Goal: Information Seeking & Learning: Check status

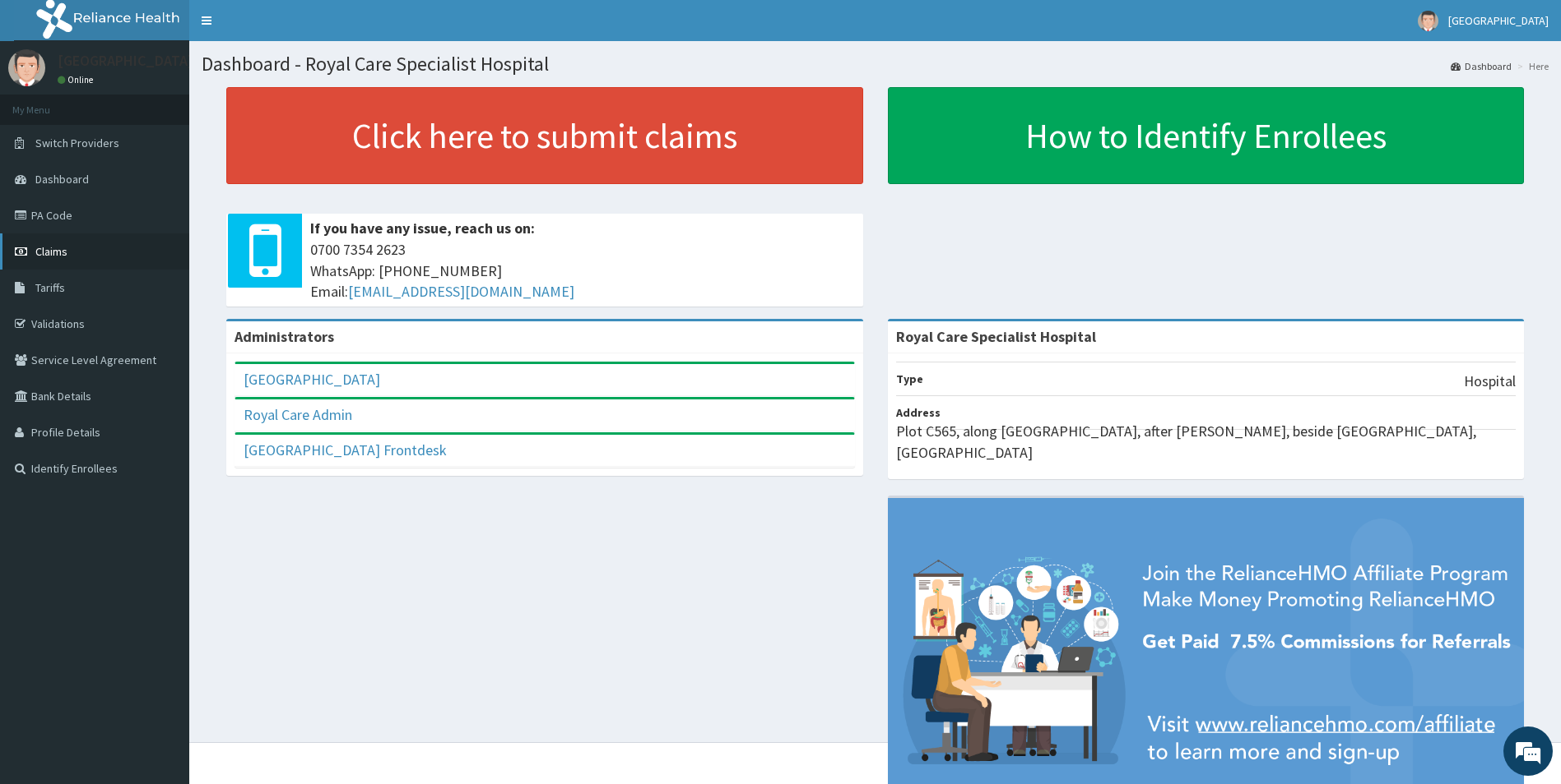
click at [95, 256] on link "Claims" at bounding box center [94, 251] width 189 height 36
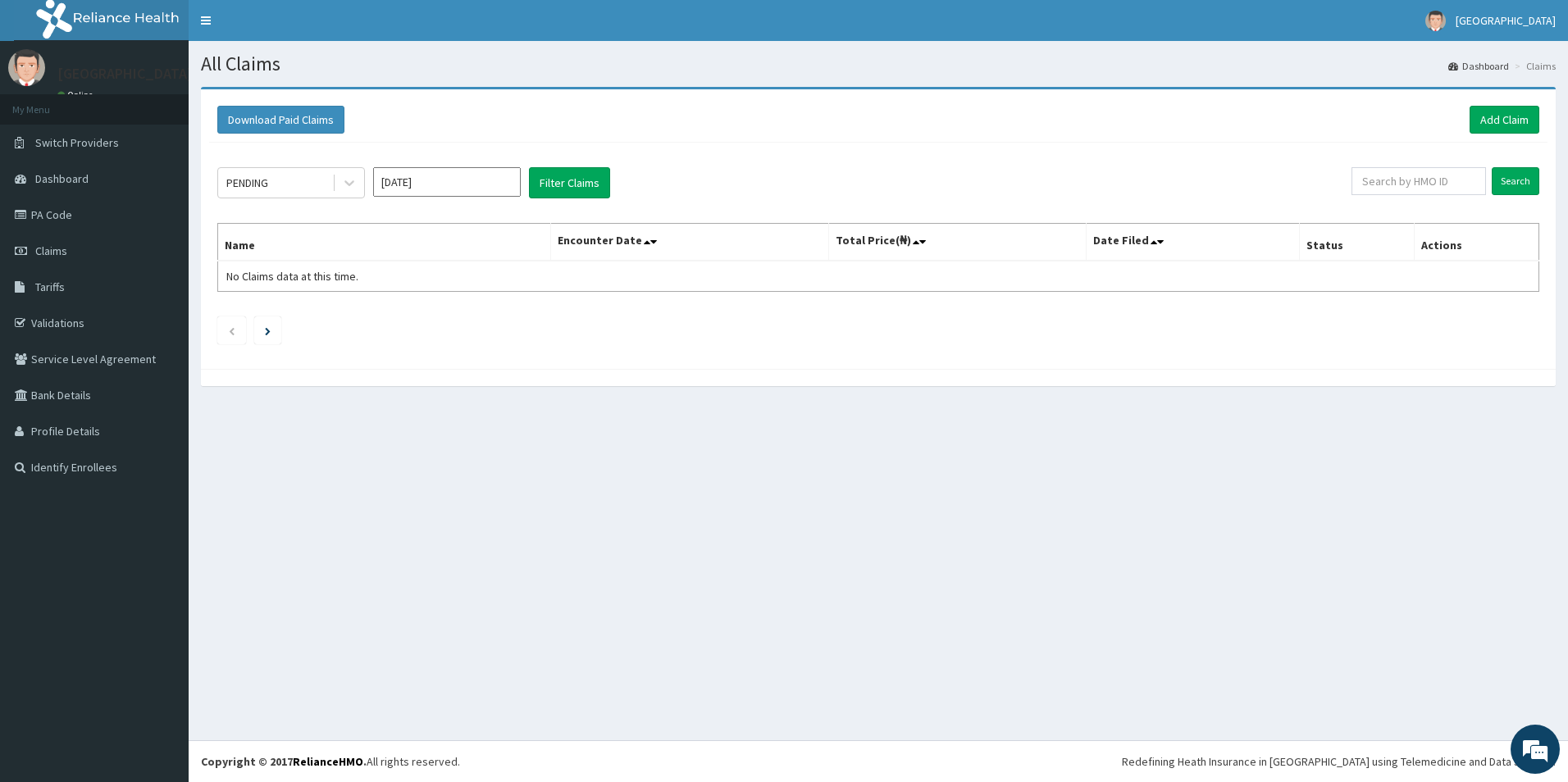
drag, startPoint x: 1016, startPoint y: 665, endPoint x: 908, endPoint y: 782, distance: 159.2
click at [1016, 665] on div "All Claims Dashboard Claims Download Paid Claims Add Claim × Note you can only …" at bounding box center [878, 391] width 1380 height 700
click at [1102, 596] on div "All Claims Dashboard Claims Download Paid Claims Add Claim × Note you can only …" at bounding box center [878, 391] width 1380 height 700
click at [1517, 181] on input "Search" at bounding box center [1515, 181] width 48 height 28
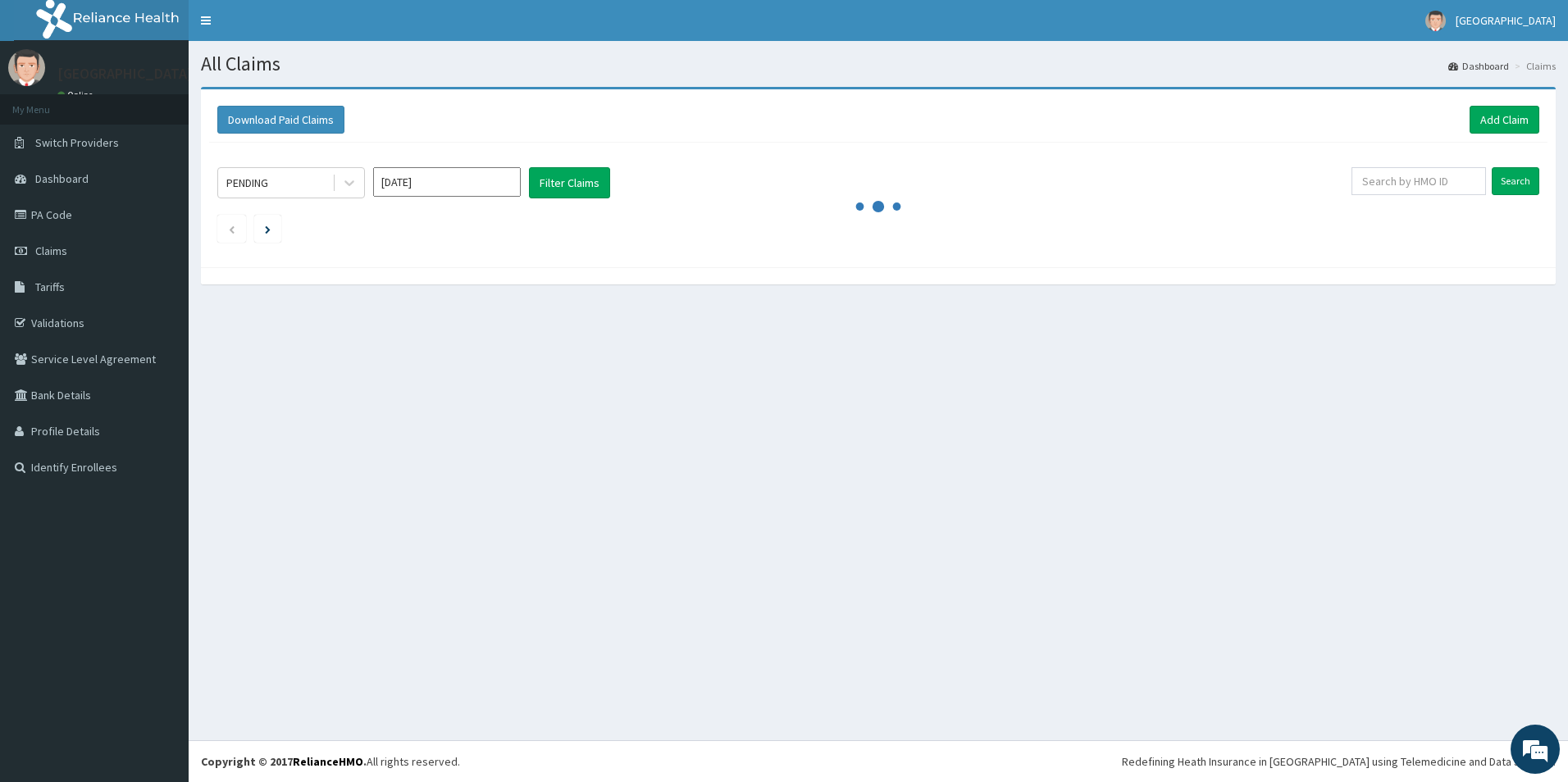
click at [435, 186] on input "Sep 2025" at bounding box center [447, 182] width 148 height 30
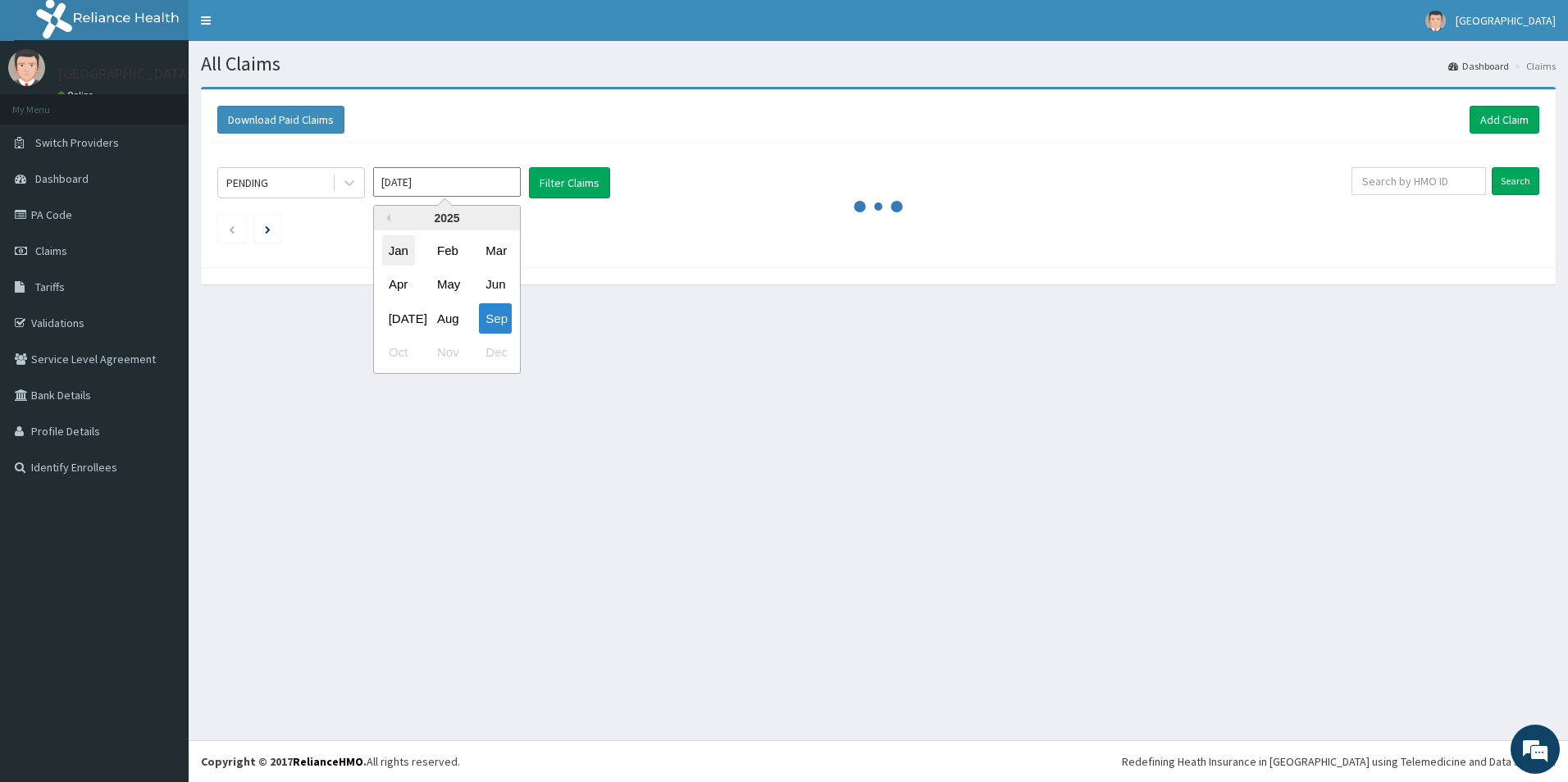
click at [392, 254] on div "Jan" at bounding box center [398, 251] width 33 height 31
type input "Jan 2025"
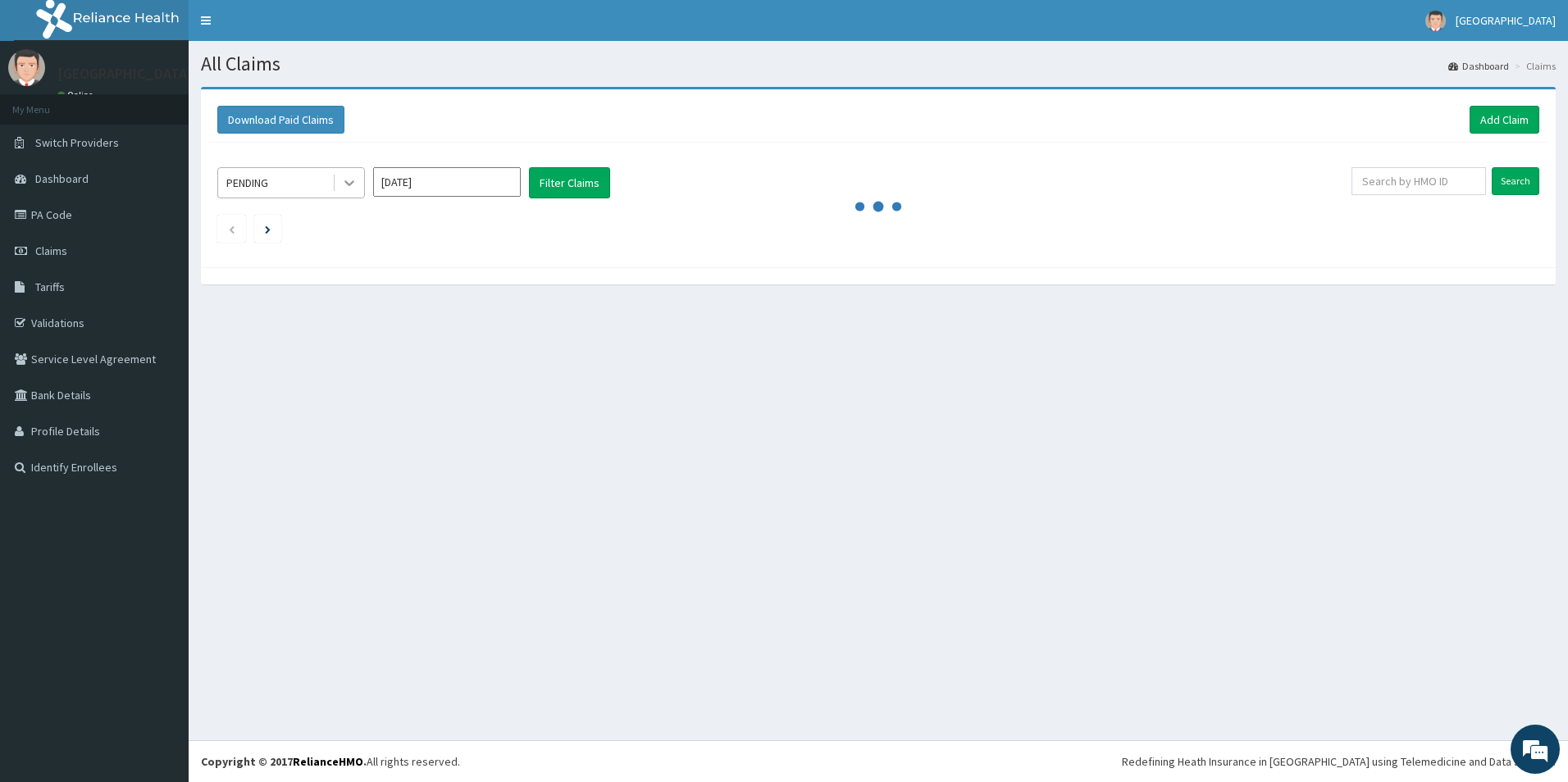
click at [346, 178] on icon at bounding box center [349, 182] width 17 height 17
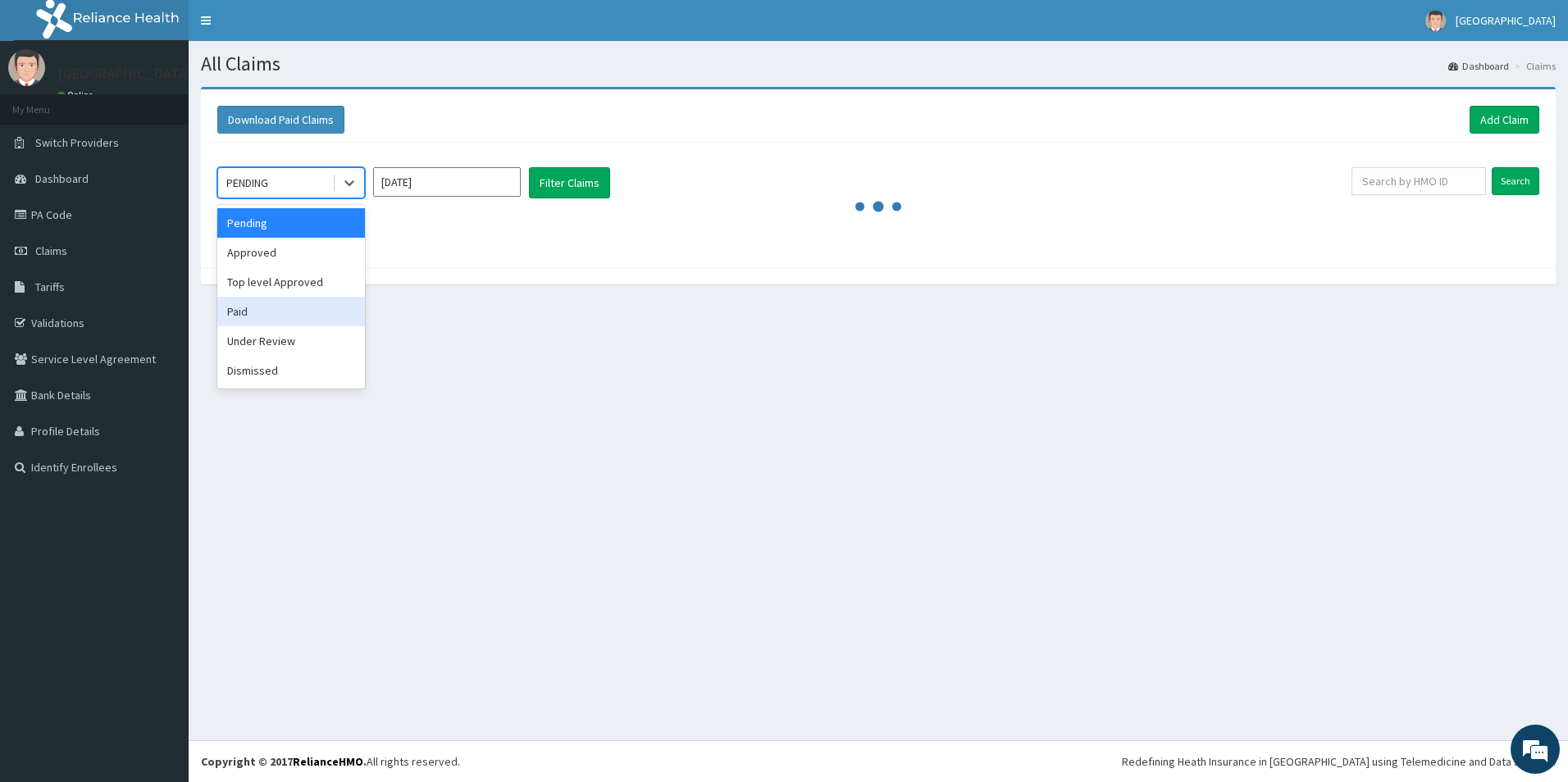
click at [240, 321] on div "Paid" at bounding box center [290, 312] width 148 height 30
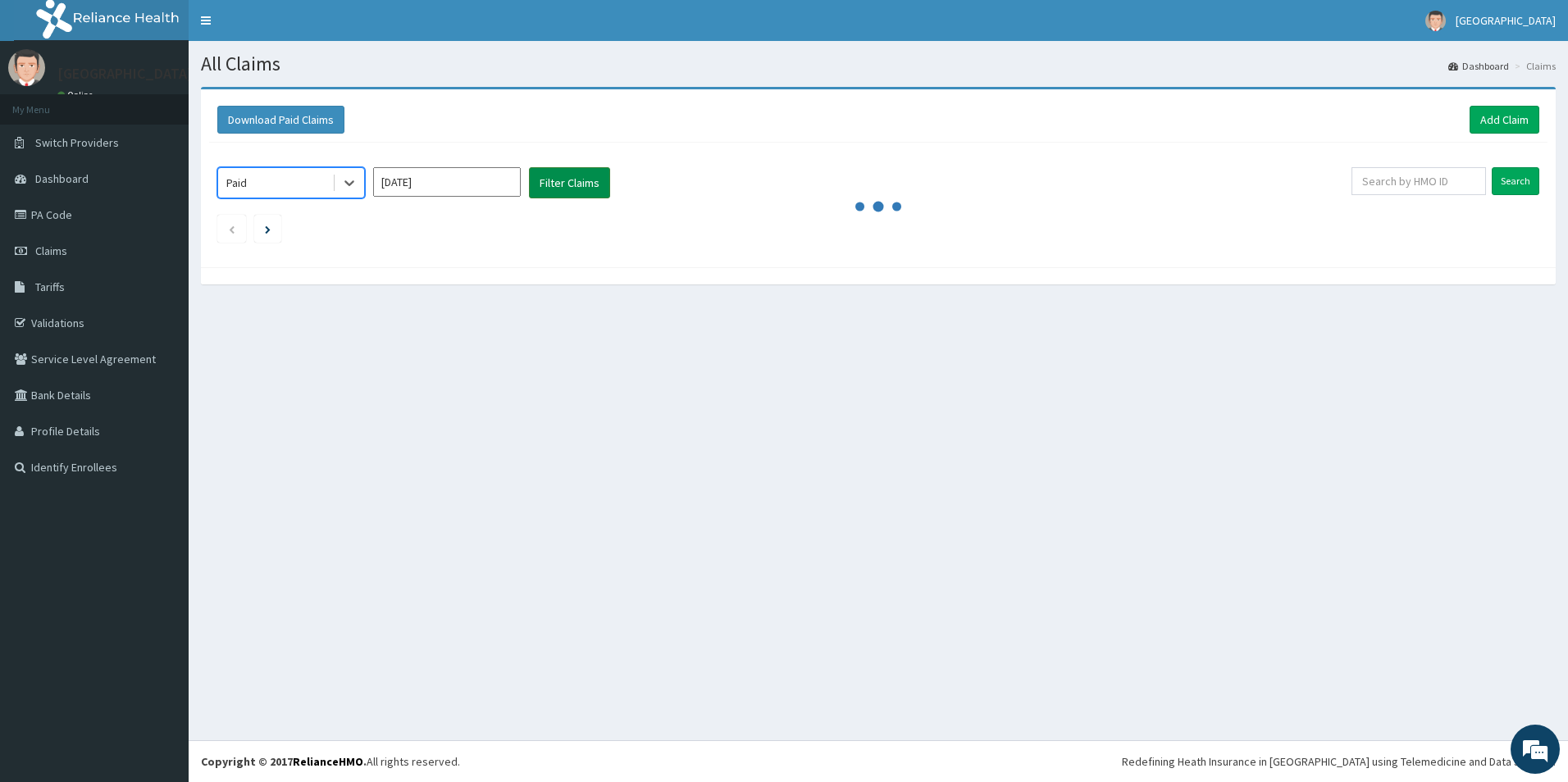
click at [549, 185] on button "Filter Claims" at bounding box center [570, 182] width 81 height 31
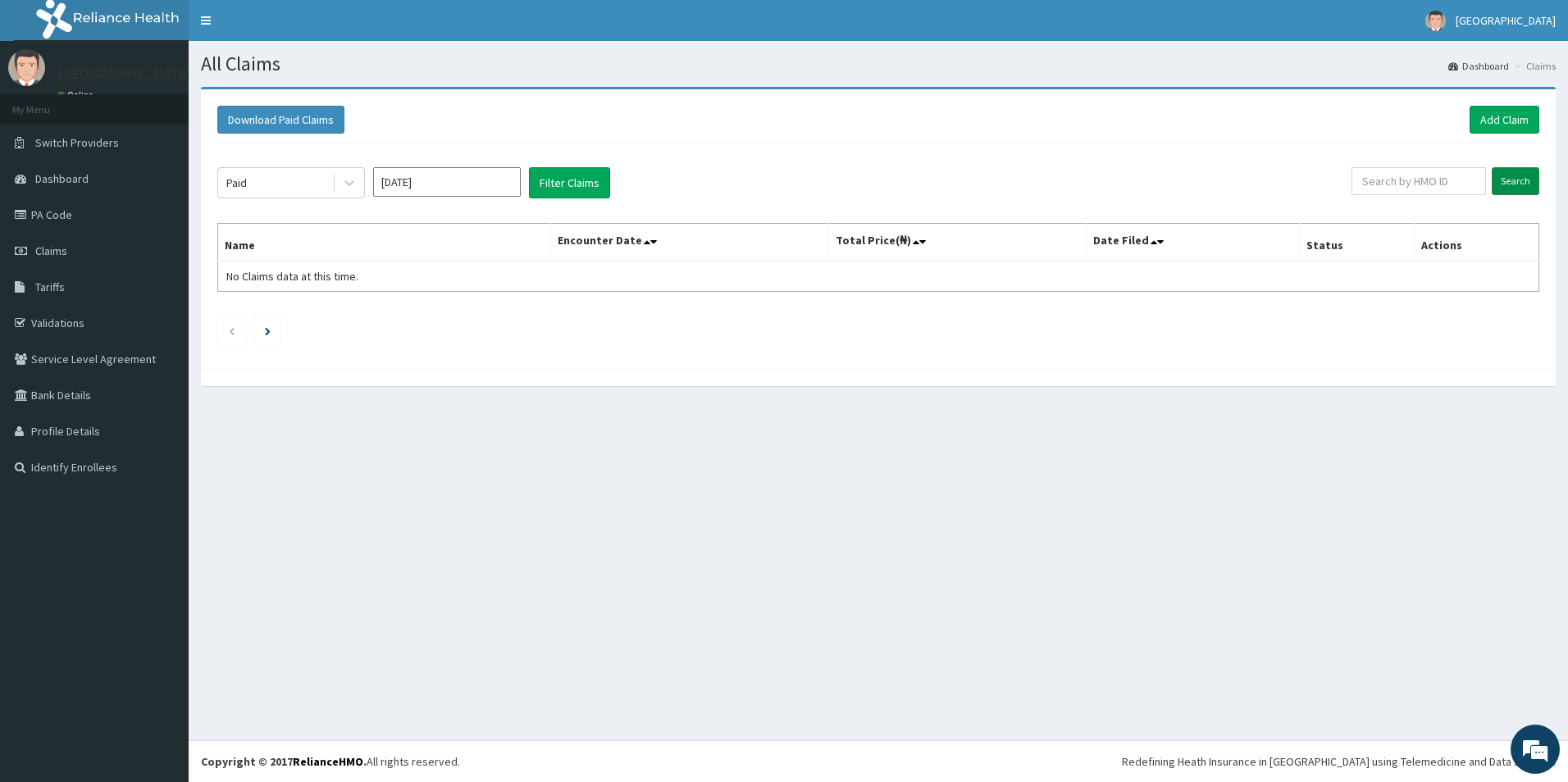
click at [1531, 183] on input "Search" at bounding box center [1515, 181] width 48 height 28
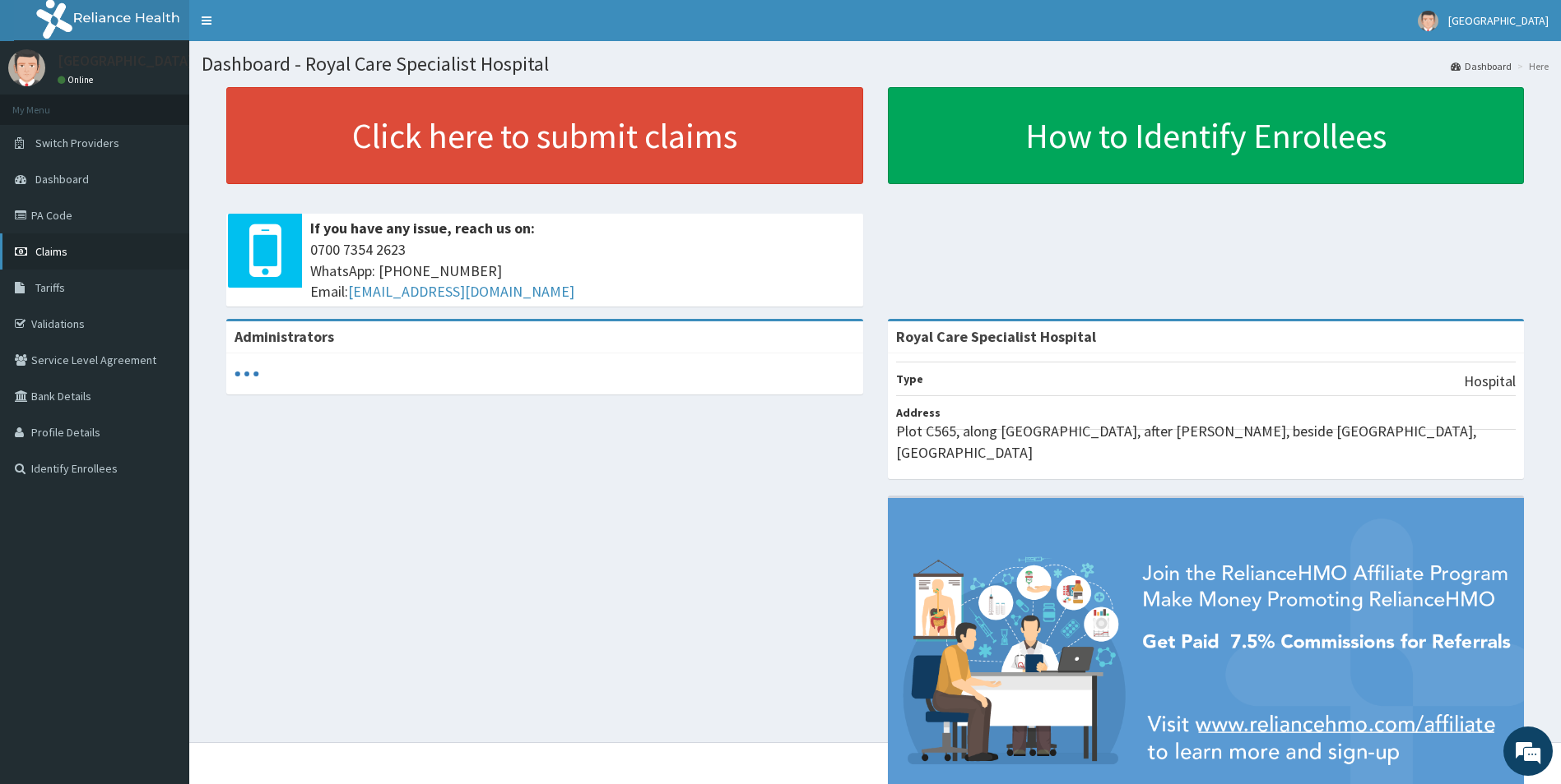
click at [101, 243] on link "Claims" at bounding box center [94, 251] width 189 height 36
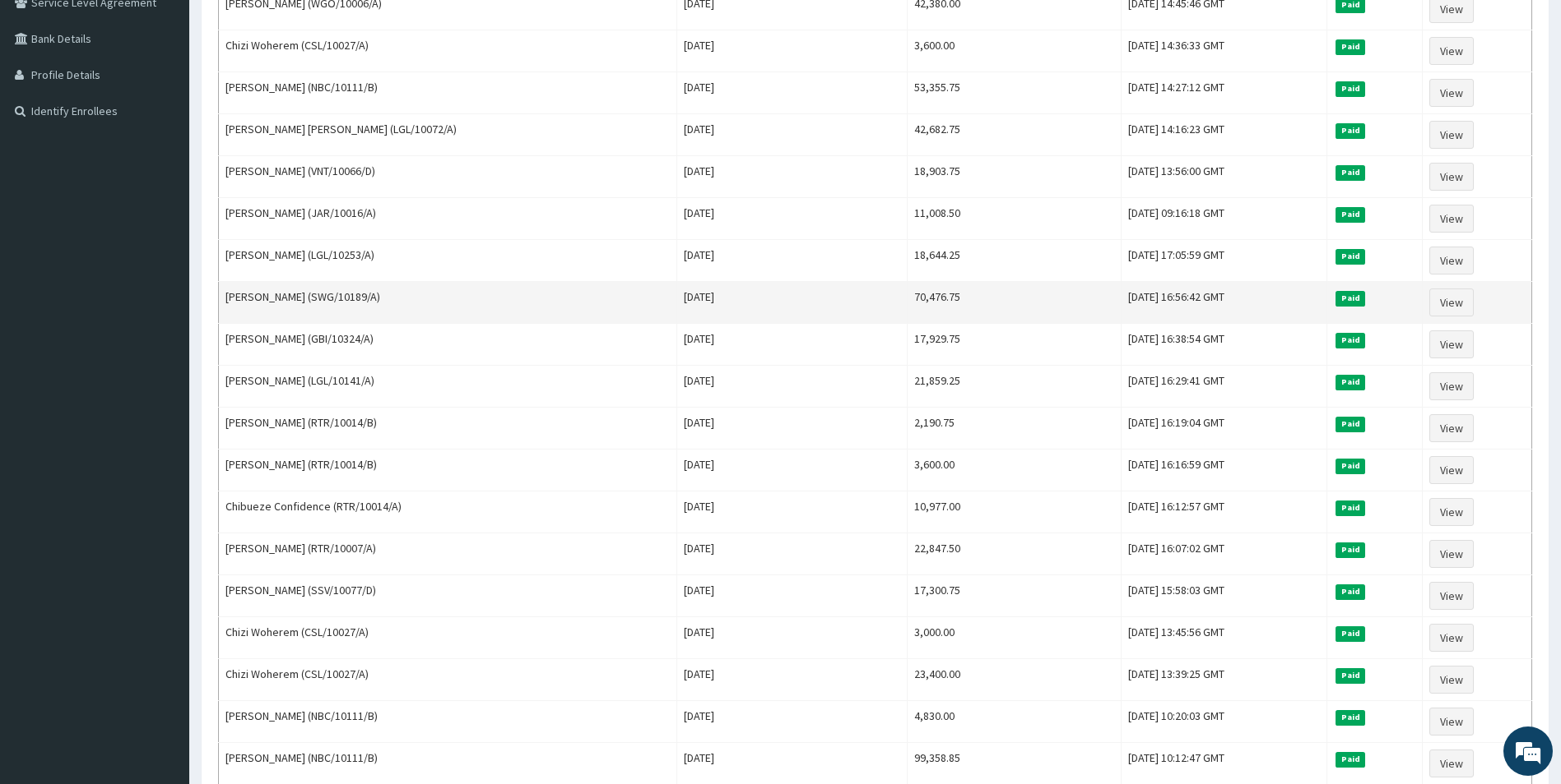
scroll to position [329, 0]
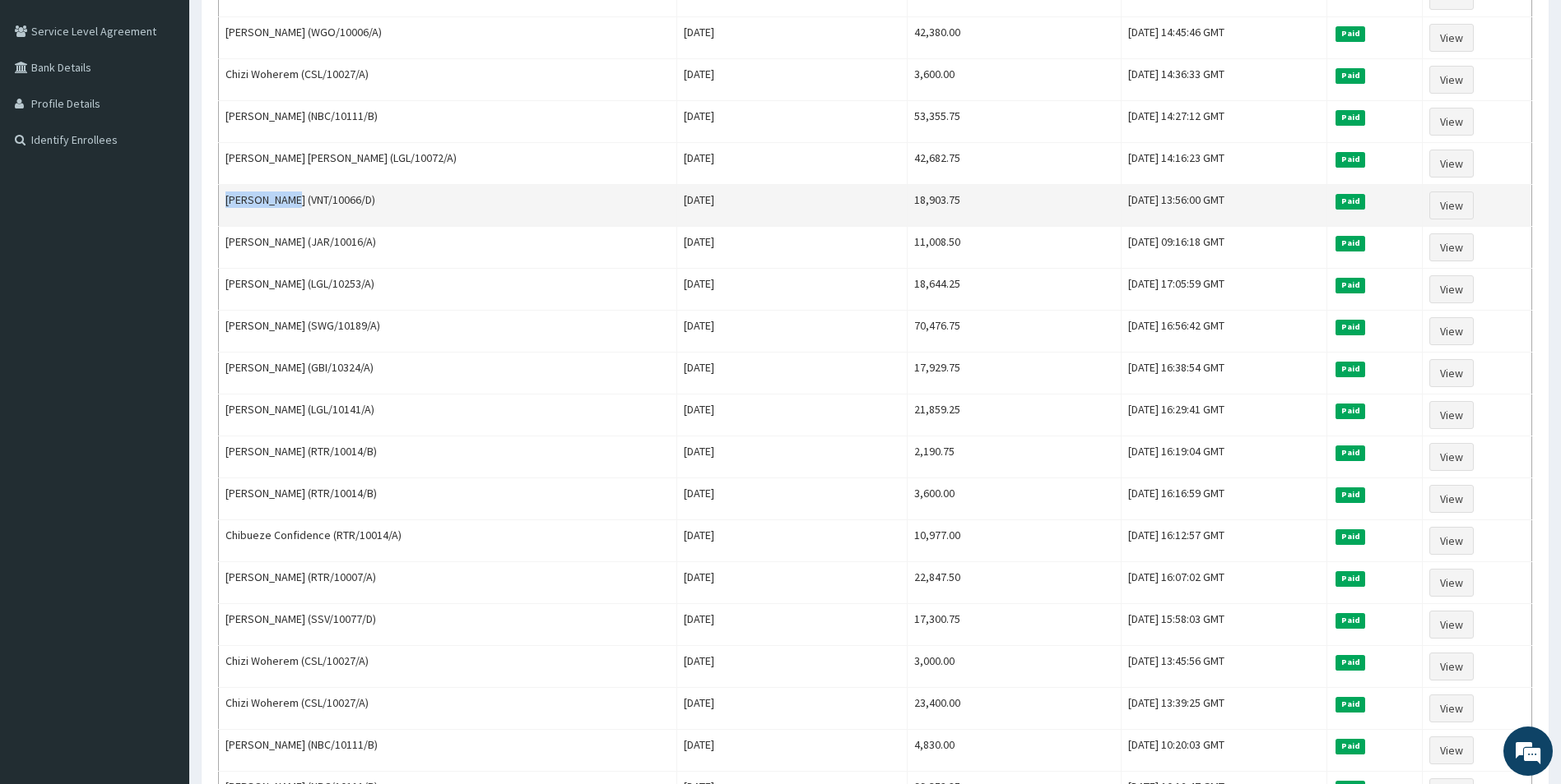
drag, startPoint x: 282, startPoint y: 200, endPoint x: 222, endPoint y: 199, distance: 60.0
click at [222, 199] on td "[PERSON_NAME] (VNT/10066/D)" at bounding box center [447, 206] width 458 height 42
copy td "Sharon Iloh"
click at [1452, 198] on link "View" at bounding box center [1451, 206] width 45 height 28
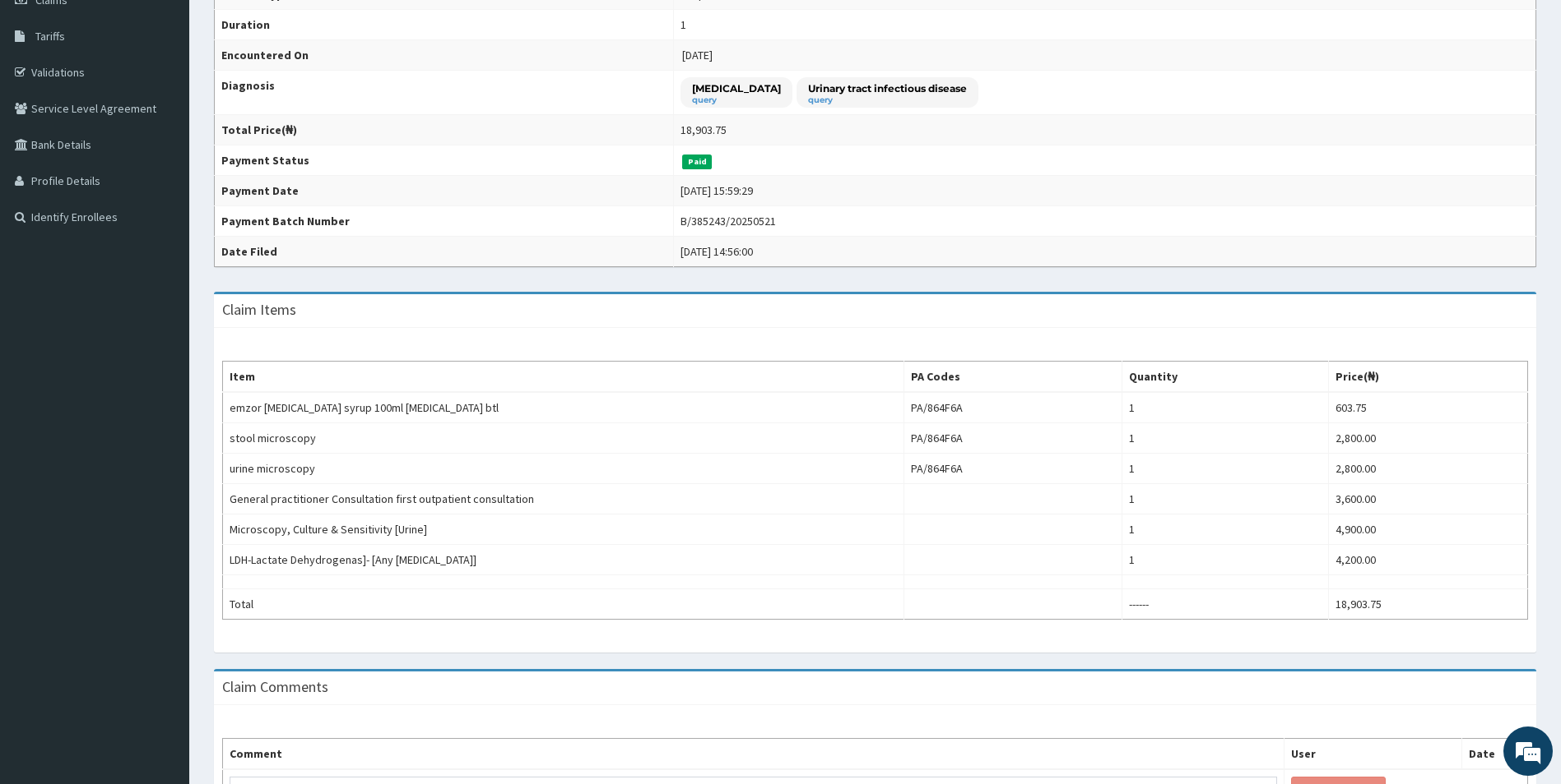
scroll to position [371, 0]
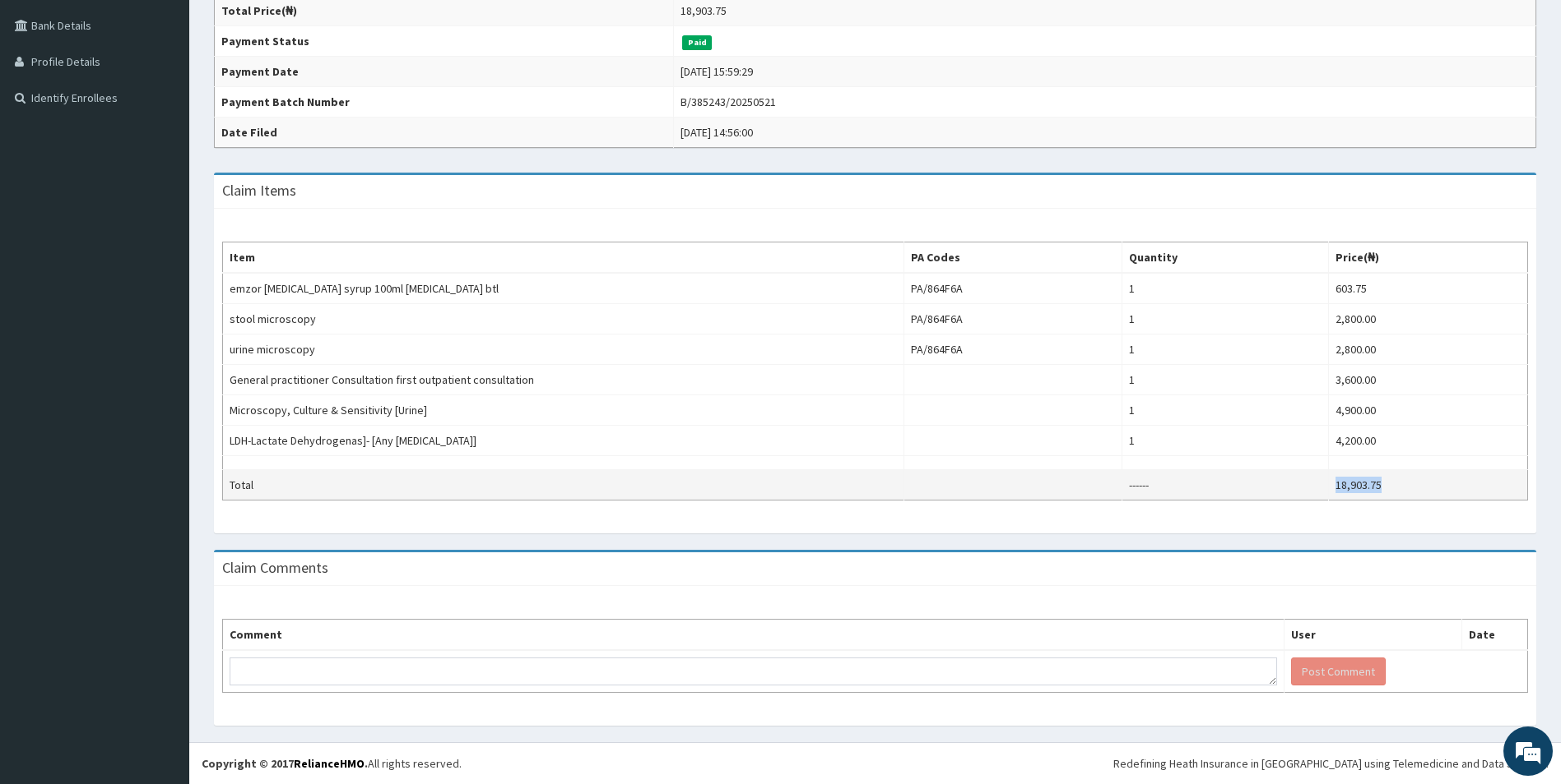
drag, startPoint x: 1380, startPoint y: 485, endPoint x: 1281, endPoint y: 475, distance: 99.5
click at [1281, 475] on tr "Total ------ 18,903.75" at bounding box center [875, 485] width 1305 height 31
copy tr "18,903.75"
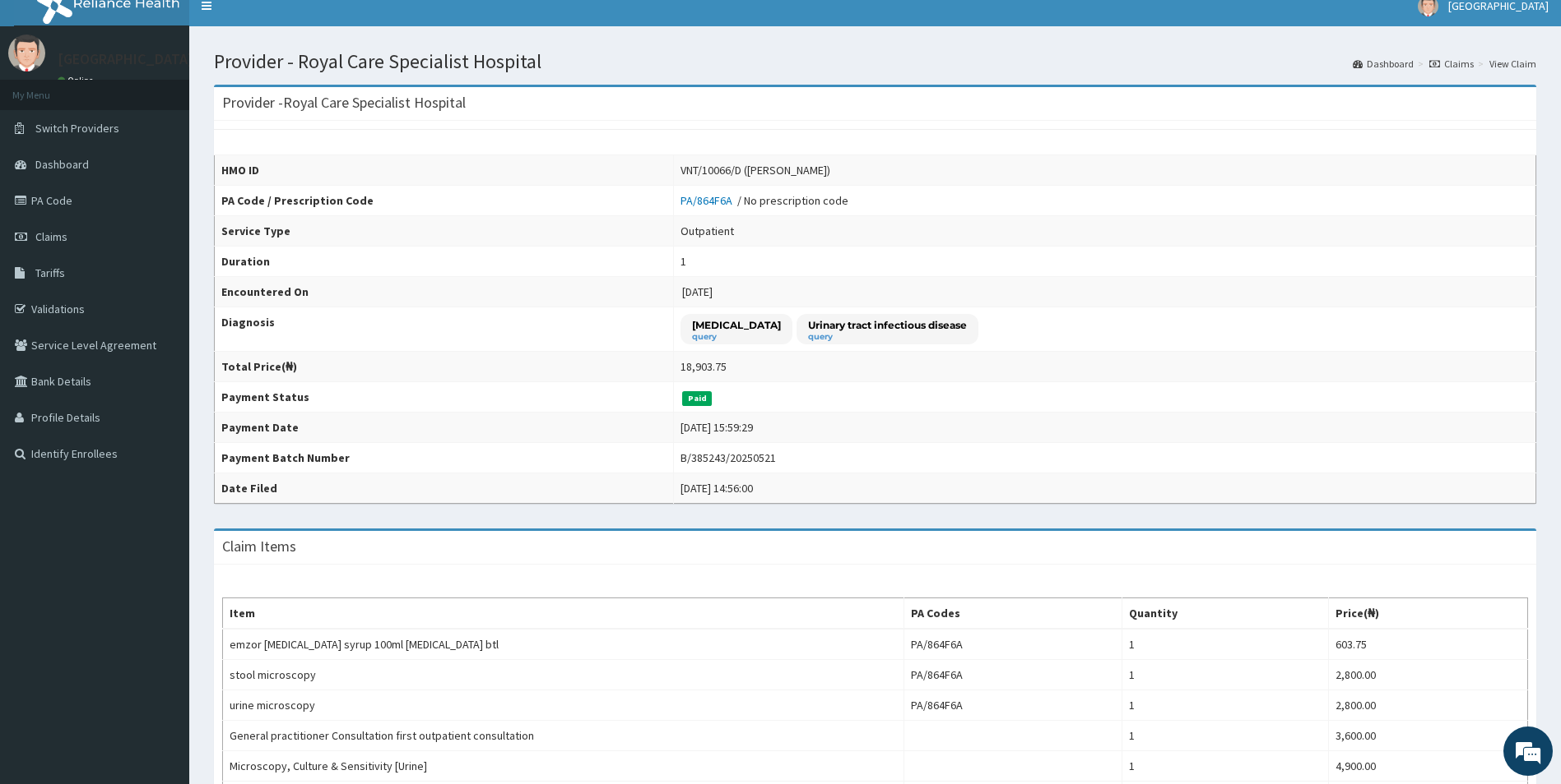
scroll to position [0, 0]
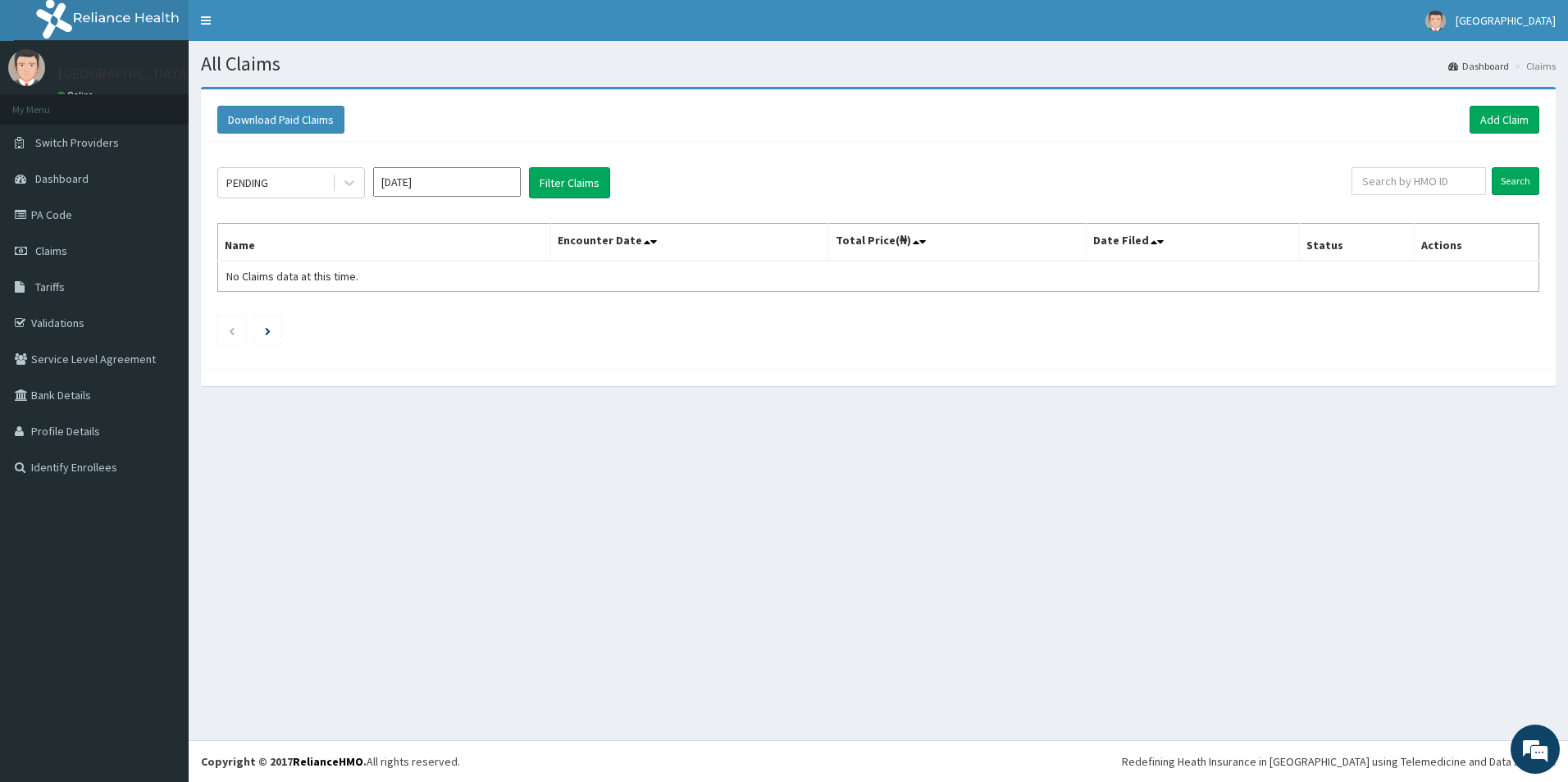
click at [440, 187] on input "Sep 2025" at bounding box center [447, 182] width 148 height 30
click at [403, 250] on div "Jan" at bounding box center [398, 251] width 33 height 31
type input "Jan 2025"
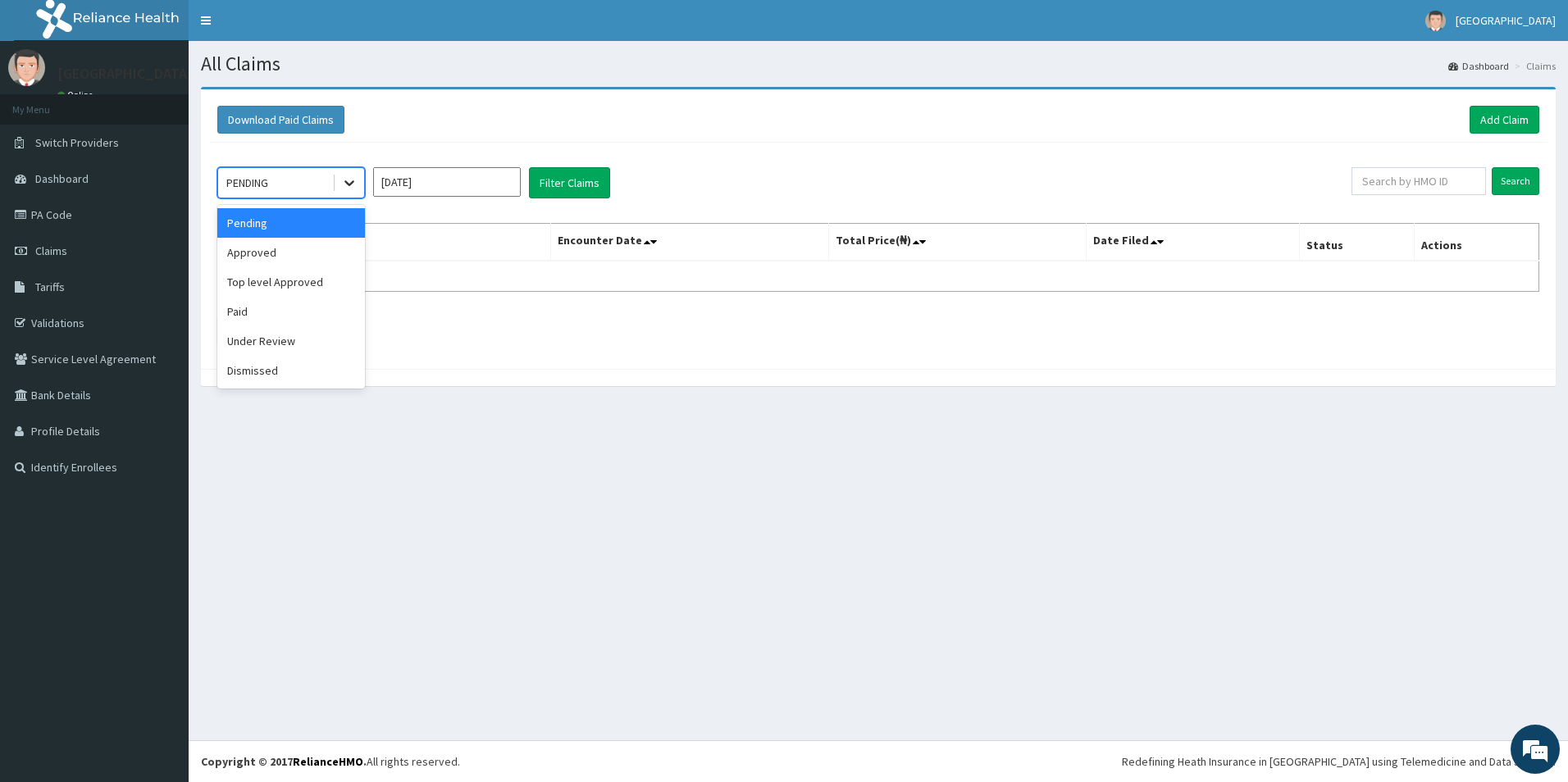
click at [344, 183] on icon at bounding box center [349, 182] width 17 height 17
click at [246, 318] on div "Paid" at bounding box center [290, 312] width 148 height 30
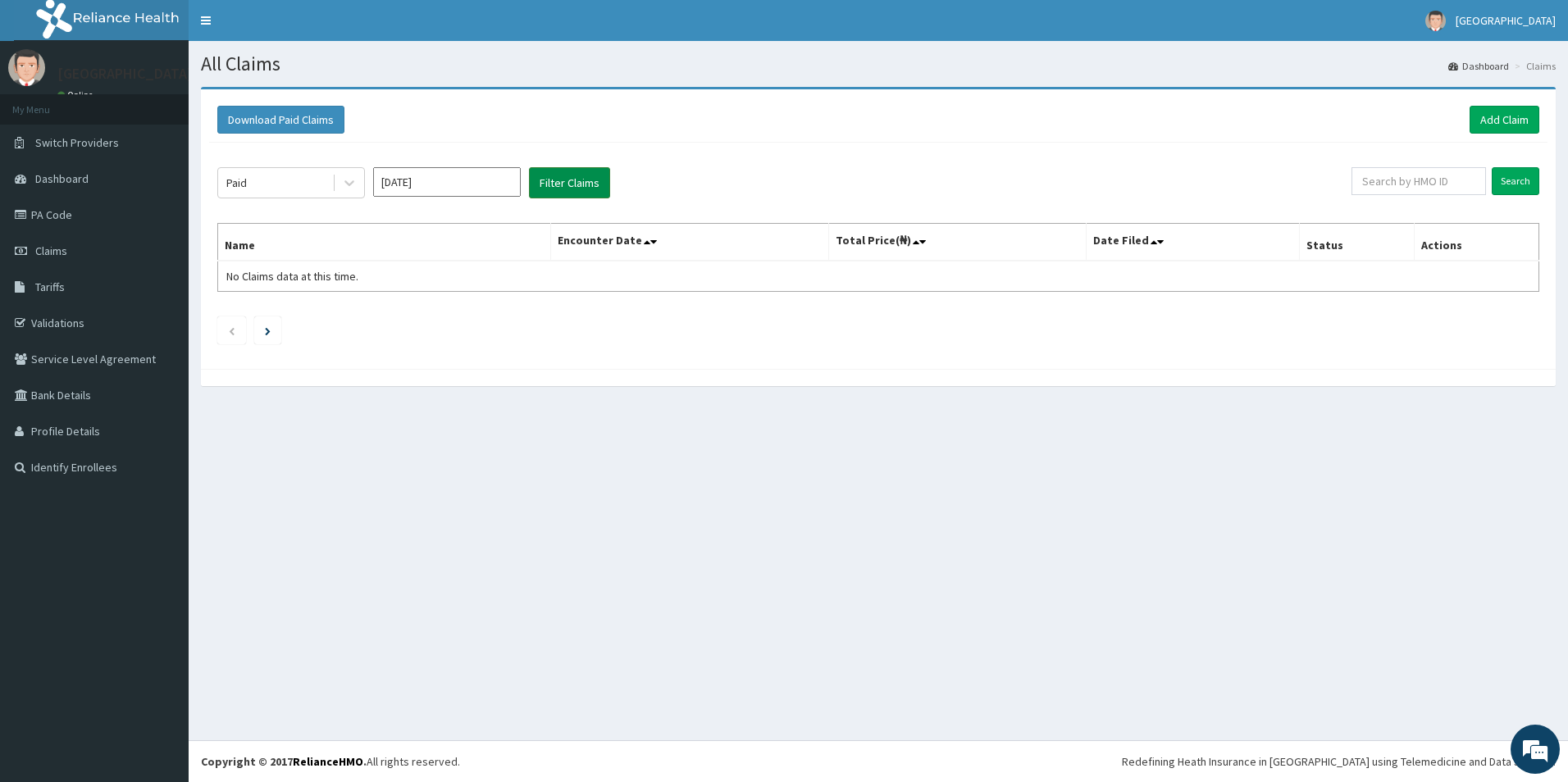
click at [570, 194] on button "Filter Claims" at bounding box center [570, 182] width 81 height 31
click at [1508, 182] on input "Search" at bounding box center [1515, 181] width 48 height 28
click at [1507, 178] on input "Search" at bounding box center [1515, 181] width 48 height 28
click at [584, 184] on button "Filter Claims" at bounding box center [570, 182] width 81 height 31
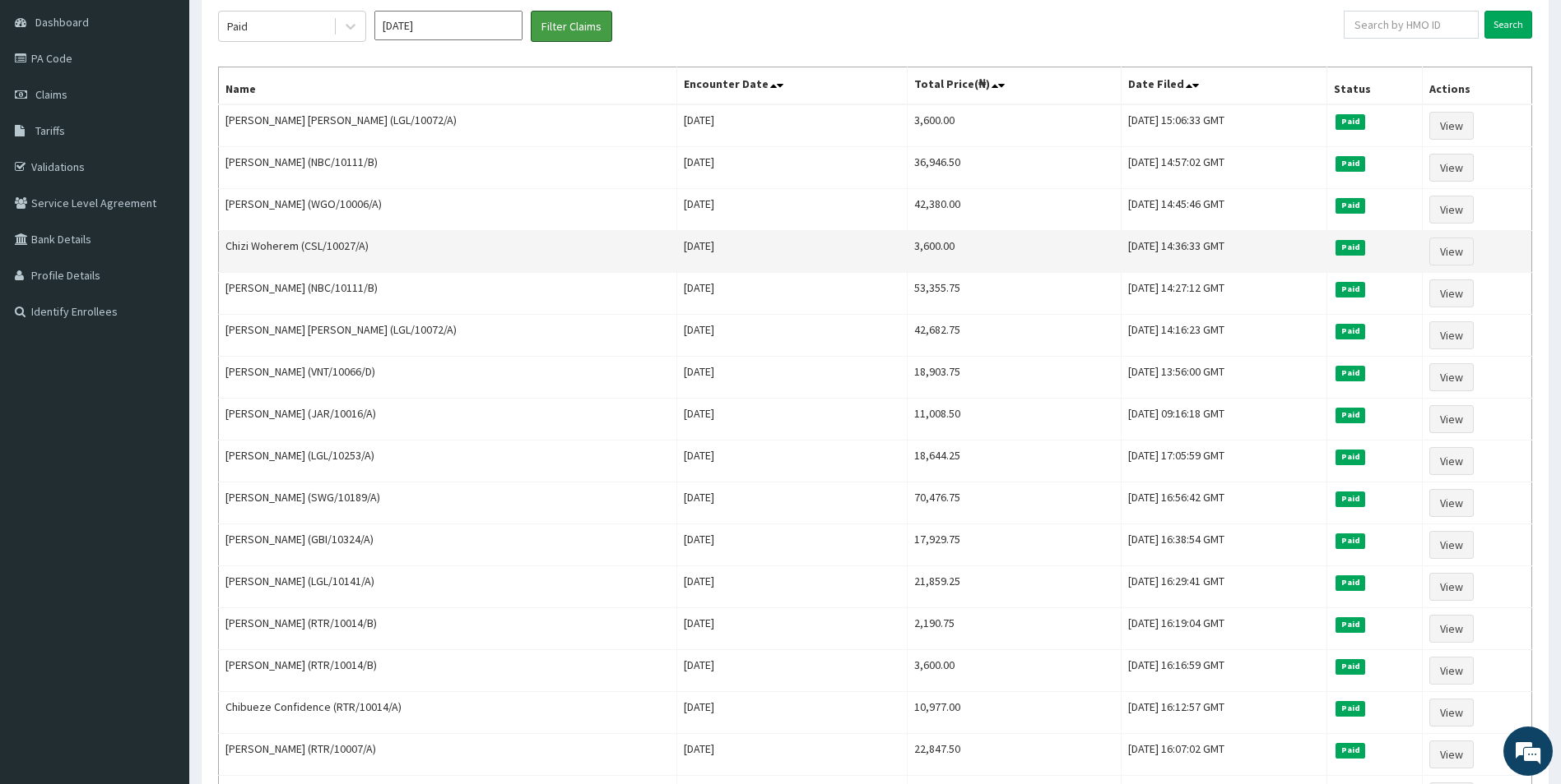
scroll to position [329, 0]
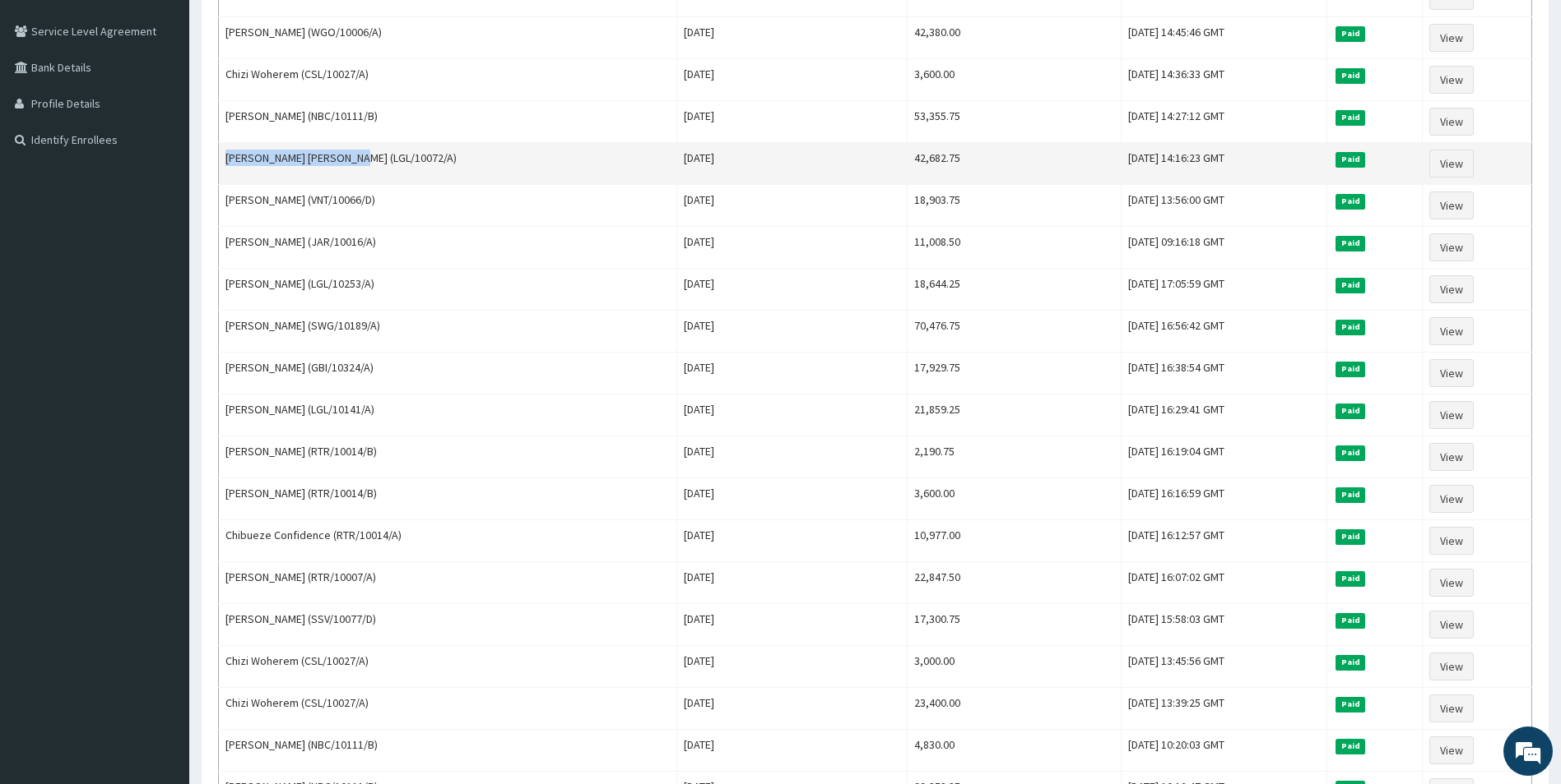
drag, startPoint x: 343, startPoint y: 160, endPoint x: 242, endPoint y: 165, distance: 101.1
click at [228, 161] on td "Usman Elizabeth Titilayo (LGL/10072/A)" at bounding box center [447, 164] width 458 height 42
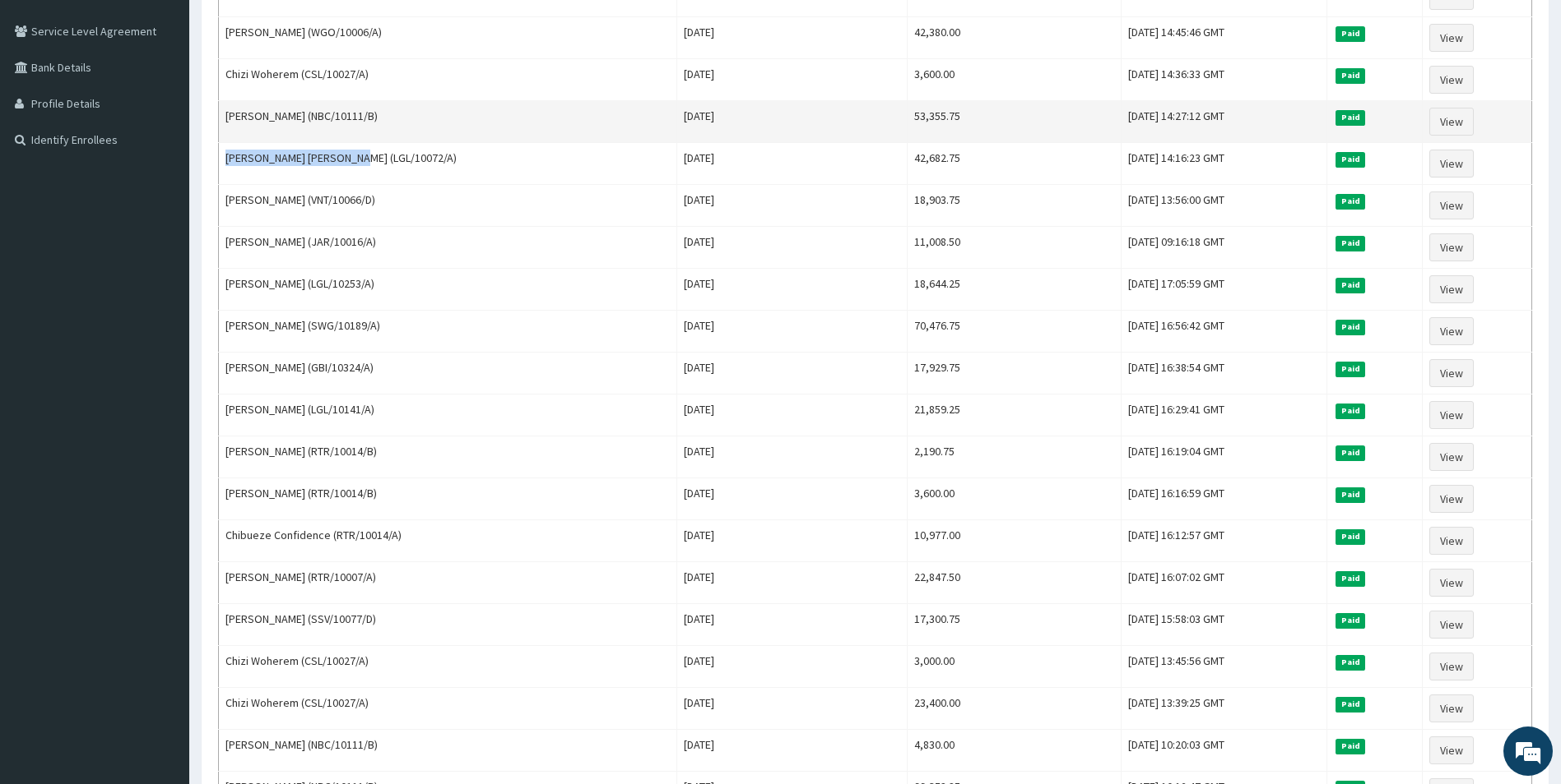
copy td "Usman Elizabeth Titilayo"
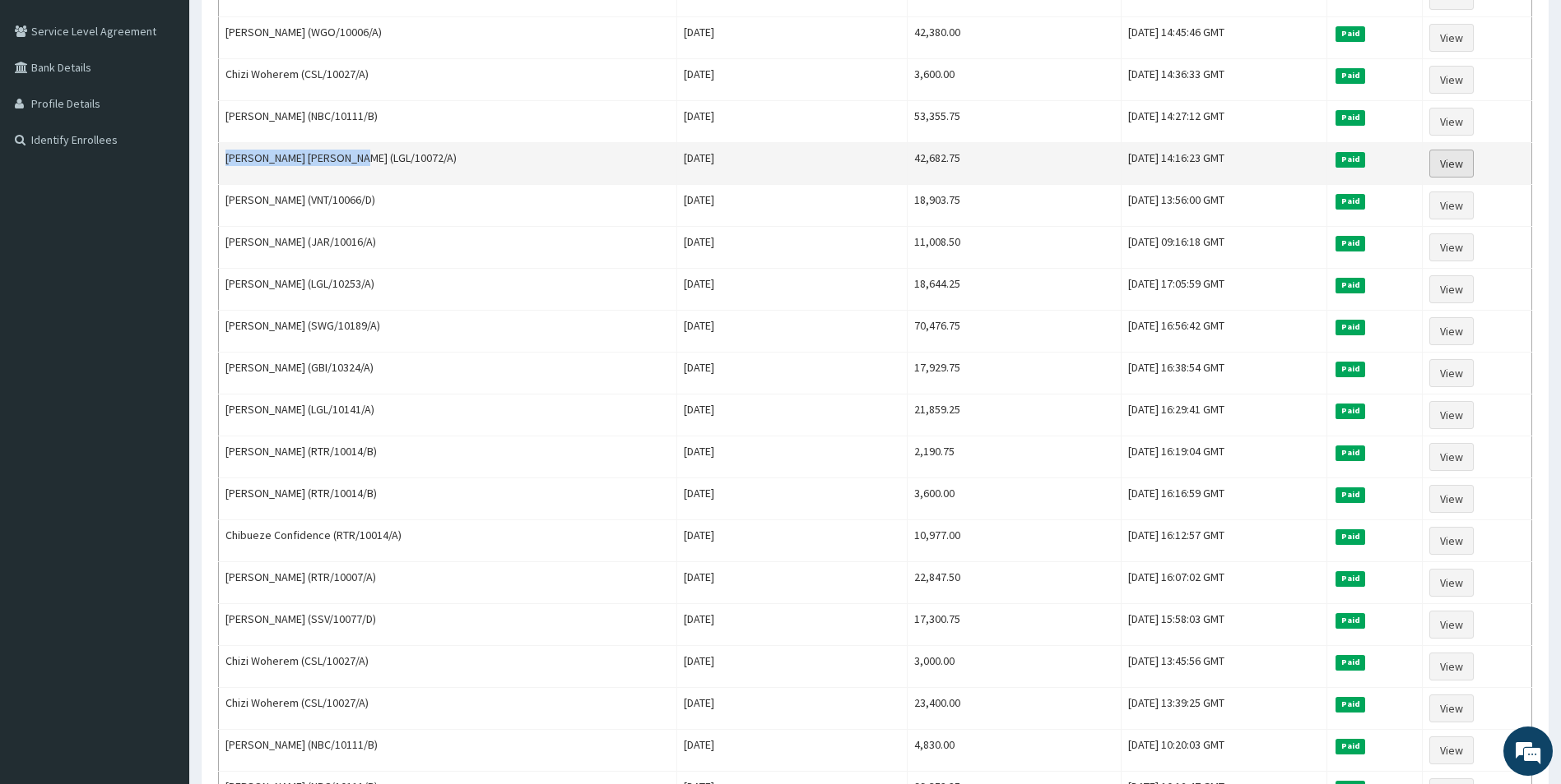
click at [1459, 165] on link "View" at bounding box center [1451, 164] width 45 height 28
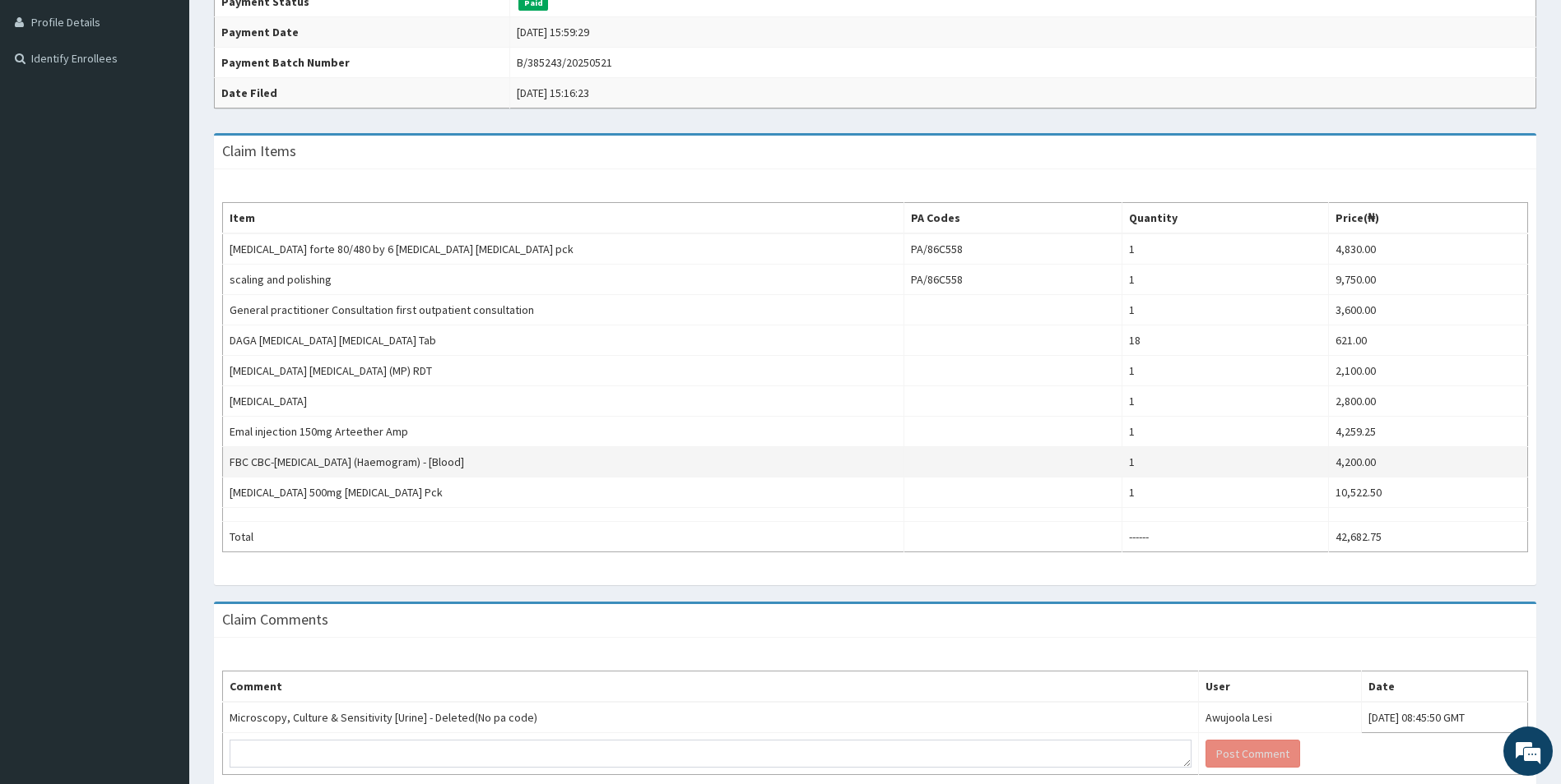
scroll to position [493, 0]
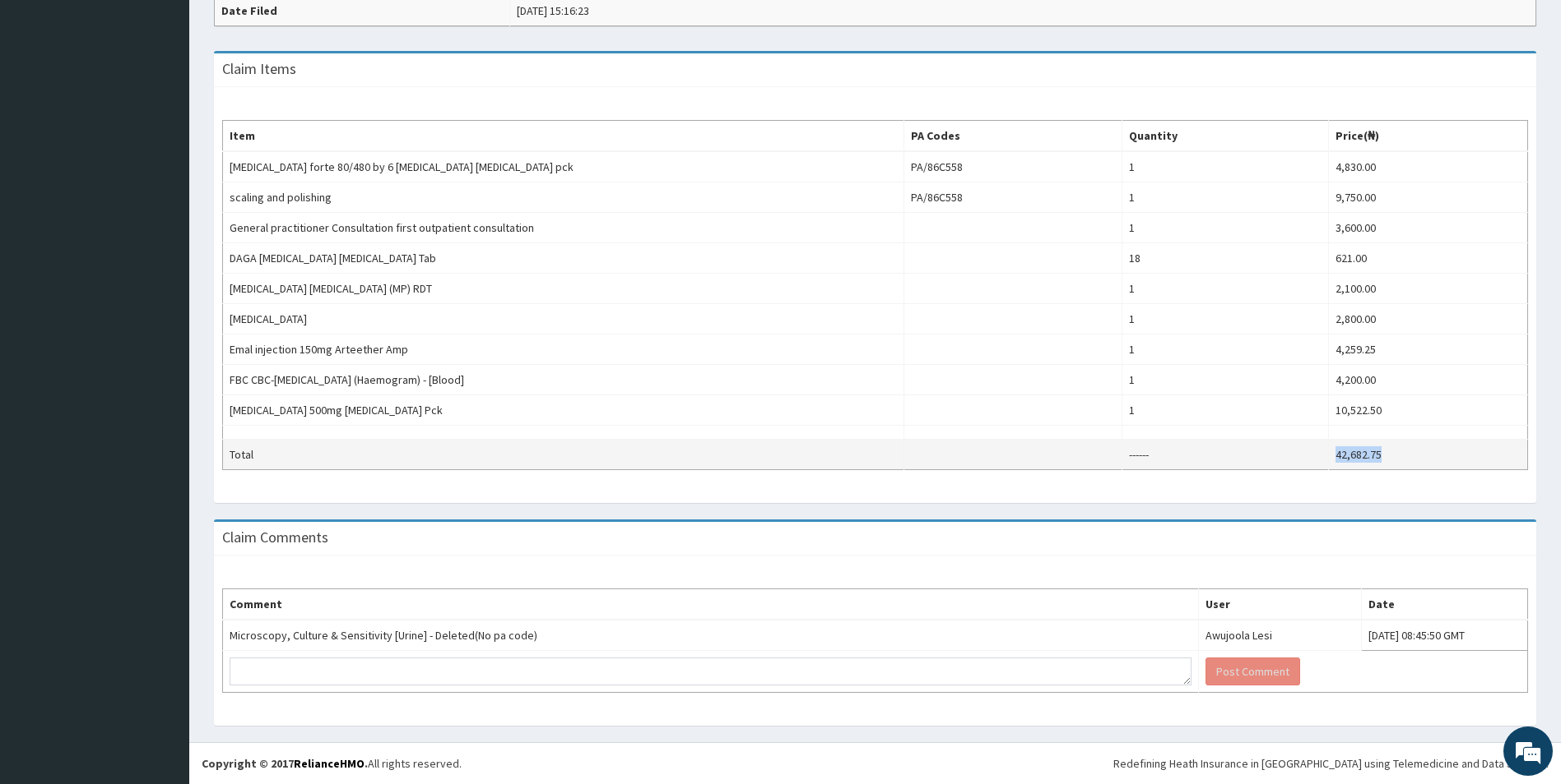
drag, startPoint x: 1405, startPoint y: 457, endPoint x: 1324, endPoint y: 450, distance: 81.3
click at [1324, 450] on tr "Total ------ 42,682.75" at bounding box center [875, 455] width 1305 height 31
copy tr "42,682.75"
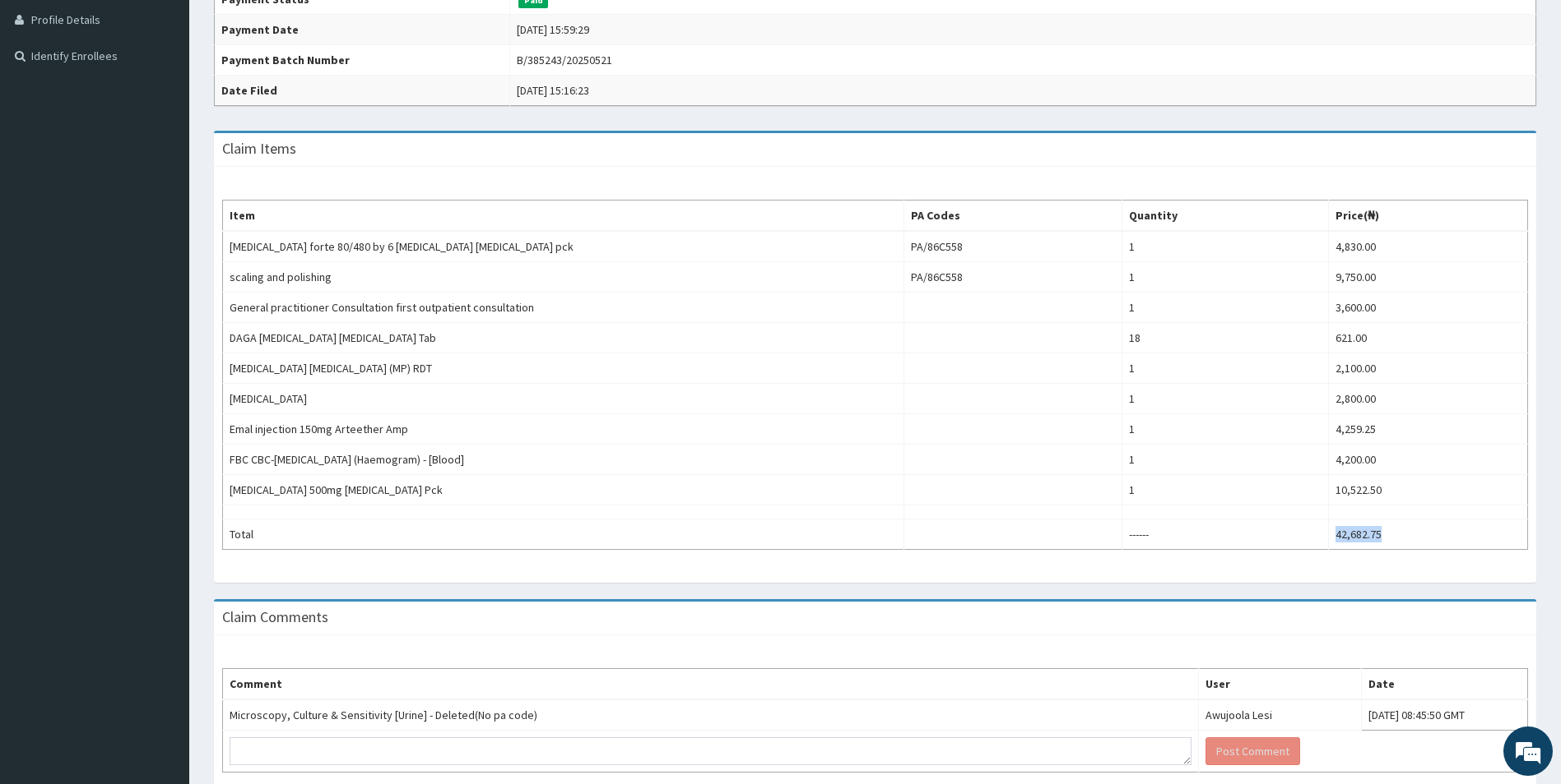
scroll to position [328, 0]
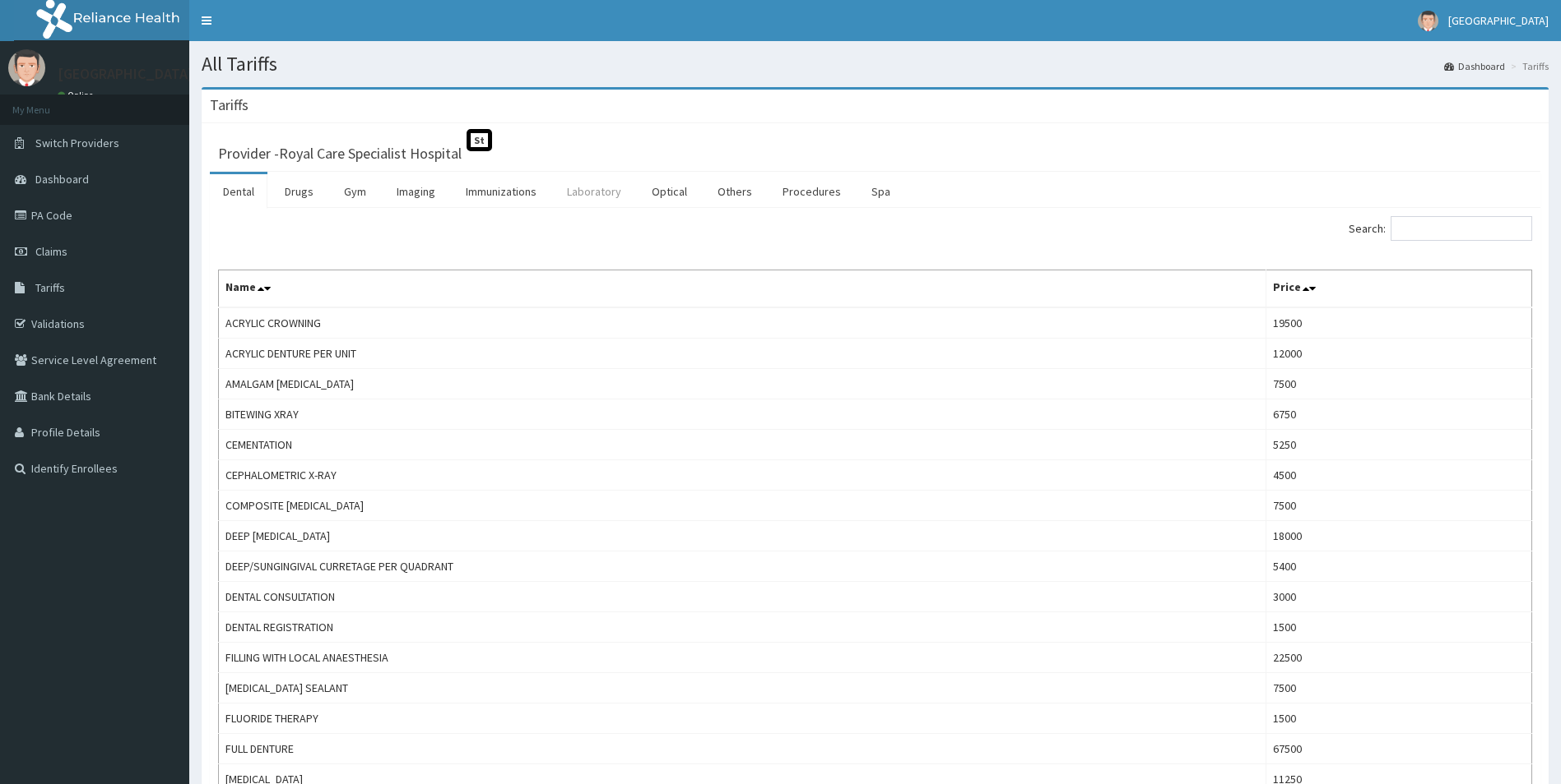
click at [586, 192] on link "Laboratory" at bounding box center [594, 191] width 81 height 35
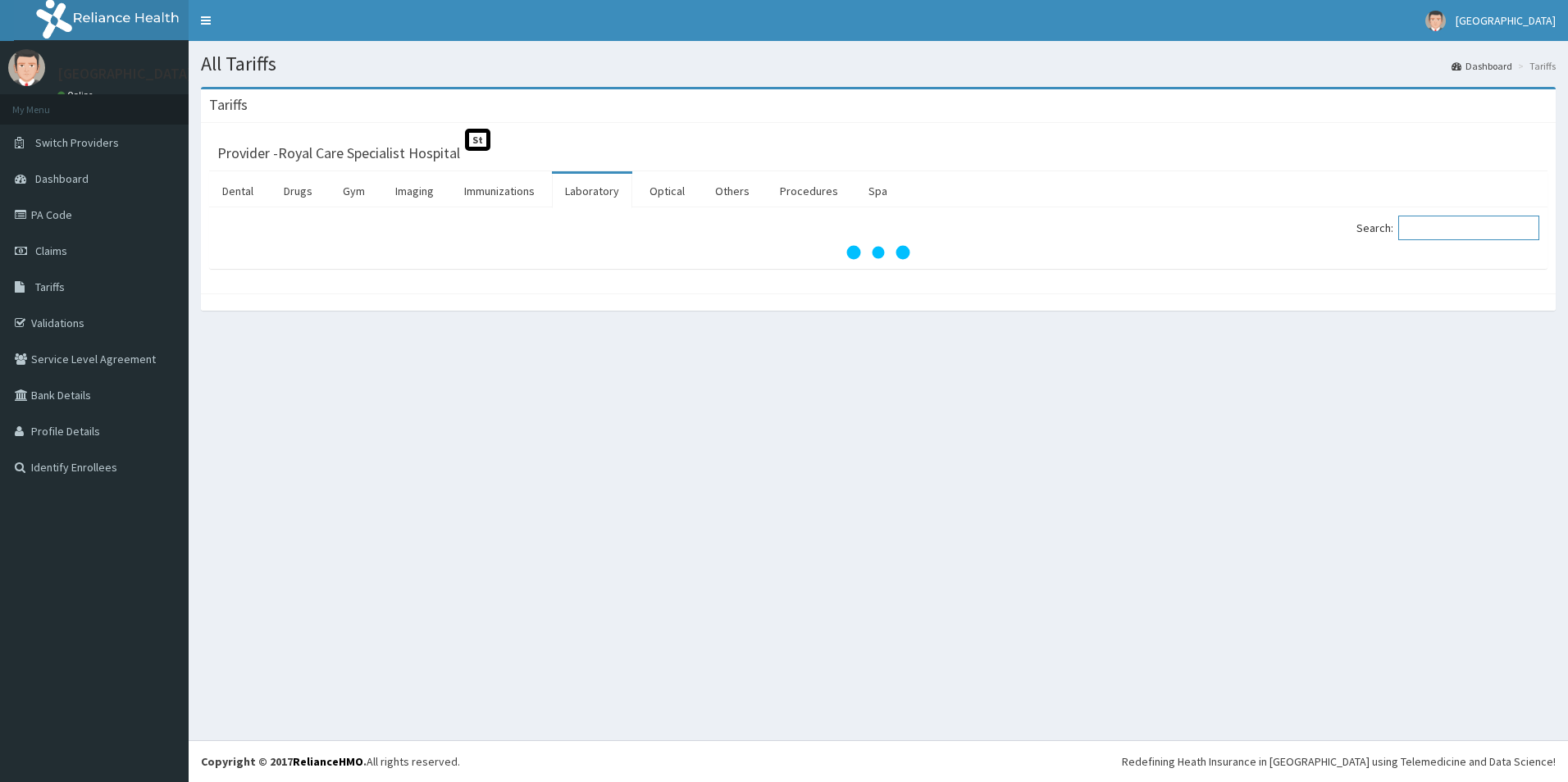
click at [1446, 222] on input "Search:" at bounding box center [1469, 228] width 141 height 25
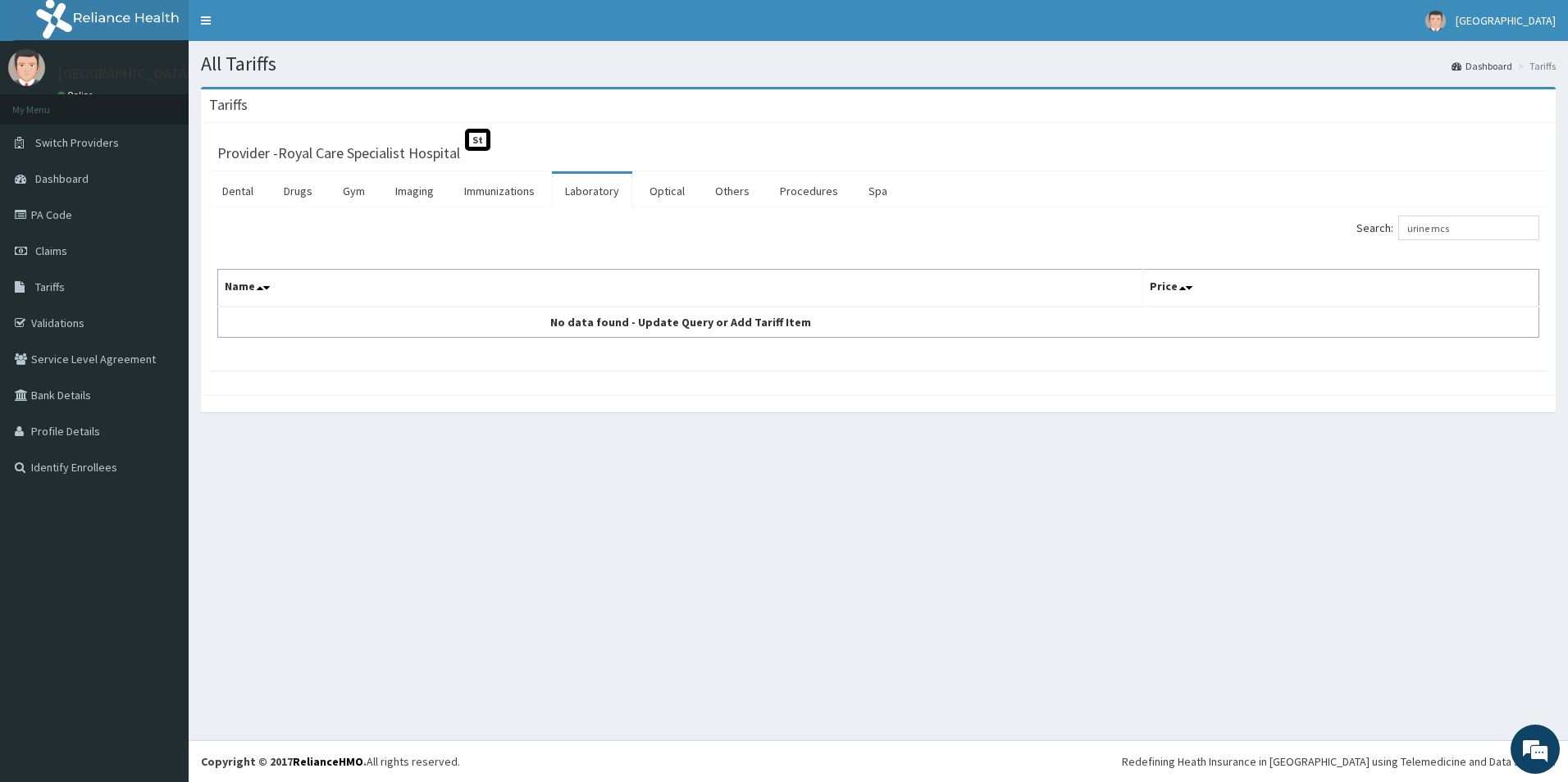
click at [1501, 241] on div "Search: urine mcs" at bounding box center [1215, 230] width 649 height 29
click at [1489, 220] on div "Search: urine mcs Name Price No data found - Update Query or Add Tariff Item" at bounding box center [878, 288] width 1339 height 164
click at [1488, 224] on input "urine mcs" at bounding box center [1469, 228] width 141 height 25
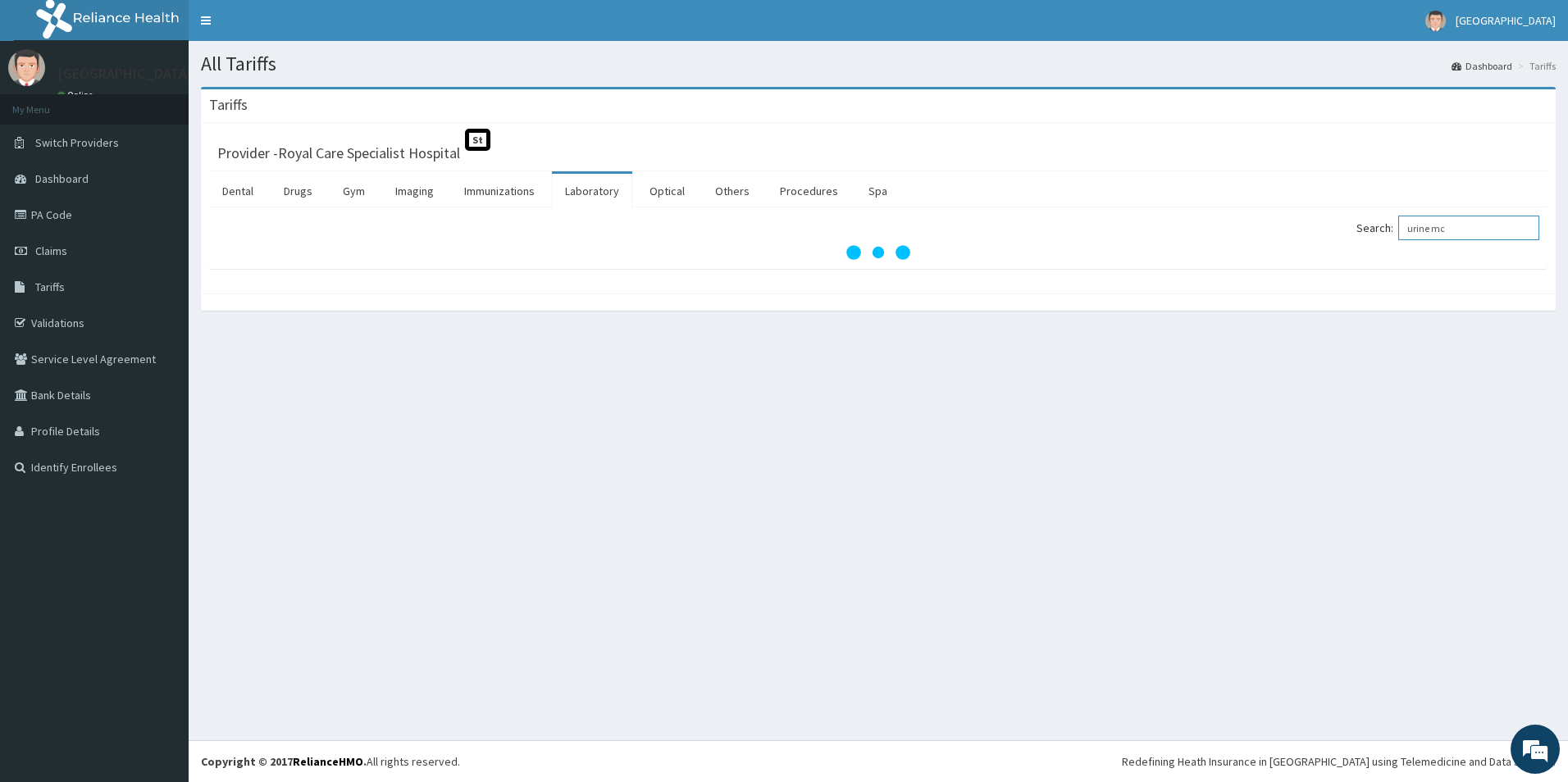
type input "urine mcs"
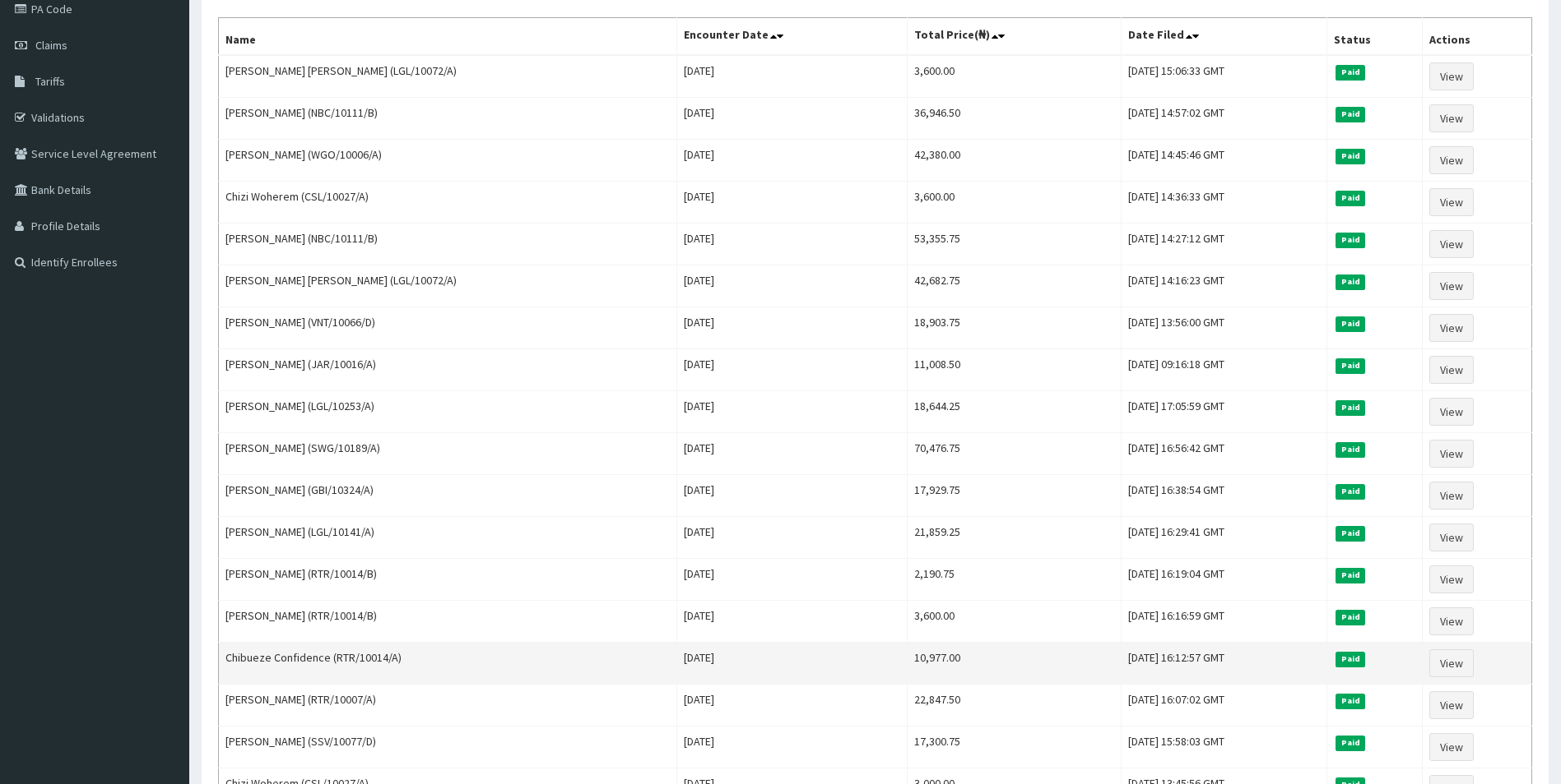
scroll to position [329, 0]
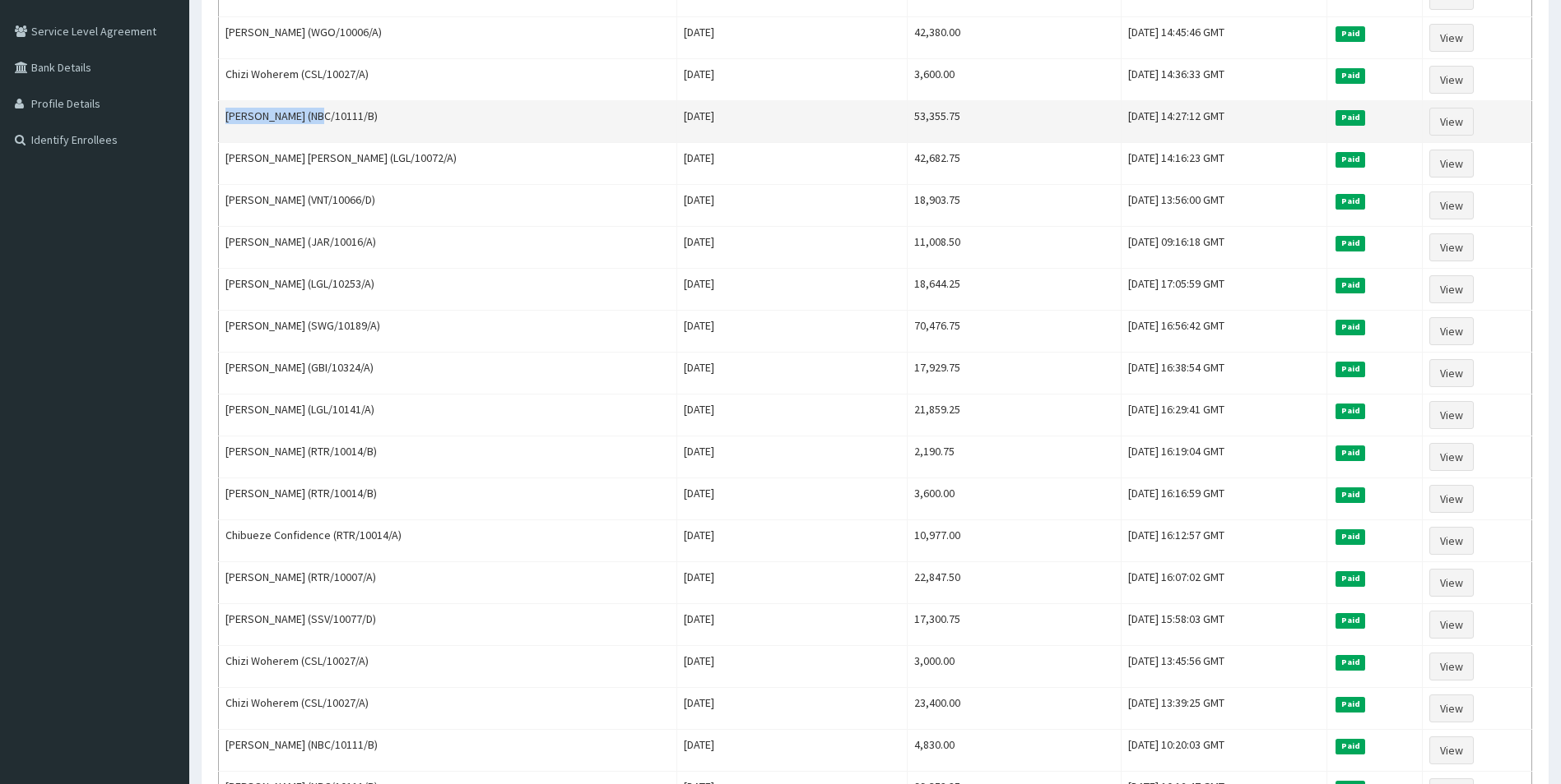
drag, startPoint x: 317, startPoint y: 112, endPoint x: 225, endPoint y: 120, distance: 92.3
click at [225, 120] on td "Yakman Hope Joel (NBC/10111/B)" at bounding box center [447, 122] width 458 height 42
copy td "Yakman Hope Joel"
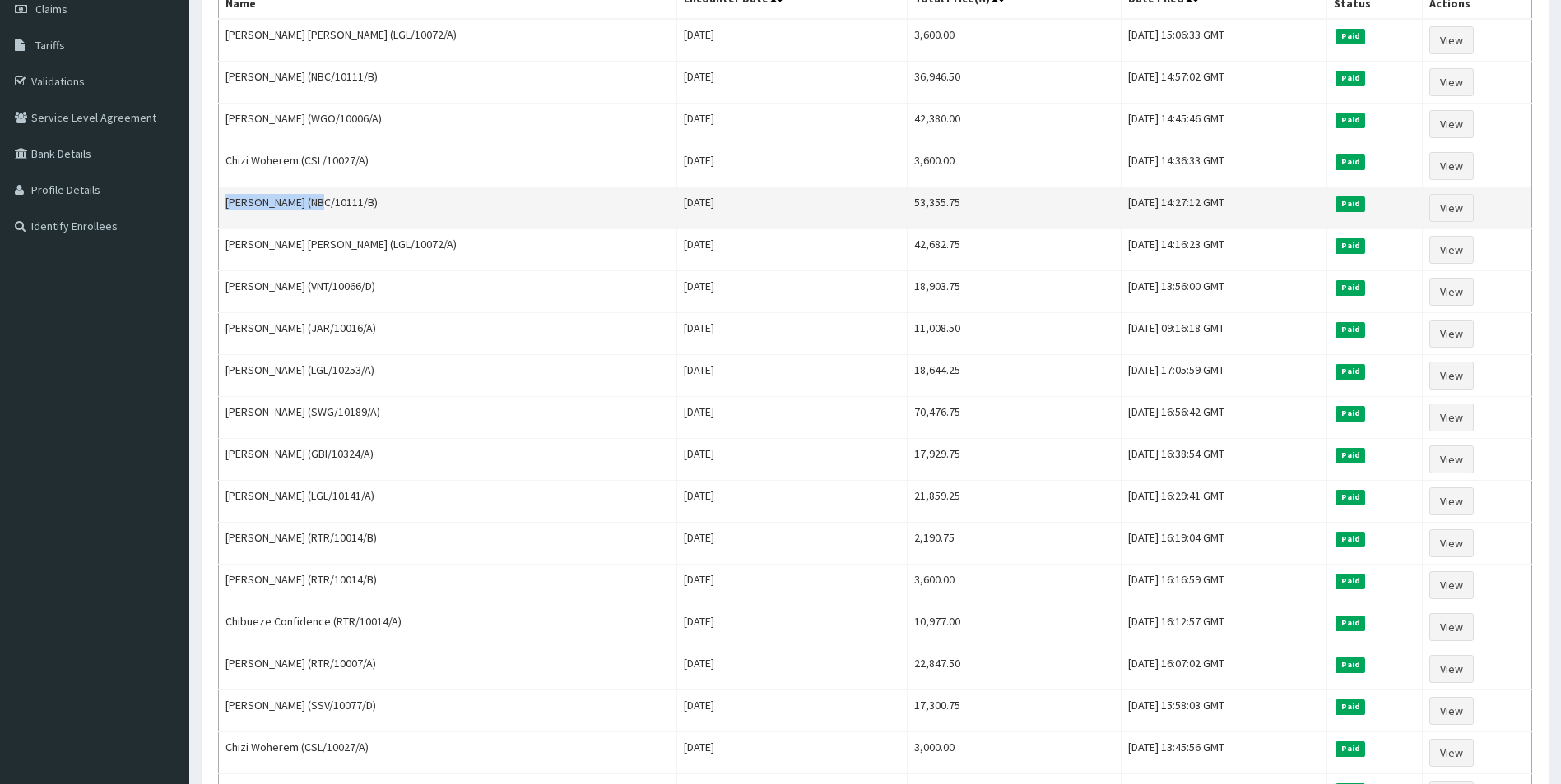
scroll to position [165, 0]
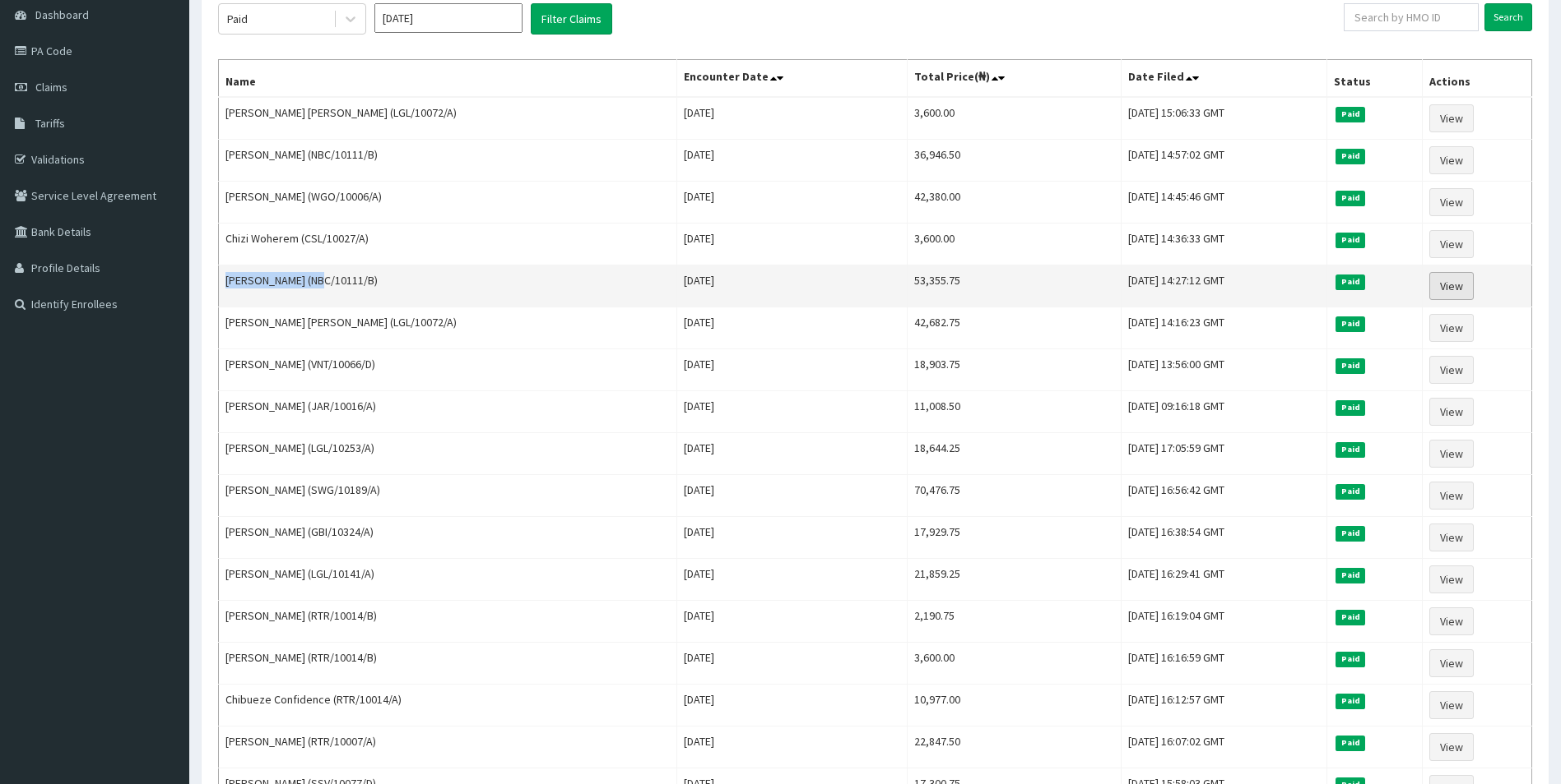
click at [1449, 288] on link "View" at bounding box center [1451, 286] width 45 height 28
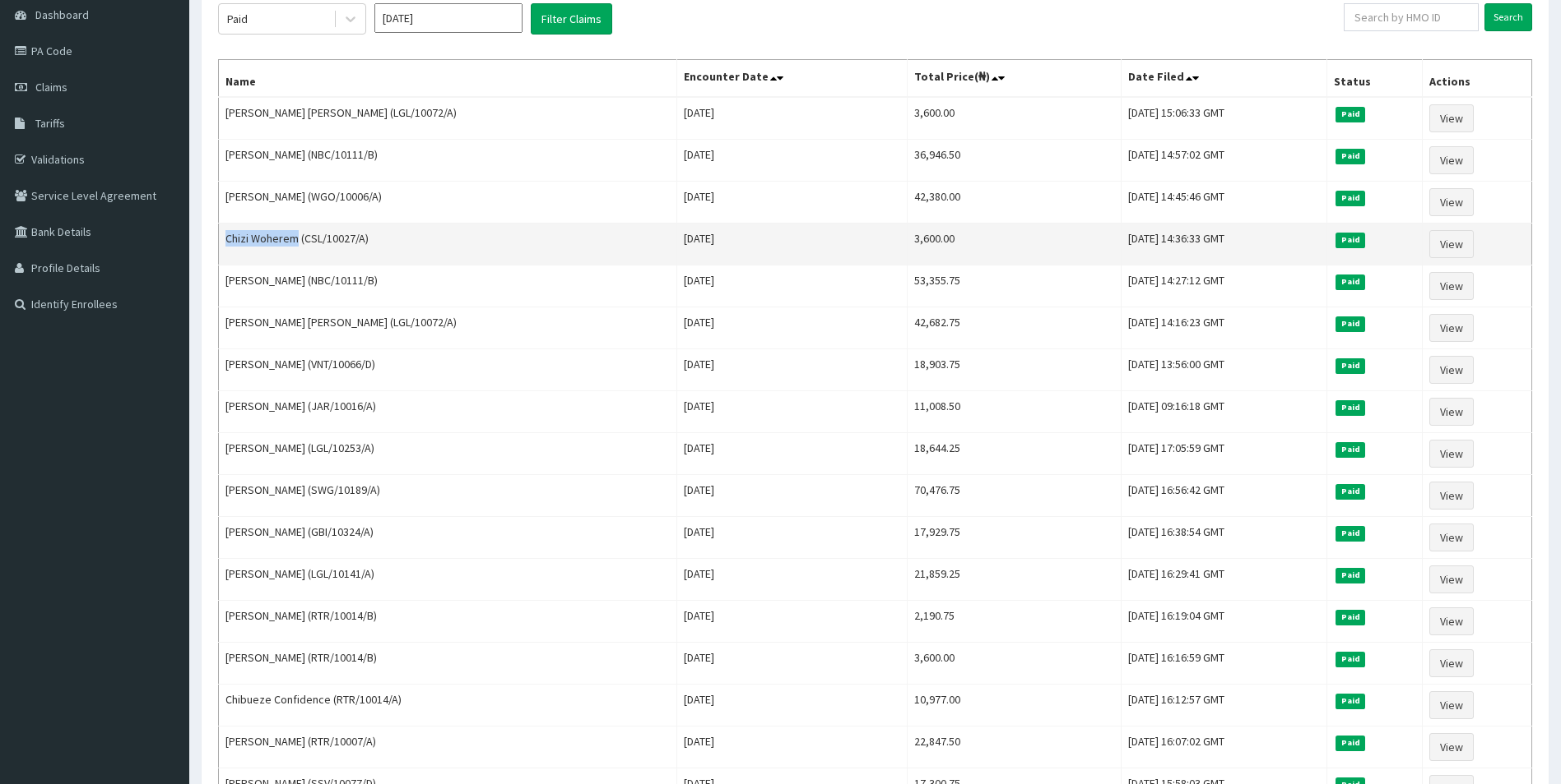
drag, startPoint x: 294, startPoint y: 242, endPoint x: 223, endPoint y: 236, distance: 71.3
click at [223, 236] on td "Chizi Woherem (CSL/10027/A)" at bounding box center [447, 244] width 458 height 42
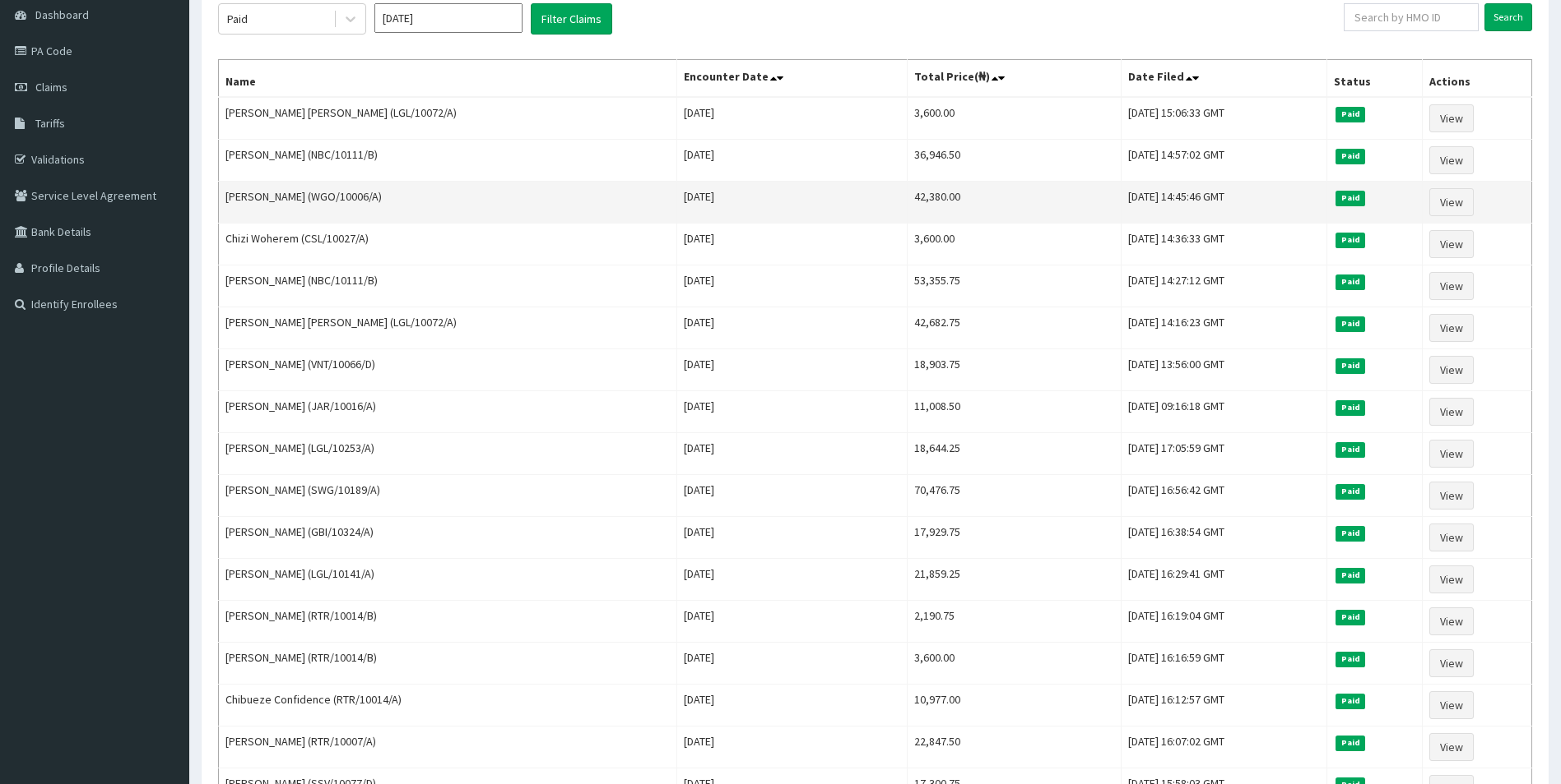
click at [413, 222] on td "OMOLADE ADEMILUYI (WGO/10006/A)" at bounding box center [447, 203] width 458 height 42
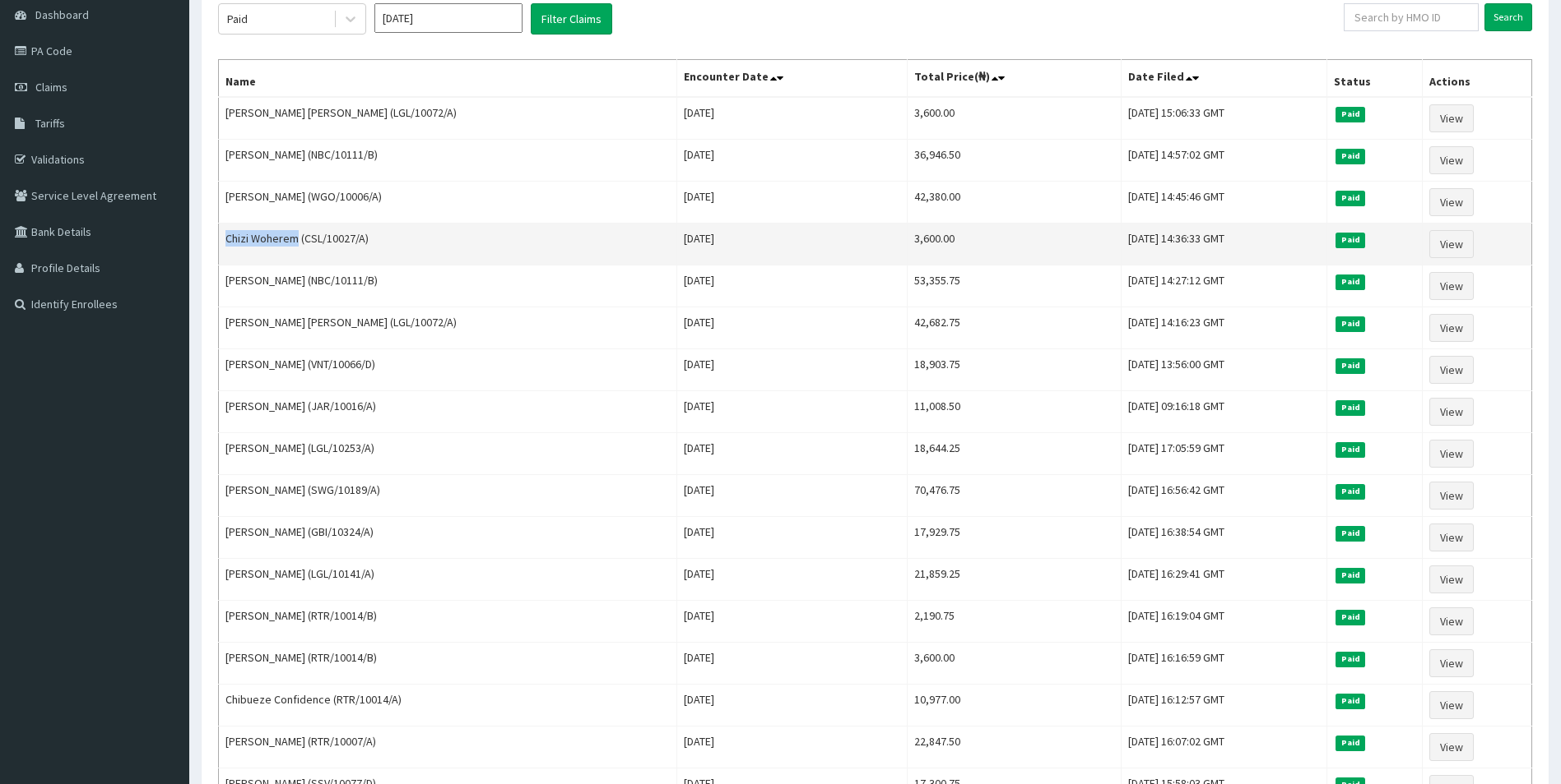
drag, startPoint x: 298, startPoint y: 235, endPoint x: 223, endPoint y: 245, distance: 75.7
click at [223, 245] on td "Chizi Woherem (CSL/10027/A)" at bounding box center [447, 244] width 458 height 42
copy td "Chizi Woherem"
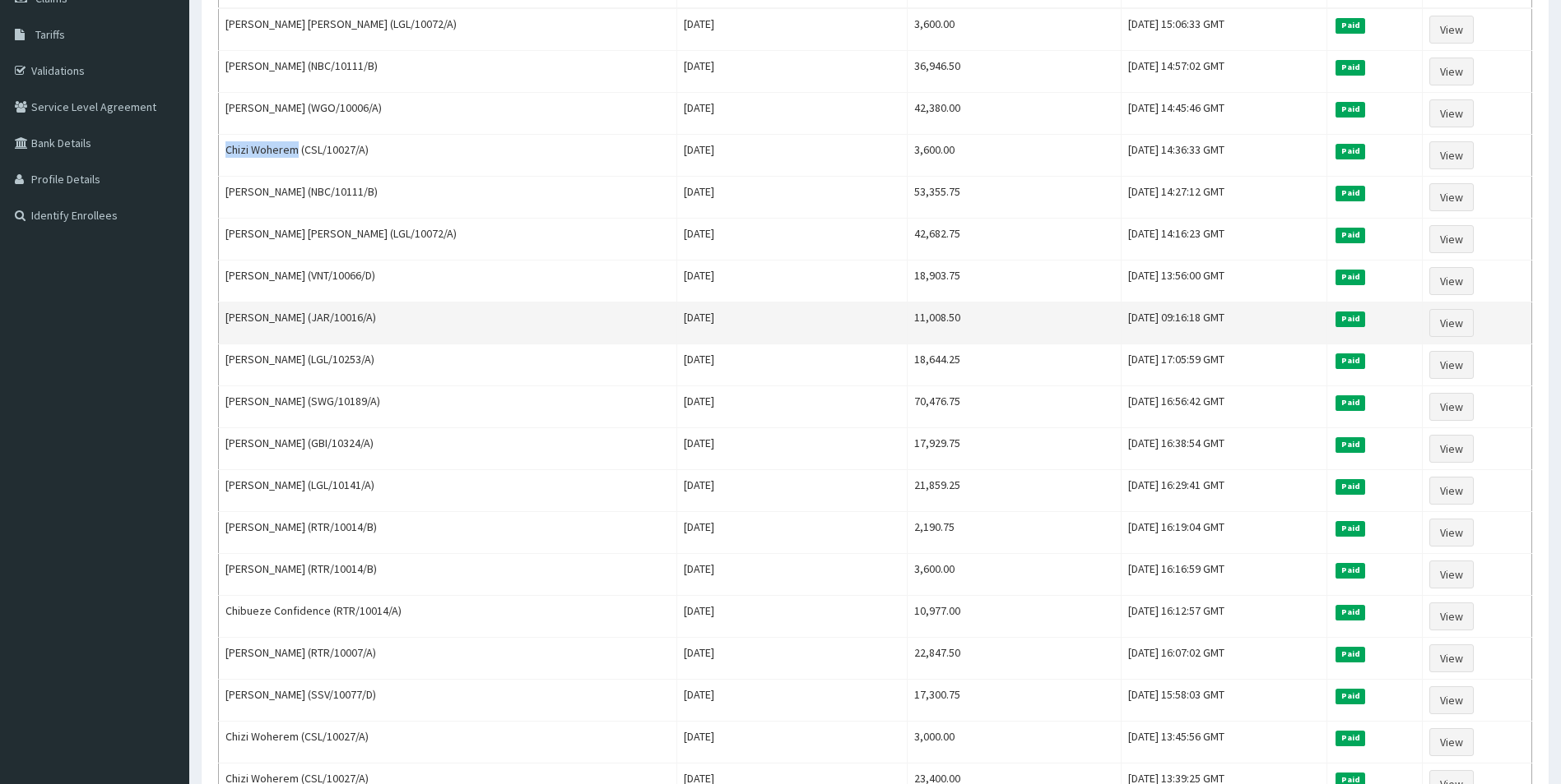
scroll to position [246, 0]
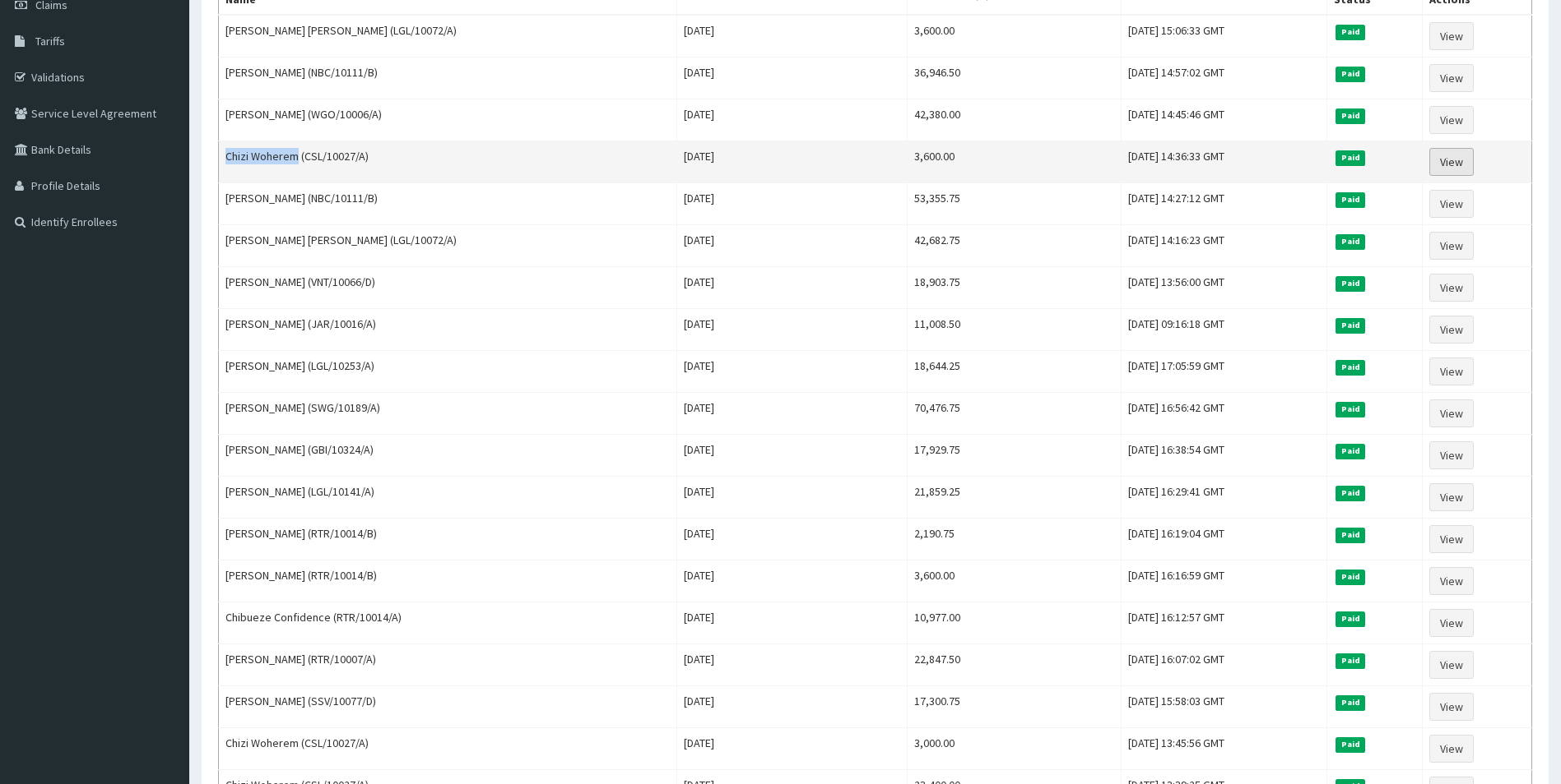
click at [1460, 165] on link "View" at bounding box center [1451, 162] width 45 height 28
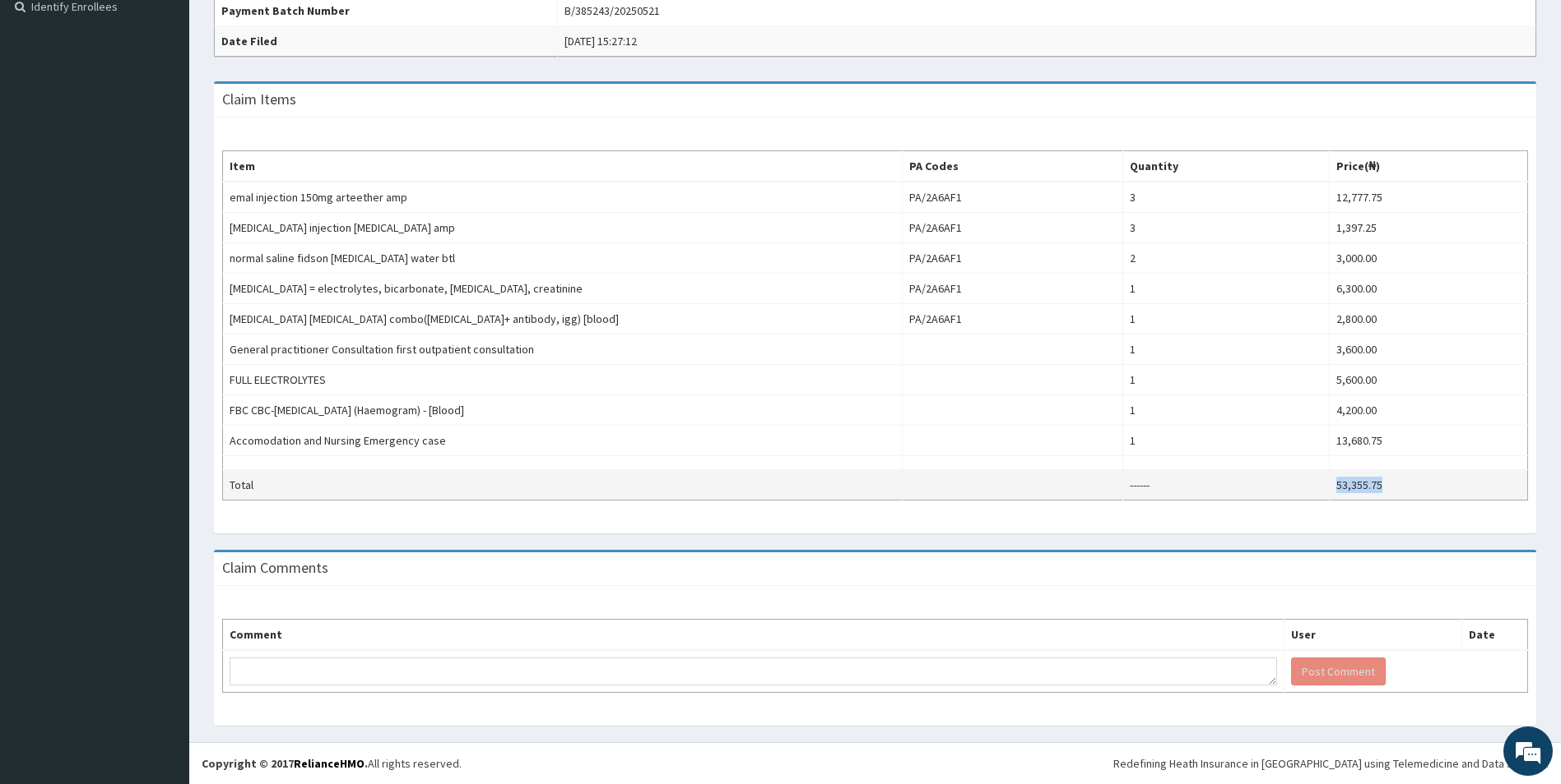
drag, startPoint x: 1390, startPoint y: 479, endPoint x: 1280, endPoint y: 490, distance: 110.5
click at [1280, 490] on tr "Total ------ 53,355.75" at bounding box center [875, 485] width 1305 height 31
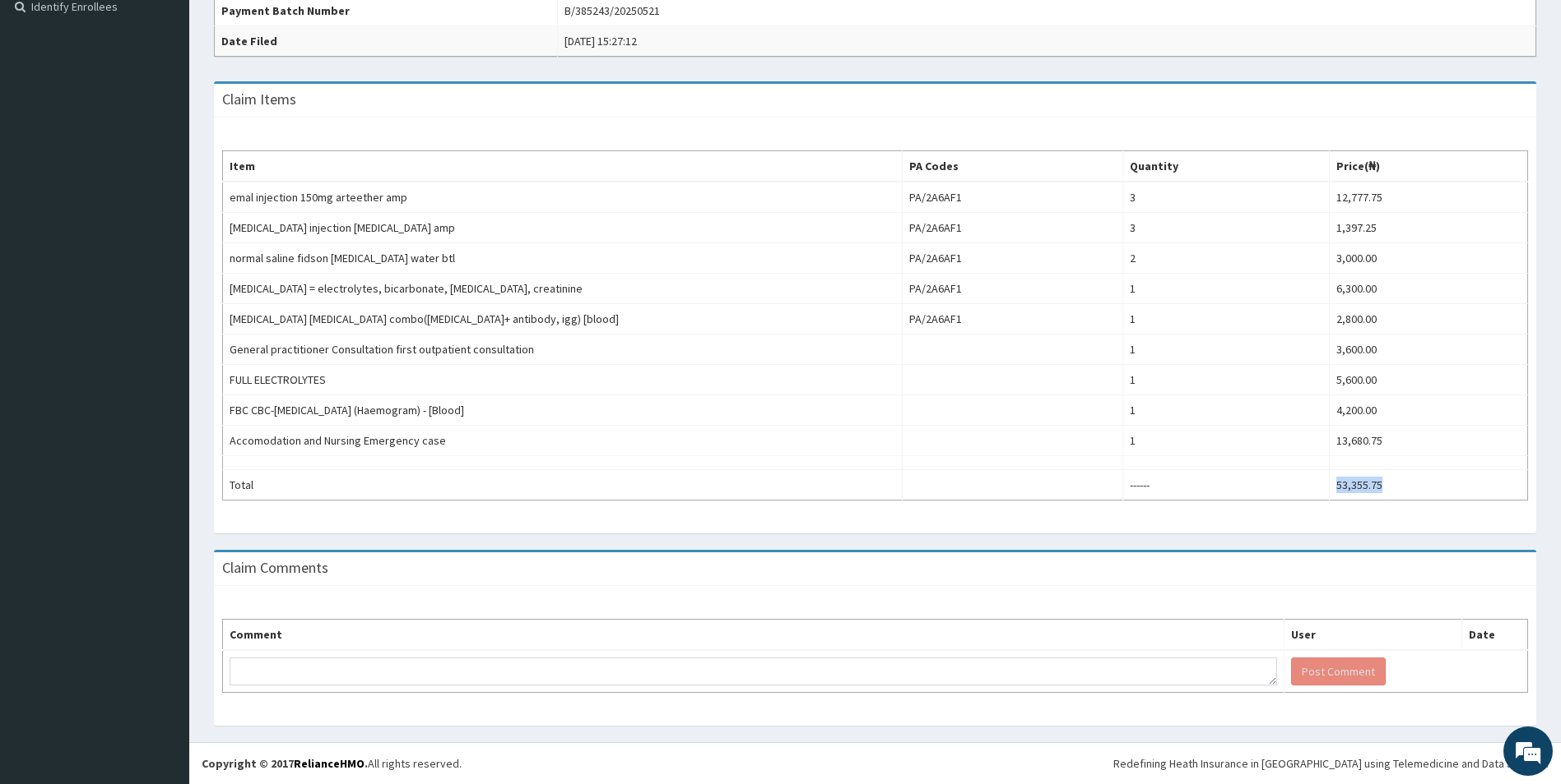
copy tr "53,355.75"
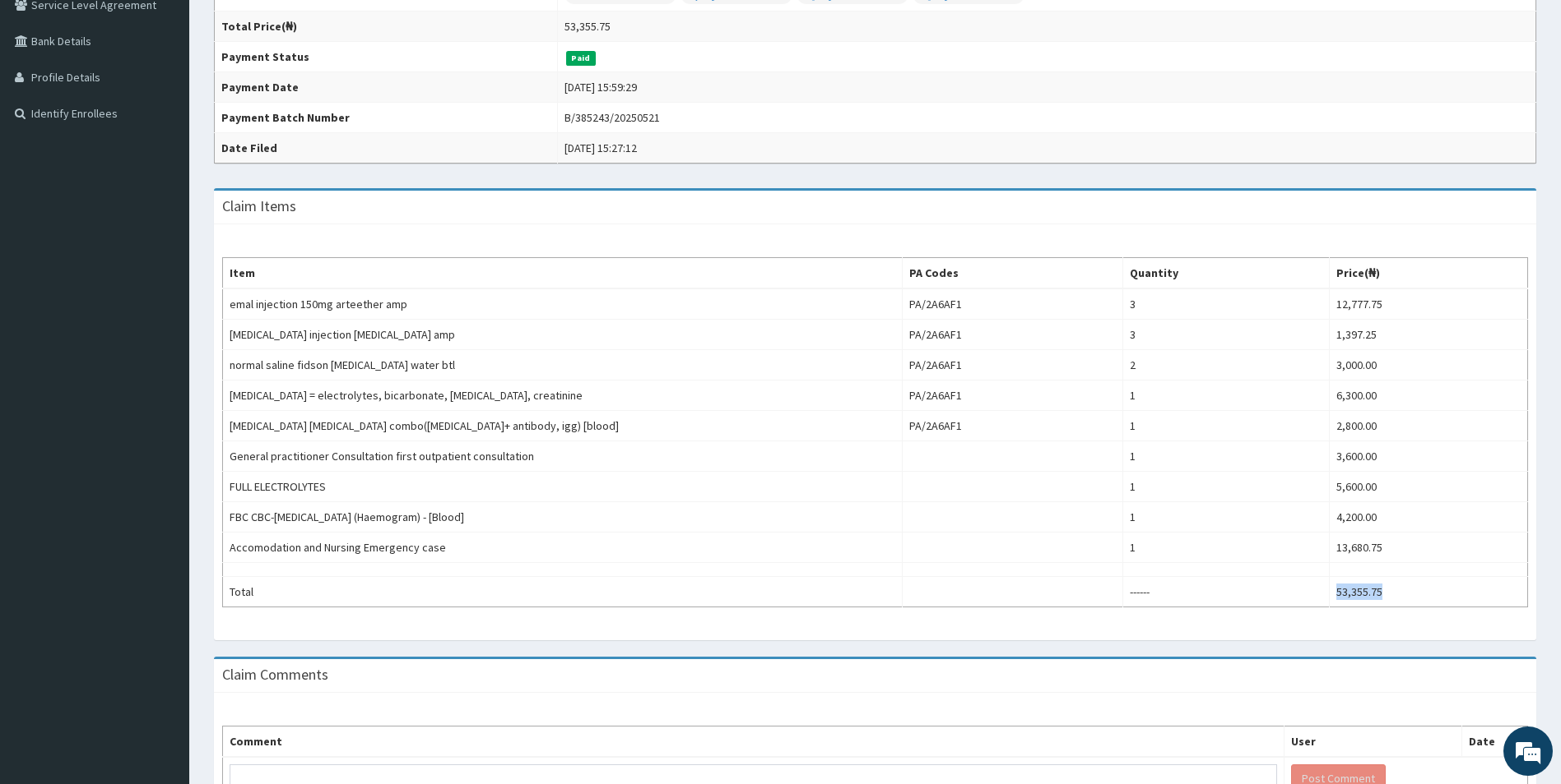
scroll to position [298, 0]
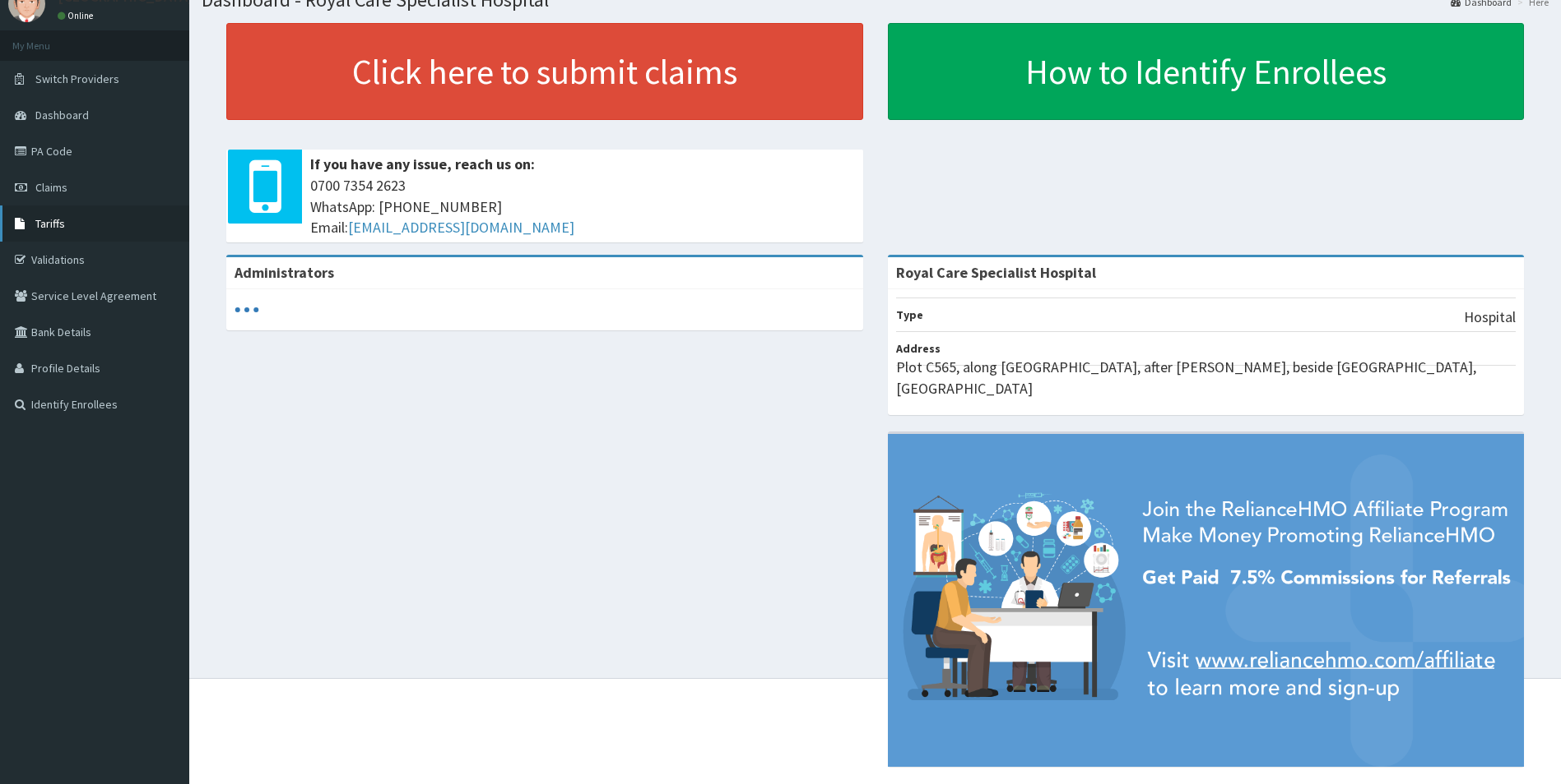
scroll to position [68, 0]
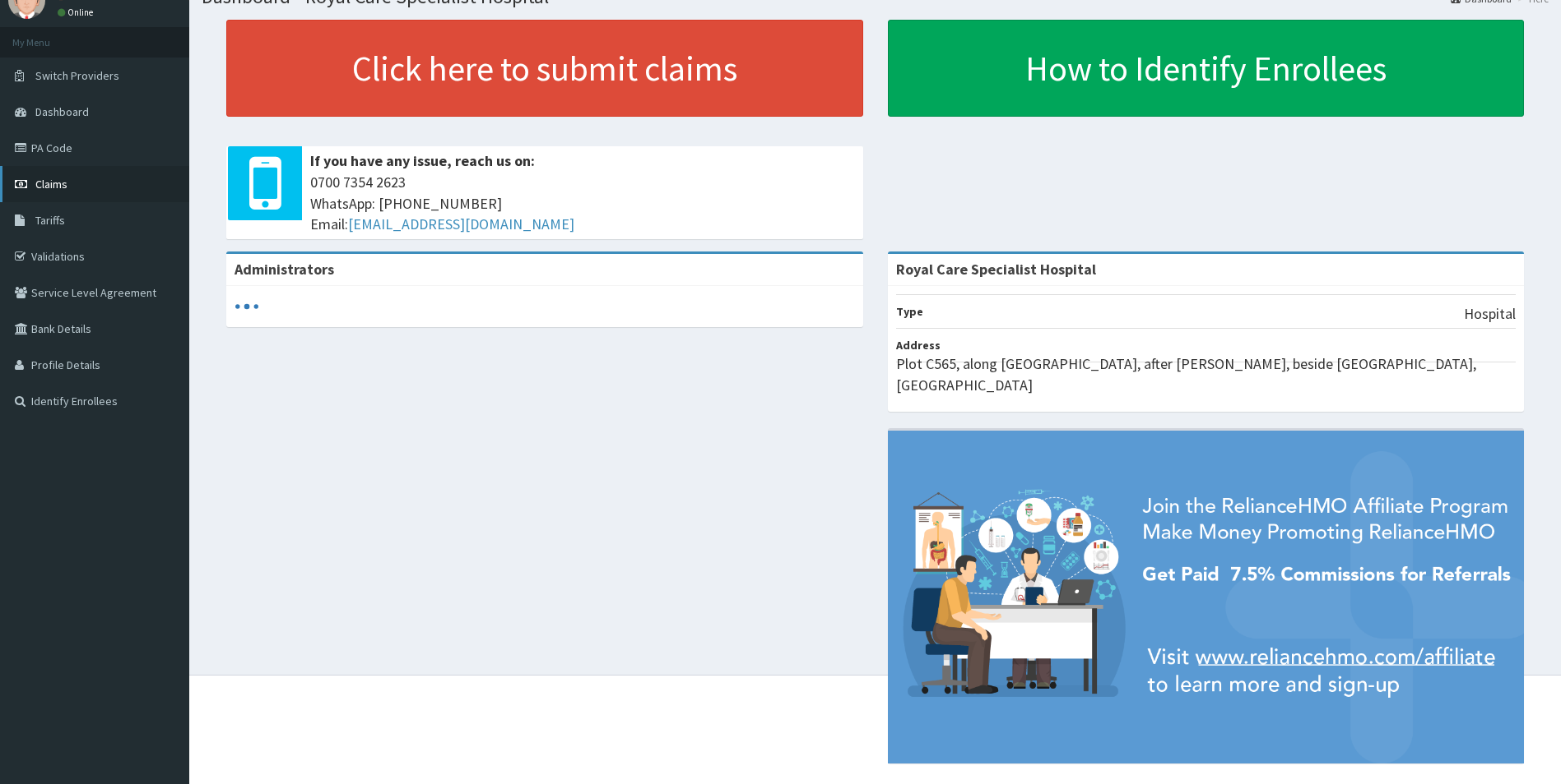
click at [82, 195] on link "Claims" at bounding box center [94, 184] width 189 height 36
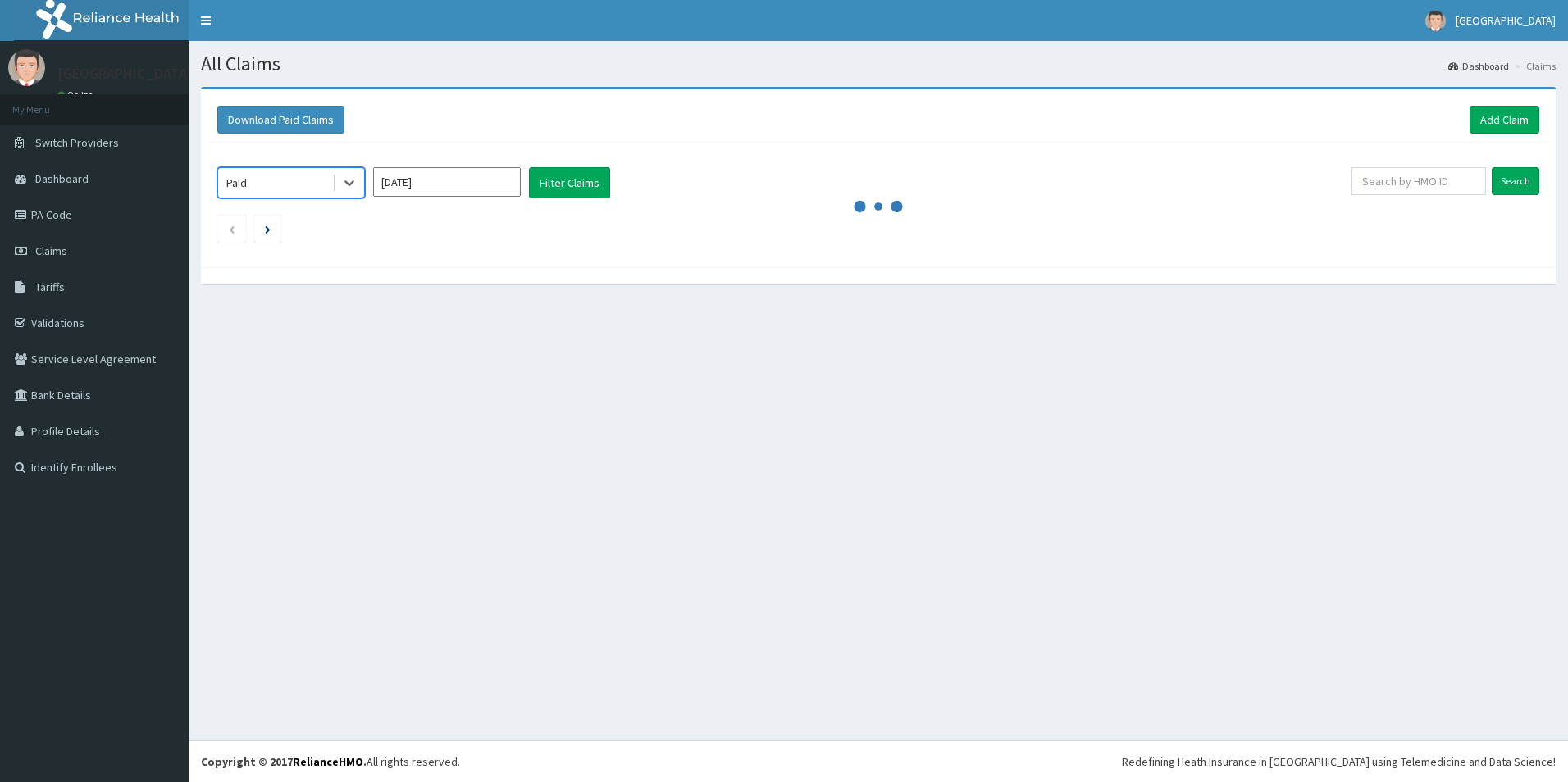
click at [487, 192] on input "[DATE]" at bounding box center [447, 182] width 148 height 30
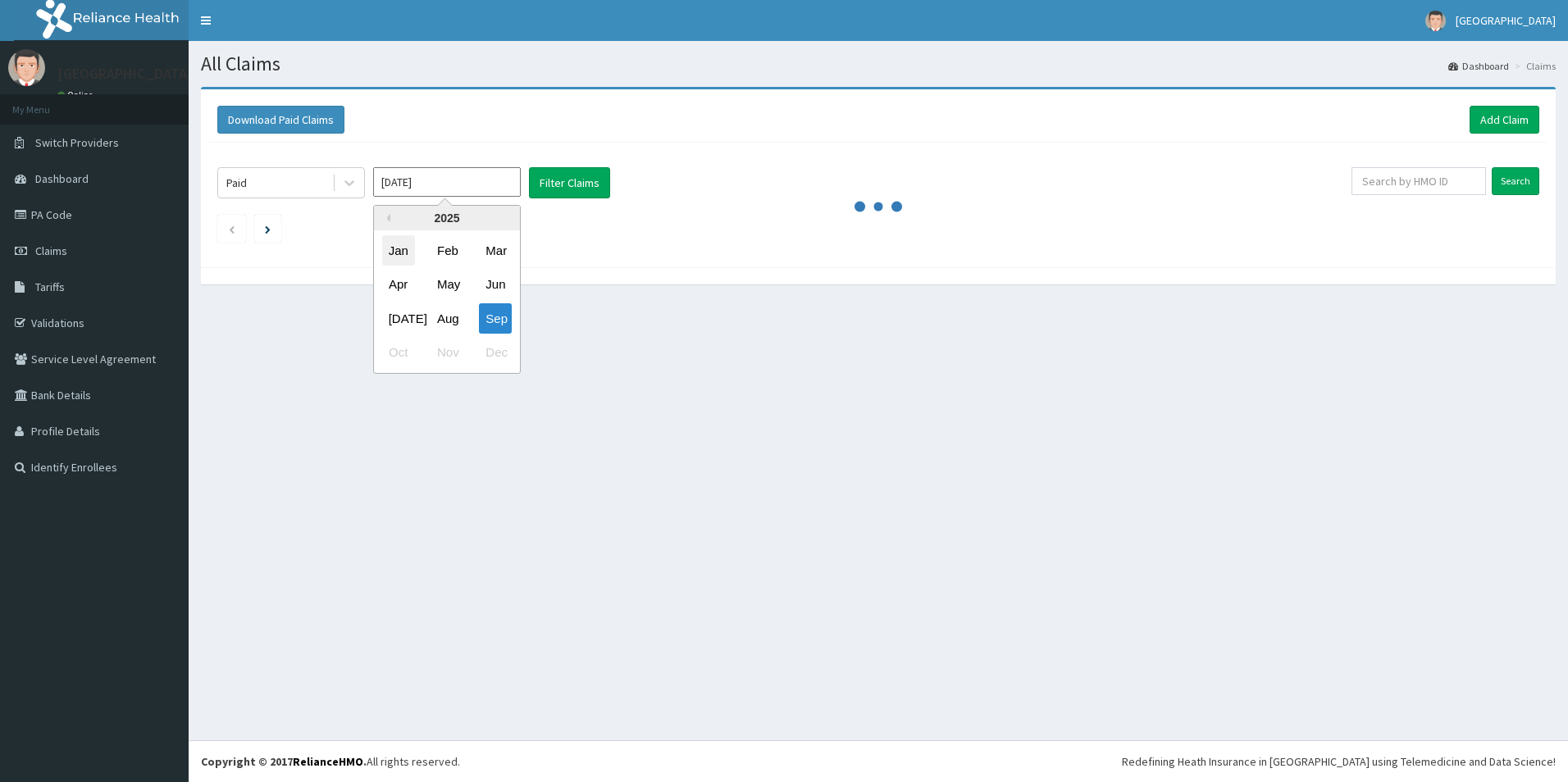
click at [403, 247] on div "Jan" at bounding box center [398, 251] width 33 height 31
type input "[DATE]"
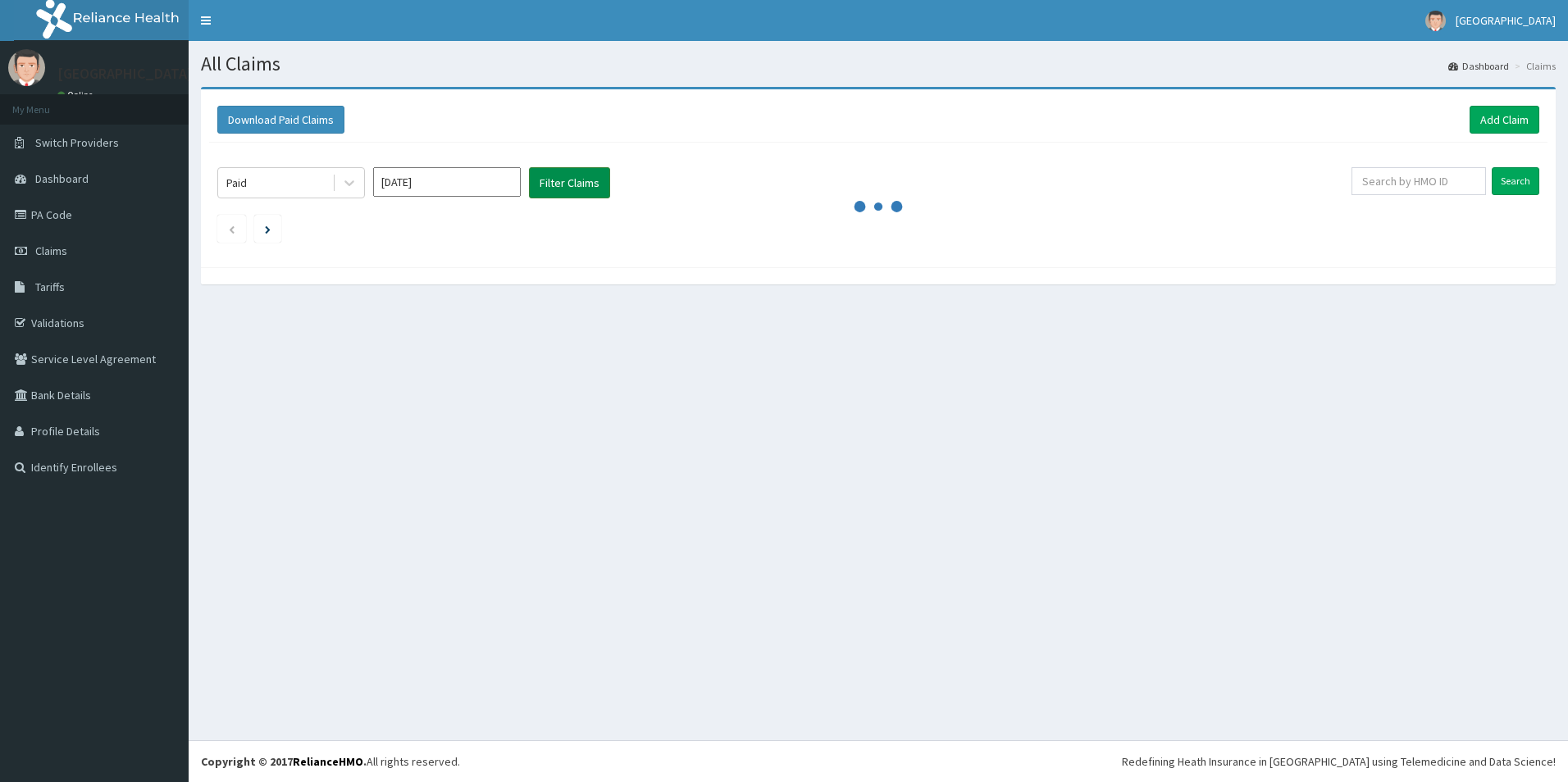
click at [567, 168] on button "Filter Claims" at bounding box center [570, 182] width 81 height 31
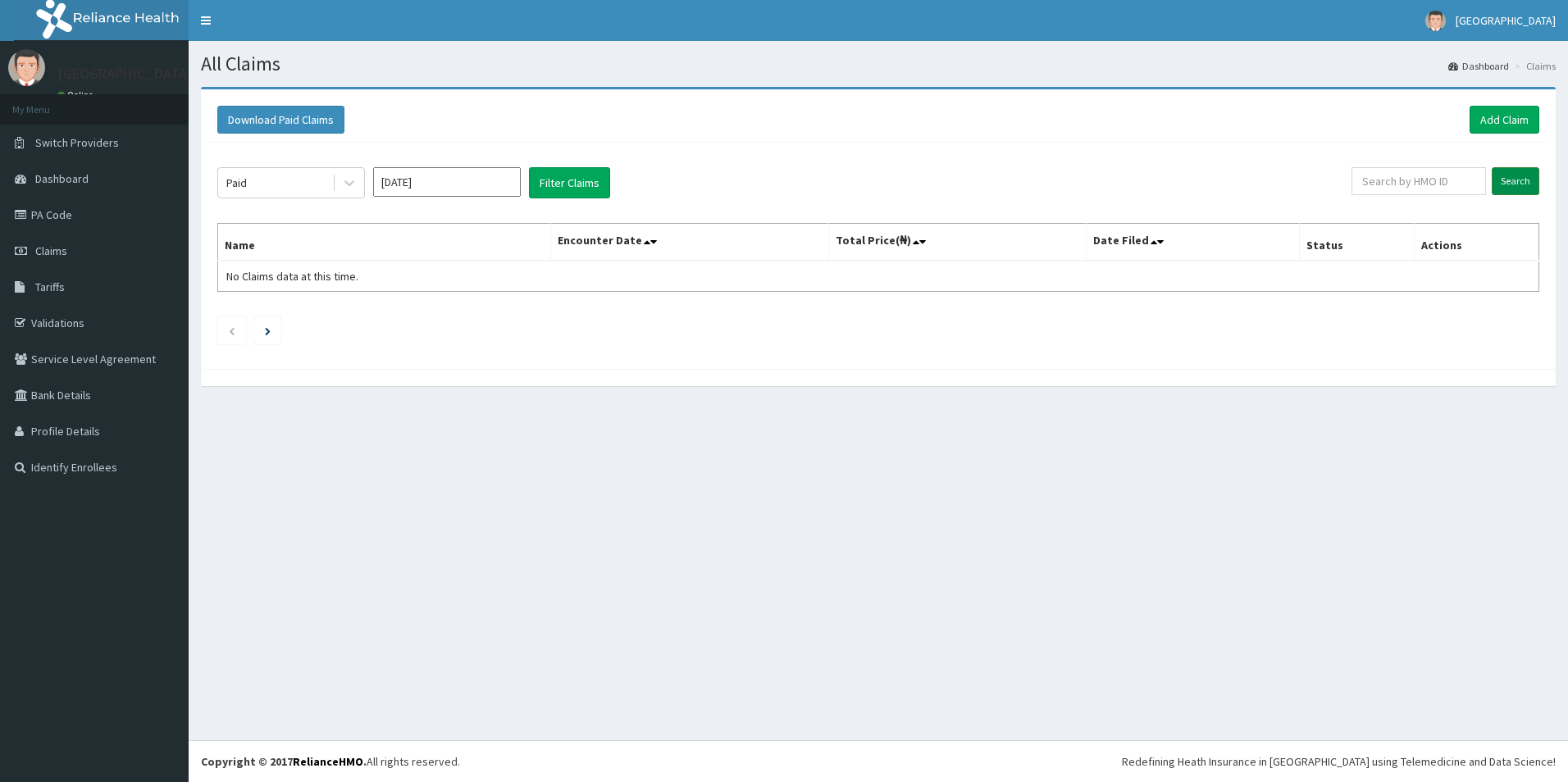
click at [1516, 178] on input "Search" at bounding box center [1515, 181] width 48 height 28
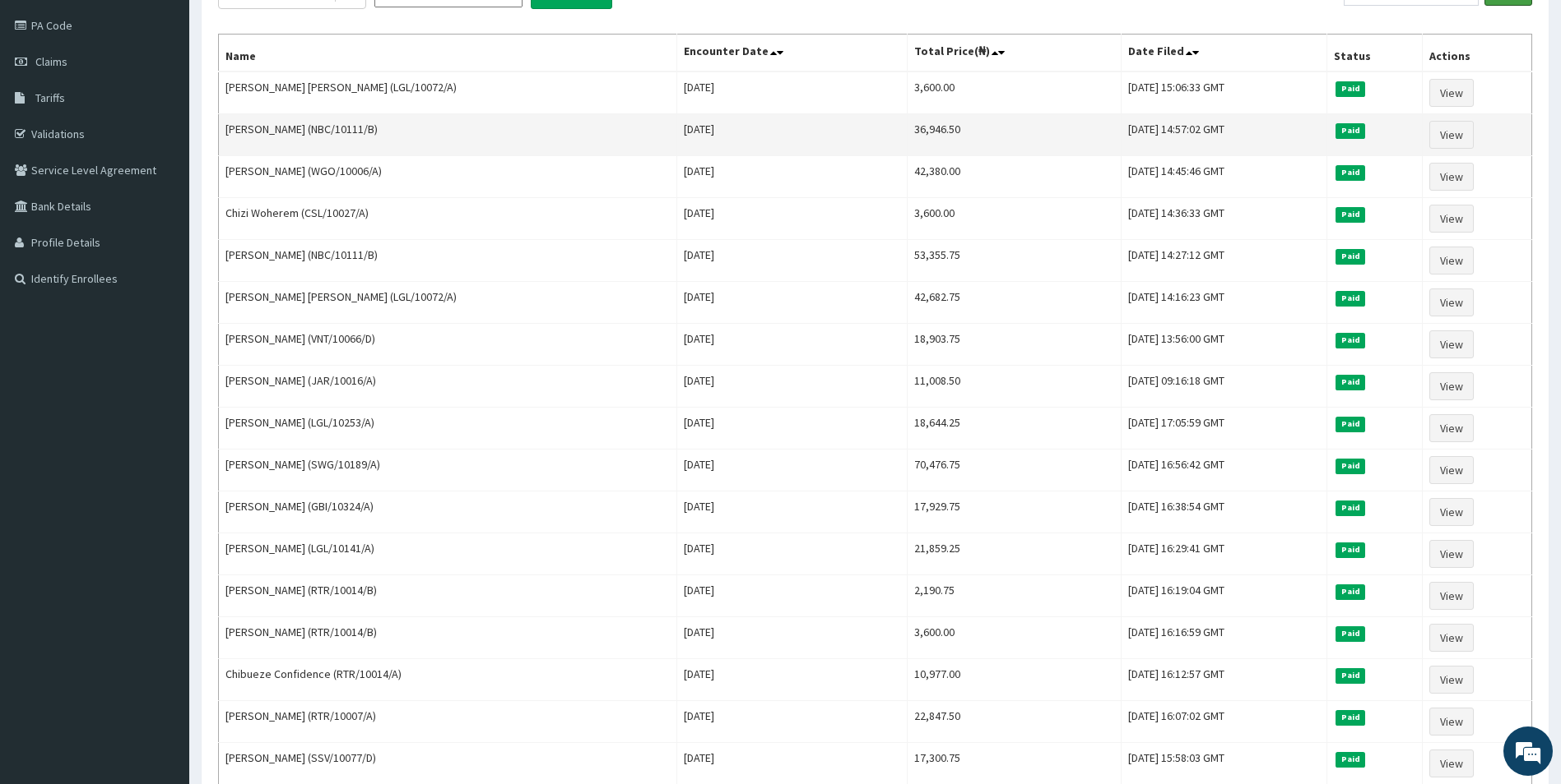
scroll to position [165, 0]
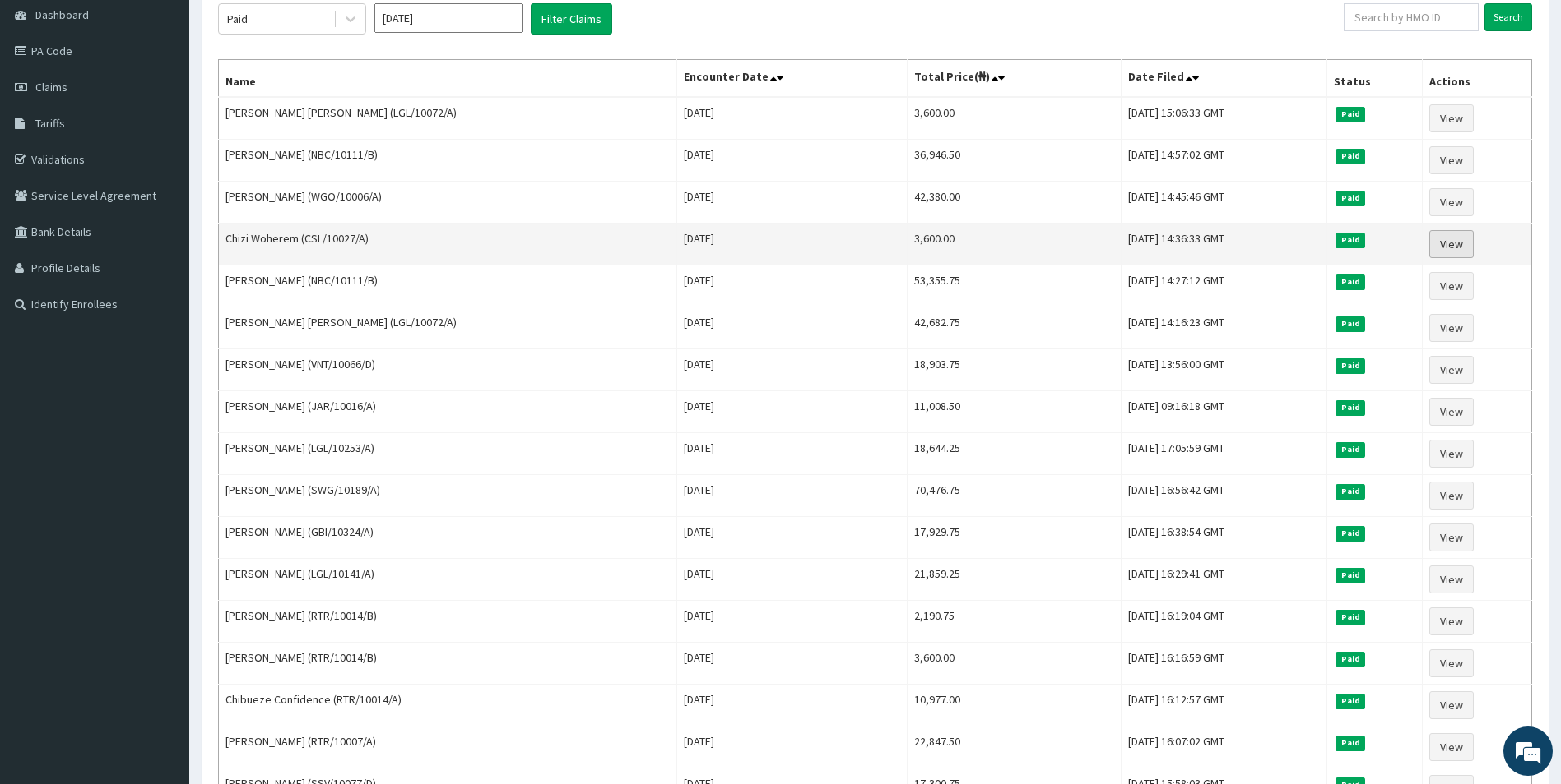
click at [1459, 238] on link "View" at bounding box center [1451, 244] width 45 height 28
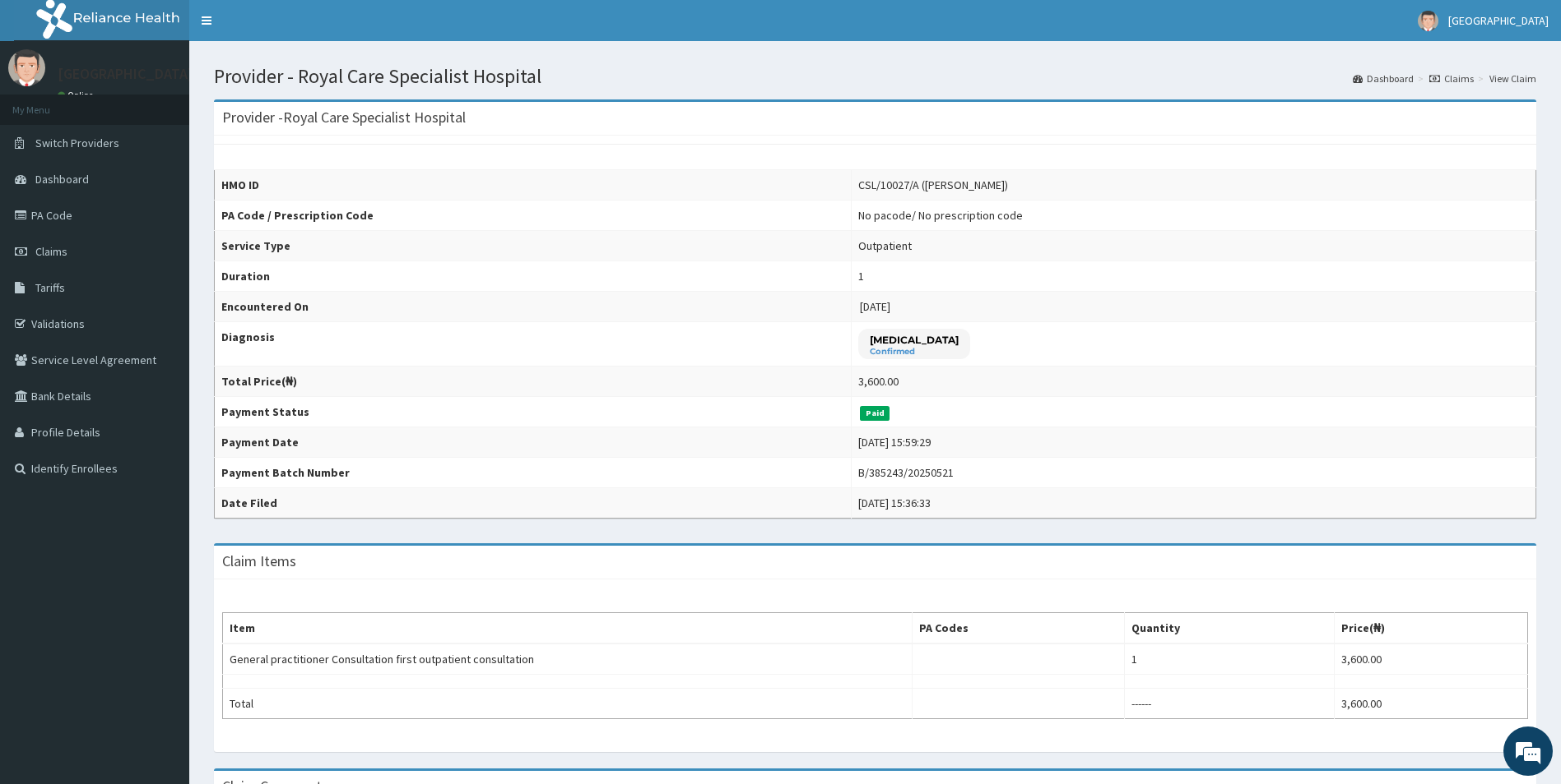
scroll to position [165, 0]
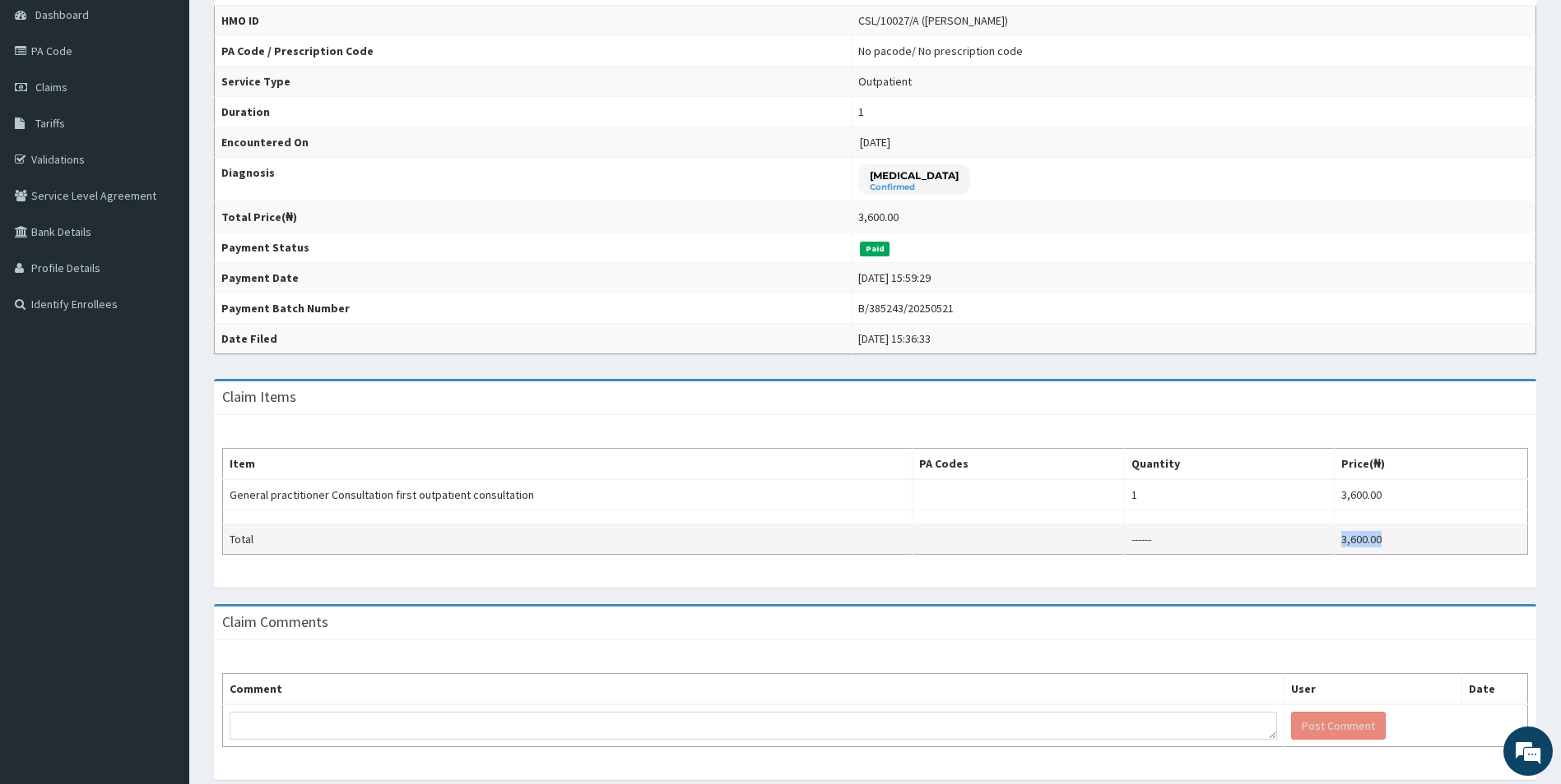
drag, startPoint x: 1393, startPoint y: 539, endPoint x: 1347, endPoint y: 539, distance: 46.0
click at [1347, 539] on td "3,600.00" at bounding box center [1431, 540] width 193 height 31
copy td "3,600.00"
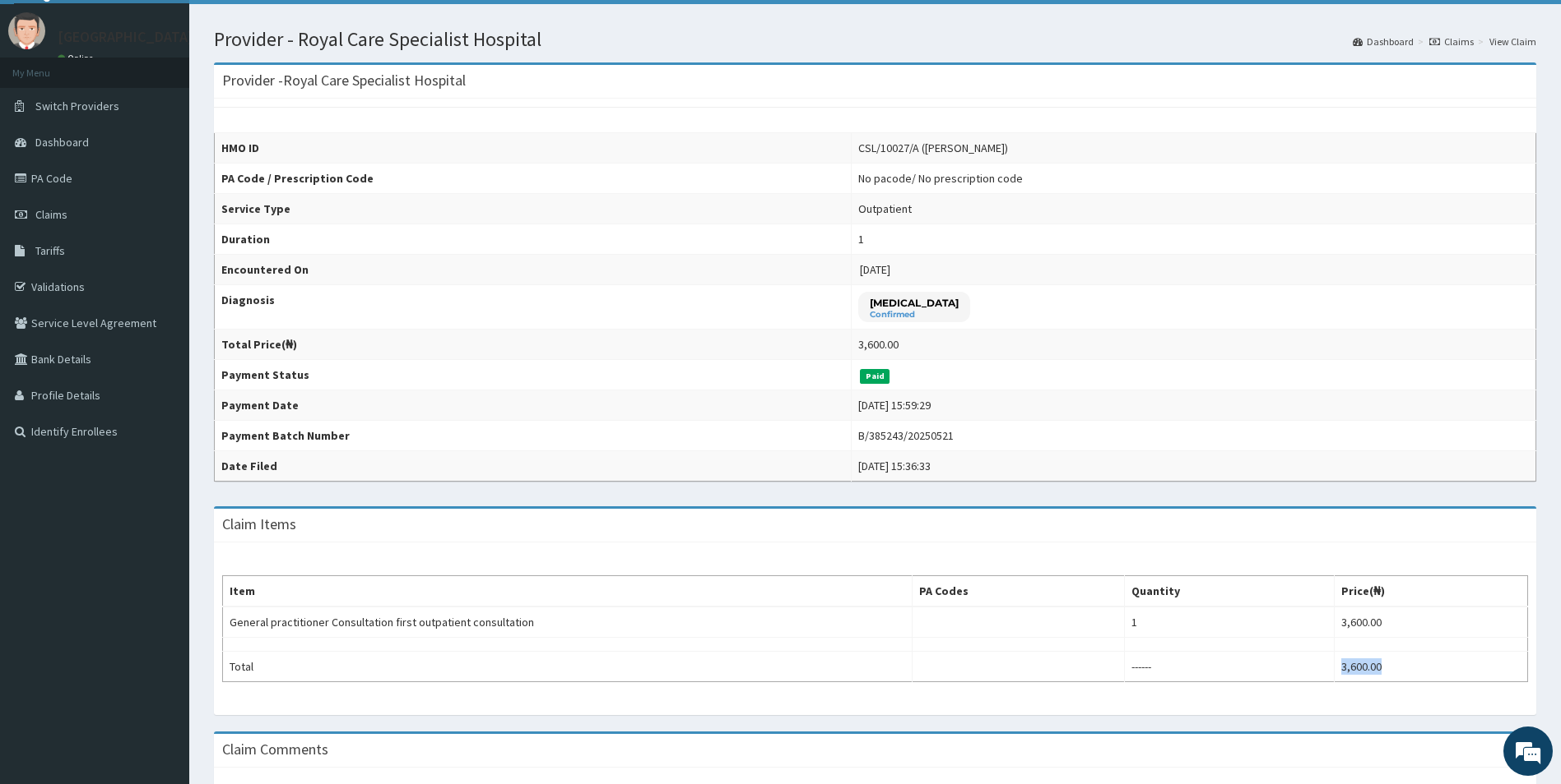
scroll to position [0, 0]
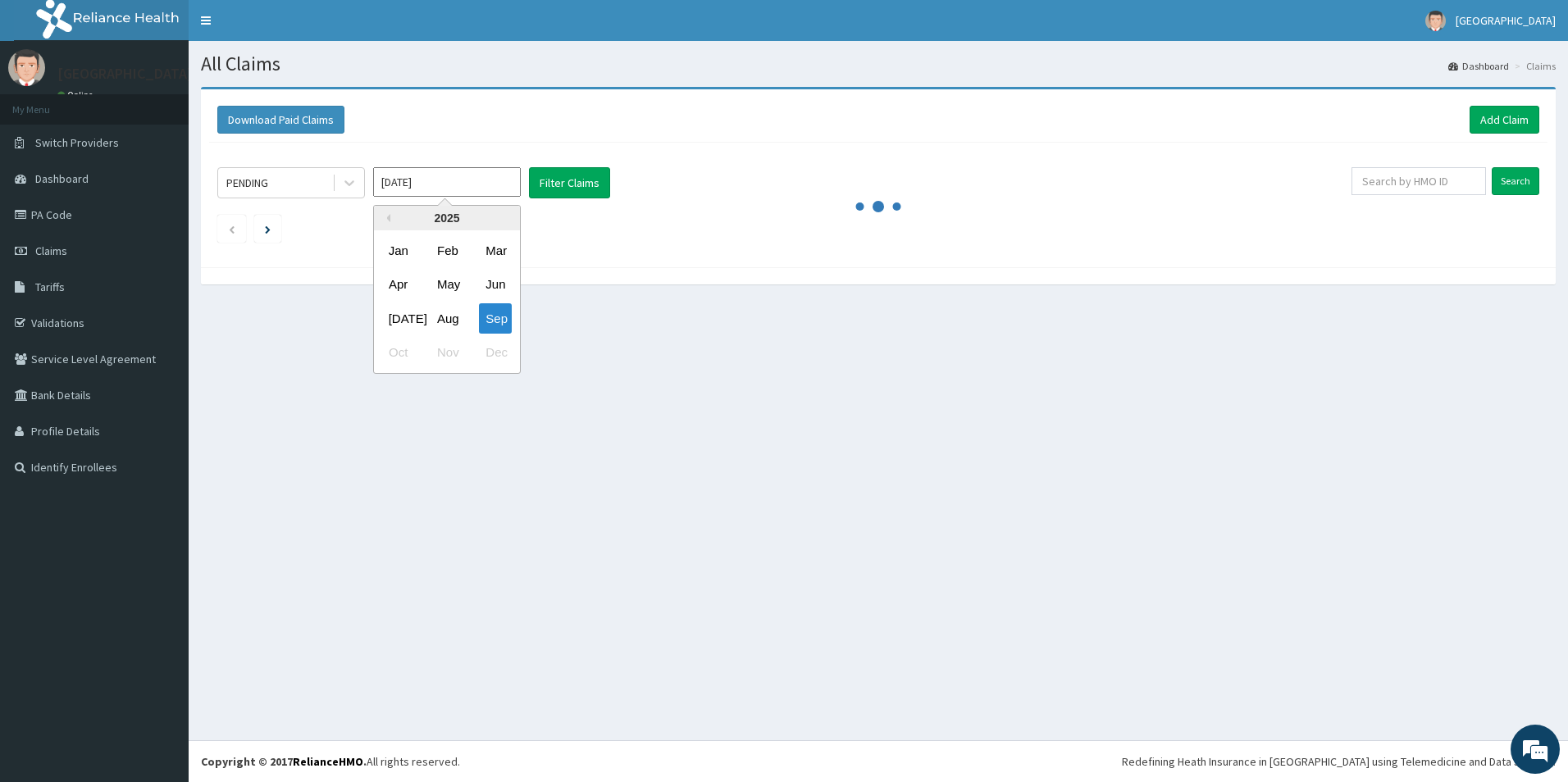
click at [447, 183] on input "[DATE]" at bounding box center [447, 182] width 148 height 30
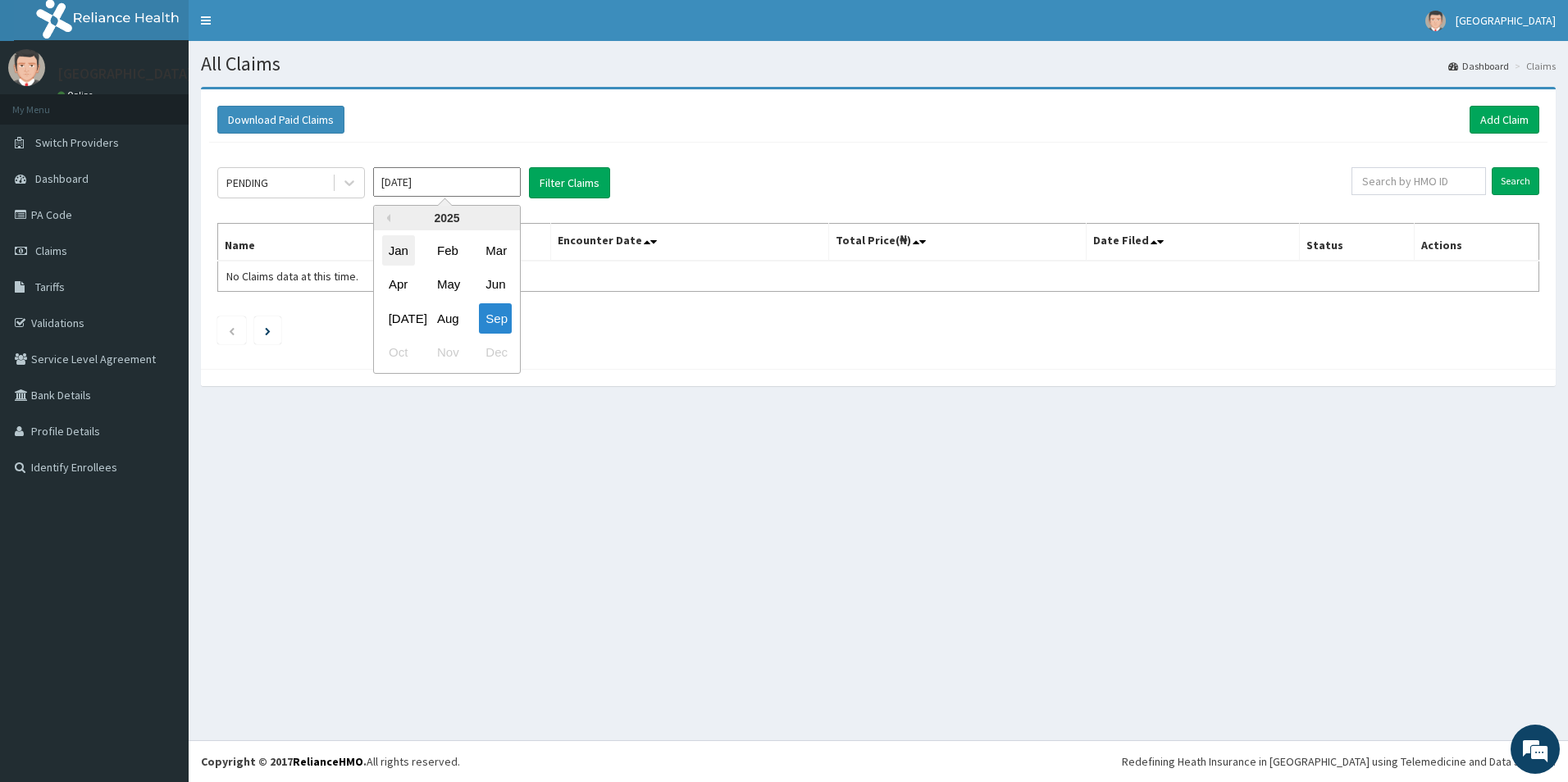
click at [411, 248] on div "Jan" at bounding box center [398, 251] width 33 height 31
type input "Jan 2025"
drag, startPoint x: 355, startPoint y: 180, endPoint x: 323, endPoint y: 200, distance: 37.7
click at [355, 179] on icon at bounding box center [349, 182] width 17 height 17
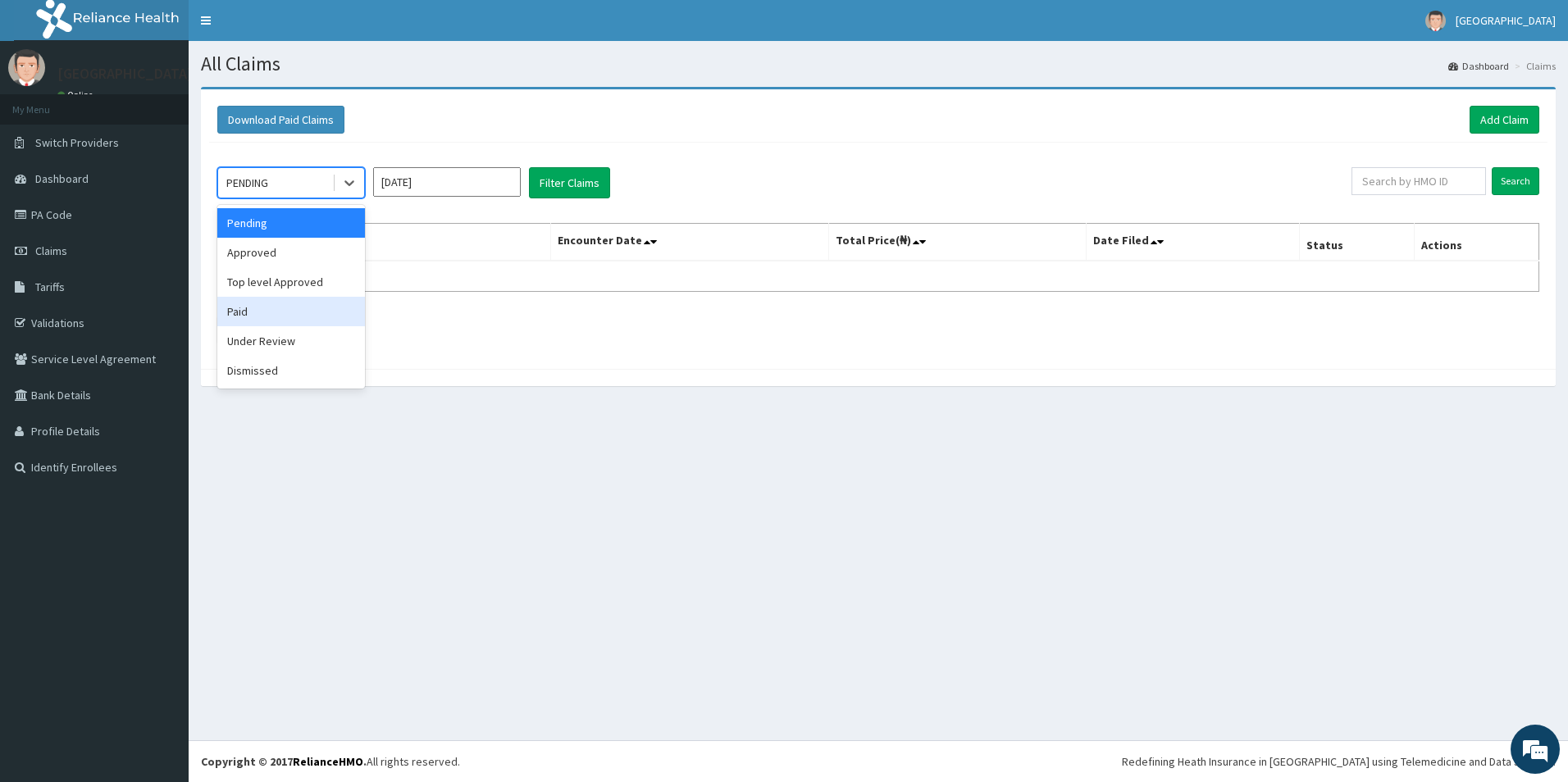
click at [287, 314] on div "Paid" at bounding box center [290, 312] width 148 height 30
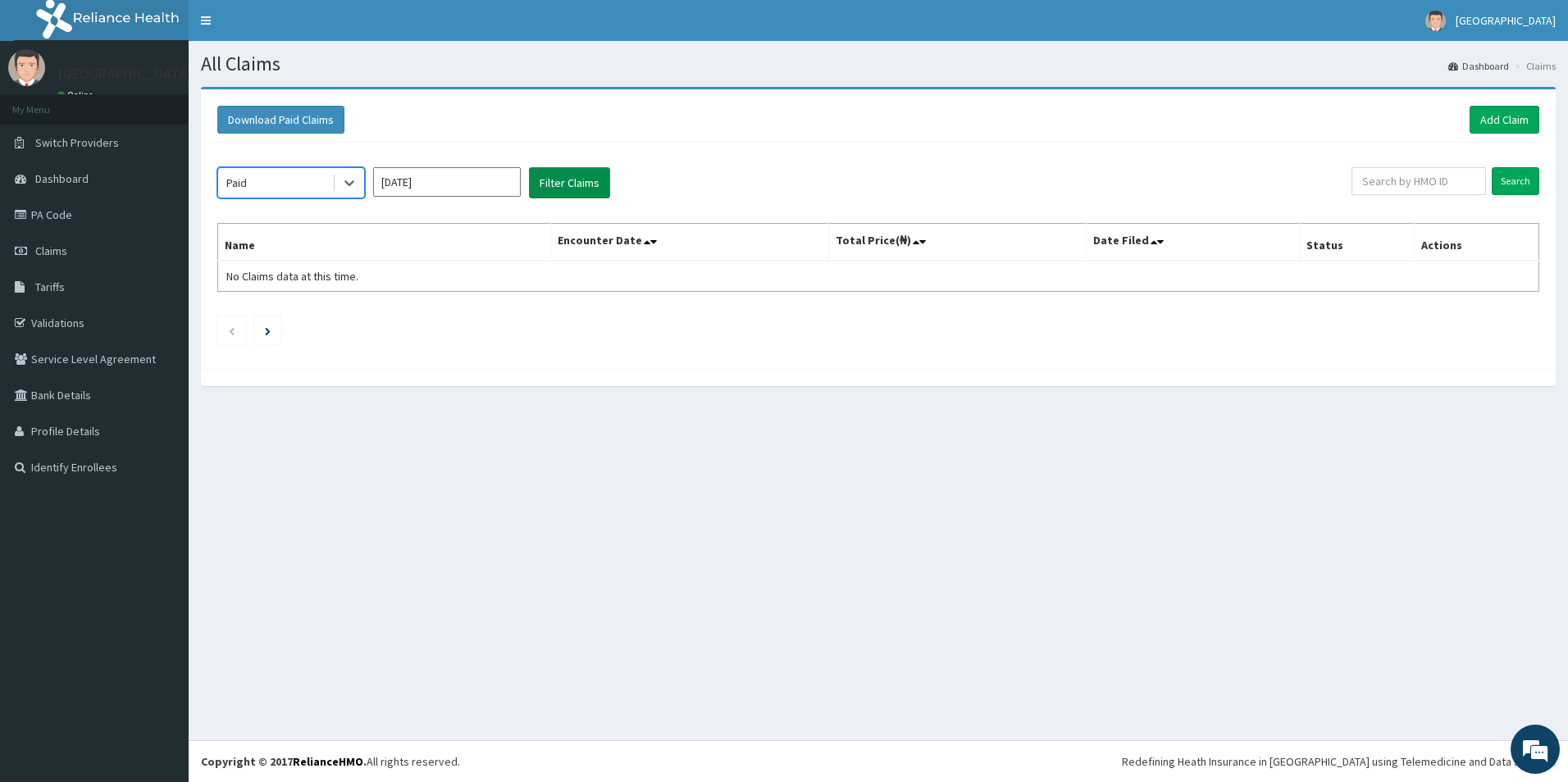
drag, startPoint x: 625, startPoint y: 185, endPoint x: 553, endPoint y: 187, distance: 72.0
click at [593, 187] on div "option Paid, selected. Select is focused ,type to refine list, press Down to op…" at bounding box center [784, 182] width 1135 height 31
click at [553, 186] on button "Filter Claims" at bounding box center [570, 182] width 81 height 31
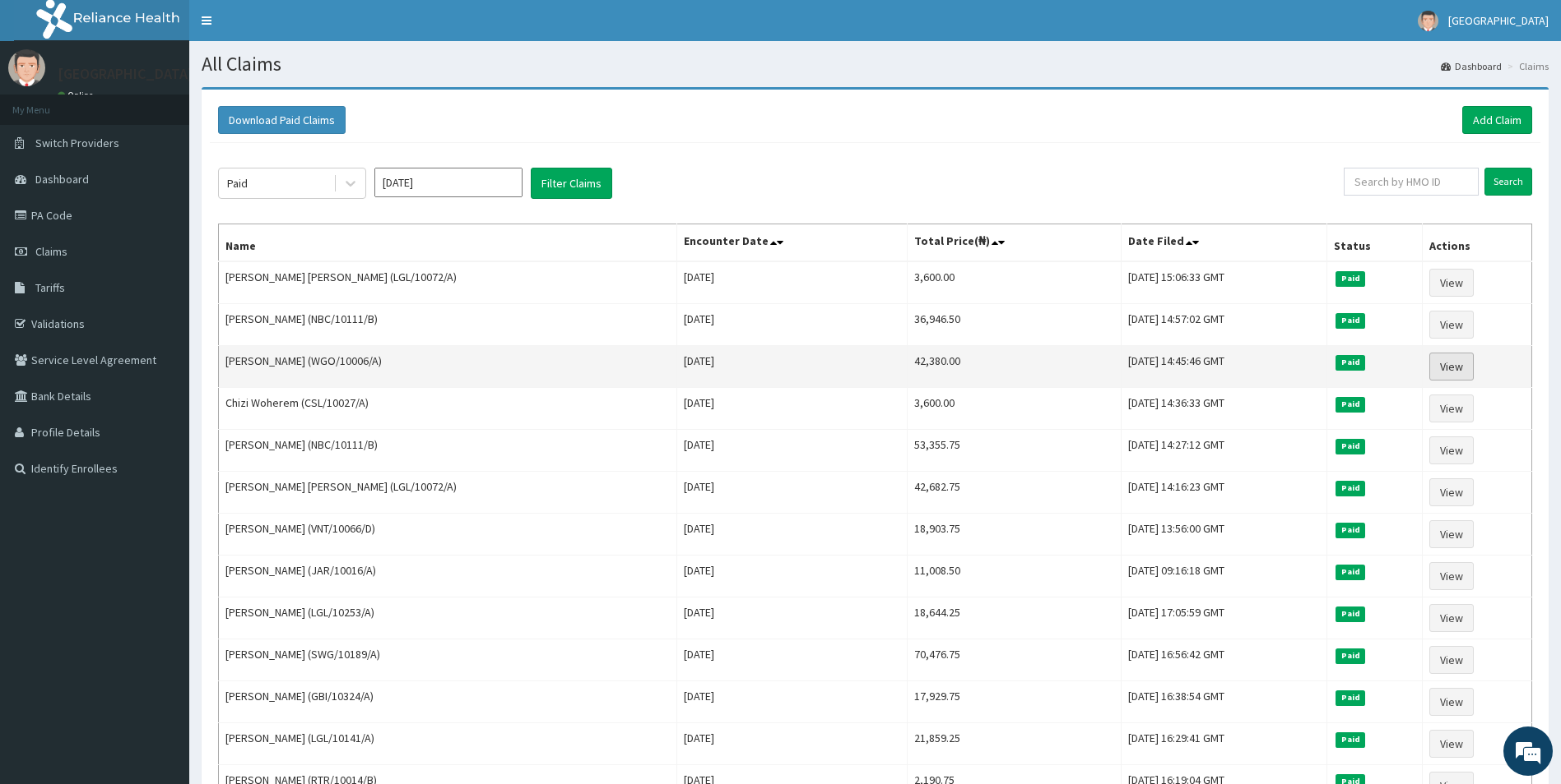
click at [1446, 366] on link "View" at bounding box center [1451, 367] width 45 height 28
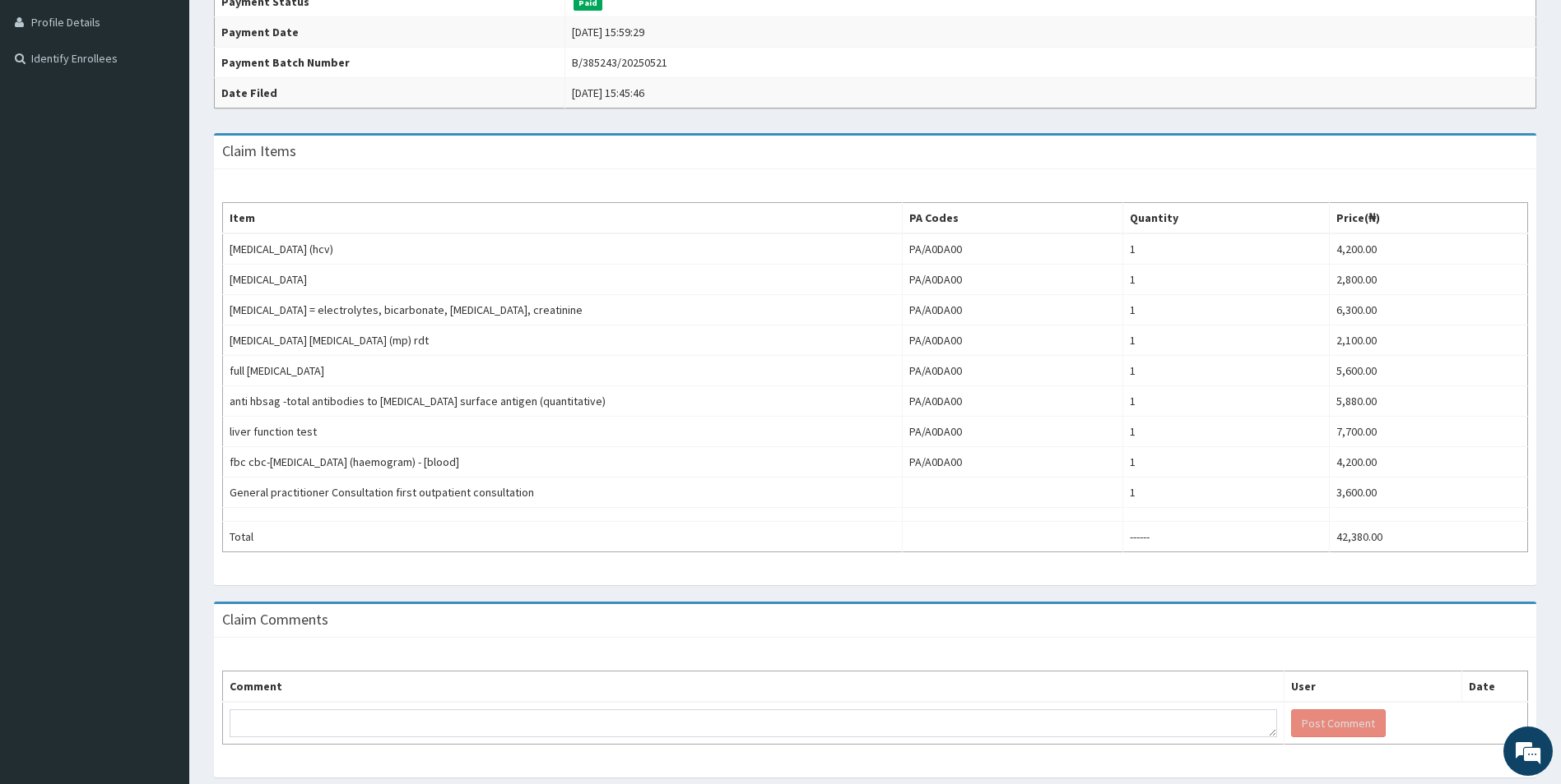
scroll to position [462, 0]
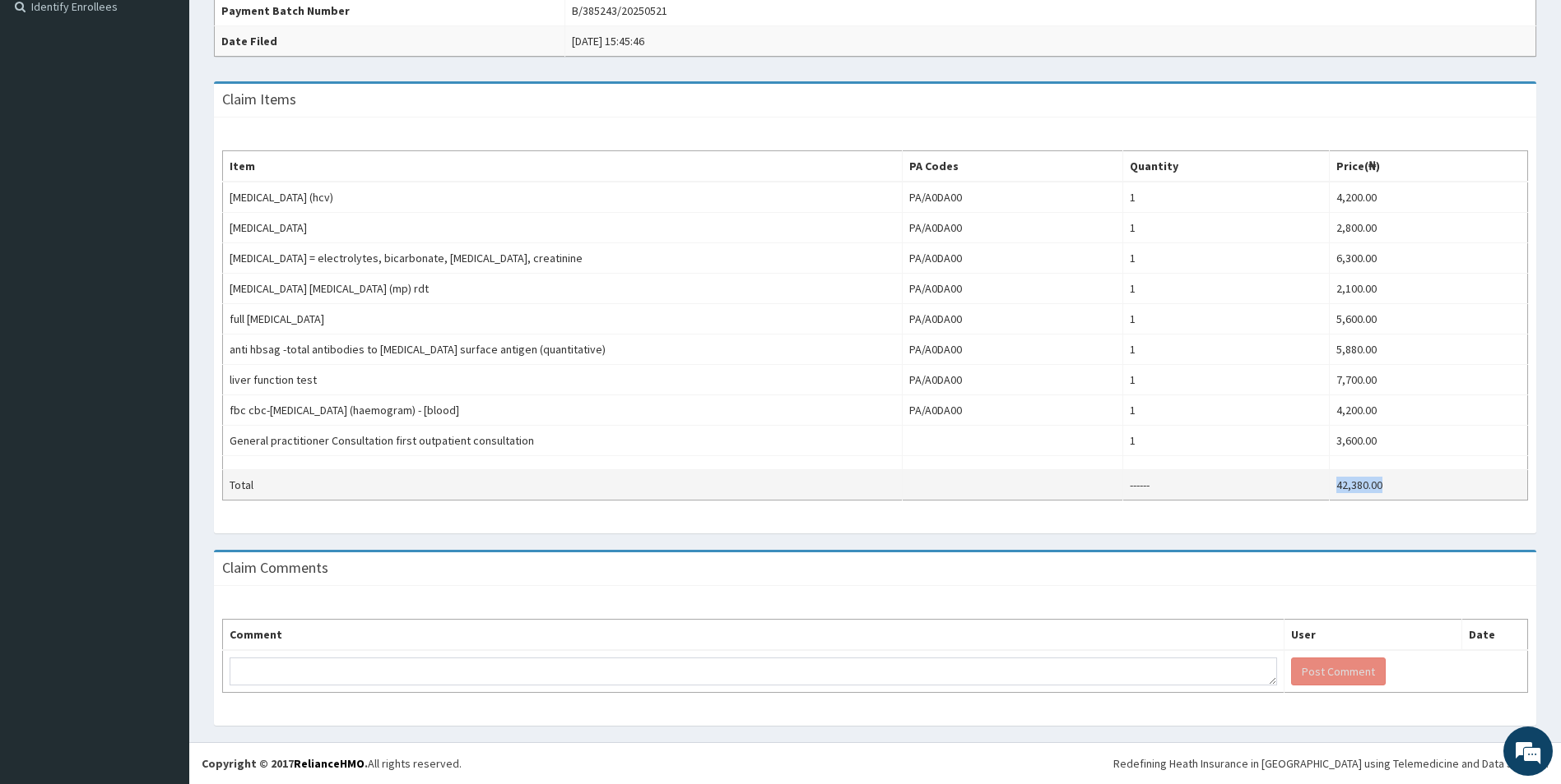
drag, startPoint x: 1410, startPoint y: 491, endPoint x: 1300, endPoint y: 475, distance: 111.2
click at [1300, 475] on tr "Total ------ 42,380.00" at bounding box center [875, 485] width 1305 height 31
copy tr "42,380.00"
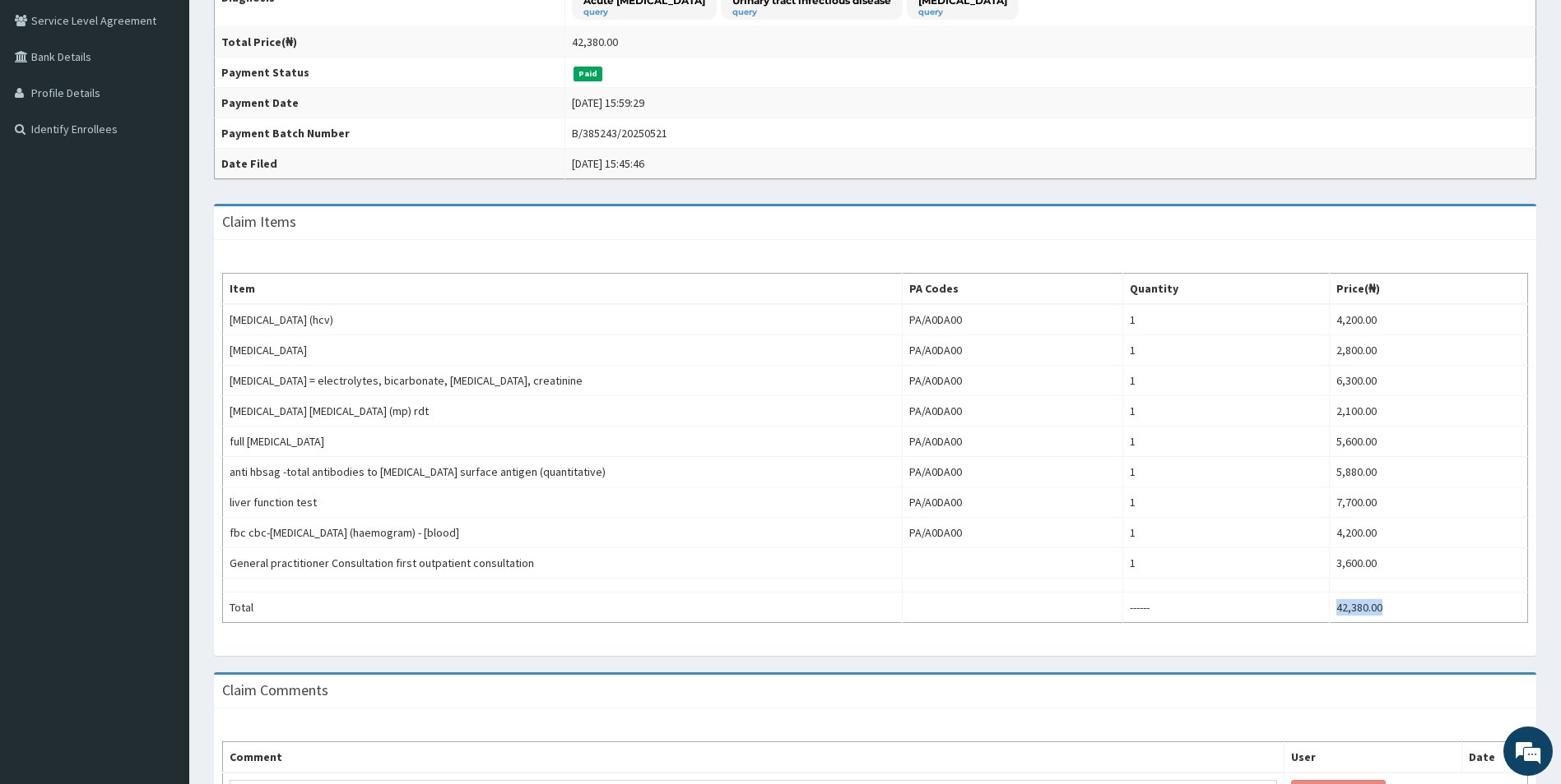
scroll to position [133, 0]
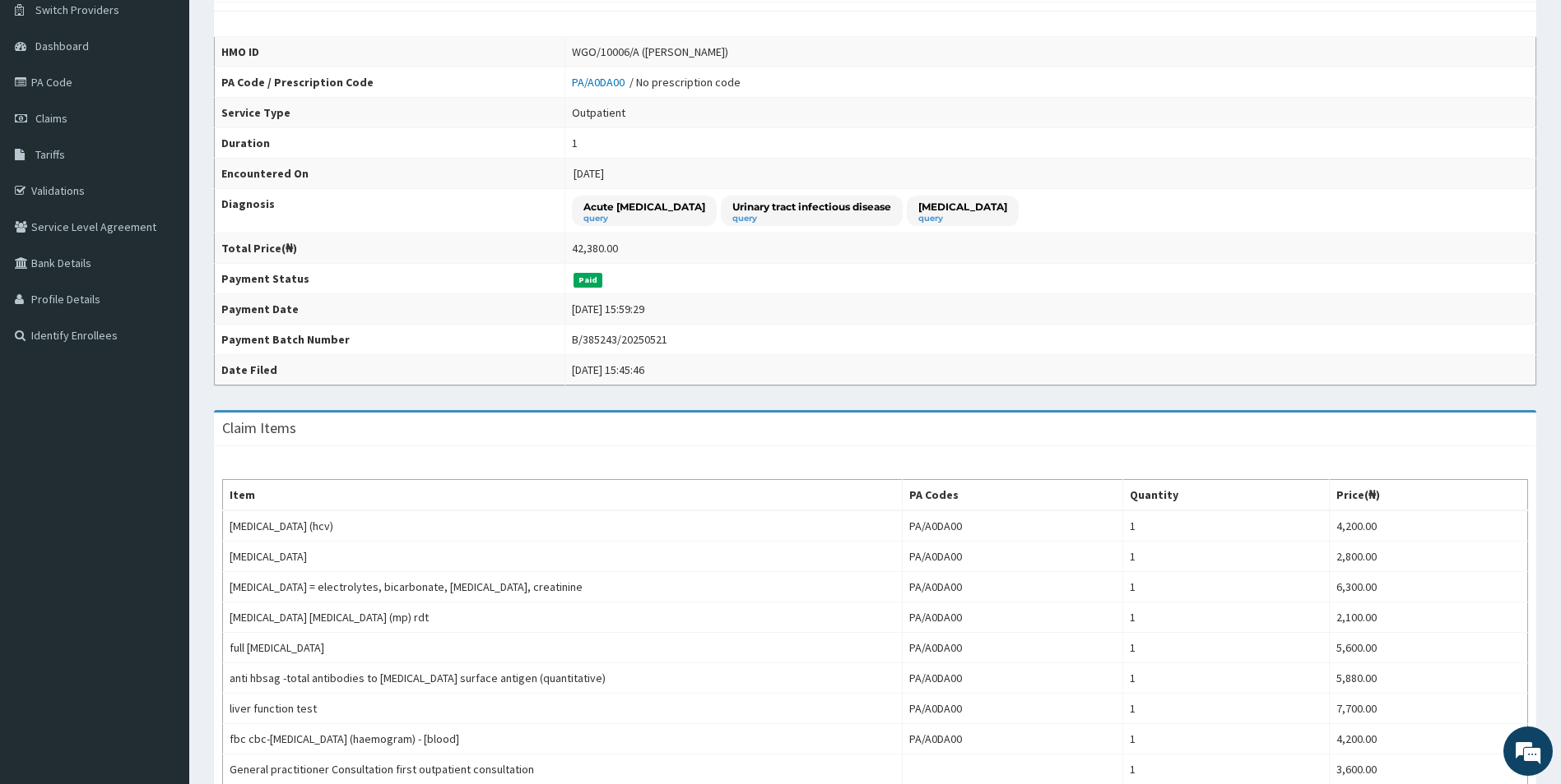
drag, startPoint x: 681, startPoint y: 51, endPoint x: 786, endPoint y: 49, distance: 105.0
click at [728, 49] on div "WGO/10006/A ([PERSON_NAME])" at bounding box center [649, 52] width 156 height 17
copy div "[PERSON_NAME])"
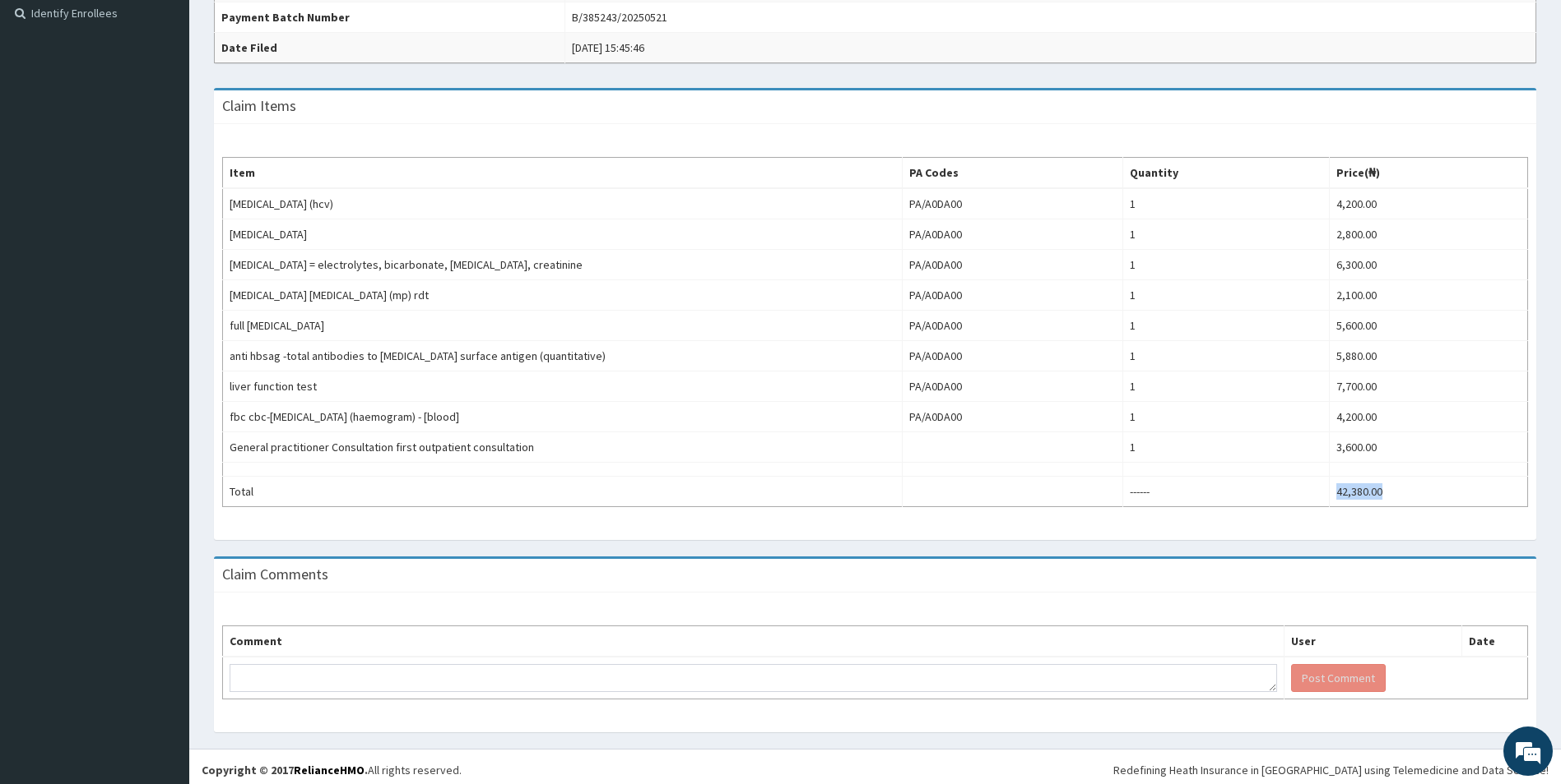
scroll to position [462, 0]
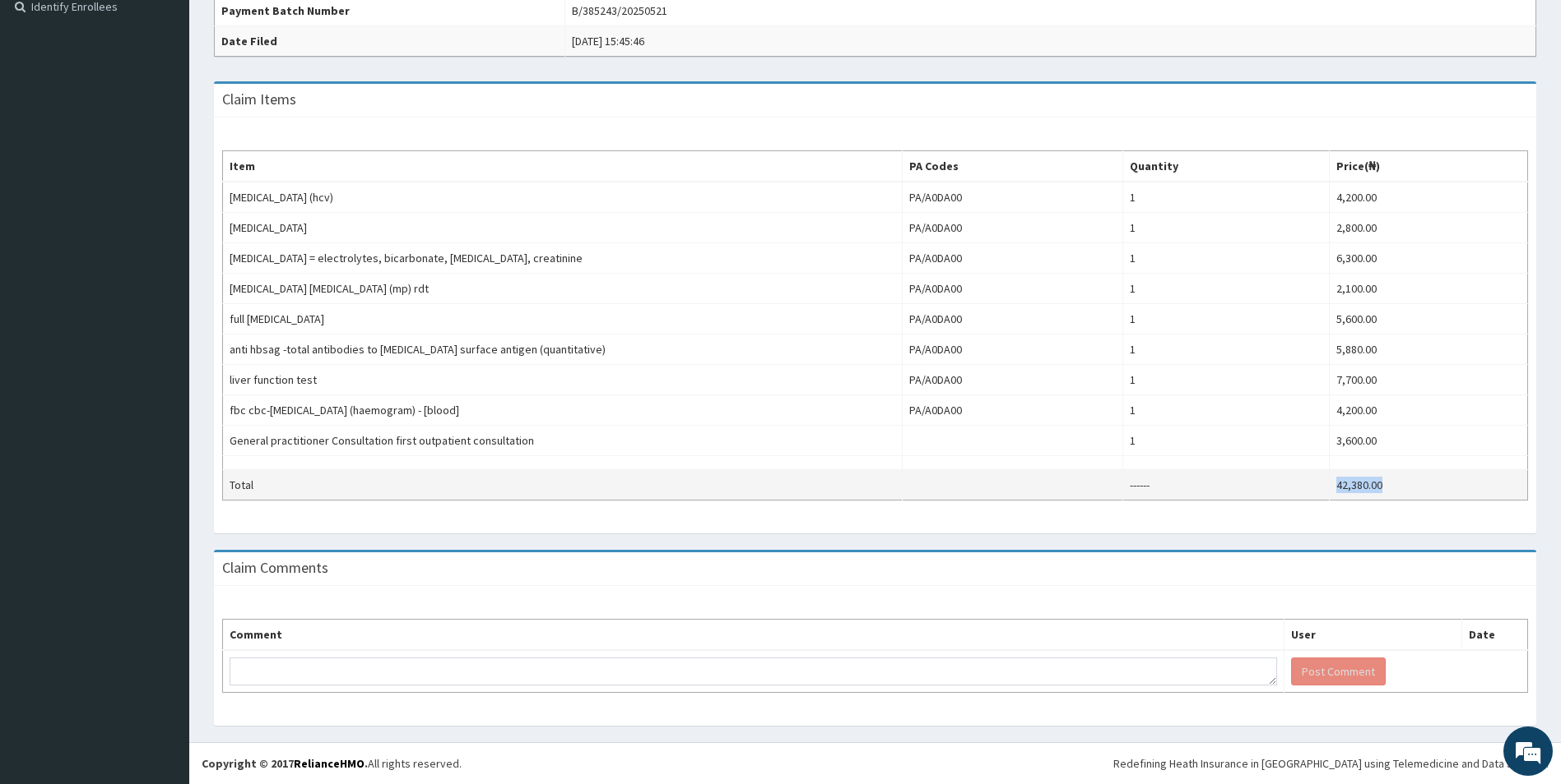
drag, startPoint x: 1388, startPoint y: 480, endPoint x: 1329, endPoint y: 478, distance: 59.0
click at [1329, 478] on td "42,380.00" at bounding box center [1428, 485] width 198 height 31
copy td "42,380.00"
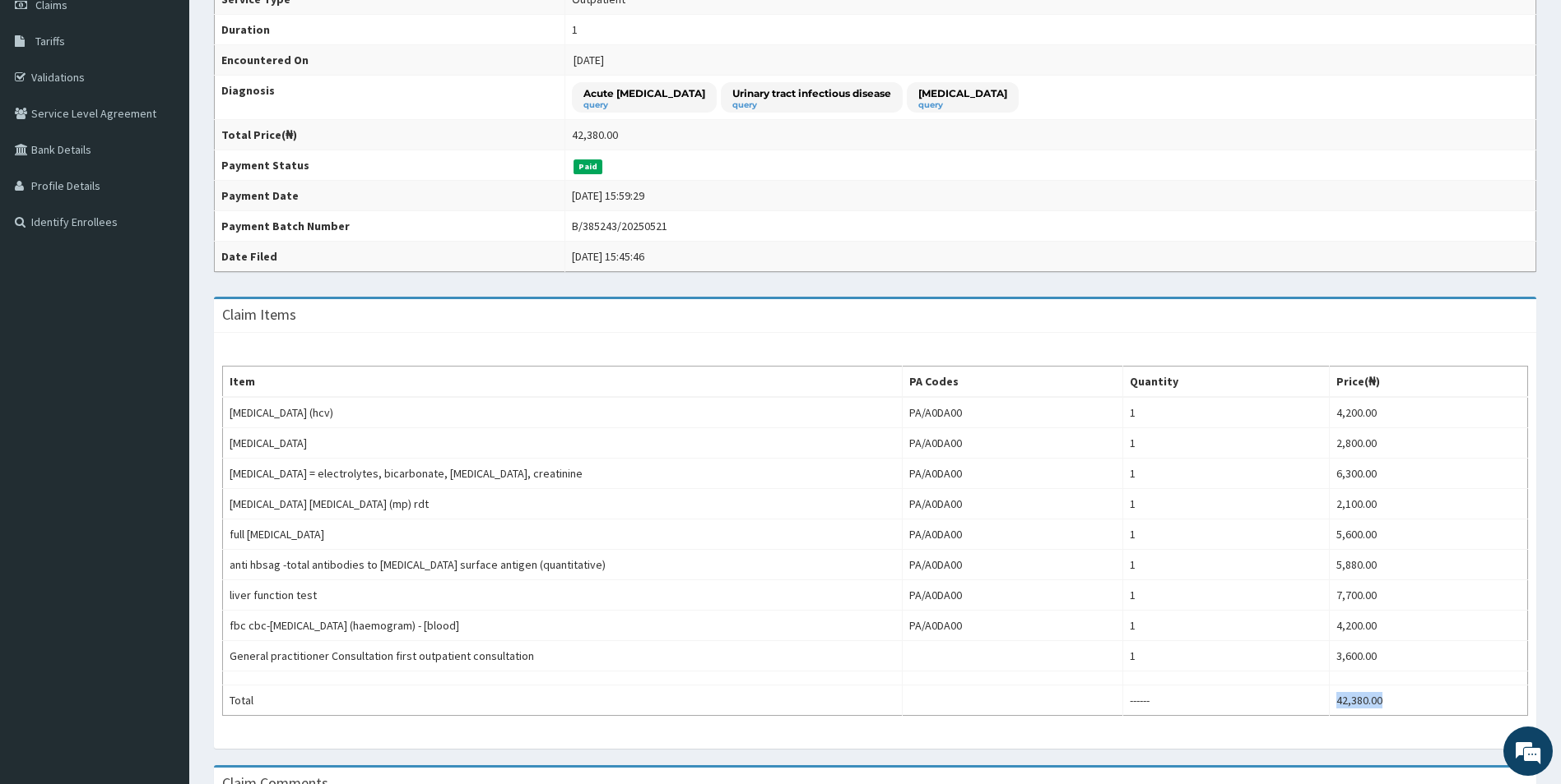
scroll to position [0, 0]
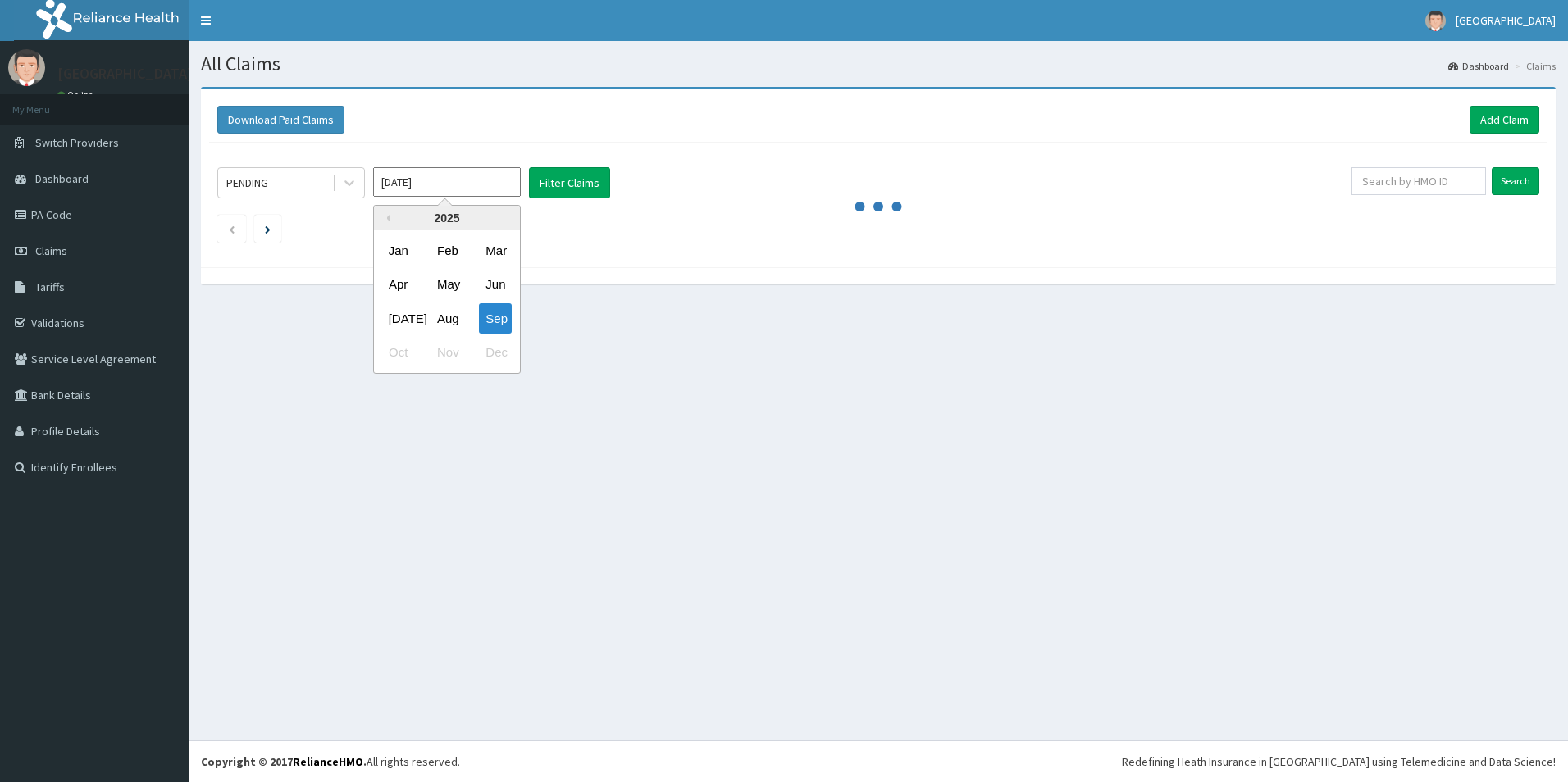
click at [389, 246] on div "Jan" at bounding box center [398, 251] width 33 height 31
type input "[DATE]"
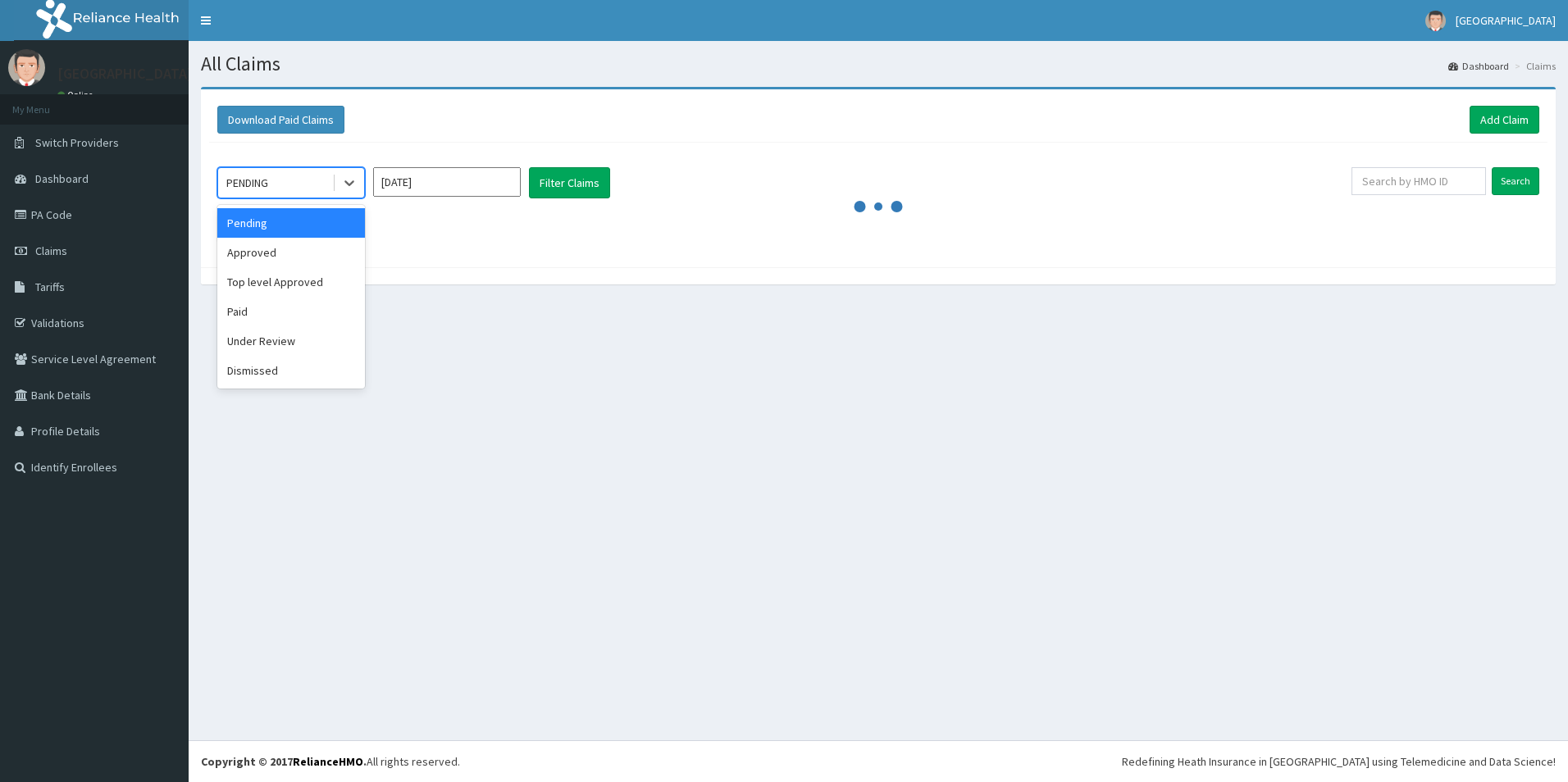
click at [292, 189] on div "PENDING" at bounding box center [275, 182] width 114 height 26
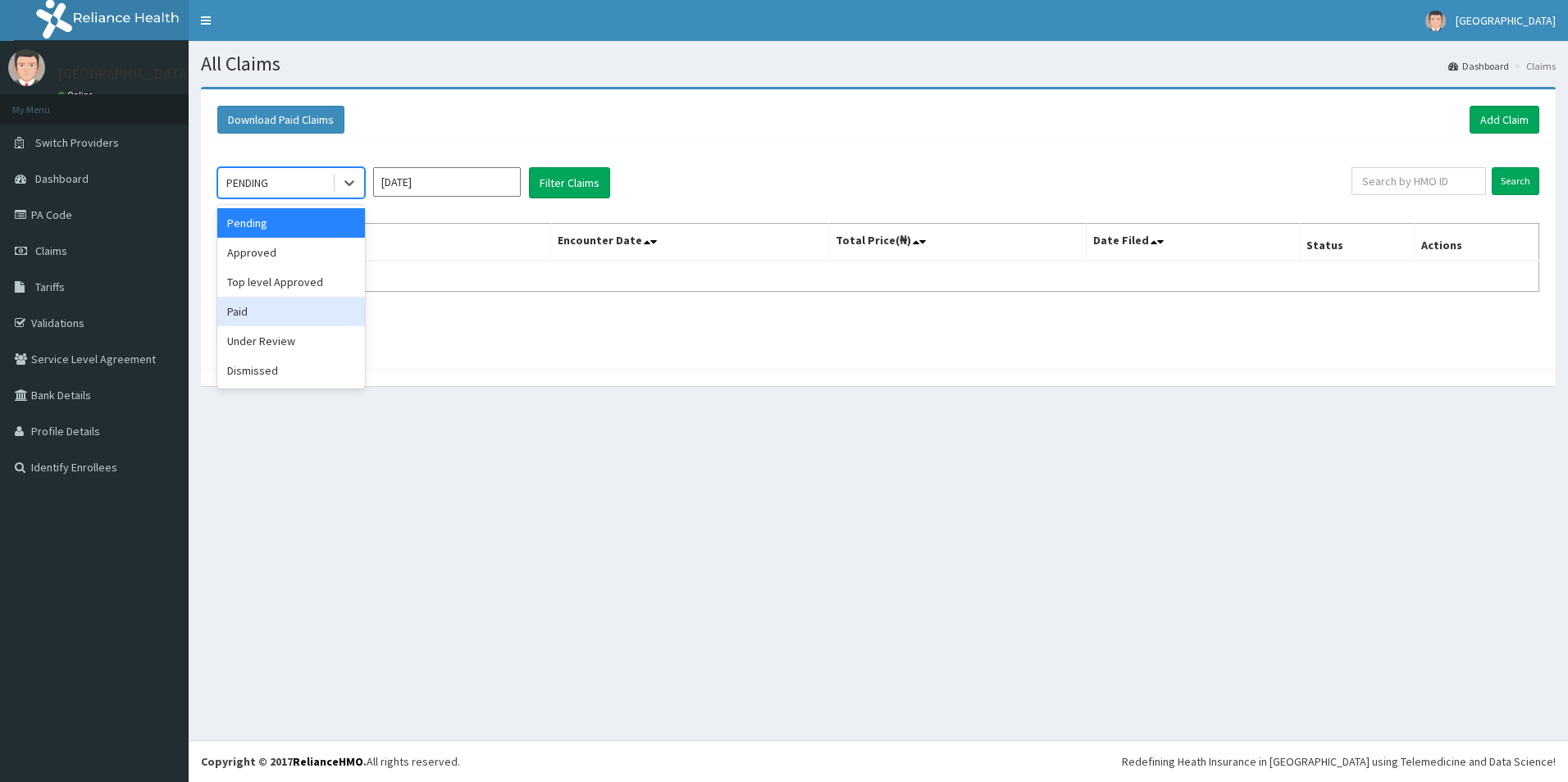
click at [269, 306] on div "Paid" at bounding box center [290, 312] width 148 height 30
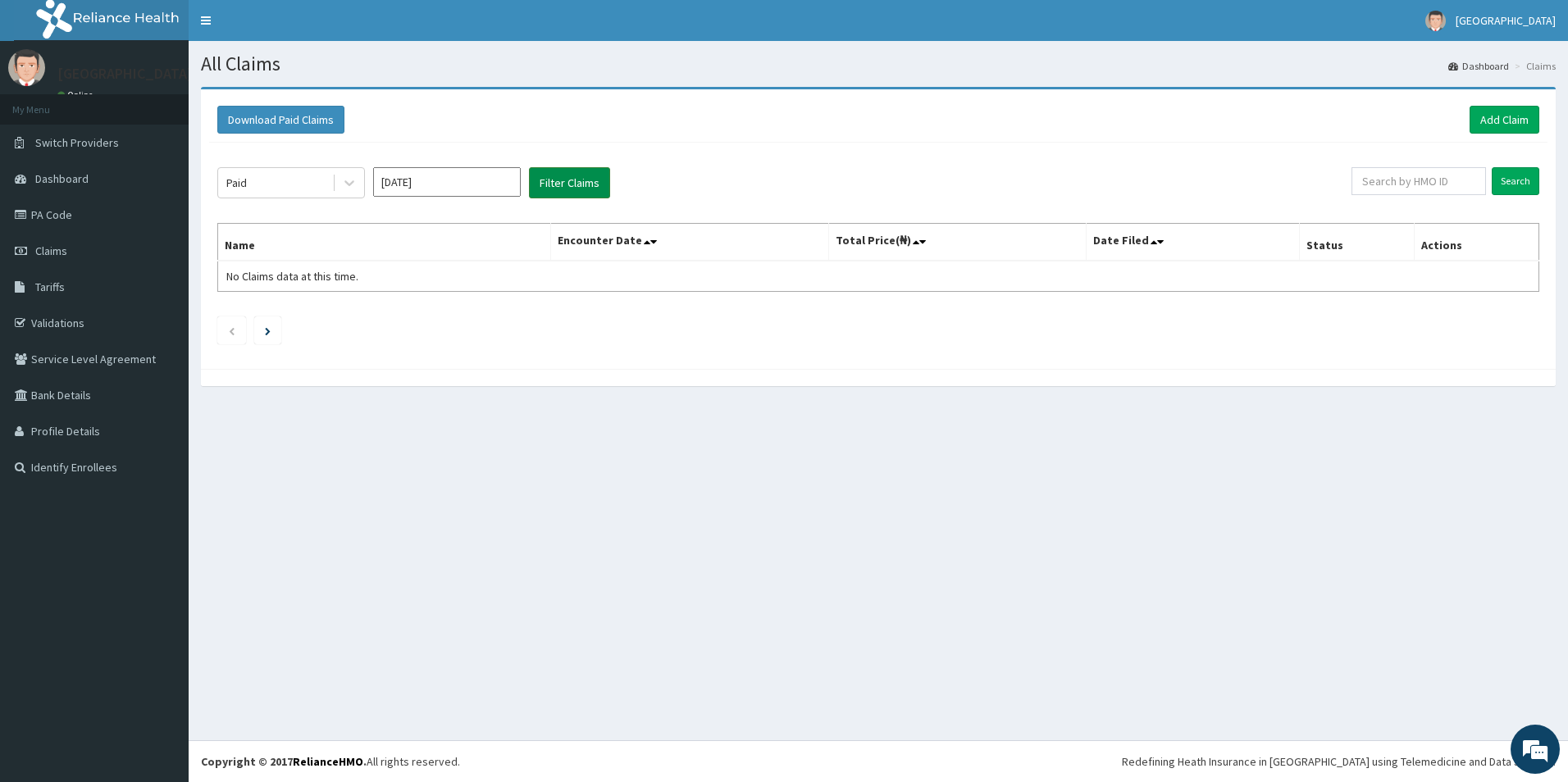
click at [604, 194] on button "Filter Claims" at bounding box center [570, 182] width 81 height 31
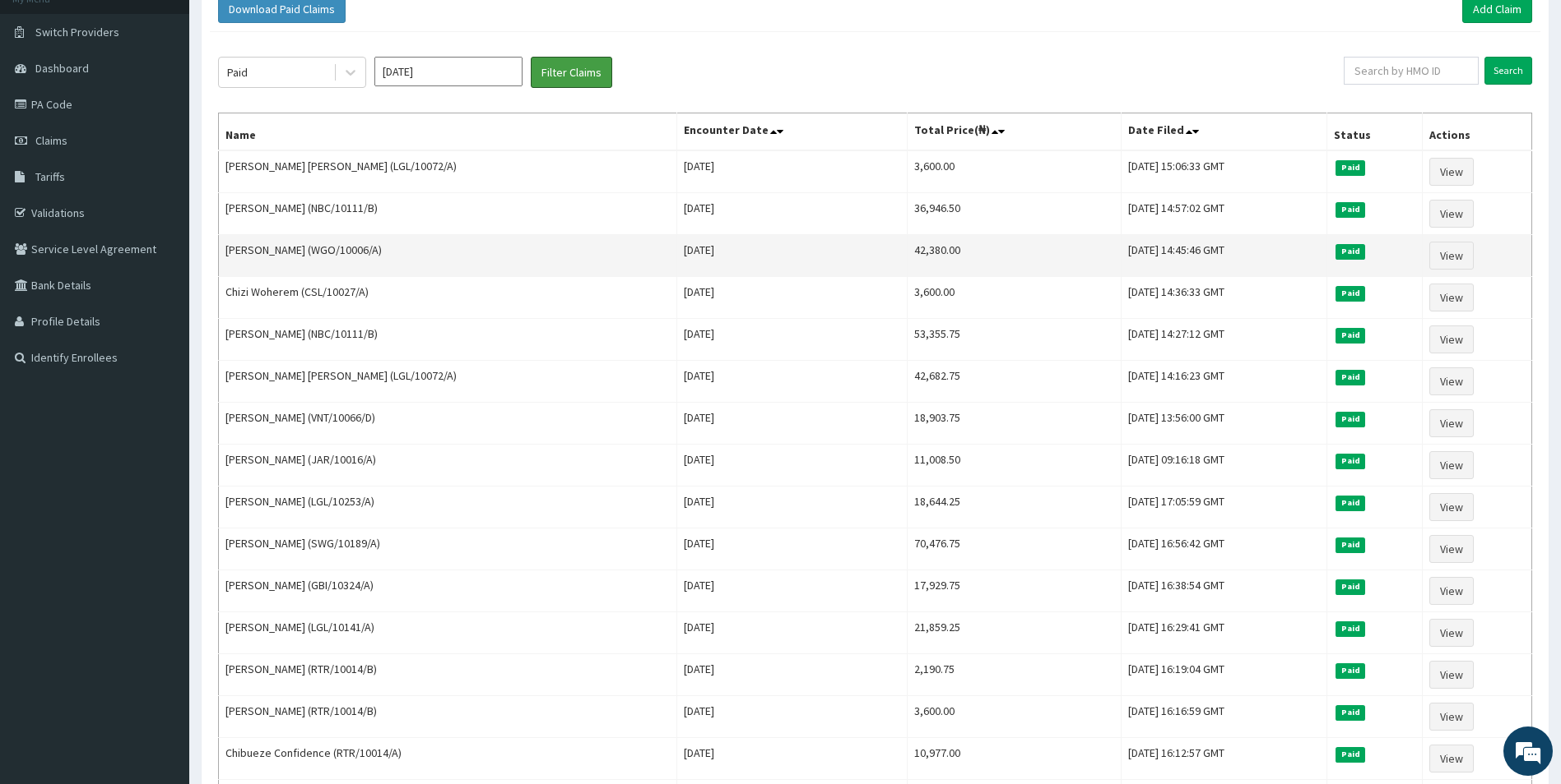
scroll to position [82, 0]
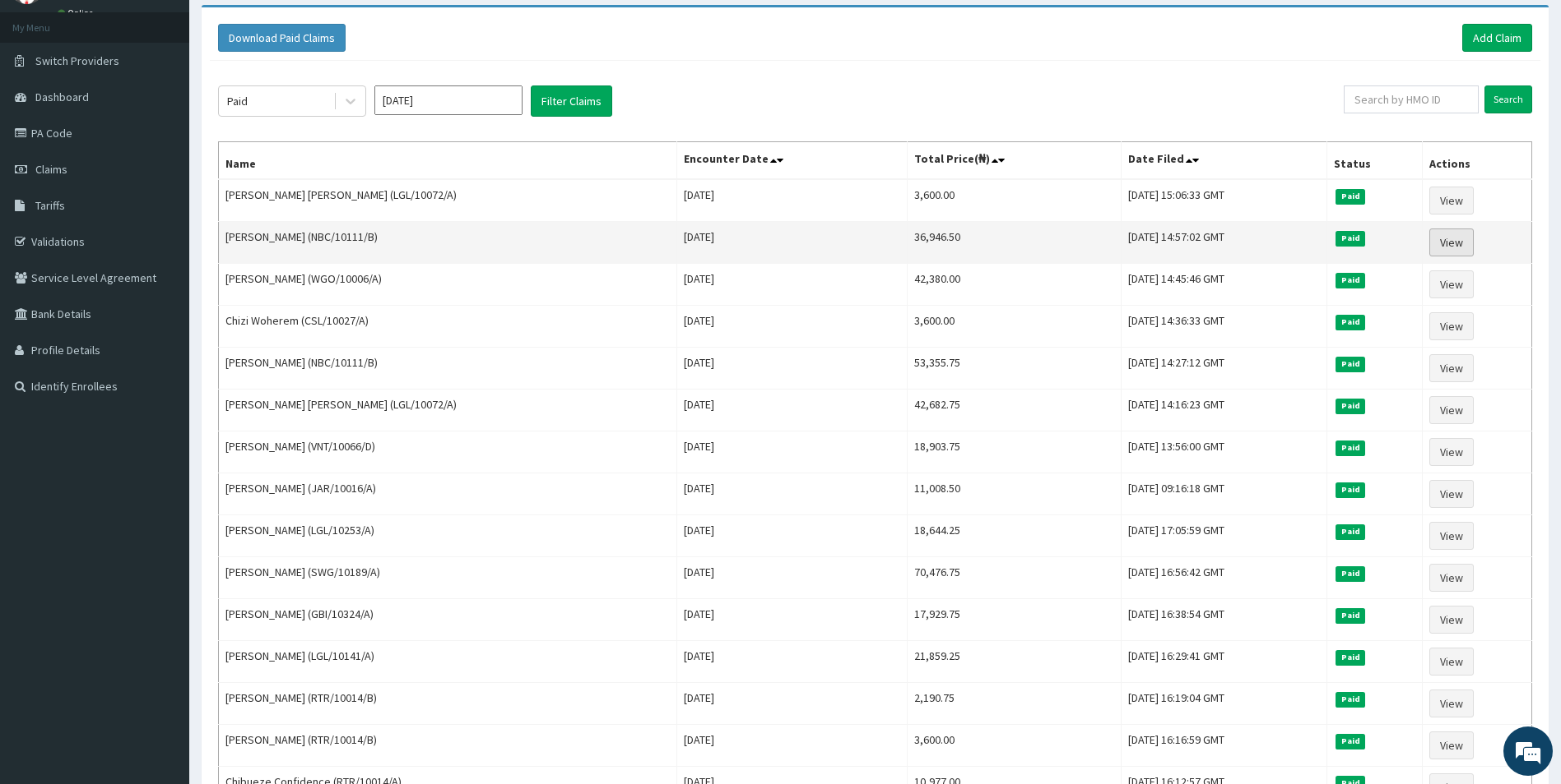
click at [1472, 240] on link "View" at bounding box center [1451, 242] width 45 height 28
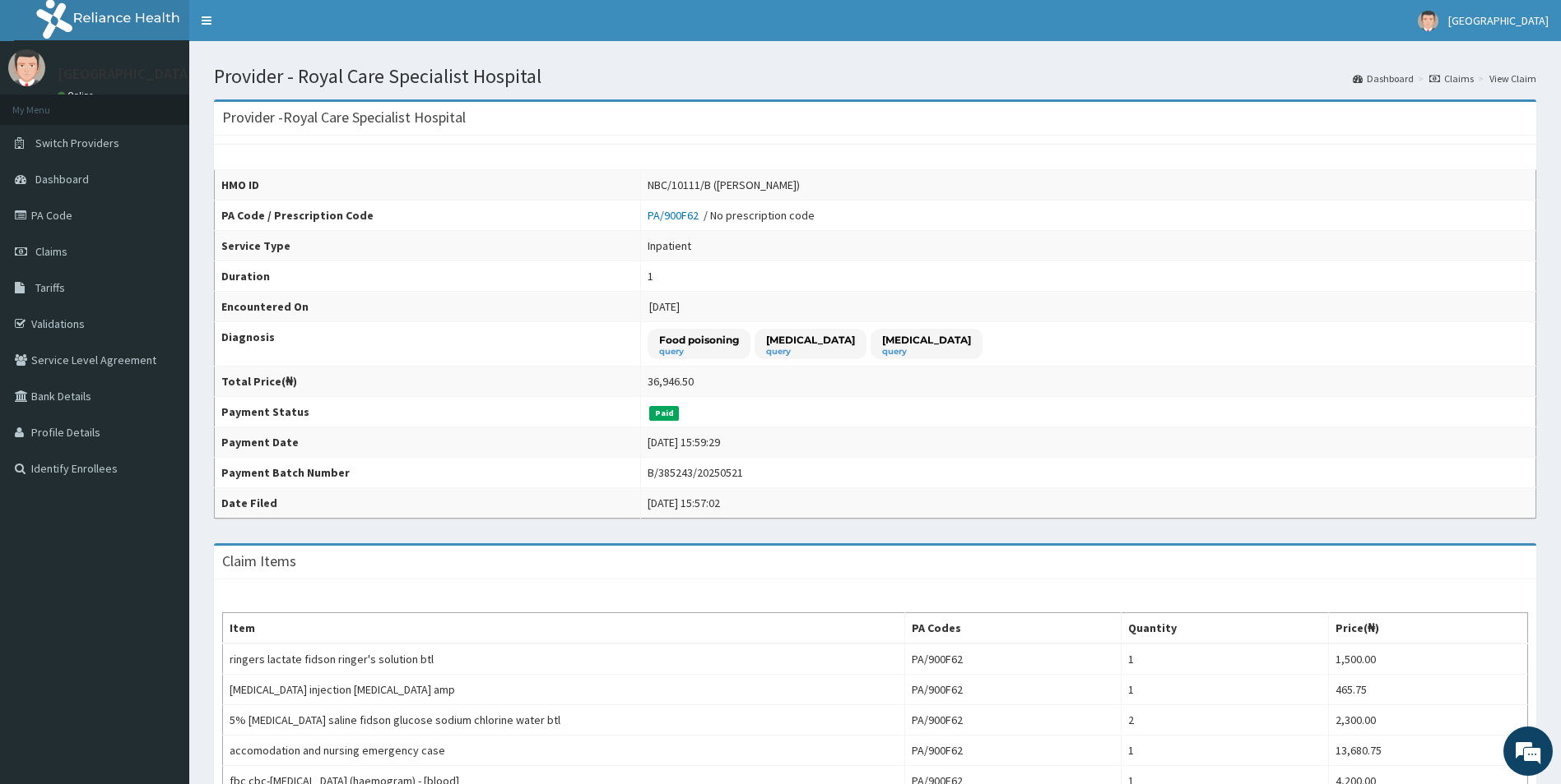
drag, startPoint x: 789, startPoint y: 184, endPoint x: 701, endPoint y: 184, distance: 88.0
click at [701, 184] on div "NBC/10111/B ([PERSON_NAME])" at bounding box center [723, 185] width 152 height 17
click at [704, 184] on div "NBC/10111/B ([PERSON_NAME])" at bounding box center [723, 185] width 152 height 17
drag, startPoint x: 704, startPoint y: 184, endPoint x: 792, endPoint y: 187, distance: 88.1
click at [792, 187] on div "NBC/10111/B ([PERSON_NAME])" at bounding box center [723, 185] width 152 height 17
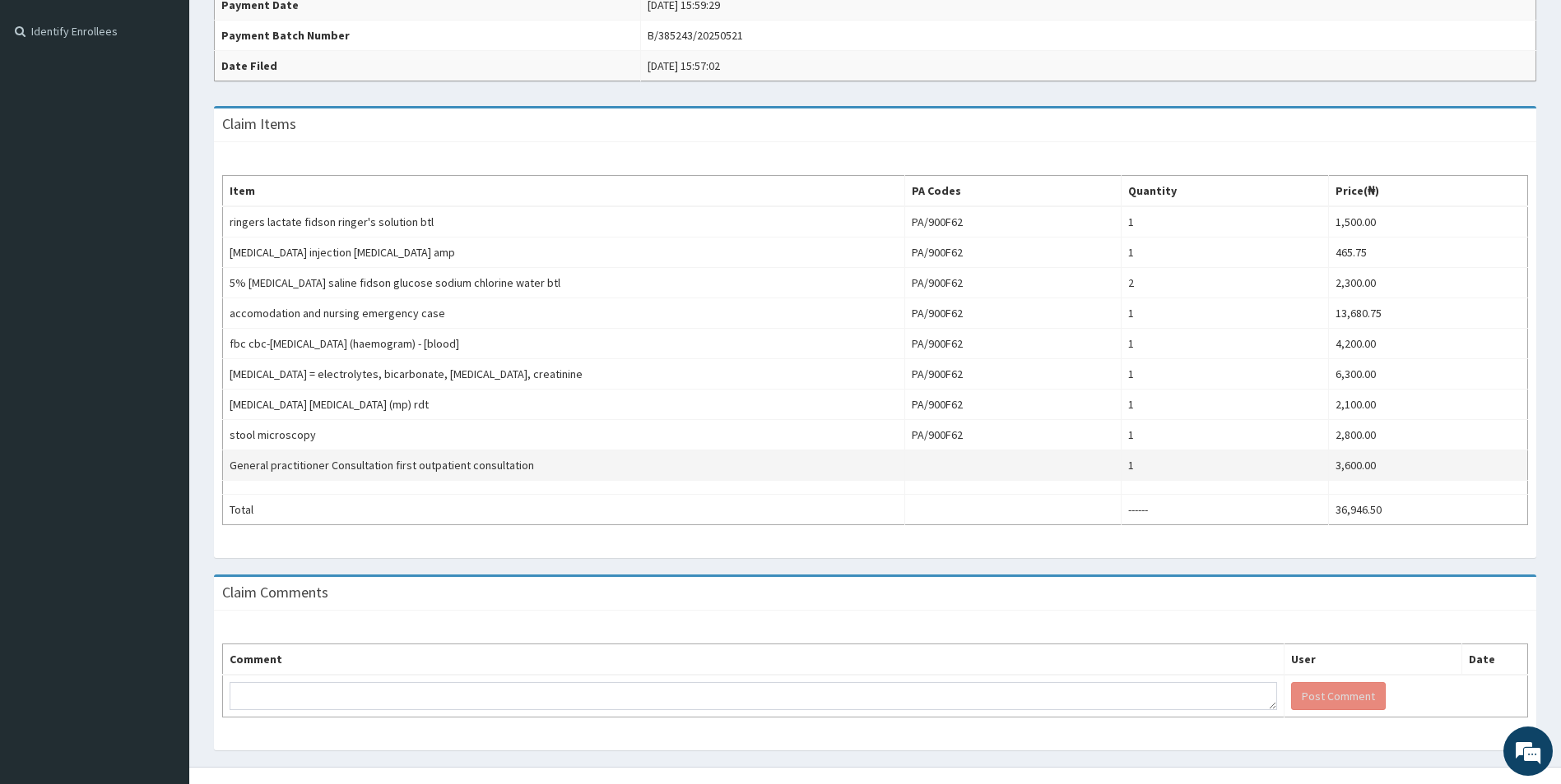
scroll to position [462, 0]
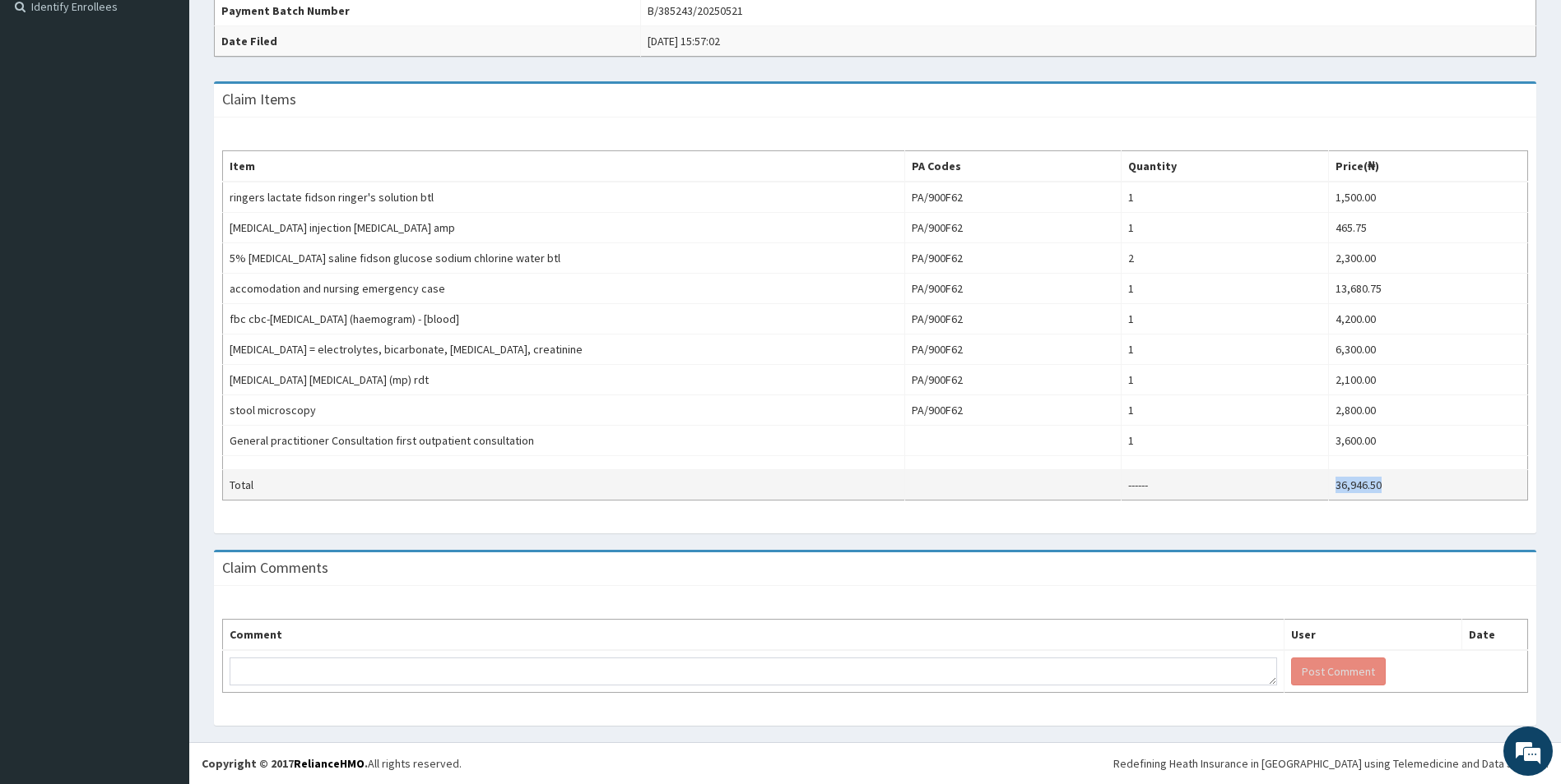
drag, startPoint x: 1439, startPoint y: 489, endPoint x: 1330, endPoint y: 483, distance: 109.2
click at [1330, 483] on td "36,946.50" at bounding box center [1428, 485] width 199 height 31
copy td "36,946.50"
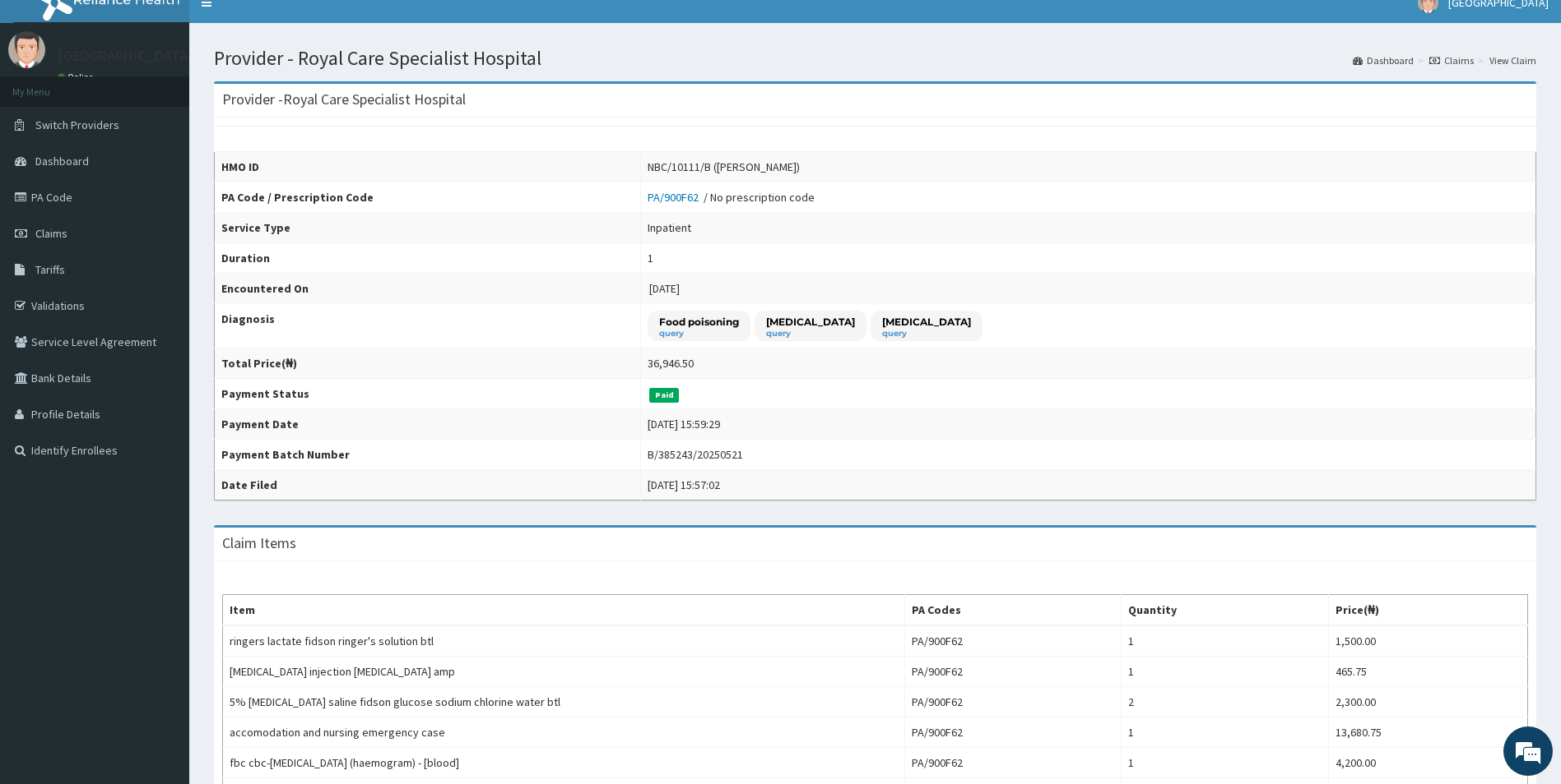
scroll to position [0, 0]
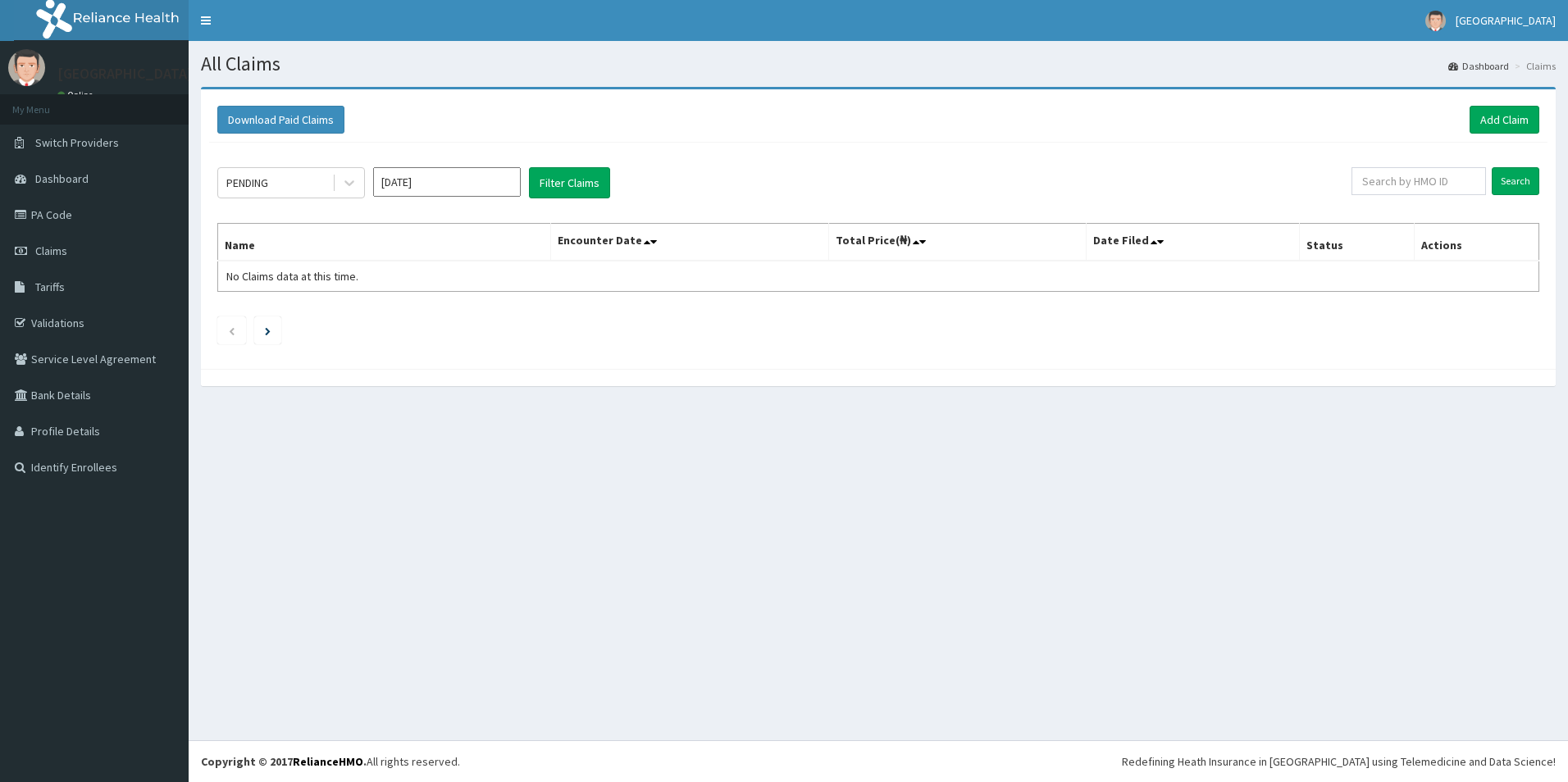
click at [437, 188] on input "[DATE]" at bounding box center [447, 182] width 148 height 30
click at [409, 258] on div "Jan" at bounding box center [398, 251] width 33 height 31
type input "[DATE]"
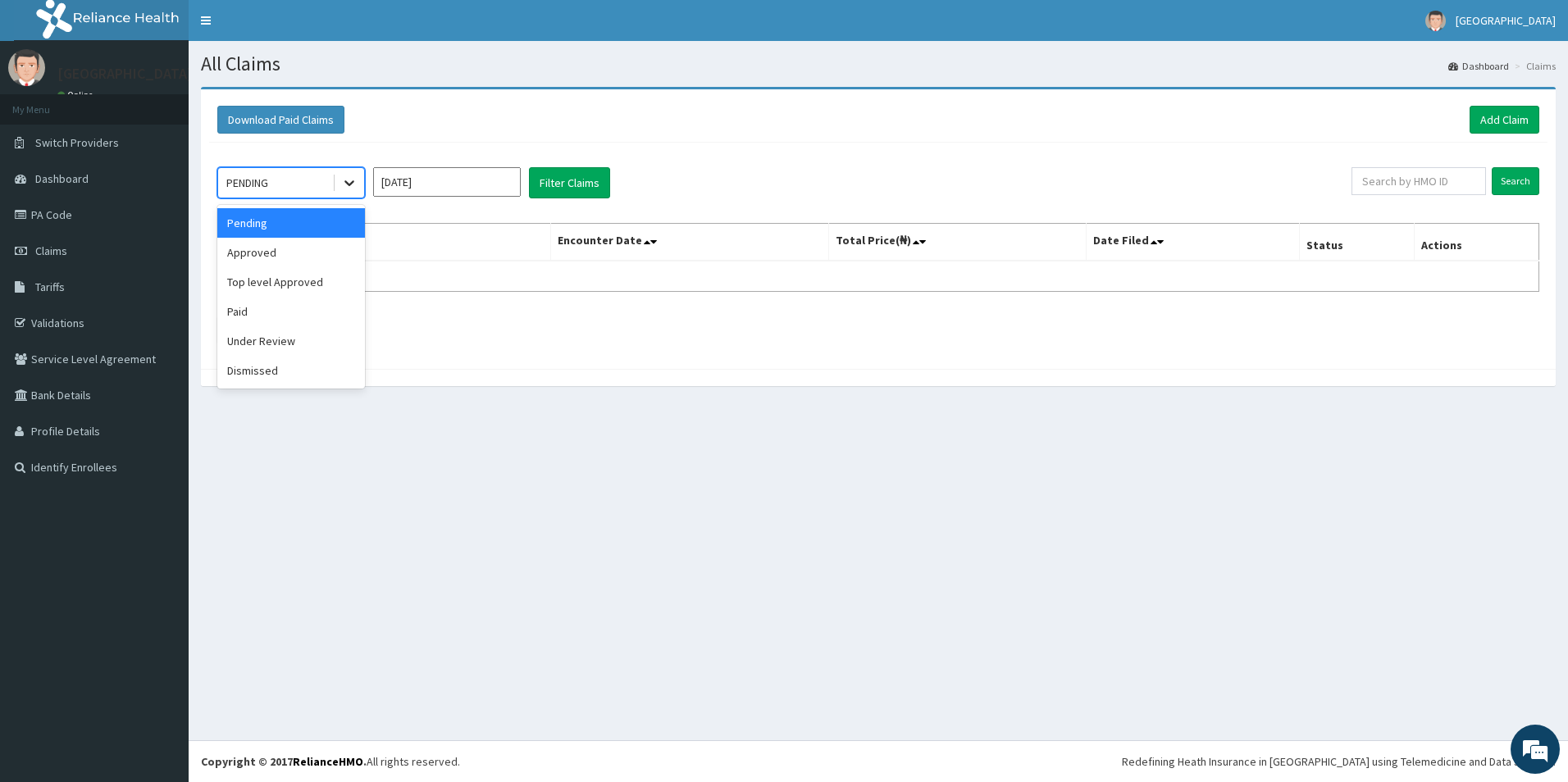
click at [359, 185] on div at bounding box center [350, 183] width 30 height 30
click at [301, 314] on div "Paid" at bounding box center [290, 312] width 148 height 30
click at [588, 172] on button "Filter Claims" at bounding box center [570, 182] width 81 height 31
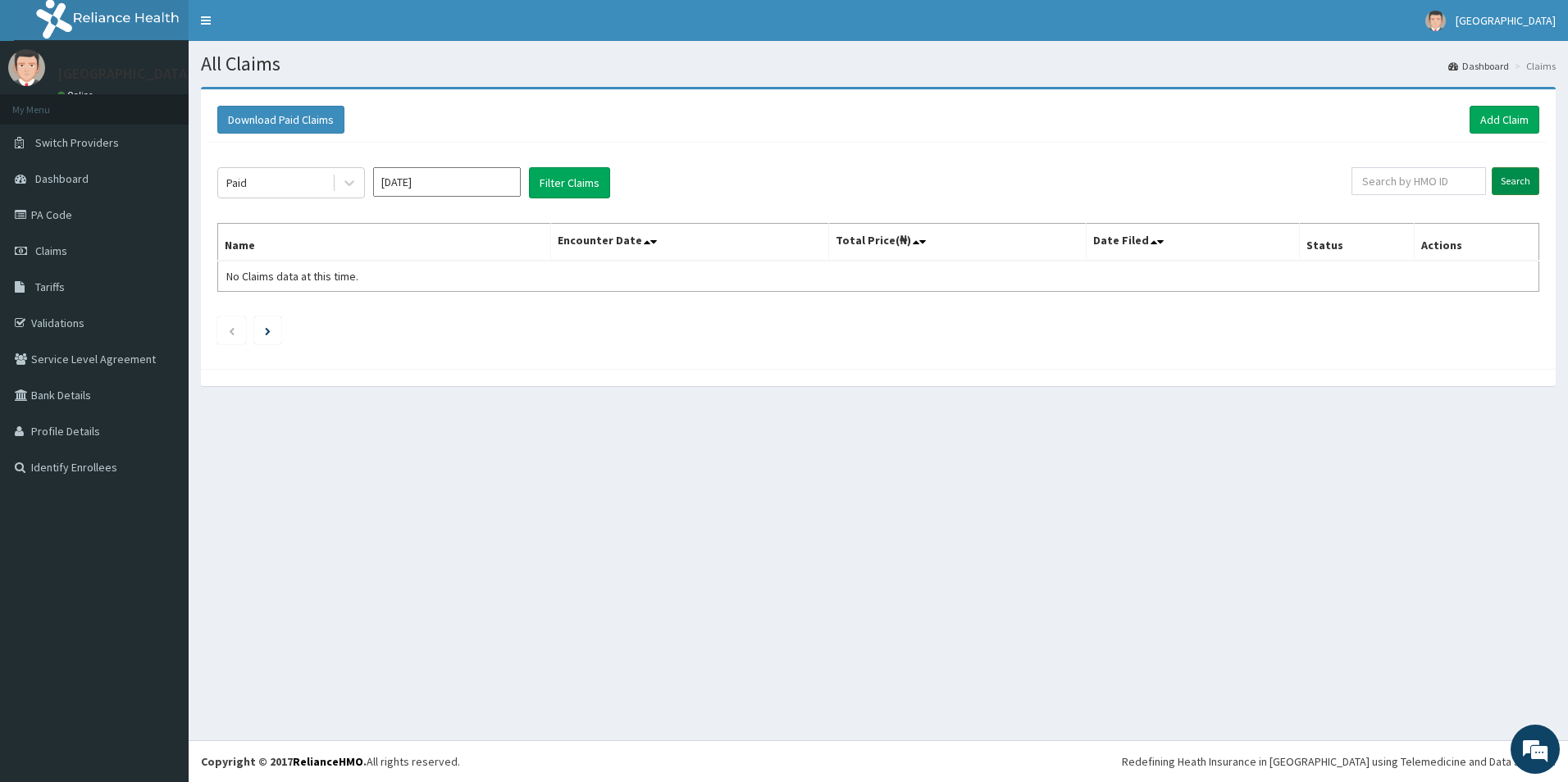
click at [1515, 173] on input "Search" at bounding box center [1515, 181] width 48 height 28
click at [1504, 188] on input "Search" at bounding box center [1515, 181] width 48 height 28
click at [1534, 177] on input "Search" at bounding box center [1515, 181] width 48 height 28
click at [563, 179] on button "Filter Claims" at bounding box center [570, 182] width 81 height 31
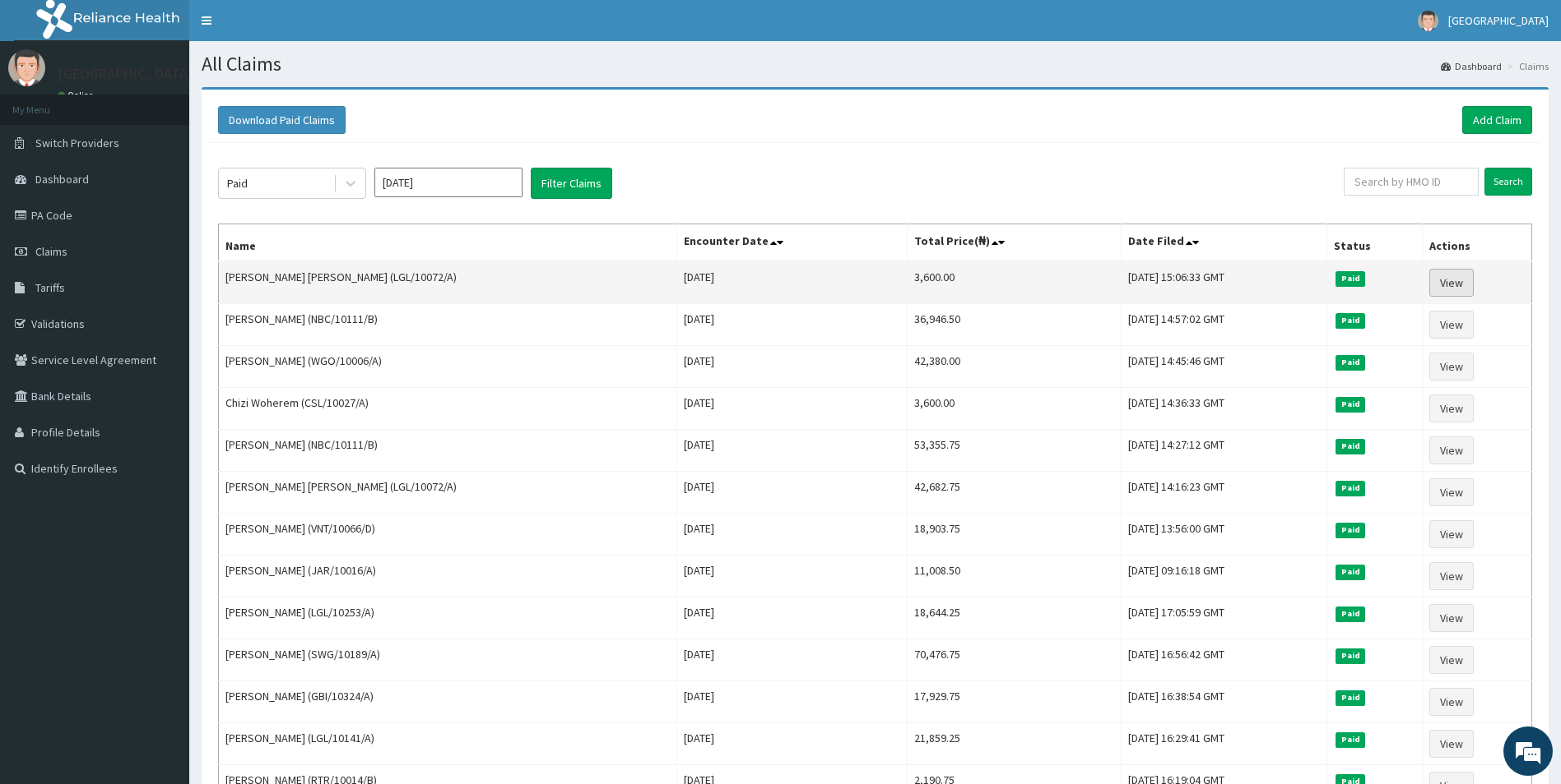
click at [1457, 284] on link "View" at bounding box center [1451, 283] width 45 height 28
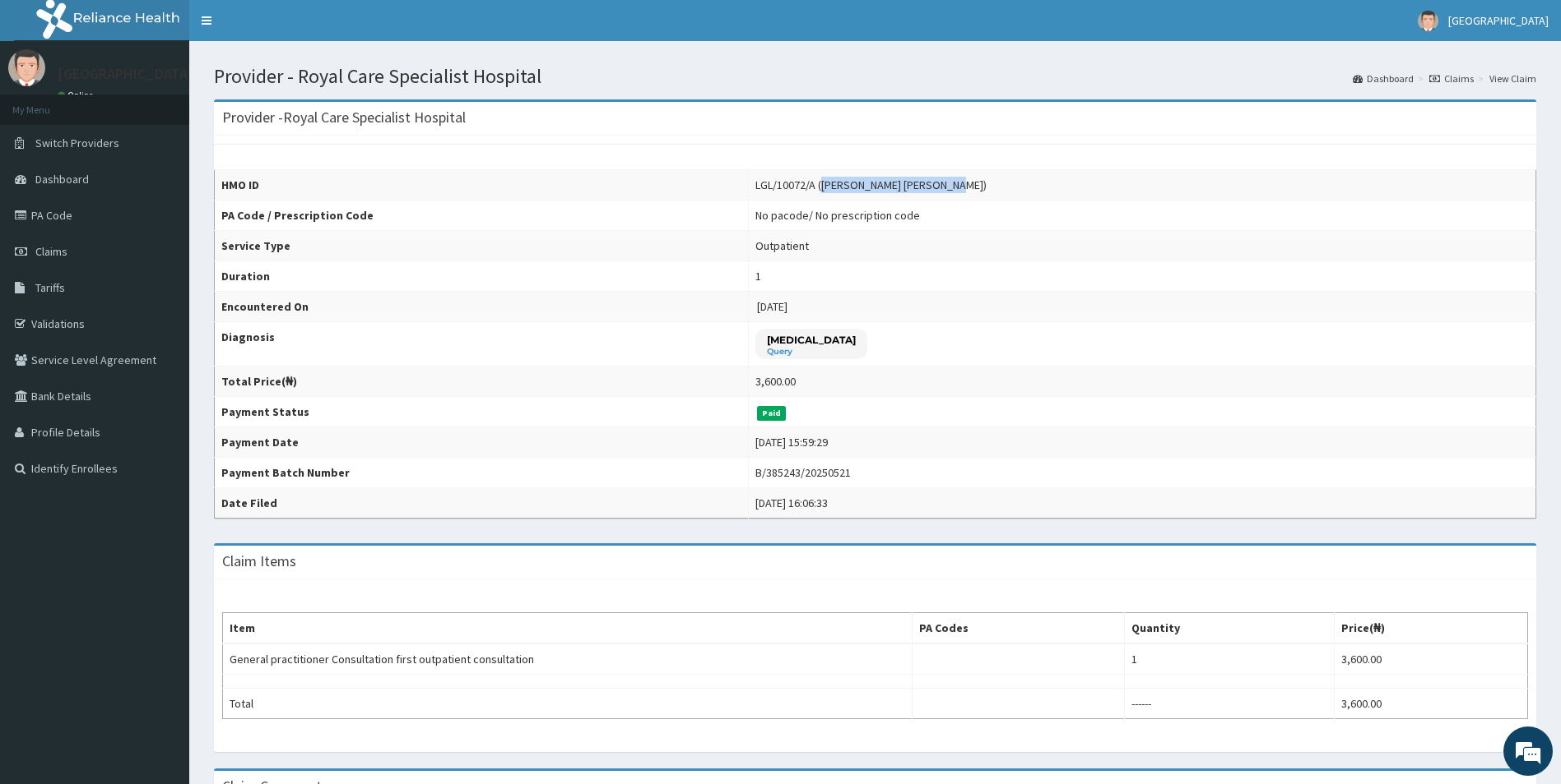
drag, startPoint x: 857, startPoint y: 182, endPoint x: 976, endPoint y: 182, distance: 119.0
click at [976, 182] on div "LGL/10072/A ([PERSON_NAME] [PERSON_NAME])" at bounding box center [871, 185] width 232 height 17
copy div "[PERSON_NAME] [PERSON_NAME]"
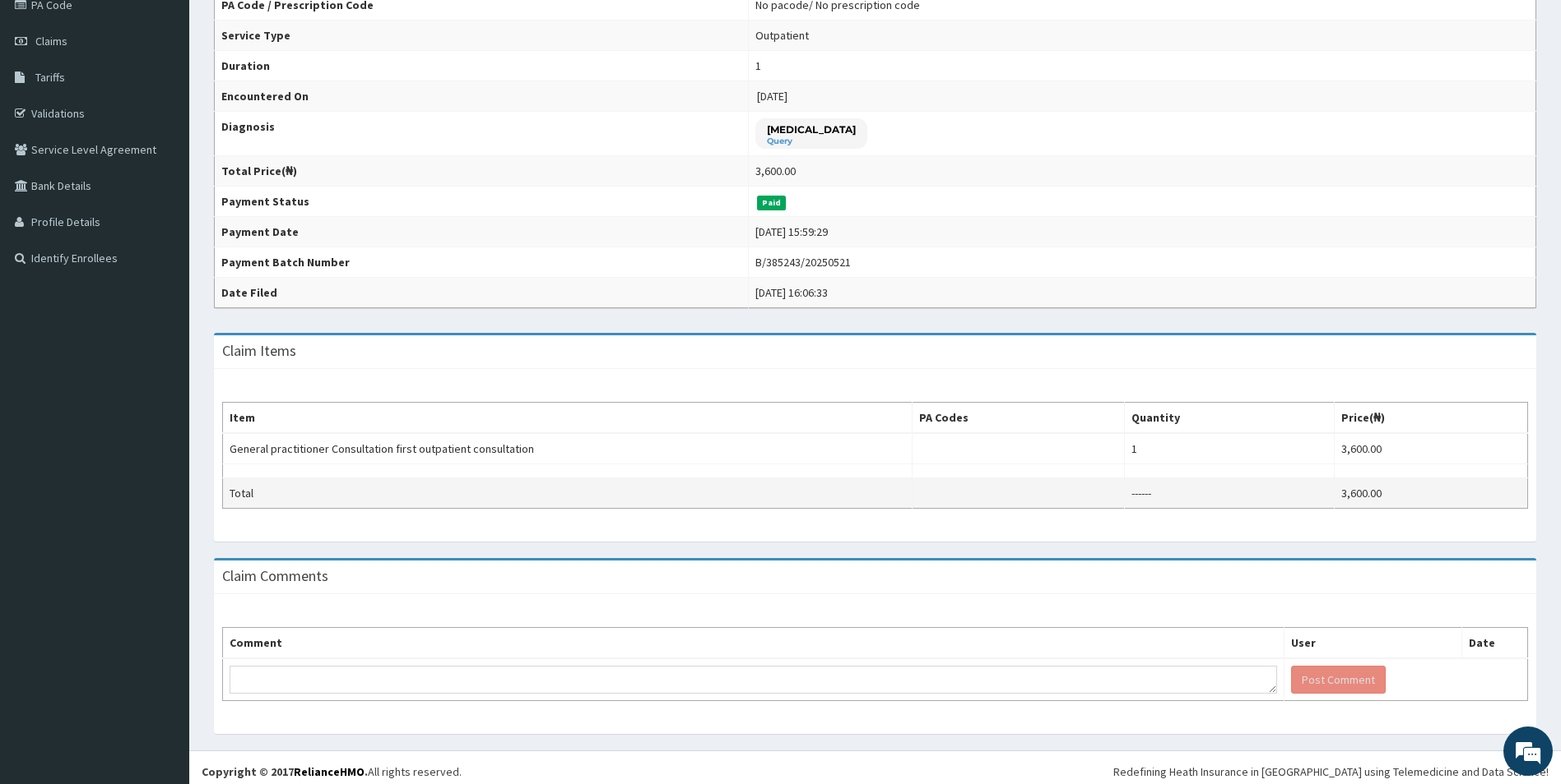
scroll to position [219, 0]
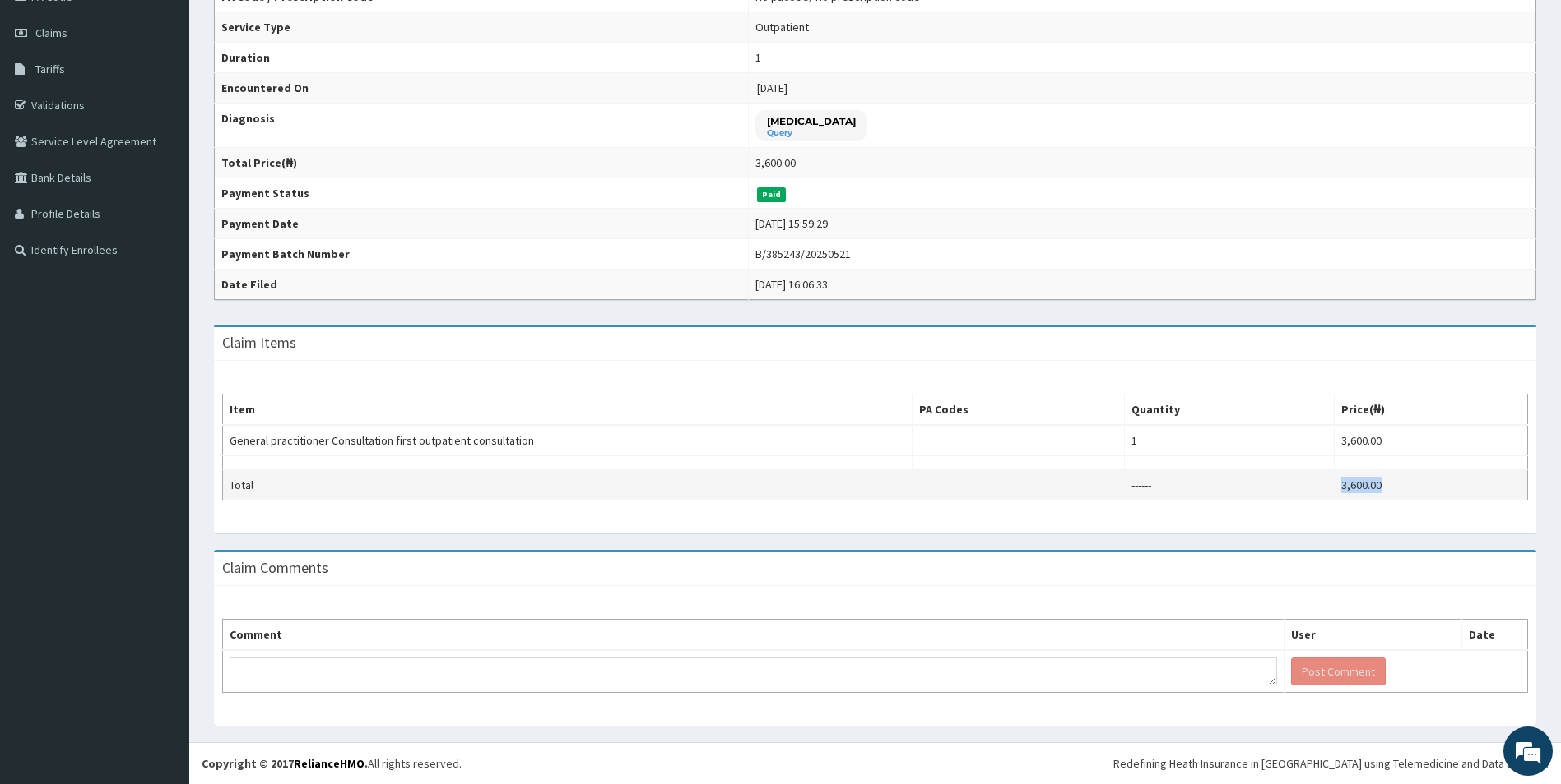
drag, startPoint x: 1396, startPoint y: 483, endPoint x: 1346, endPoint y: 493, distance: 51.0
click at [1346, 493] on td "3,600.00" at bounding box center [1431, 485] width 193 height 31
copy td "3,600.00"
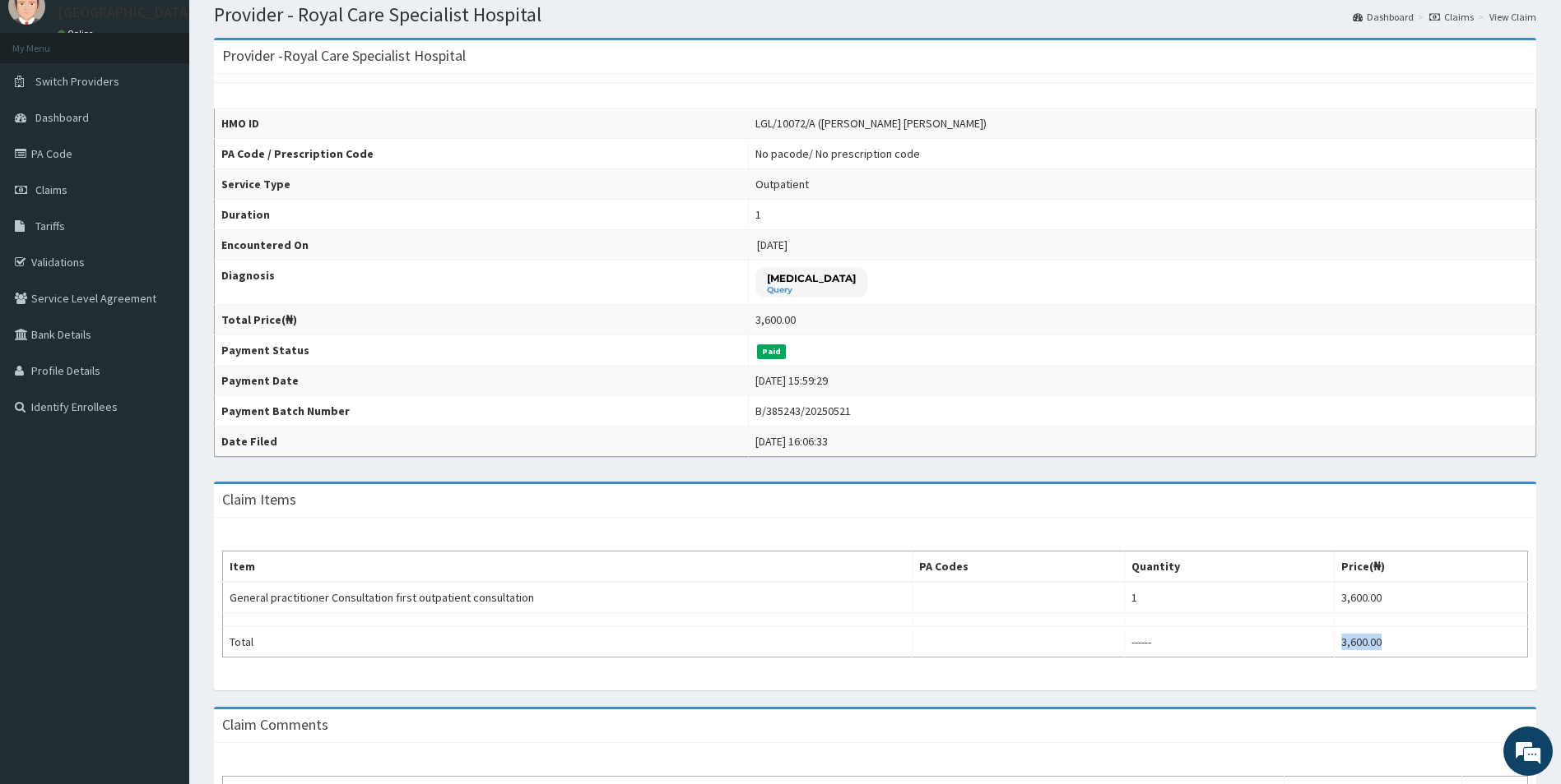
scroll to position [0, 0]
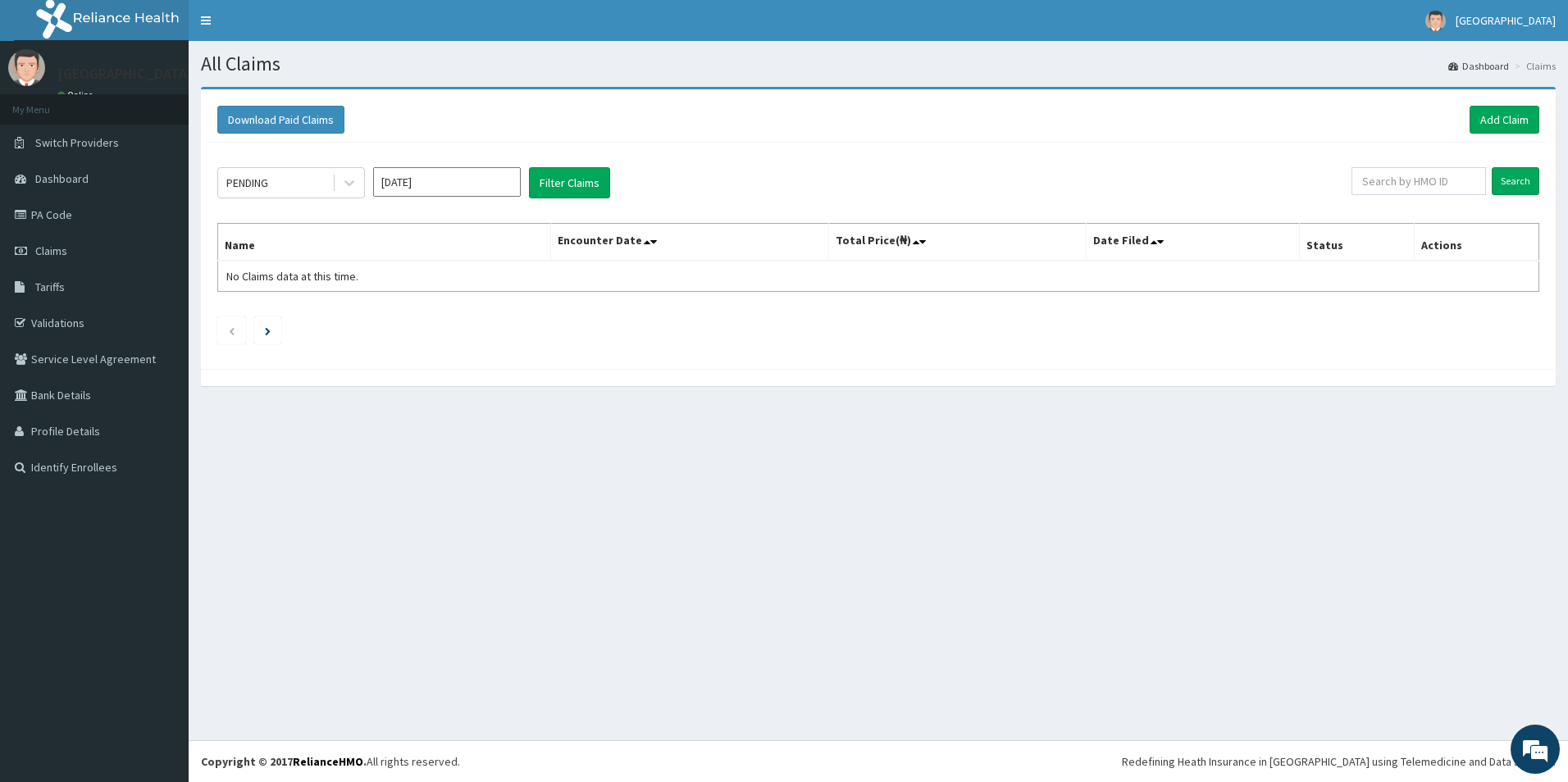
click at [462, 170] on input "Sep 2025" at bounding box center [447, 182] width 148 height 30
click at [410, 259] on div "Jan" at bounding box center [398, 251] width 33 height 31
type input "Jan 2025"
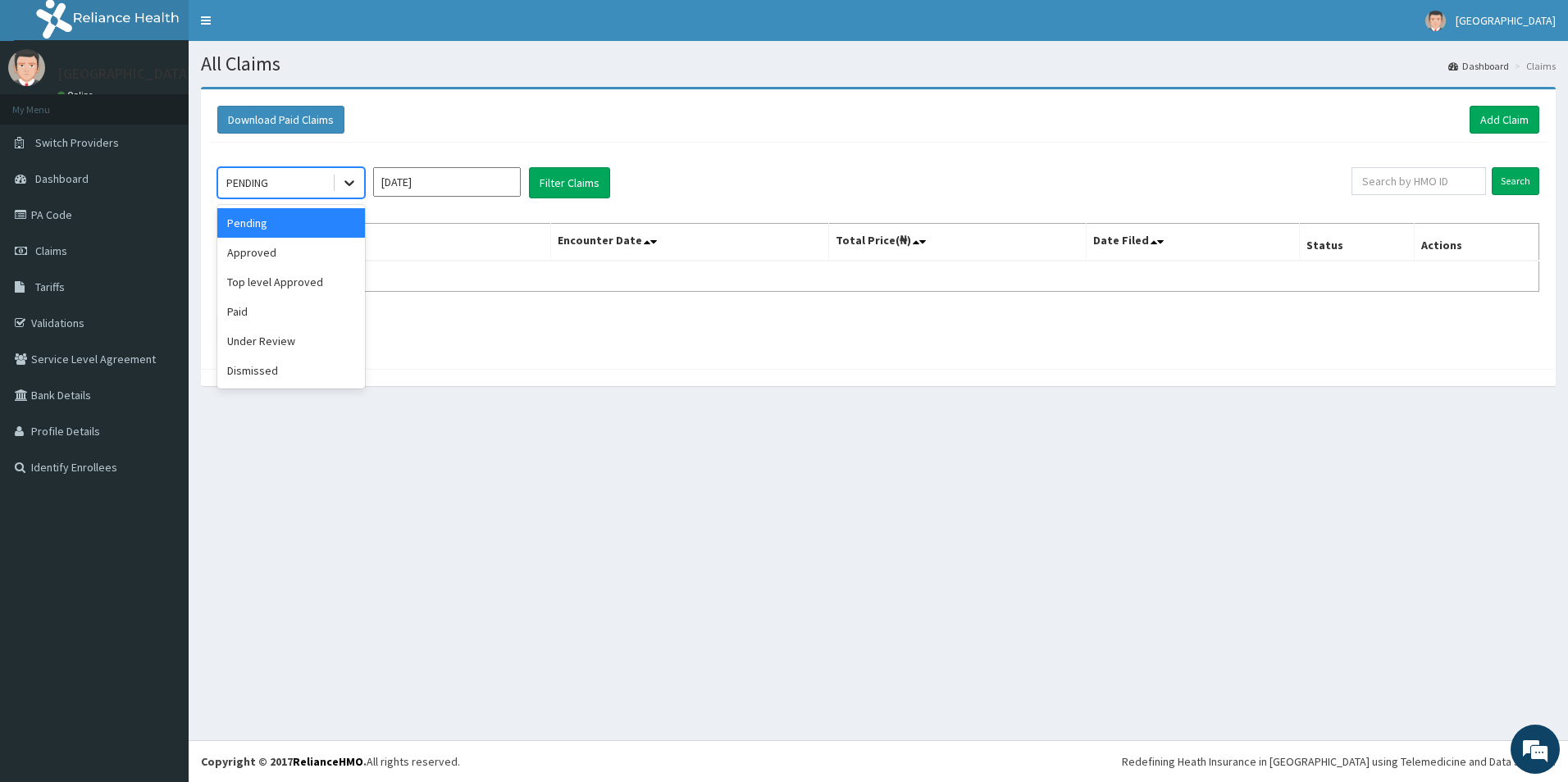
click at [358, 179] on div at bounding box center [350, 183] width 30 height 30
drag, startPoint x: 250, startPoint y: 312, endPoint x: 516, endPoint y: 182, distance: 296.1
click at [252, 307] on div "Paid" at bounding box center [290, 312] width 148 height 30
click at [566, 183] on button "Filter Claims" at bounding box center [570, 182] width 81 height 31
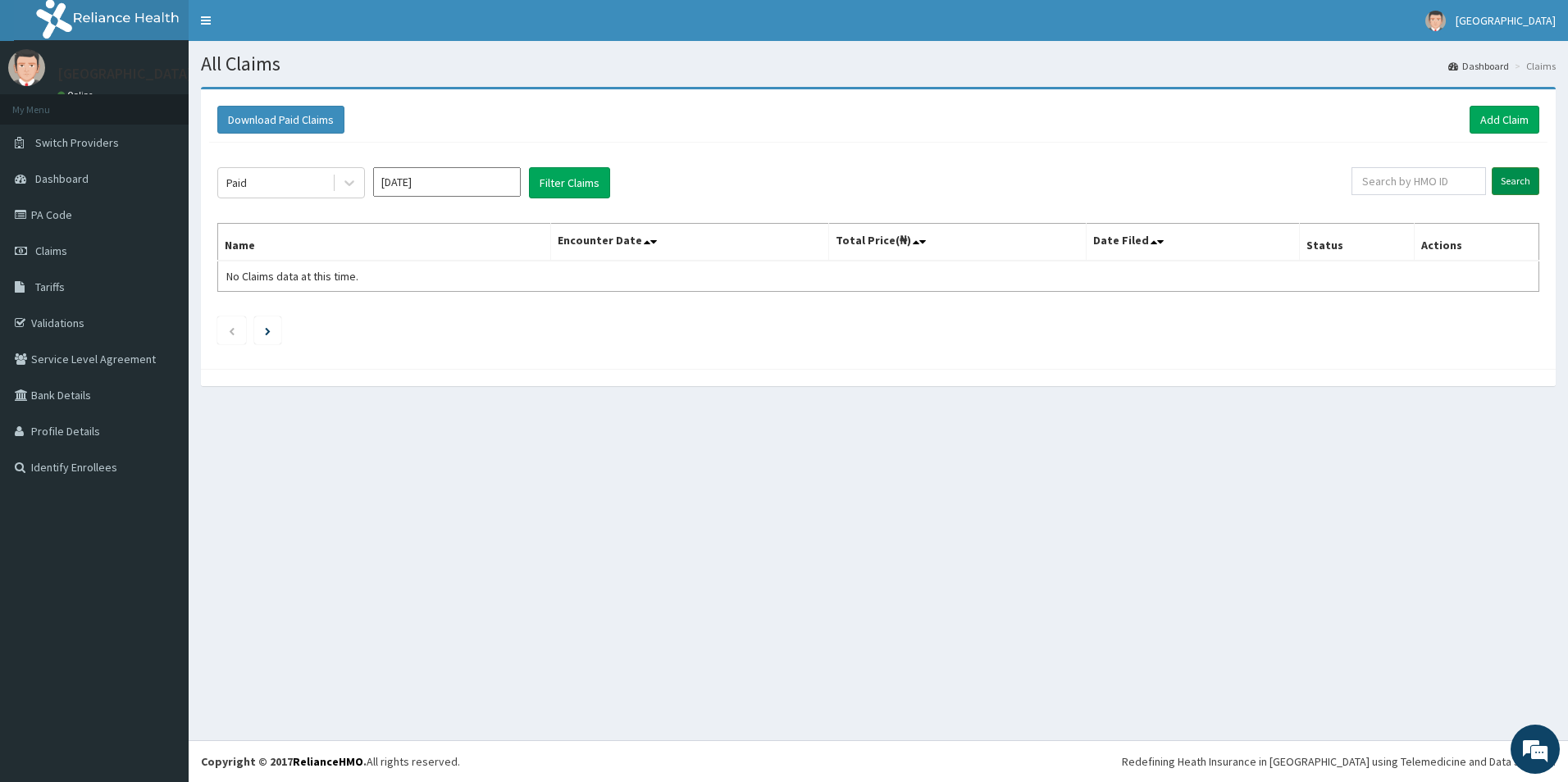
click at [1529, 172] on input "Search" at bounding box center [1515, 181] width 48 height 28
click at [1547, 184] on div "Paid Jan 2025 Filter Claims Search Name Encounter Date Total Price(₦) Date File…" at bounding box center [878, 252] width 1339 height 218
click at [1513, 181] on input "Search" at bounding box center [1515, 181] width 48 height 28
click at [1515, 176] on input "Search" at bounding box center [1515, 181] width 48 height 28
click at [1515, 178] on input "Search" at bounding box center [1515, 181] width 48 height 28
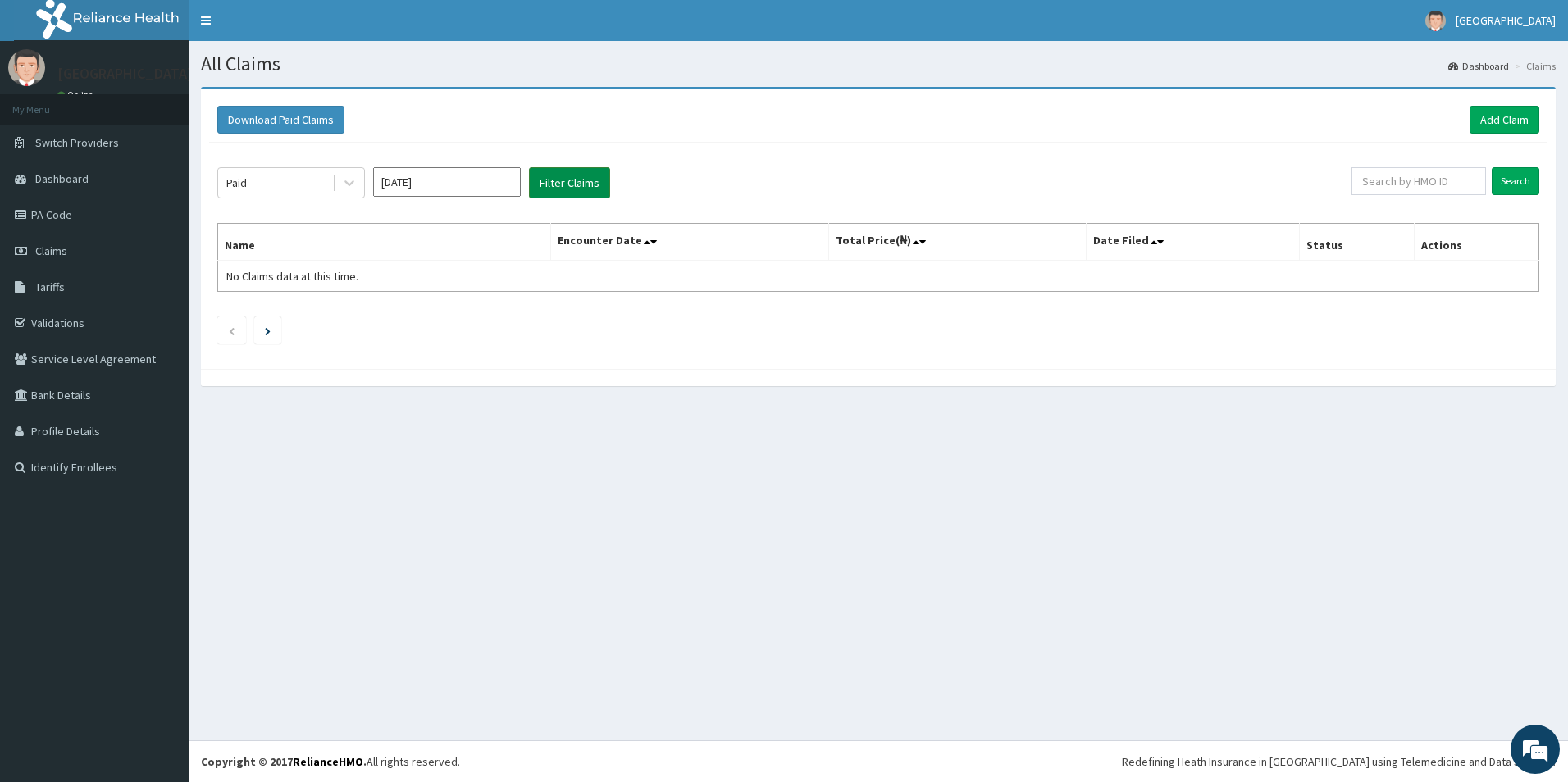
click at [552, 182] on button "Filter Claims" at bounding box center [570, 182] width 81 height 31
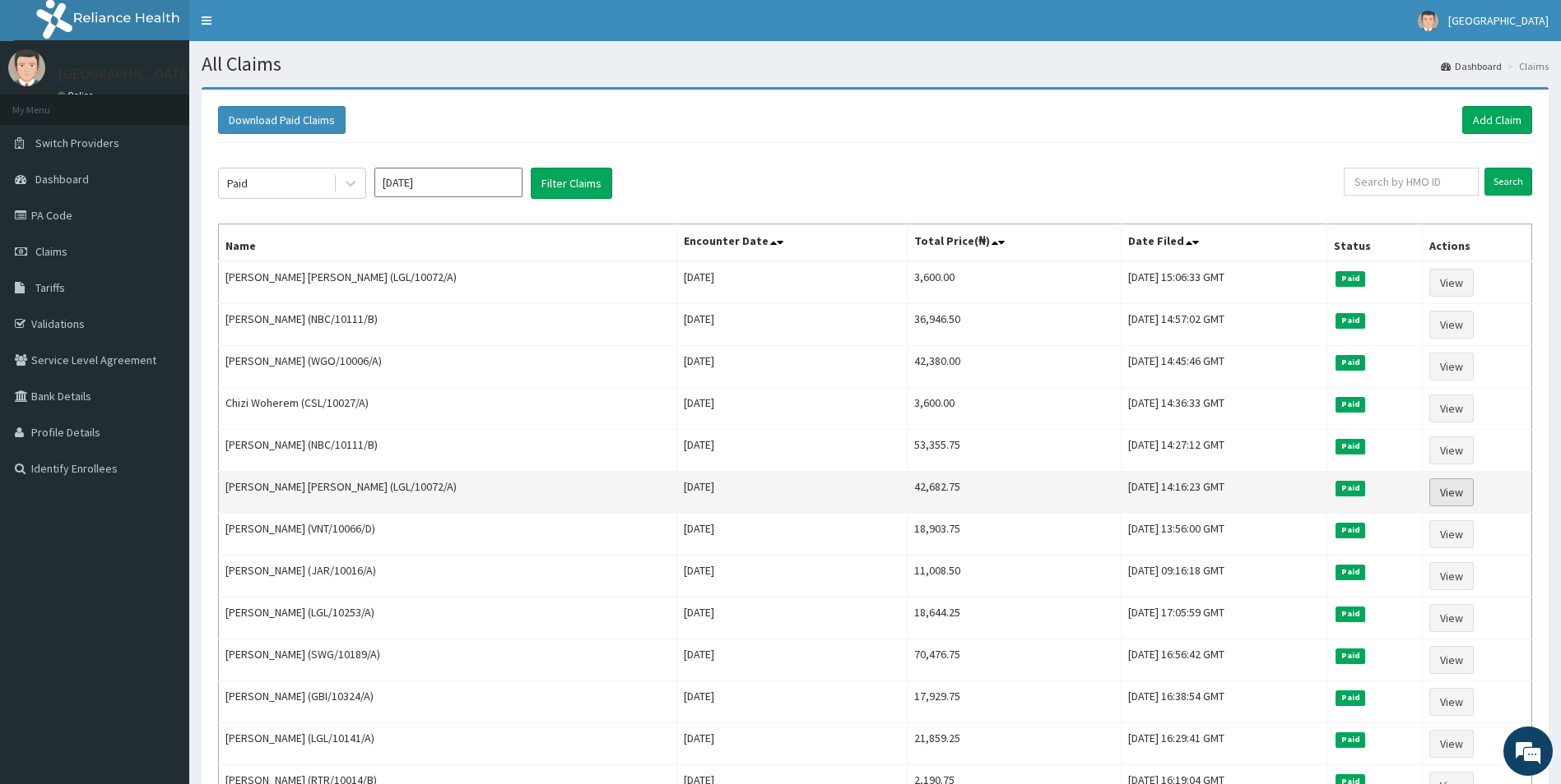
click at [1441, 499] on link "View" at bounding box center [1451, 493] width 45 height 28
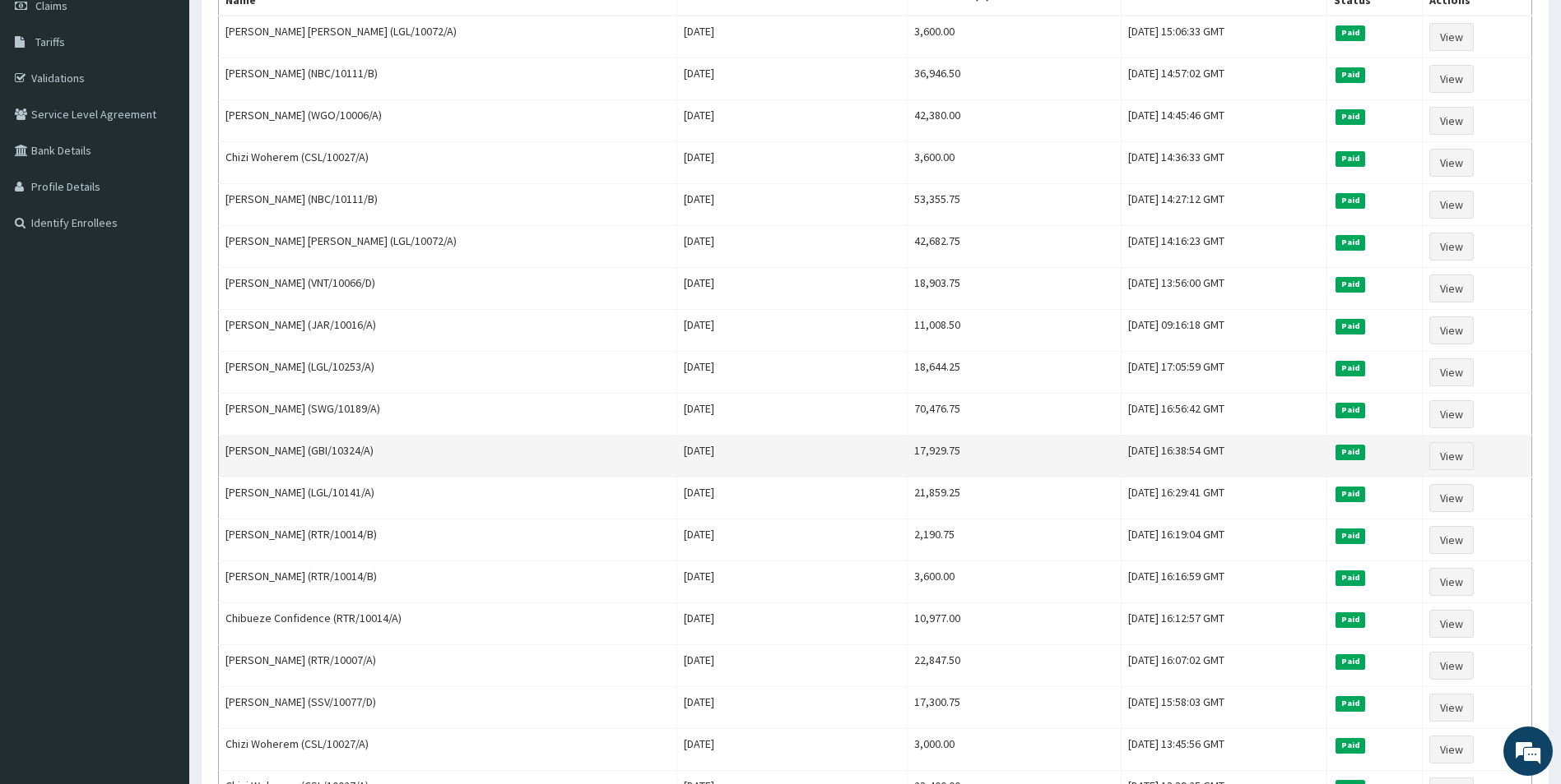
scroll to position [246, 0]
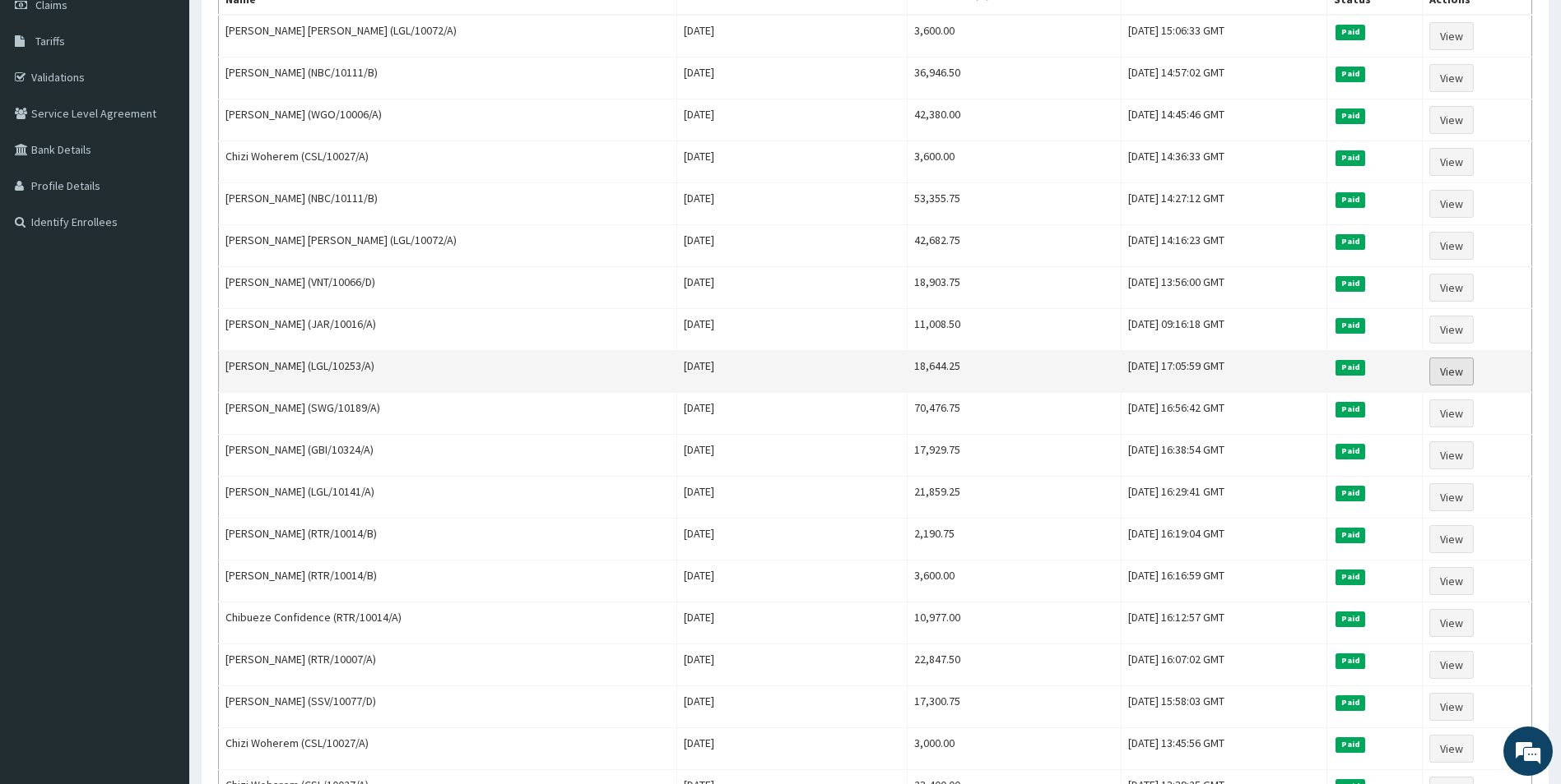
click at [1468, 372] on link "View" at bounding box center [1451, 372] width 45 height 28
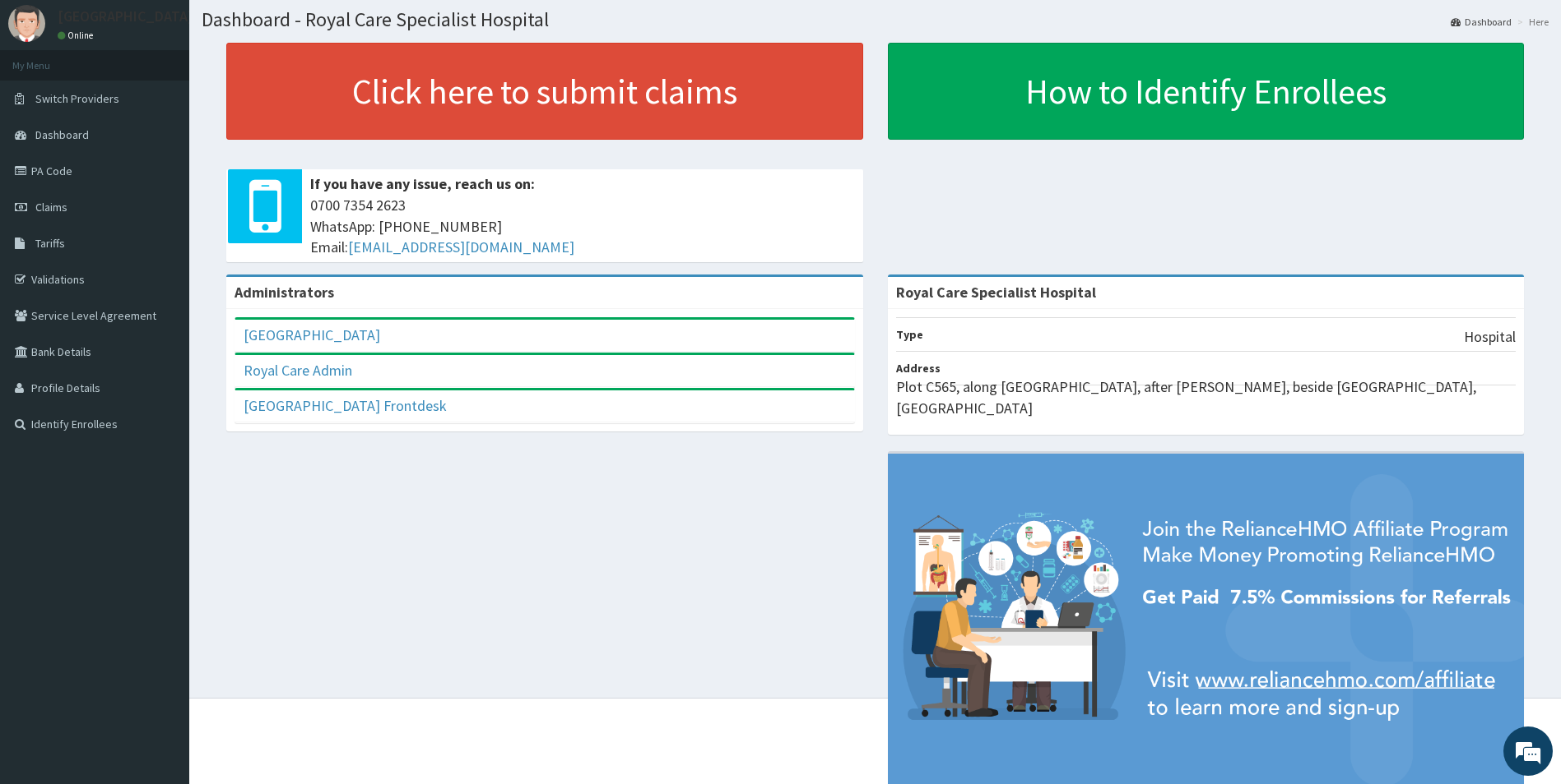
scroll to position [68, 0]
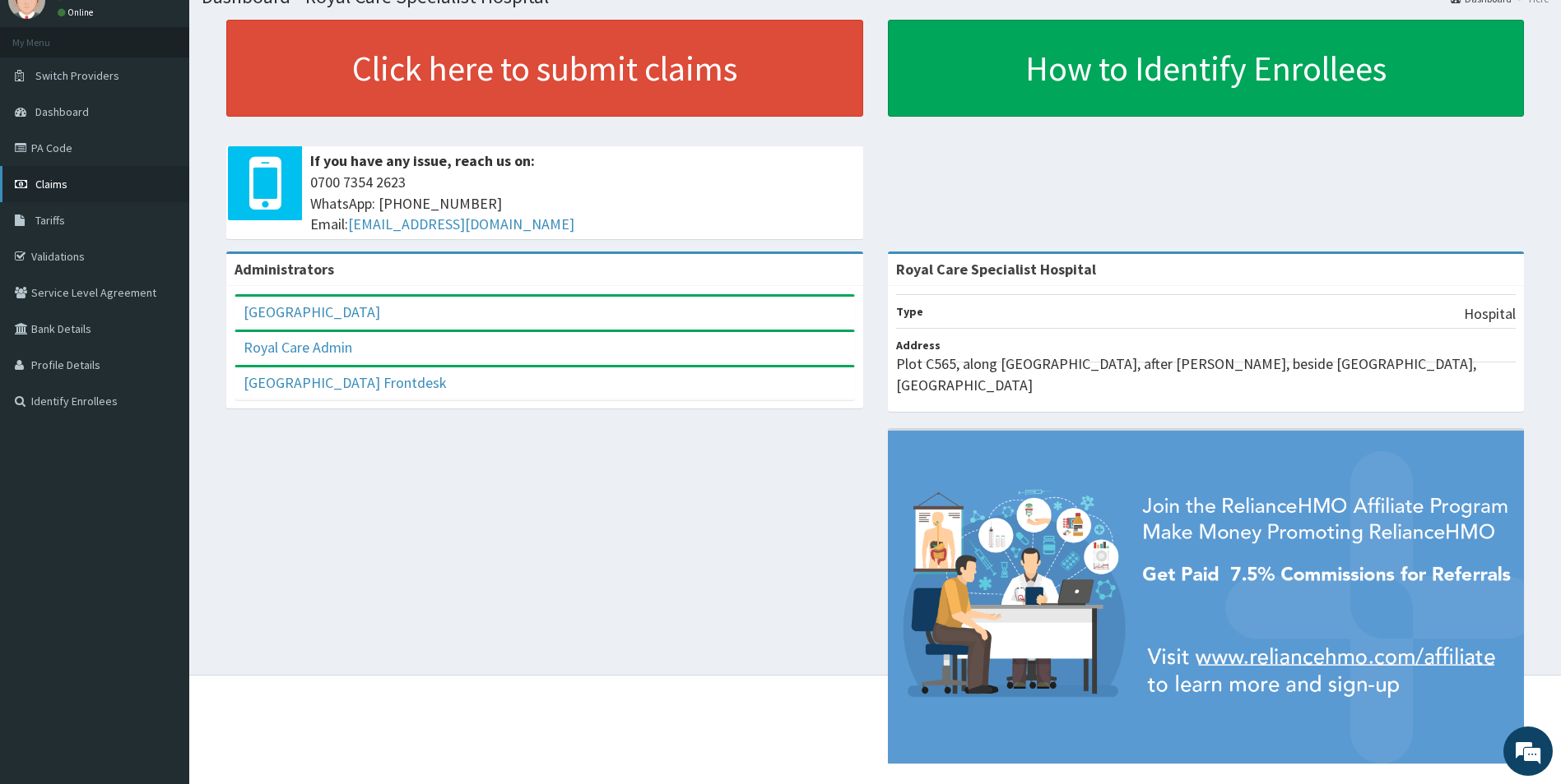
click at [48, 191] on span "Claims" at bounding box center [52, 184] width 32 height 15
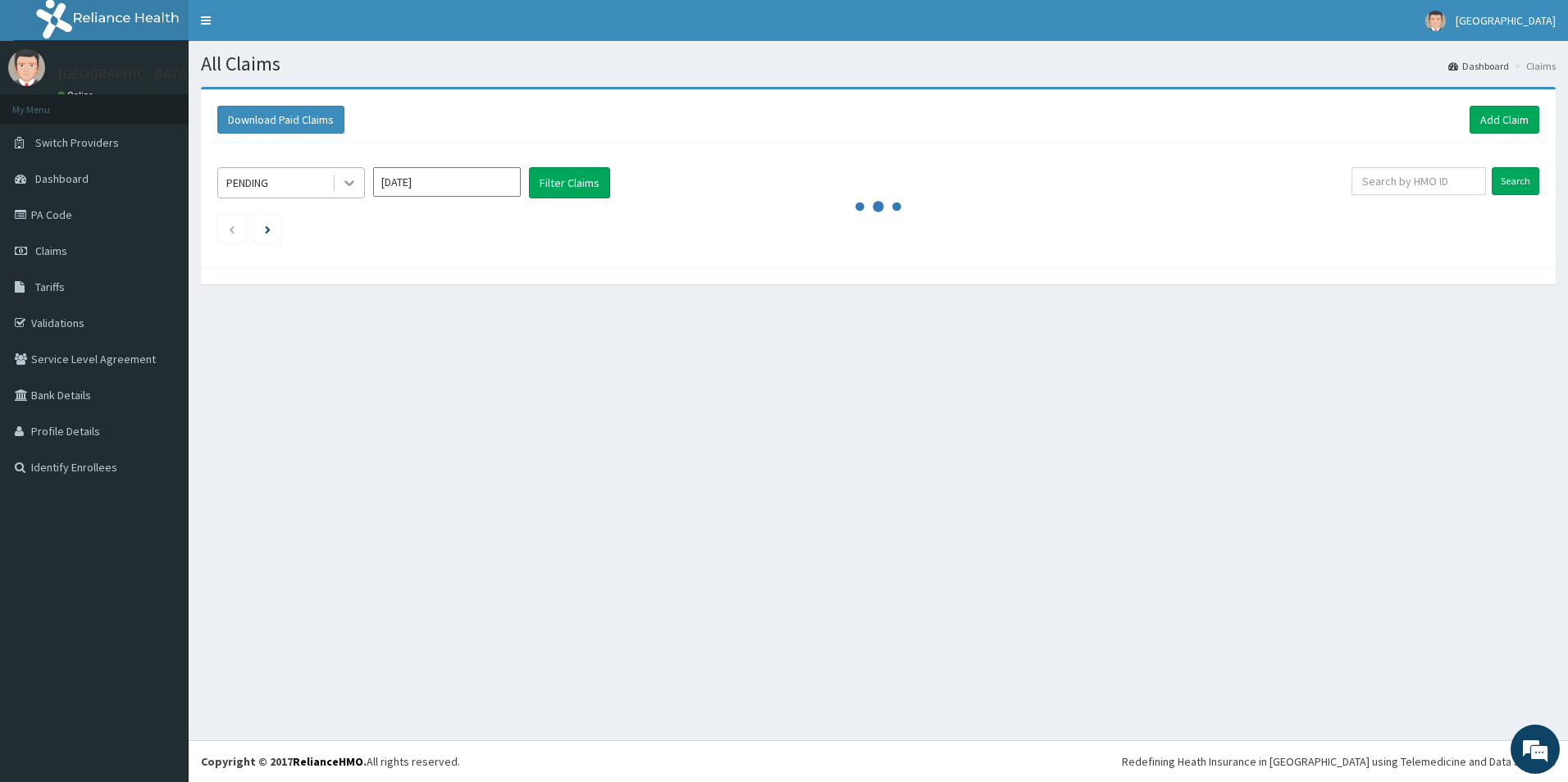
click at [356, 177] on icon at bounding box center [349, 182] width 17 height 17
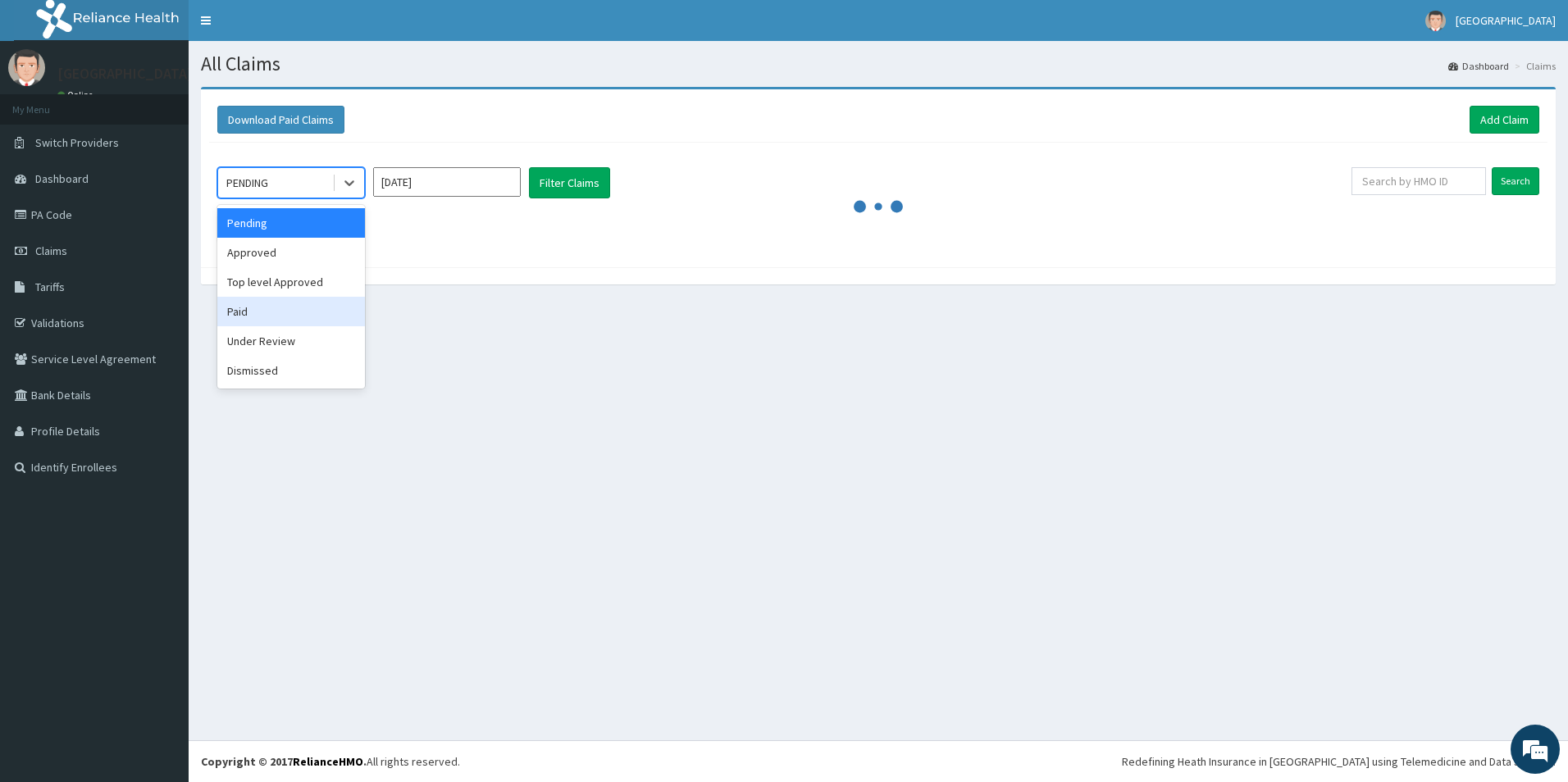
click at [260, 314] on div "Paid" at bounding box center [290, 312] width 148 height 30
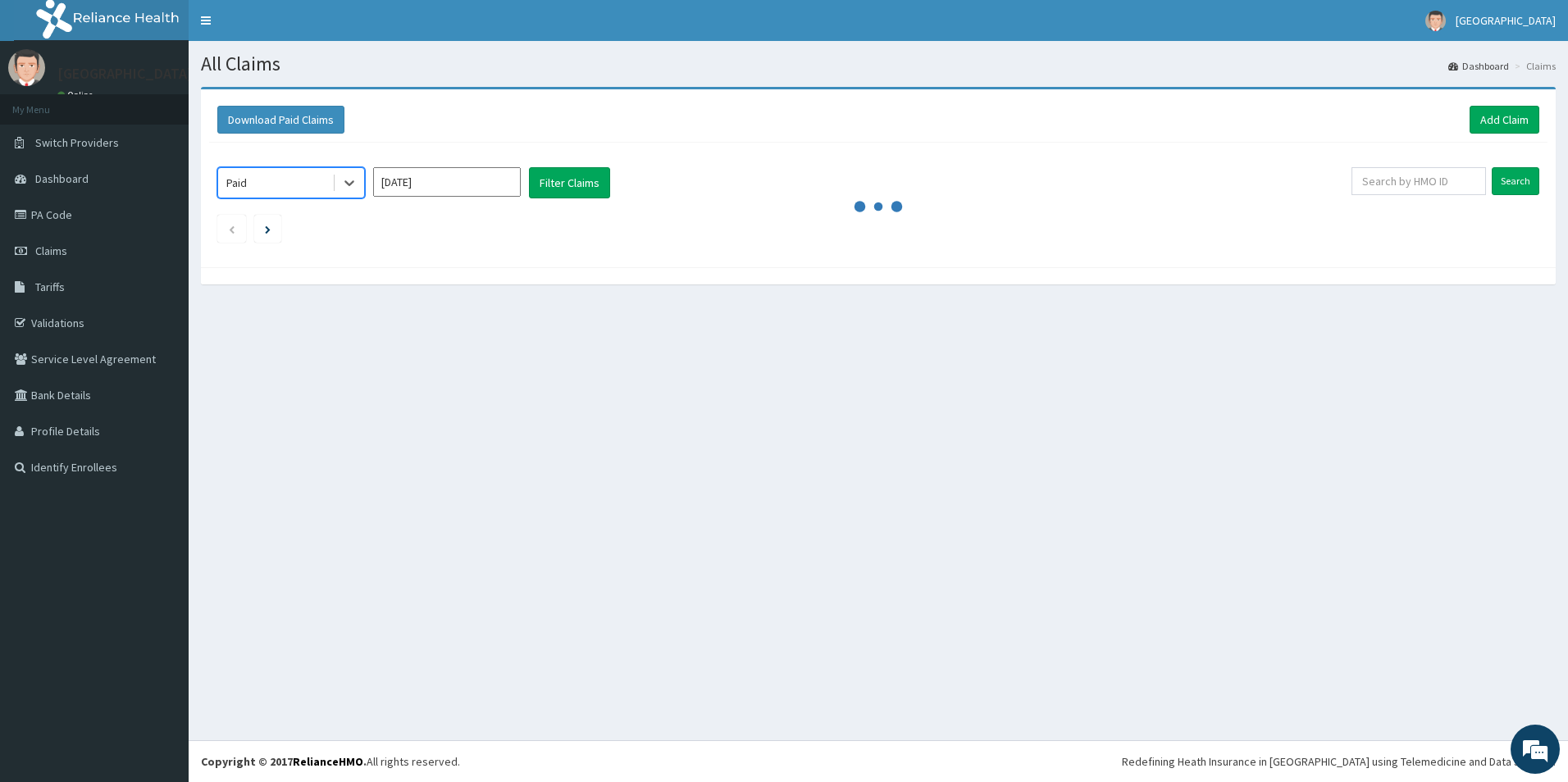
click at [494, 173] on input "[DATE]" at bounding box center [447, 182] width 148 height 30
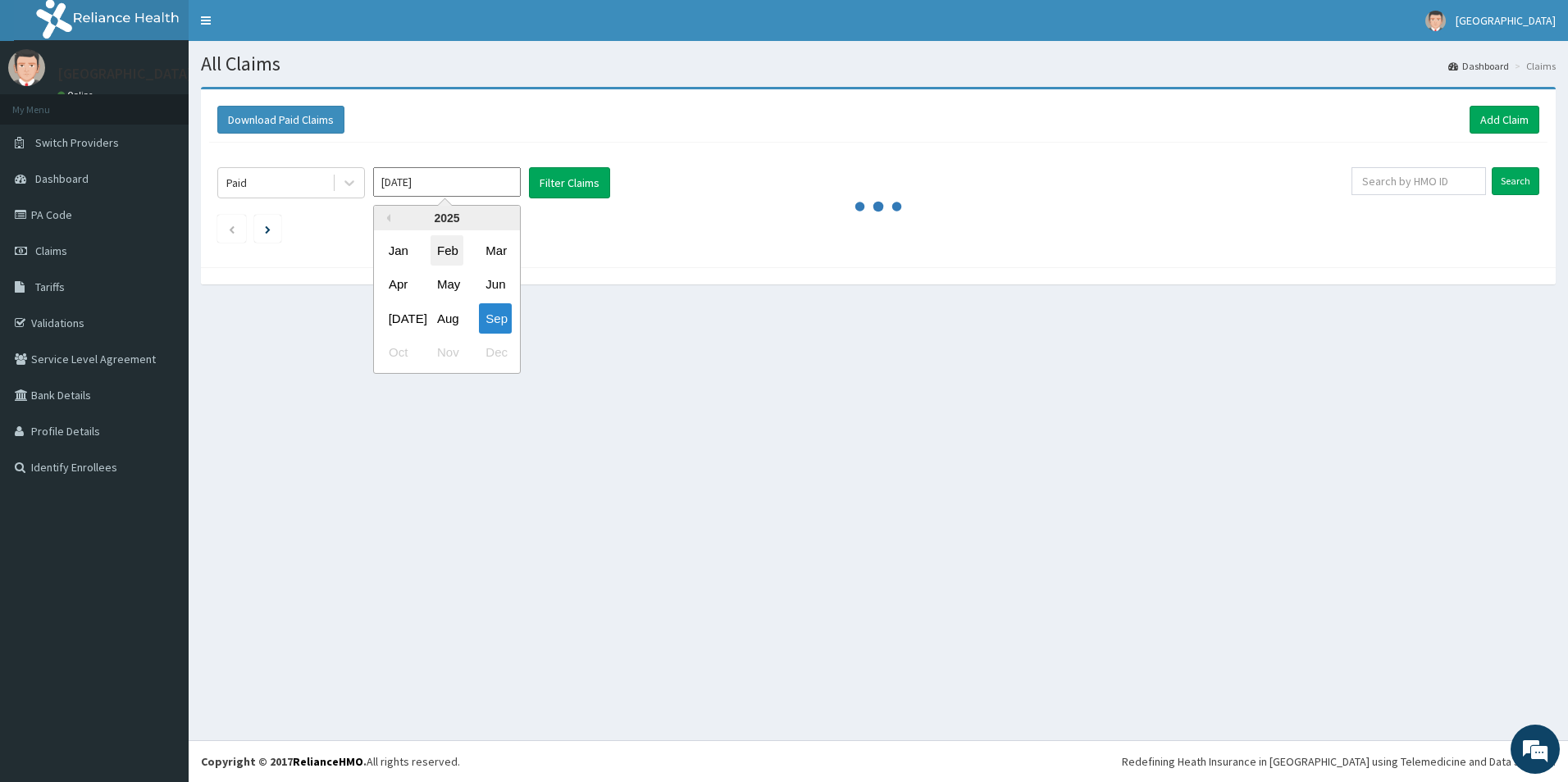
click at [445, 251] on div "Feb" at bounding box center [446, 251] width 33 height 31
type input "[DATE]"
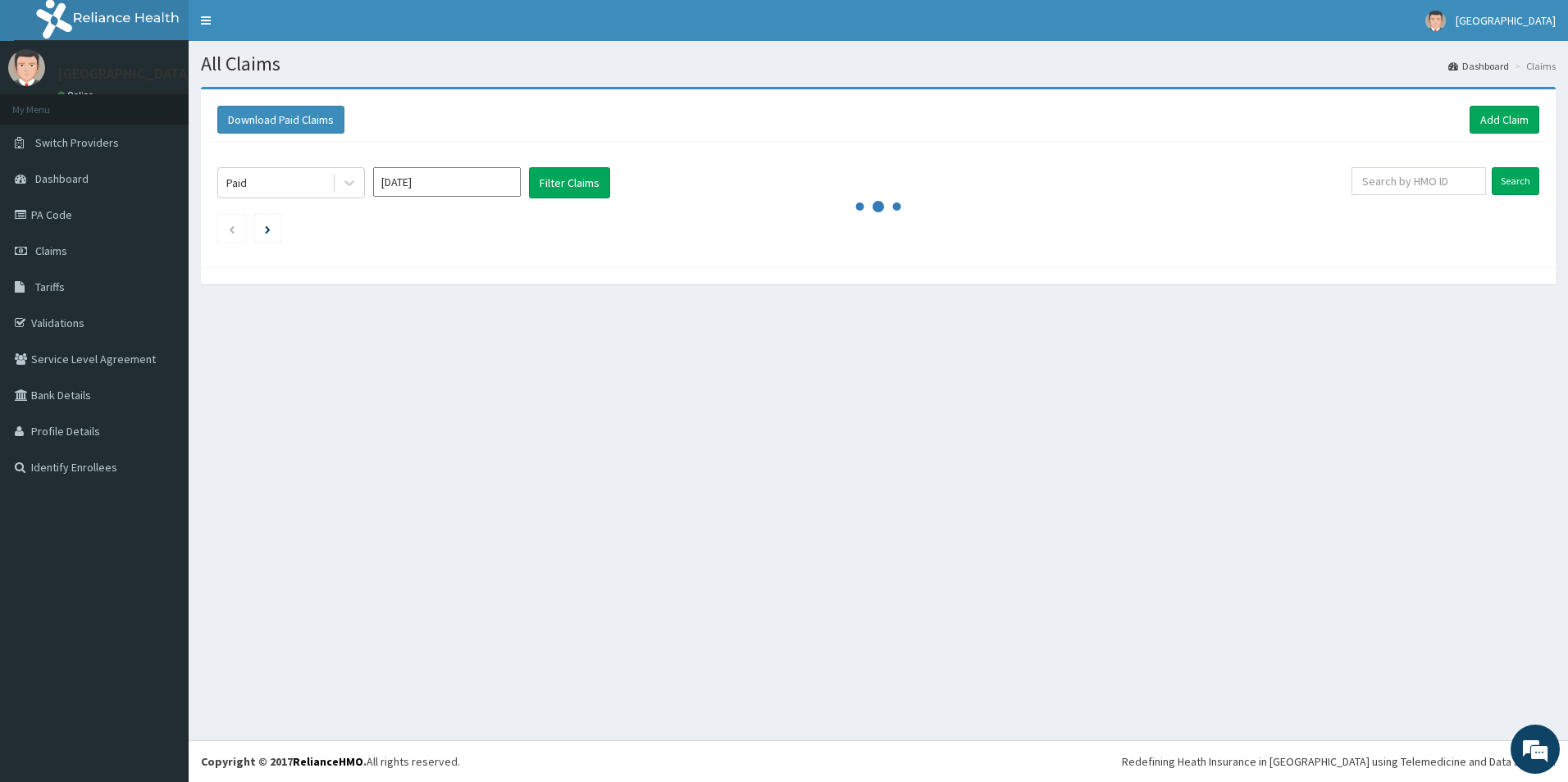
click at [525, 192] on div "Paid Feb 2025 Filter Claims" at bounding box center [784, 182] width 1135 height 31
click at [563, 192] on button "Filter Claims" at bounding box center [570, 182] width 81 height 31
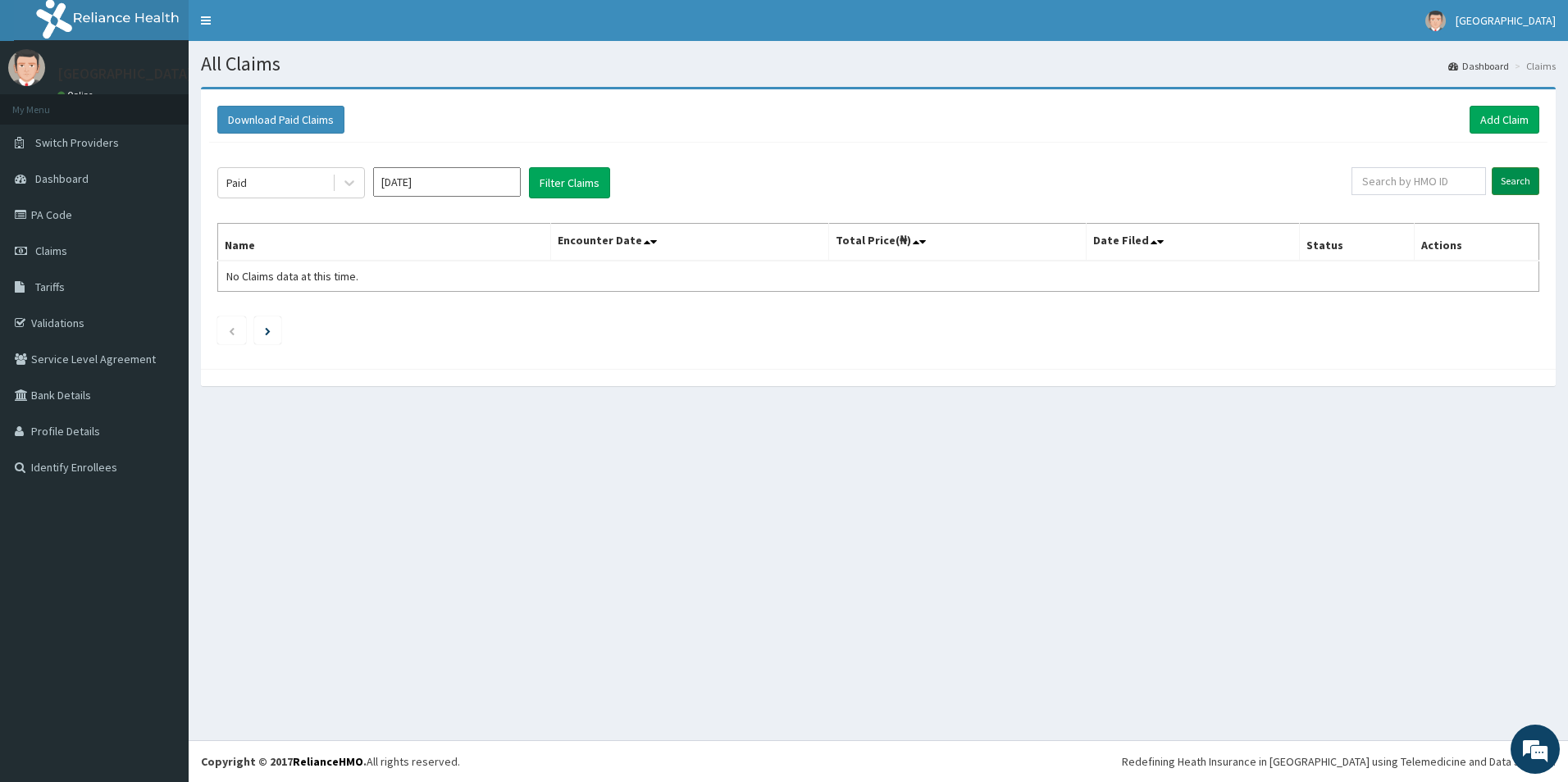
click at [1501, 188] on input "Search" at bounding box center [1515, 181] width 48 height 28
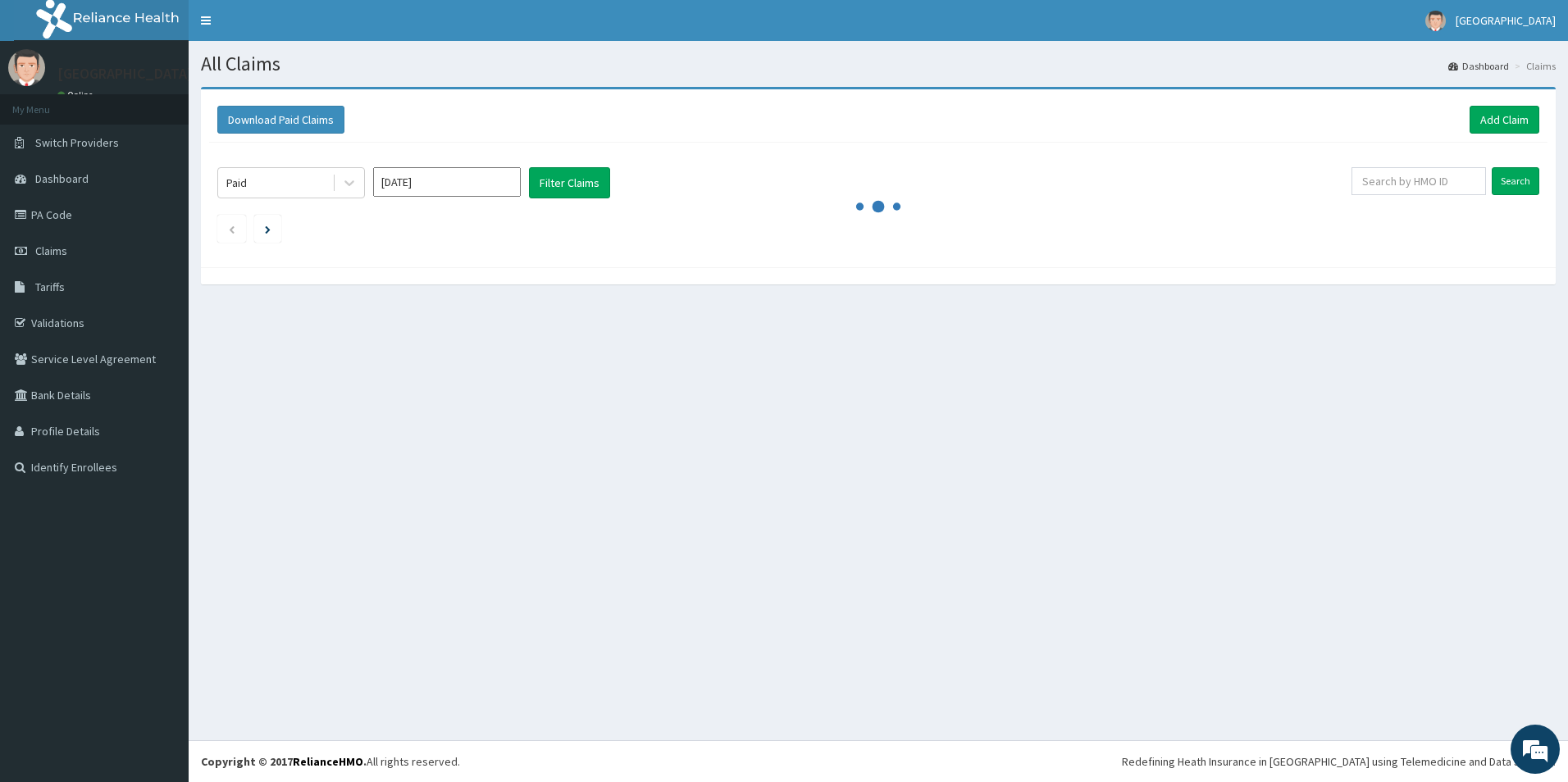
click at [449, 181] on input "[DATE]" at bounding box center [447, 182] width 148 height 30
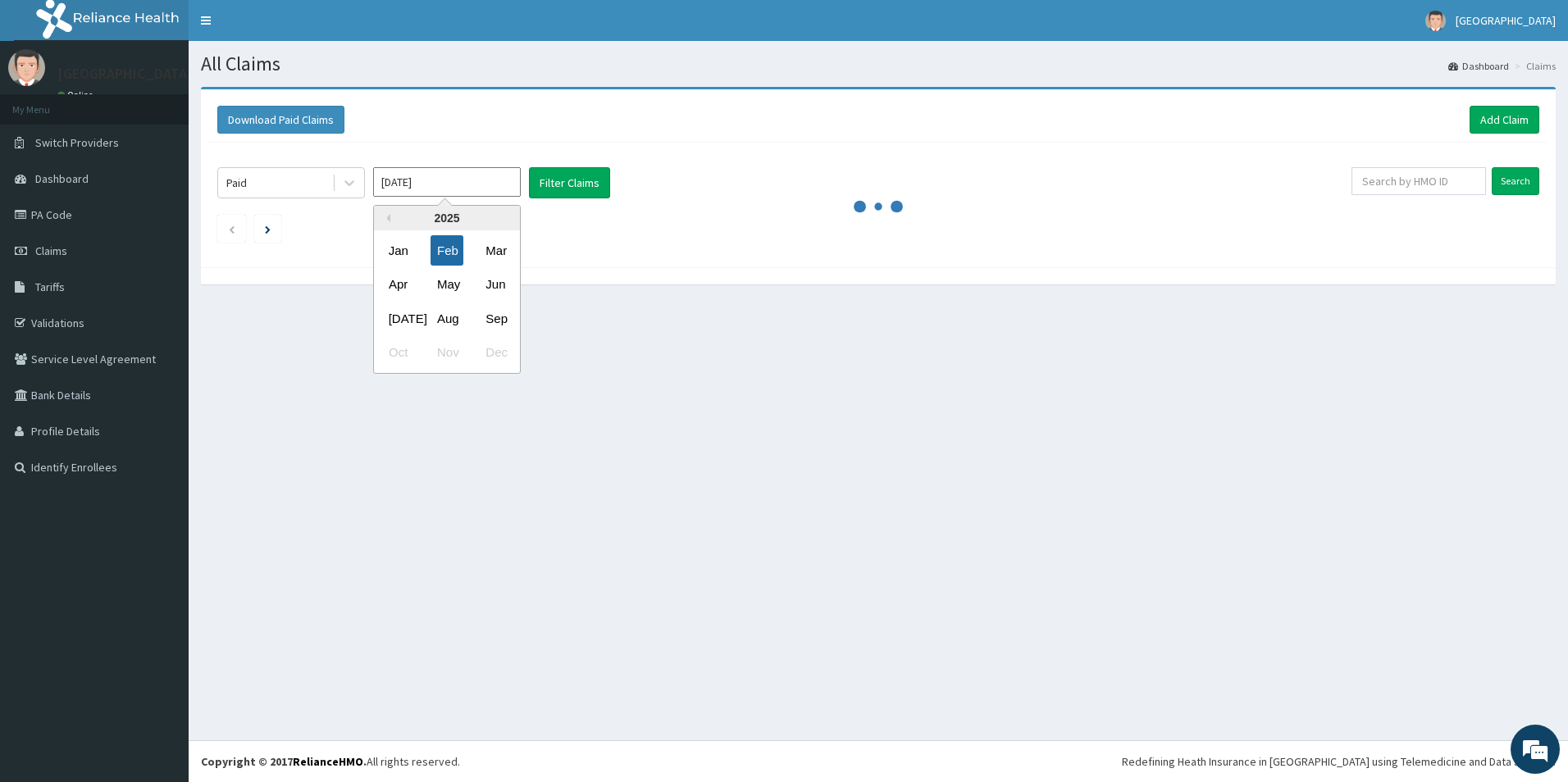
click at [444, 258] on div "Feb" at bounding box center [446, 251] width 33 height 31
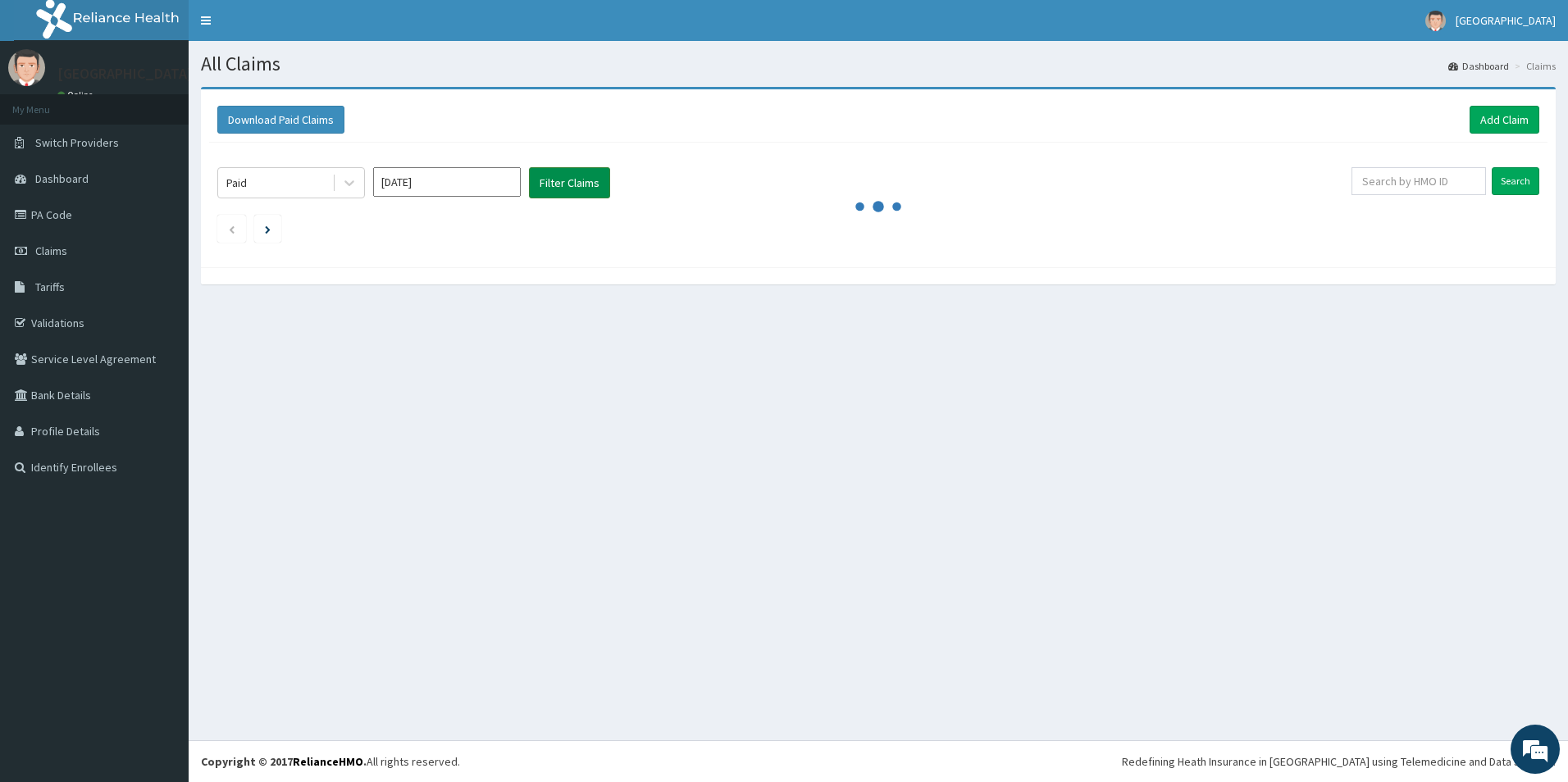
click at [569, 184] on button "Filter Claims" at bounding box center [570, 182] width 81 height 31
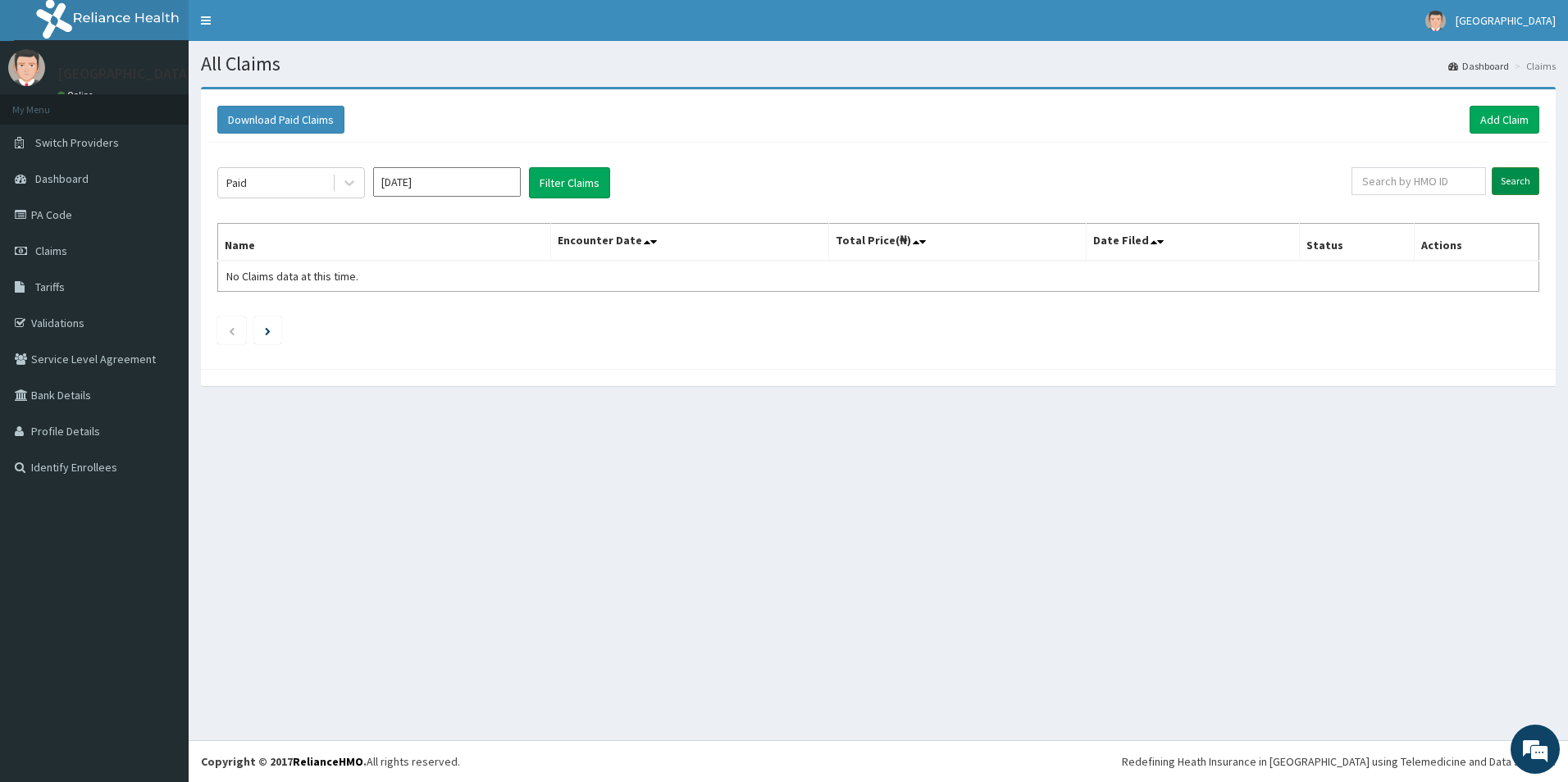
click at [1521, 184] on input "Search" at bounding box center [1515, 181] width 48 height 28
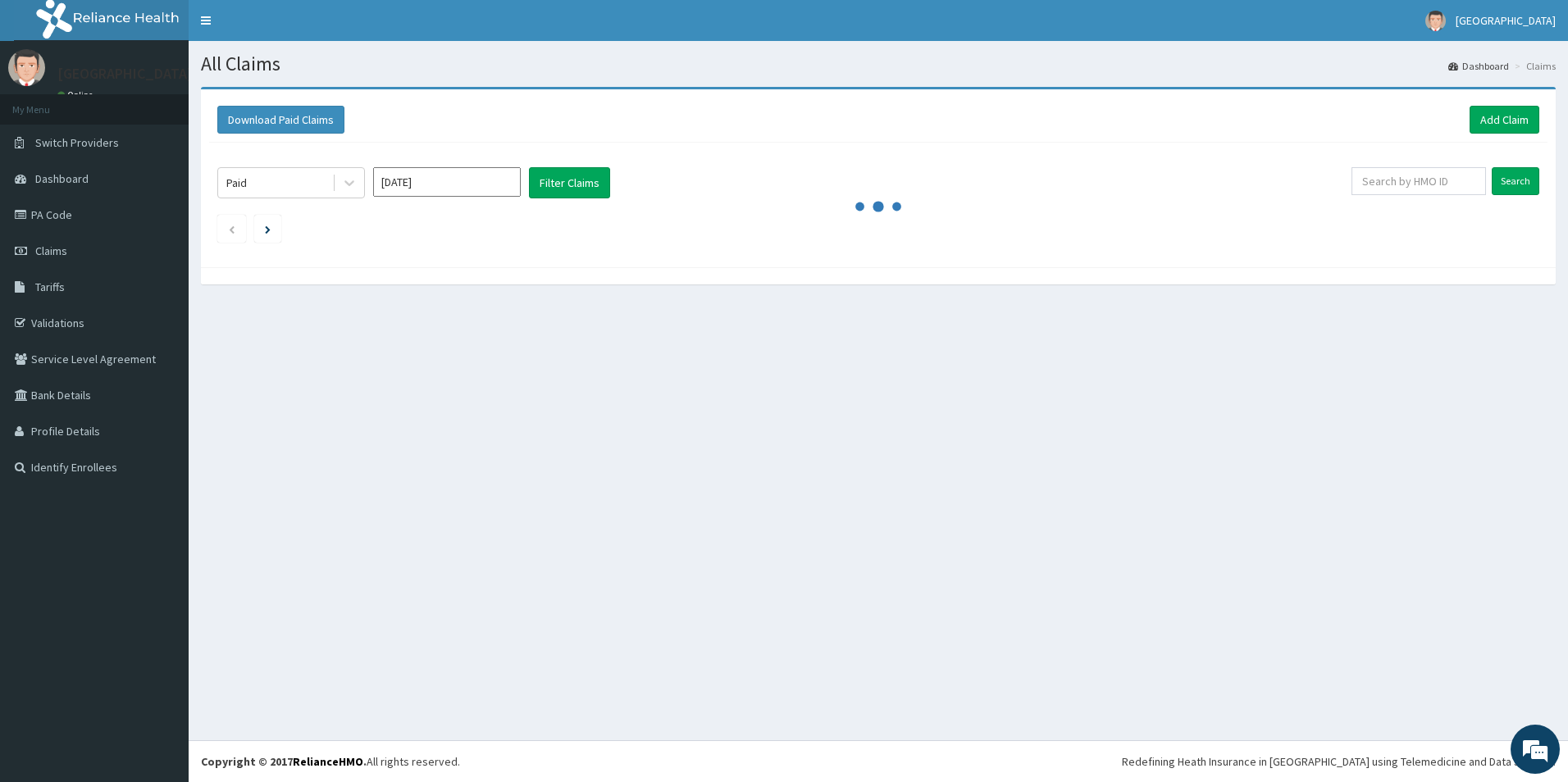
click at [485, 197] on div "[DATE]" at bounding box center [447, 182] width 148 height 31
click at [1531, 183] on input "Search" at bounding box center [1515, 181] width 48 height 28
click at [463, 184] on input "[DATE]" at bounding box center [447, 182] width 148 height 30
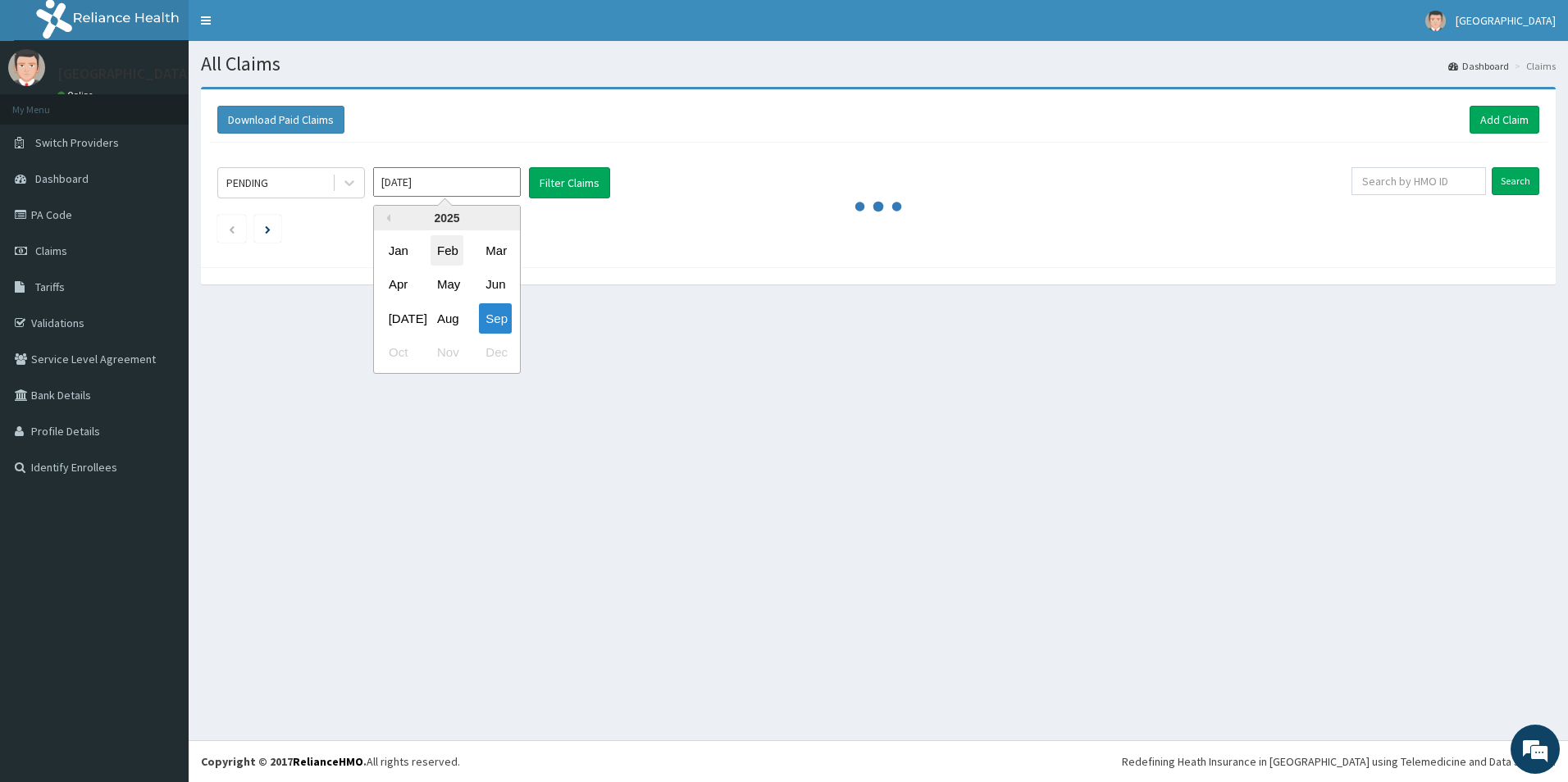
click at [440, 252] on div "Feb" at bounding box center [446, 251] width 33 height 31
type input "[DATE]"
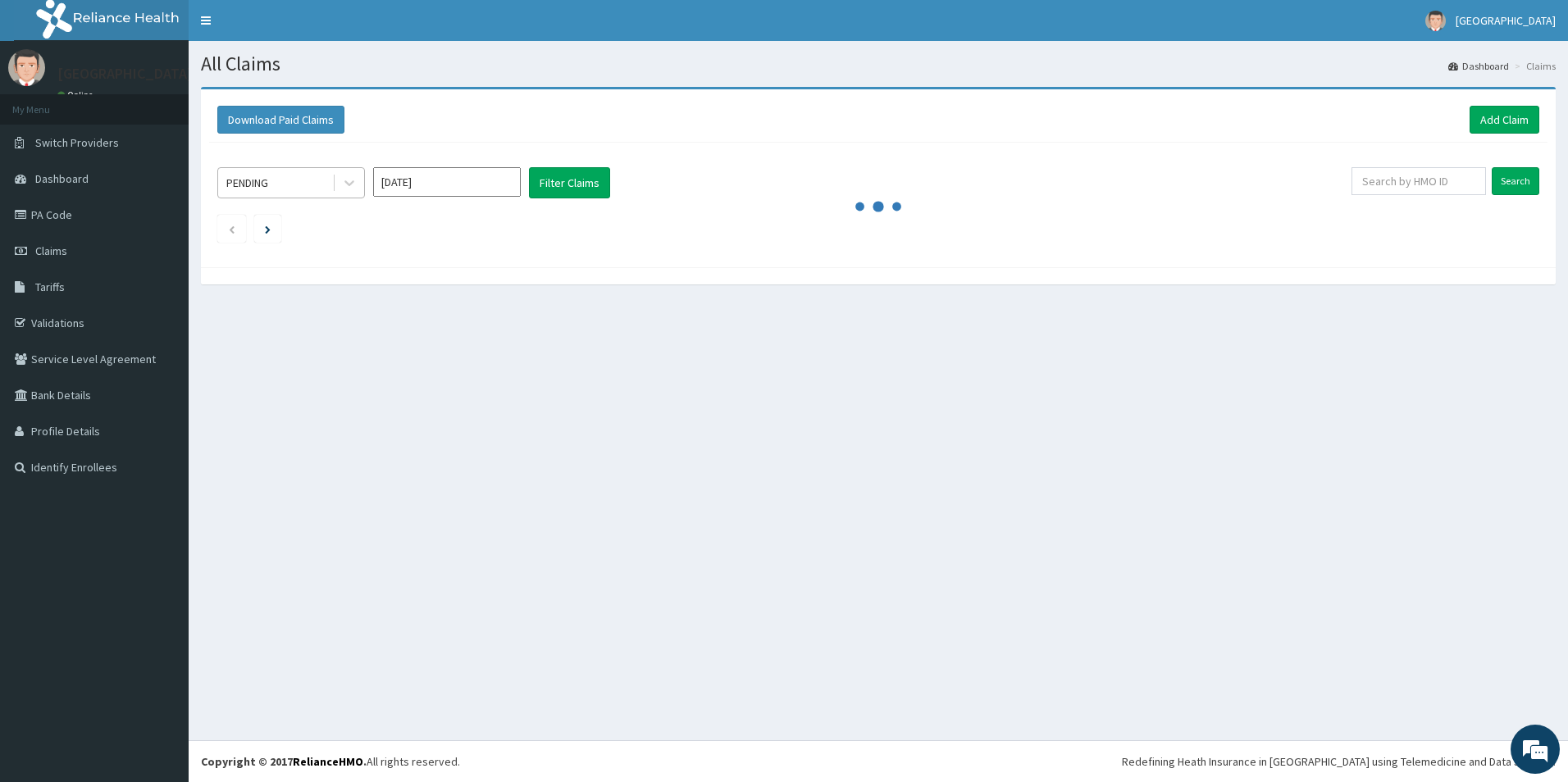
click at [290, 181] on div "PENDING" at bounding box center [275, 182] width 114 height 26
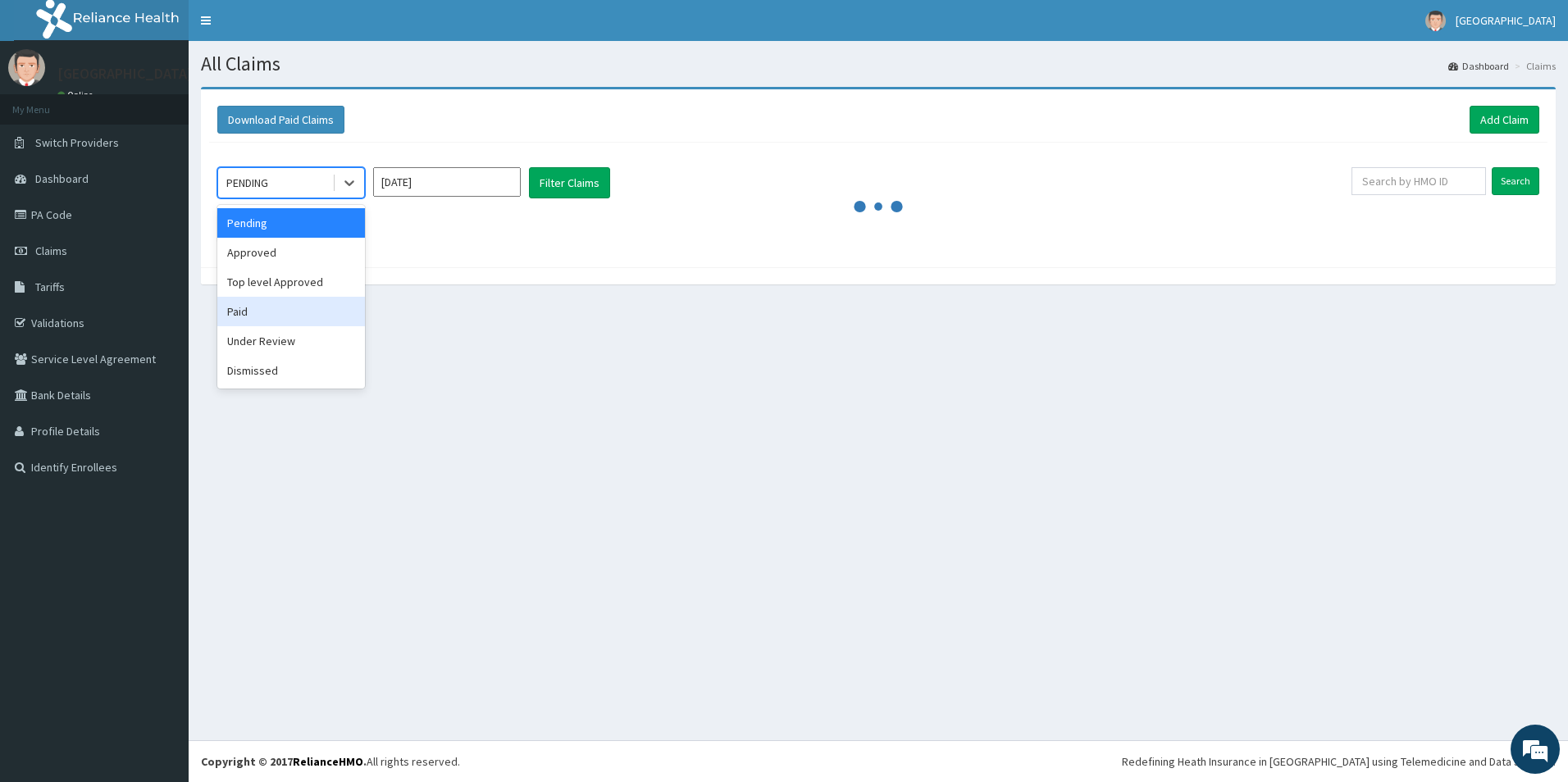
click at [269, 305] on div "Paid" at bounding box center [290, 312] width 148 height 30
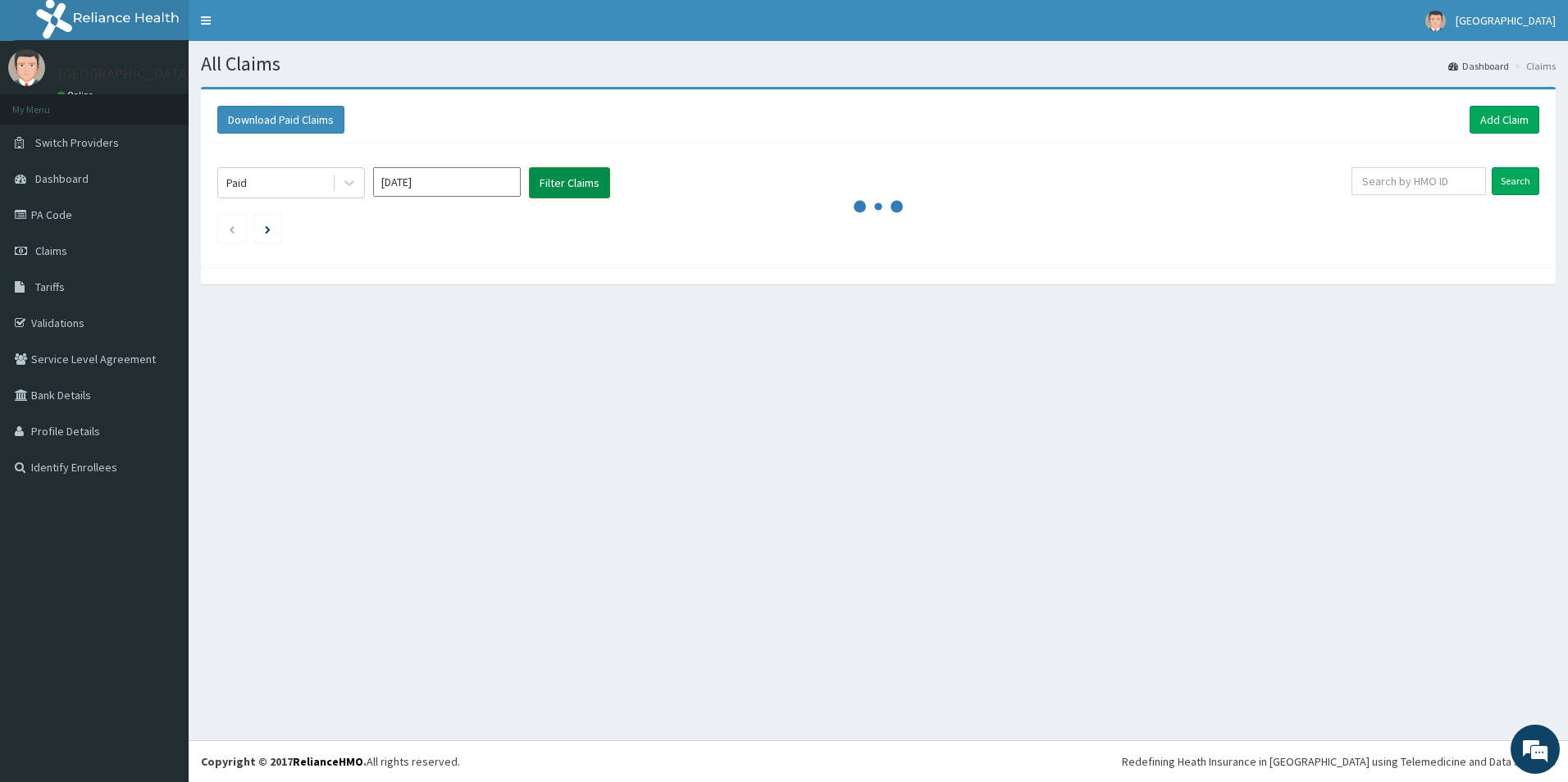
click at [579, 180] on button "Filter Claims" at bounding box center [570, 182] width 81 height 31
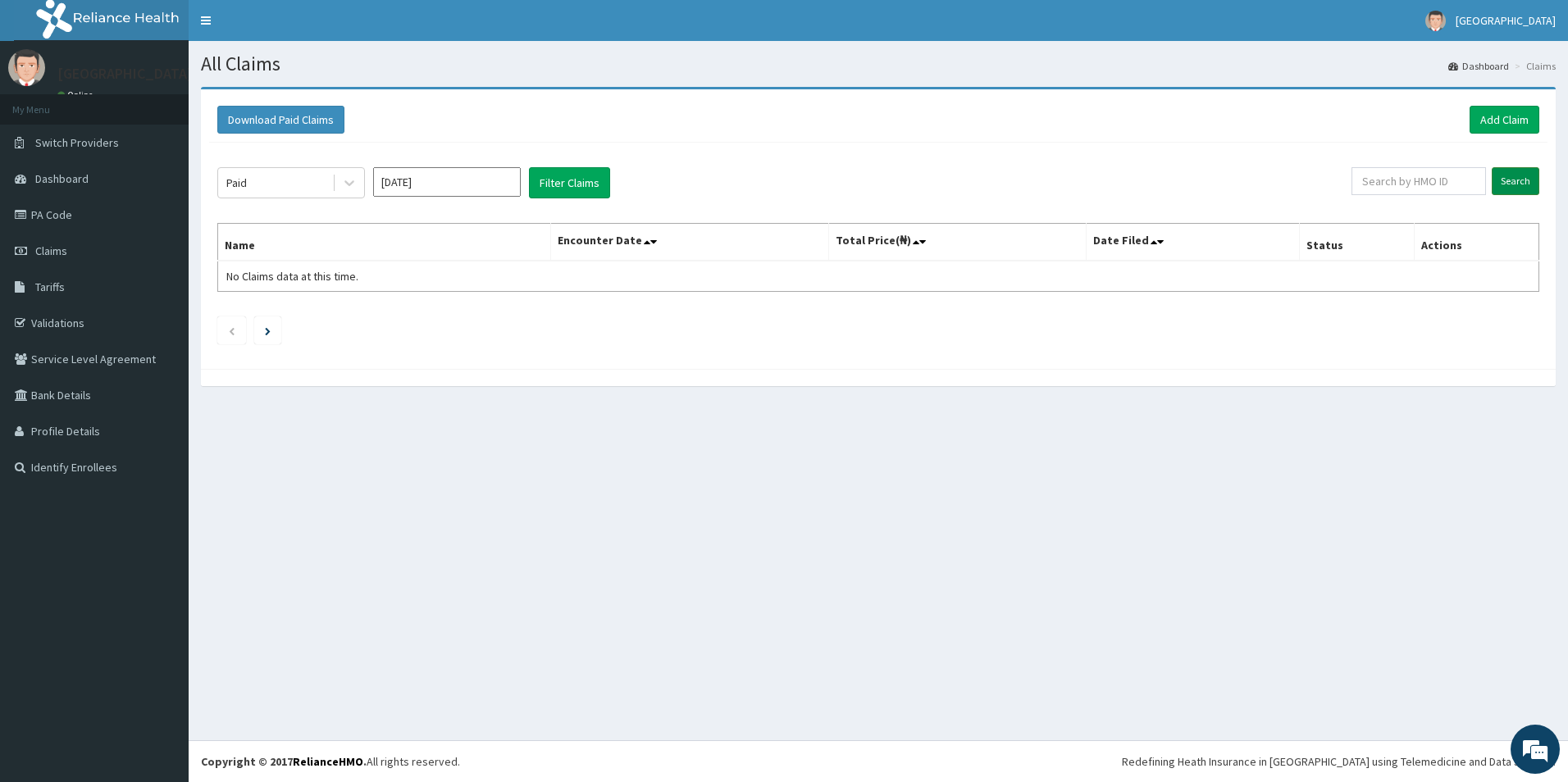
click at [1513, 186] on input "Search" at bounding box center [1515, 181] width 48 height 28
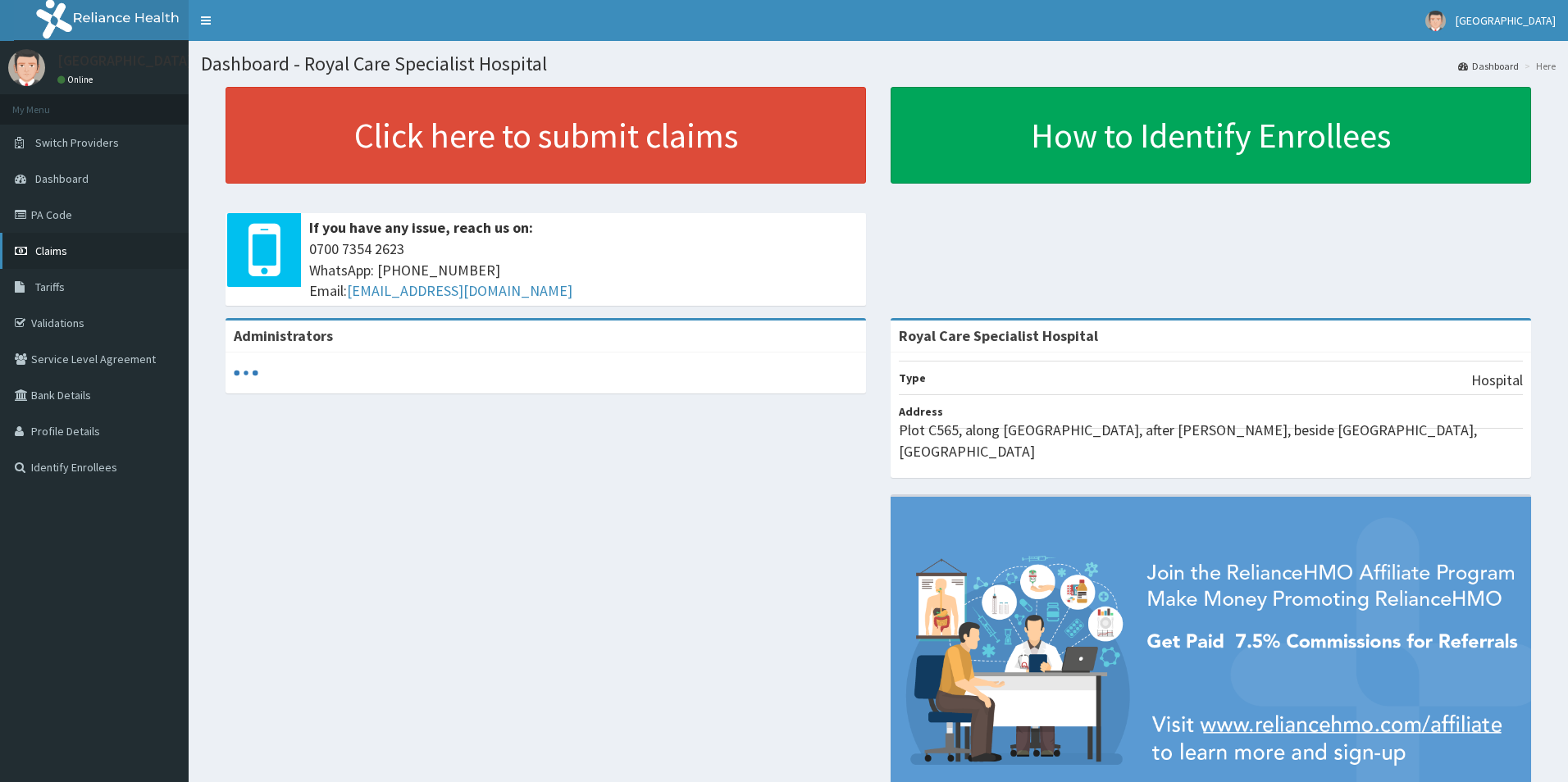
click at [69, 252] on link "Claims" at bounding box center [94, 251] width 188 height 36
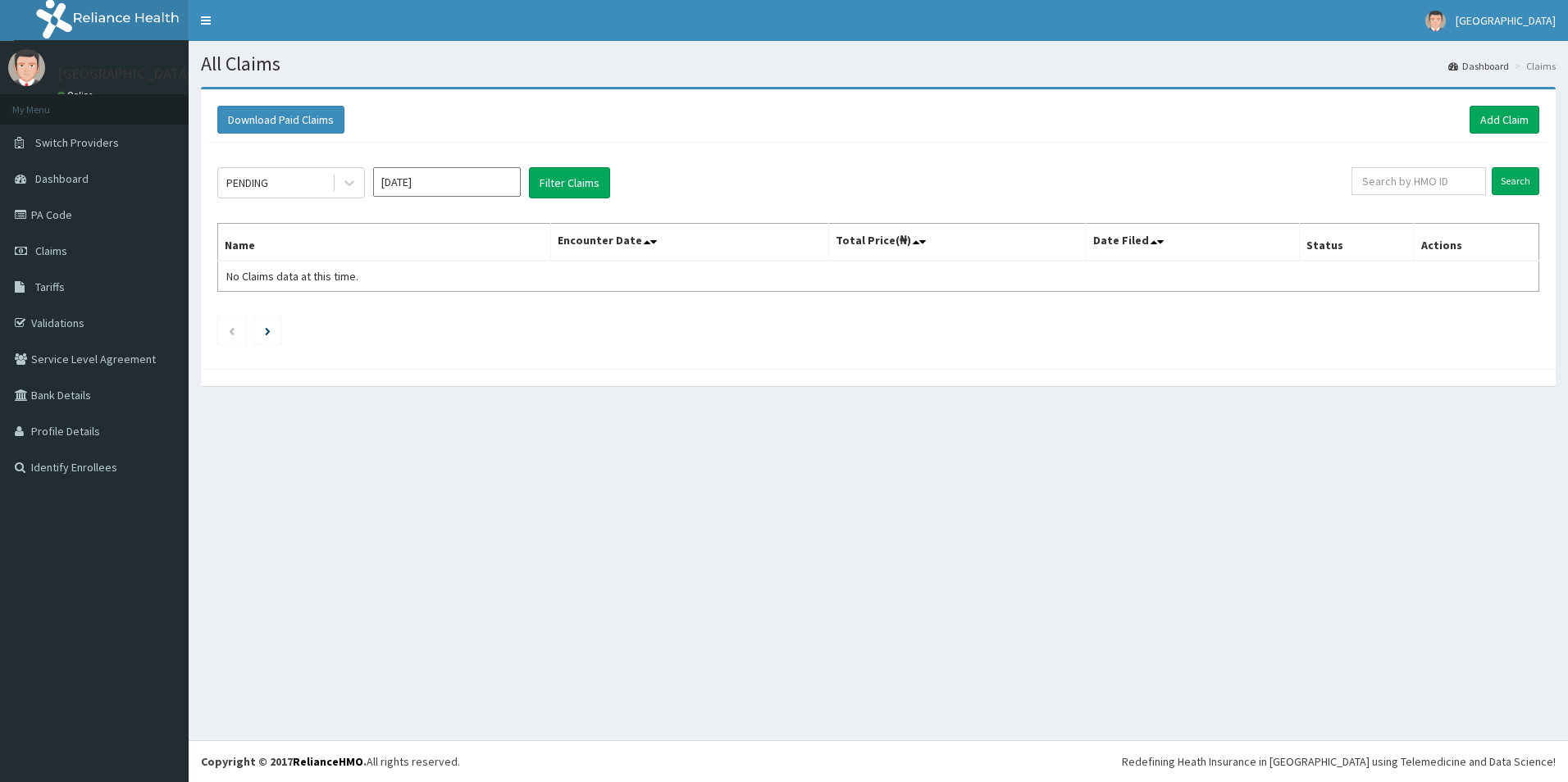
click at [467, 171] on input "[DATE]" at bounding box center [447, 182] width 148 height 30
click at [406, 260] on div "Jan" at bounding box center [398, 251] width 33 height 31
click at [443, 192] on input "[DATE]" at bounding box center [447, 182] width 148 height 30
click at [442, 253] on div "Feb" at bounding box center [446, 251] width 33 height 31
type input "[DATE]"
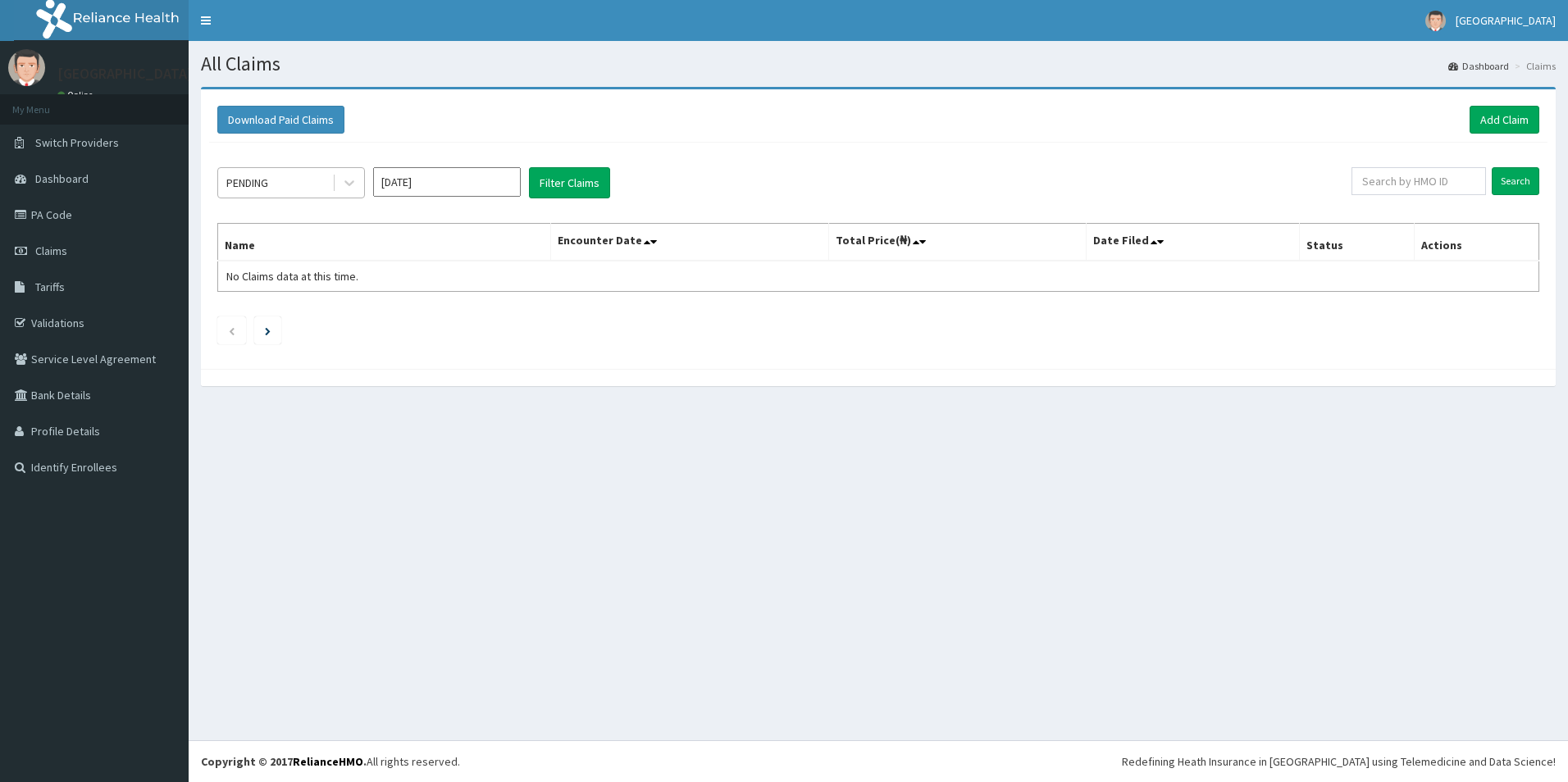
click at [321, 188] on div "PENDING" at bounding box center [275, 182] width 114 height 26
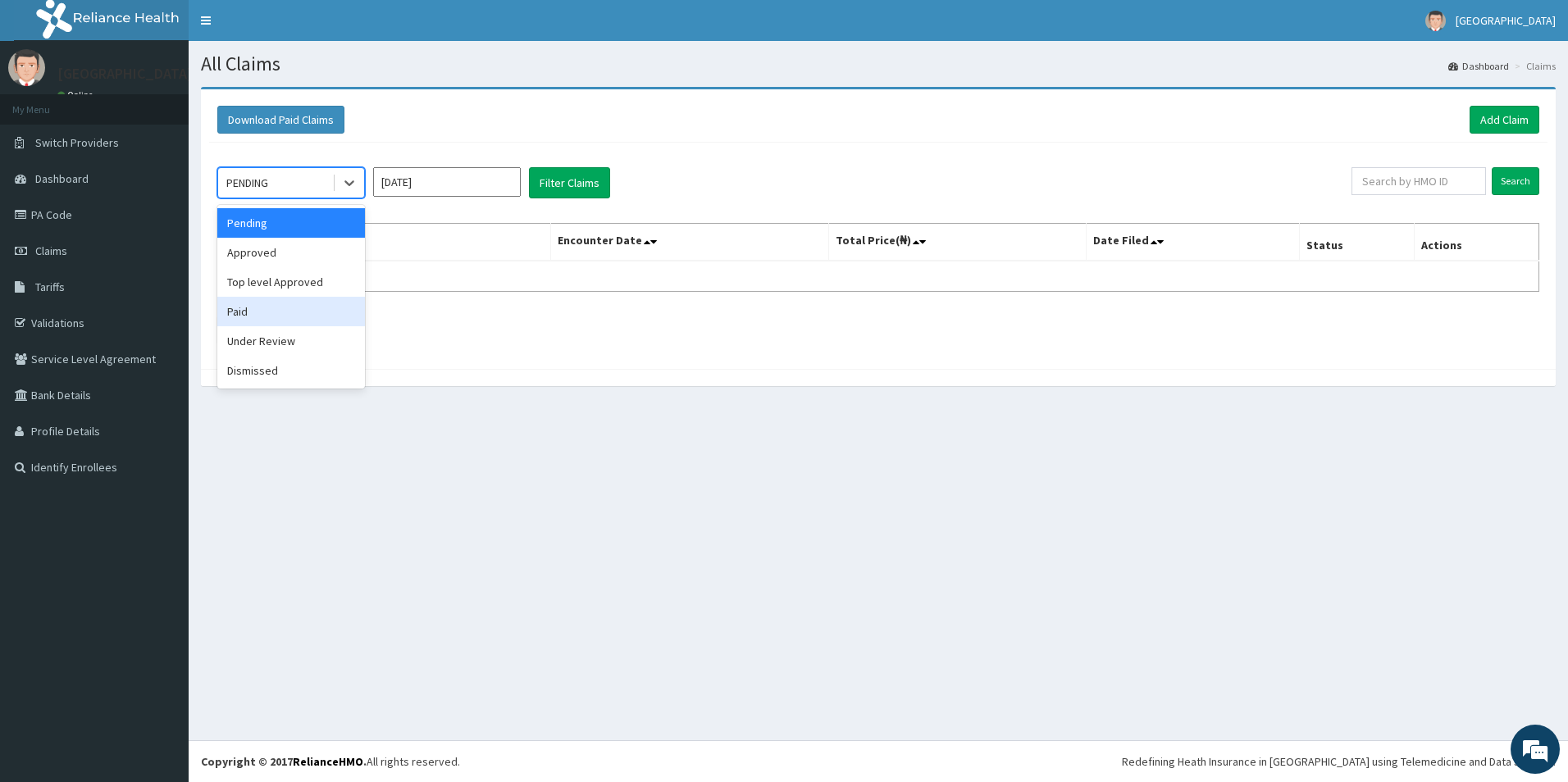
drag, startPoint x: 248, startPoint y: 311, endPoint x: 578, endPoint y: 161, distance: 362.5
click at [250, 306] on div "Paid" at bounding box center [290, 312] width 148 height 30
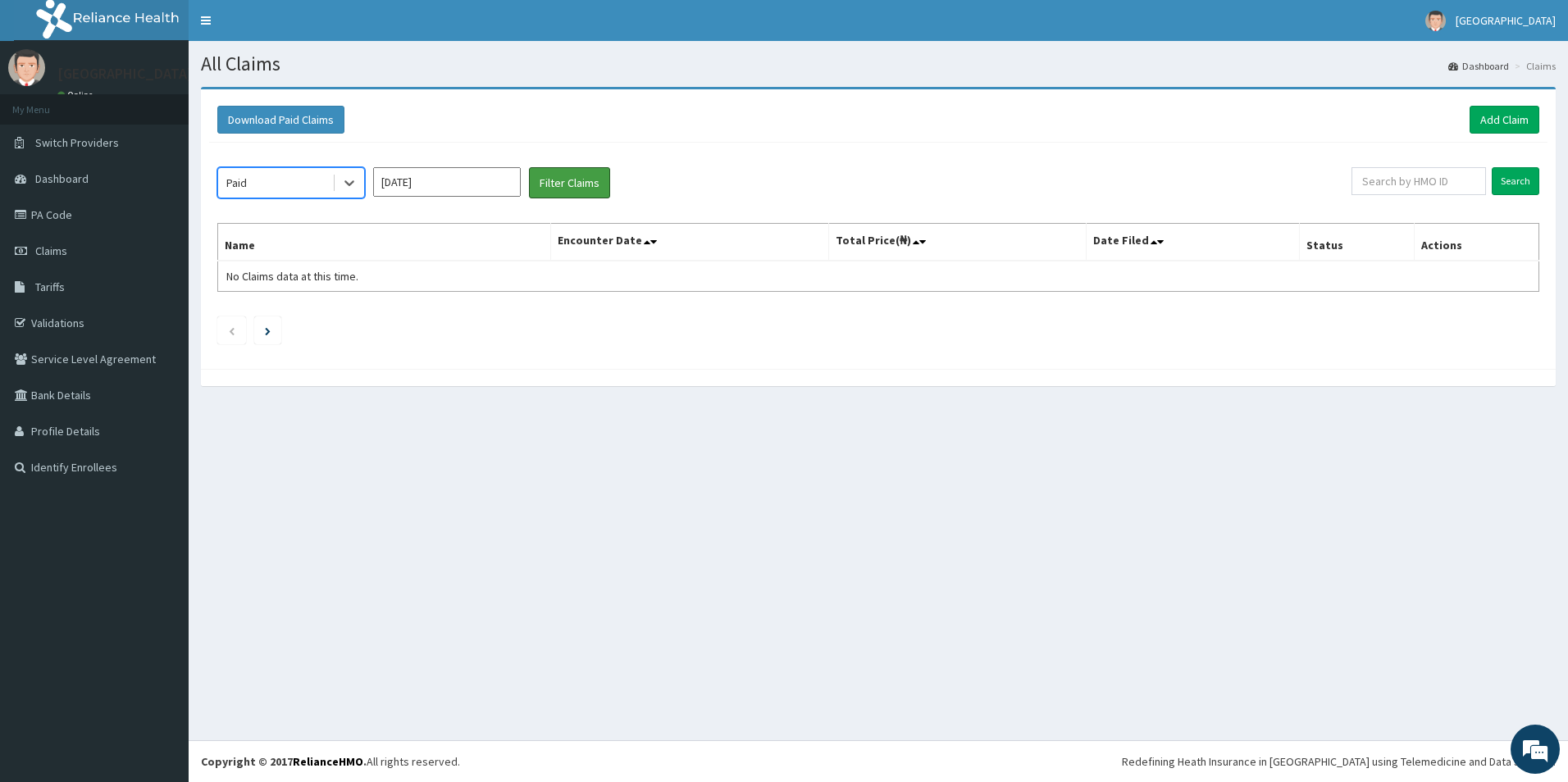
drag, startPoint x: 571, startPoint y: 173, endPoint x: 798, endPoint y: 168, distance: 227.1
click at [573, 174] on button "Filter Claims" at bounding box center [570, 182] width 81 height 31
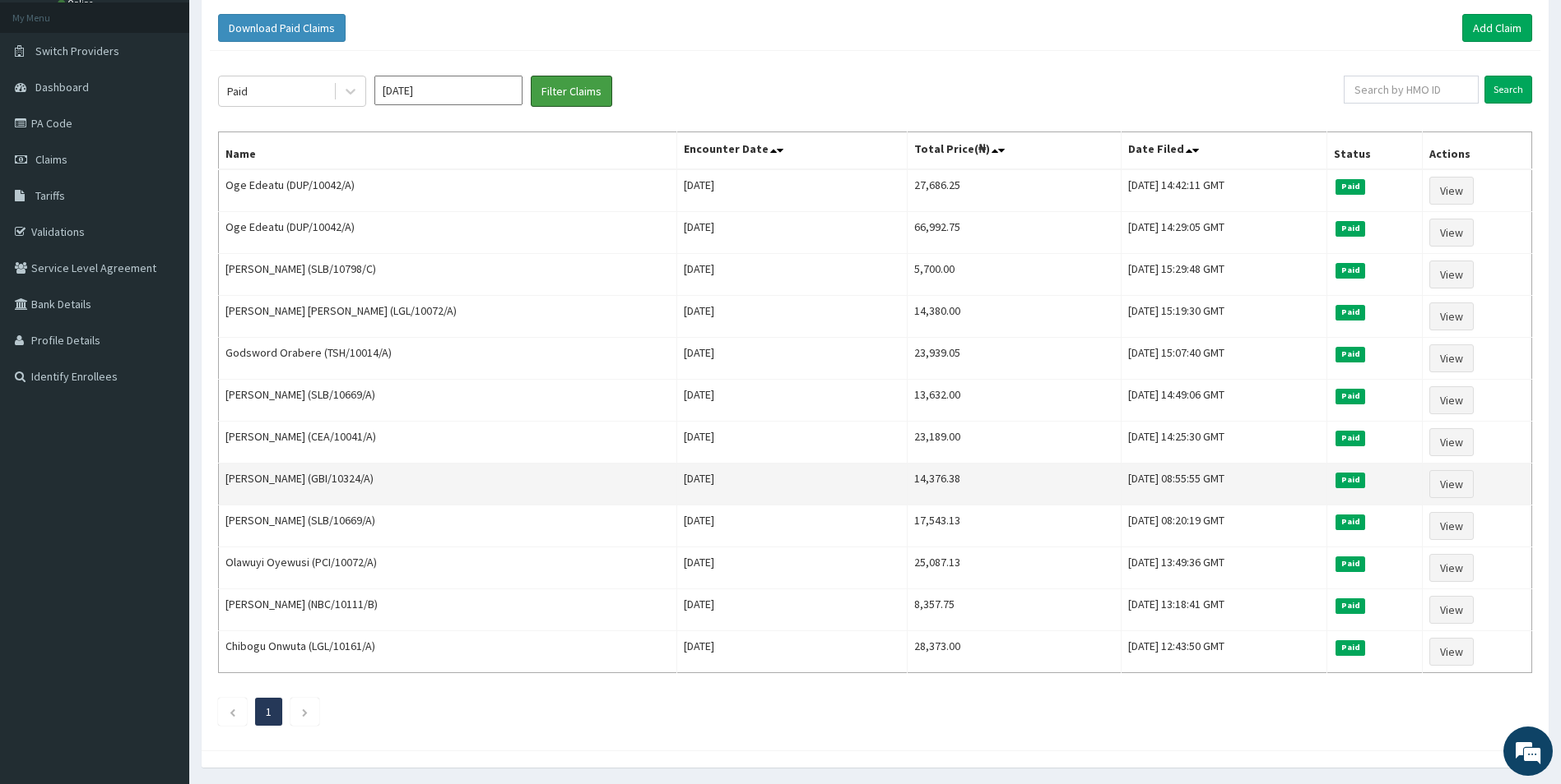
scroll to position [146, 0]
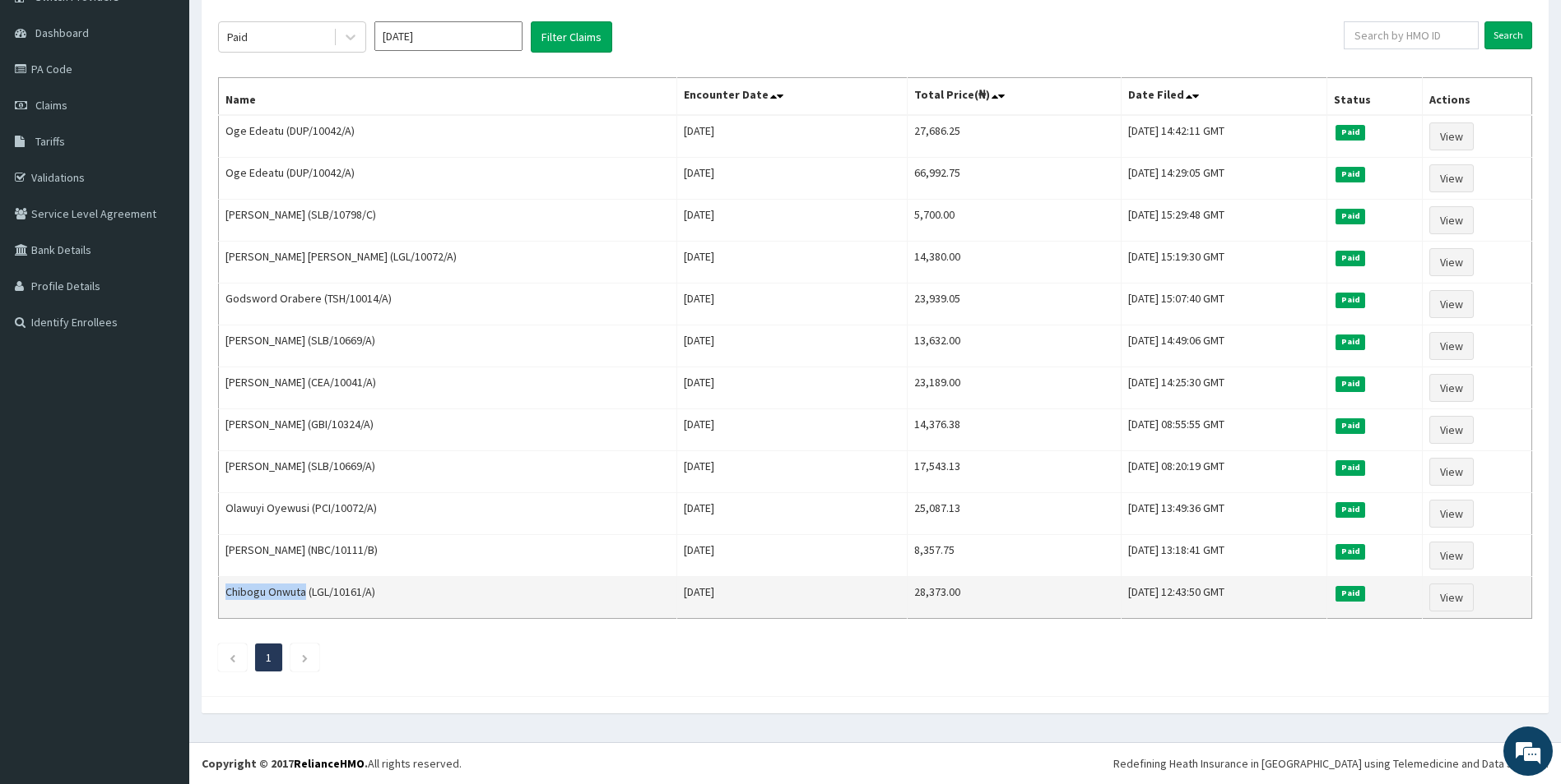
drag, startPoint x: 306, startPoint y: 593, endPoint x: 226, endPoint y: 594, distance: 80.0
click at [226, 594] on td "Chibogu Onwuta (LGL/10161/A)" at bounding box center [447, 598] width 458 height 42
copy td "Chibogu Onwuta"
click at [1470, 602] on link "View" at bounding box center [1451, 598] width 45 height 28
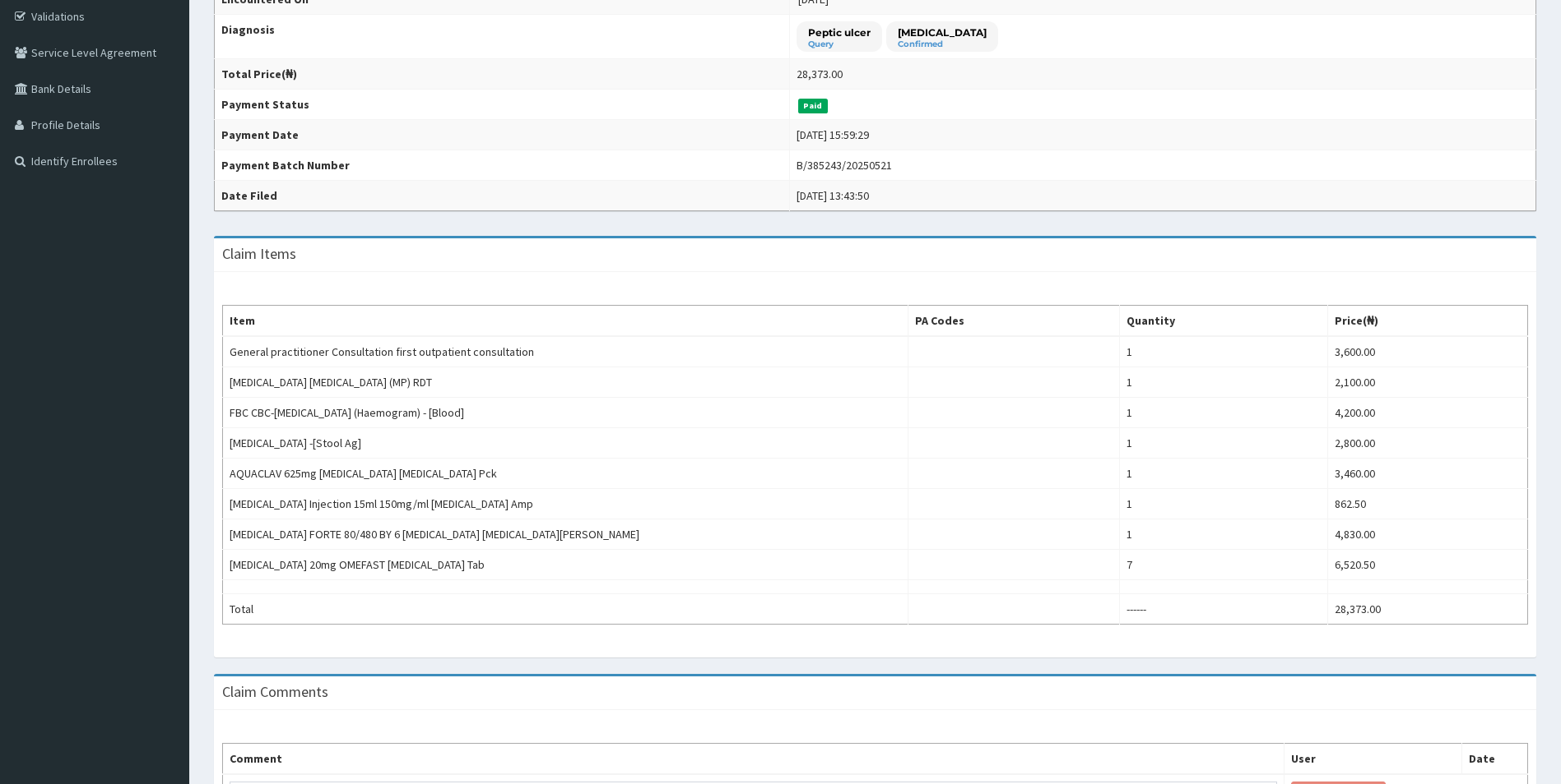
scroll to position [411, 0]
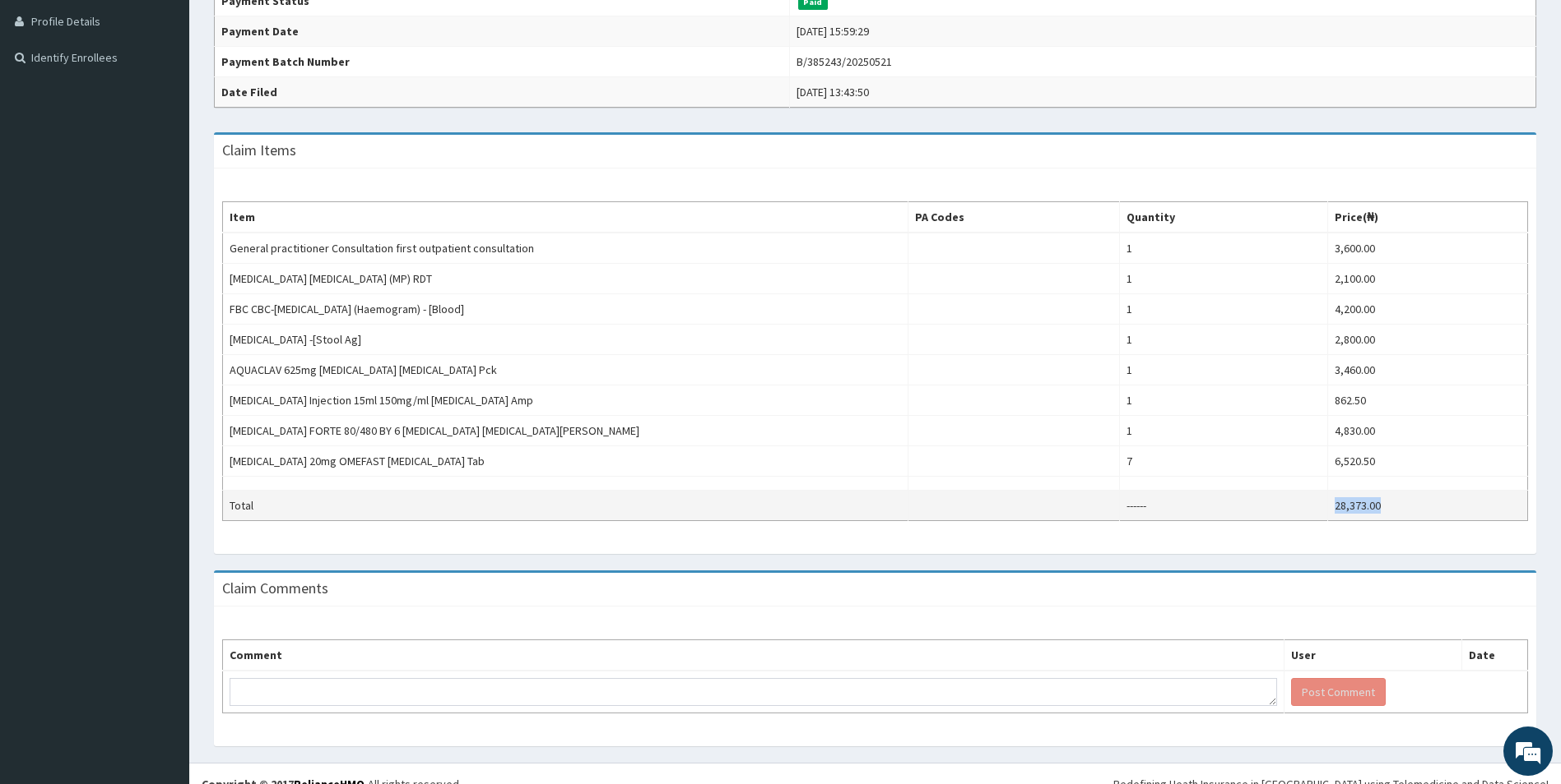
drag, startPoint x: 1386, startPoint y: 506, endPoint x: 1320, endPoint y: 506, distance: 66.0
click at [1320, 506] on tr "Total ------ 28,373.00" at bounding box center [875, 506] width 1305 height 31
copy tr "28,373.00"
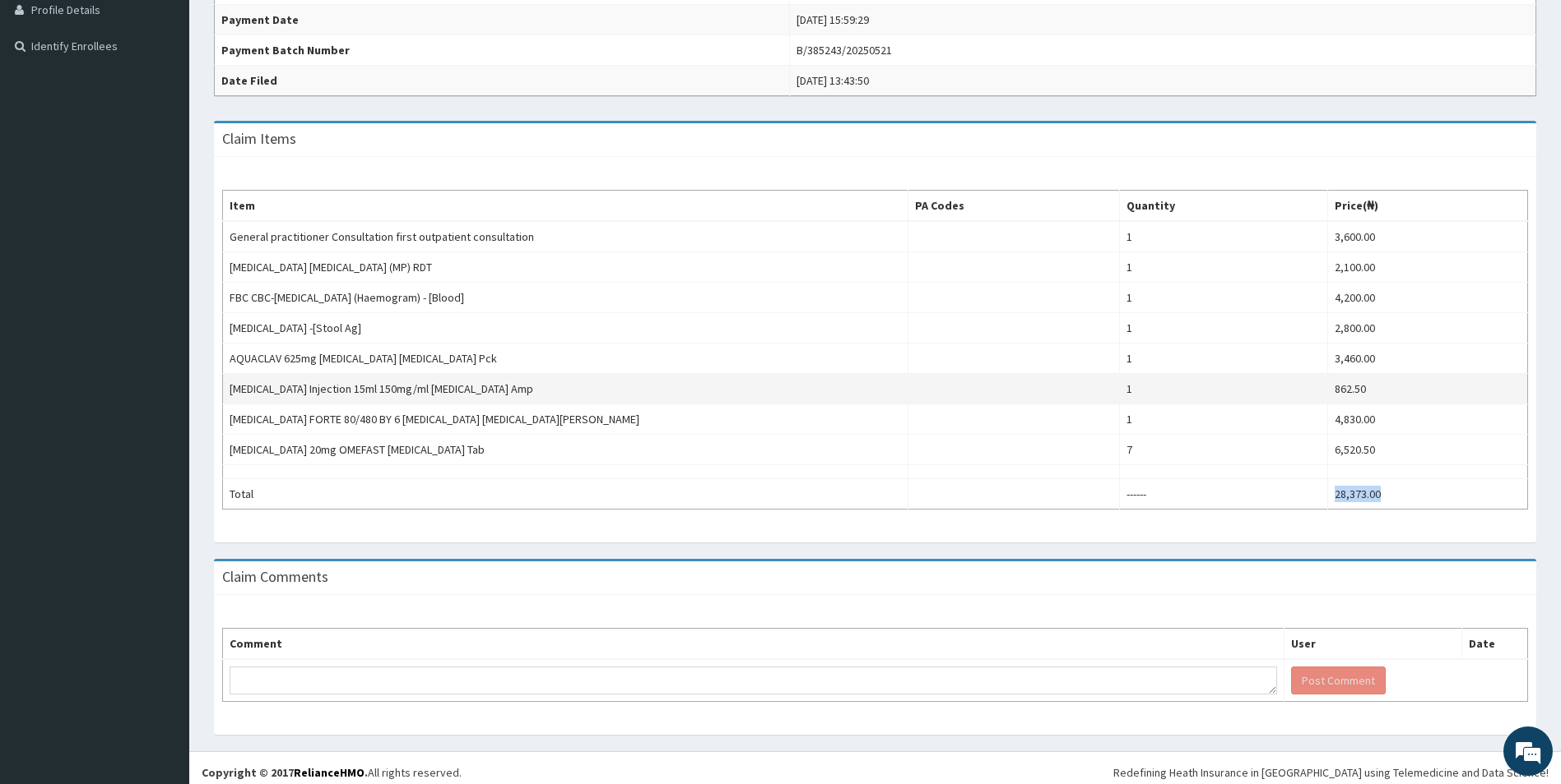
scroll to position [431, 0]
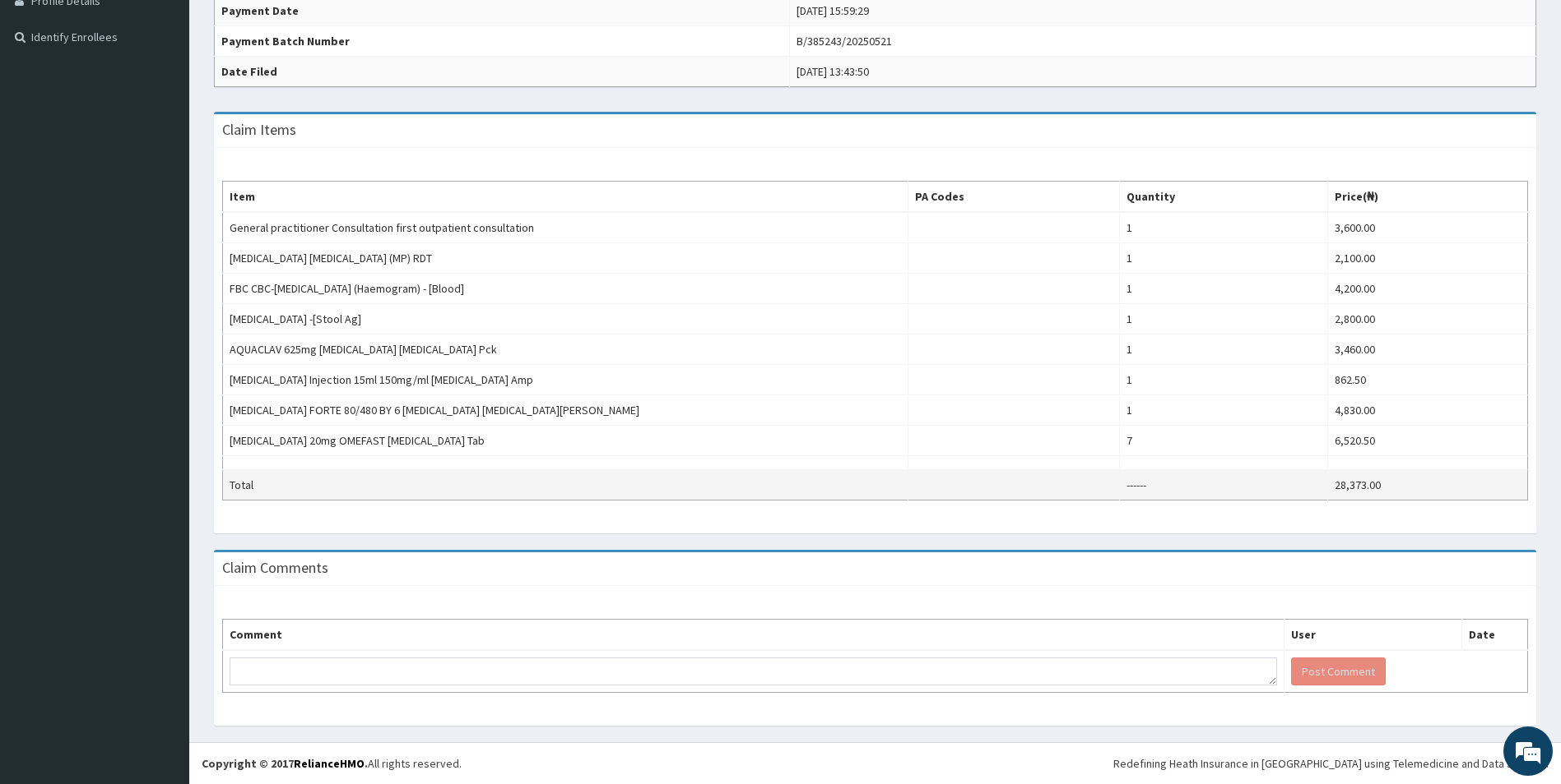
click at [553, 500] on td "Total" at bounding box center [565, 485] width 685 height 31
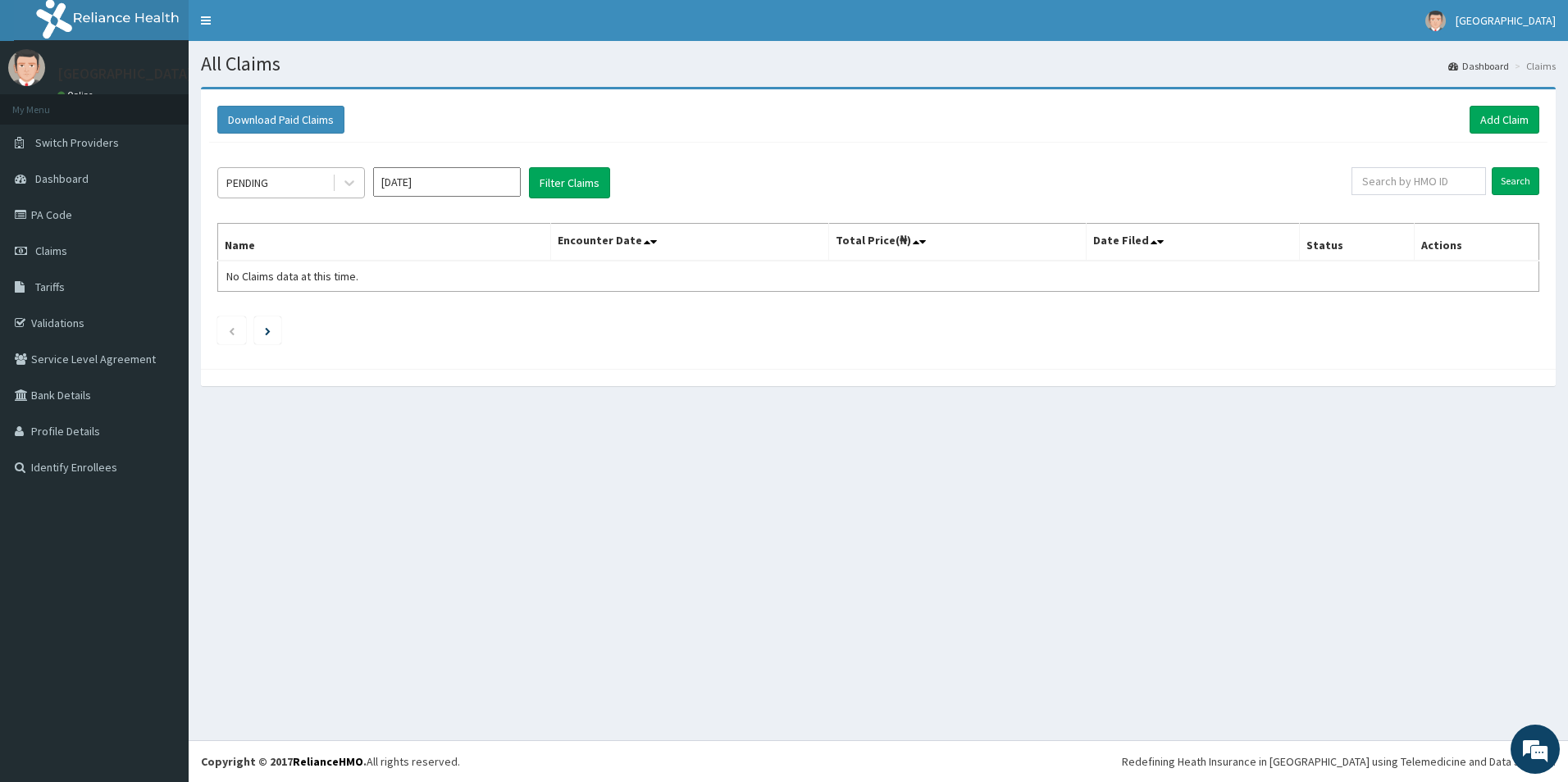
click at [291, 181] on div "PENDING" at bounding box center [275, 182] width 114 height 26
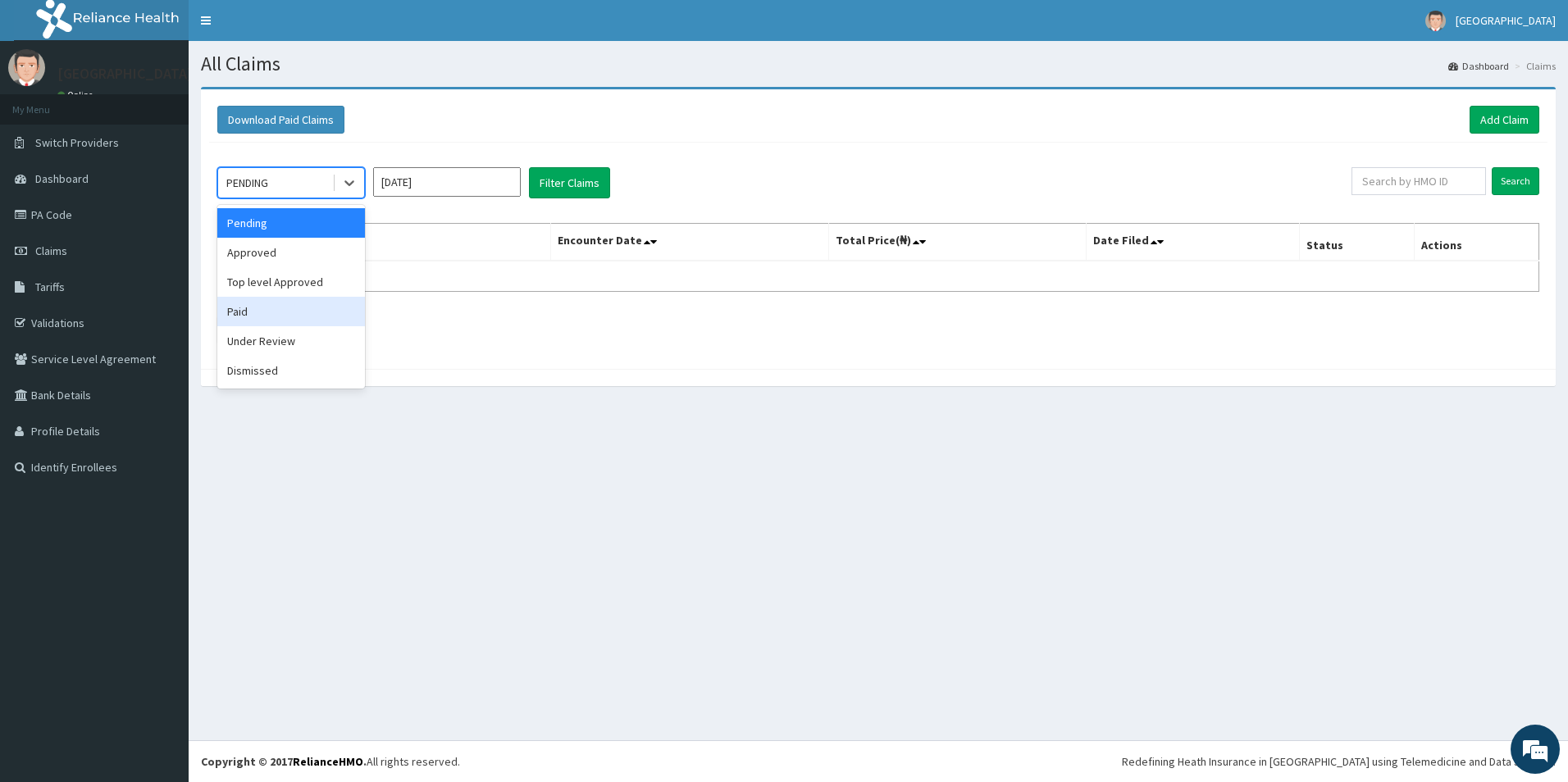
click at [284, 309] on div "Paid" at bounding box center [290, 312] width 148 height 30
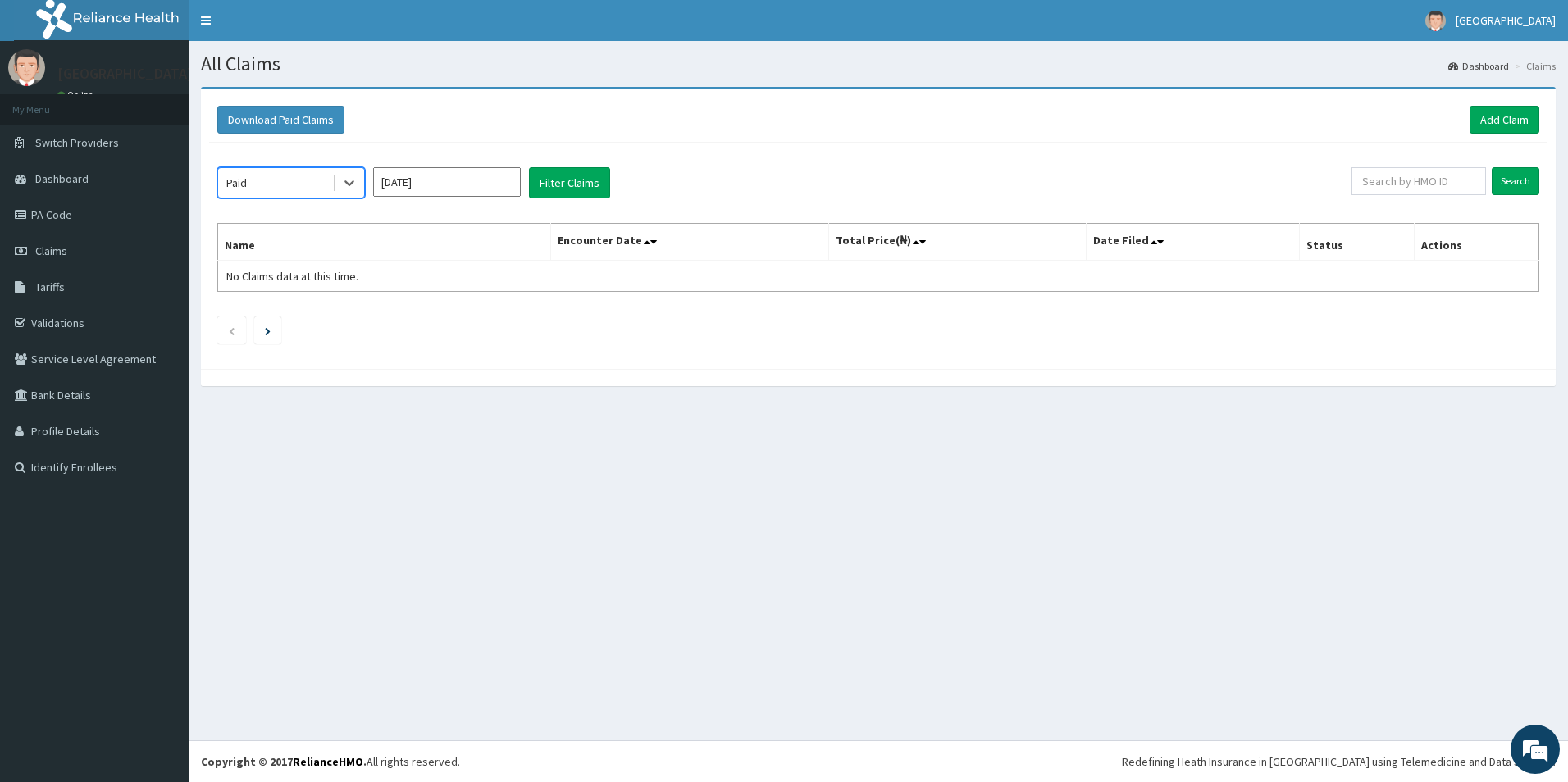
drag, startPoint x: 431, startPoint y: 185, endPoint x: 417, endPoint y: 195, distance: 17.2
click at [431, 184] on input "[DATE]" at bounding box center [447, 182] width 148 height 30
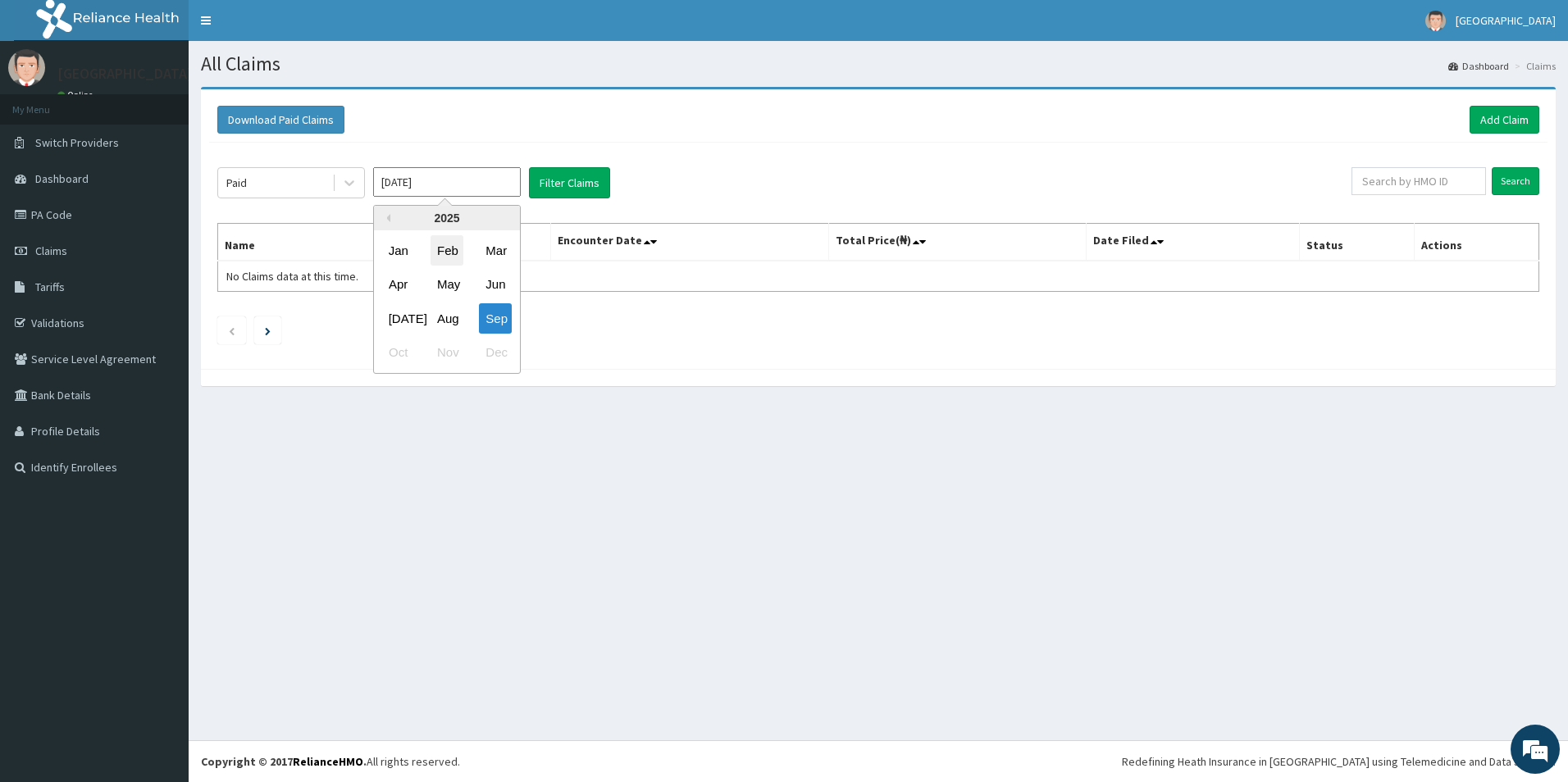
click at [449, 257] on div "Feb" at bounding box center [446, 251] width 33 height 31
type input "[DATE]"
click at [530, 173] on button "Filter Claims" at bounding box center [570, 182] width 81 height 31
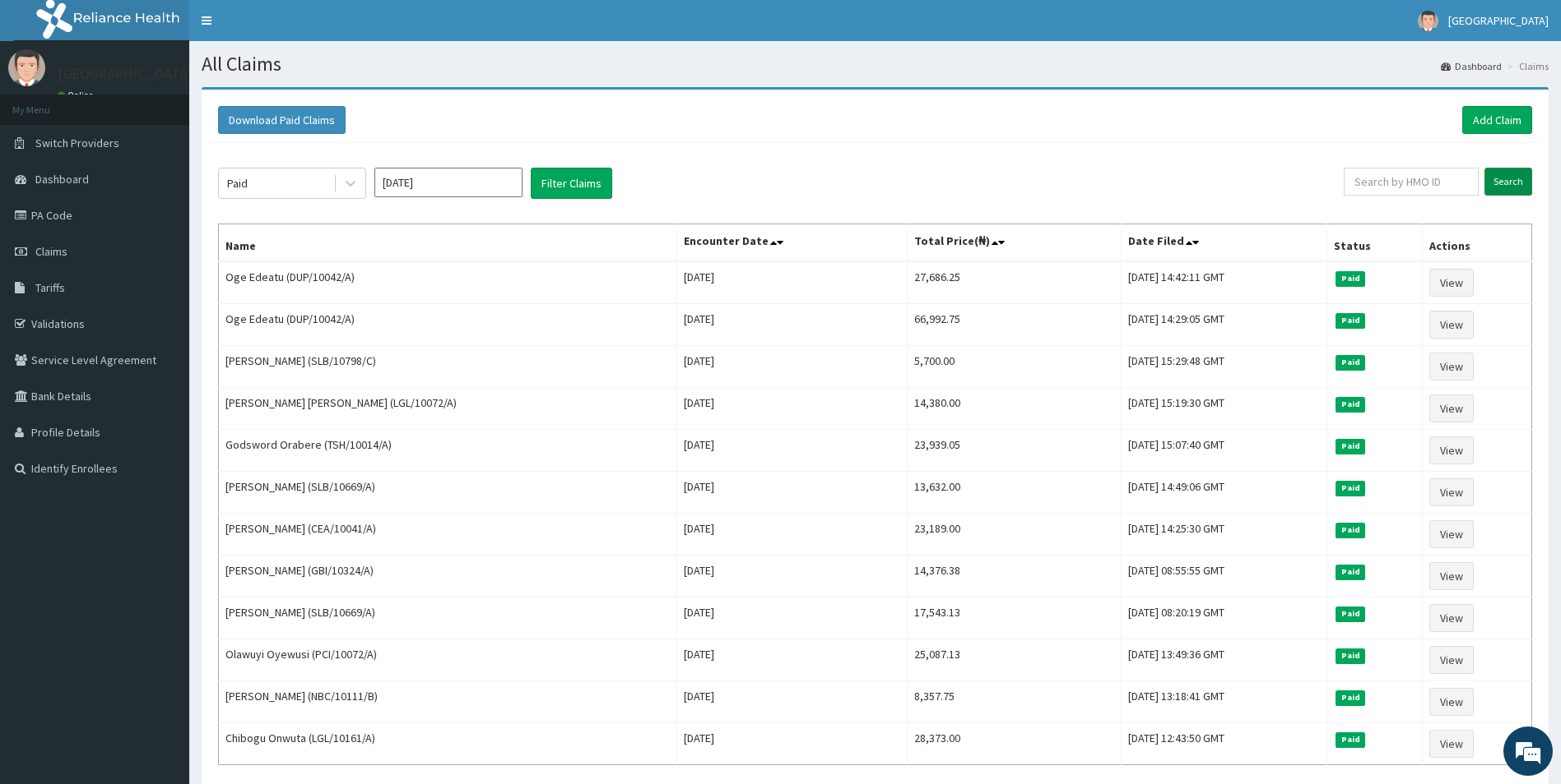
click at [1517, 179] on input "Search" at bounding box center [1508, 182] width 48 height 28
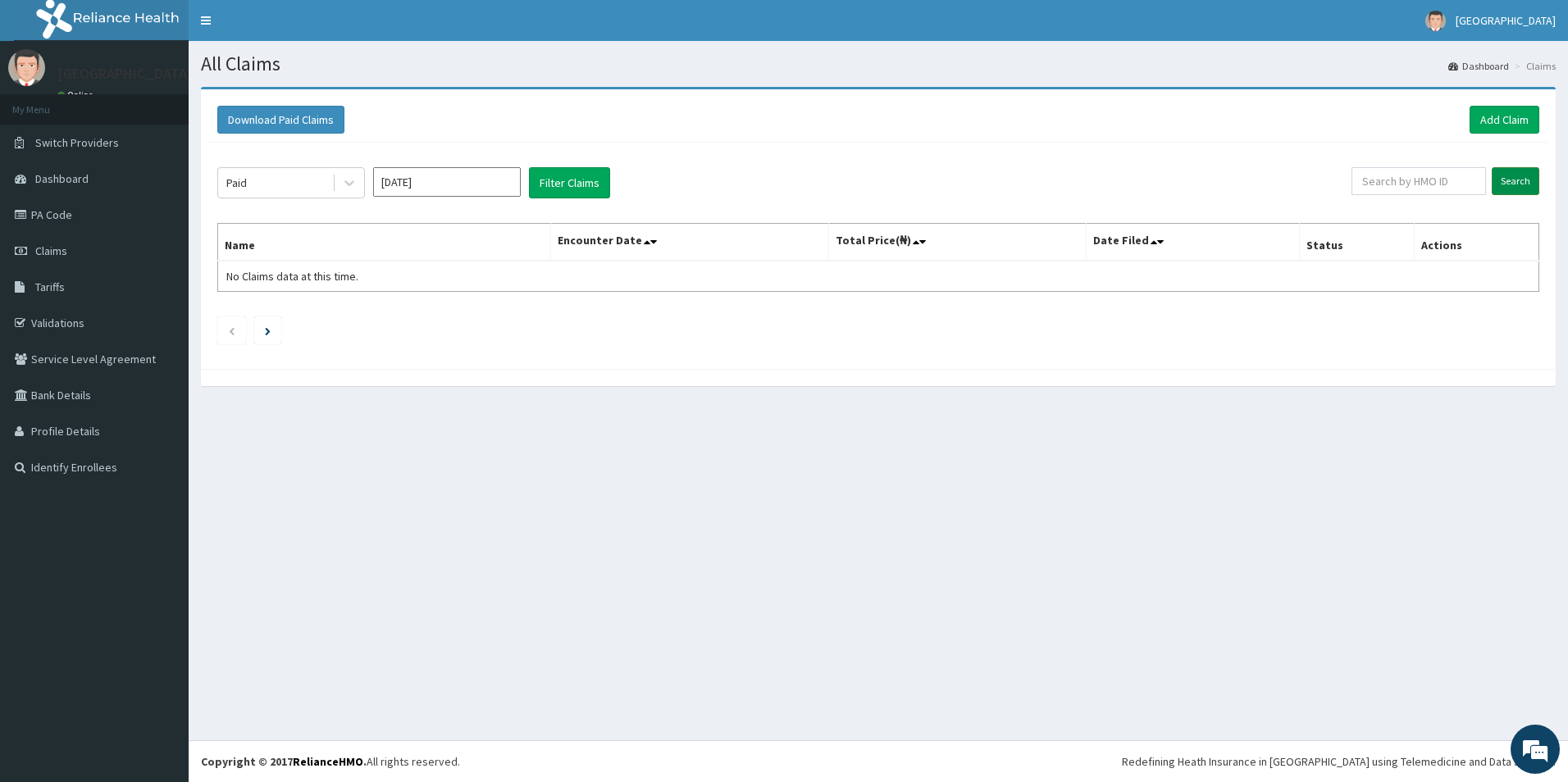
click at [1518, 178] on input "Search" at bounding box center [1515, 181] width 48 height 28
click at [569, 180] on button "Filter Claims" at bounding box center [570, 182] width 81 height 31
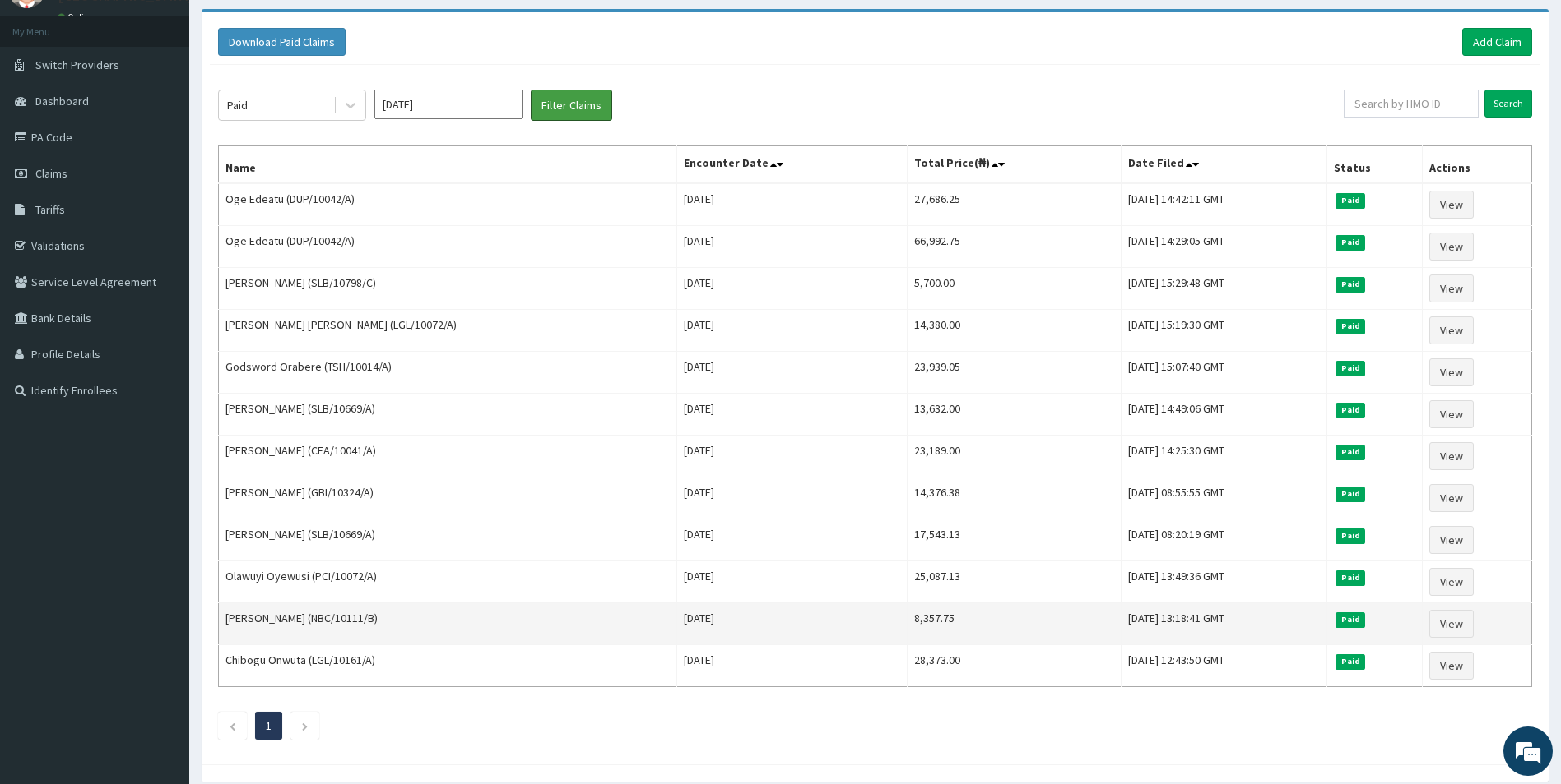
scroll to position [146, 0]
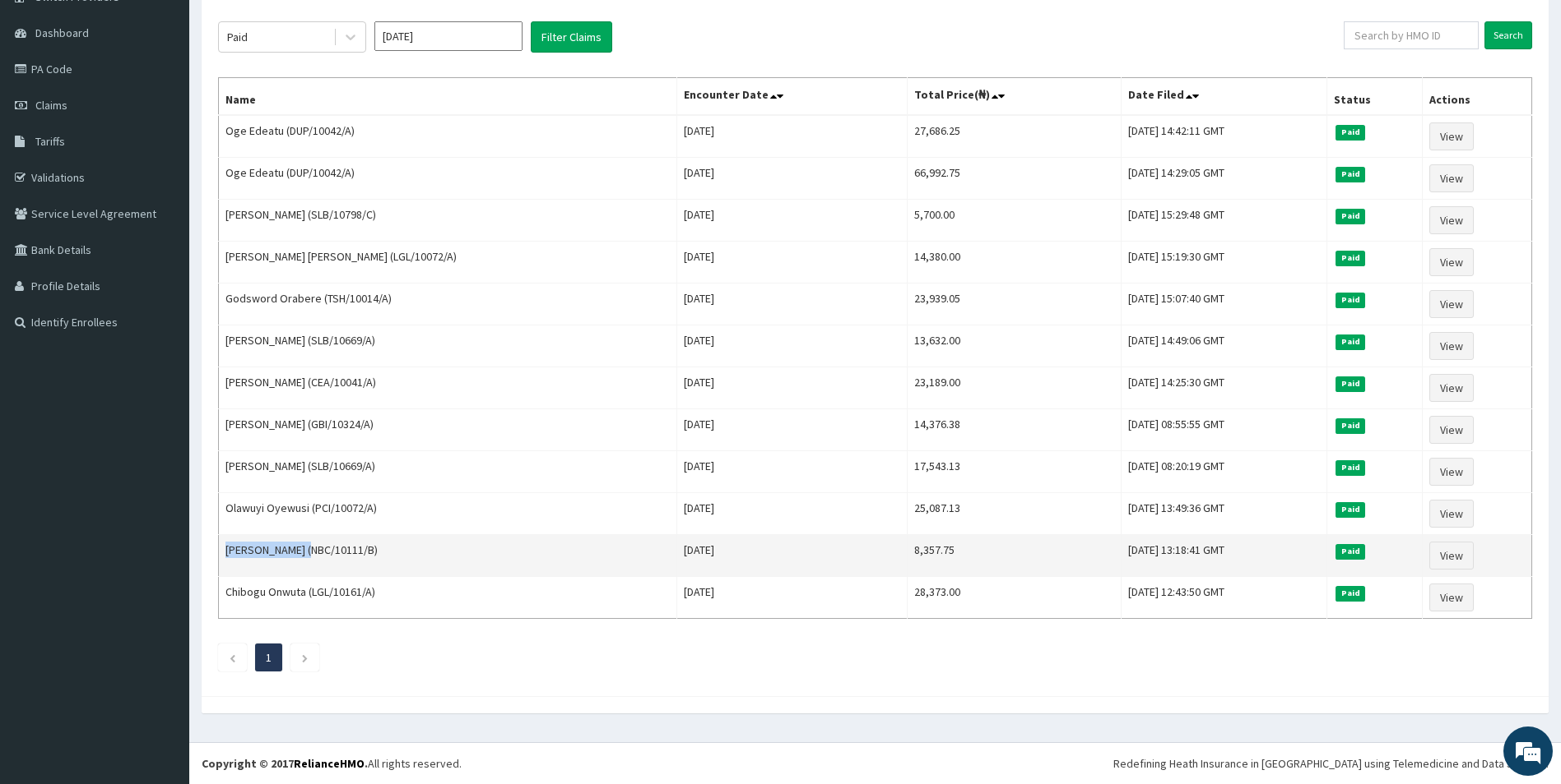
drag, startPoint x: 312, startPoint y: 551, endPoint x: 255, endPoint y: 545, distance: 57.3
click at [235, 549] on td "[PERSON_NAME] (NBC/10111/B)" at bounding box center [447, 556] width 458 height 42
copy td "kman [PERSON_NAME]"
drag, startPoint x: 313, startPoint y: 552, endPoint x: 225, endPoint y: 552, distance: 88.0
click at [225, 552] on td "[PERSON_NAME] (NBC/10111/B)" at bounding box center [447, 556] width 458 height 42
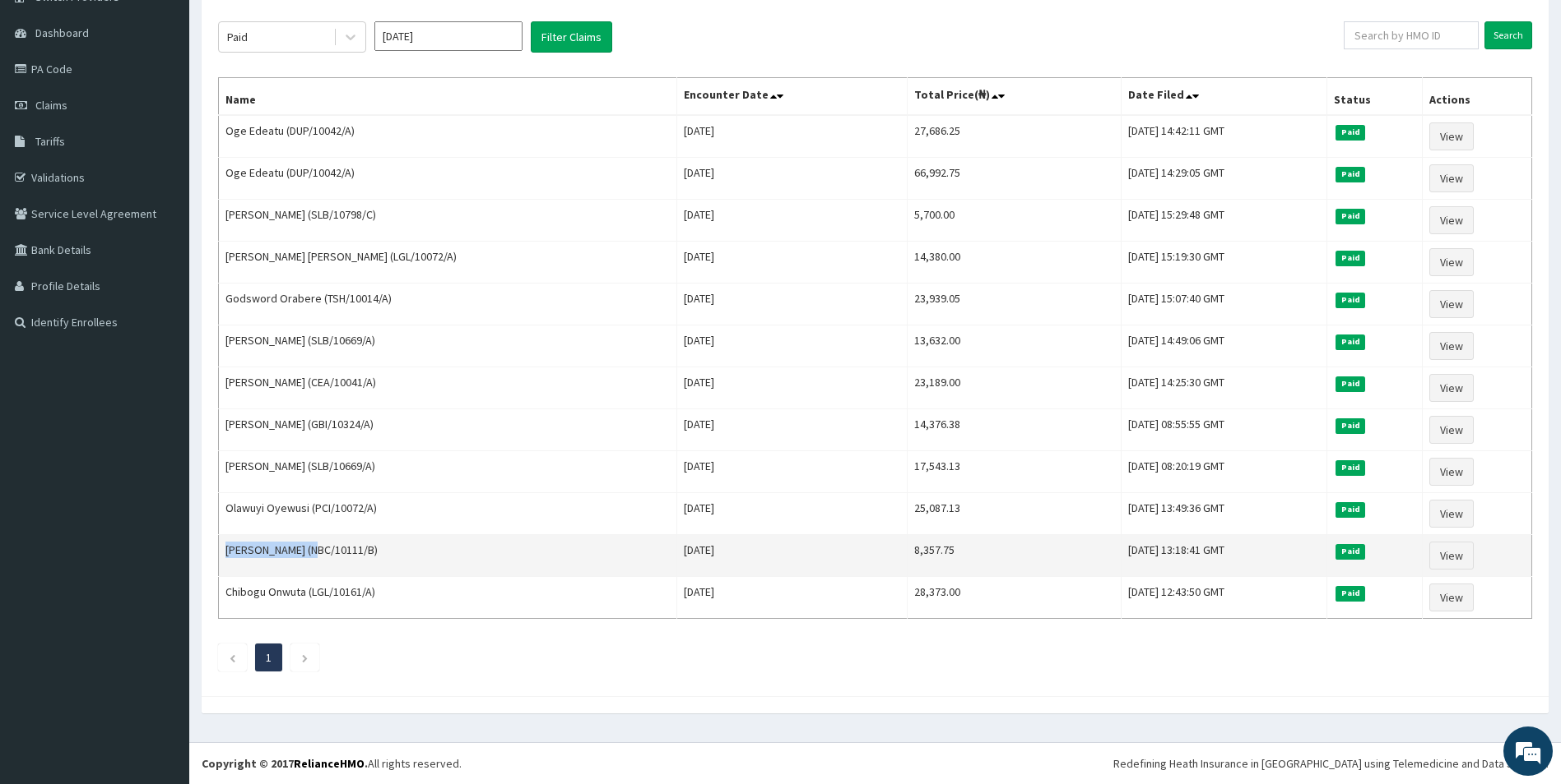
copy td "[PERSON_NAME]"
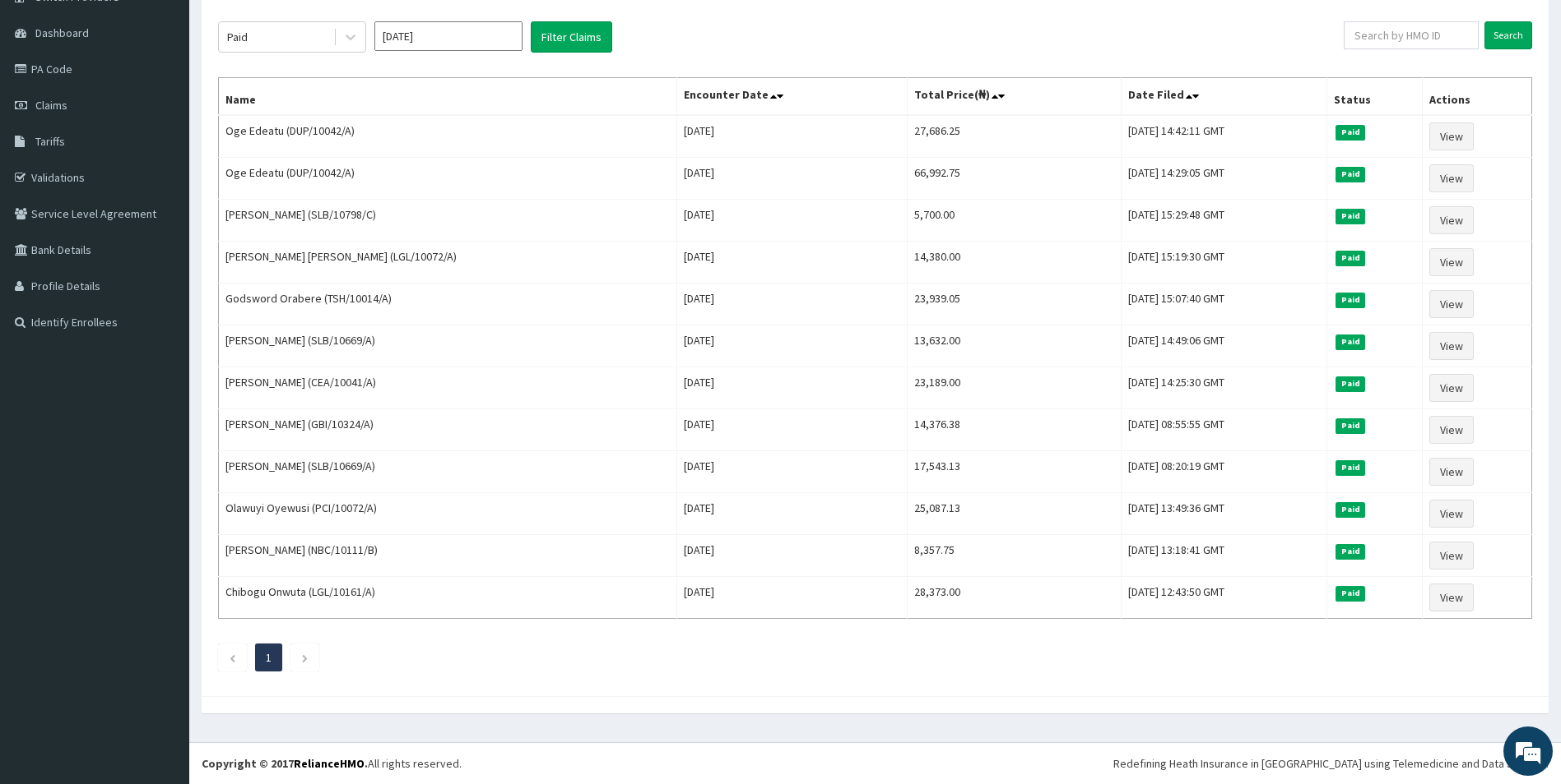
click at [608, 687] on div "Paid [DATE] Filter Claims Search Name Encounter Date Total Price(₦) Date Filed …" at bounding box center [875, 343] width 1330 height 692
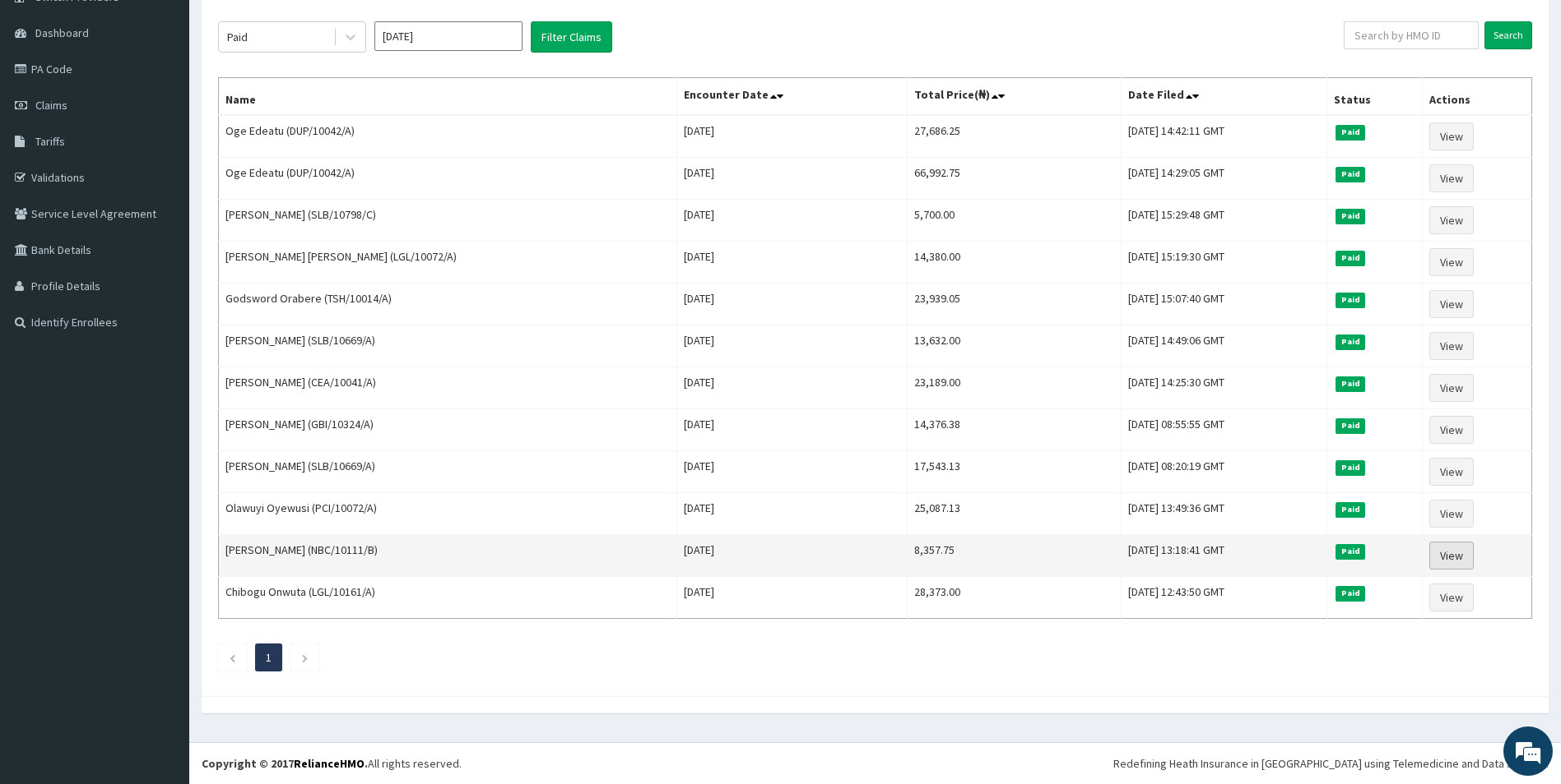
click at [1443, 557] on link "View" at bounding box center [1451, 555] width 45 height 28
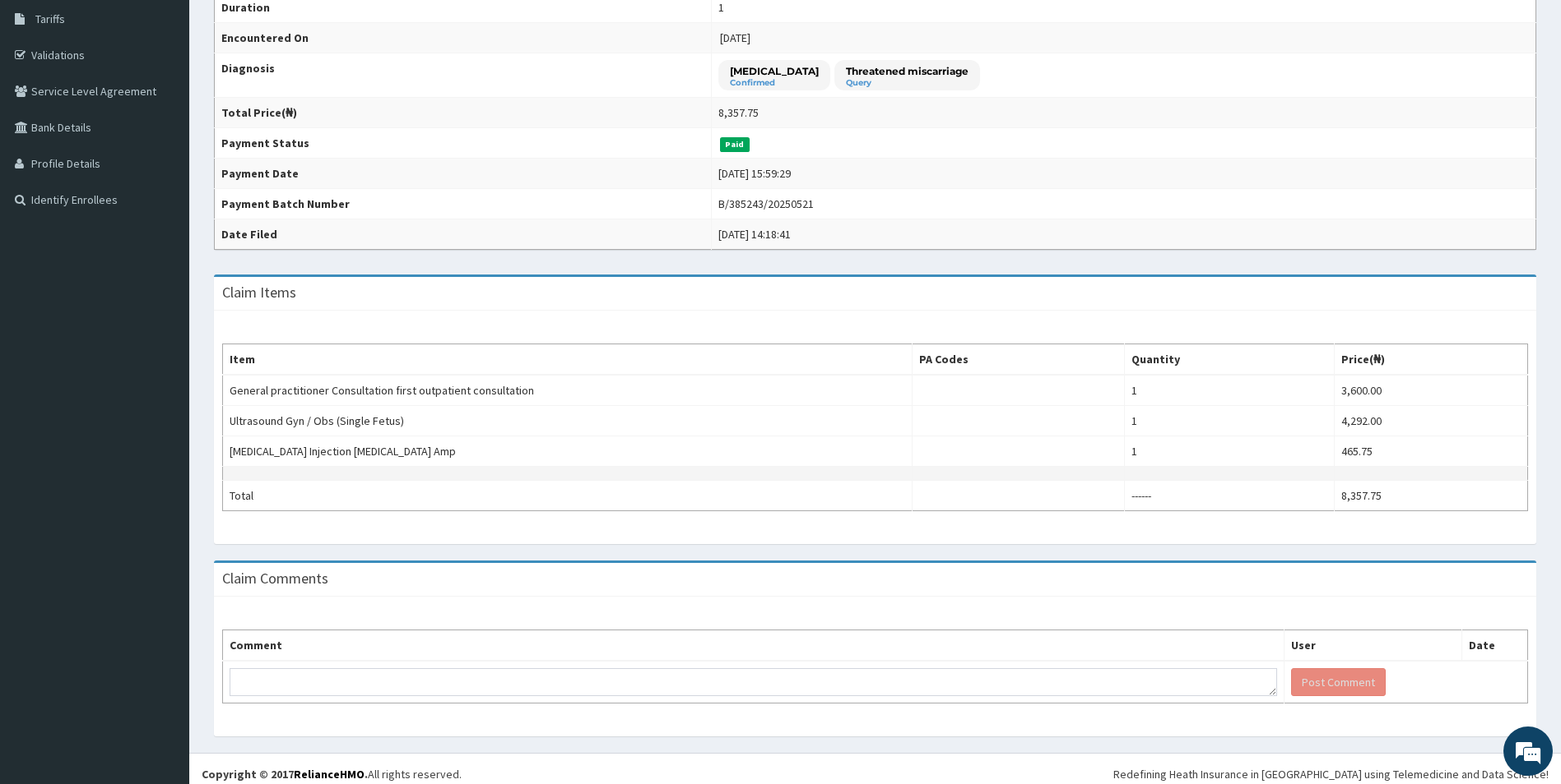
scroll to position [279, 0]
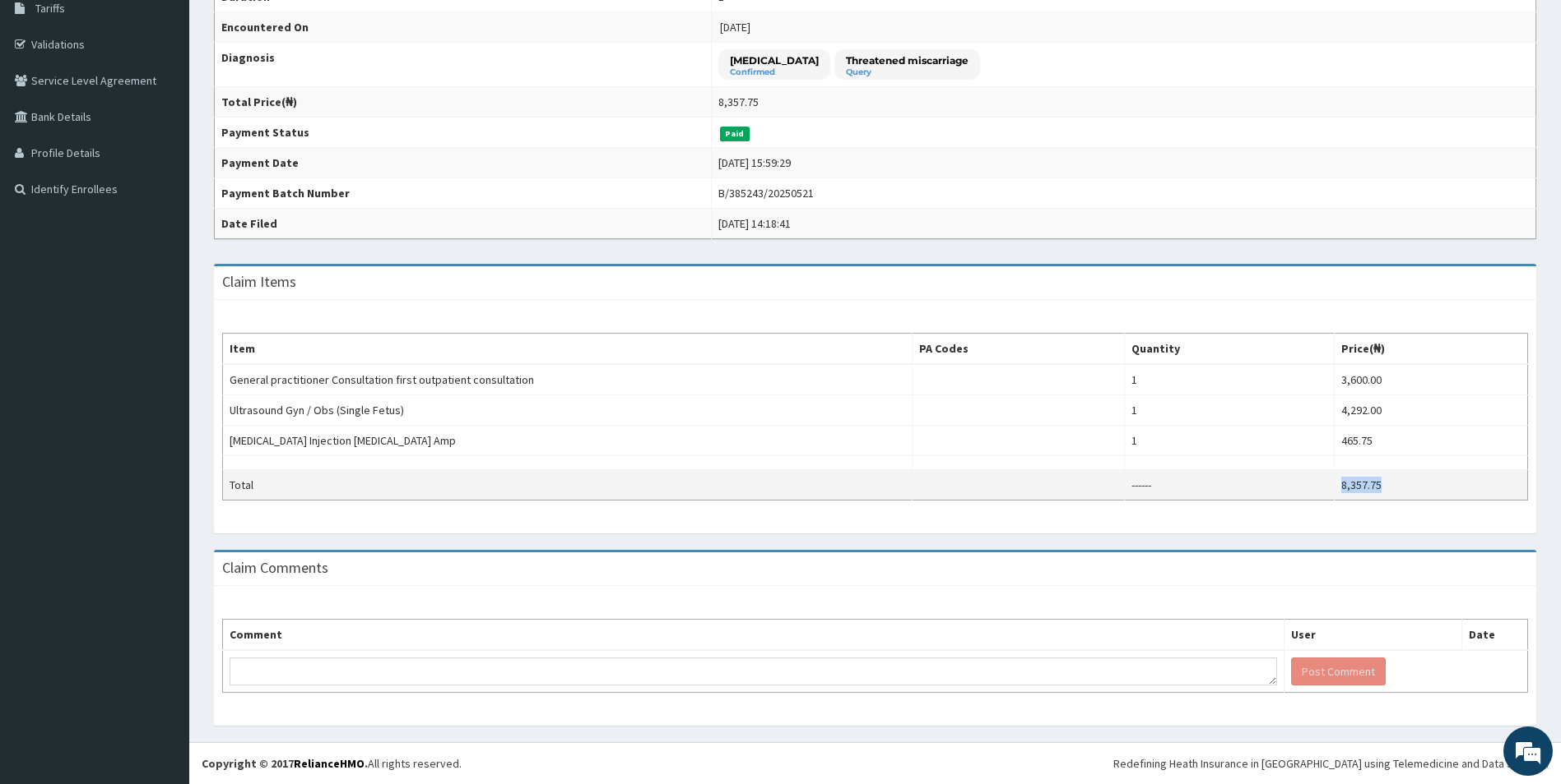
drag, startPoint x: 1415, startPoint y: 486, endPoint x: 1336, endPoint y: 471, distance: 80.4
click at [1336, 471] on tr "Total ------ 8,357.75" at bounding box center [875, 485] width 1305 height 31
copy tr "8,357.75"
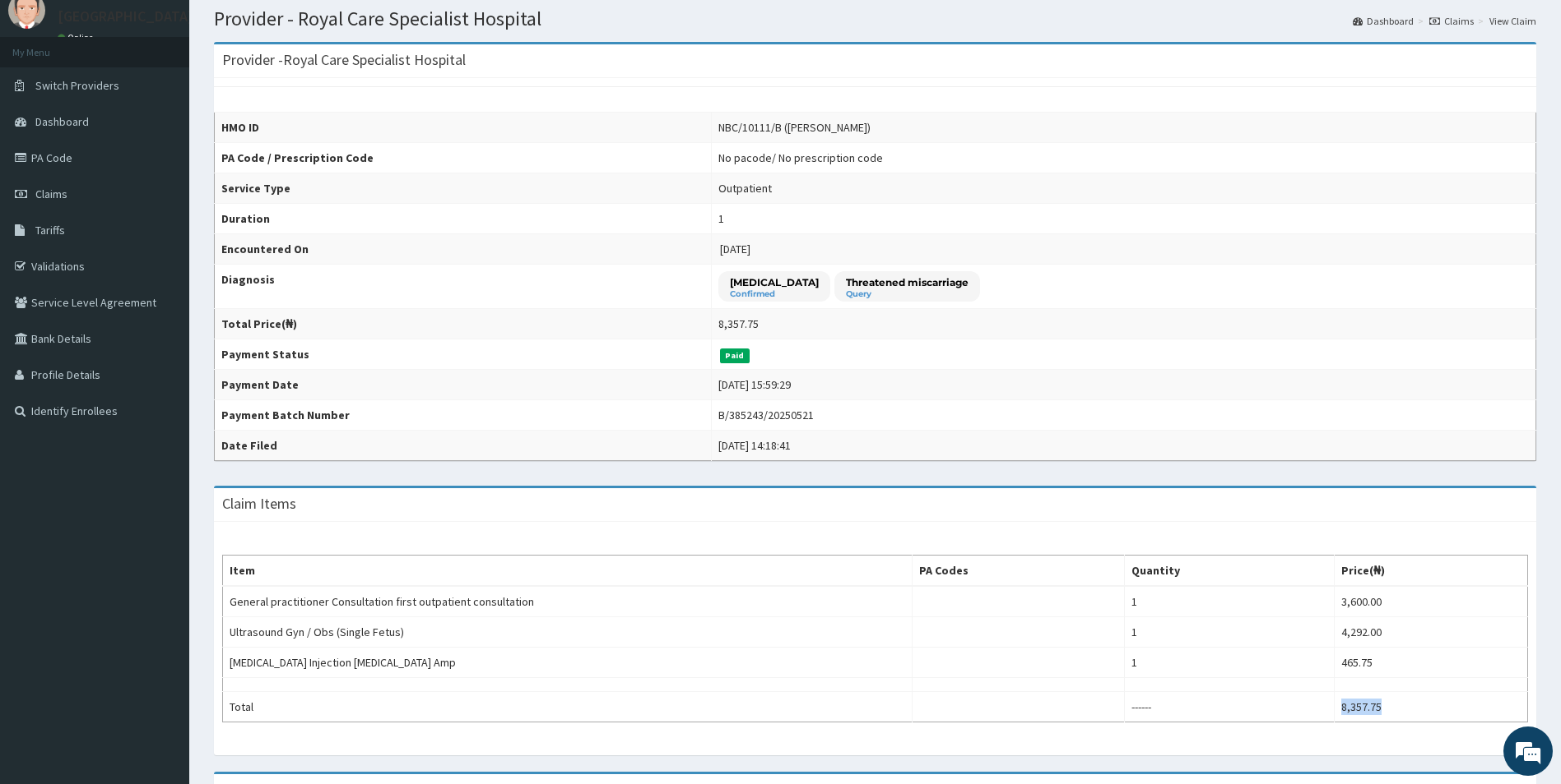
scroll to position [0, 0]
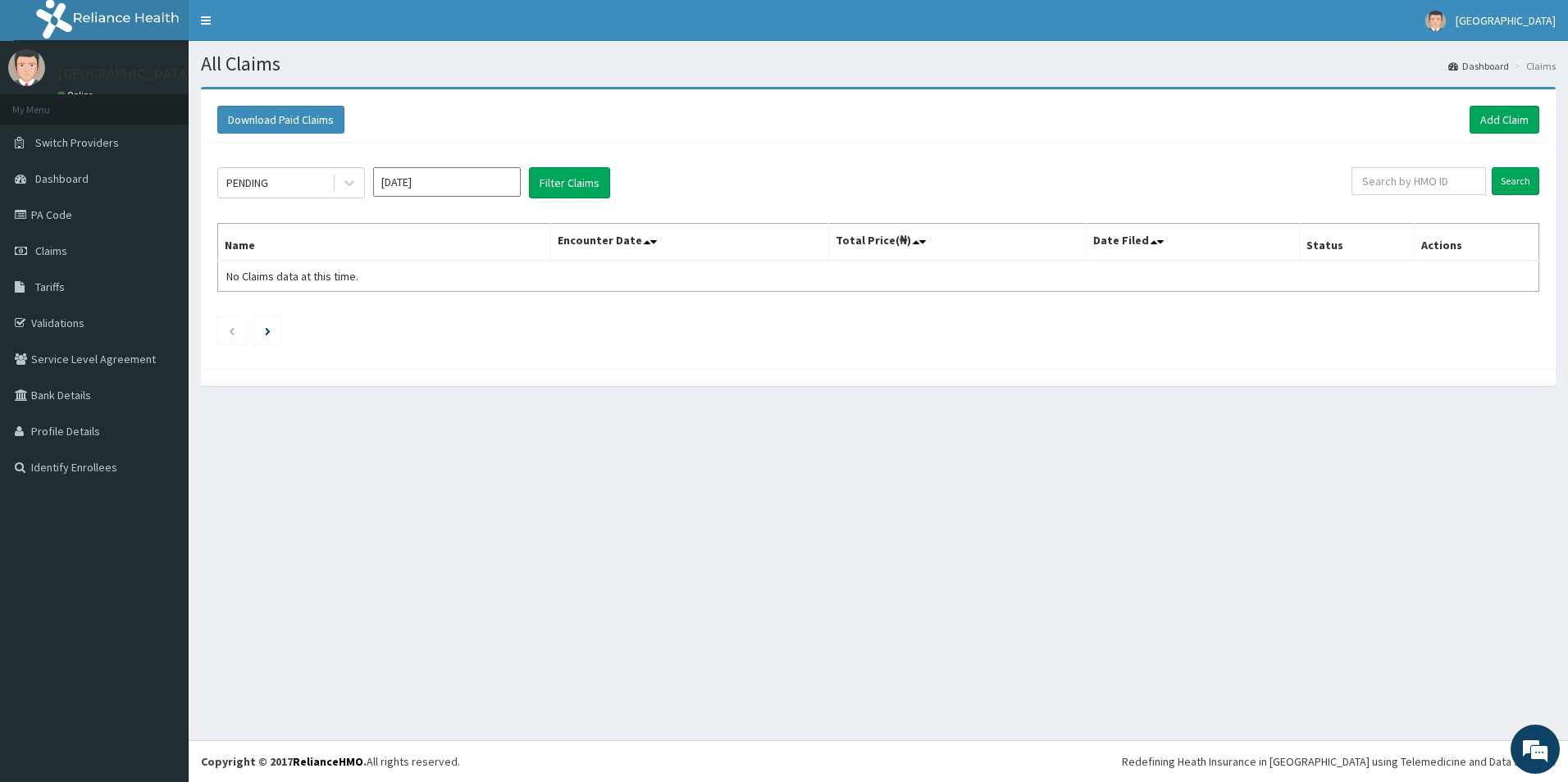
click at [437, 181] on input "[DATE]" at bounding box center [447, 182] width 148 height 30
drag, startPoint x: 437, startPoint y: 250, endPoint x: 432, endPoint y: 240, distance: 11.2
click at [439, 250] on div "Feb" at bounding box center [446, 251] width 33 height 31
type input "[DATE]"
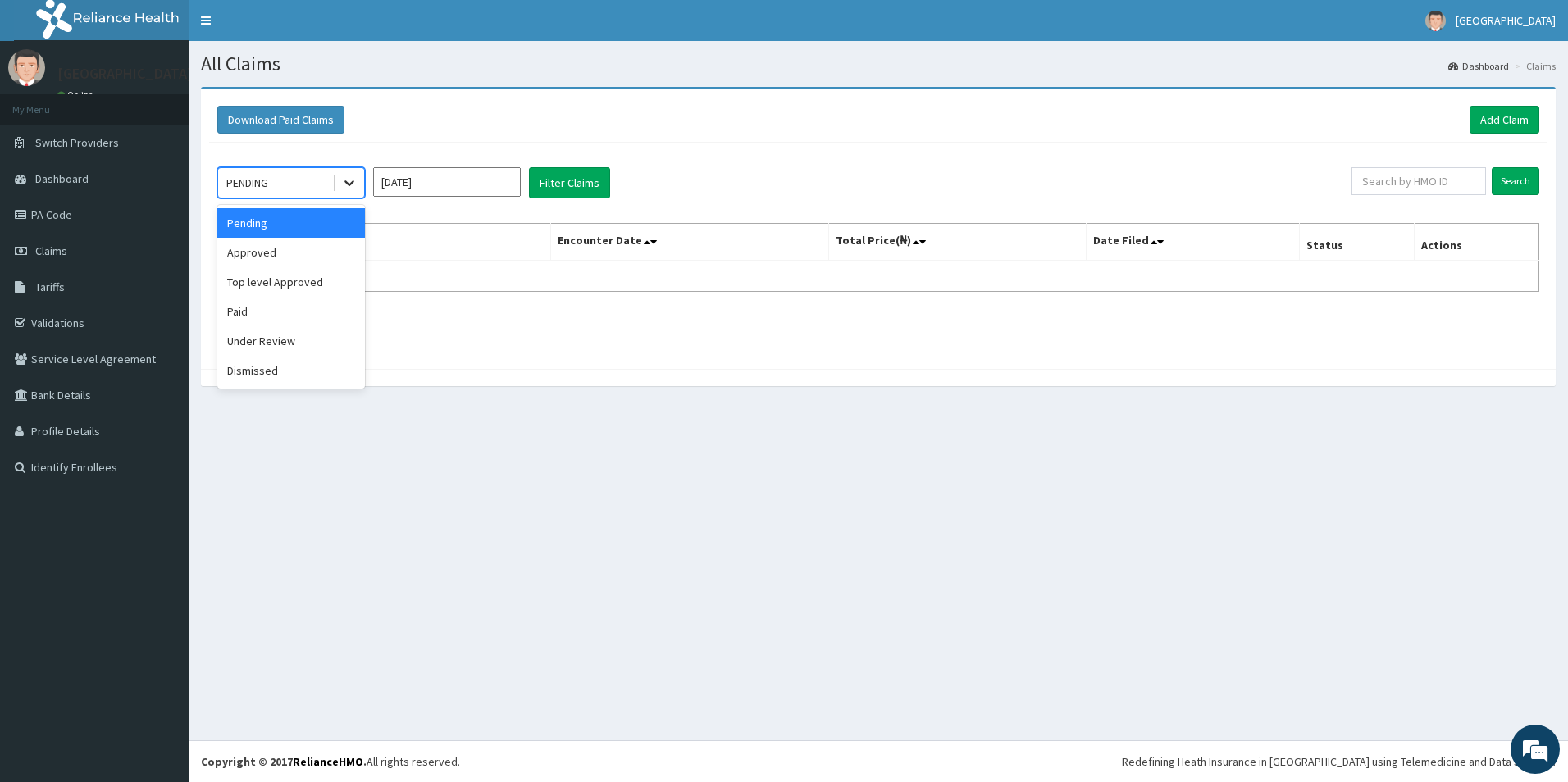
click at [343, 188] on icon at bounding box center [349, 182] width 17 height 17
drag, startPoint x: 263, startPoint y: 307, endPoint x: 392, endPoint y: 179, distance: 181.7
click at [264, 304] on div "Paid" at bounding box center [290, 312] width 148 height 30
click at [547, 183] on button "Filter Claims" at bounding box center [570, 182] width 81 height 31
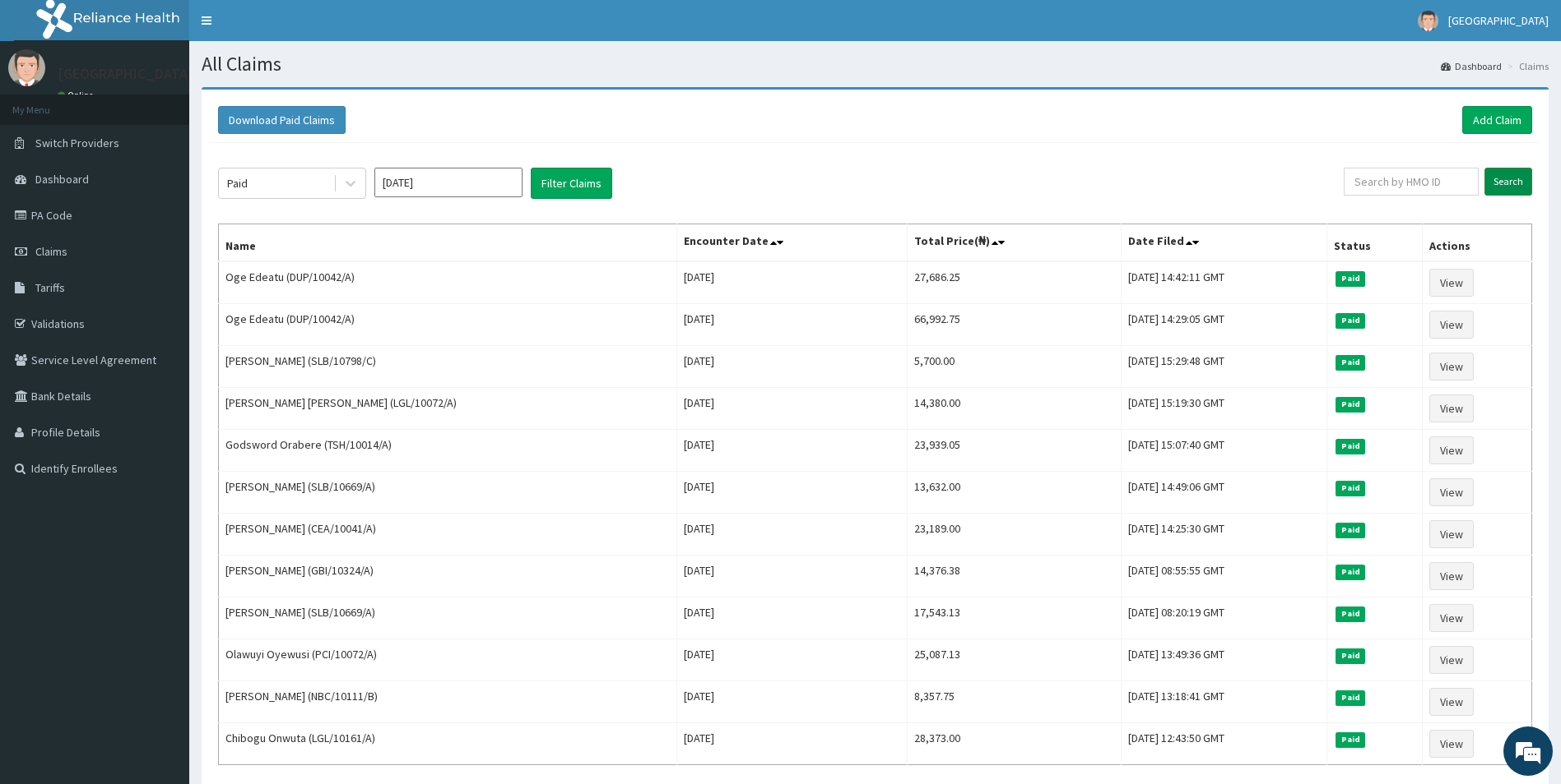
click at [1506, 179] on input "Search" at bounding box center [1508, 182] width 48 height 28
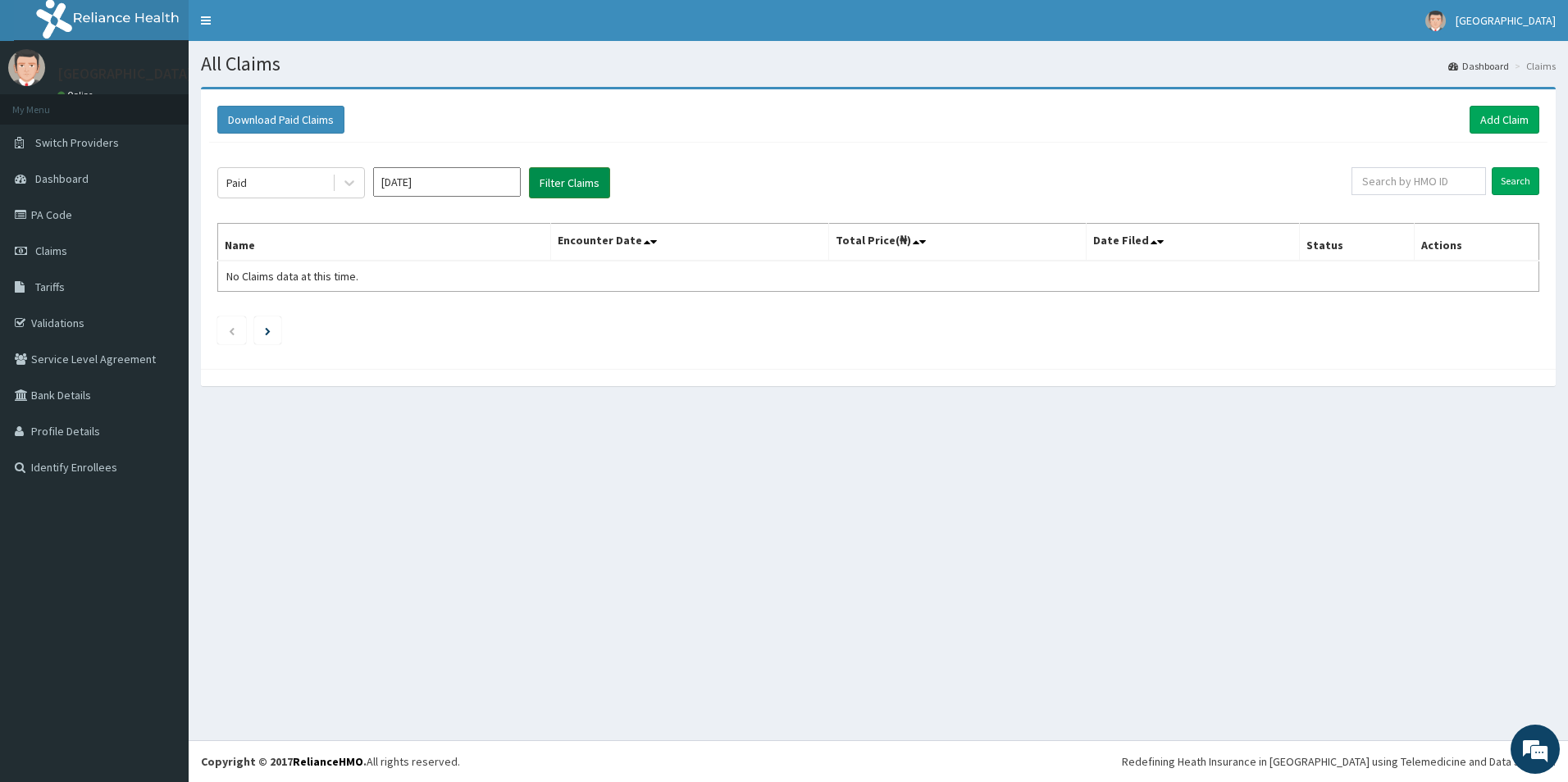
click at [553, 175] on button "Filter Claims" at bounding box center [570, 182] width 81 height 31
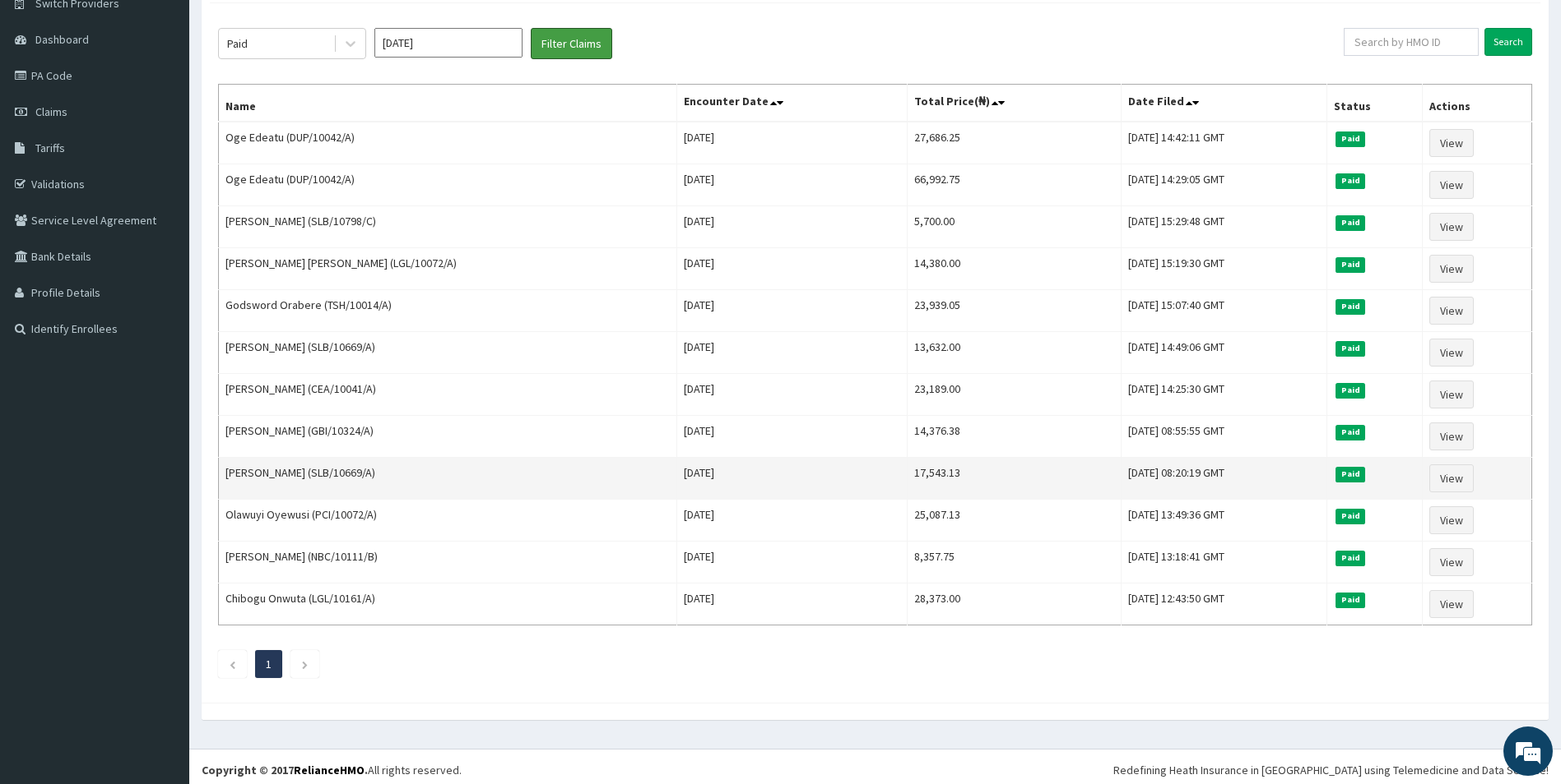
scroll to position [146, 0]
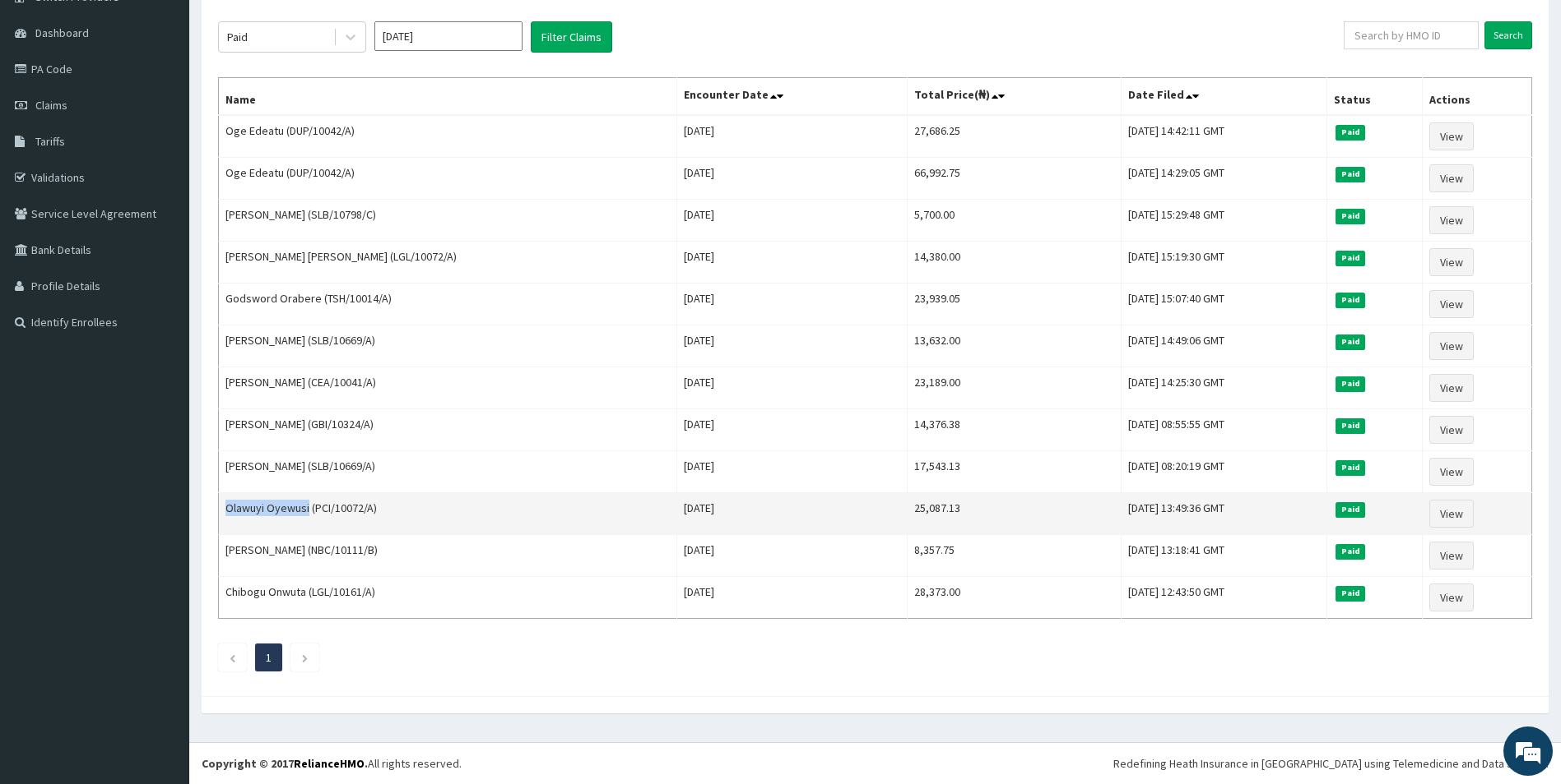
drag, startPoint x: 308, startPoint y: 509, endPoint x: 223, endPoint y: 516, distance: 85.3
click at [223, 516] on td "Olawuyi Oyewusi (PCI/10072/A)" at bounding box center [447, 515] width 458 height 42
copy td "Olawuyi Oyewusi"
click at [1441, 525] on link "View" at bounding box center [1451, 514] width 45 height 28
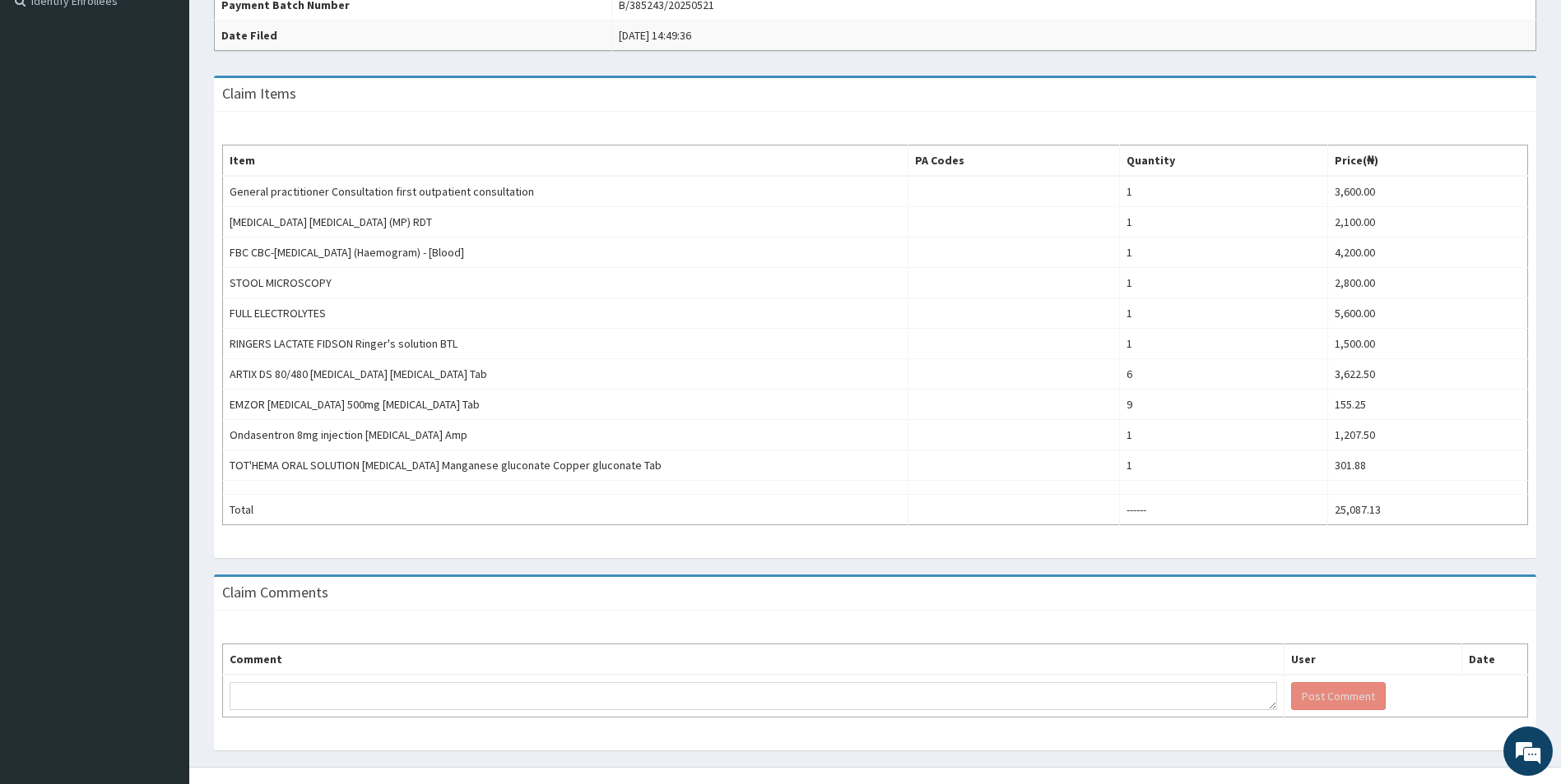
scroll to position [493, 0]
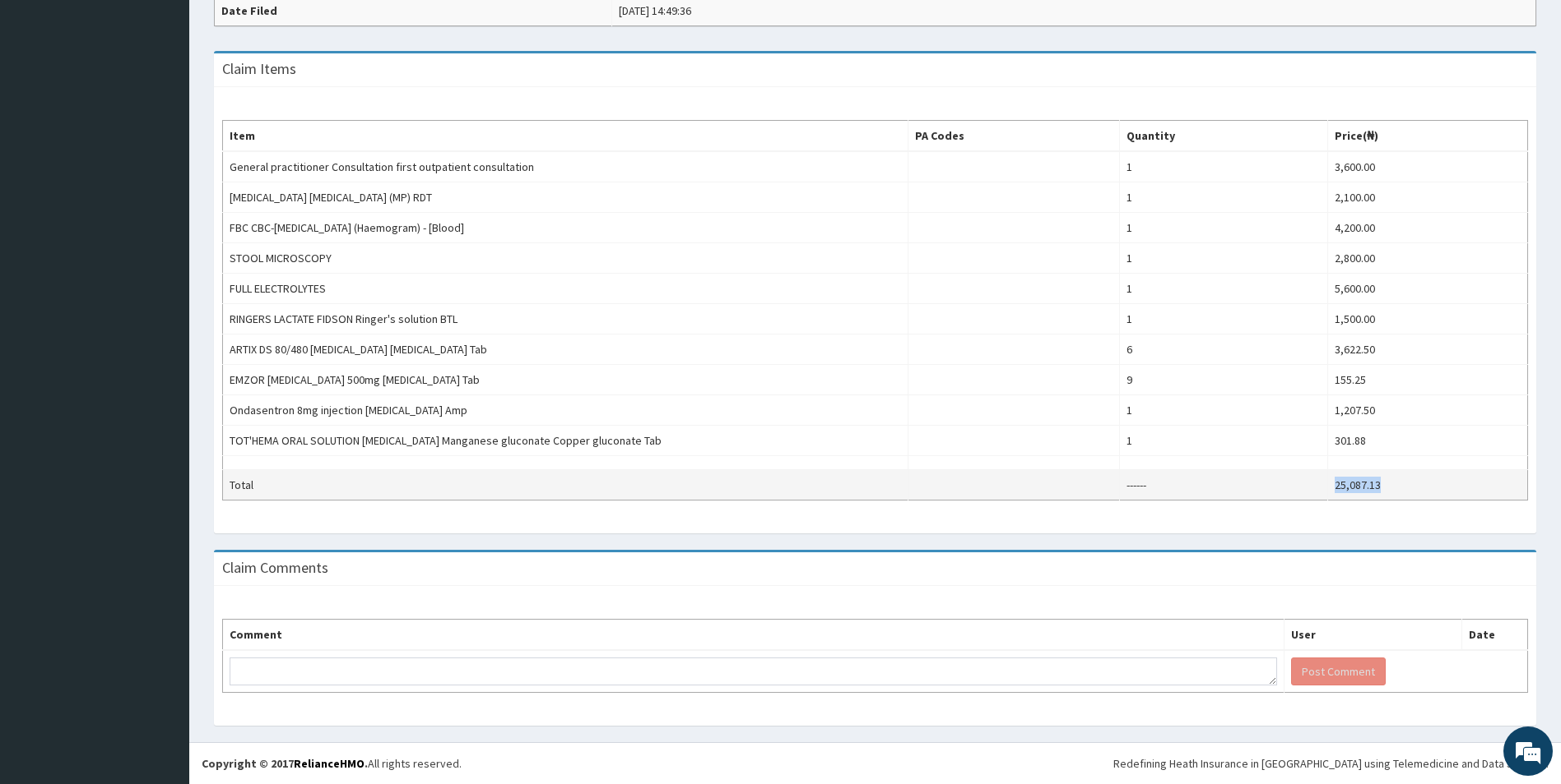
drag, startPoint x: 1397, startPoint y: 489, endPoint x: 1324, endPoint y: 483, distance: 73.2
click at [1327, 483] on td "25,087.13" at bounding box center [1427, 485] width 200 height 31
copy td "25,087.13"
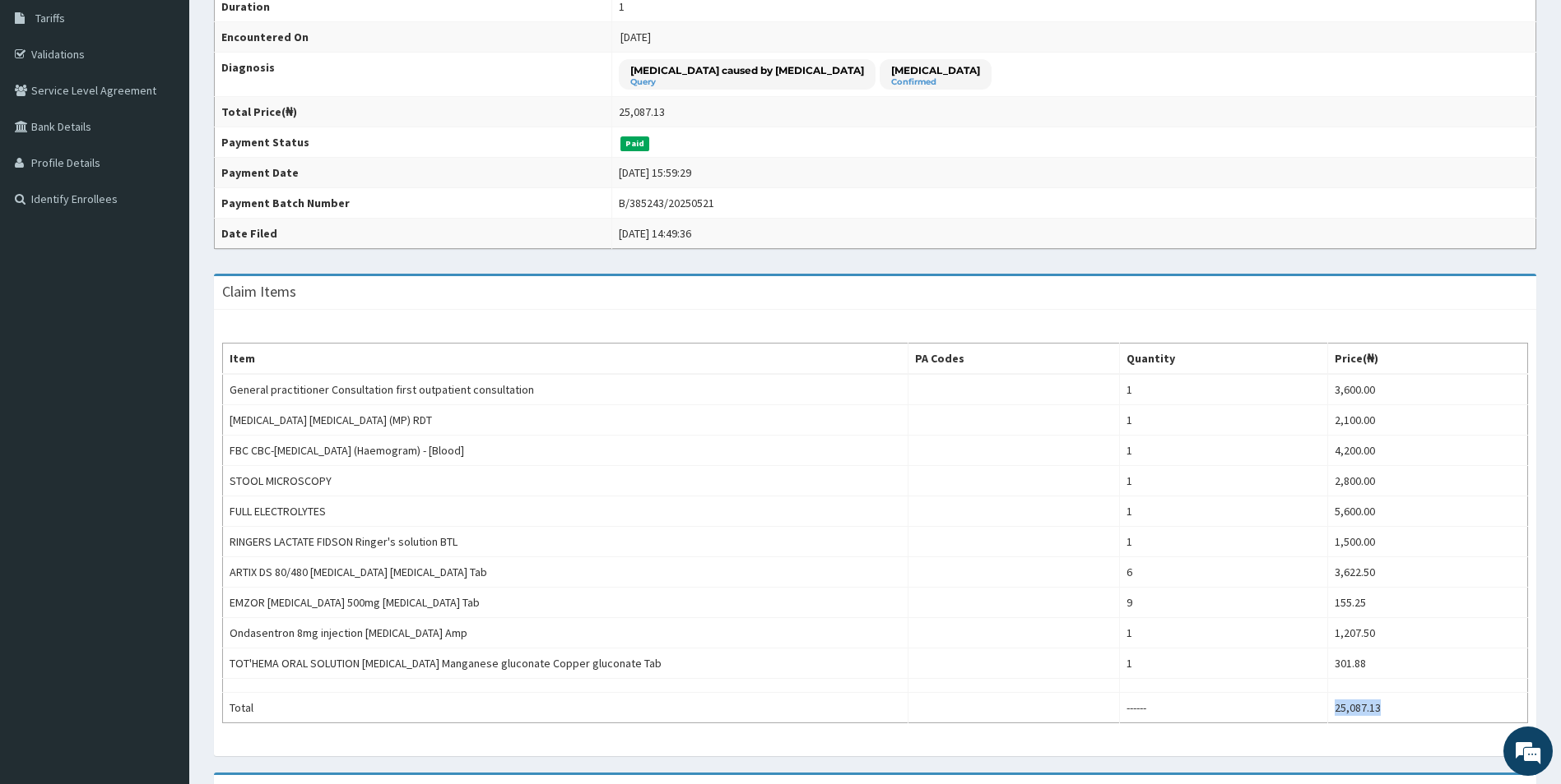
scroll to position [164, 0]
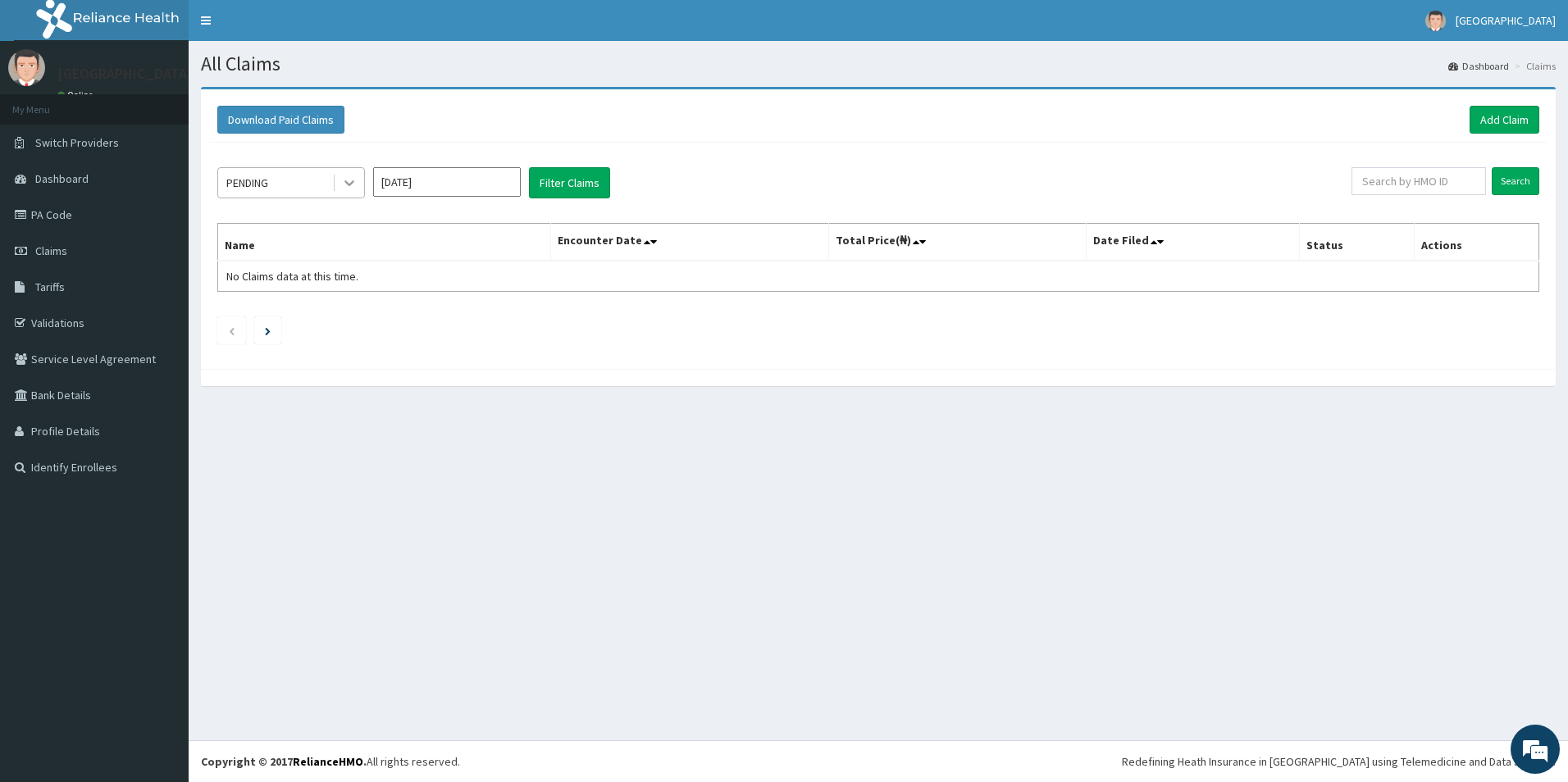
click at [341, 188] on icon at bounding box center [349, 182] width 17 height 17
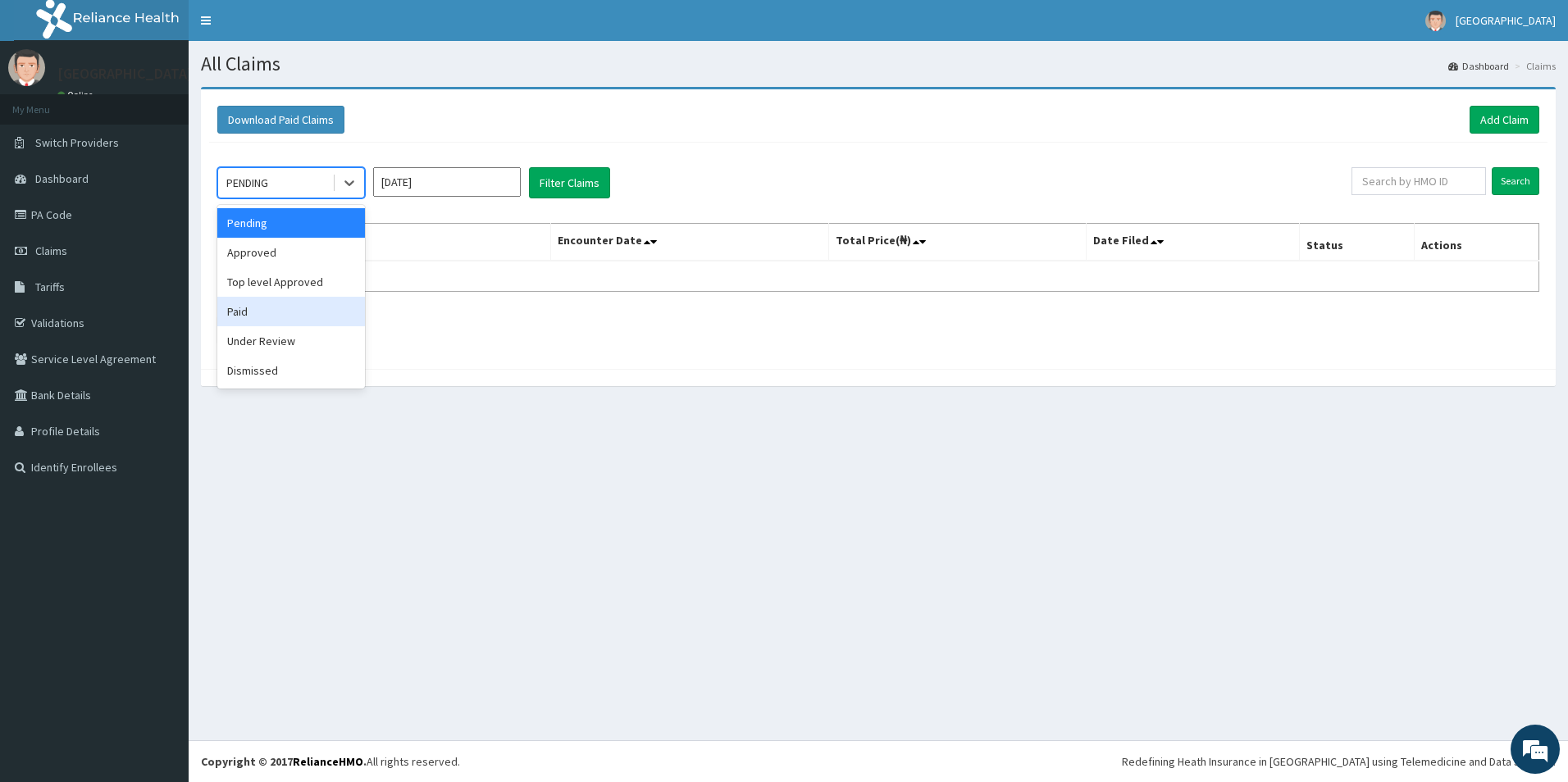
click at [275, 311] on div "Paid" at bounding box center [290, 312] width 148 height 30
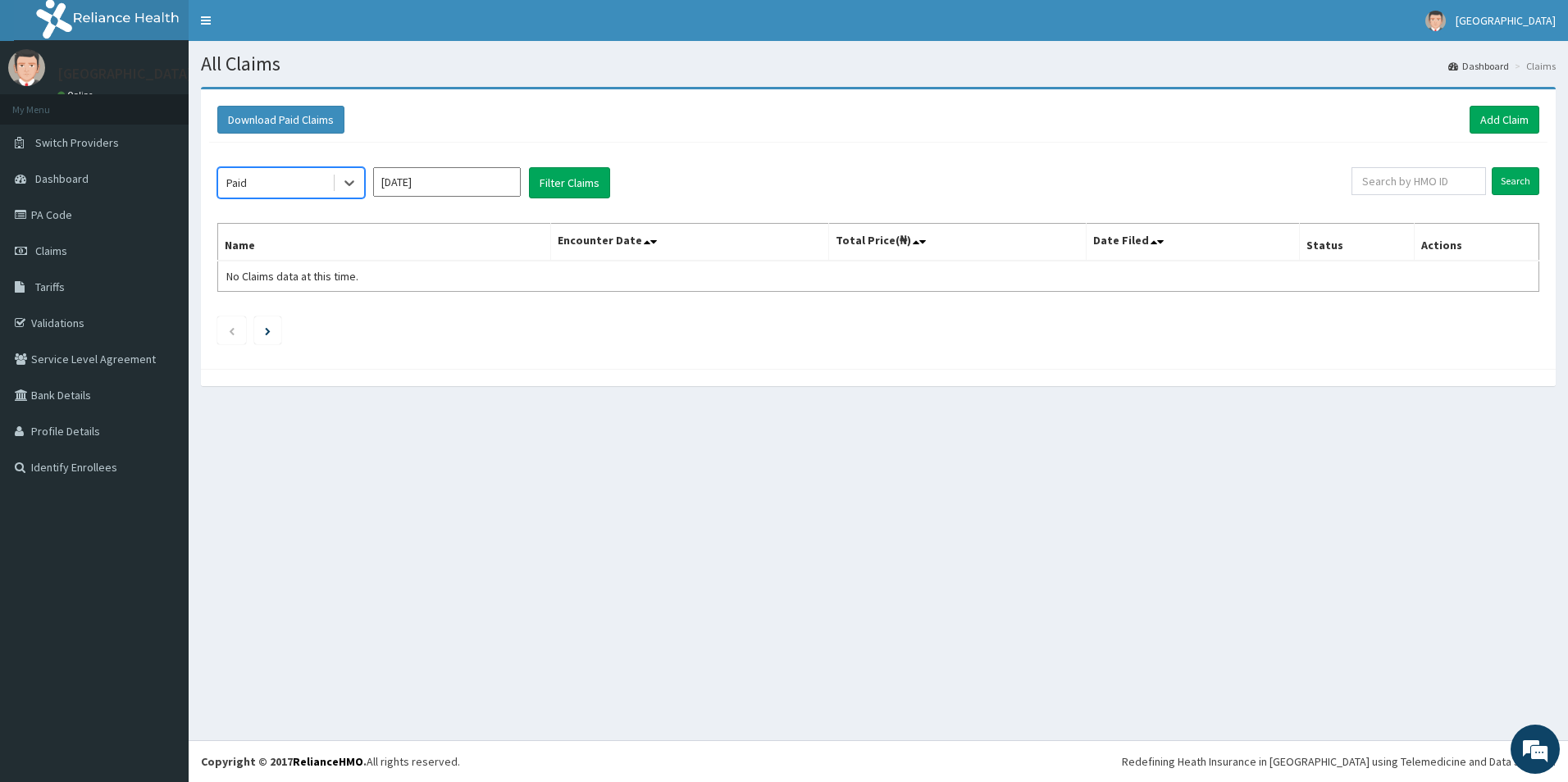
click at [453, 190] on input "[DATE]" at bounding box center [447, 182] width 148 height 30
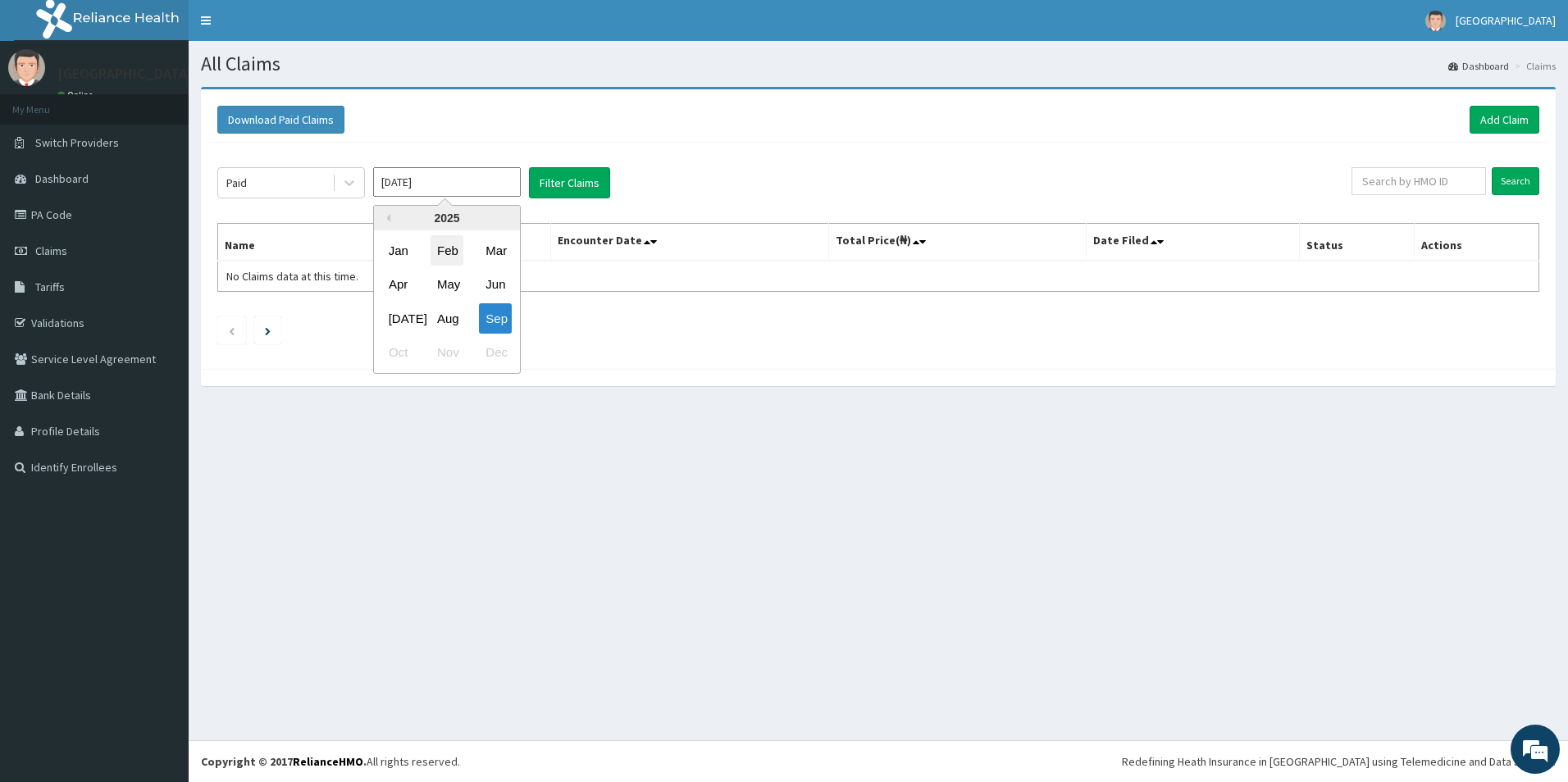
click at [450, 244] on div "Feb" at bounding box center [446, 251] width 33 height 31
type input "[DATE]"
click at [613, 186] on div "Paid Feb 2025 Filter Claims" at bounding box center [784, 182] width 1135 height 31
click at [1494, 176] on input "Search" at bounding box center [1515, 181] width 48 height 28
click at [1482, 171] on input "text" at bounding box center [1419, 181] width 135 height 28
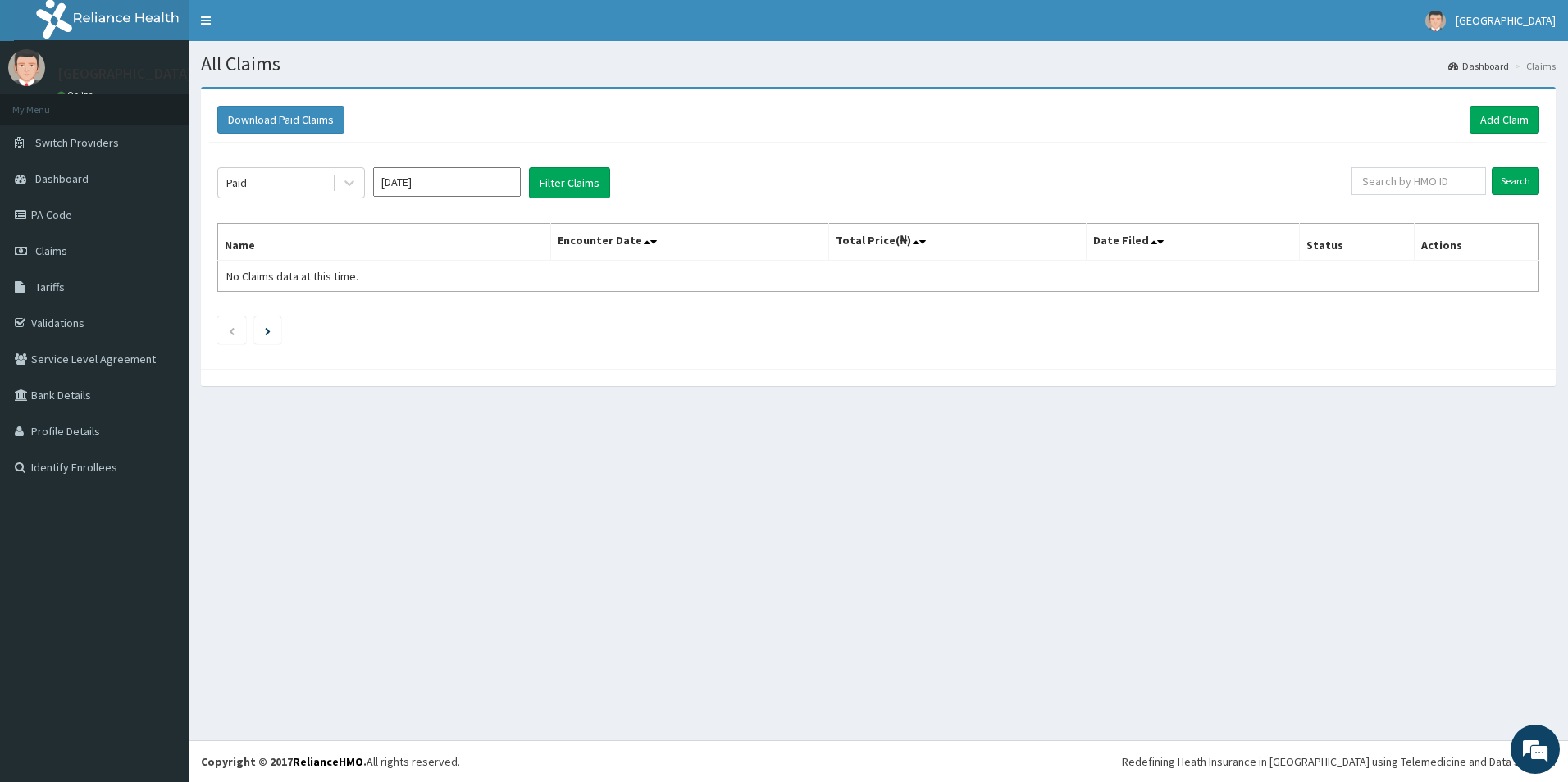
click at [471, 175] on input "[DATE]" at bounding box center [447, 182] width 148 height 30
click at [1525, 178] on input "Search" at bounding box center [1515, 181] width 48 height 28
click at [426, 181] on input "[DATE]" at bounding box center [447, 182] width 148 height 30
drag, startPoint x: 458, startPoint y: 252, endPoint x: 411, endPoint y: 244, distance: 47.7
click at [455, 252] on div "Feb" at bounding box center [446, 251] width 33 height 31
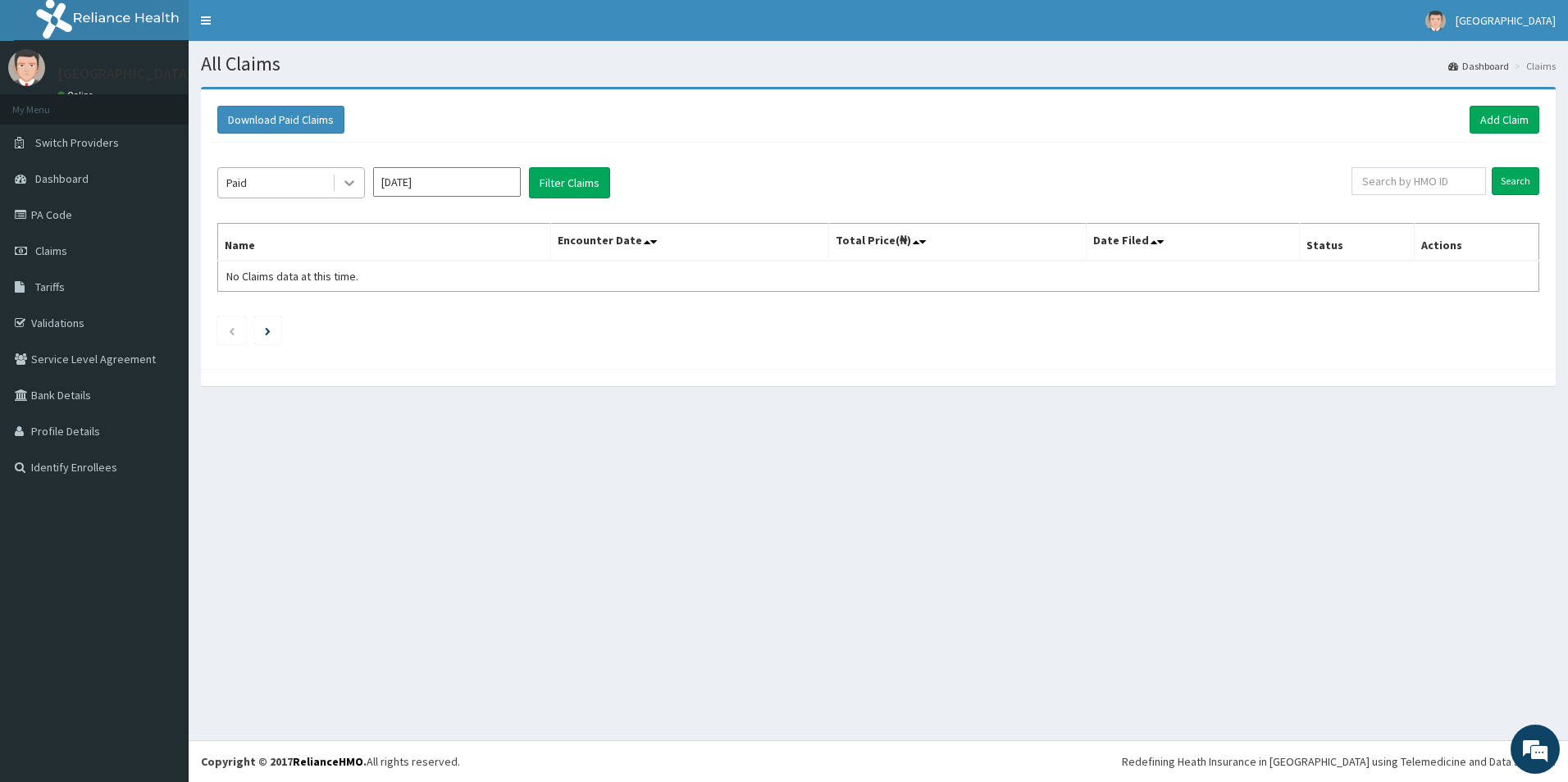
click at [335, 182] on div at bounding box center [350, 183] width 30 height 30
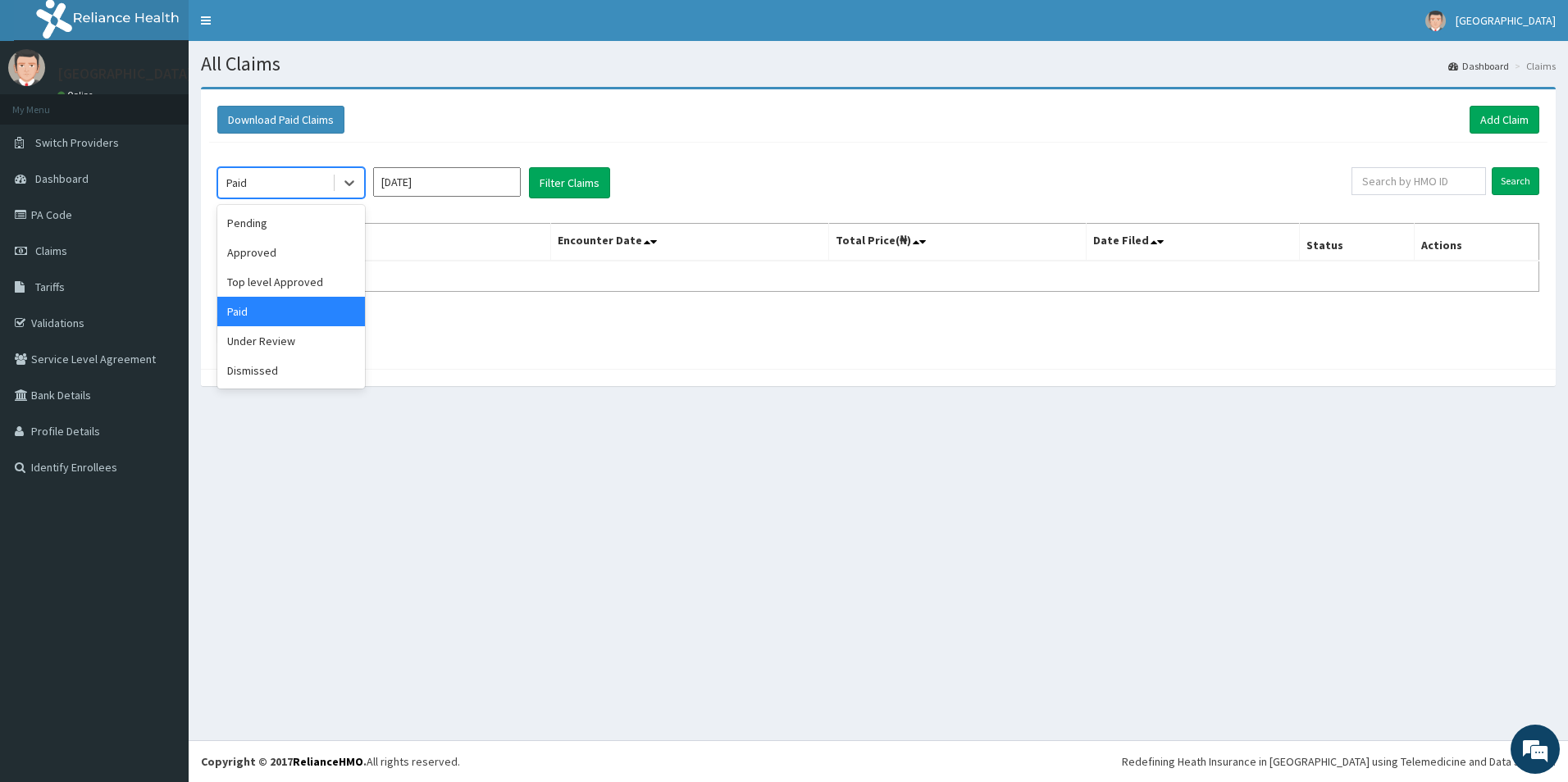
click at [284, 310] on div "Paid" at bounding box center [290, 312] width 148 height 30
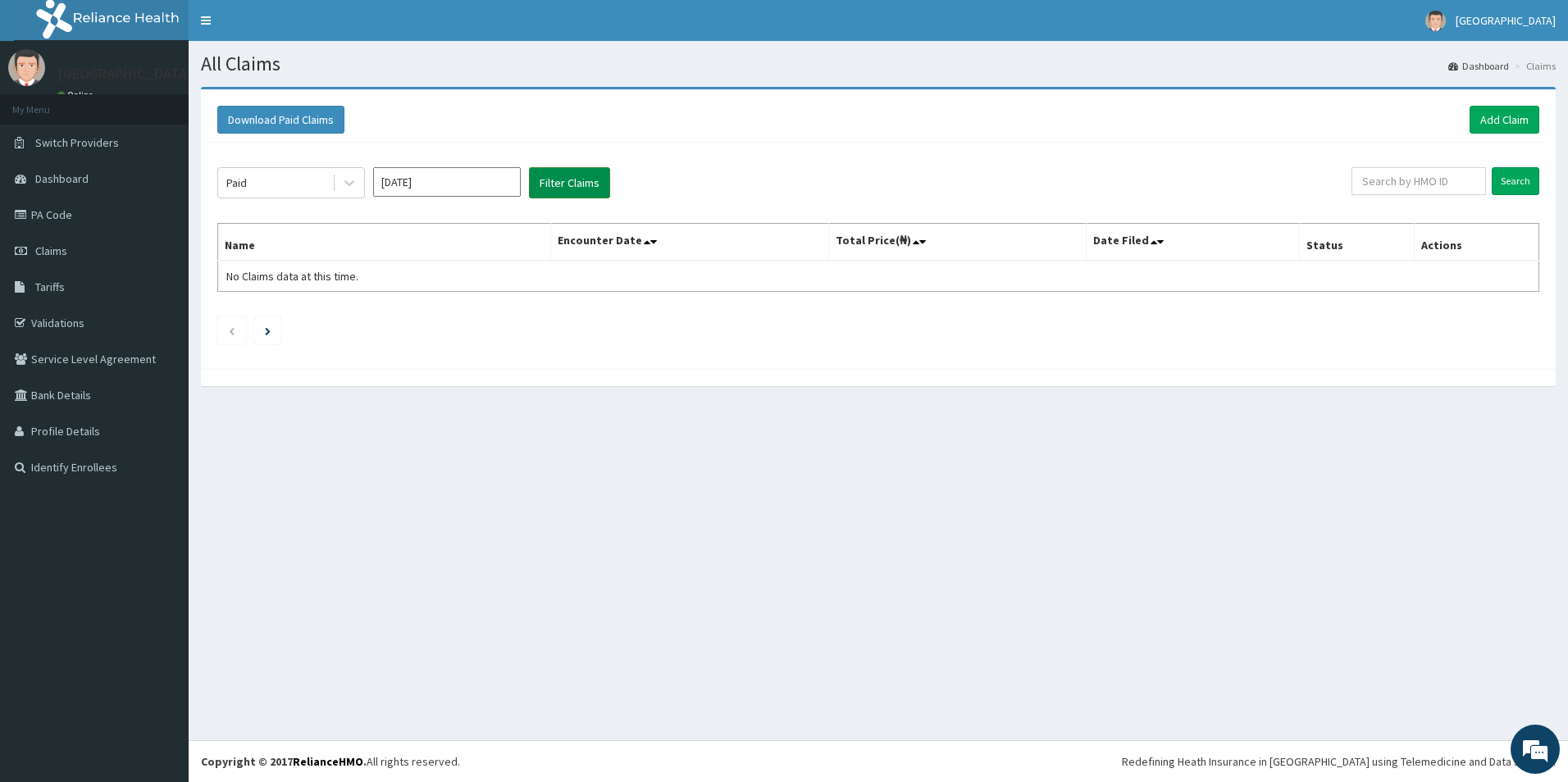
click at [602, 182] on button "Filter Claims" at bounding box center [570, 182] width 81 height 31
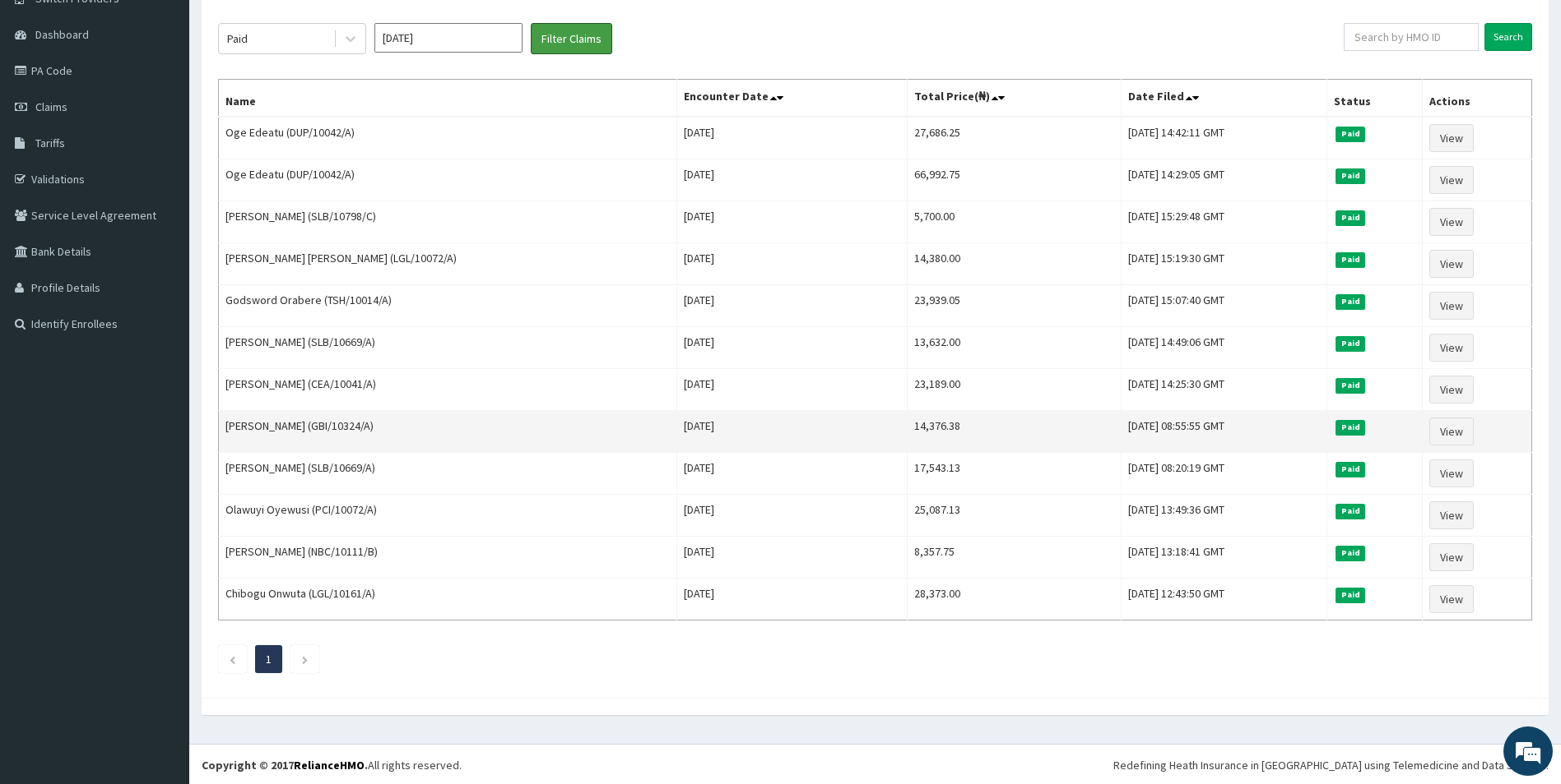
scroll to position [146, 0]
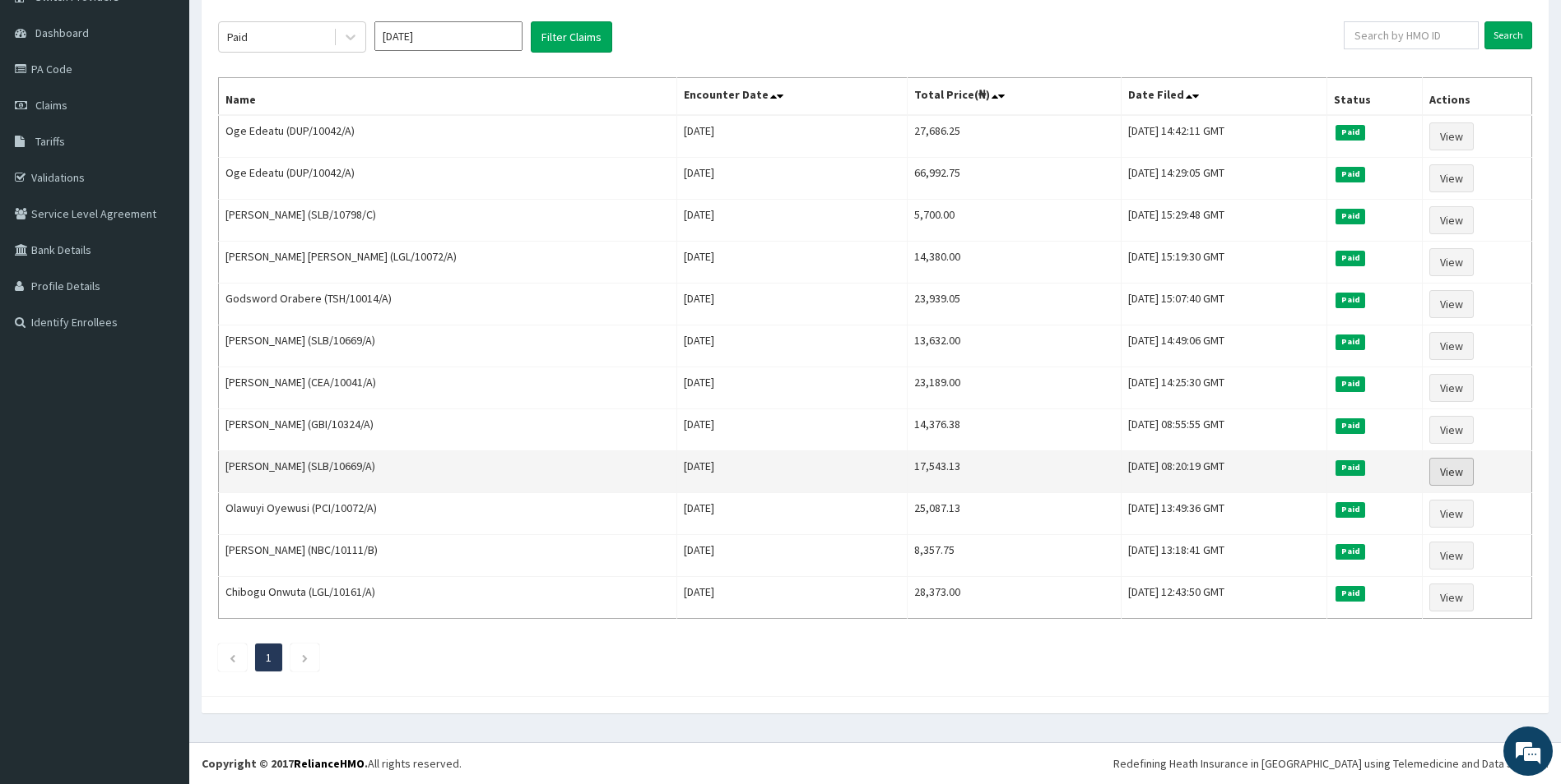
click at [1441, 471] on link "View" at bounding box center [1451, 472] width 45 height 28
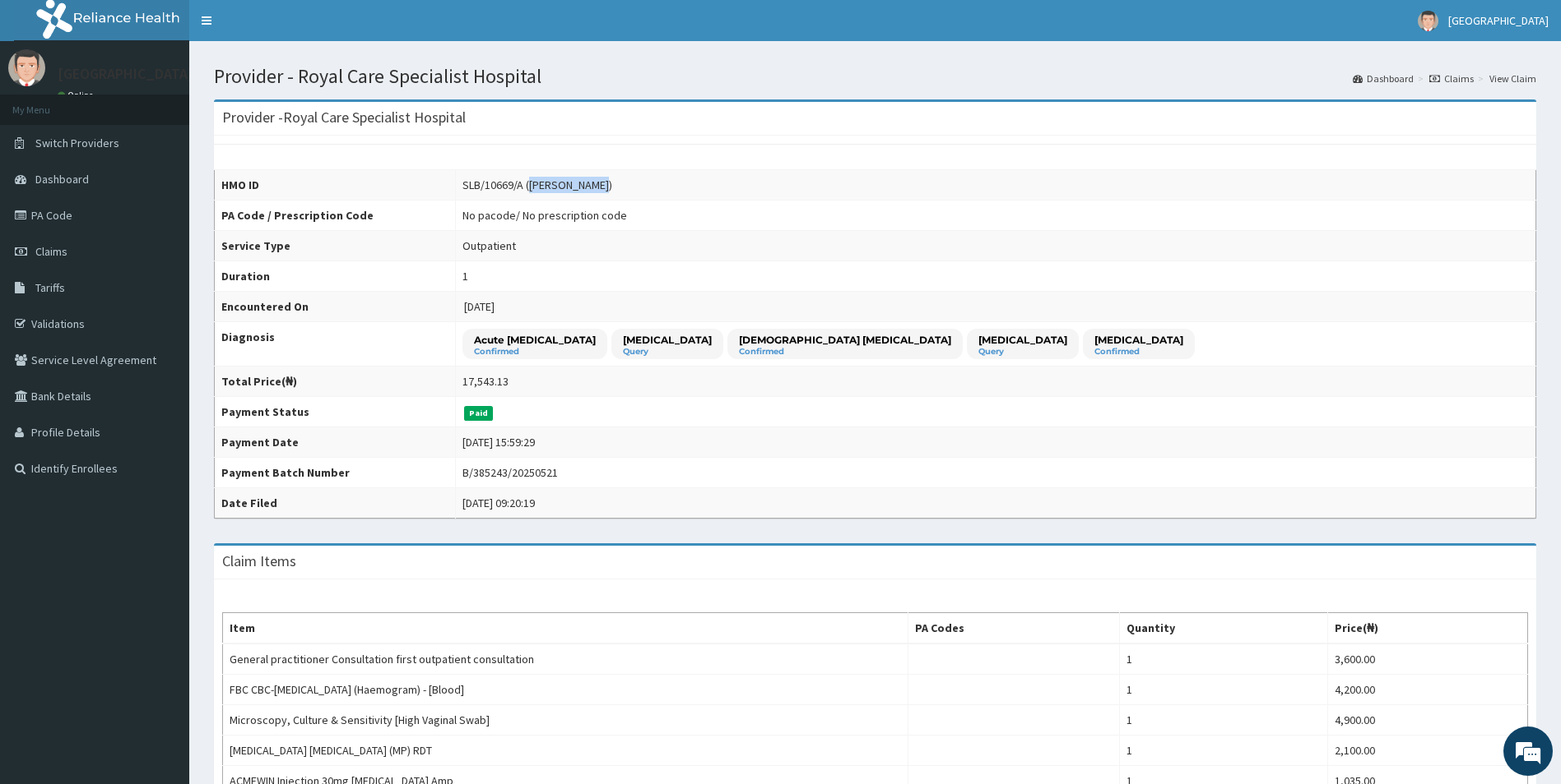
drag, startPoint x: 494, startPoint y: 186, endPoint x: 561, endPoint y: 179, distance: 67.4
click at [561, 179] on div "SLB/10669/A (Winnie Hassan)" at bounding box center [537, 185] width 150 height 17
copy div "Winnie Hassan"
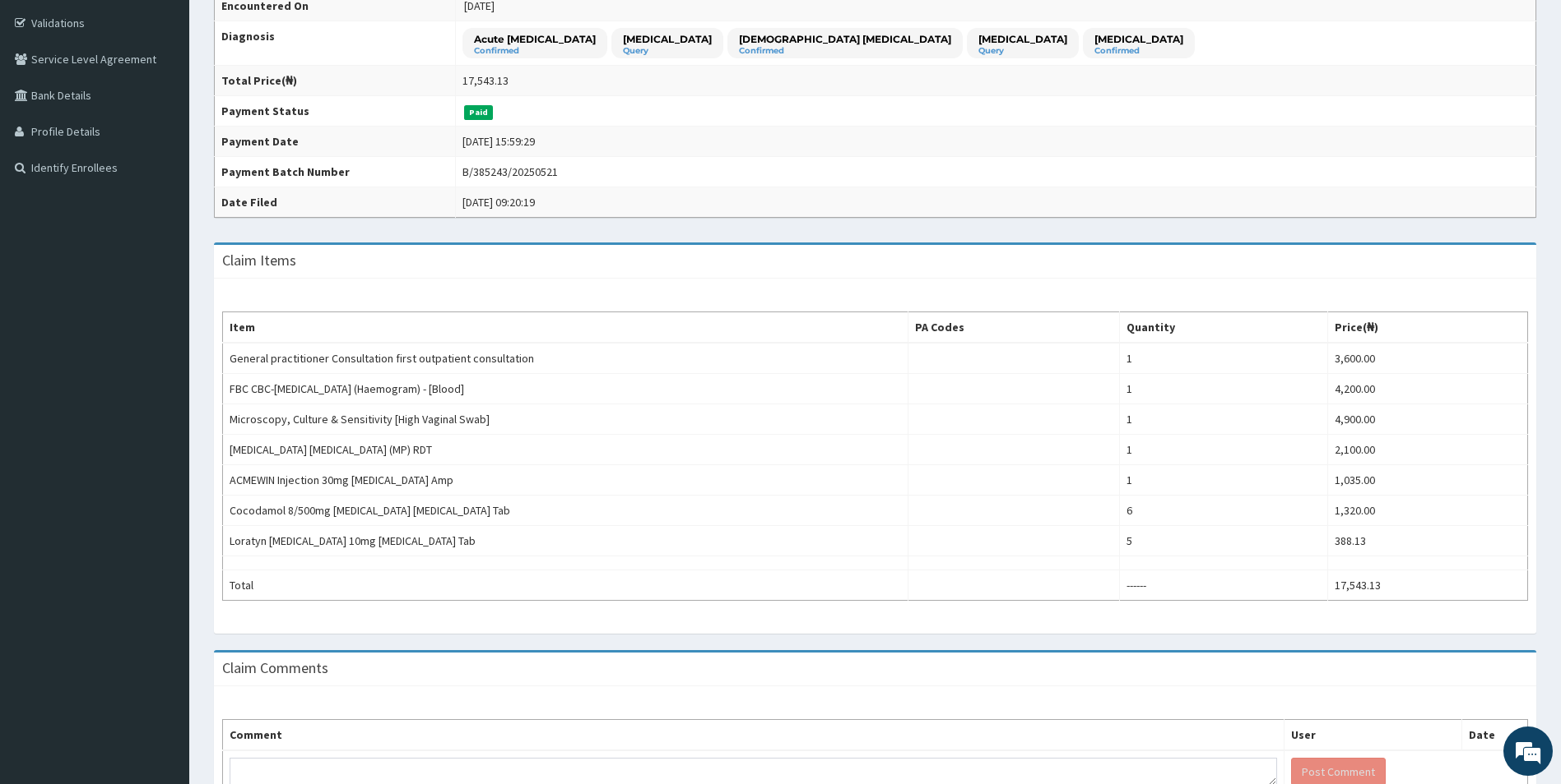
scroll to position [329, 0]
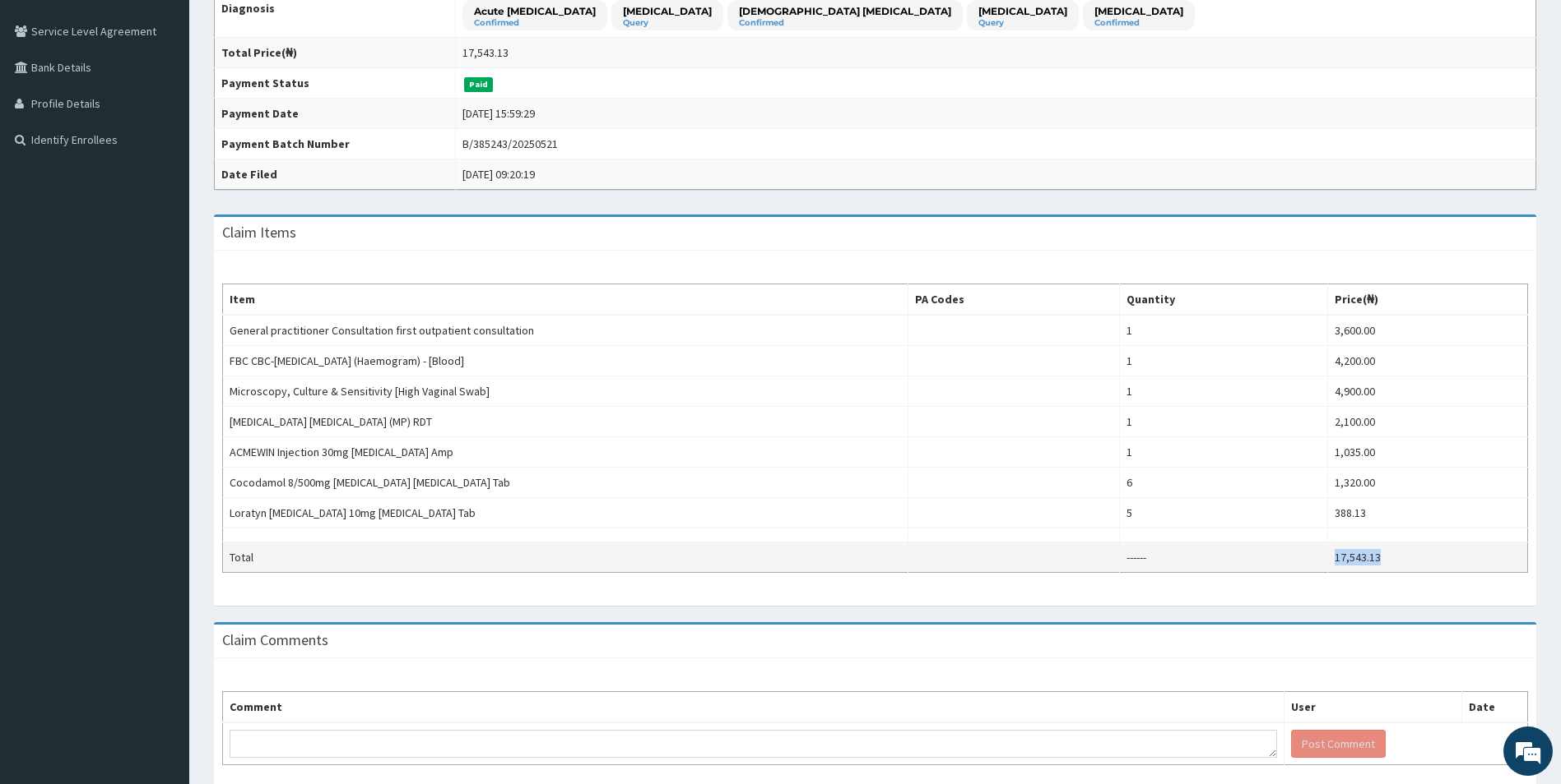
drag, startPoint x: 1379, startPoint y: 559, endPoint x: 1320, endPoint y: 545, distance: 60.6
click at [1320, 545] on tr "Total ------ 17,543.13" at bounding box center [875, 557] width 1305 height 31
copy tr "17,543.13"
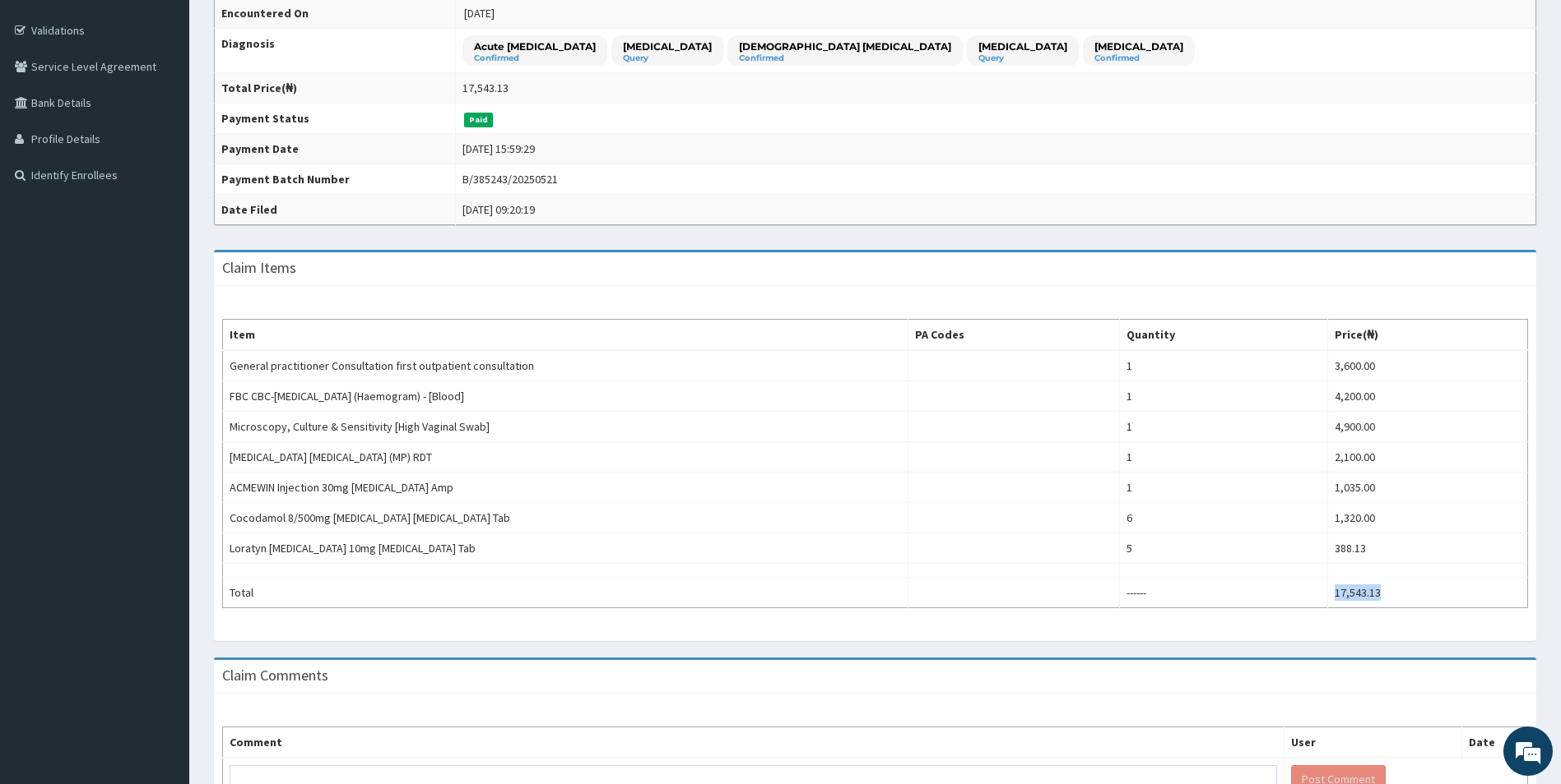
scroll to position [319, 0]
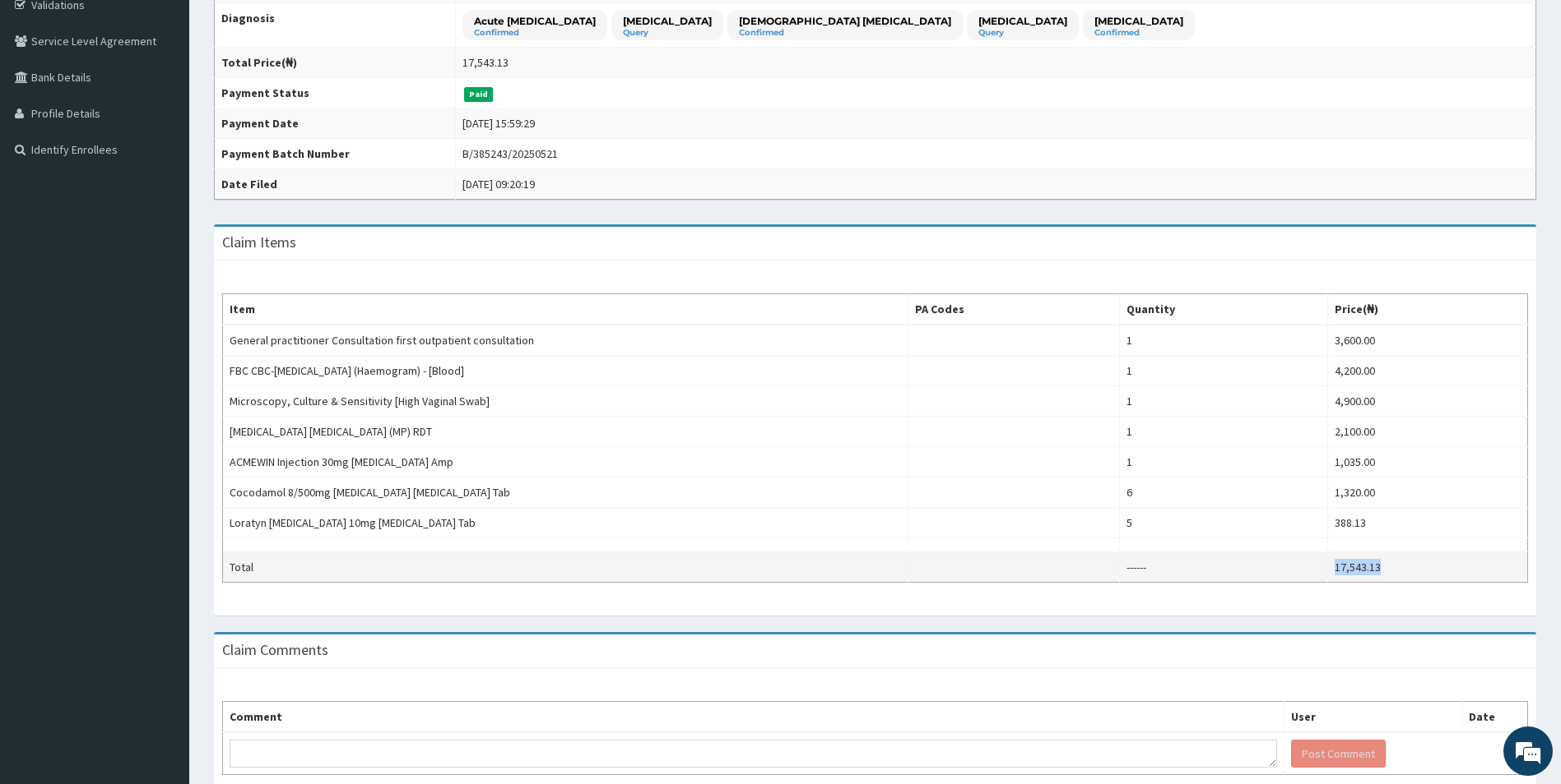
copy tr "17,543.13"
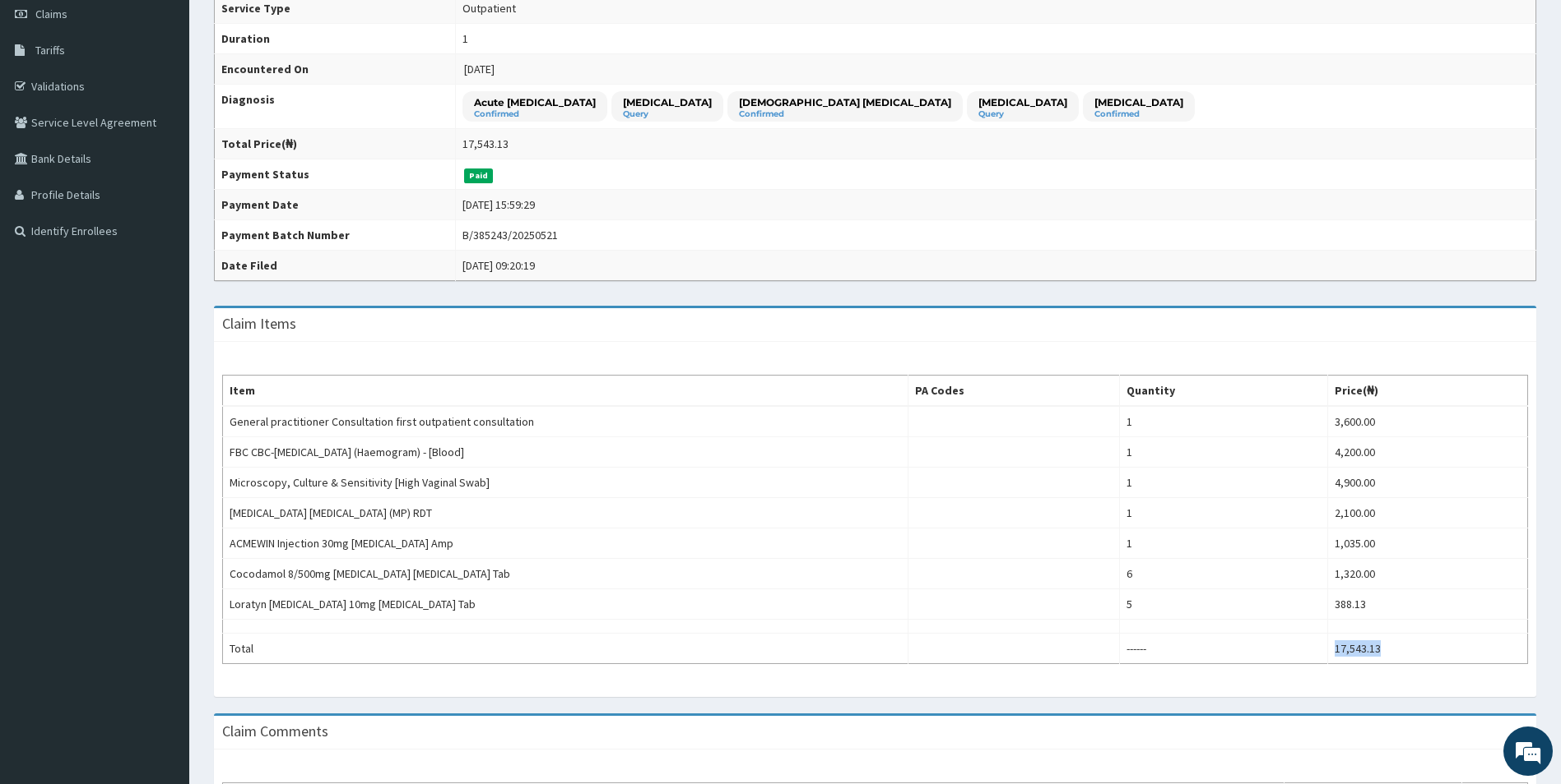
scroll to position [155, 0]
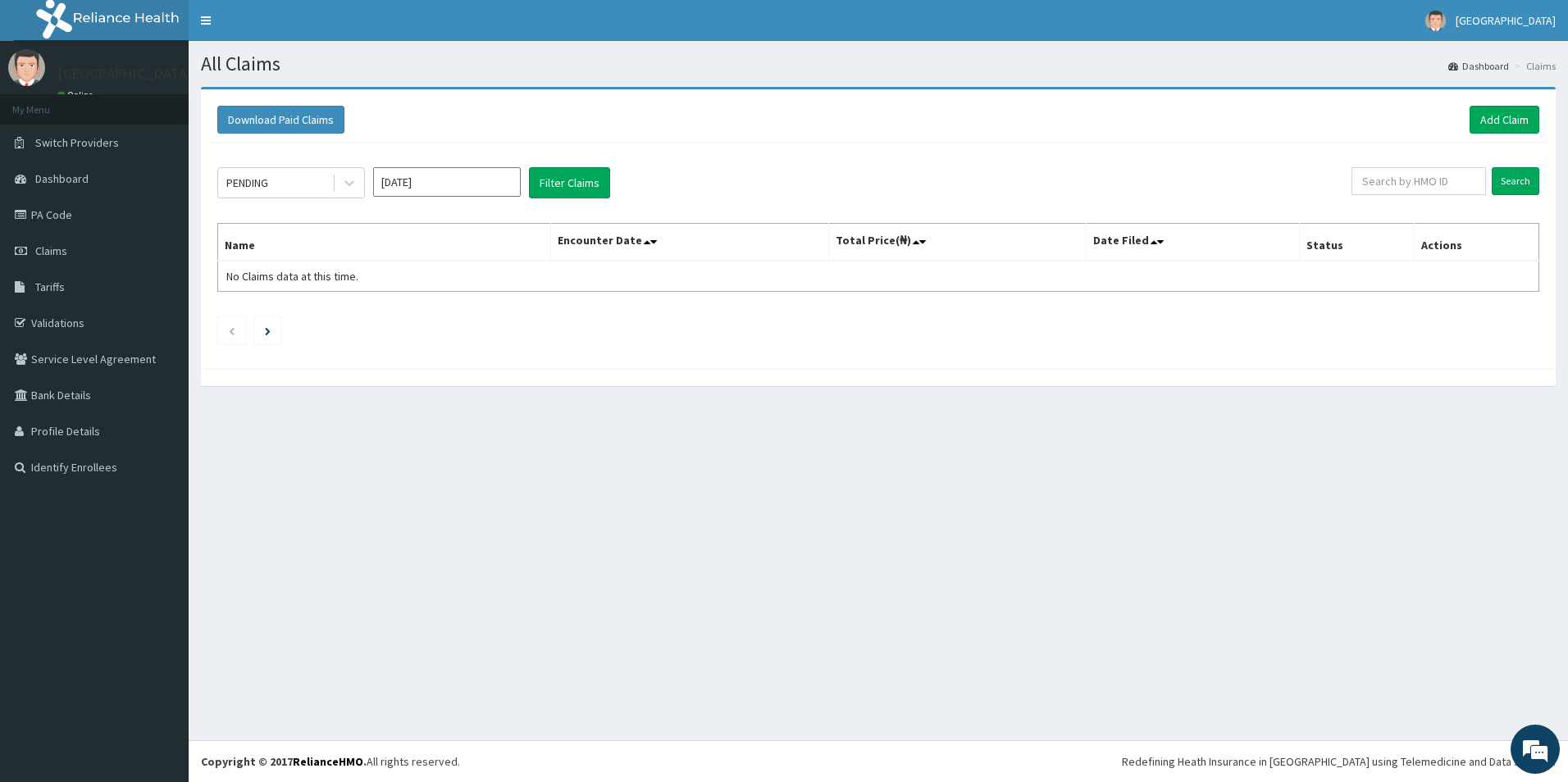
click at [365, 190] on div "PENDING [DATE] Filter Claims" at bounding box center [784, 182] width 1135 height 31
click at [342, 183] on icon at bounding box center [349, 182] width 17 height 17
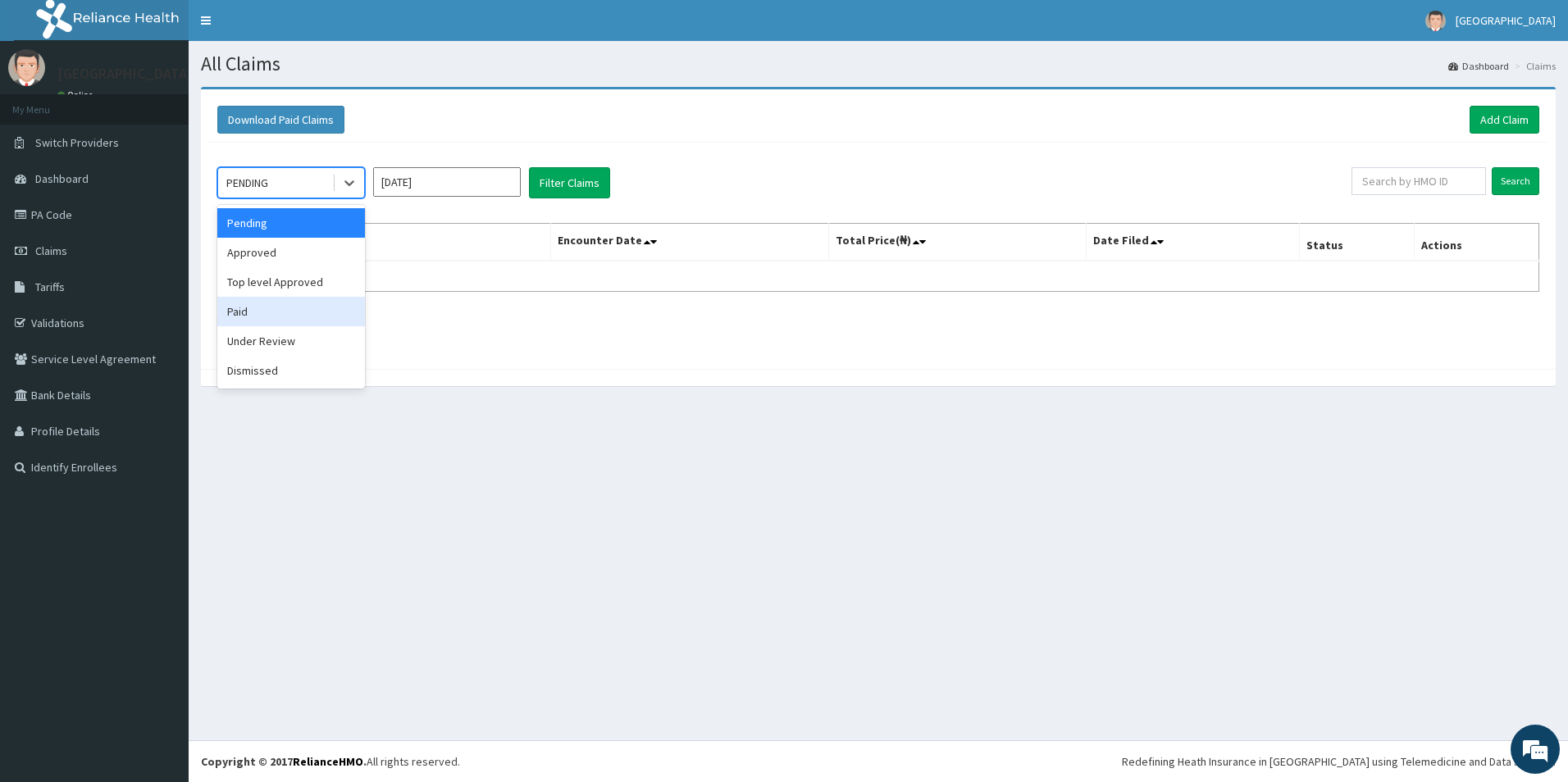
drag, startPoint x: 279, startPoint y: 321, endPoint x: 411, endPoint y: 184, distance: 190.2
click at [283, 314] on div "Paid" at bounding box center [290, 312] width 148 height 30
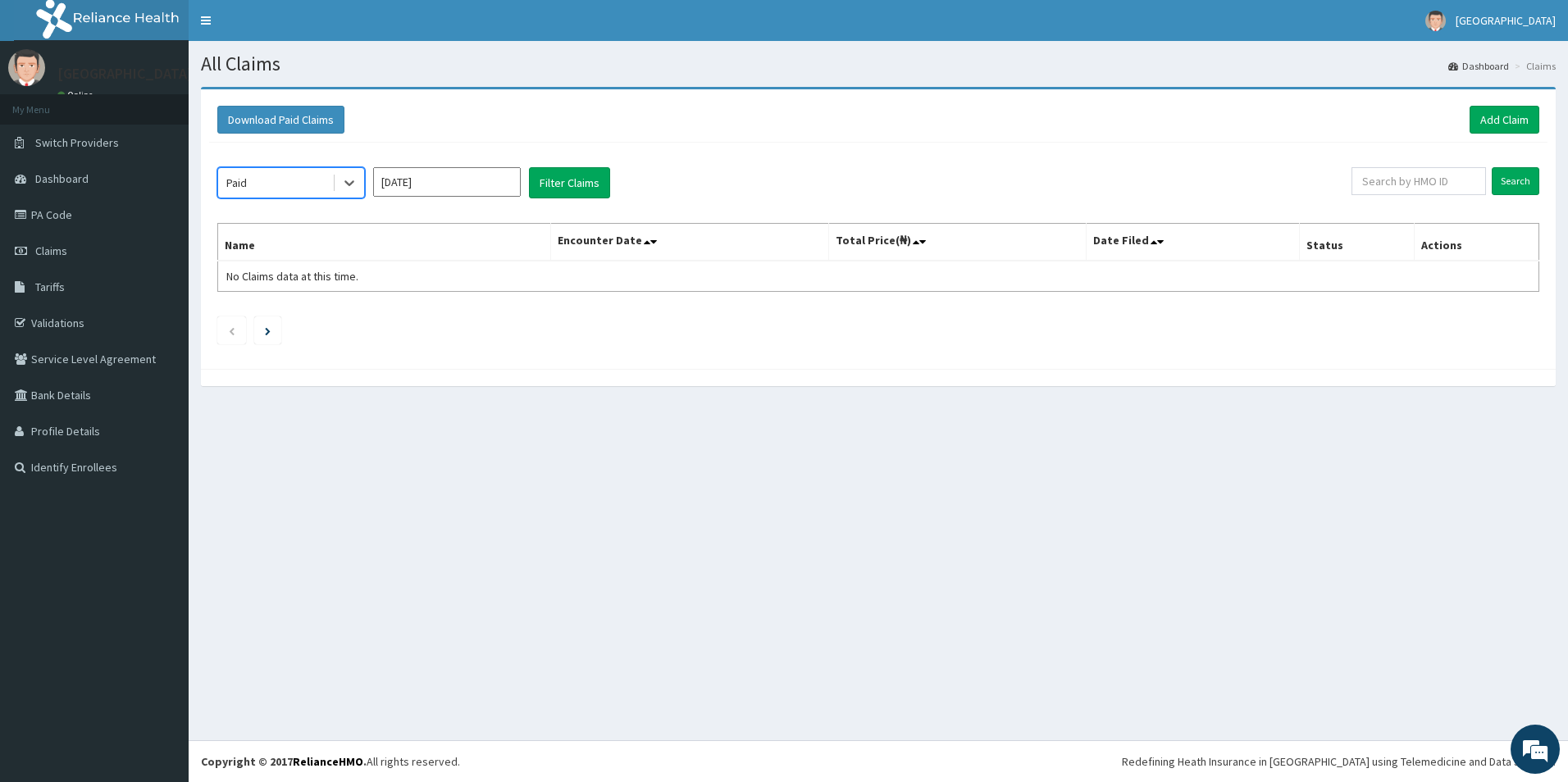
click at [424, 184] on input "Sep 2025" at bounding box center [447, 182] width 148 height 30
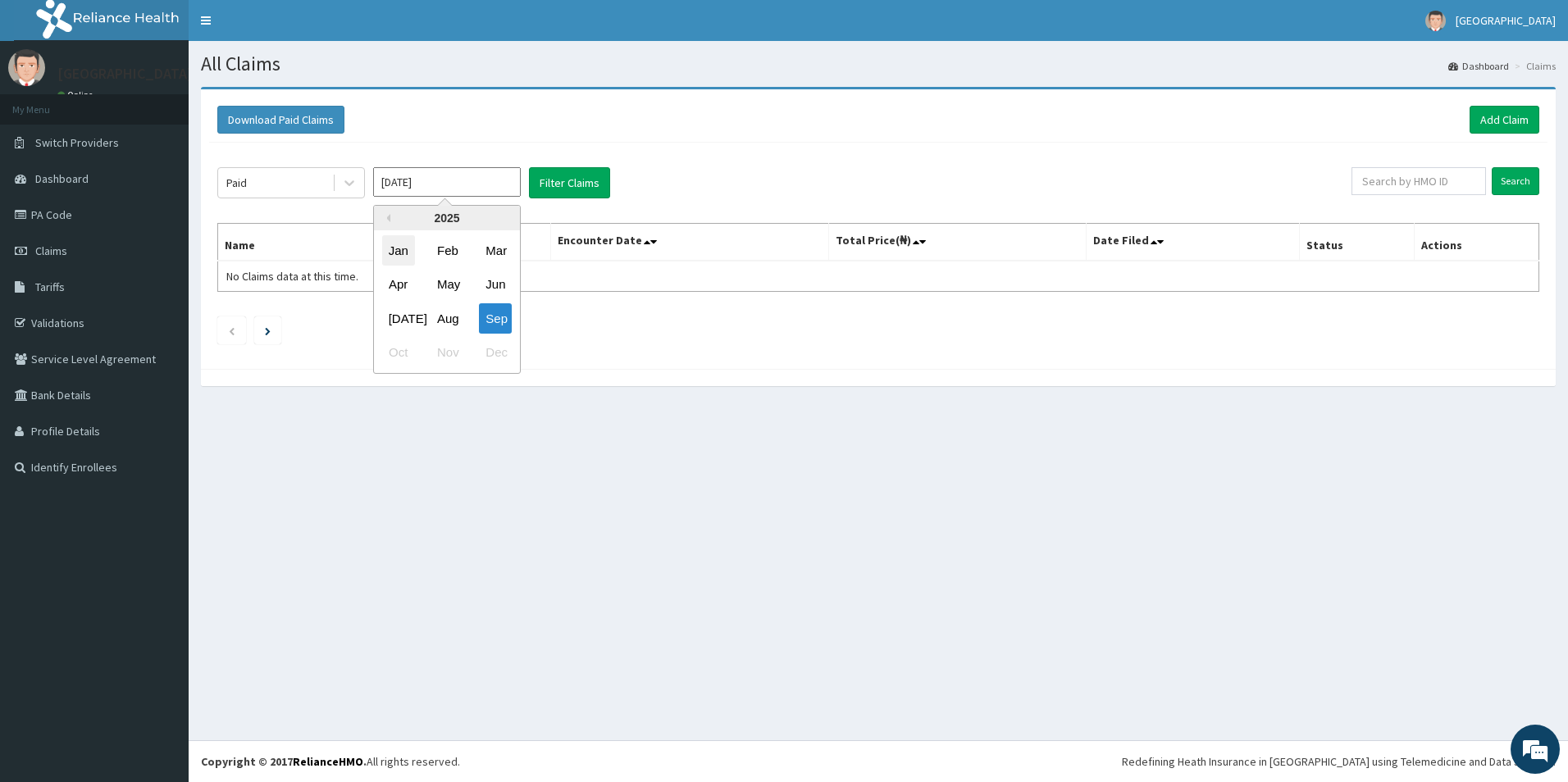
click at [406, 250] on div "Jan" at bounding box center [398, 251] width 33 height 31
click at [447, 181] on input "Jan 2025" at bounding box center [447, 182] width 148 height 30
drag, startPoint x: 440, startPoint y: 254, endPoint x: 450, endPoint y: 211, distance: 44.1
click at [440, 249] on div "Feb" at bounding box center [446, 251] width 33 height 31
type input "[DATE]"
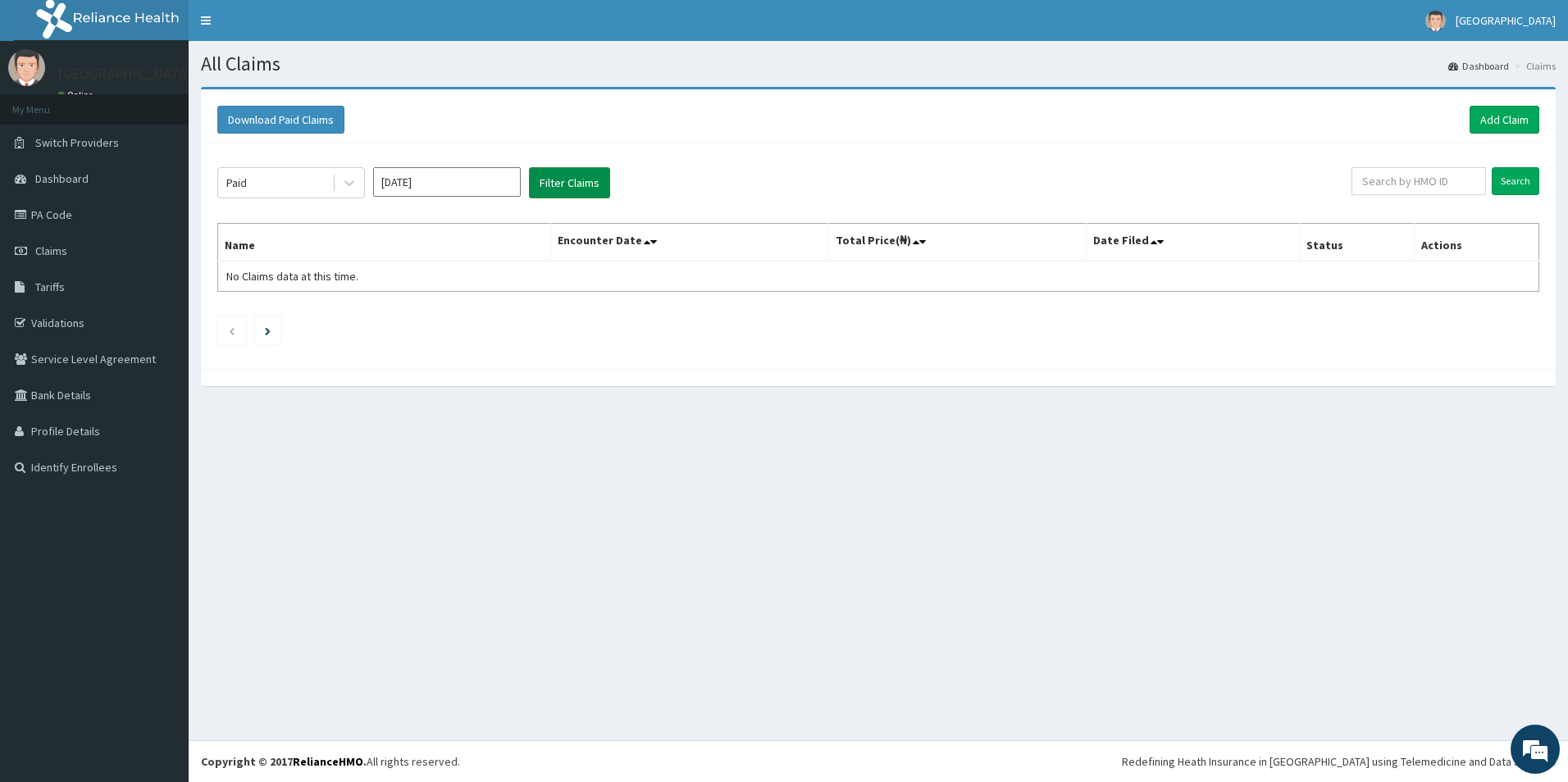
click at [541, 193] on button "Filter Claims" at bounding box center [570, 182] width 81 height 31
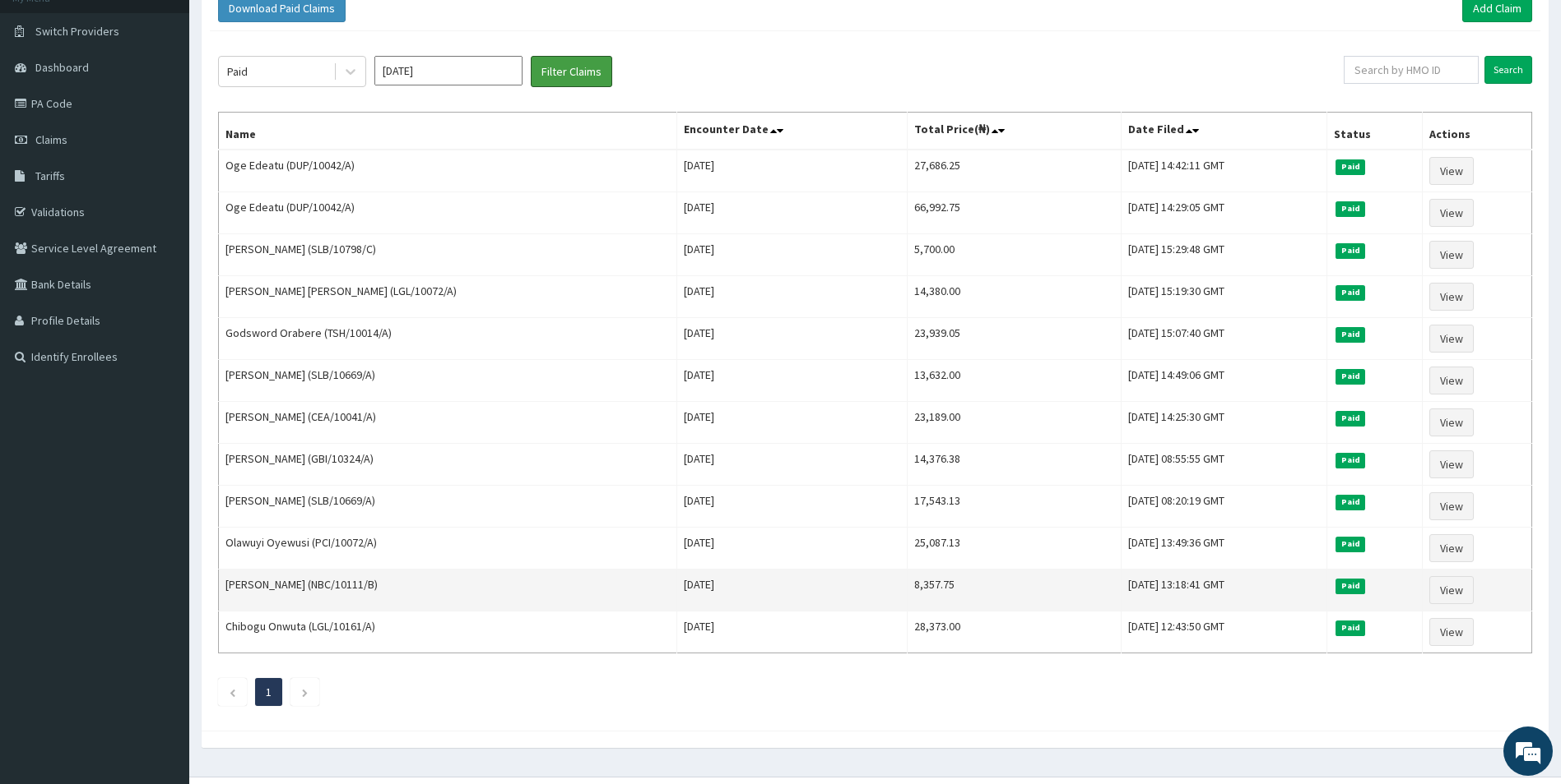
scroll to position [146, 0]
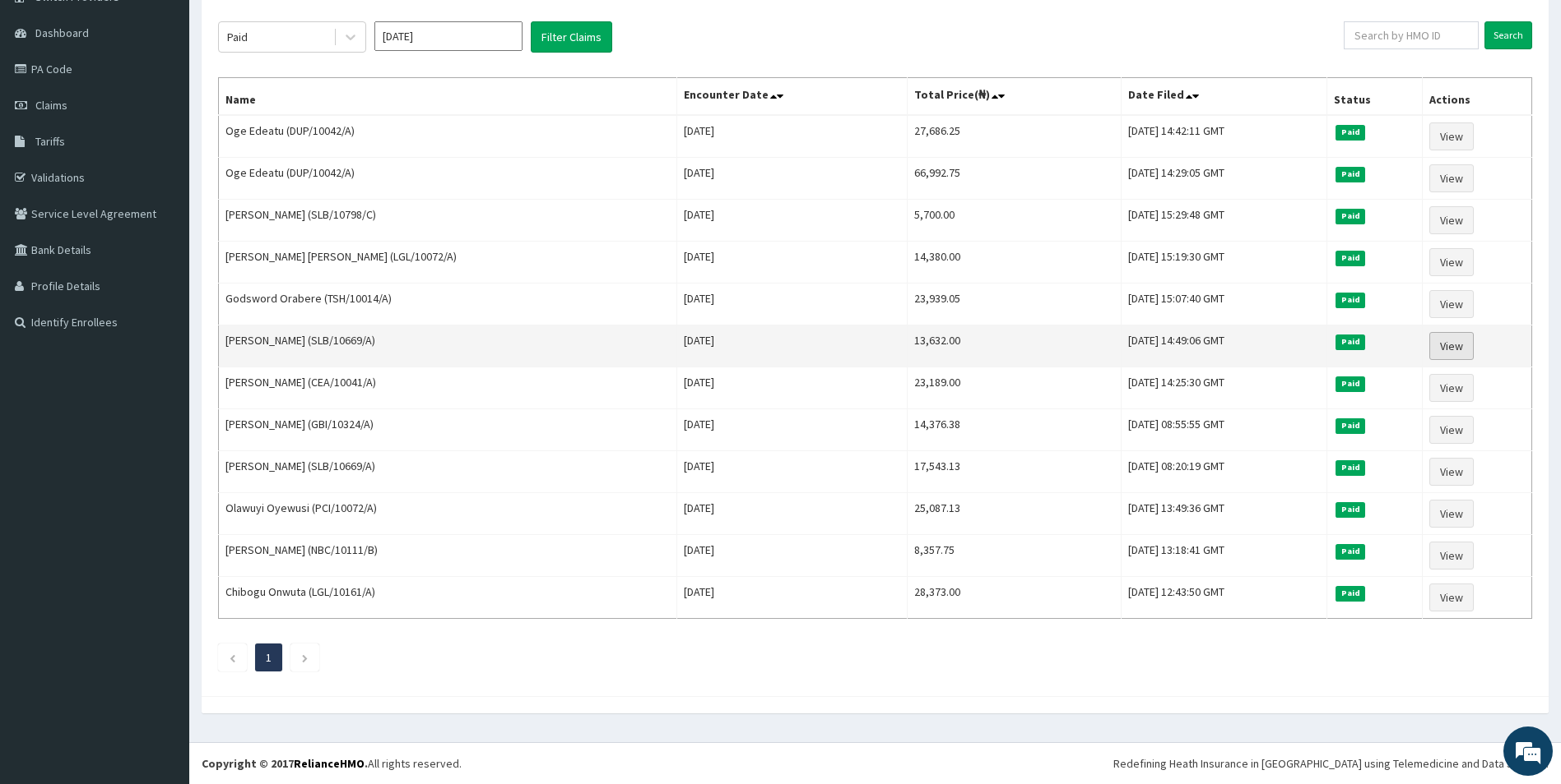
click at [1466, 354] on link "View" at bounding box center [1451, 346] width 45 height 28
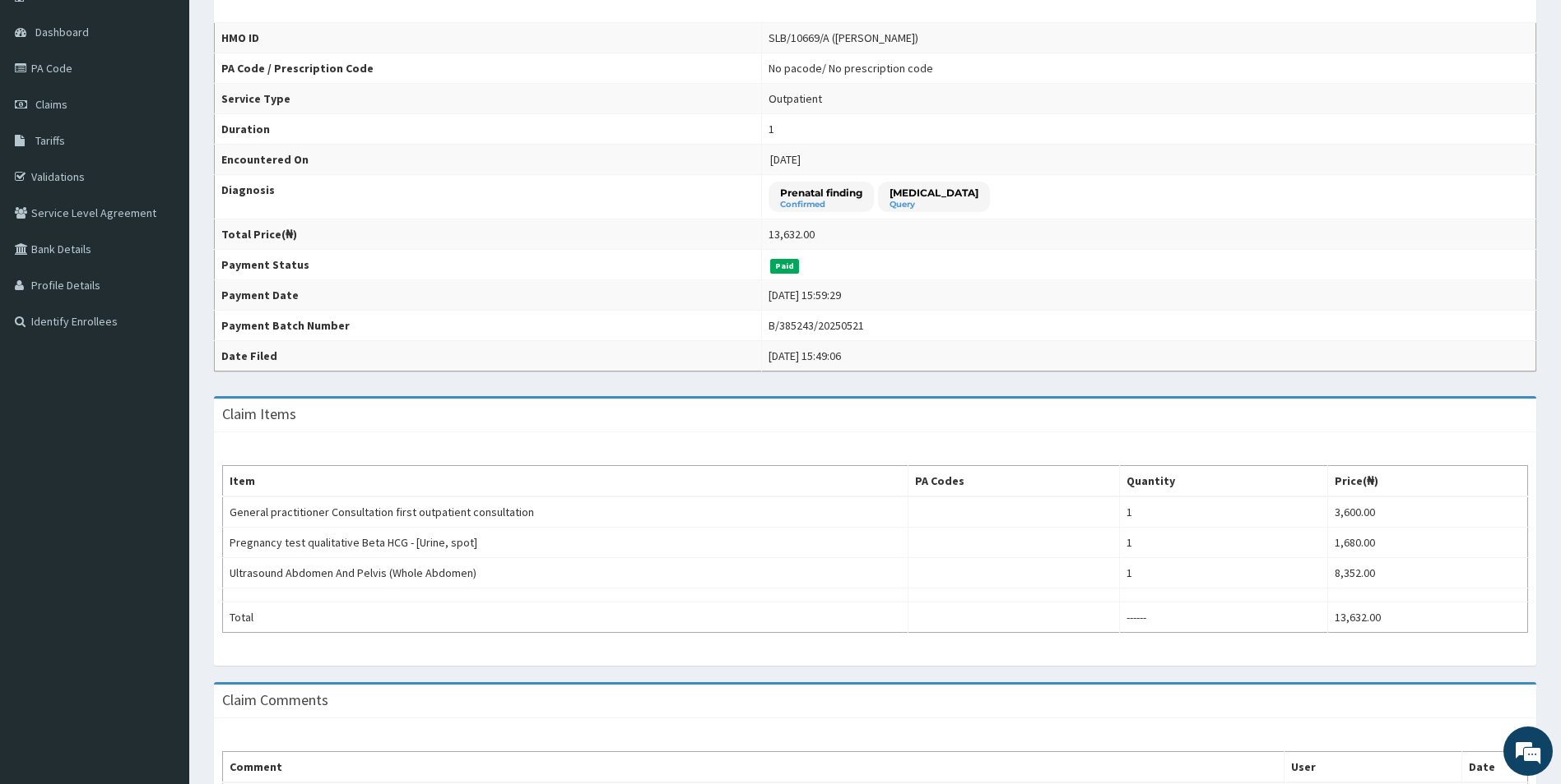
scroll to position [279, 0]
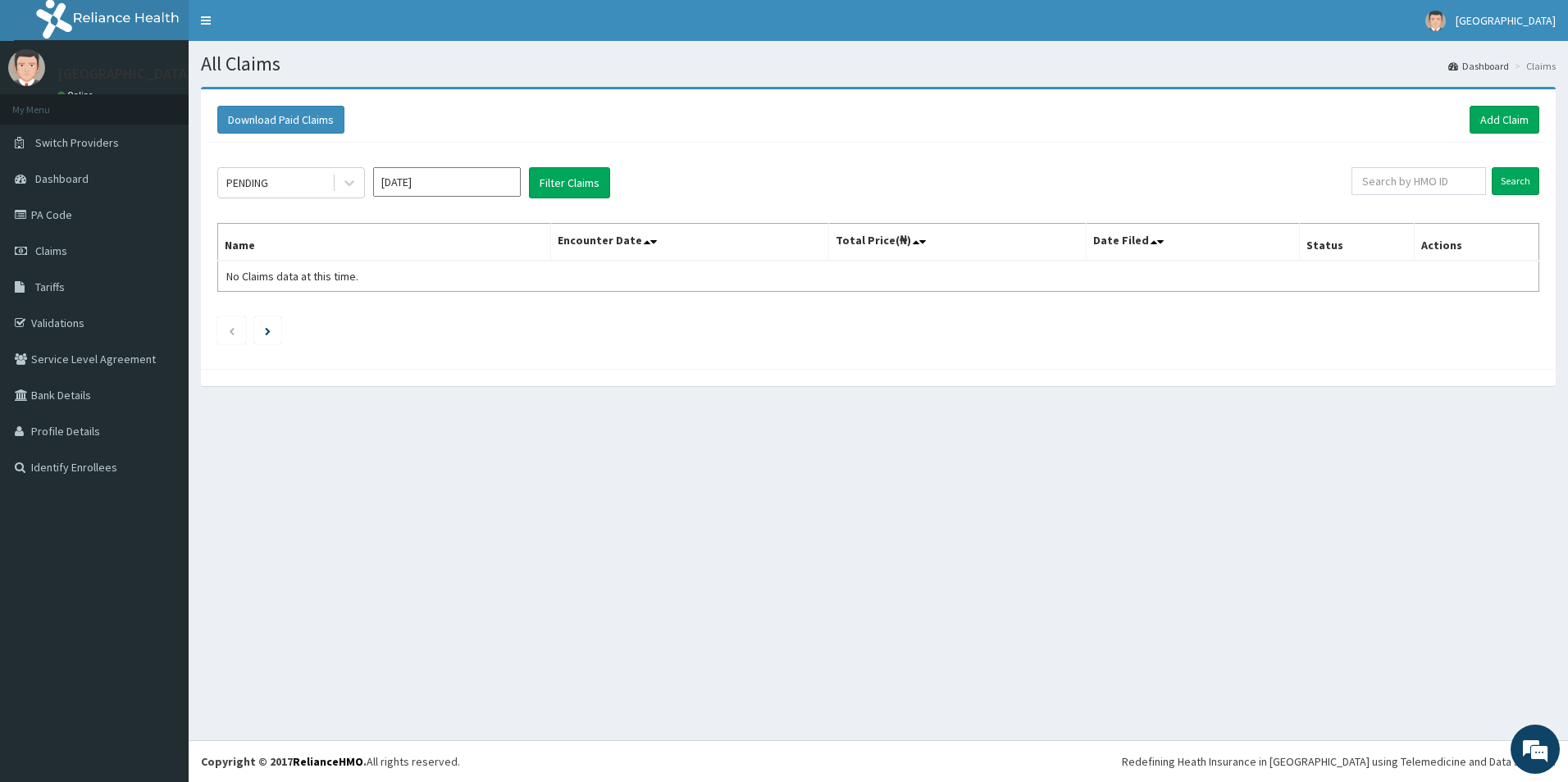
click at [452, 178] on input "[DATE]" at bounding box center [447, 182] width 148 height 30
click at [445, 254] on div "Feb" at bounding box center [446, 251] width 33 height 31
type input "[DATE]"
click at [321, 183] on div "PENDING" at bounding box center [275, 182] width 114 height 26
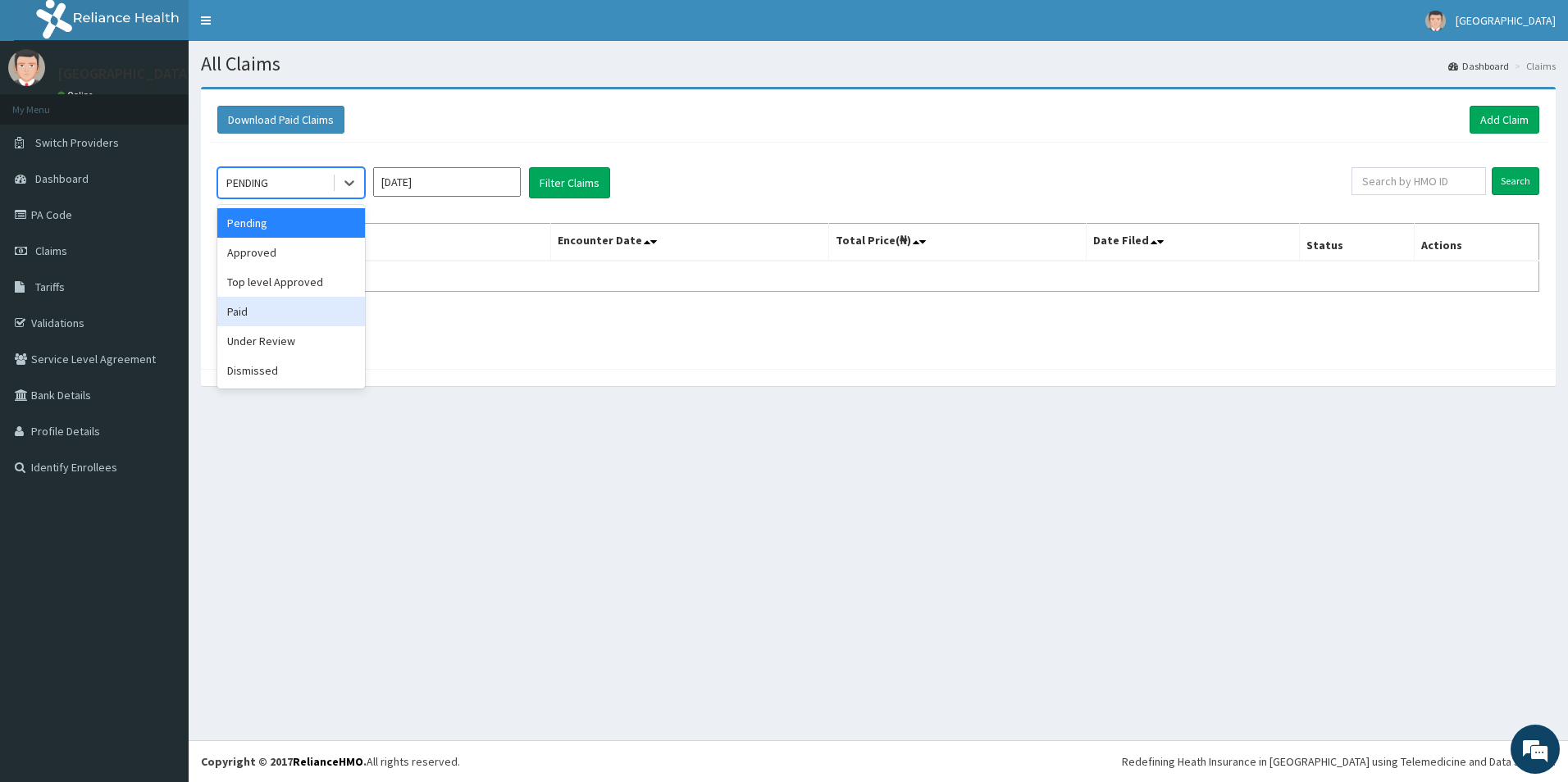
click at [265, 310] on div "Paid" at bounding box center [290, 312] width 148 height 30
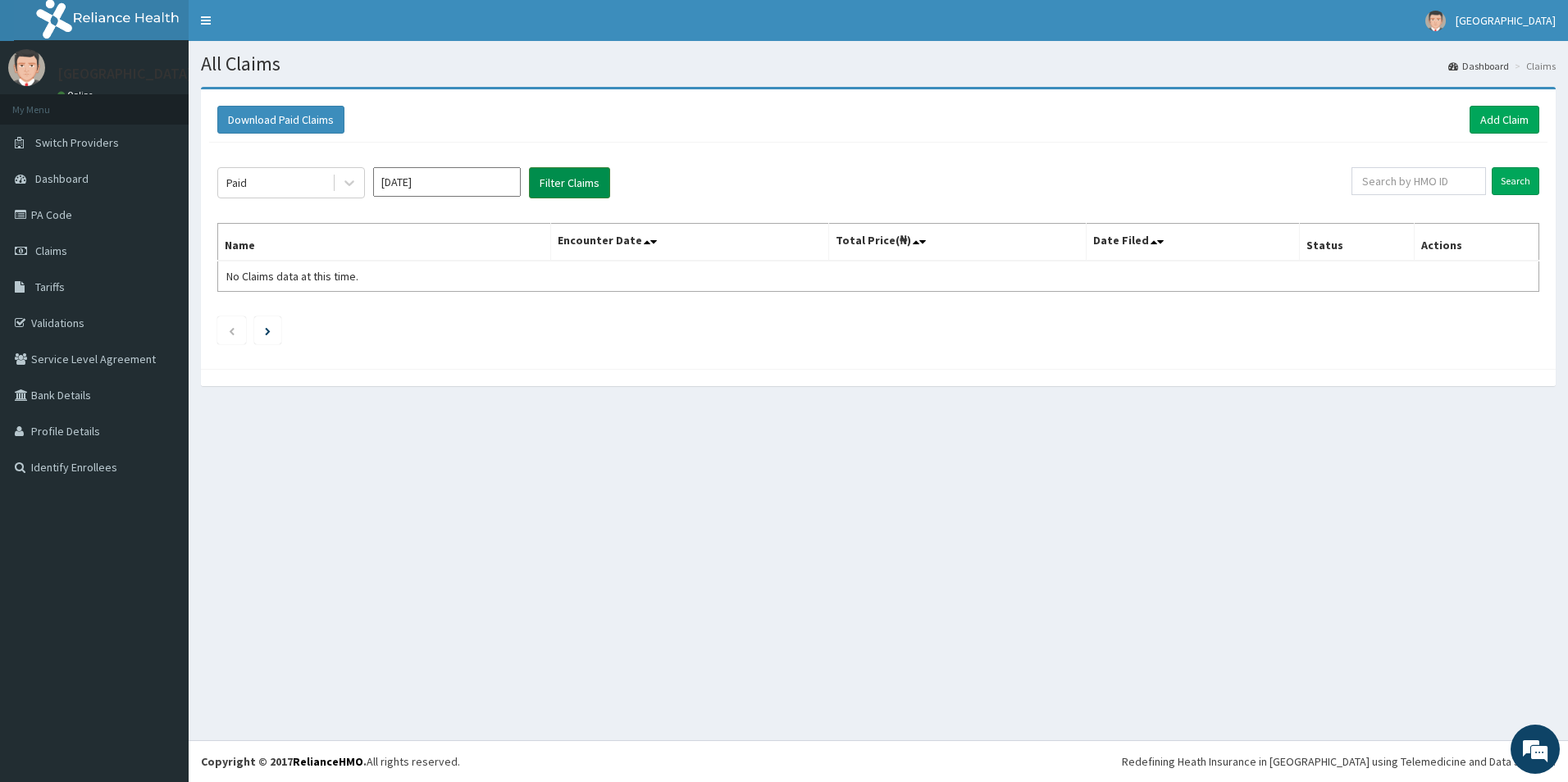
click at [554, 176] on button "Filter Claims" at bounding box center [570, 182] width 81 height 31
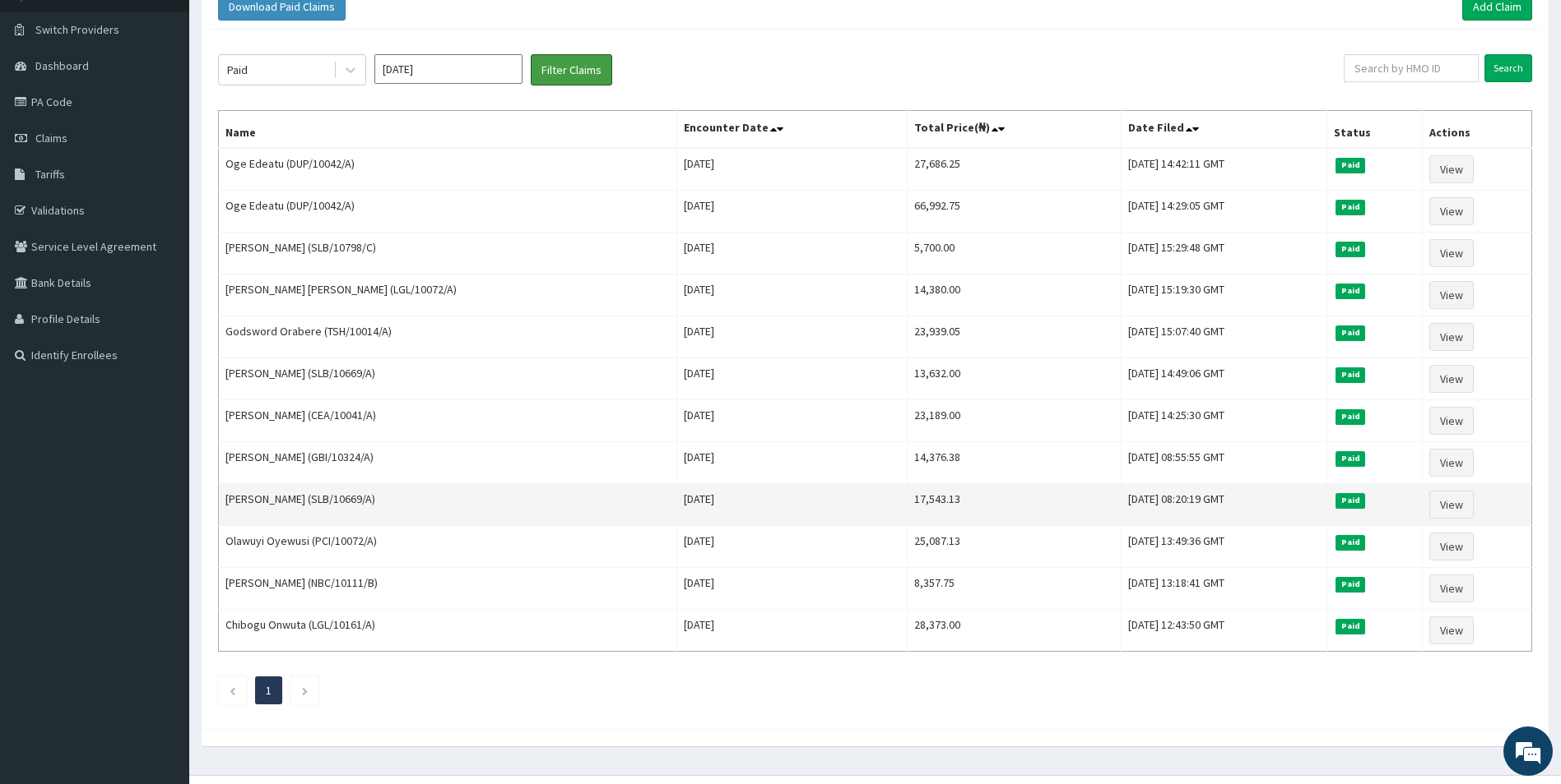
scroll to position [146, 0]
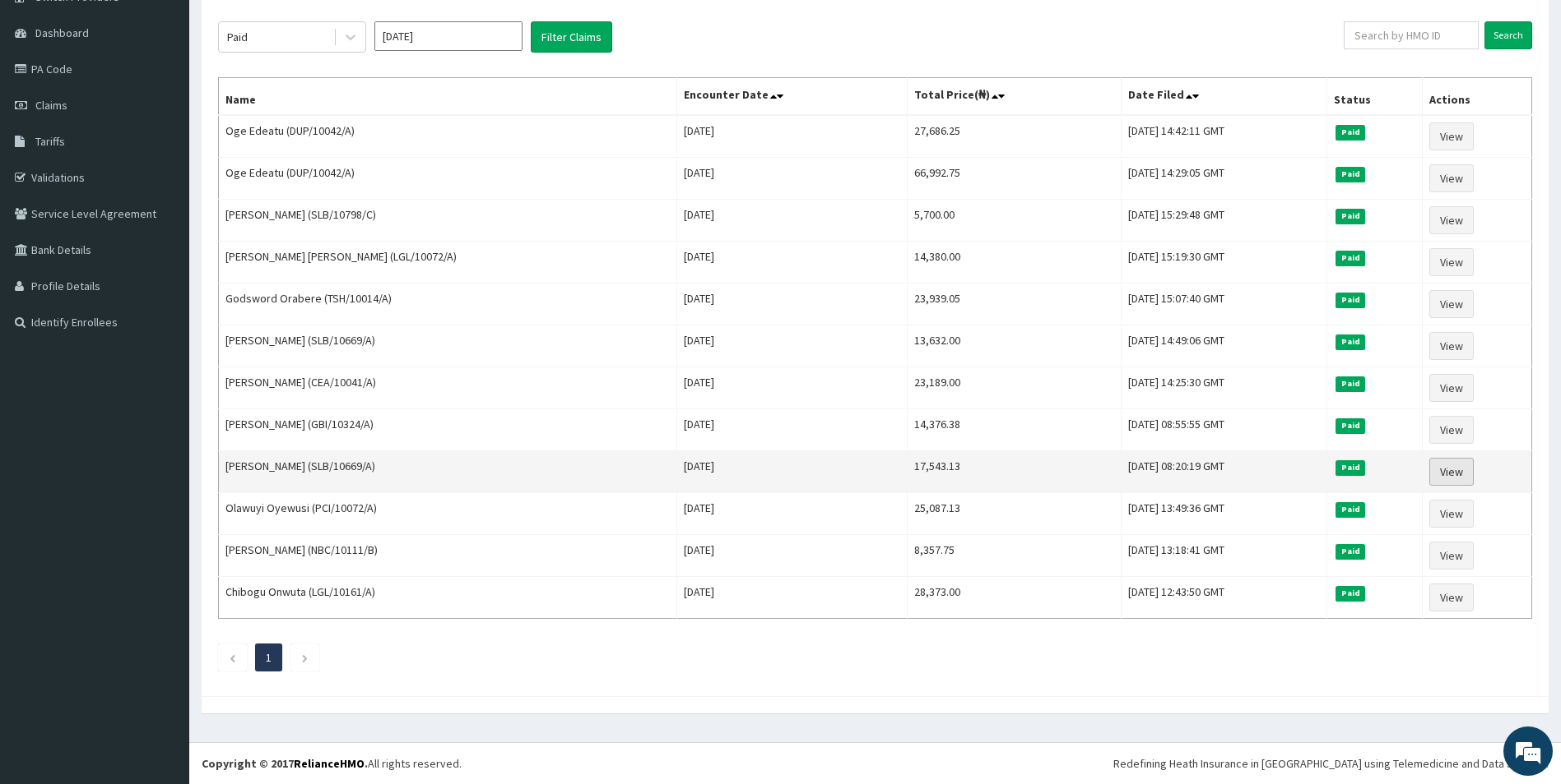
click at [1434, 478] on link "View" at bounding box center [1451, 472] width 45 height 28
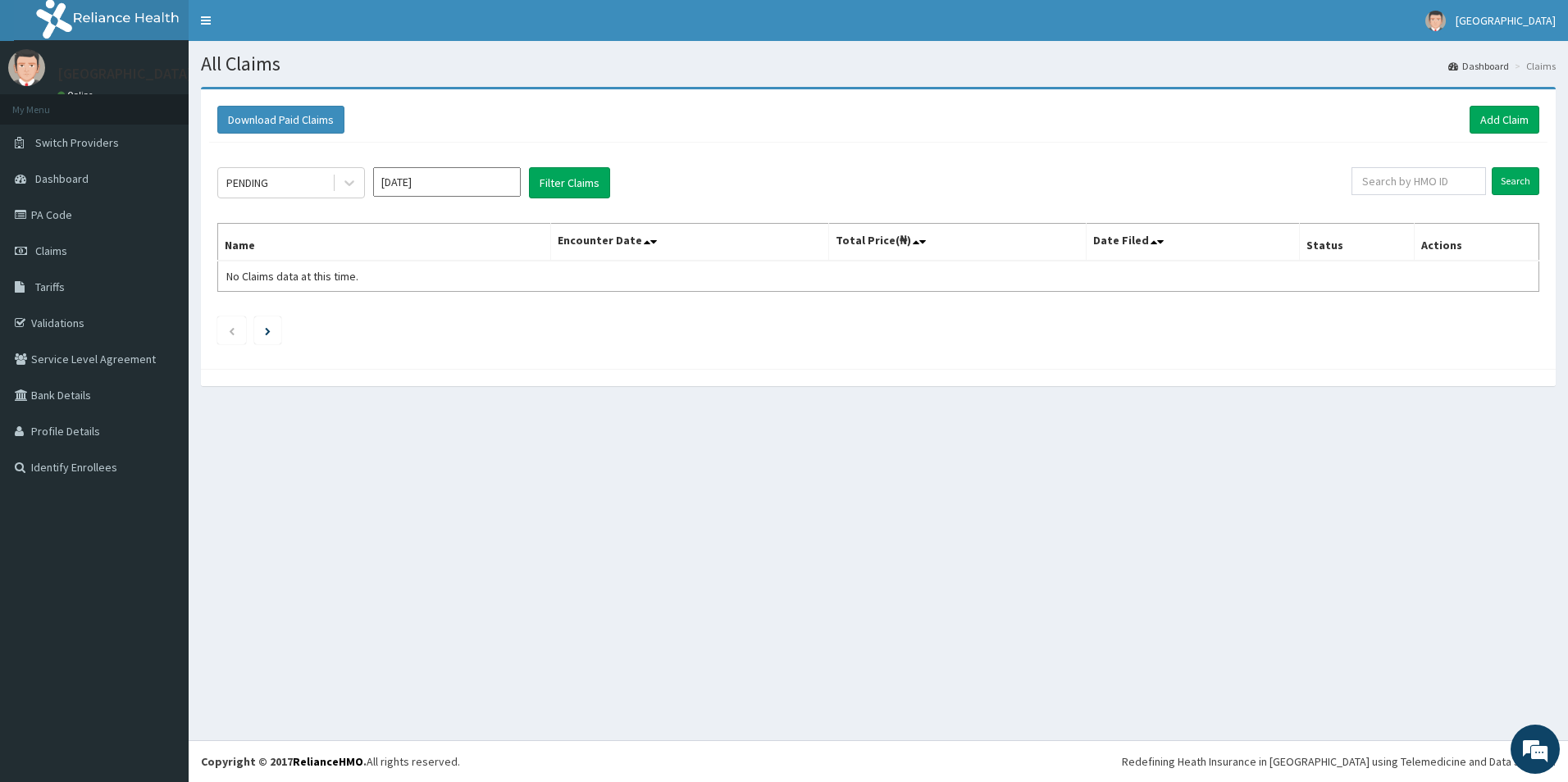
click at [493, 166] on div "PENDING Sep 2025 Filter Claims Search Name Encounter Date Total Price(₦) Date F…" at bounding box center [878, 252] width 1339 height 218
click at [454, 182] on input "Sep 2025" at bounding box center [447, 182] width 148 height 30
click at [447, 256] on div "Feb" at bounding box center [446, 251] width 33 height 31
type input "[DATE]"
click at [354, 186] on icon at bounding box center [349, 182] width 17 height 17
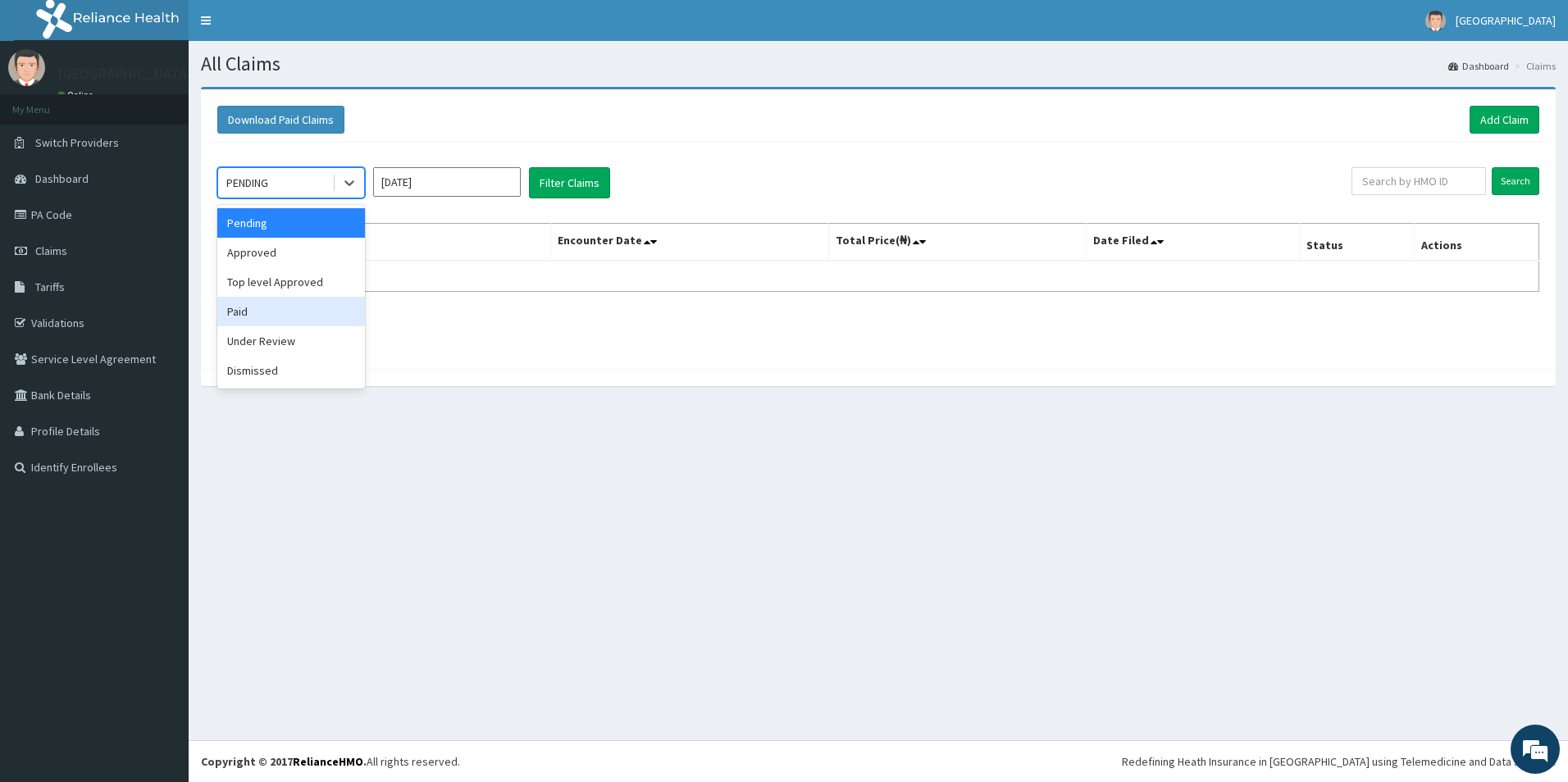
drag, startPoint x: 256, startPoint y: 314, endPoint x: 507, endPoint y: 186, distance: 281.8
click at [260, 310] on div "Paid" at bounding box center [290, 312] width 148 height 30
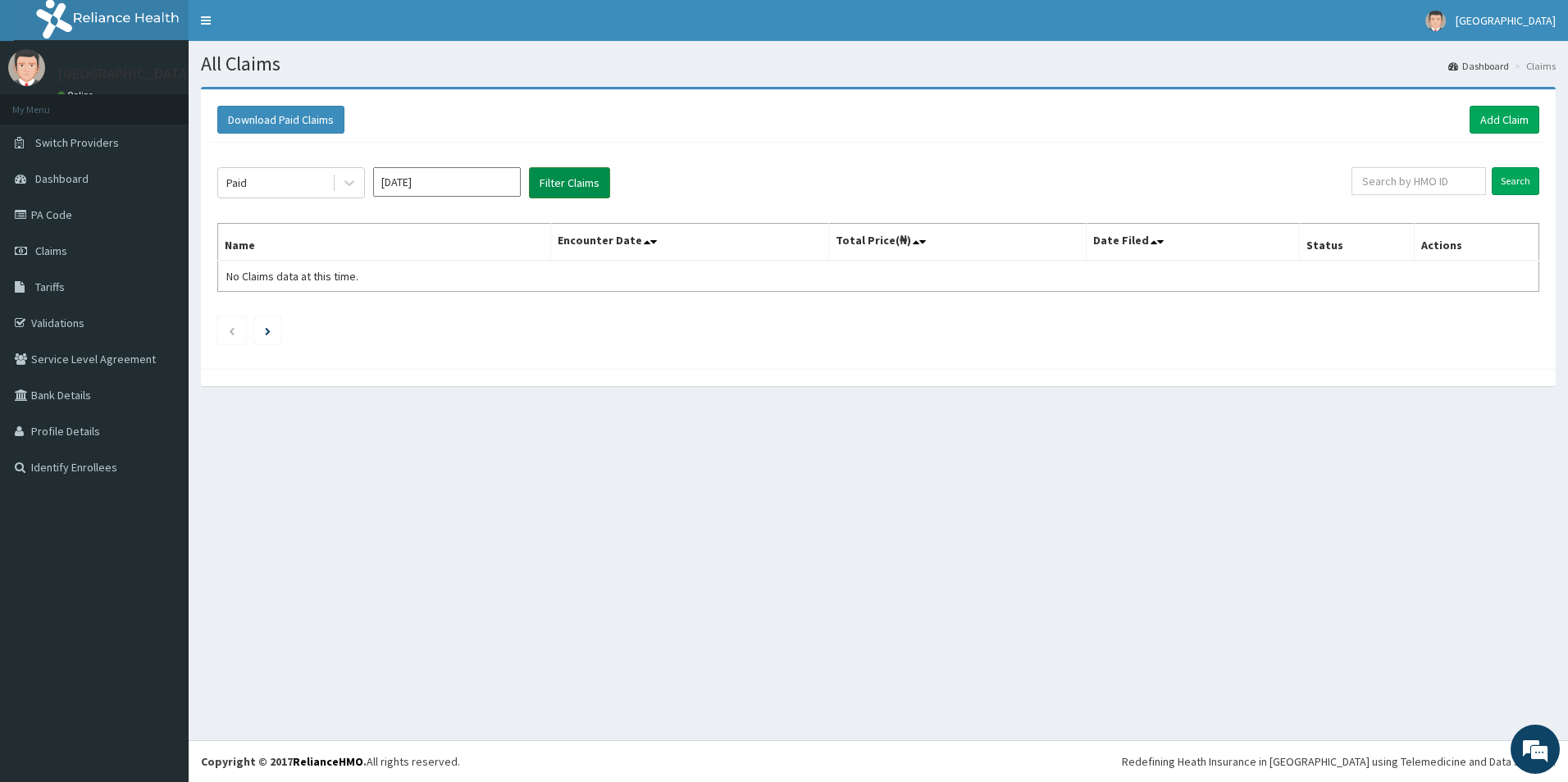
click at [550, 179] on button "Filter Claims" at bounding box center [570, 182] width 81 height 31
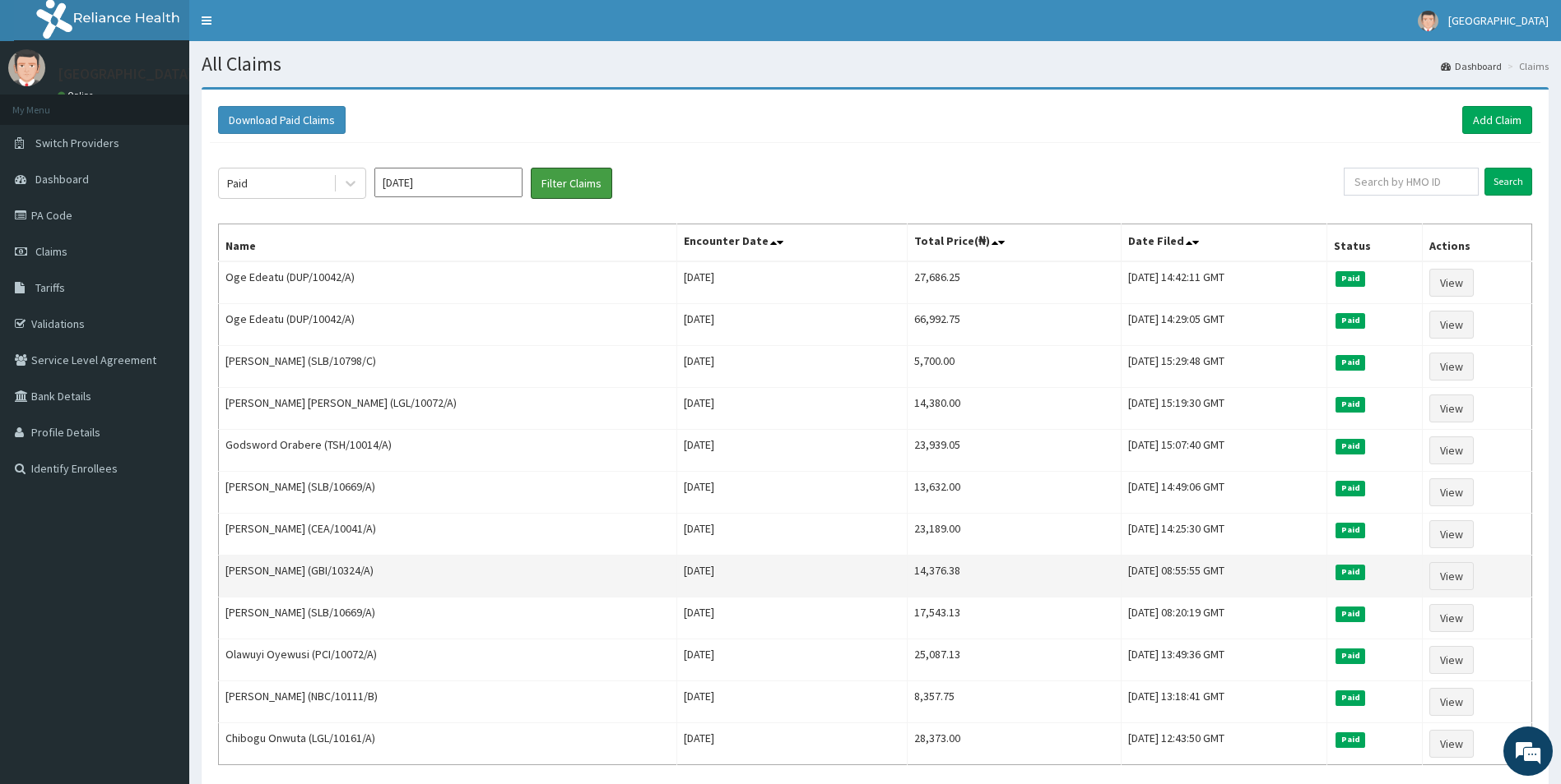
scroll to position [82, 0]
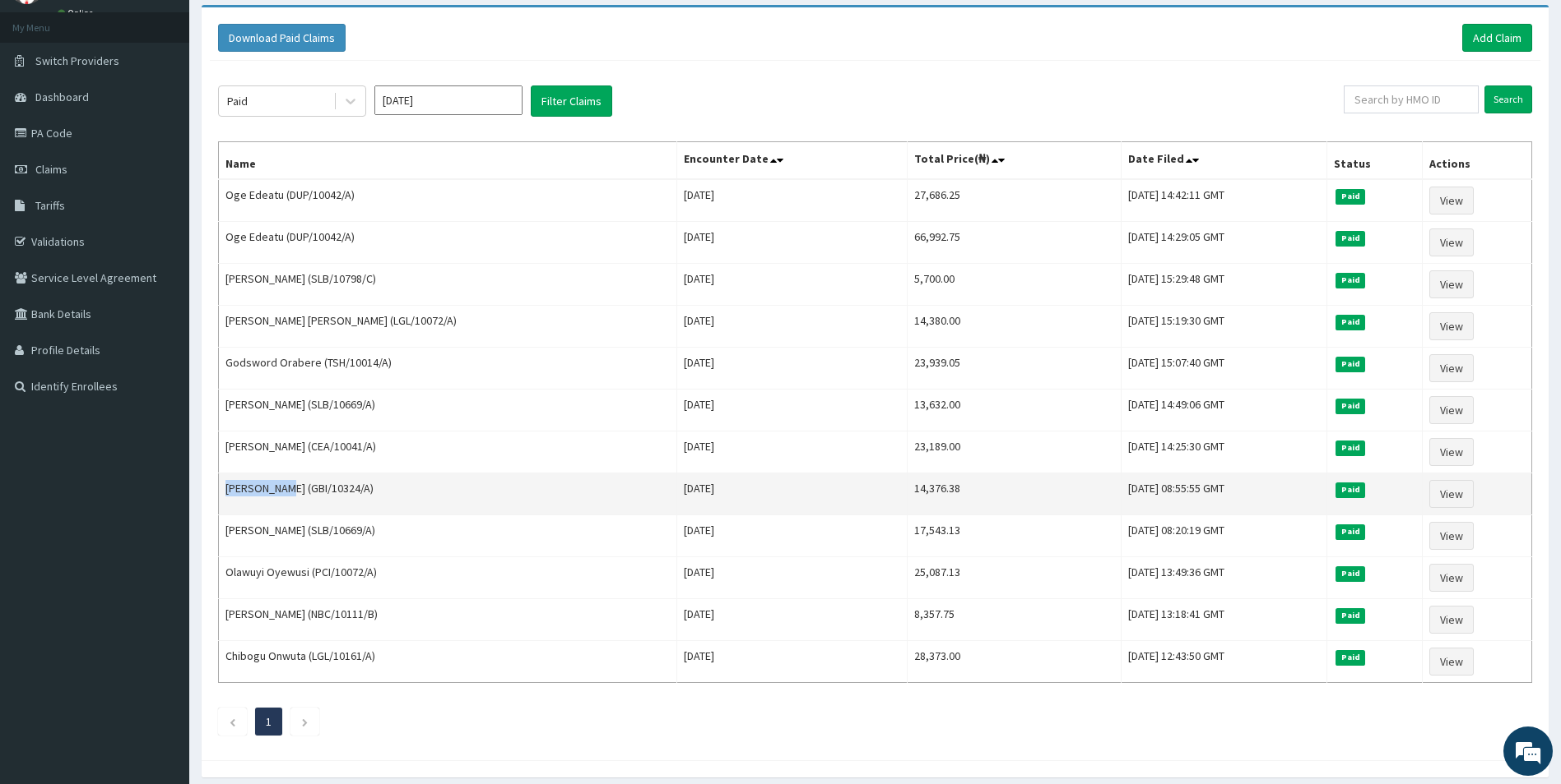
copy td "Auwal Sani"
drag, startPoint x: 280, startPoint y: 491, endPoint x: 224, endPoint y: 504, distance: 57.5
click at [224, 504] on td "Auwal Sani (GBI/10324/A)" at bounding box center [447, 495] width 458 height 42
click at [1439, 498] on link "View" at bounding box center [1451, 494] width 45 height 28
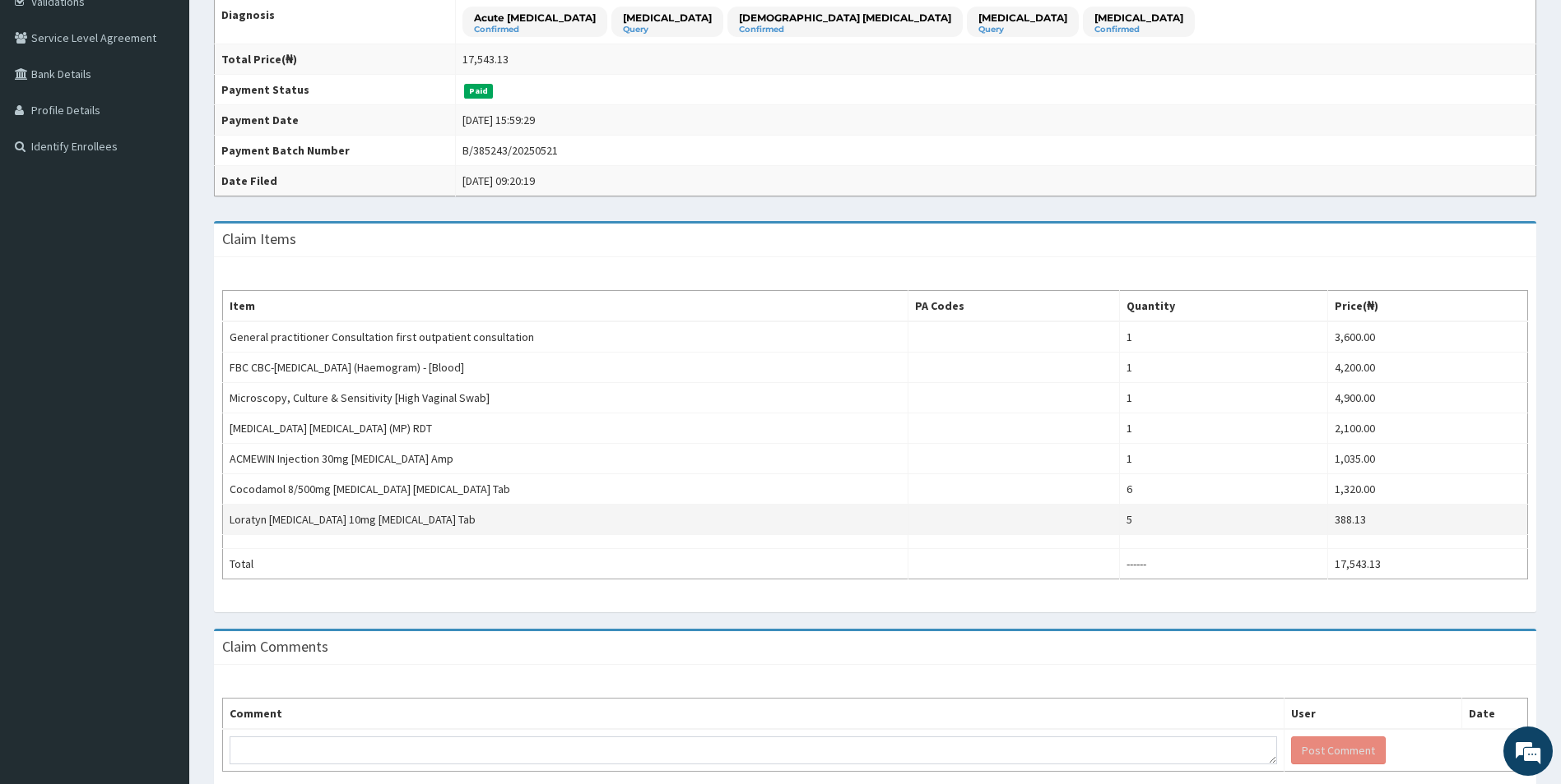
scroll to position [401, 0]
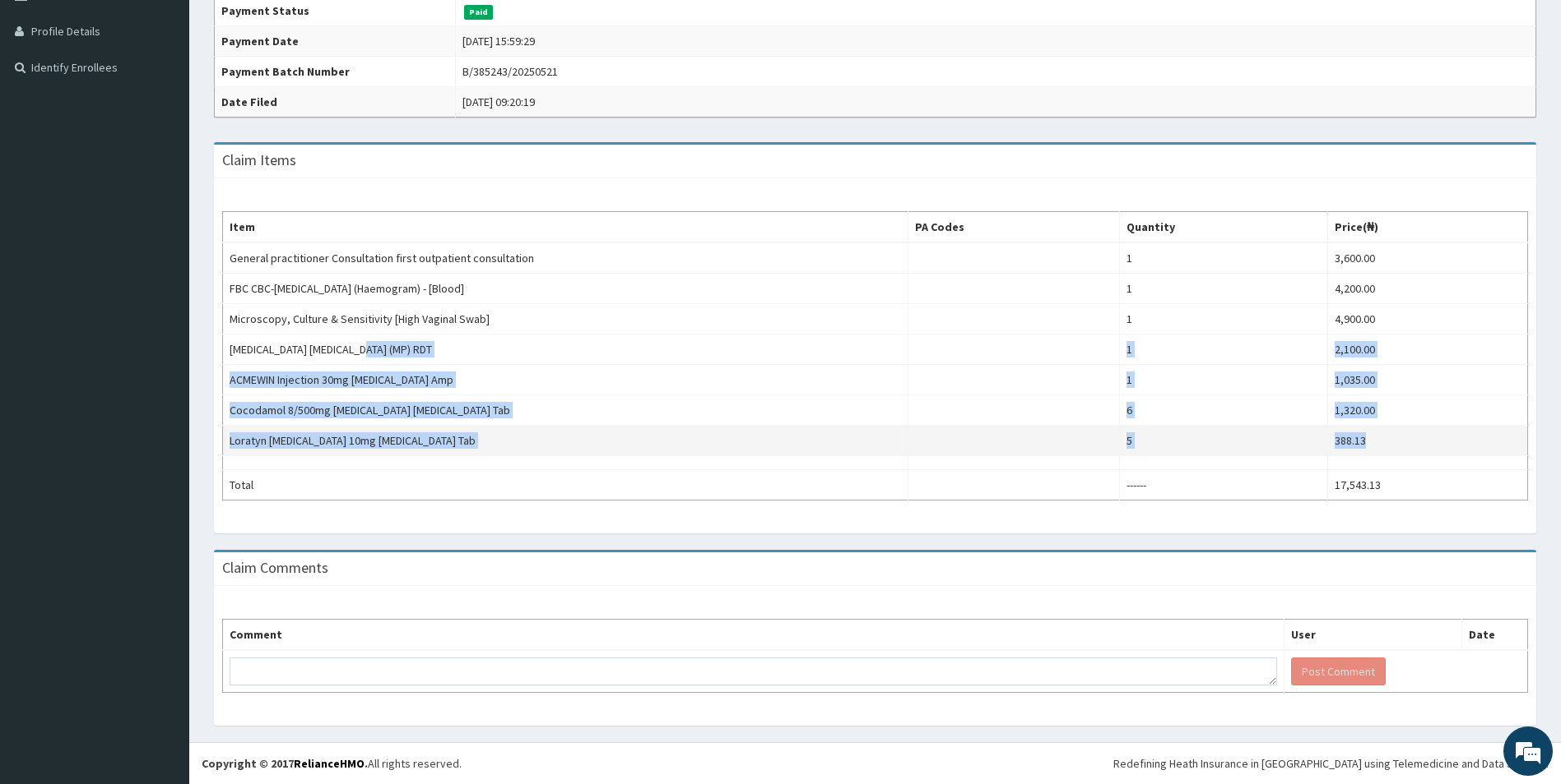
drag, startPoint x: 356, startPoint y: 458, endPoint x: 613, endPoint y: 452, distance: 257.1
click at [571, 370] on tbody "General practitioner Consultation first outpatient consultation 1 3,600.00 FBC …" at bounding box center [875, 372] width 1305 height 258
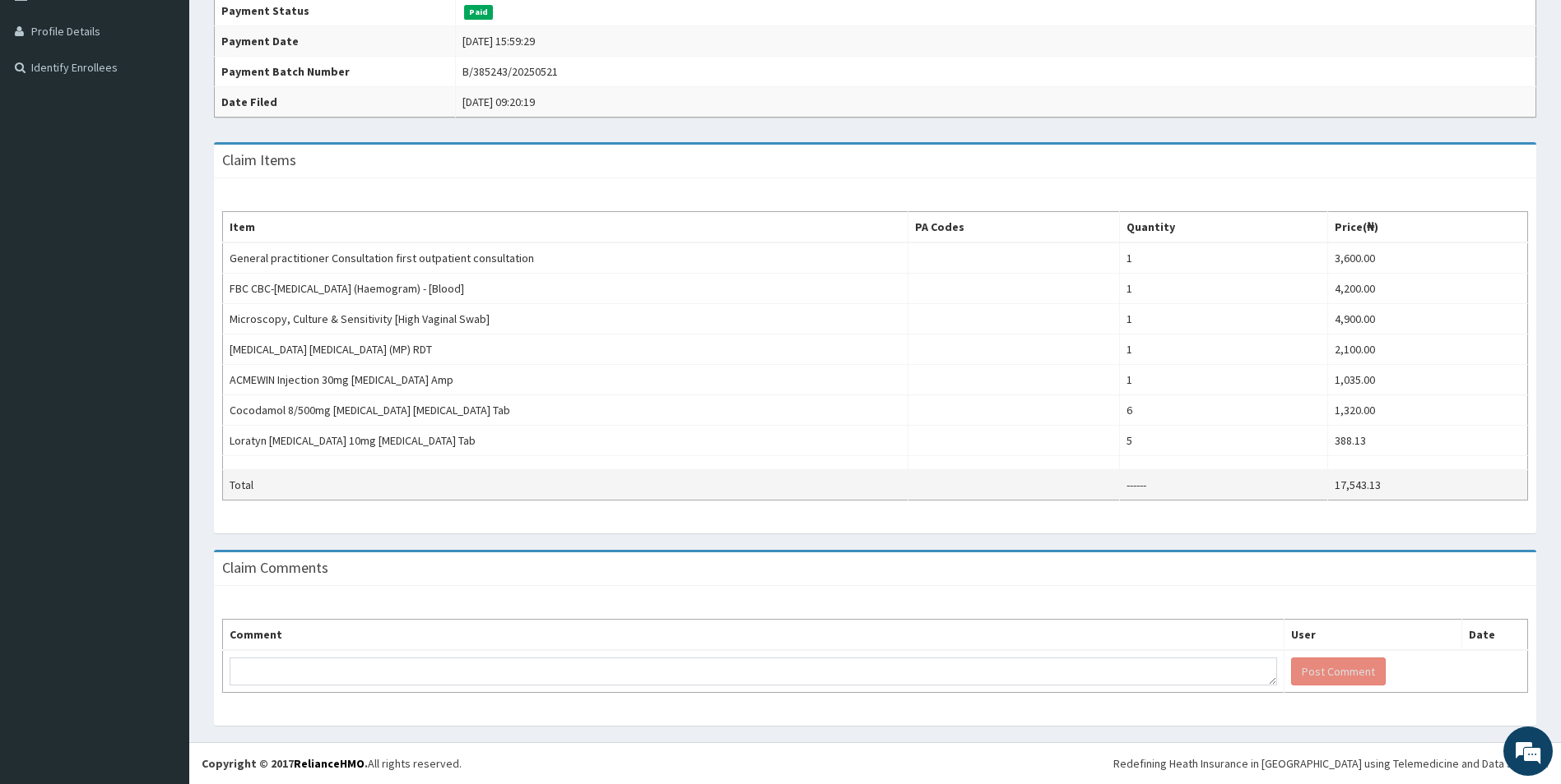
drag, startPoint x: 628, startPoint y: 465, endPoint x: 672, endPoint y: 476, distance: 45.4
click at [699, 514] on div "Item PA Codes Quantity Price(₦) General practitioner Consultation first outpati…" at bounding box center [875, 357] width 1322 height 356
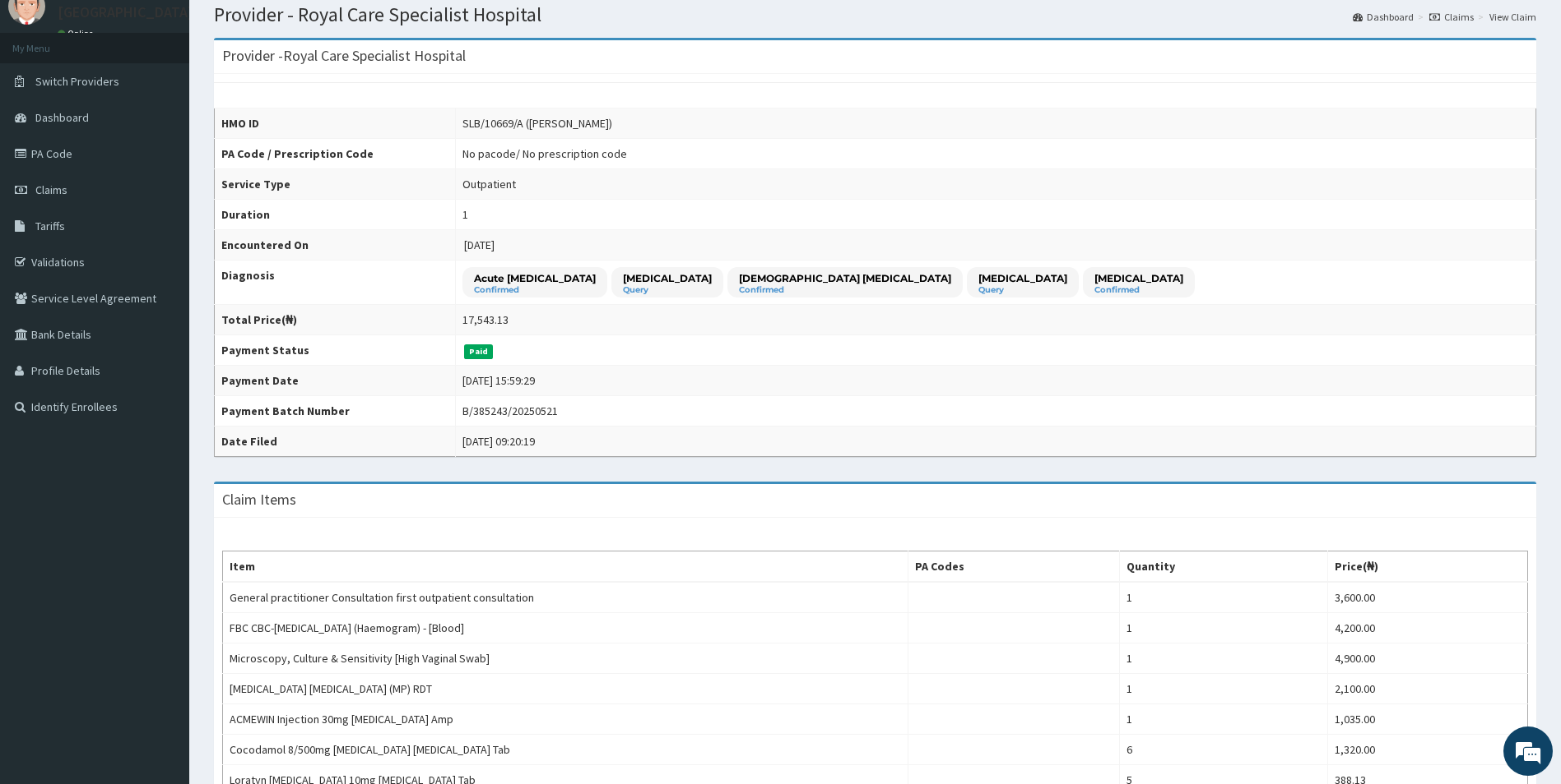
scroll to position [0, 0]
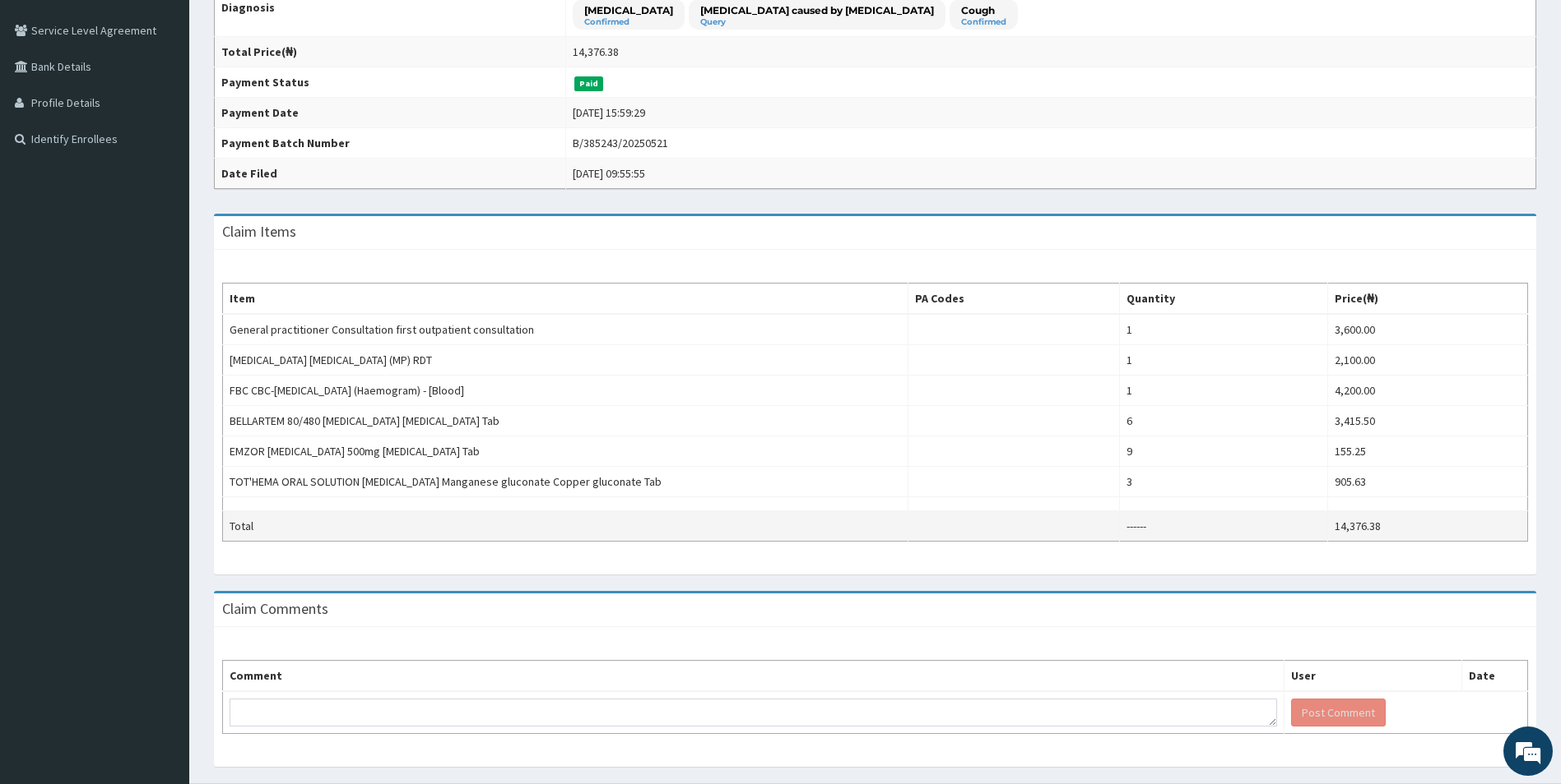
scroll to position [371, 0]
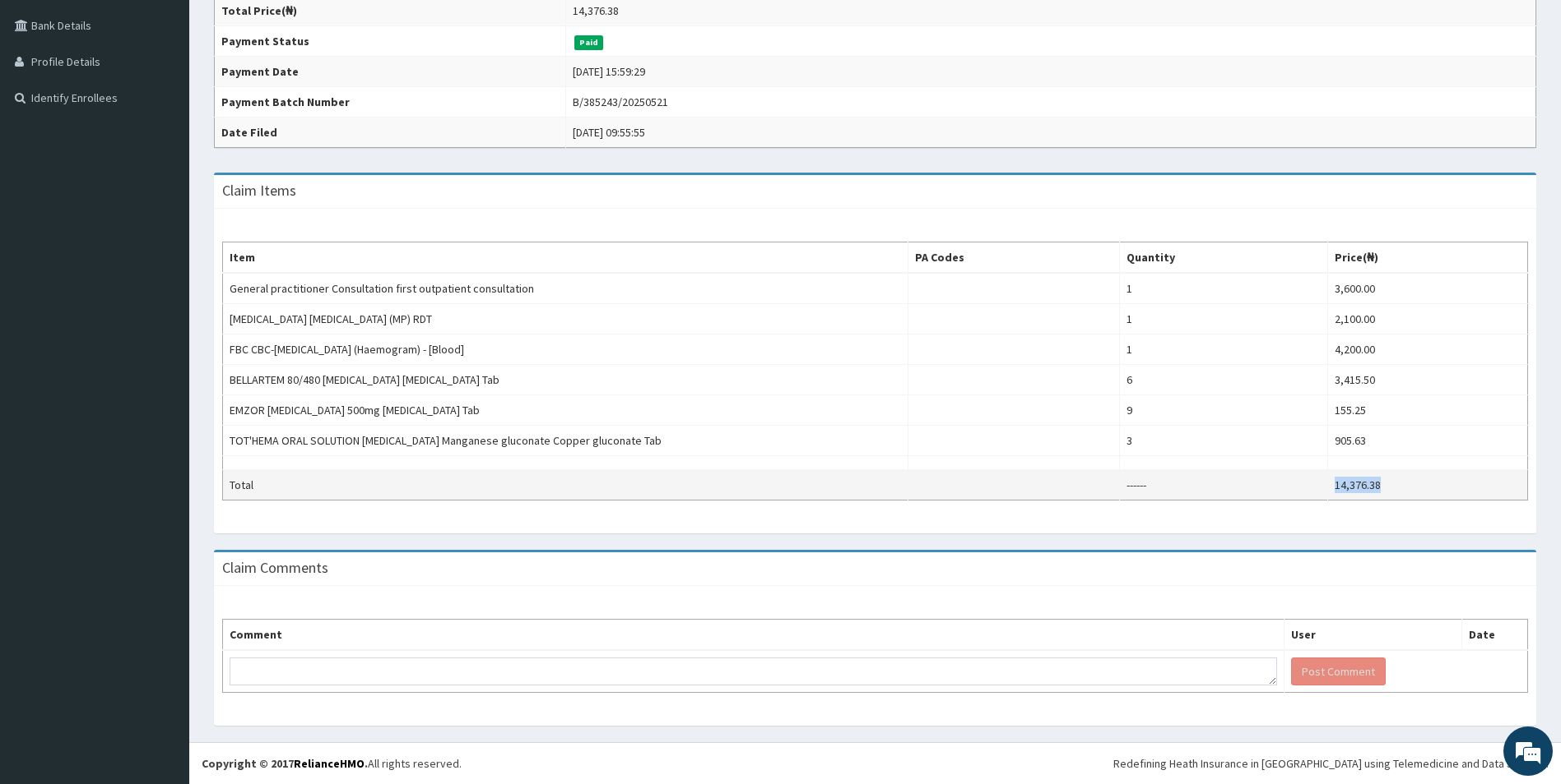
drag, startPoint x: 1410, startPoint y: 489, endPoint x: 1322, endPoint y: 490, distance: 88.0
click at [1322, 490] on tr "Total ------ 14,376.38" at bounding box center [875, 485] width 1305 height 31
copy tr "14,376.38"
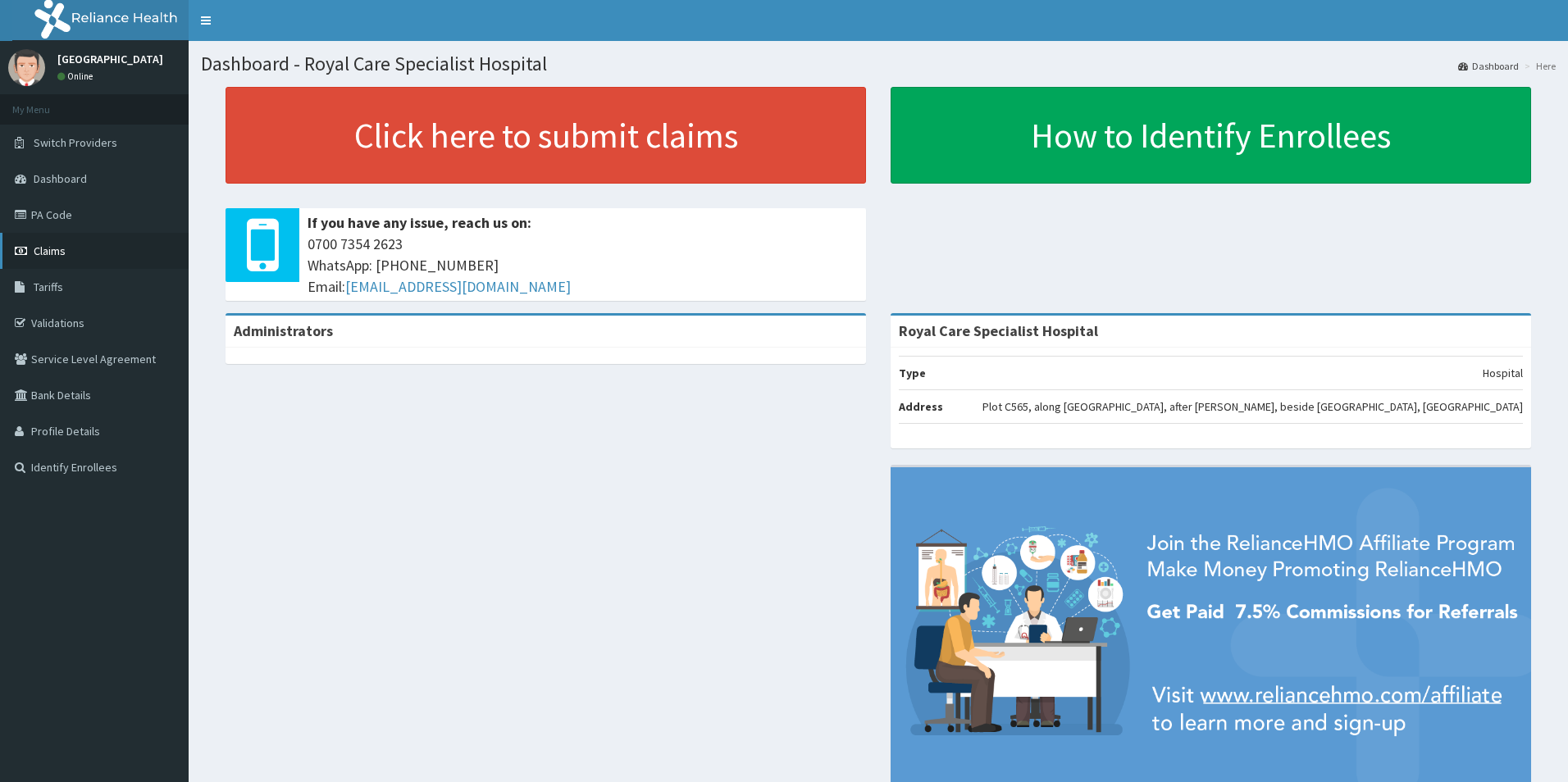
click at [51, 252] on span "Claims" at bounding box center [50, 251] width 32 height 15
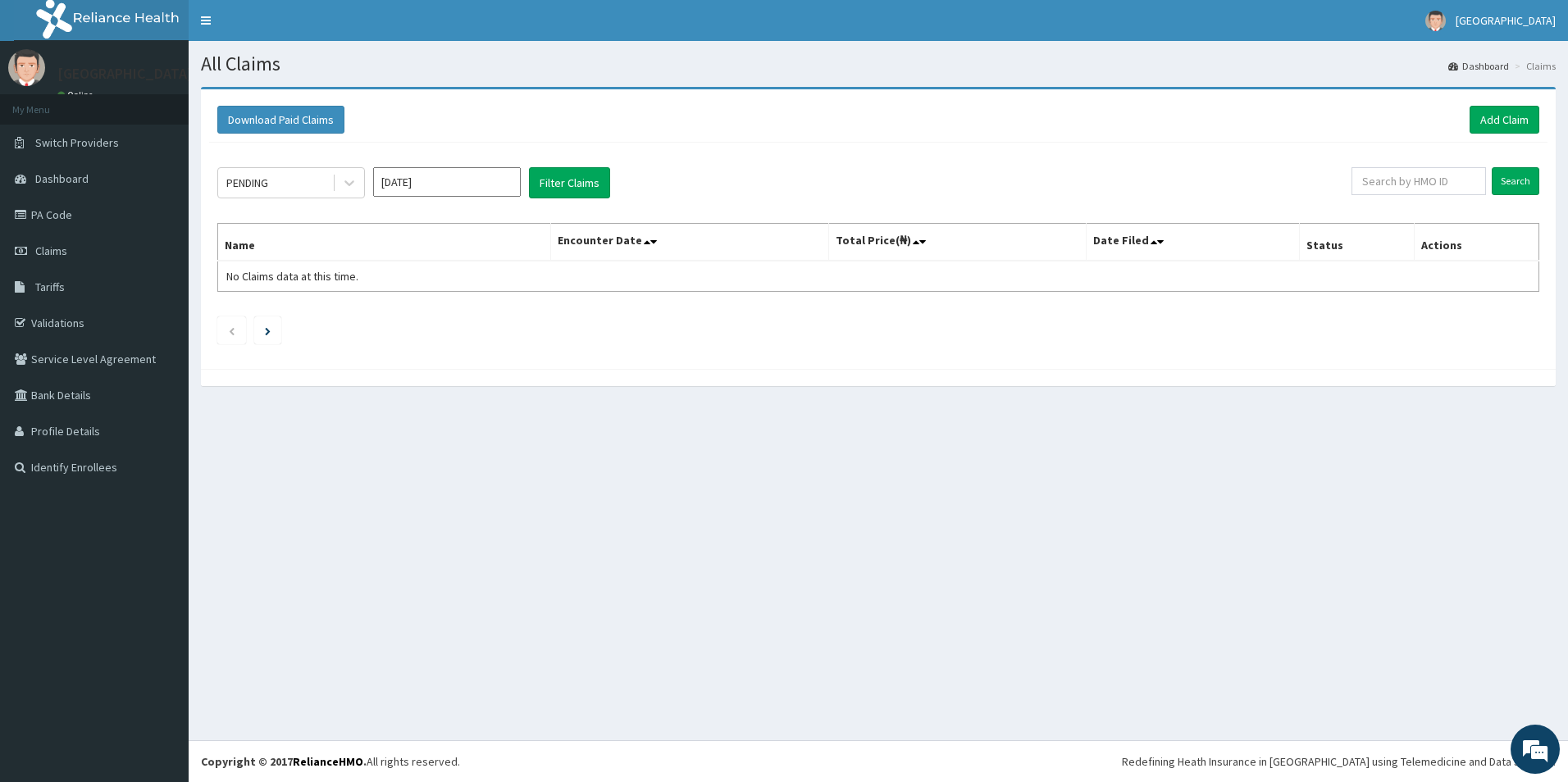
click at [455, 186] on input "[DATE]" at bounding box center [447, 182] width 148 height 30
click at [447, 253] on div "Feb" at bounding box center [446, 251] width 33 height 31
type input "[DATE]"
click at [355, 179] on icon at bounding box center [349, 182] width 17 height 17
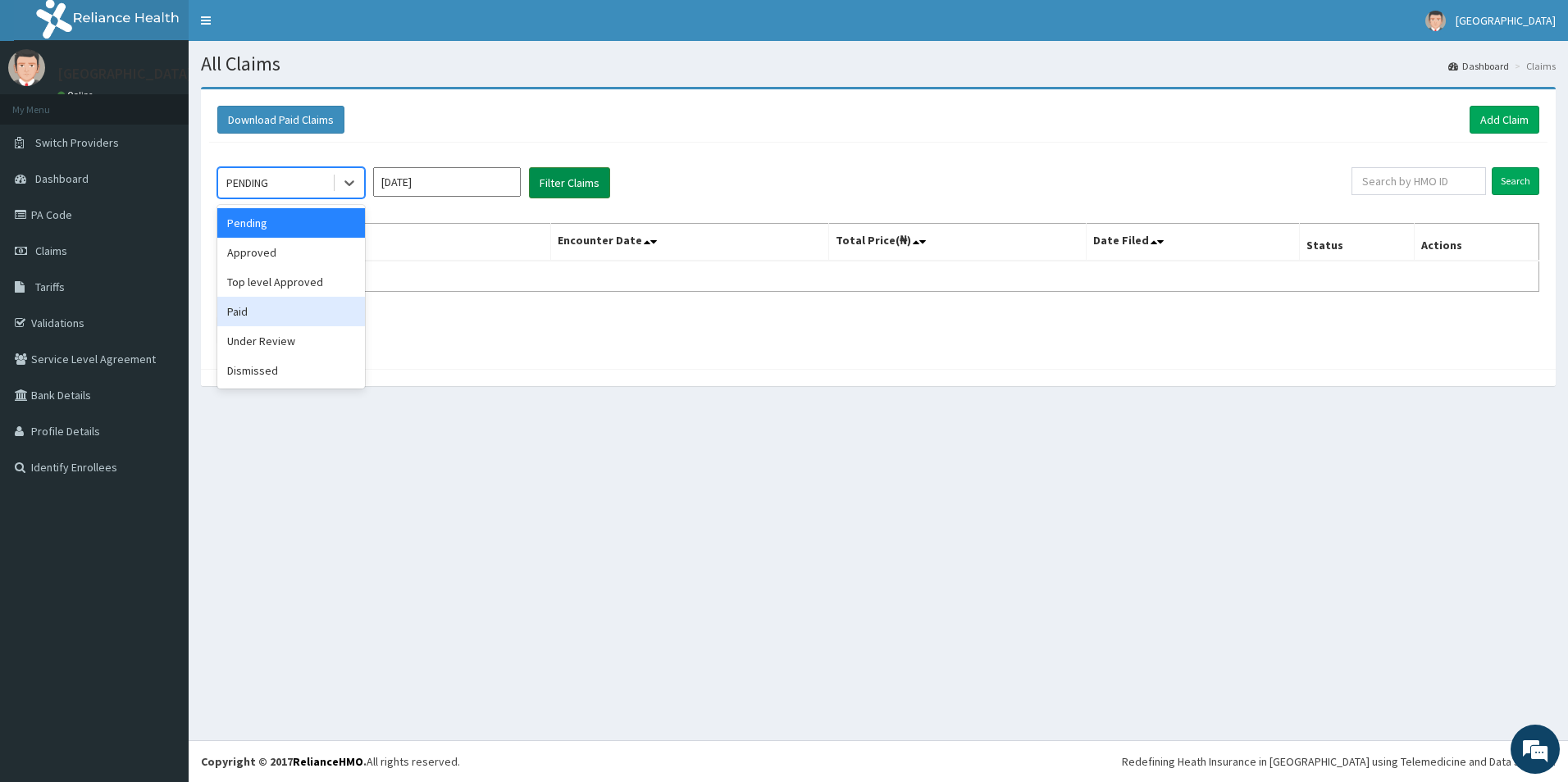
drag, startPoint x: 269, startPoint y: 320, endPoint x: 581, endPoint y: 192, distance: 337.2
click at [269, 319] on div "Paid" at bounding box center [290, 312] width 148 height 30
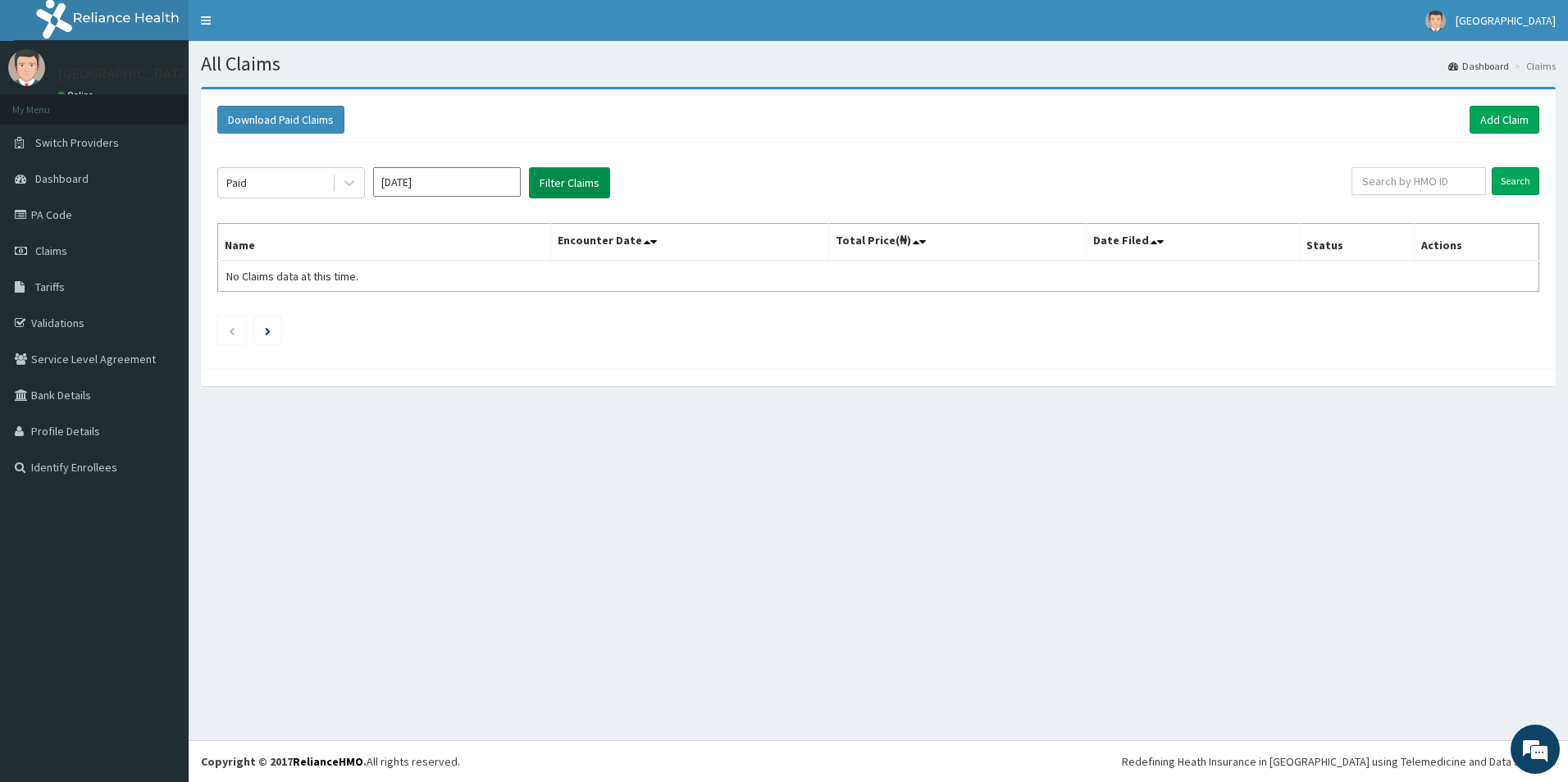
click at [586, 190] on button "Filter Claims" at bounding box center [570, 182] width 81 height 31
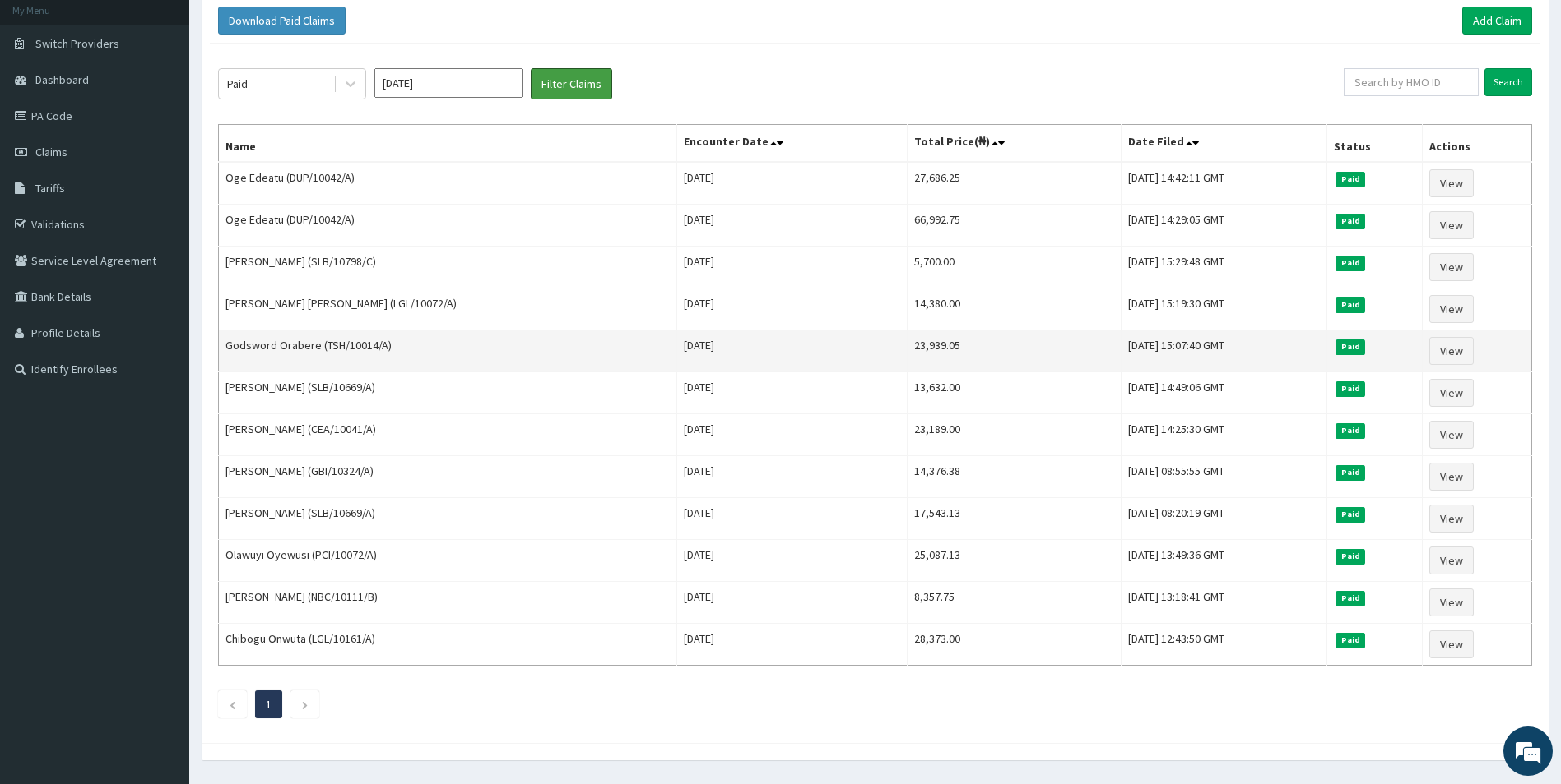
scroll to position [146, 0]
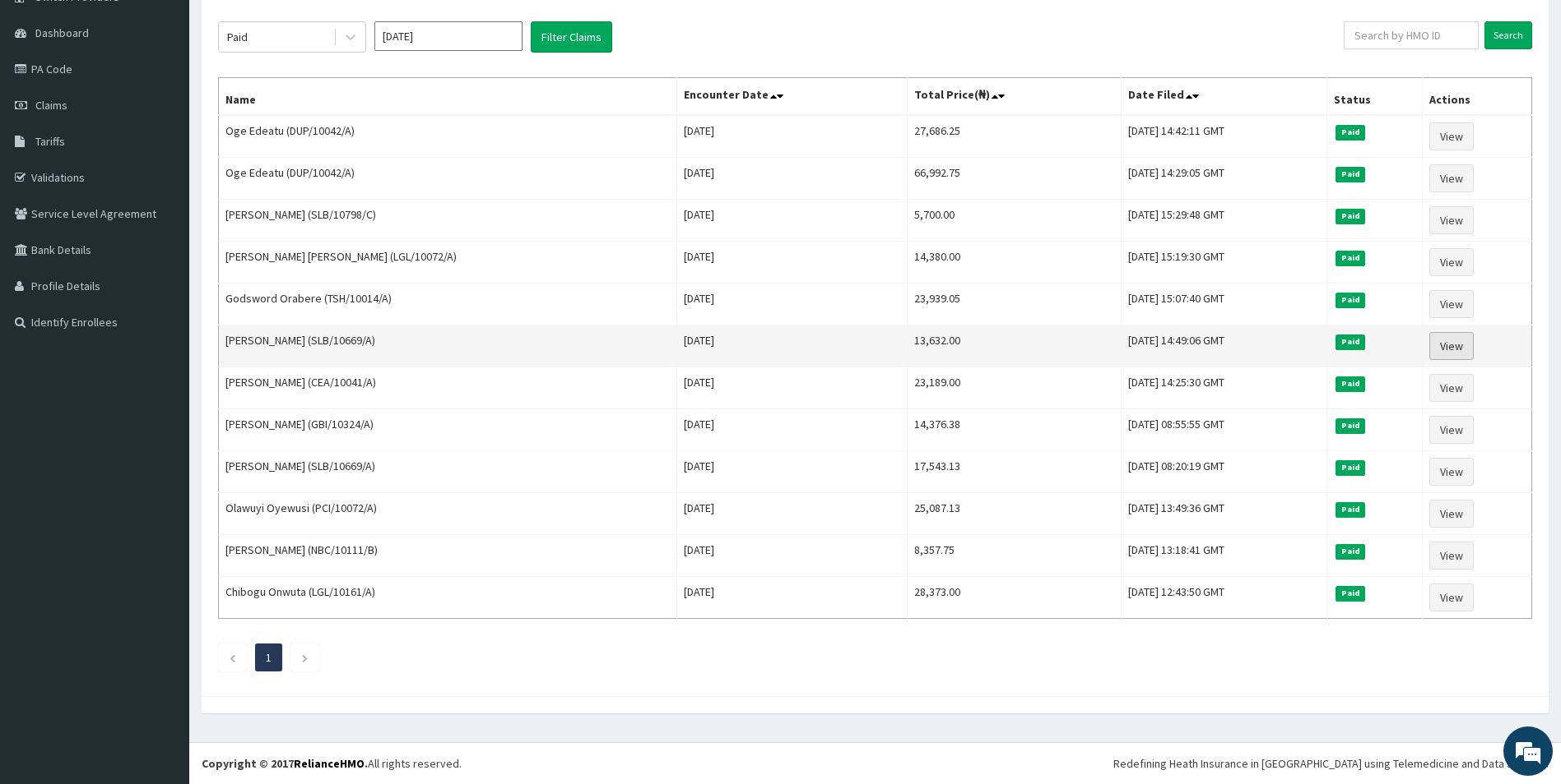
click at [1467, 353] on link "View" at bounding box center [1451, 346] width 45 height 28
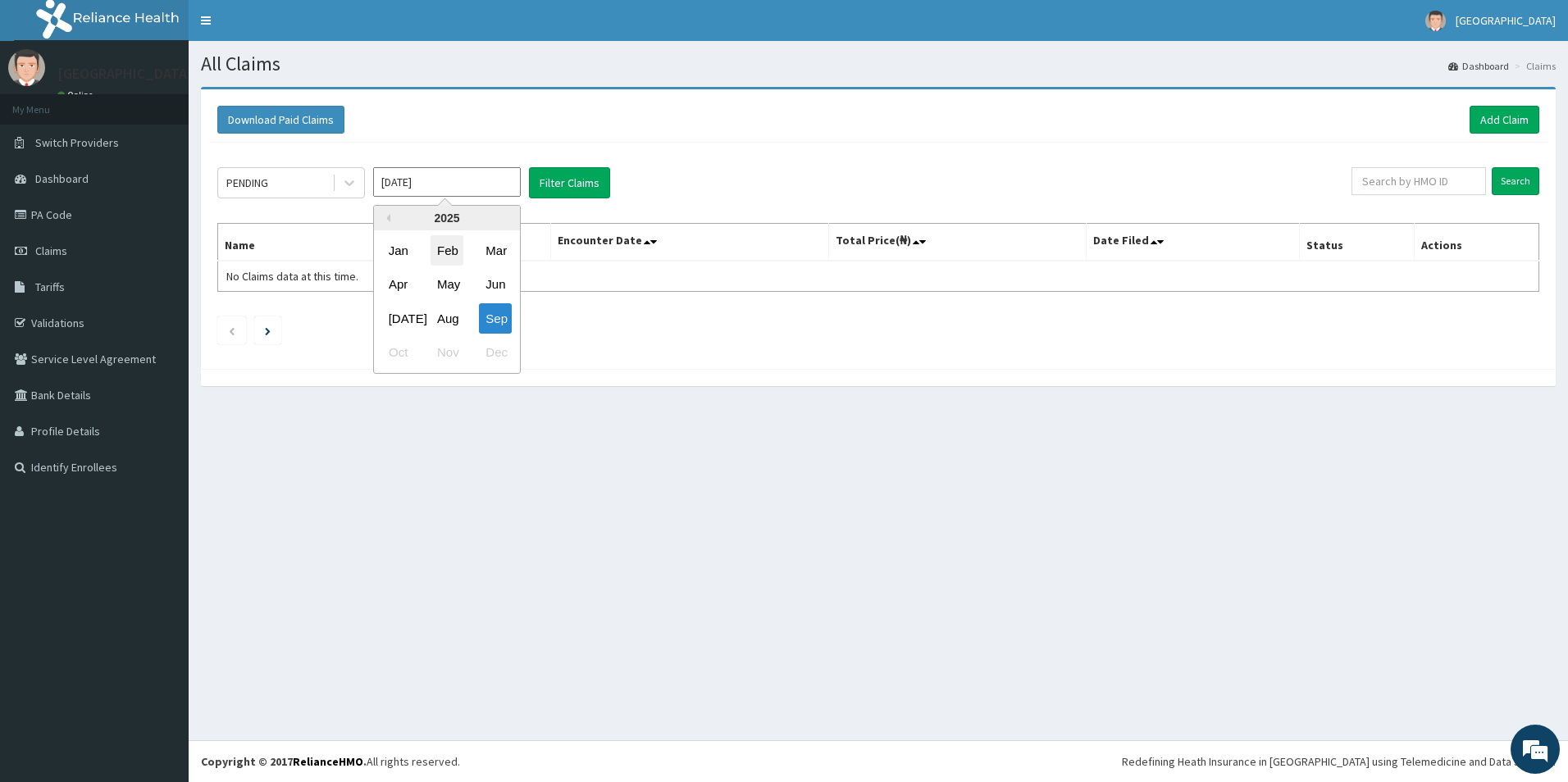
click at [439, 248] on div "Feb" at bounding box center [446, 251] width 33 height 31
type input "Feb 2025"
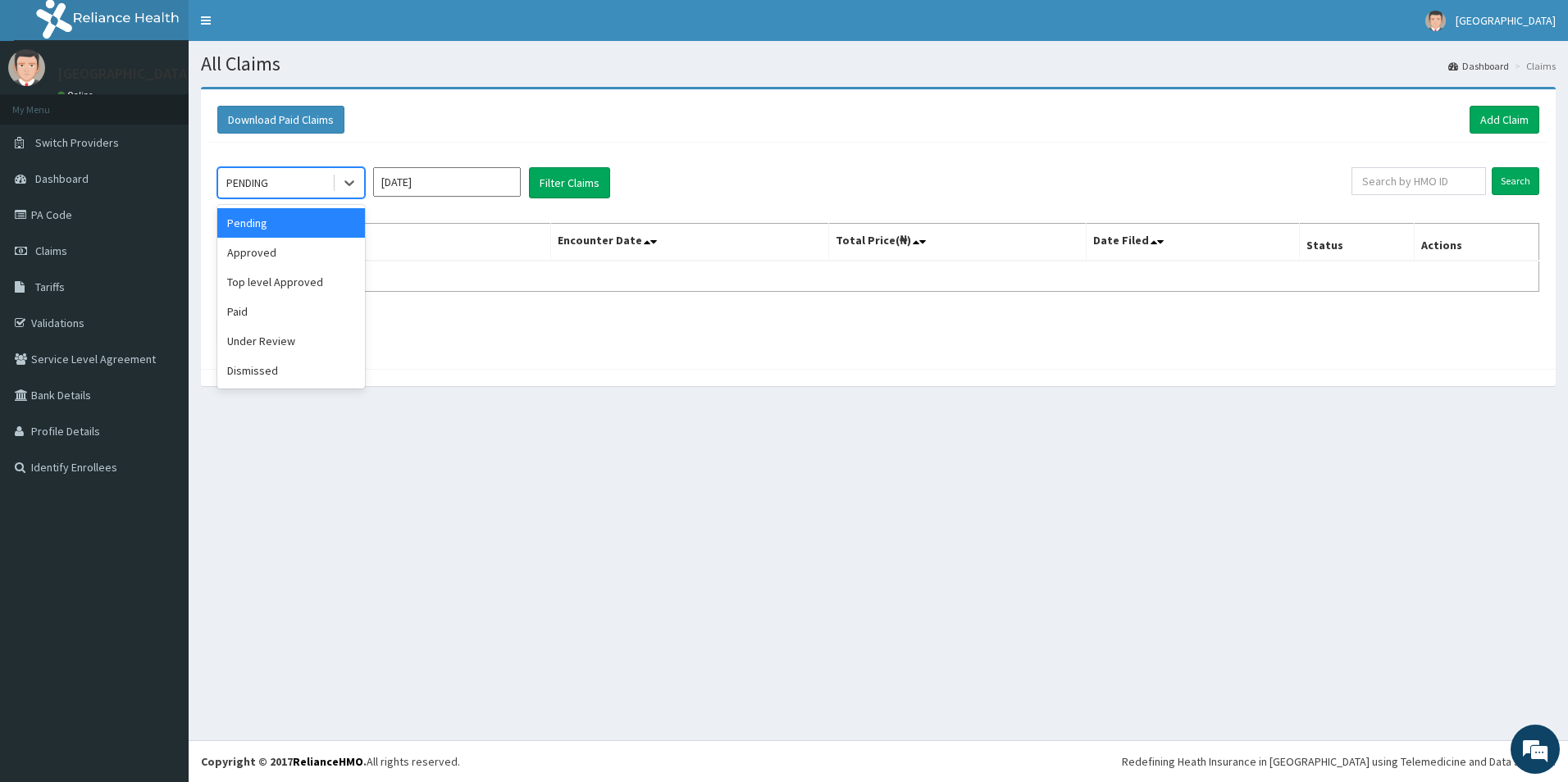
click at [307, 187] on div "PENDING" at bounding box center [275, 182] width 114 height 26
click at [260, 307] on div "Paid" at bounding box center [290, 312] width 148 height 30
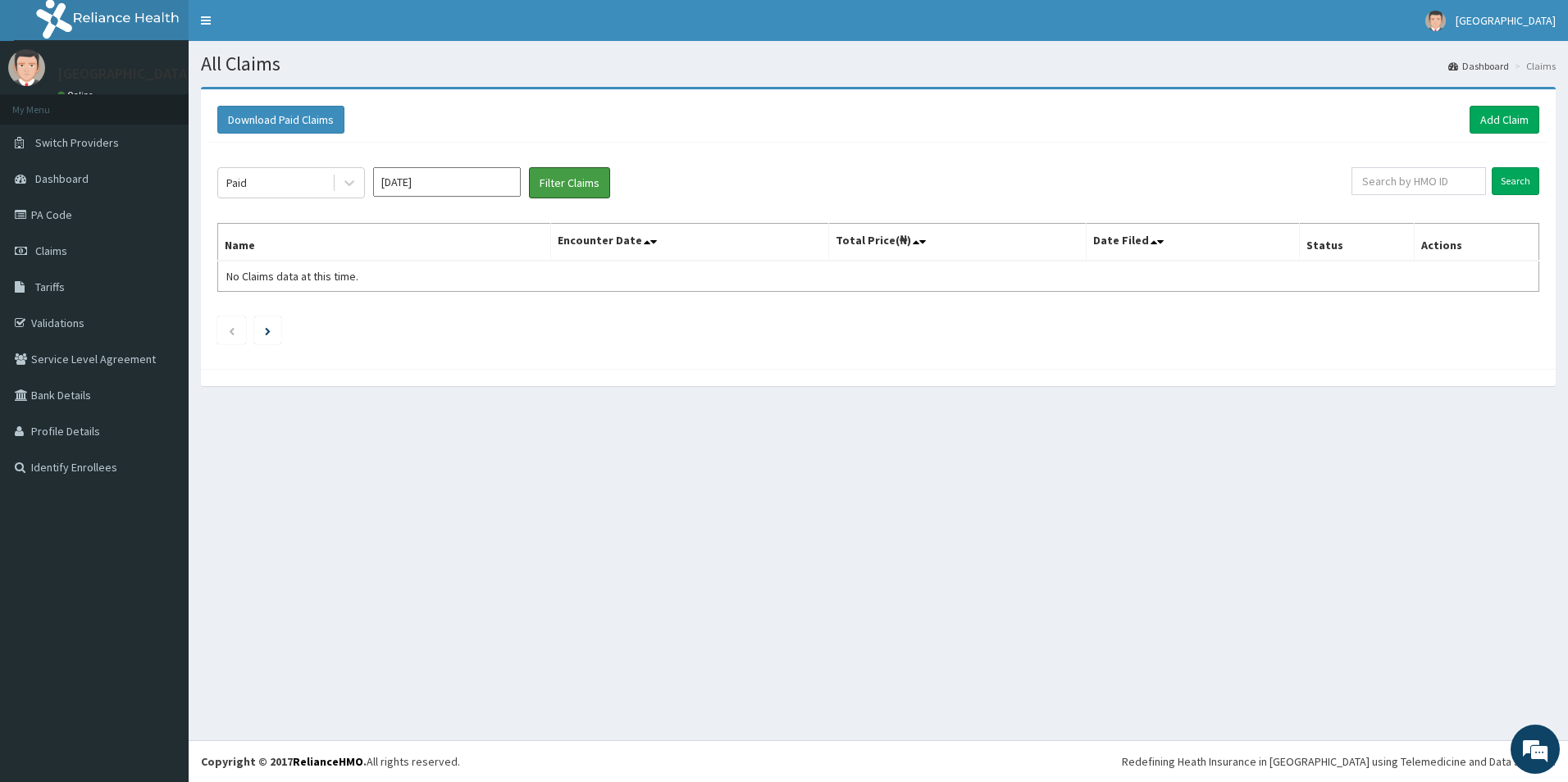
drag, startPoint x: 560, startPoint y: 185, endPoint x: 978, endPoint y: 123, distance: 422.6
click at [560, 184] on button "Filter Claims" at bounding box center [570, 182] width 81 height 31
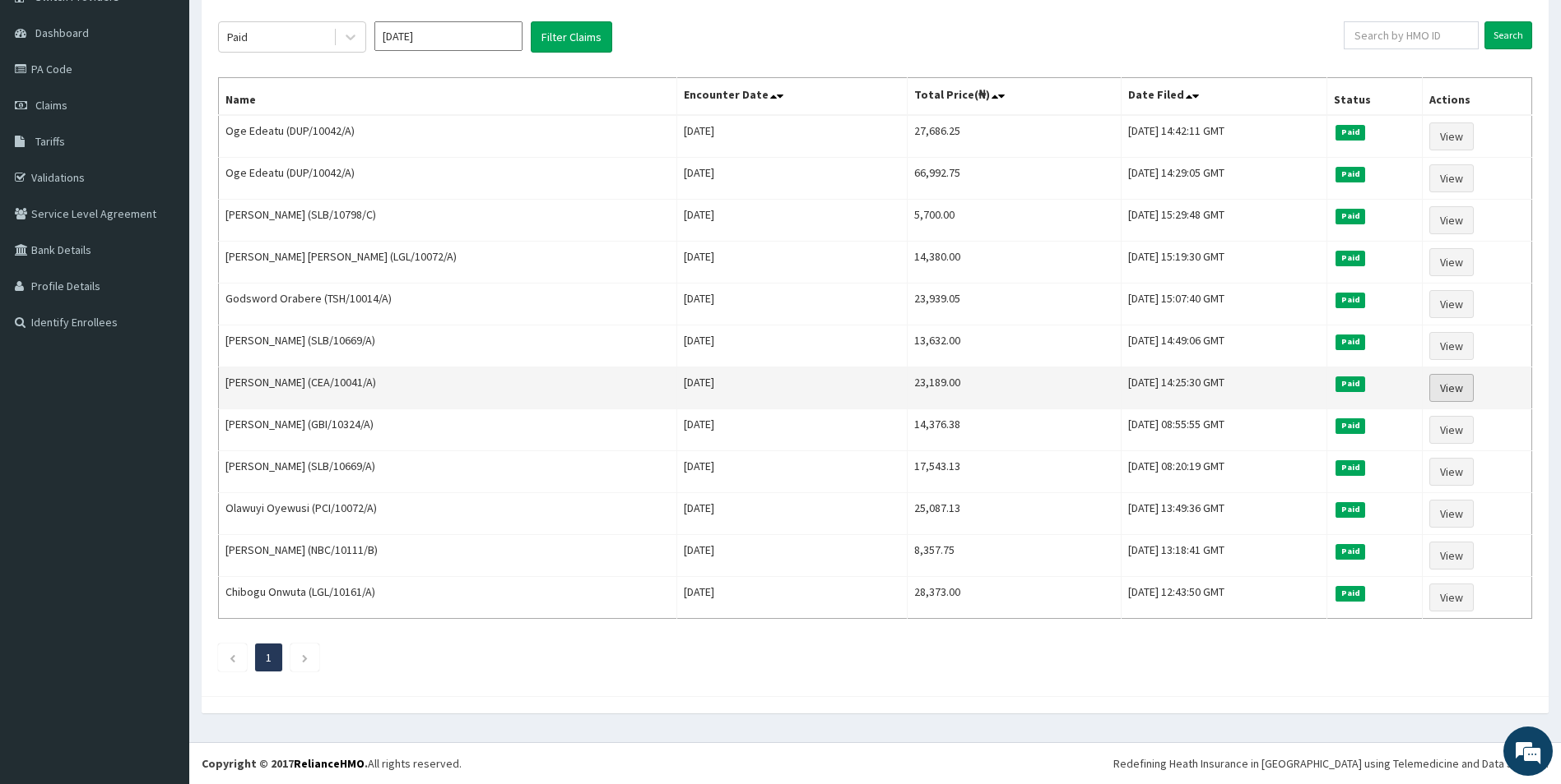
click at [1444, 391] on link "View" at bounding box center [1451, 389] width 45 height 28
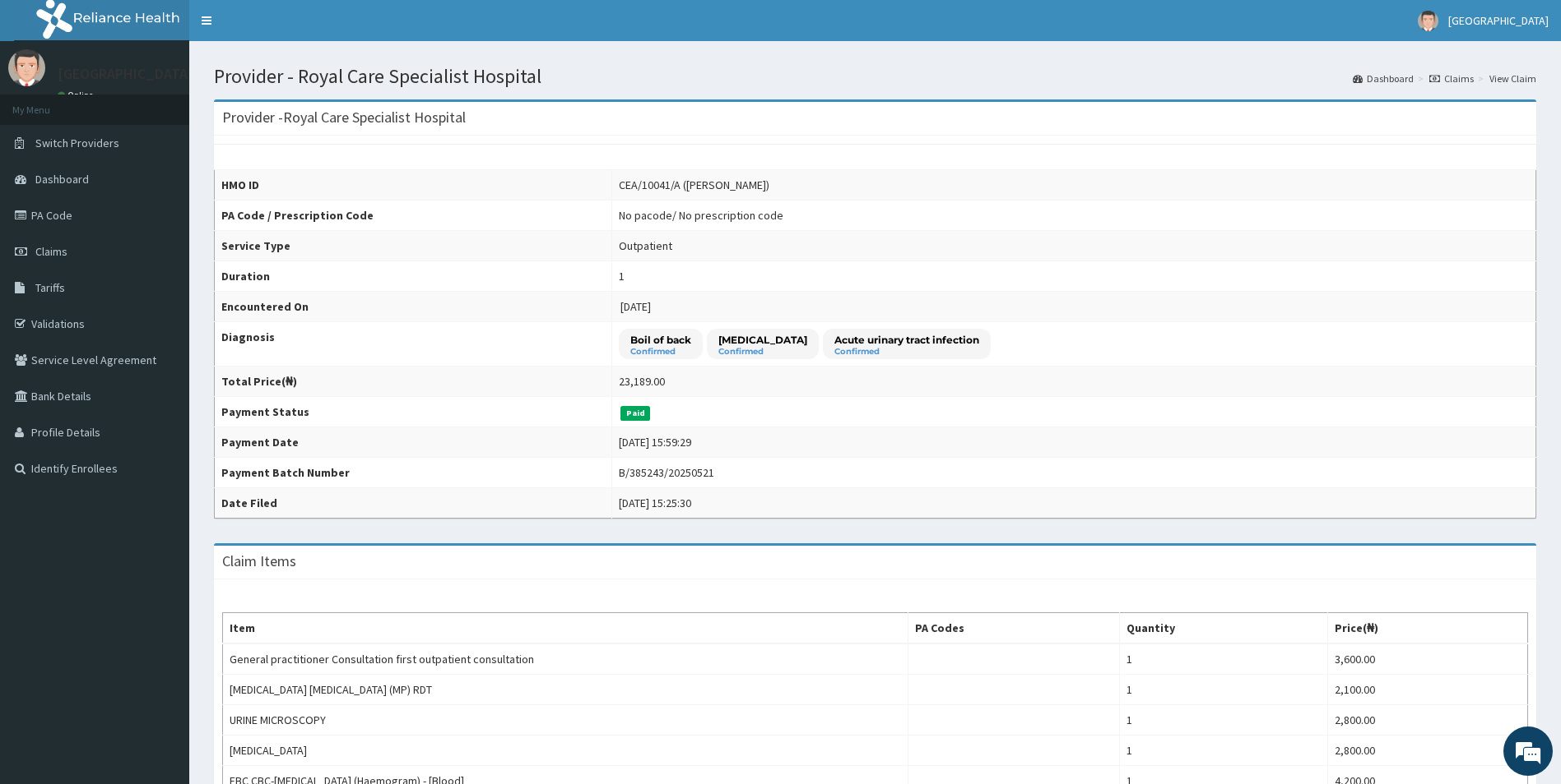
drag, startPoint x: 699, startPoint y: 180, endPoint x: 781, endPoint y: 179, distance: 82.0
click at [770, 179] on div "CEA/10041/A (Charity Nwankwo)" at bounding box center [693, 185] width 150 height 17
copy div "Charity Nwankwo"
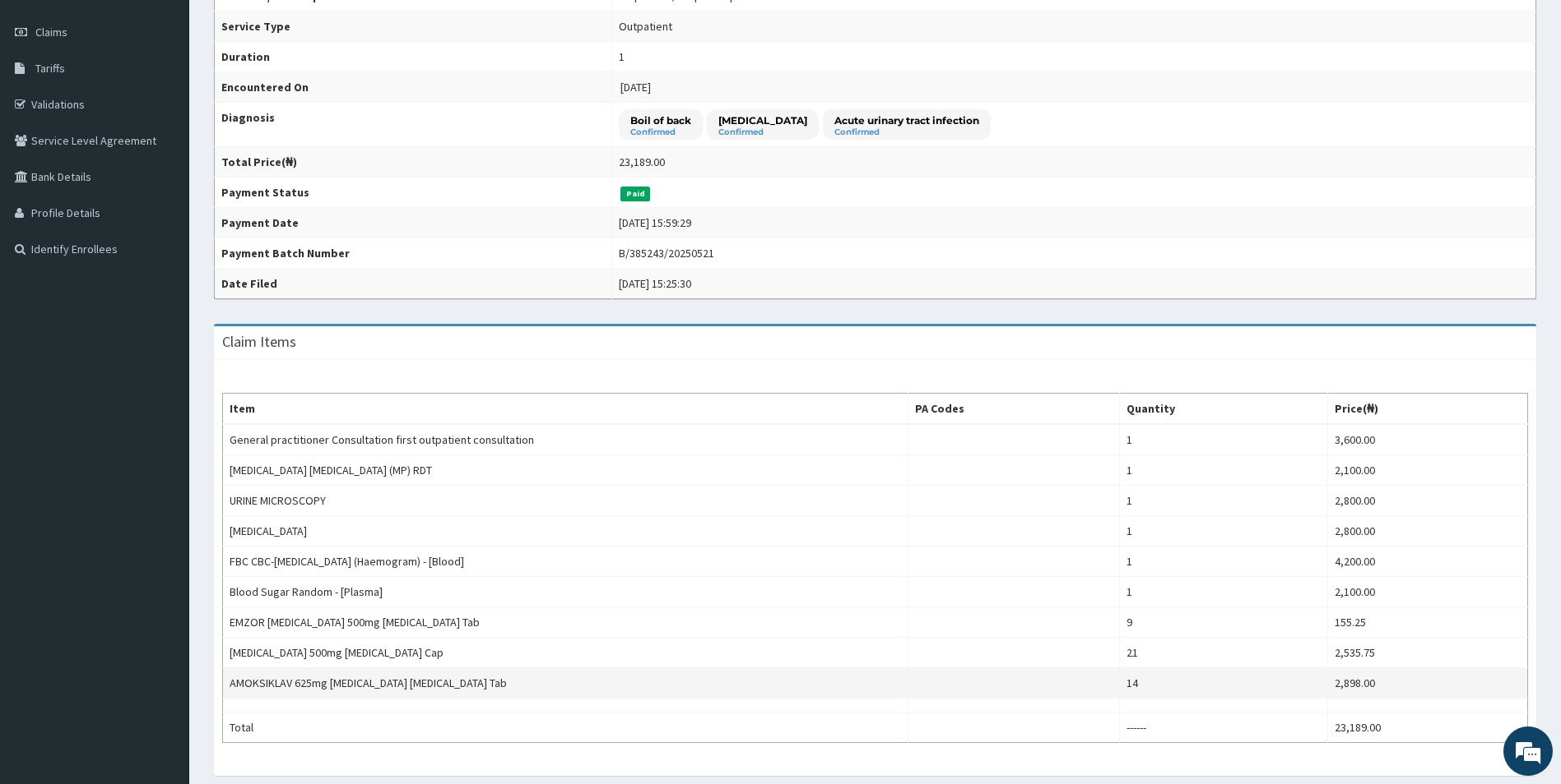
scroll to position [329, 0]
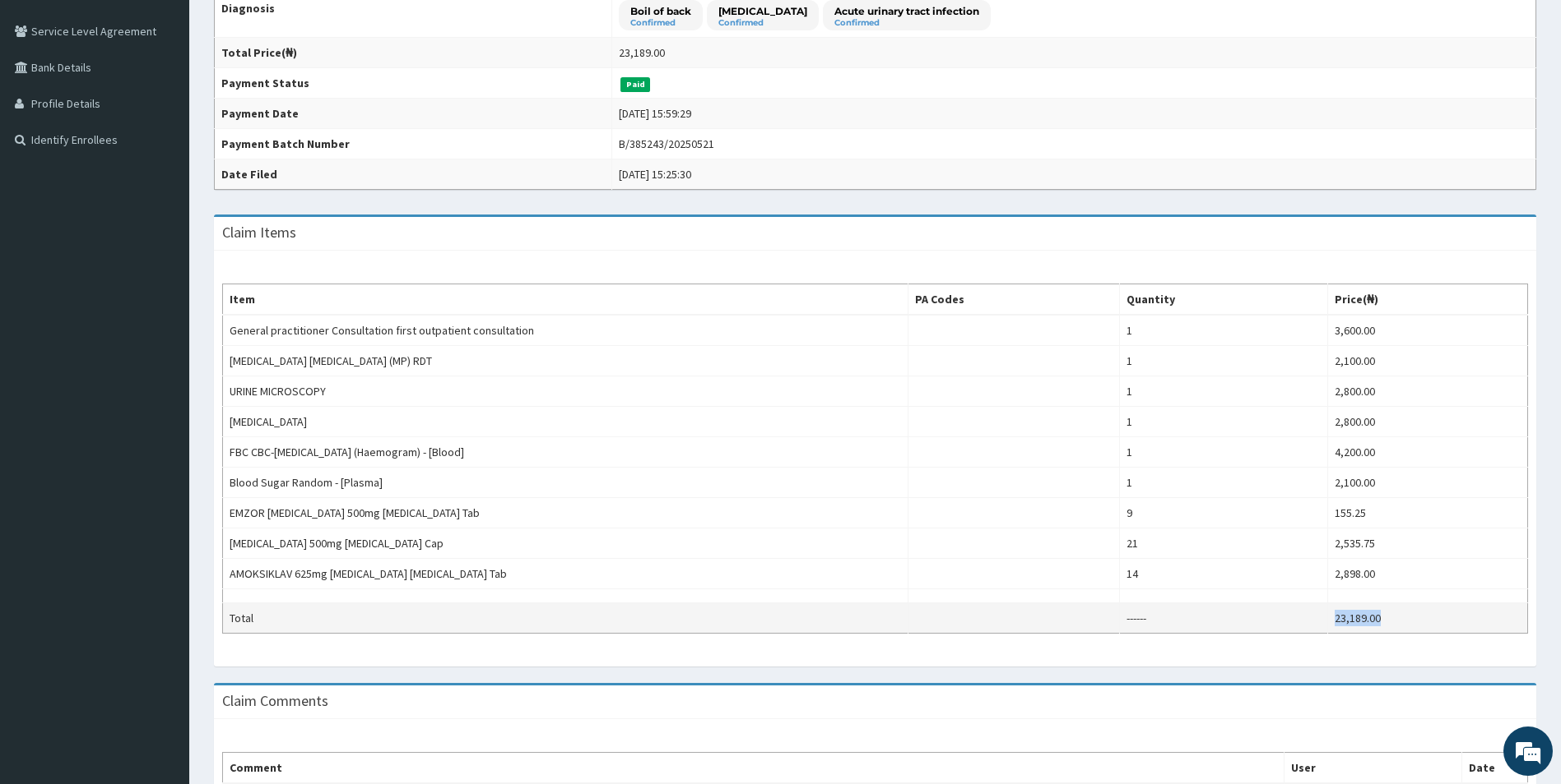
drag, startPoint x: 1381, startPoint y: 613, endPoint x: 1316, endPoint y: 626, distance: 66.3
click at [1321, 626] on tr "Total ------ 23,189.00" at bounding box center [875, 618] width 1305 height 31
copy tr "23,189.00"
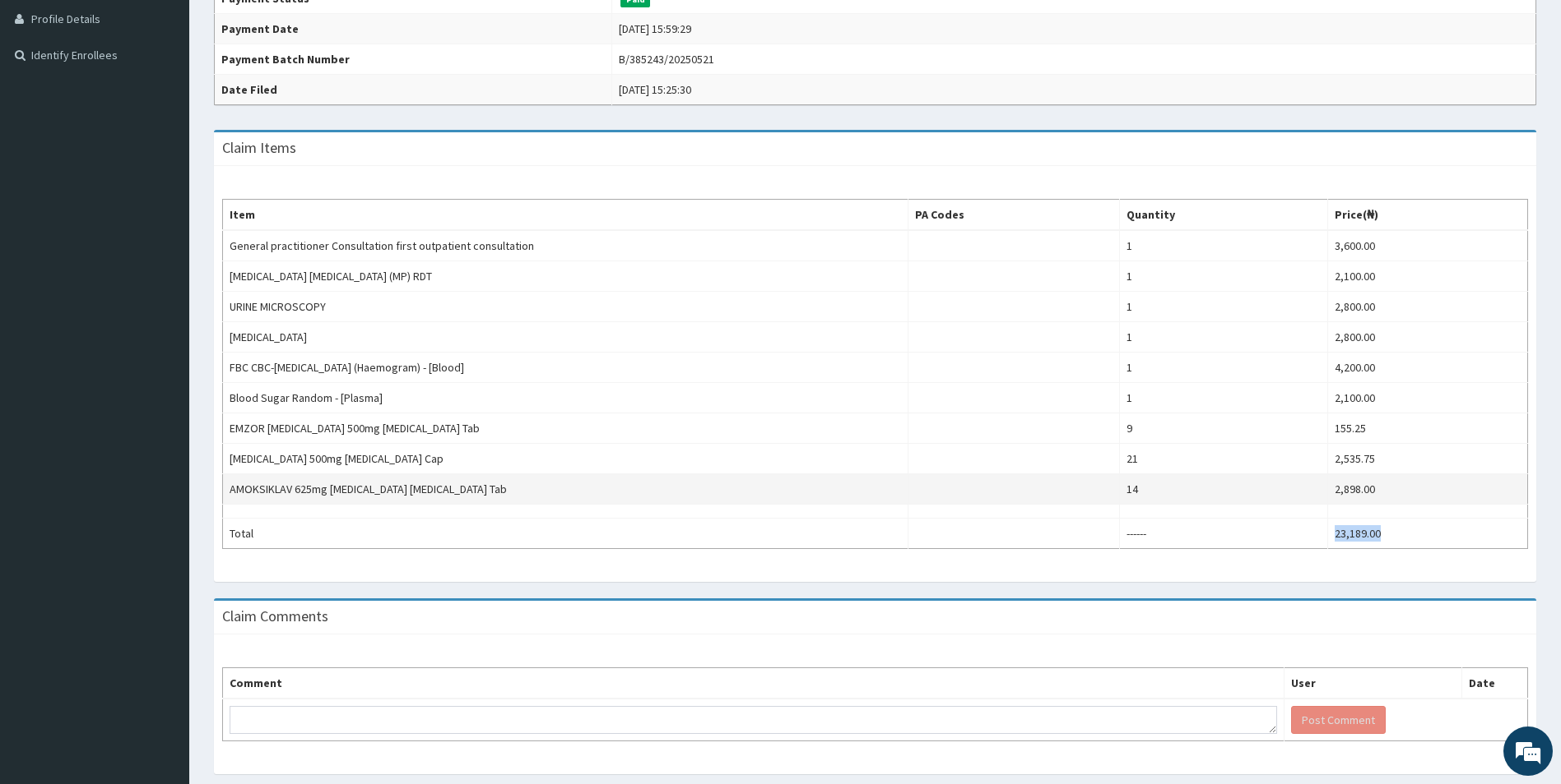
scroll to position [462, 0]
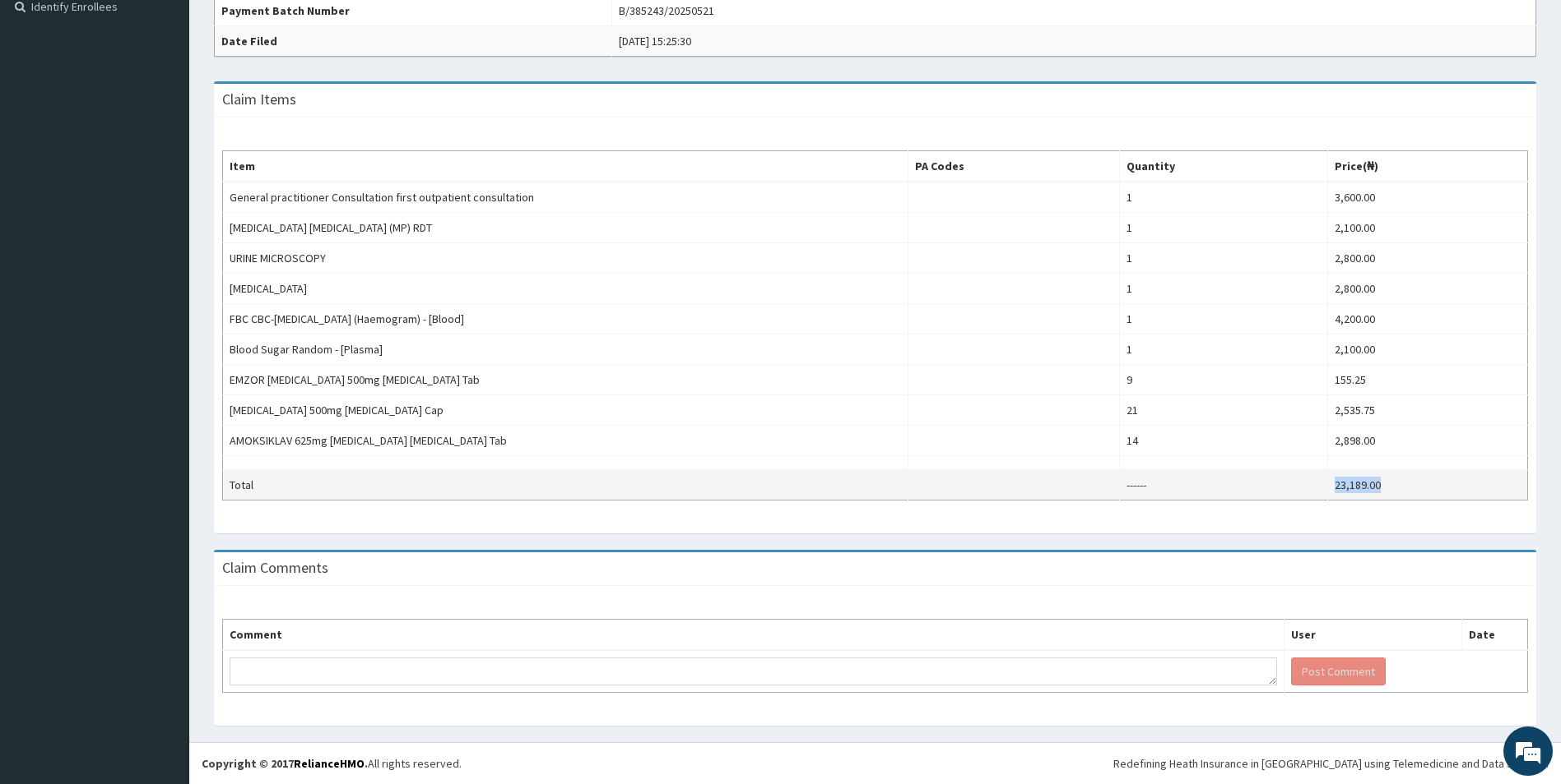
click at [1412, 478] on td "23,189.00" at bounding box center [1427, 485] width 200 height 31
copy tr "23,189.00"
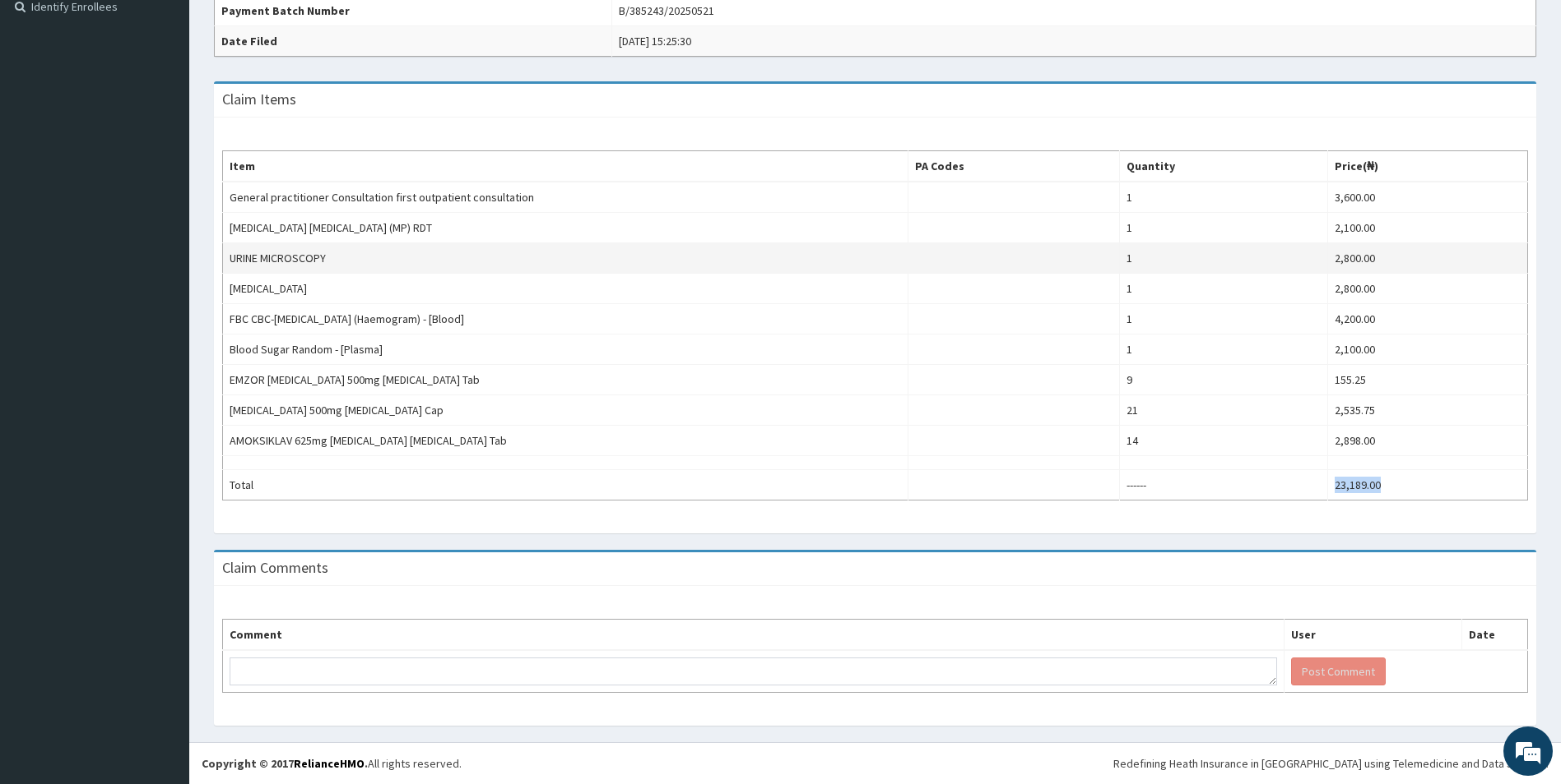
drag, startPoint x: 1384, startPoint y: 487, endPoint x: 1283, endPoint y: 260, distance: 248.5
click at [1326, 466] on tbody "General practitioner Consultation first outpatient consultation 1 3,600.00 MALA…" at bounding box center [875, 341] width 1305 height 319
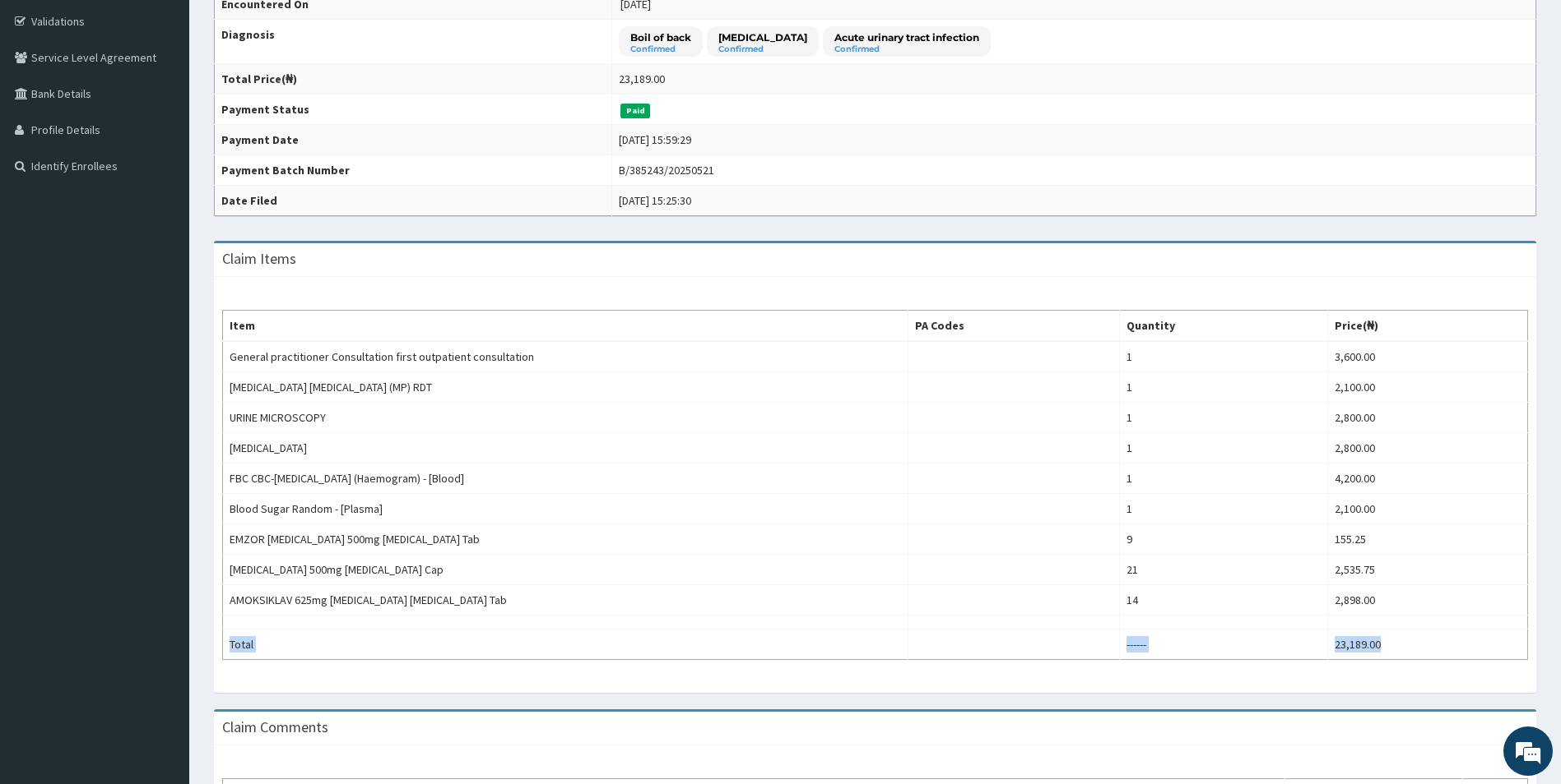
scroll to position [411, 0]
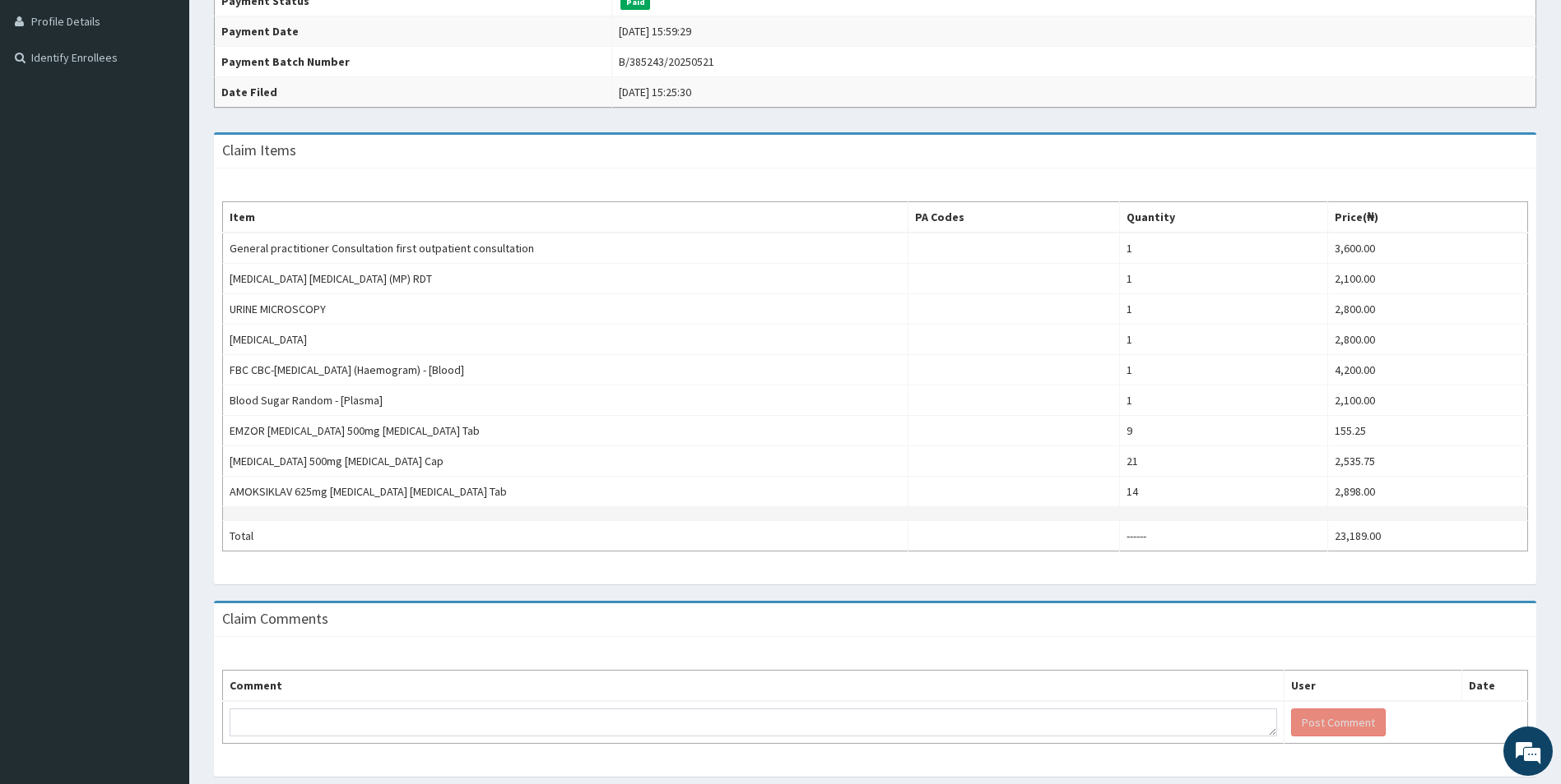
click at [1532, 508] on div "Claim Items Item PA Codes Quantity Price(₦) General practitioner Consultation f…" at bounding box center [875, 367] width 1347 height 469
drag, startPoint x: 1412, startPoint y: 541, endPoint x: 1329, endPoint y: 538, distance: 83.1
click at [1328, 532] on td "23,189.00" at bounding box center [1427, 537] width 200 height 31
copy td "23,189.00"
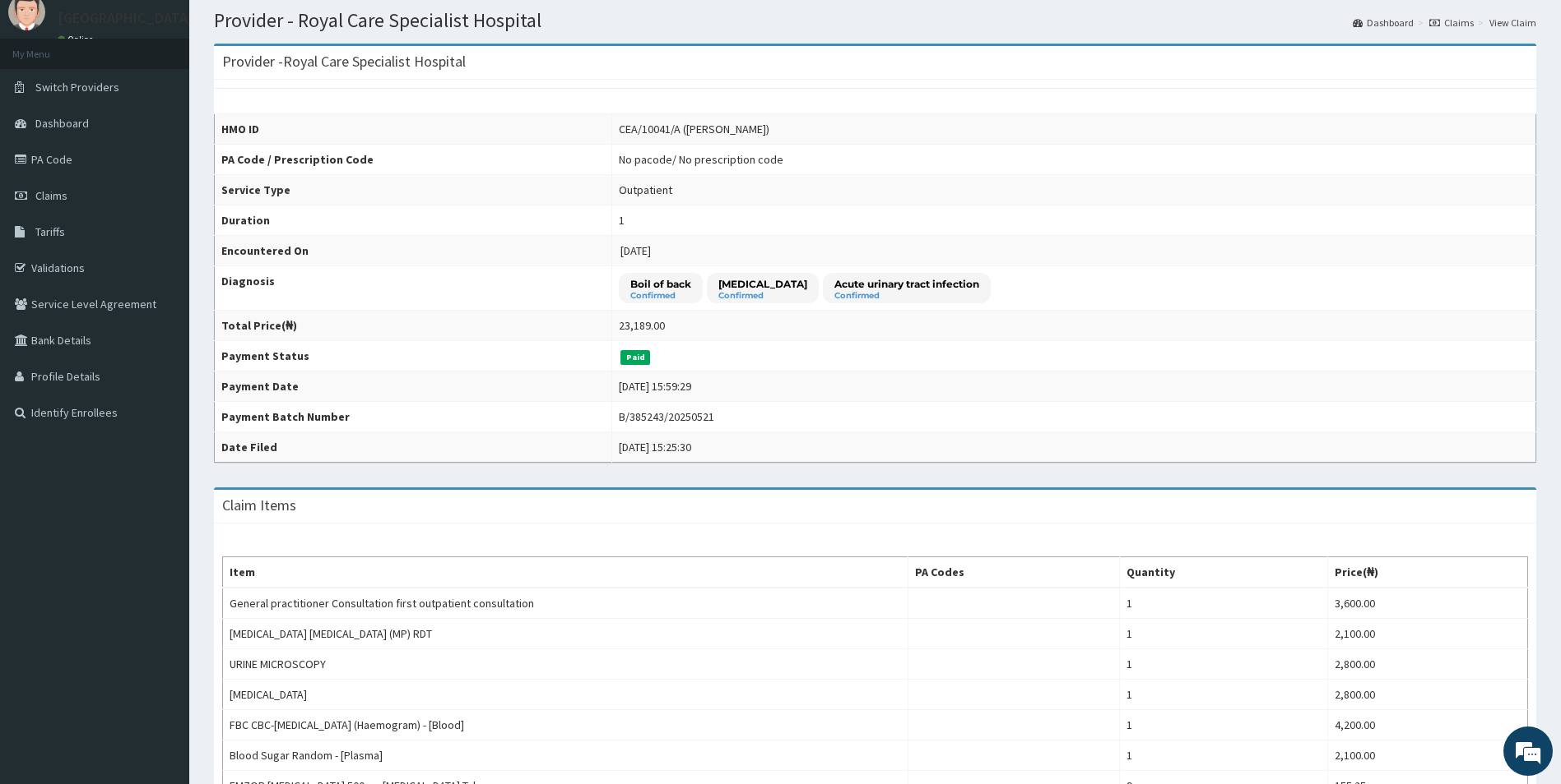
scroll to position [82, 0]
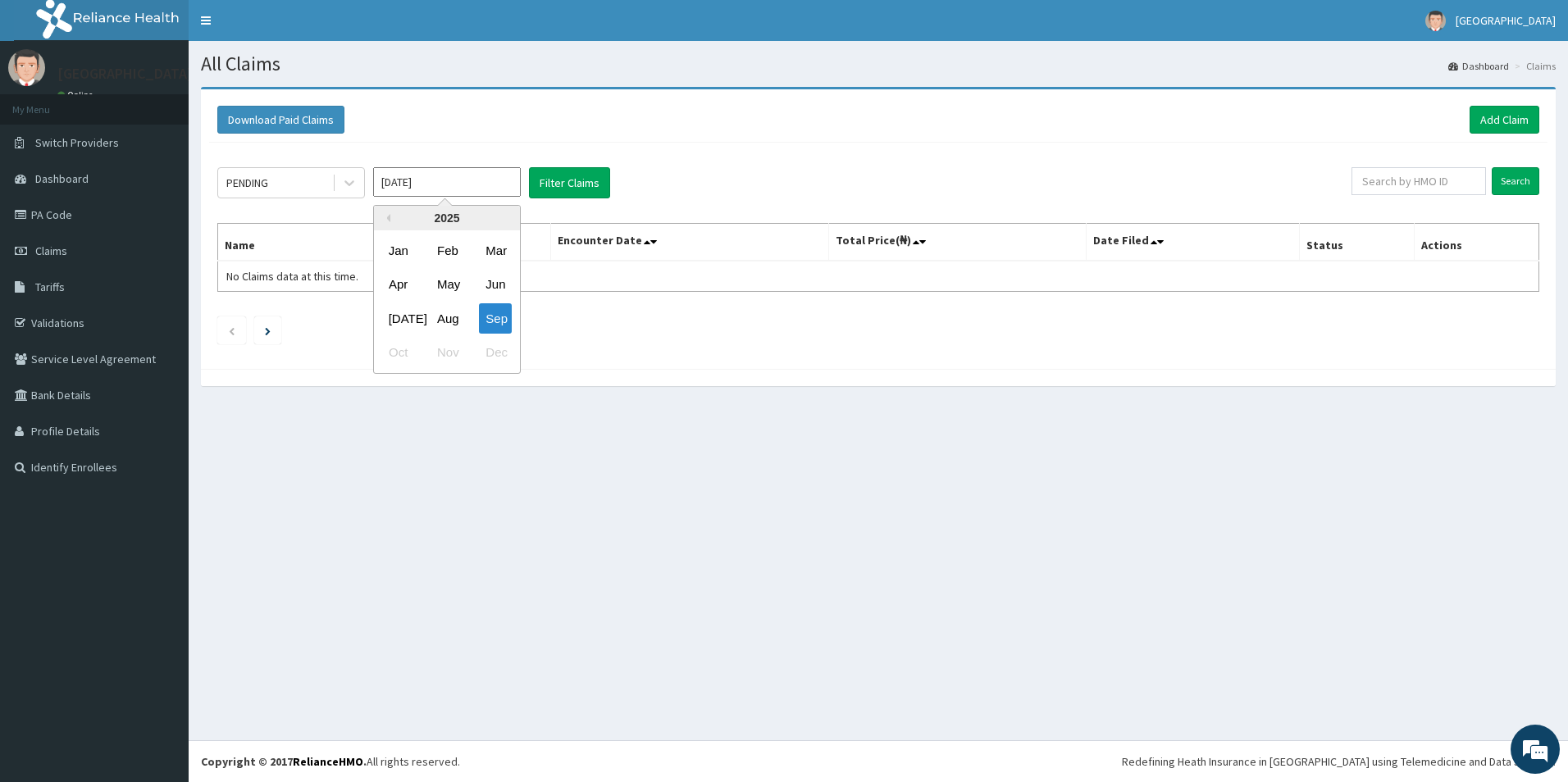
click at [495, 188] on input "[DATE]" at bounding box center [447, 182] width 148 height 30
click at [440, 252] on div "Feb" at bounding box center [446, 251] width 33 height 31
type input "[DATE]"
click at [344, 179] on icon at bounding box center [349, 182] width 17 height 17
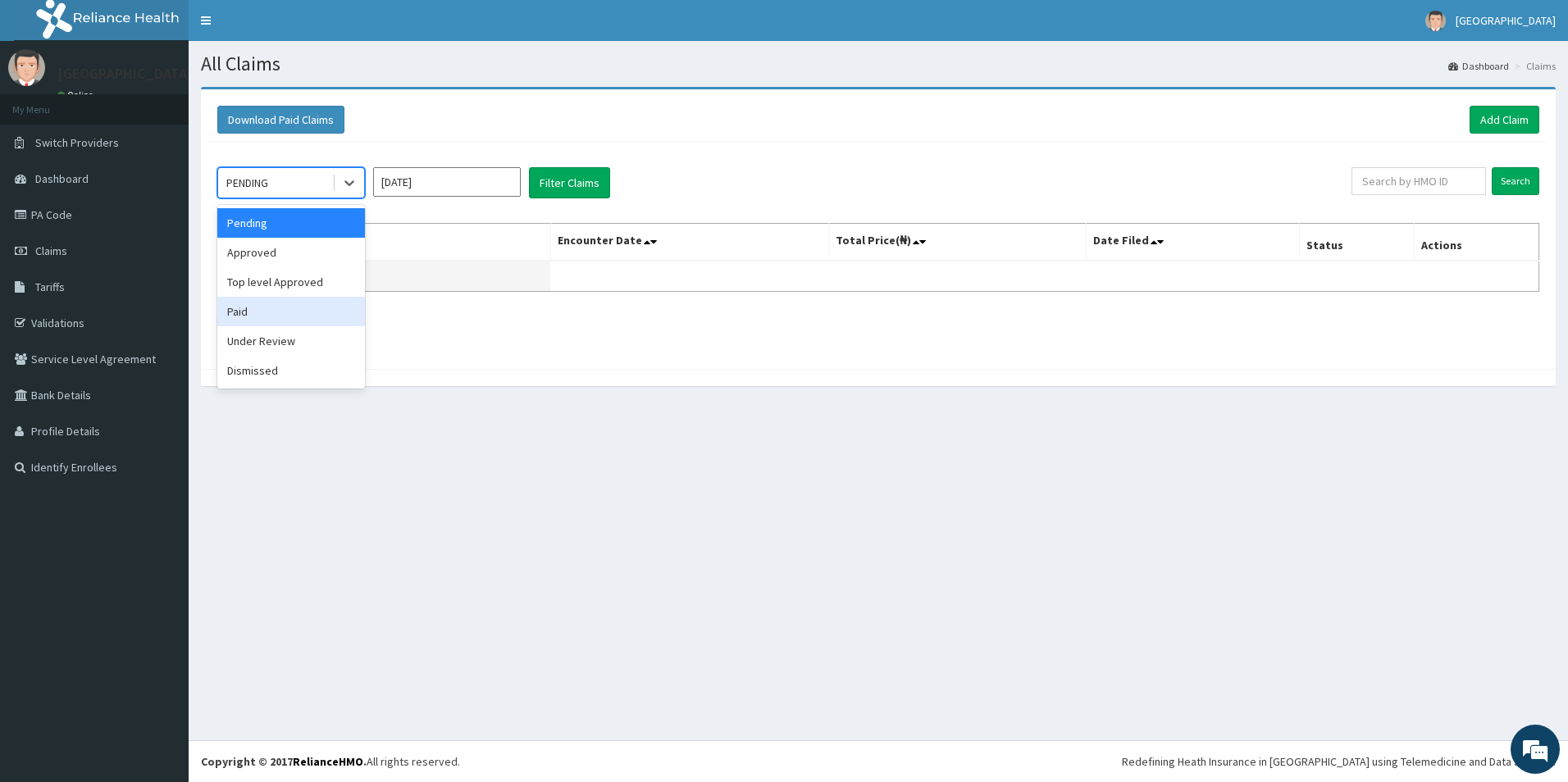
drag, startPoint x: 222, startPoint y: 311, endPoint x: 549, endPoint y: 264, distance: 330.4
click at [223, 311] on div "Paid" at bounding box center [290, 312] width 148 height 30
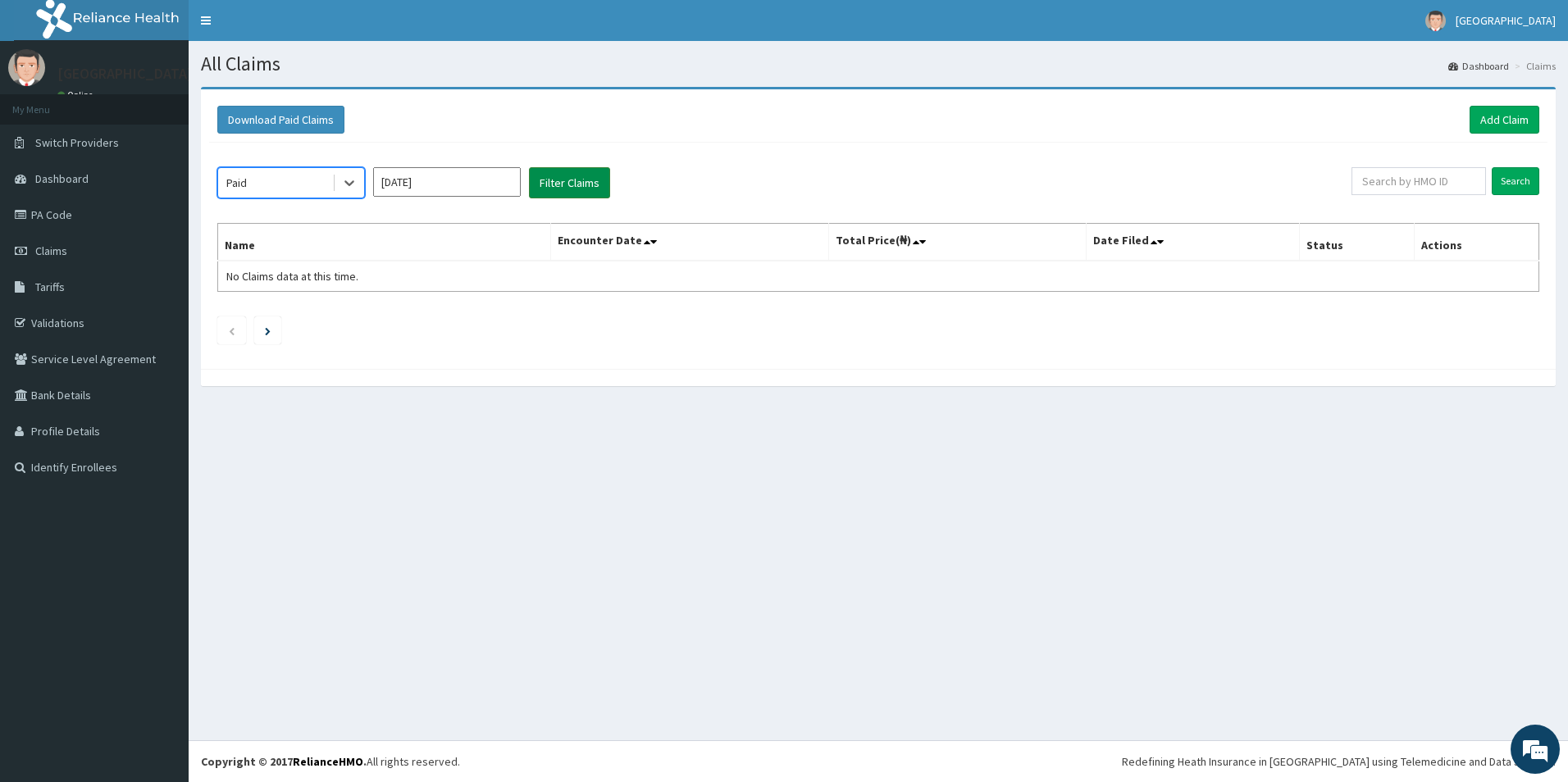
click at [583, 188] on button "Filter Claims" at bounding box center [570, 182] width 81 height 31
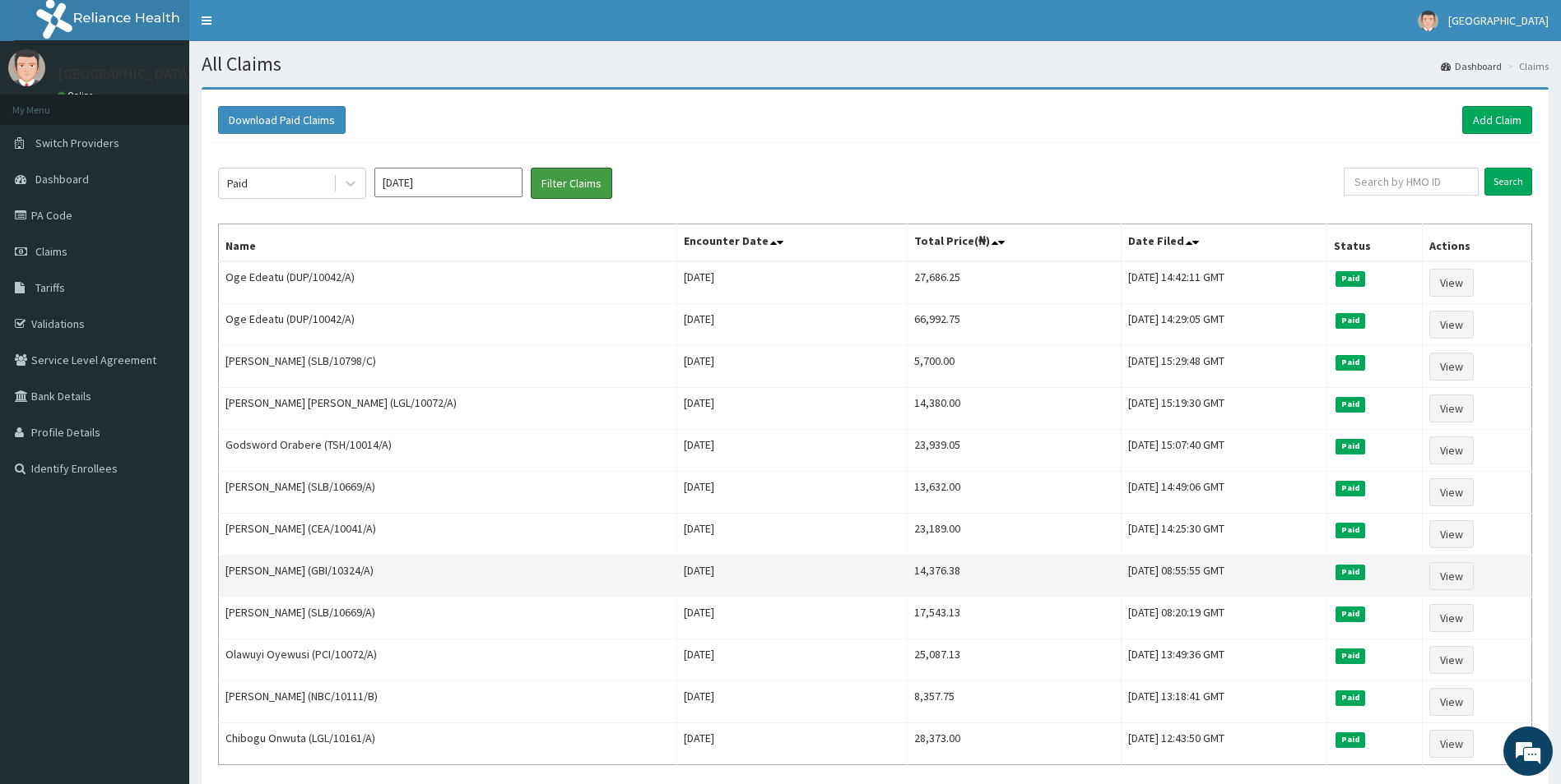
scroll to position [82, 0]
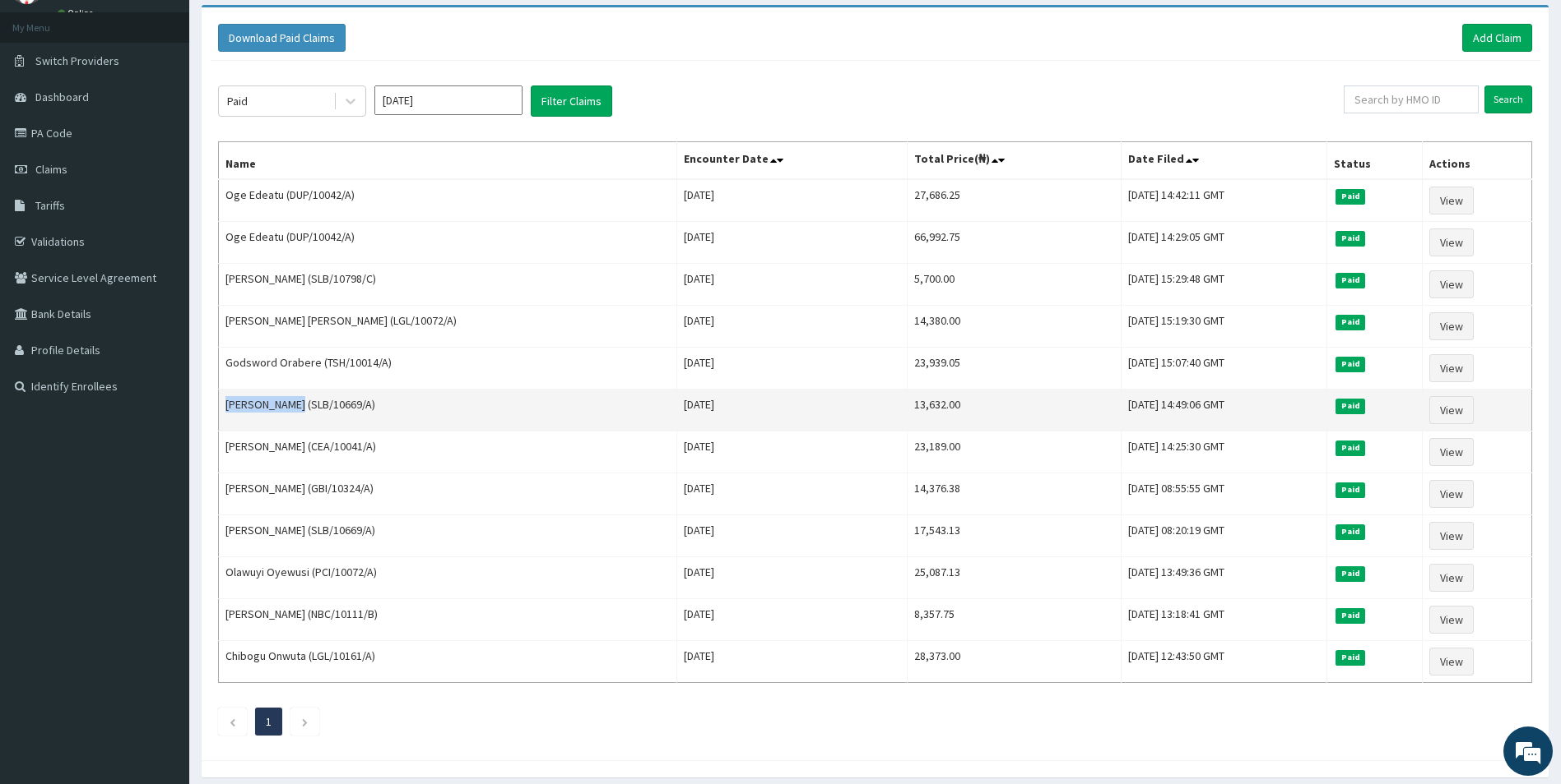
drag, startPoint x: 296, startPoint y: 405, endPoint x: 222, endPoint y: 402, distance: 74.1
click at [222, 402] on td "[PERSON_NAME] (SLB/10669/A)" at bounding box center [447, 410] width 458 height 42
copy td "[PERSON_NAME]"
click at [1464, 406] on link "View" at bounding box center [1451, 410] width 45 height 28
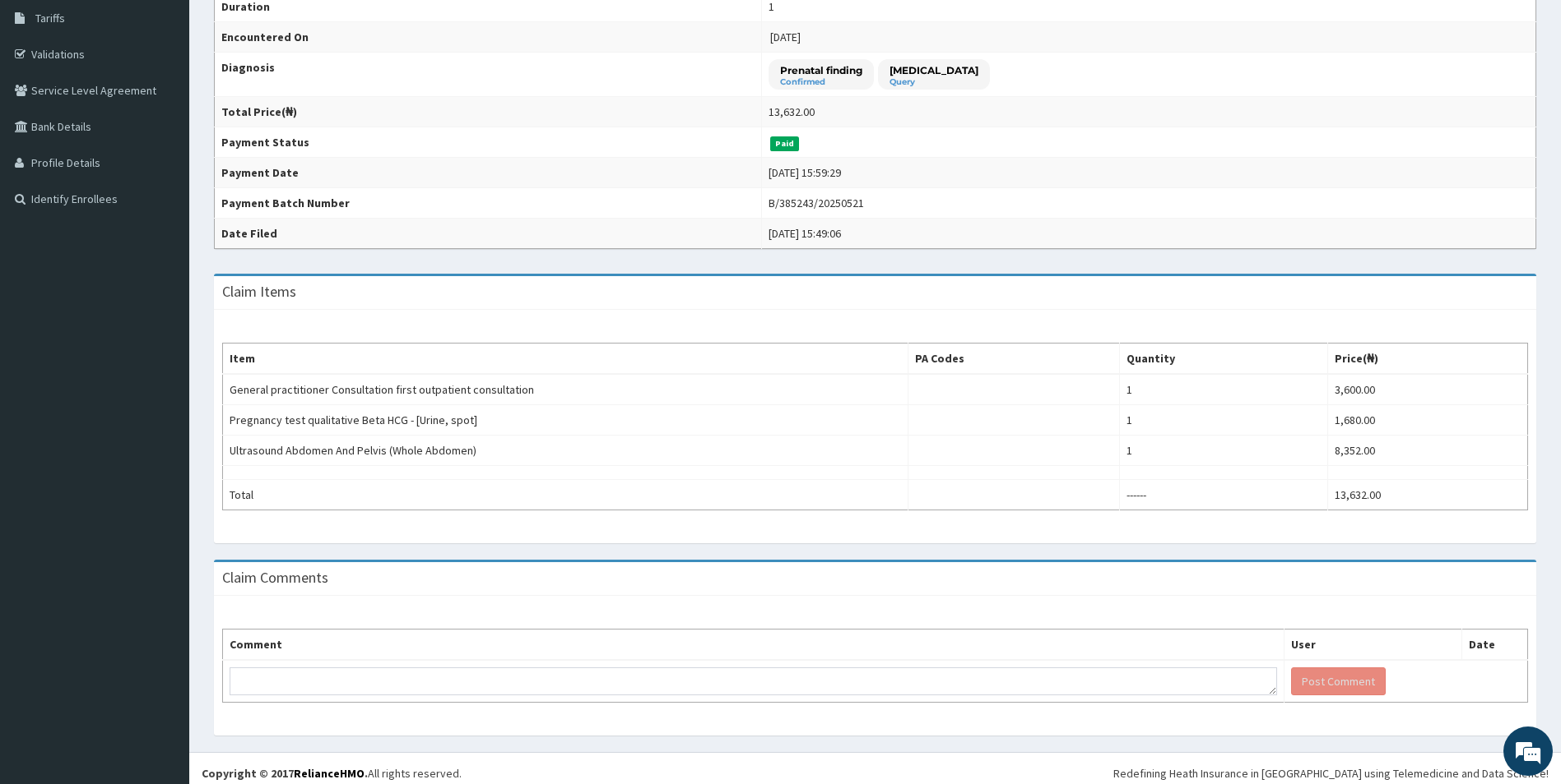
scroll to position [279, 0]
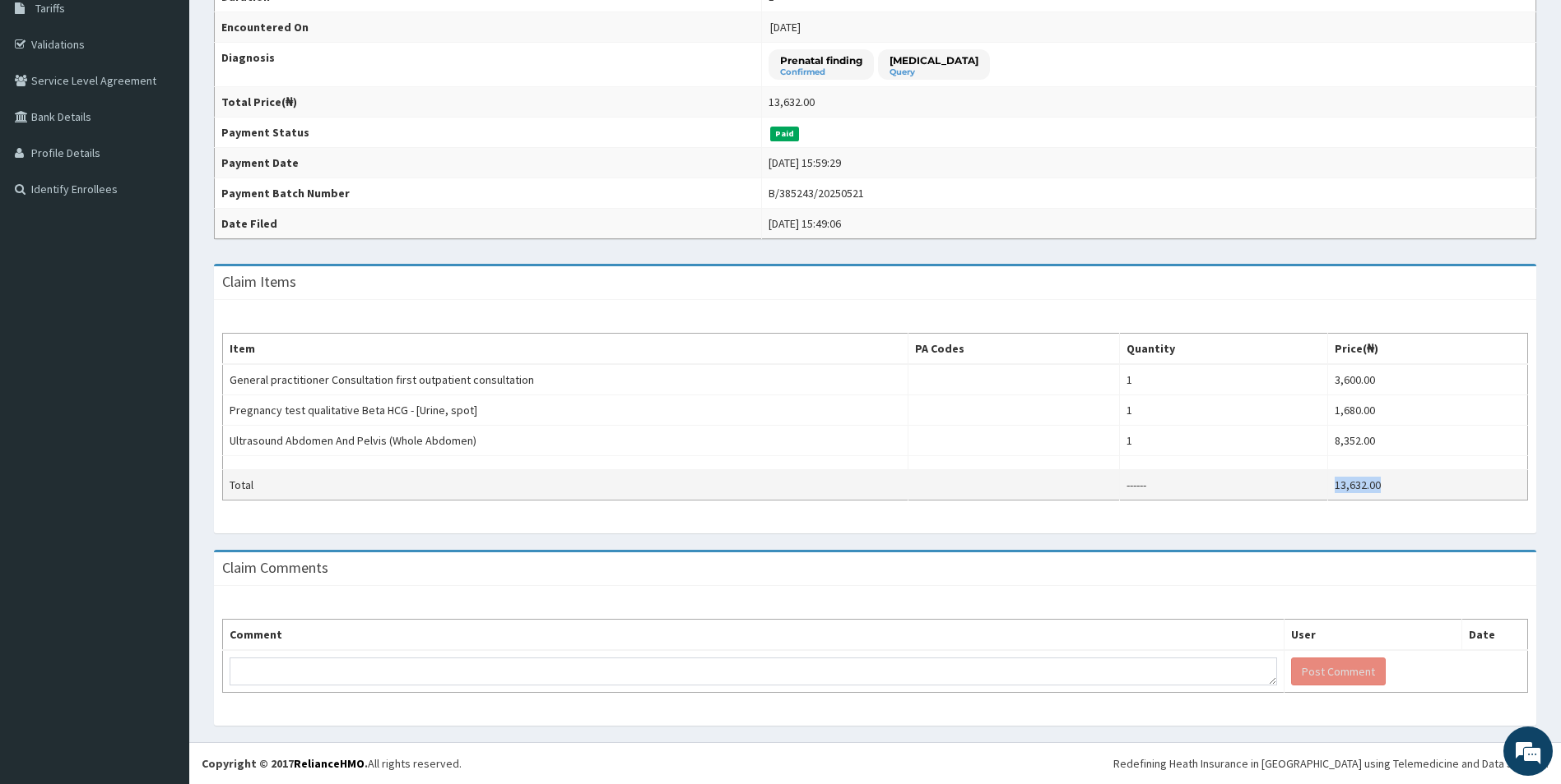
drag, startPoint x: 1388, startPoint y: 480, endPoint x: 1323, endPoint y: 480, distance: 65.0
click at [1323, 480] on tr "Total ------ 13,632.00" at bounding box center [875, 485] width 1305 height 31
copy tr "13,632.00"
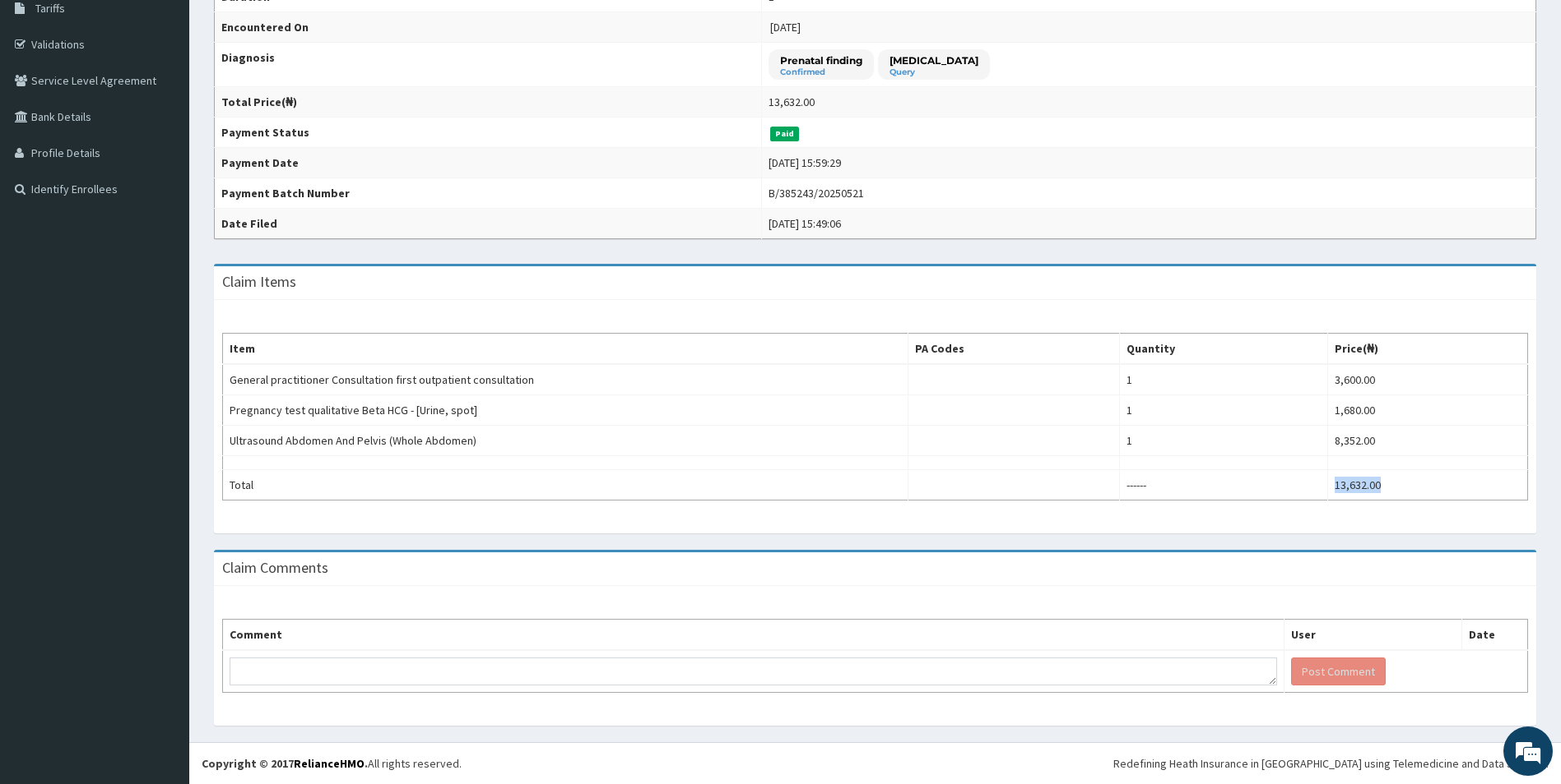
copy tr "13,632.00"
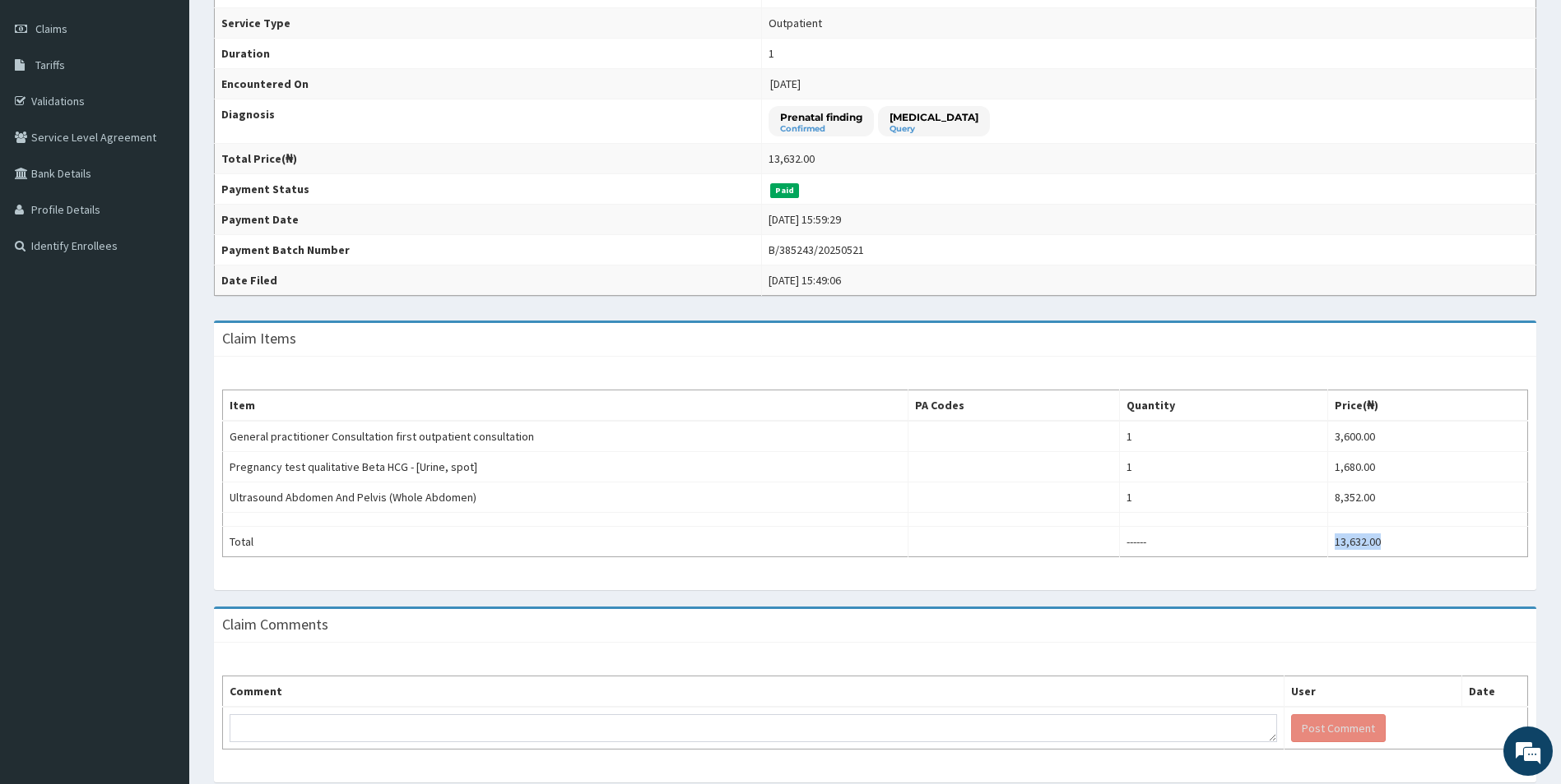
scroll to position [198, 0]
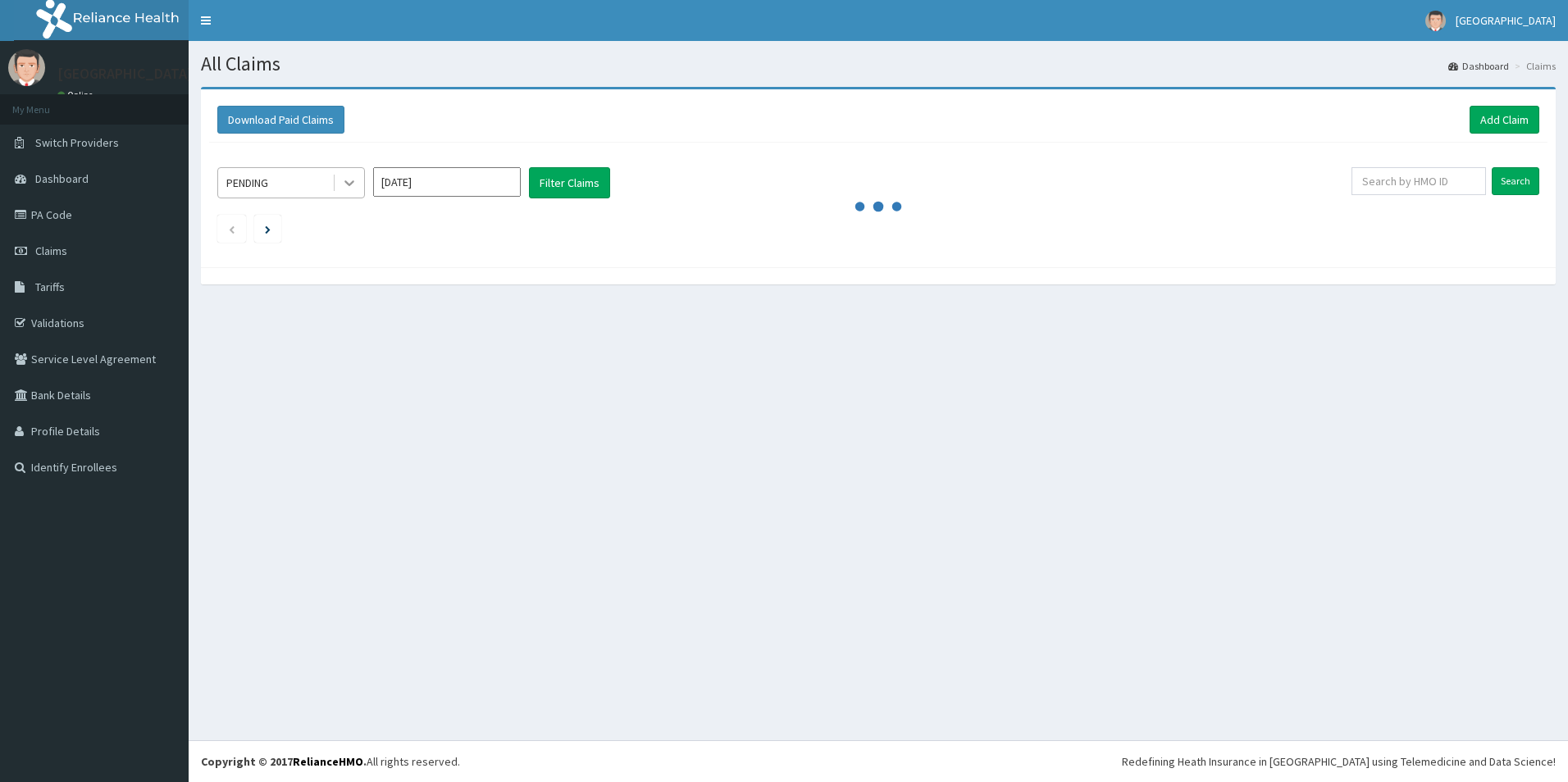
click at [336, 187] on div at bounding box center [350, 183] width 30 height 30
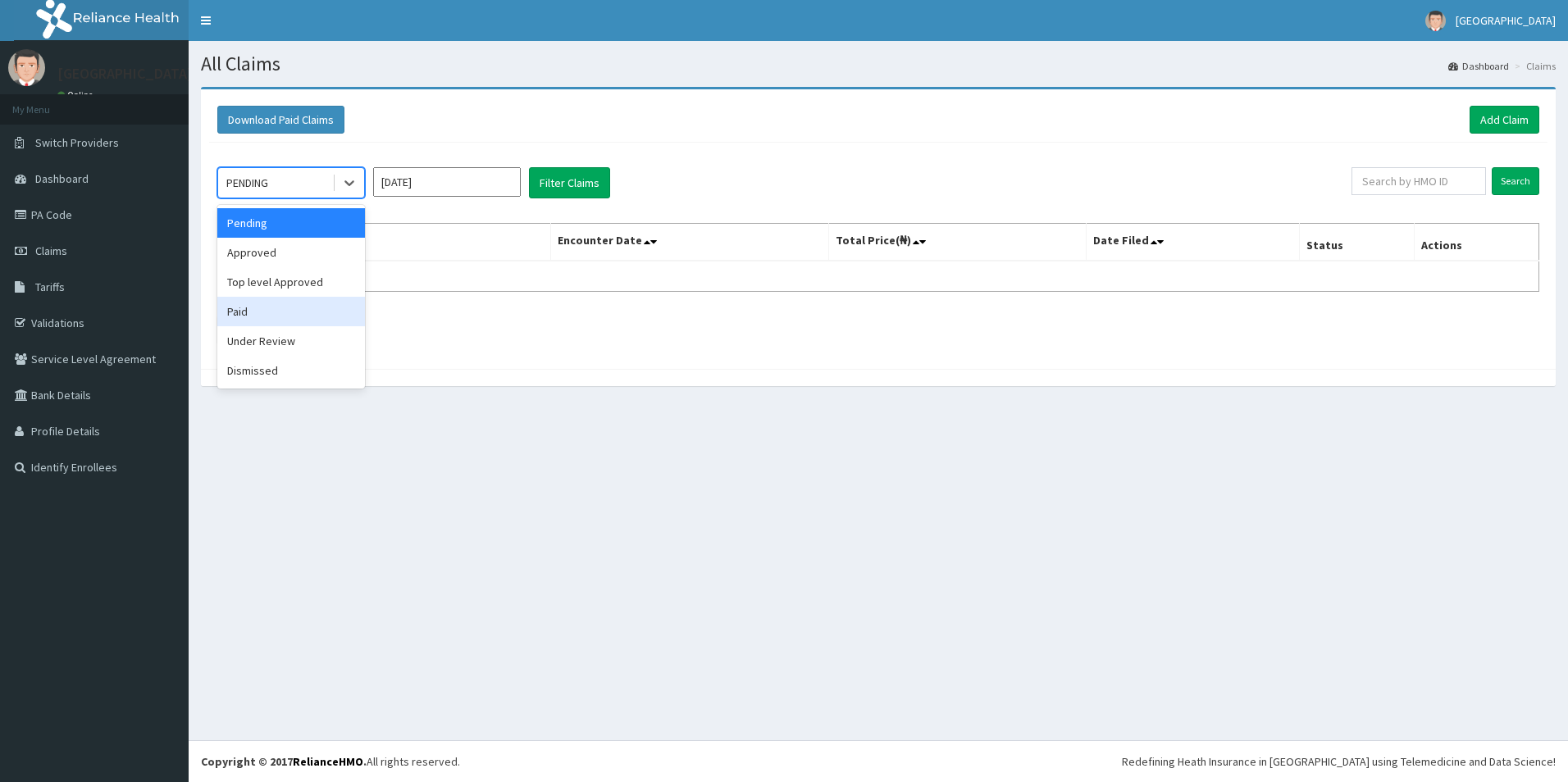
click at [240, 306] on div "Paid" at bounding box center [290, 312] width 148 height 30
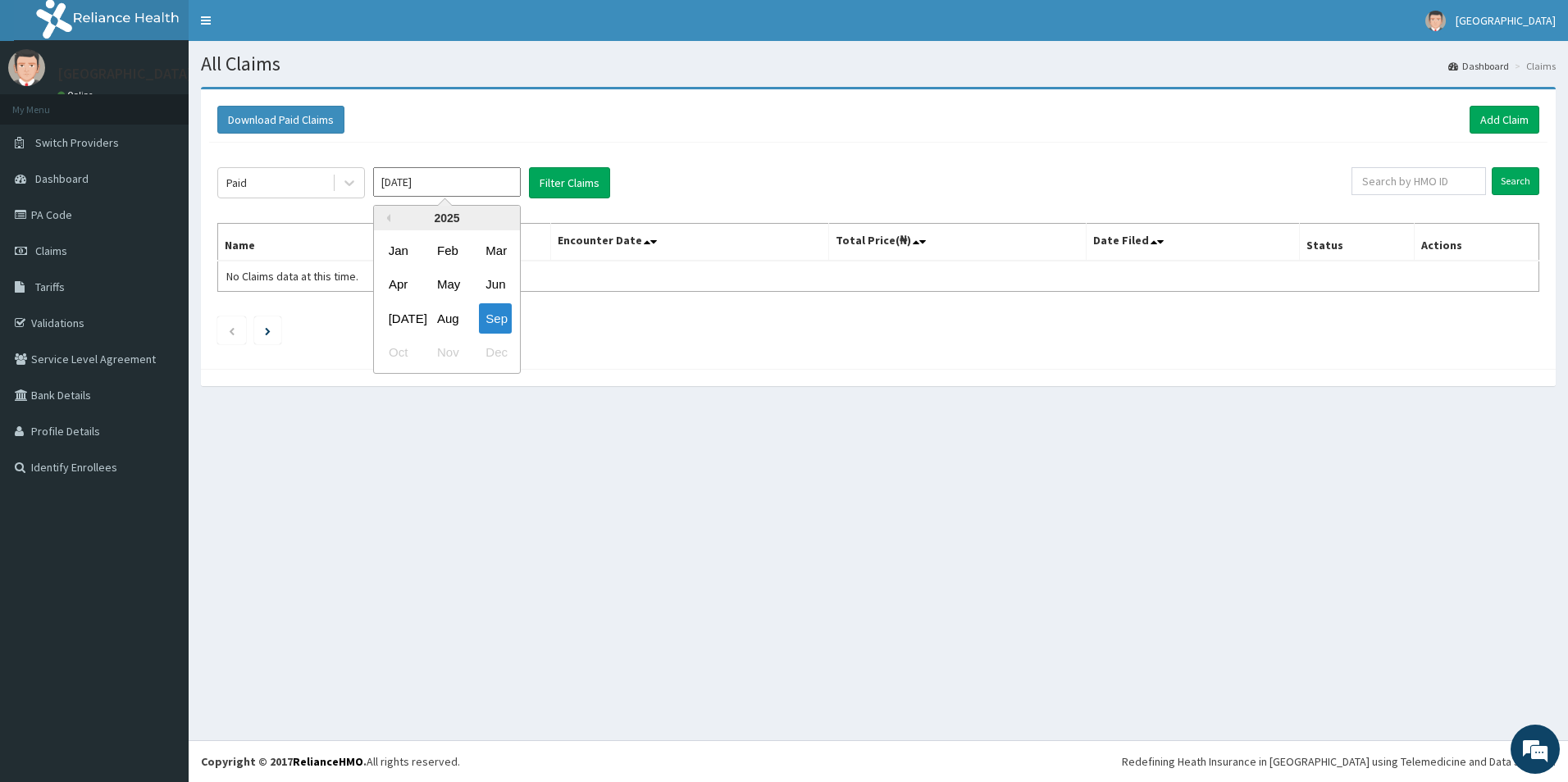
click at [473, 170] on input "Sep 2025" at bounding box center [447, 182] width 148 height 30
click at [443, 250] on div "Feb" at bounding box center [446, 251] width 33 height 31
type input "Feb 2025"
click at [556, 182] on button "Filter Claims" at bounding box center [570, 182] width 81 height 31
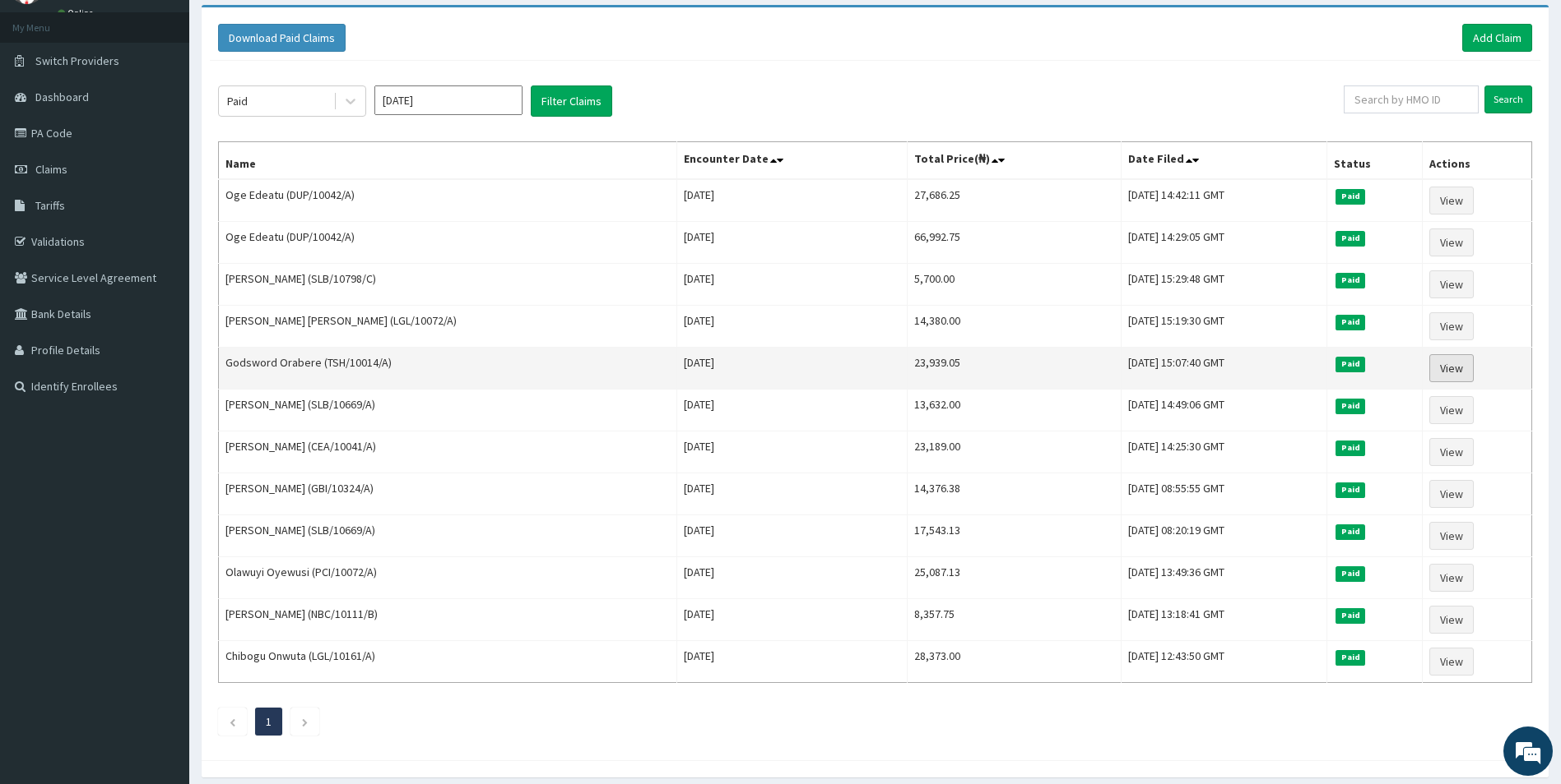
click at [1437, 364] on link "View" at bounding box center [1451, 369] width 45 height 28
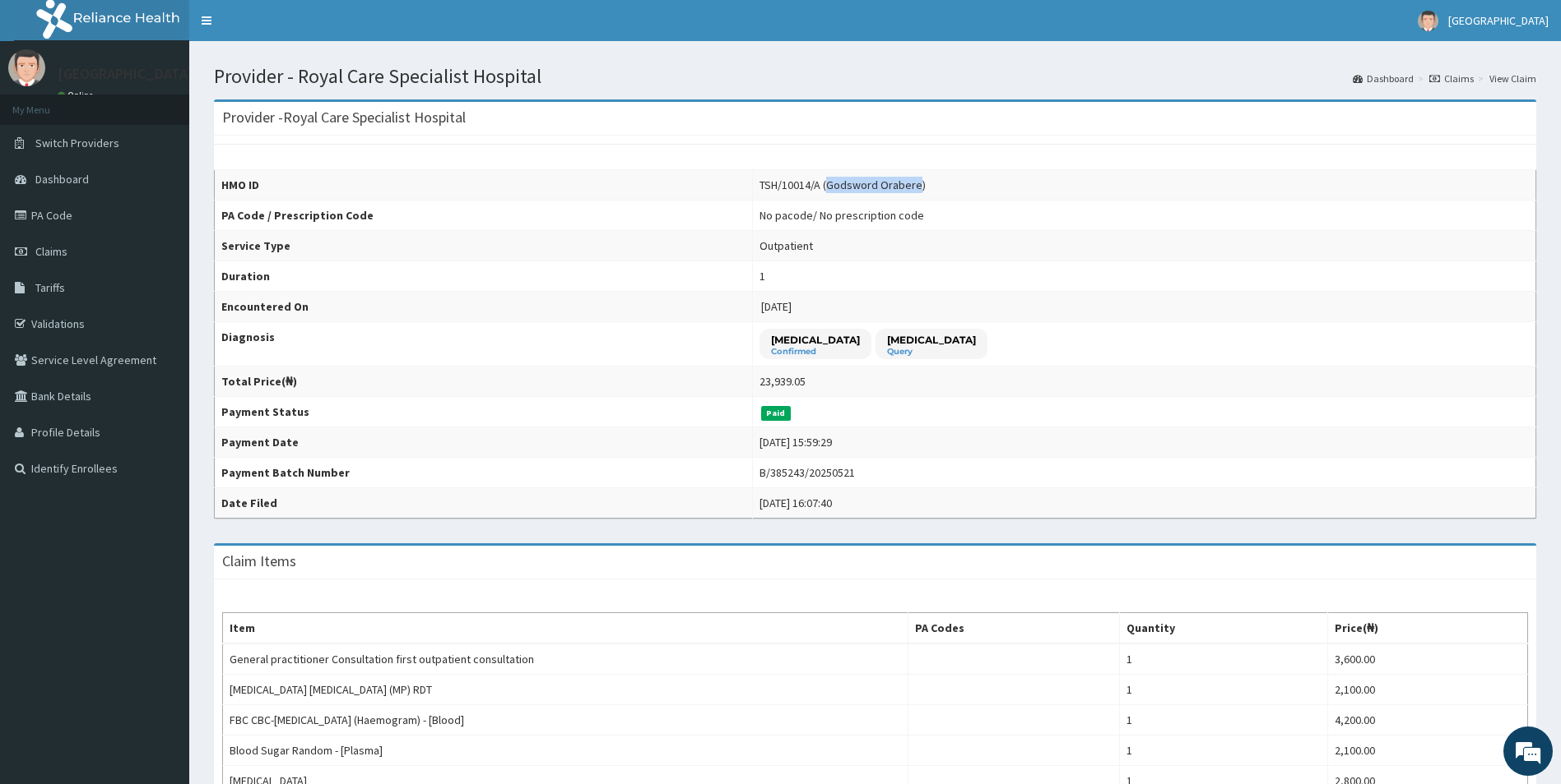
drag, startPoint x: 873, startPoint y: 186, endPoint x: 787, endPoint y: 180, distance: 86.2
click at [787, 180] on div "TSH/10014/A (Godsword Orabere)" at bounding box center [842, 185] width 166 height 17
copy div "Godsword Orabere"
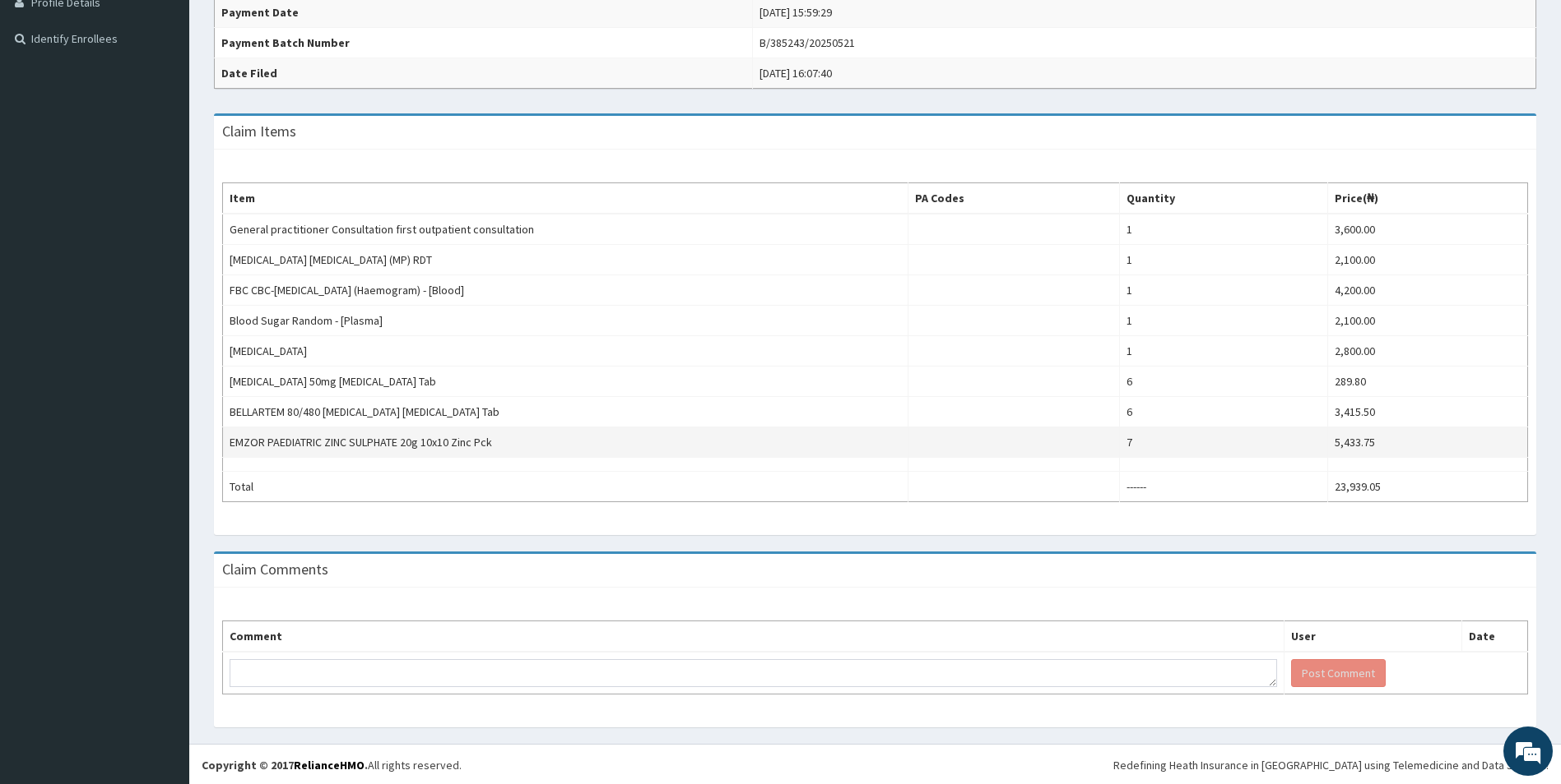
scroll to position [431, 0]
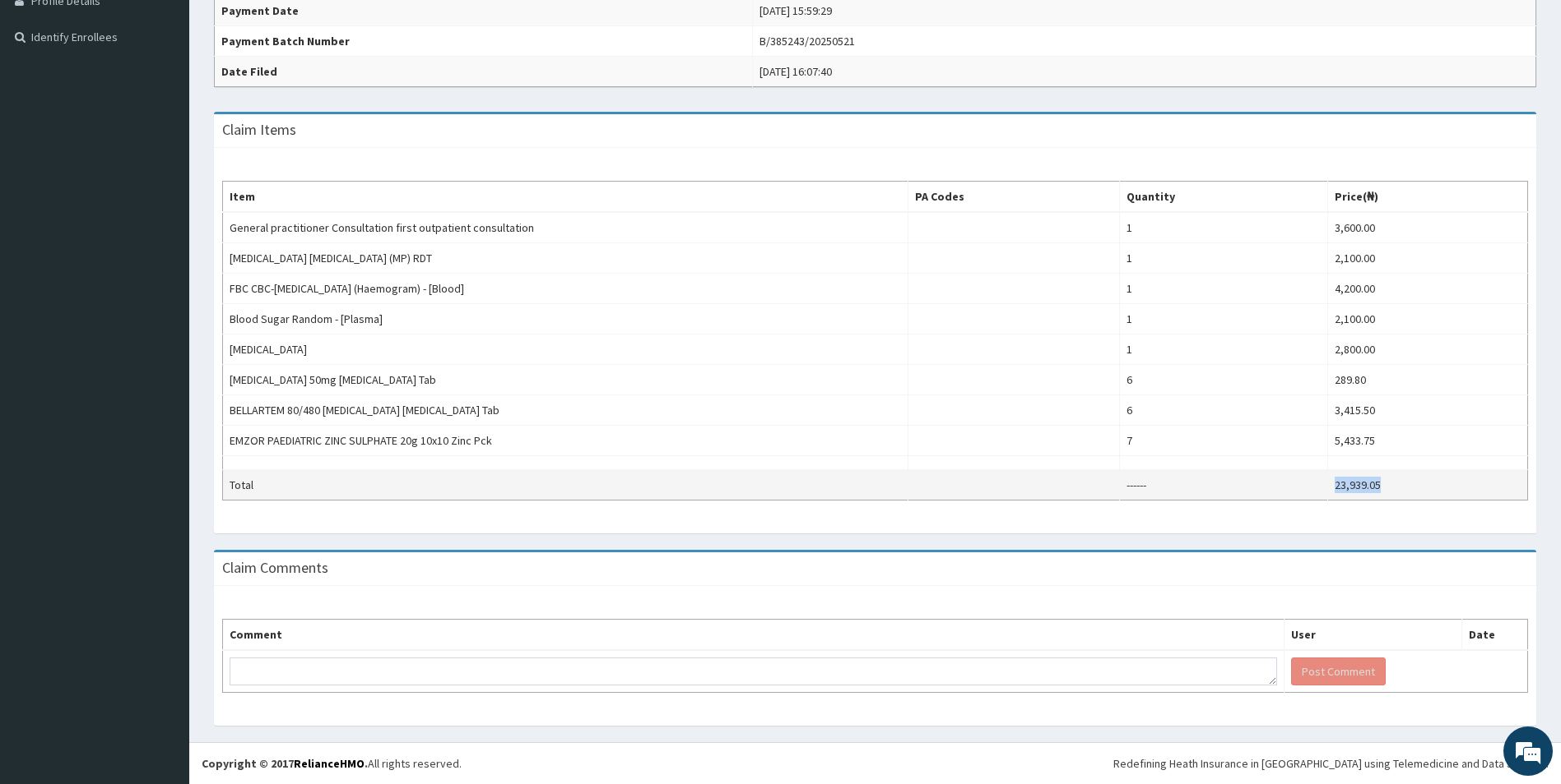
drag, startPoint x: 1394, startPoint y: 480, endPoint x: 1325, endPoint y: 480, distance: 69.0
click at [1327, 480] on td "23,939.05" at bounding box center [1427, 485] width 200 height 31
copy td "23,939.05"
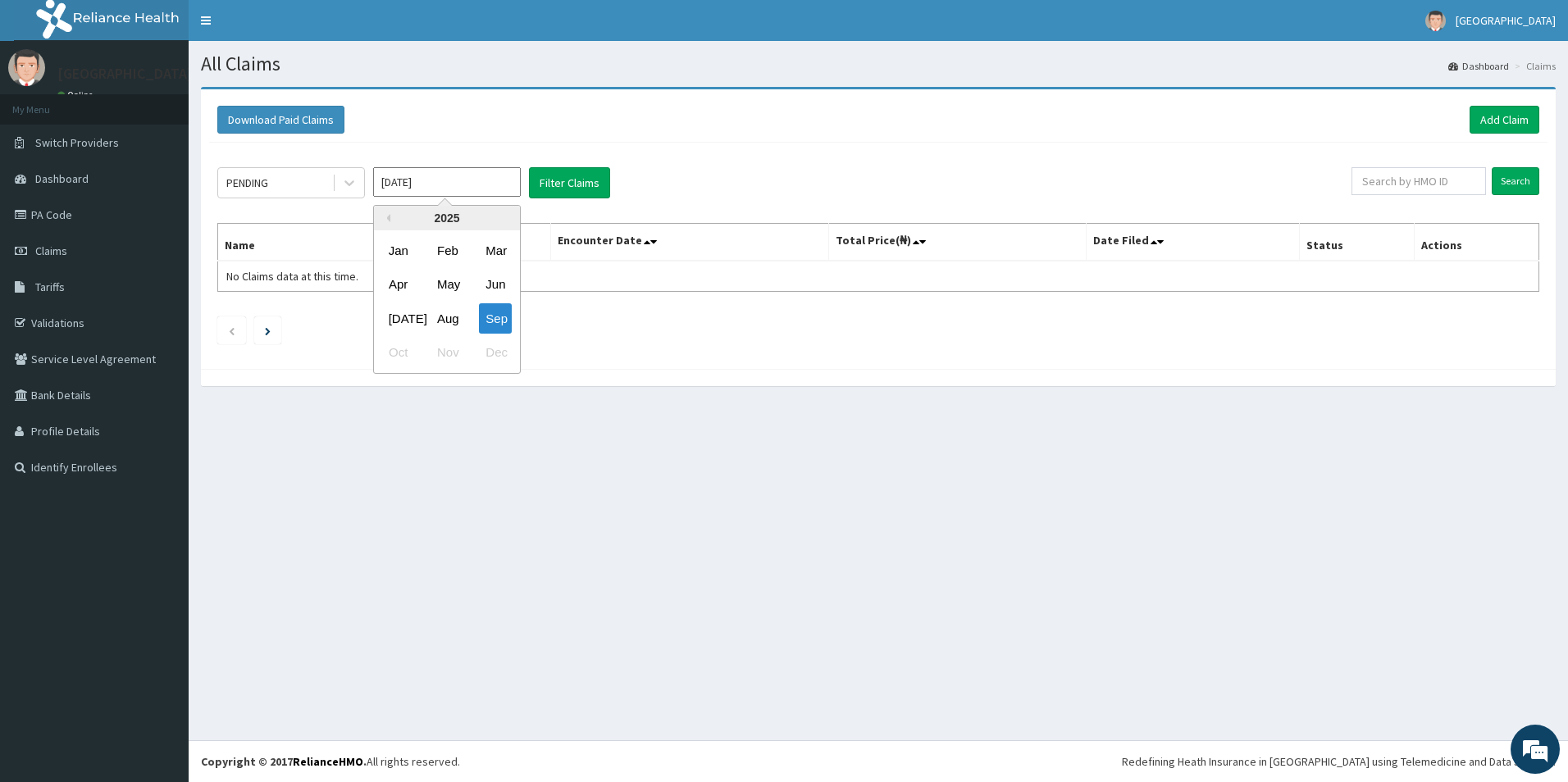
click at [514, 184] on input "[DATE]" at bounding box center [447, 182] width 148 height 30
drag, startPoint x: 440, startPoint y: 242, endPoint x: 420, endPoint y: 230, distance: 23.3
click at [441, 242] on div "Feb" at bounding box center [446, 251] width 33 height 31
type input "[DATE]"
click at [344, 178] on icon at bounding box center [349, 182] width 17 height 17
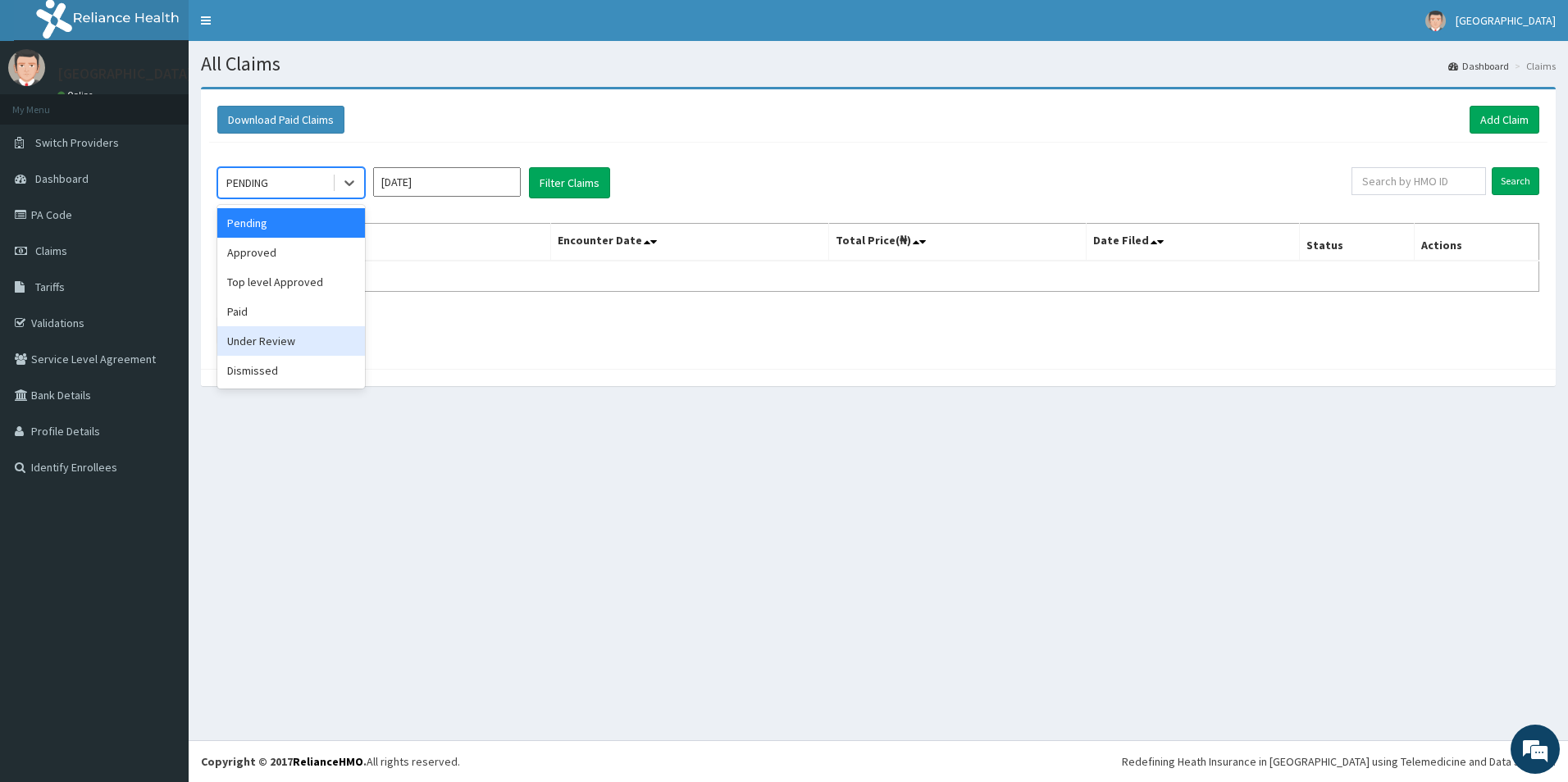
click at [248, 326] on div "Under Review" at bounding box center [290, 341] width 148 height 30
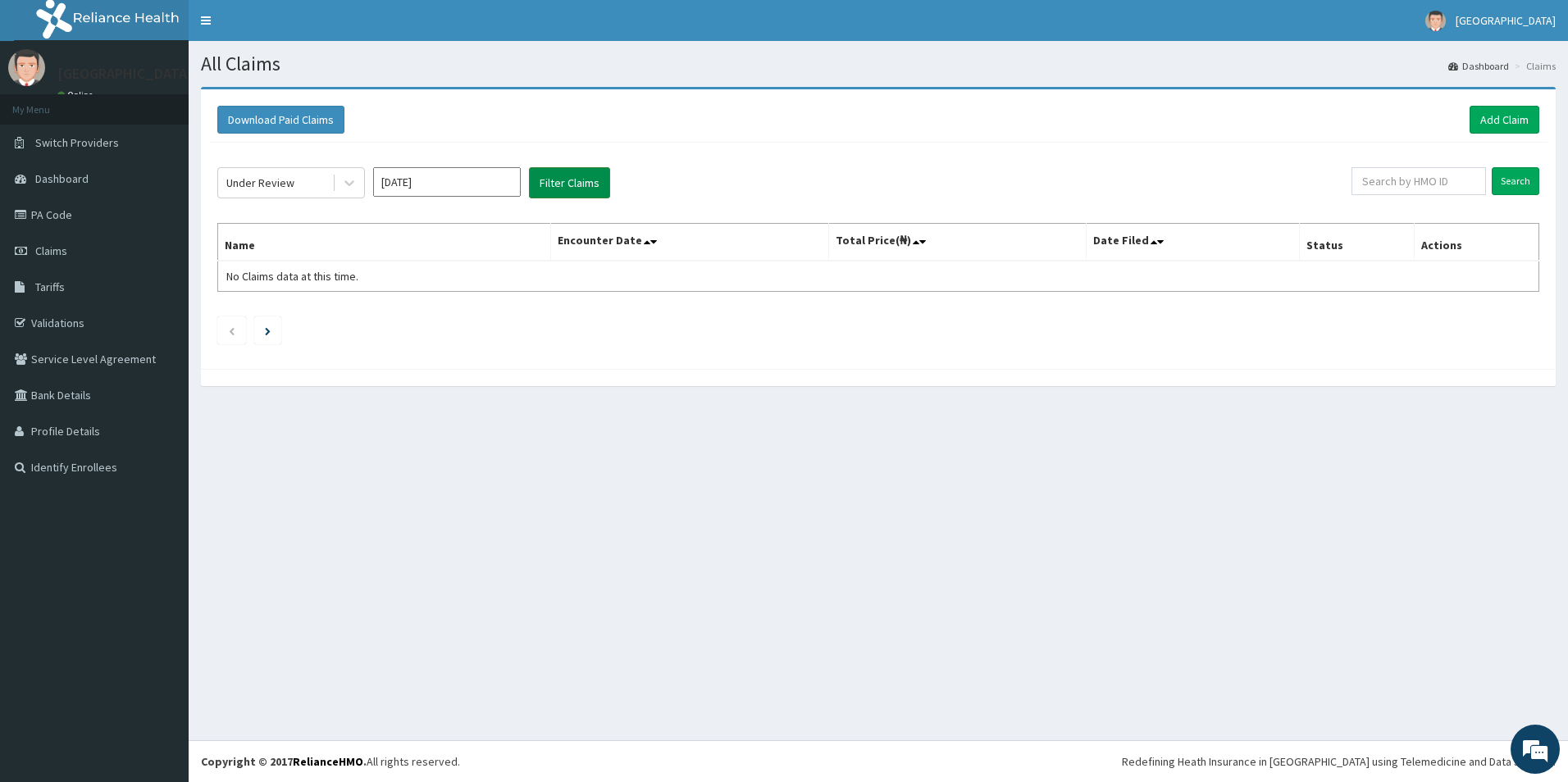
click at [583, 179] on button "Filter Claims" at bounding box center [570, 182] width 81 height 31
click at [345, 179] on div at bounding box center [350, 183] width 30 height 30
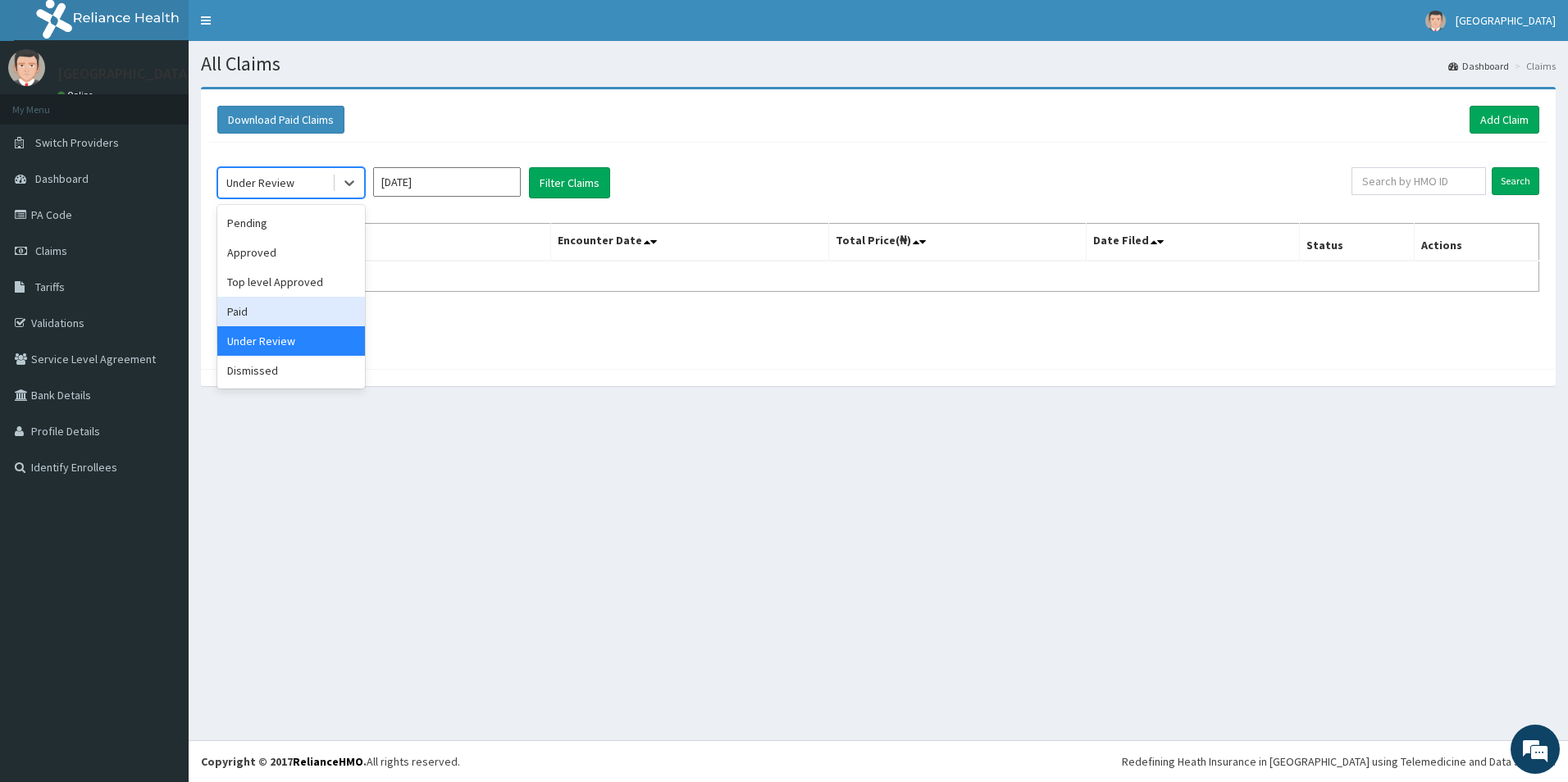
click at [265, 300] on div "Paid" at bounding box center [290, 312] width 148 height 30
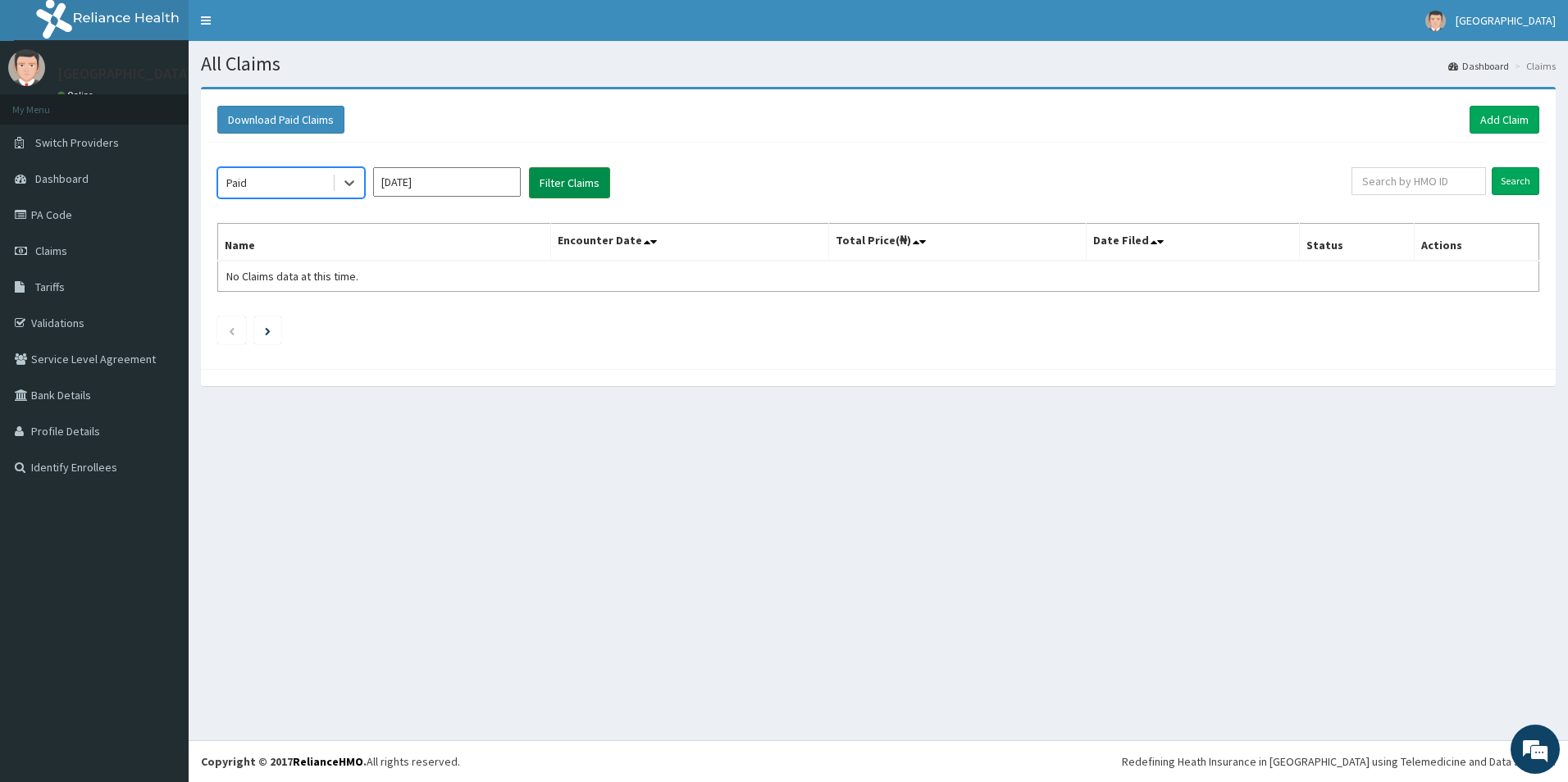
click at [583, 184] on button "Filter Claims" at bounding box center [570, 182] width 81 height 31
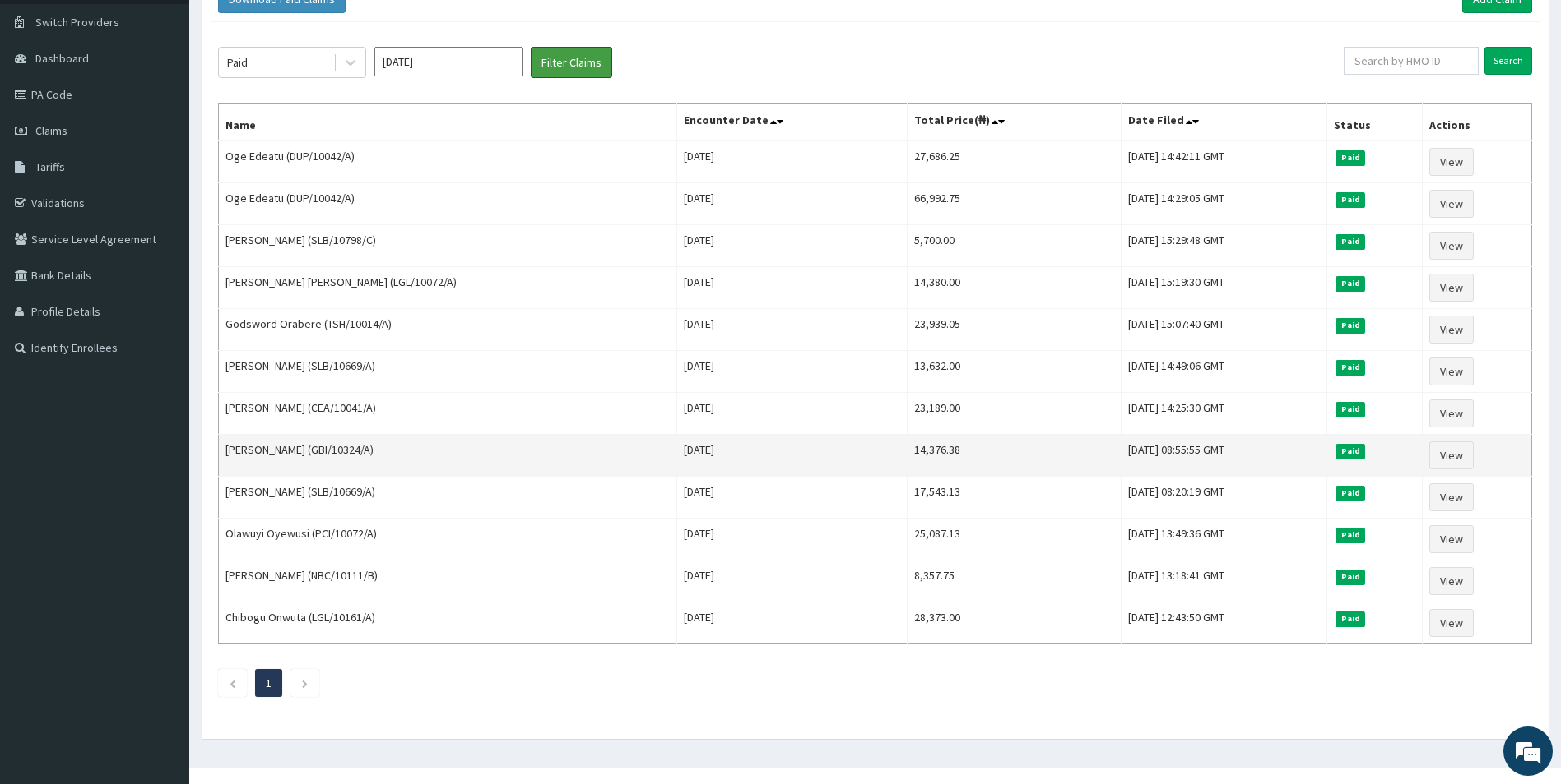
scroll to position [146, 0]
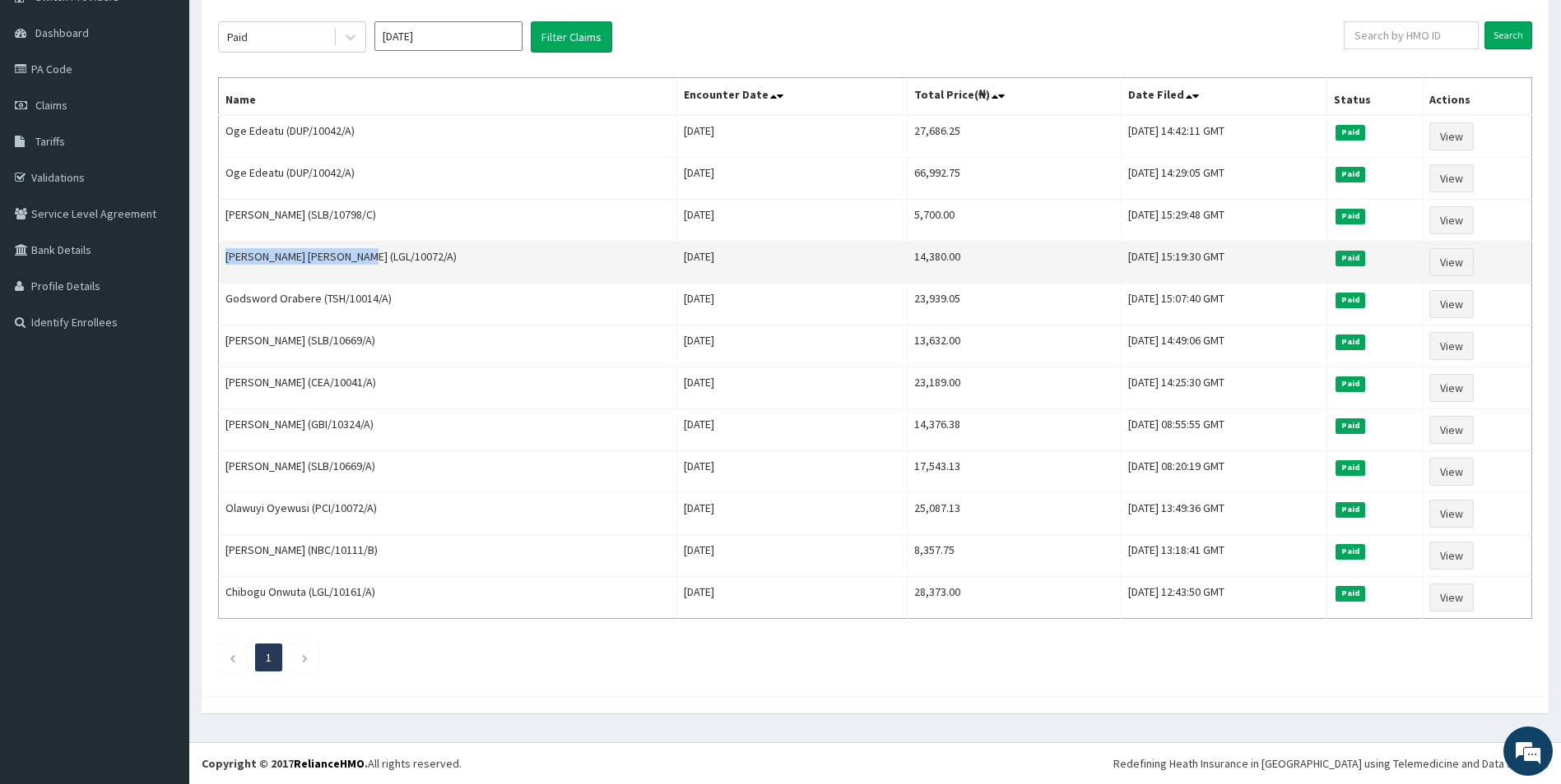
drag, startPoint x: 346, startPoint y: 255, endPoint x: 227, endPoint y: 255, distance: 119.0
click at [227, 255] on td "[PERSON_NAME] [PERSON_NAME] (LGL/10072/A)" at bounding box center [447, 262] width 458 height 42
copy td "[PERSON_NAME] [PERSON_NAME]"
drag, startPoint x: 885, startPoint y: 250, endPoint x: 815, endPoint y: 246, distance: 70.1
click at [815, 246] on tr "[PERSON_NAME] [PERSON_NAME] (LGL/10072/A) [DATE] 14,380.00 [DATE] 15:19:30 GMT …" at bounding box center [875, 262] width 1313 height 42
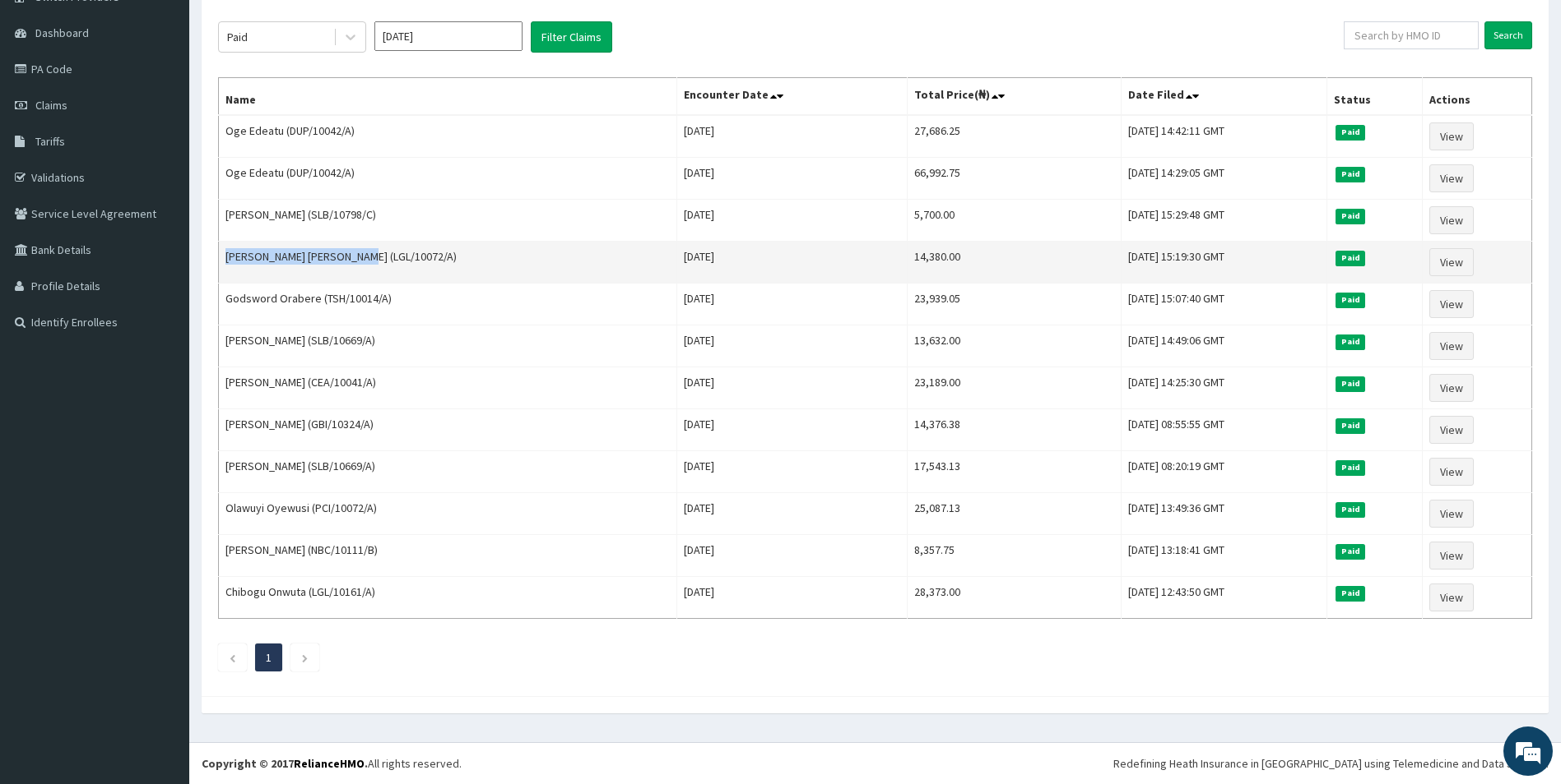
copy tr "14,380.00"
click at [1441, 257] on link "View" at bounding box center [1451, 262] width 45 height 28
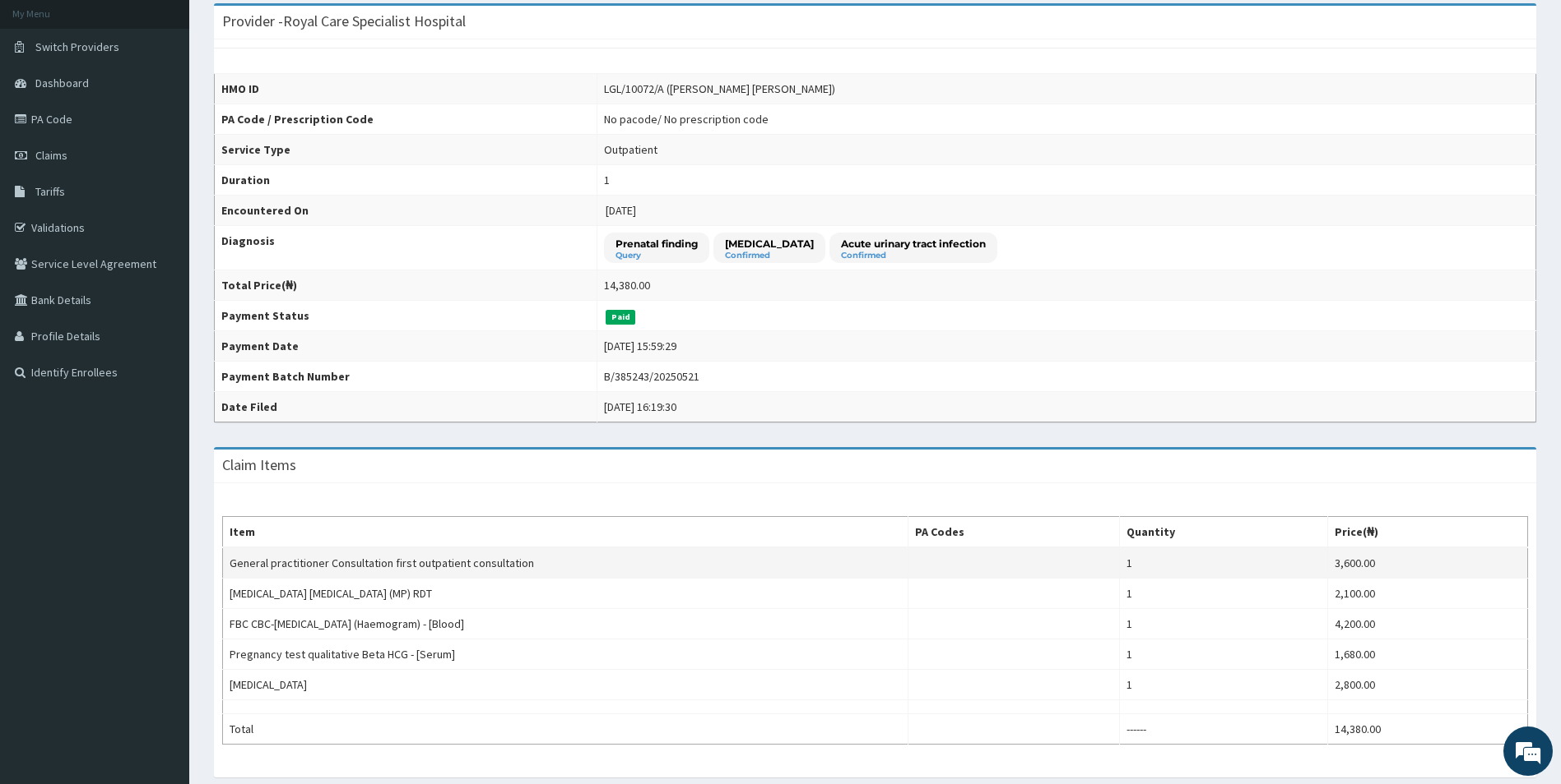
scroll to position [165, 0]
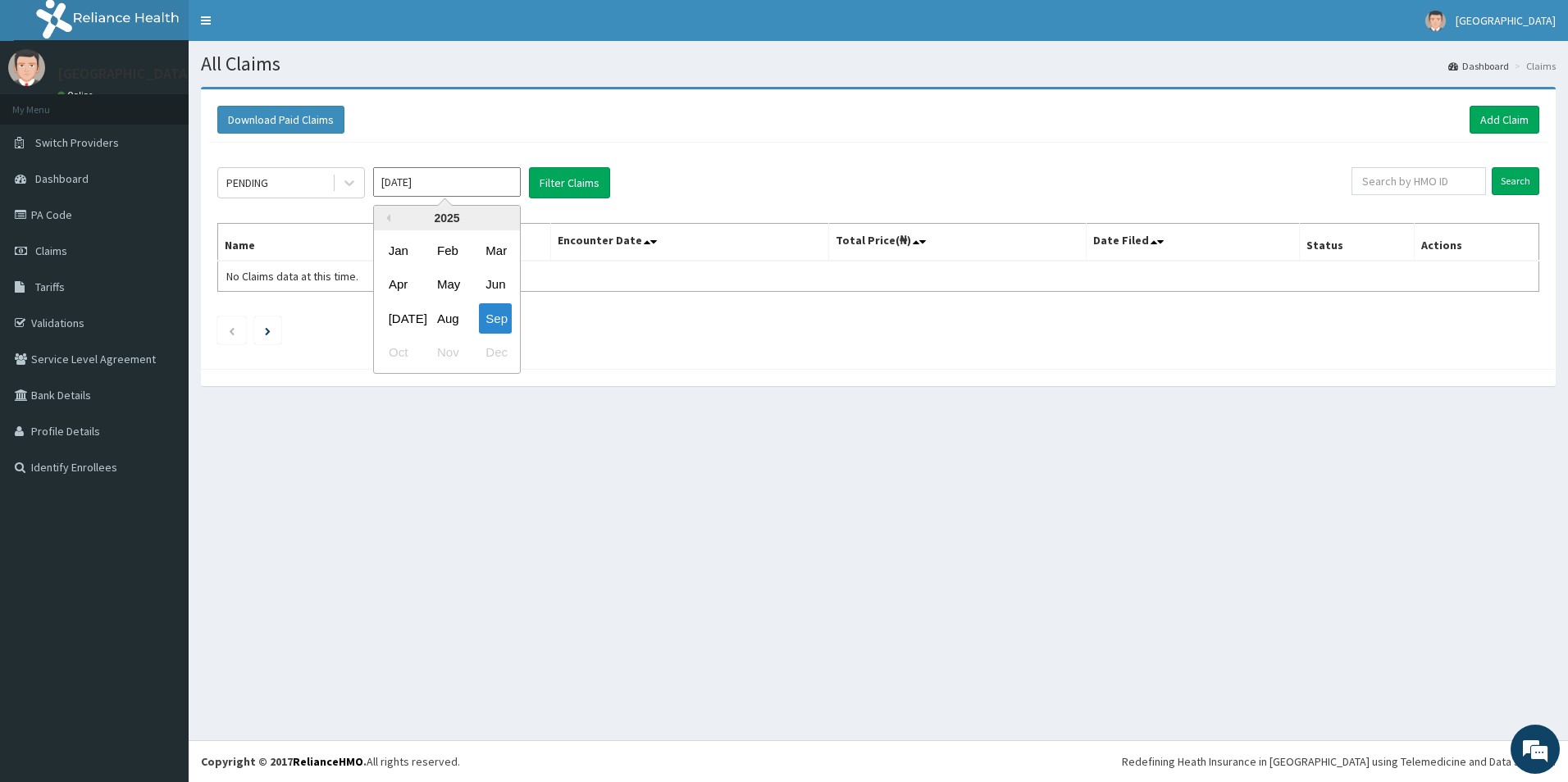
drag, startPoint x: 0, startPoint y: 0, endPoint x: 424, endPoint y: 186, distance: 463.0
click at [412, 172] on input "[DATE]" at bounding box center [447, 182] width 148 height 30
click at [446, 254] on div "Feb" at bounding box center [446, 251] width 33 height 31
type input "[DATE]"
click at [329, 184] on div "PENDING" at bounding box center [275, 182] width 114 height 26
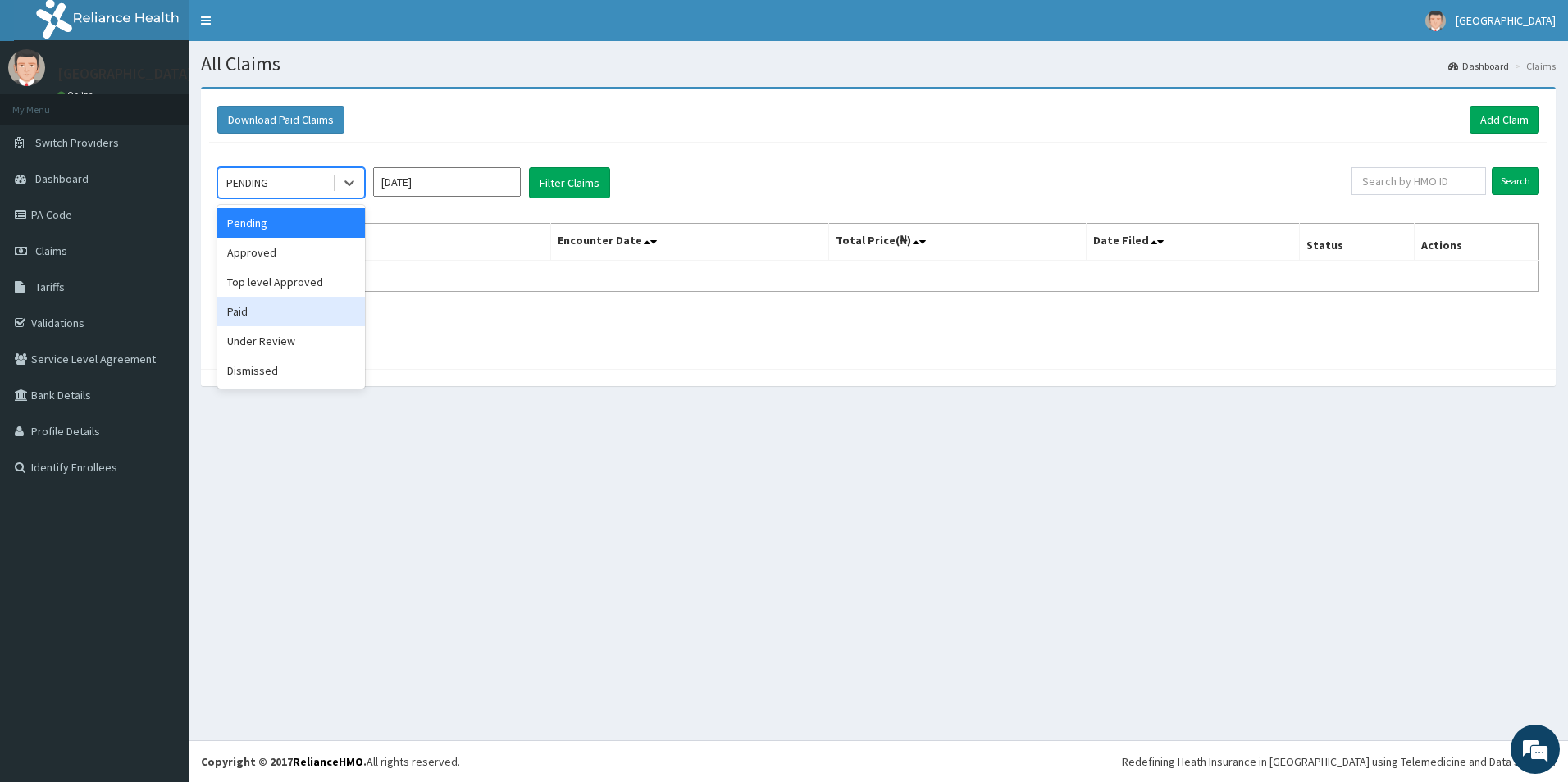
click at [290, 317] on div "Paid" at bounding box center [290, 312] width 148 height 30
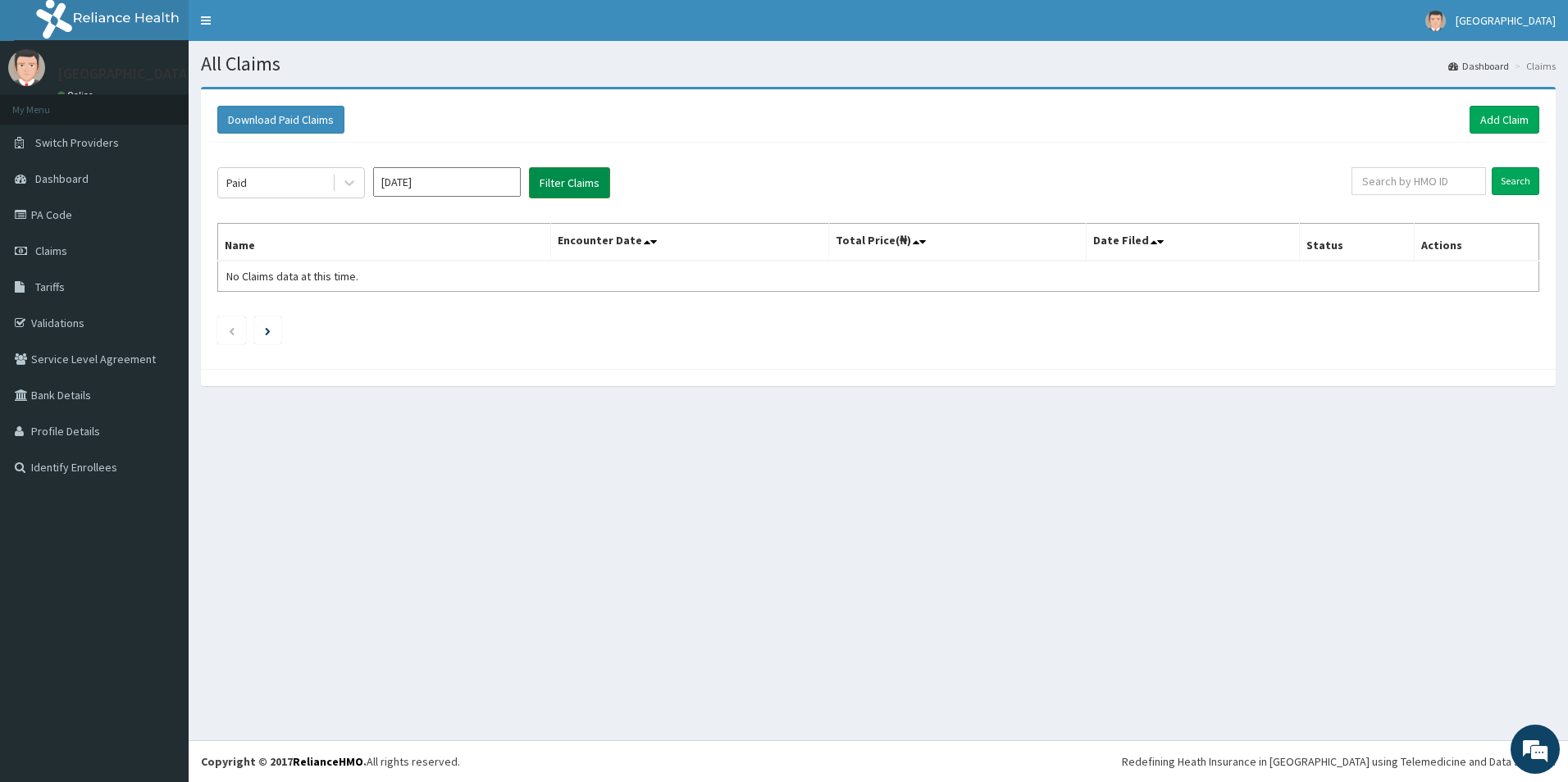
click at [573, 171] on button "Filter Claims" at bounding box center [570, 182] width 81 height 31
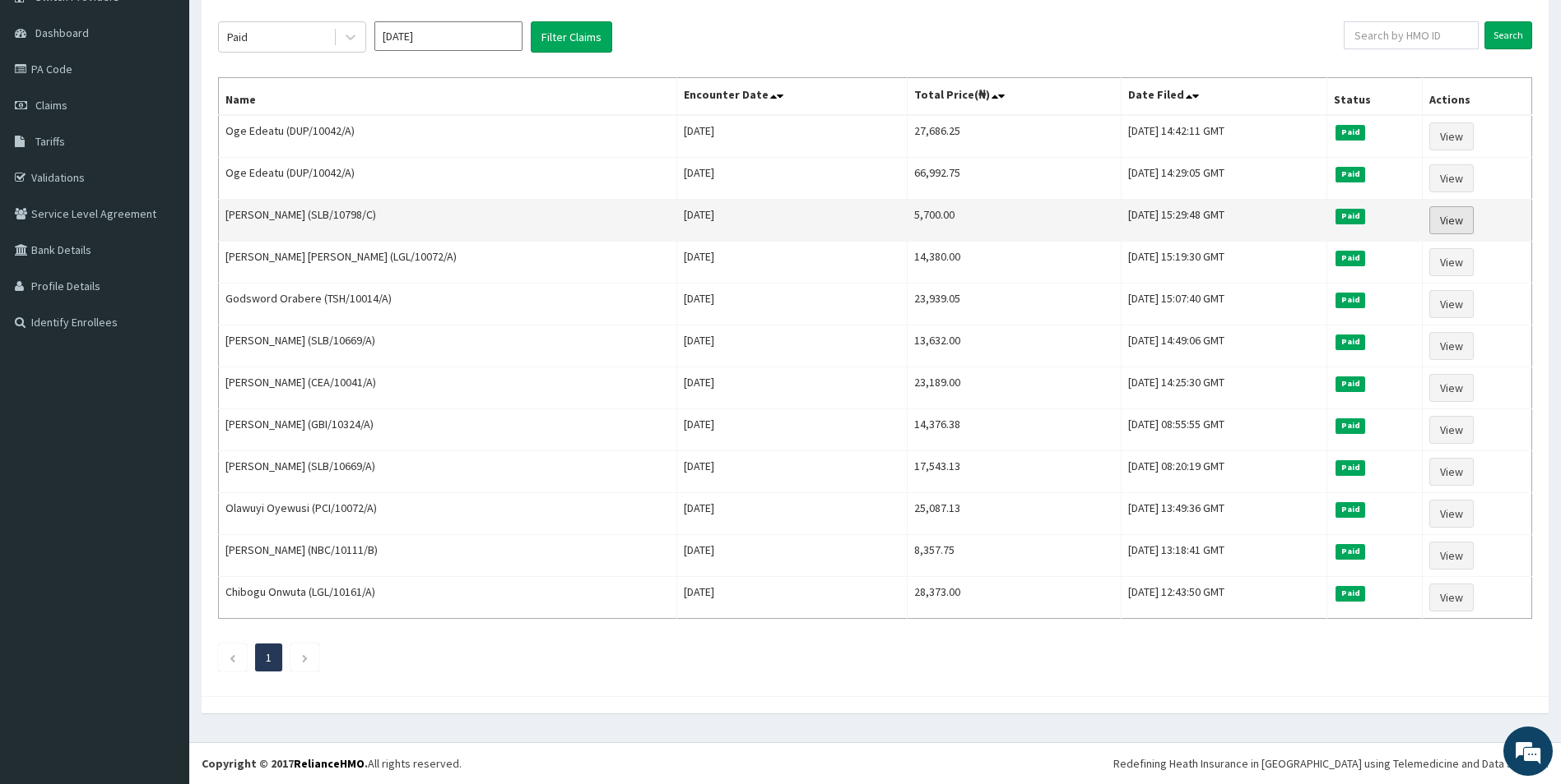
click at [1440, 217] on link "View" at bounding box center [1451, 221] width 45 height 28
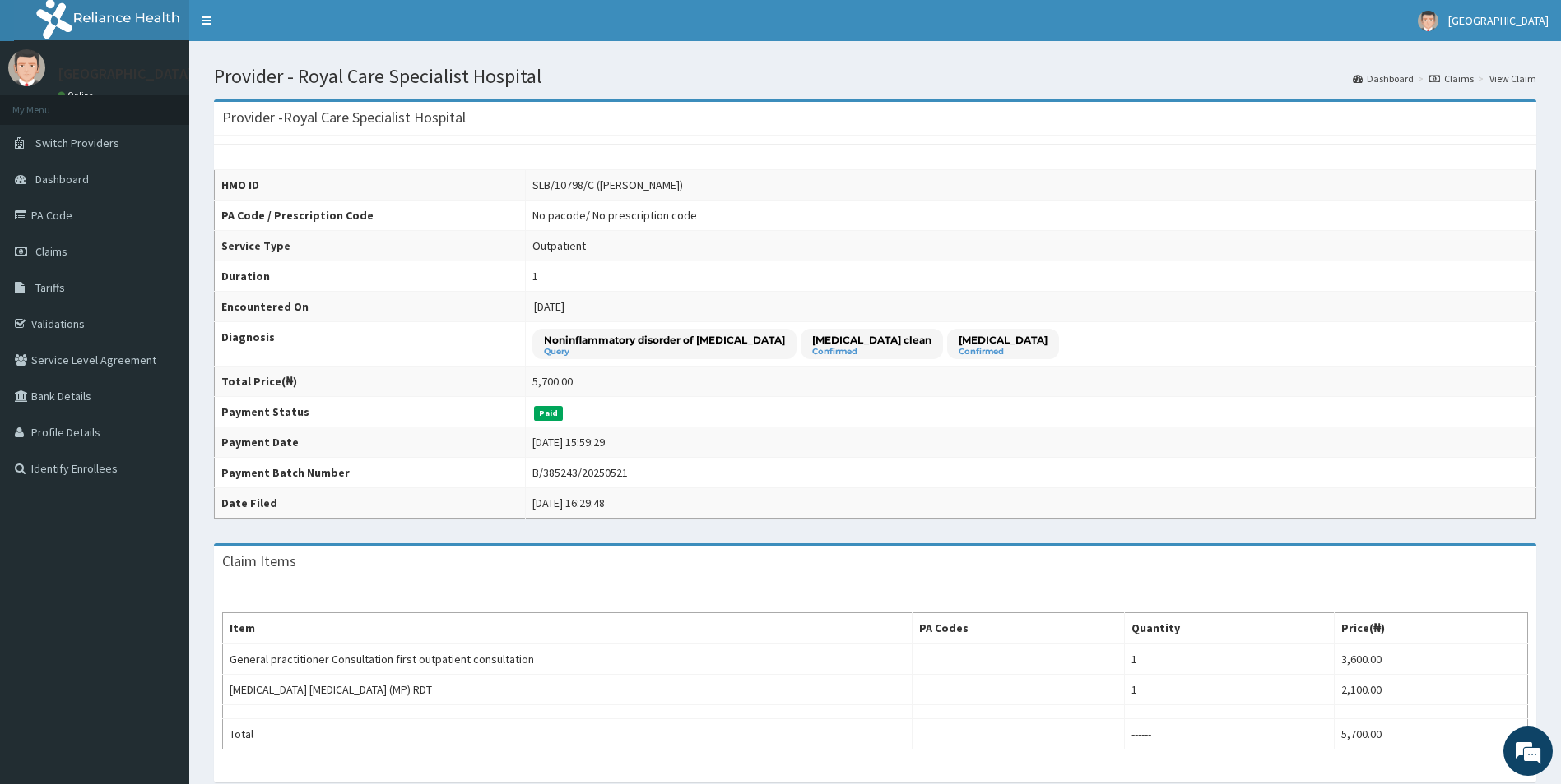
click at [683, 183] on div "SLB/10798/C (Arielle Shagbaor)" at bounding box center [607, 185] width 150 height 17
click at [683, 181] on div "SLB/10798/C (Arielle Shagbaor)" at bounding box center [607, 185] width 150 height 17
drag, startPoint x: 734, startPoint y: 181, endPoint x: 656, endPoint y: 182, distance: 78.0
click at [656, 182] on div "SLB/10798/C (Arielle Shagbaor)" at bounding box center [607, 185] width 150 height 17
copy div "Arielle Shagbaor)"
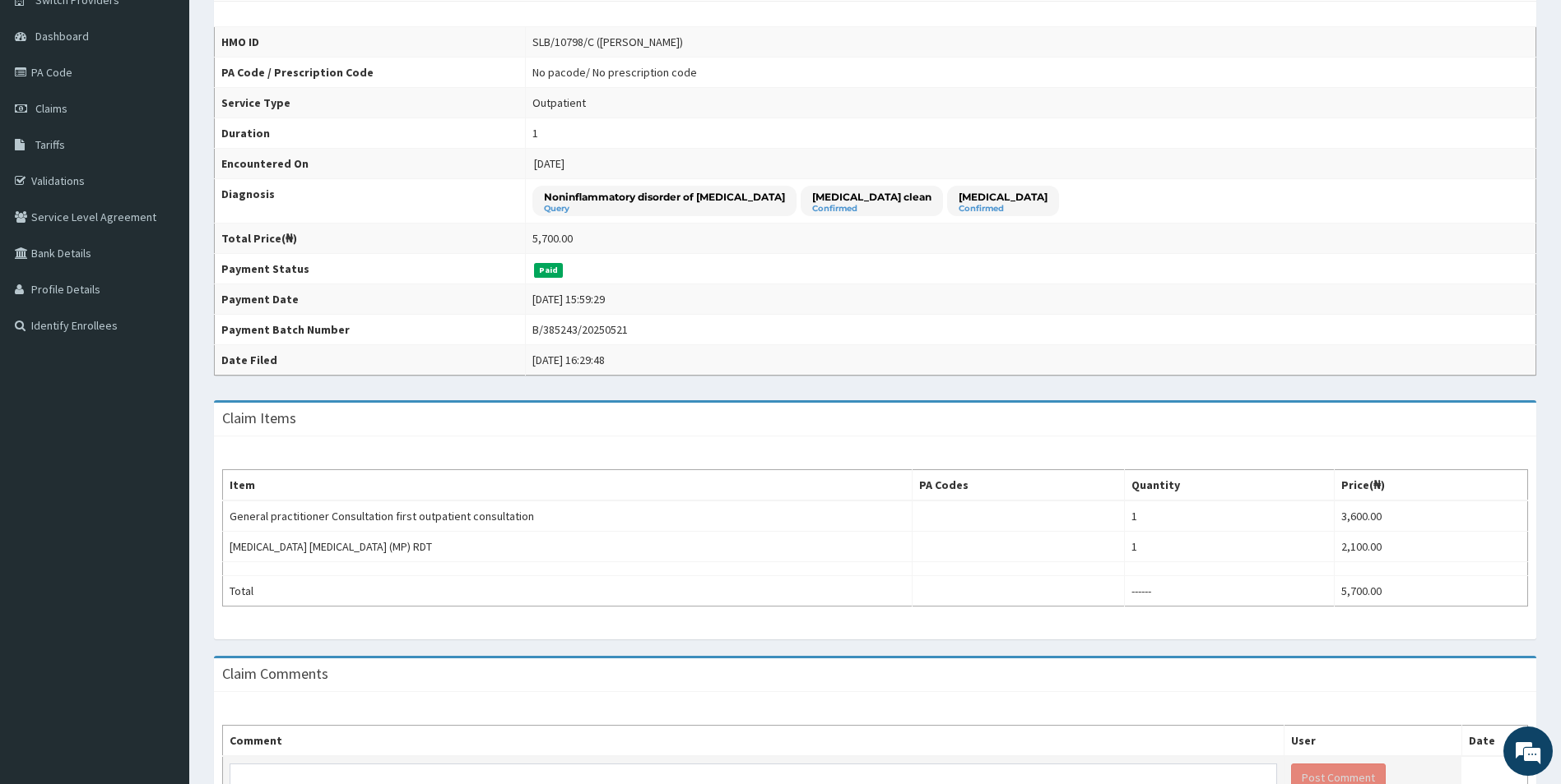
scroll to position [249, 0]
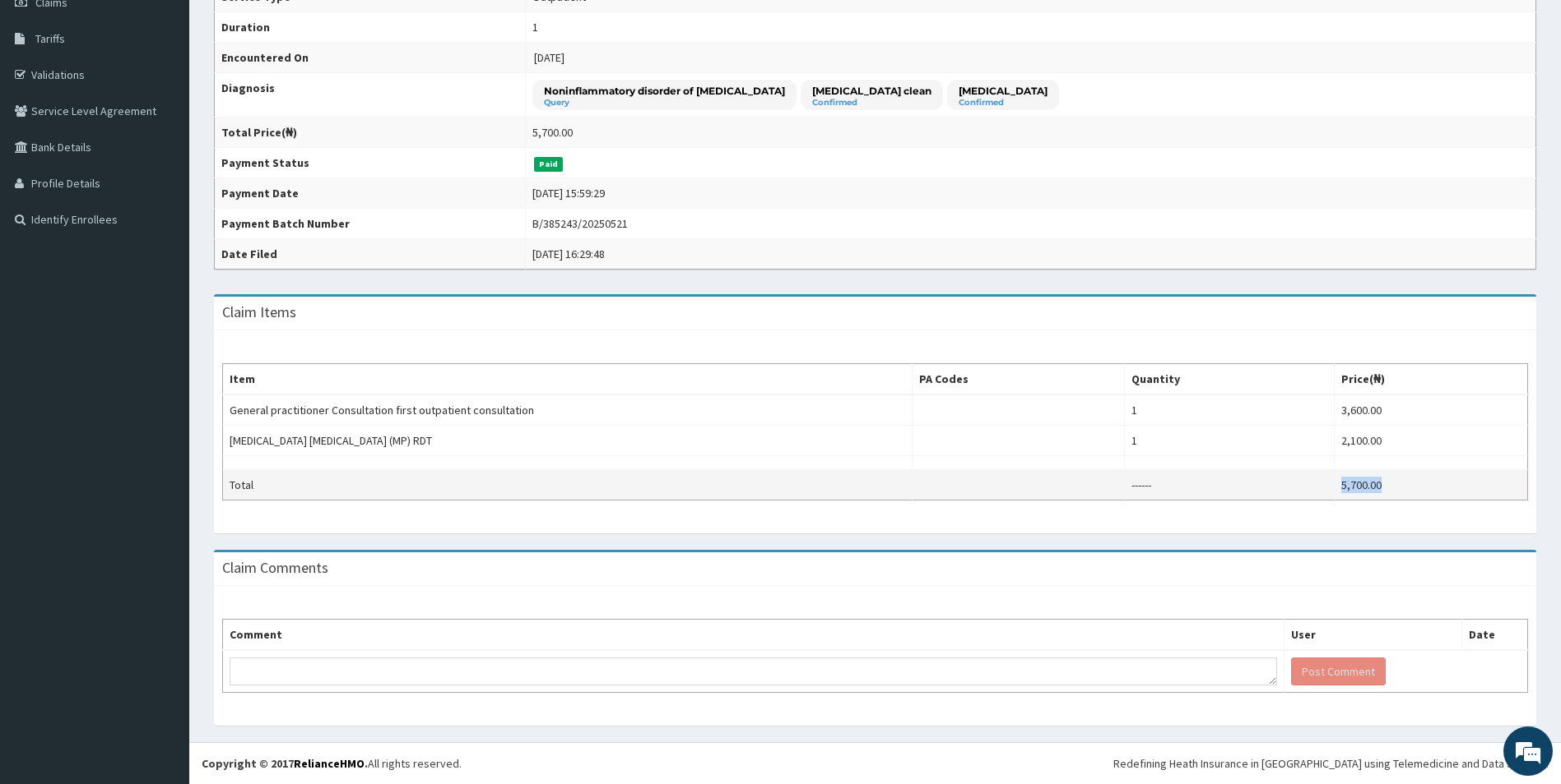
drag, startPoint x: 1397, startPoint y: 477, endPoint x: 1343, endPoint y: 485, distance: 54.6
click at [1343, 485] on td "5,700.00" at bounding box center [1431, 485] width 193 height 31
copy td "5,700.00"
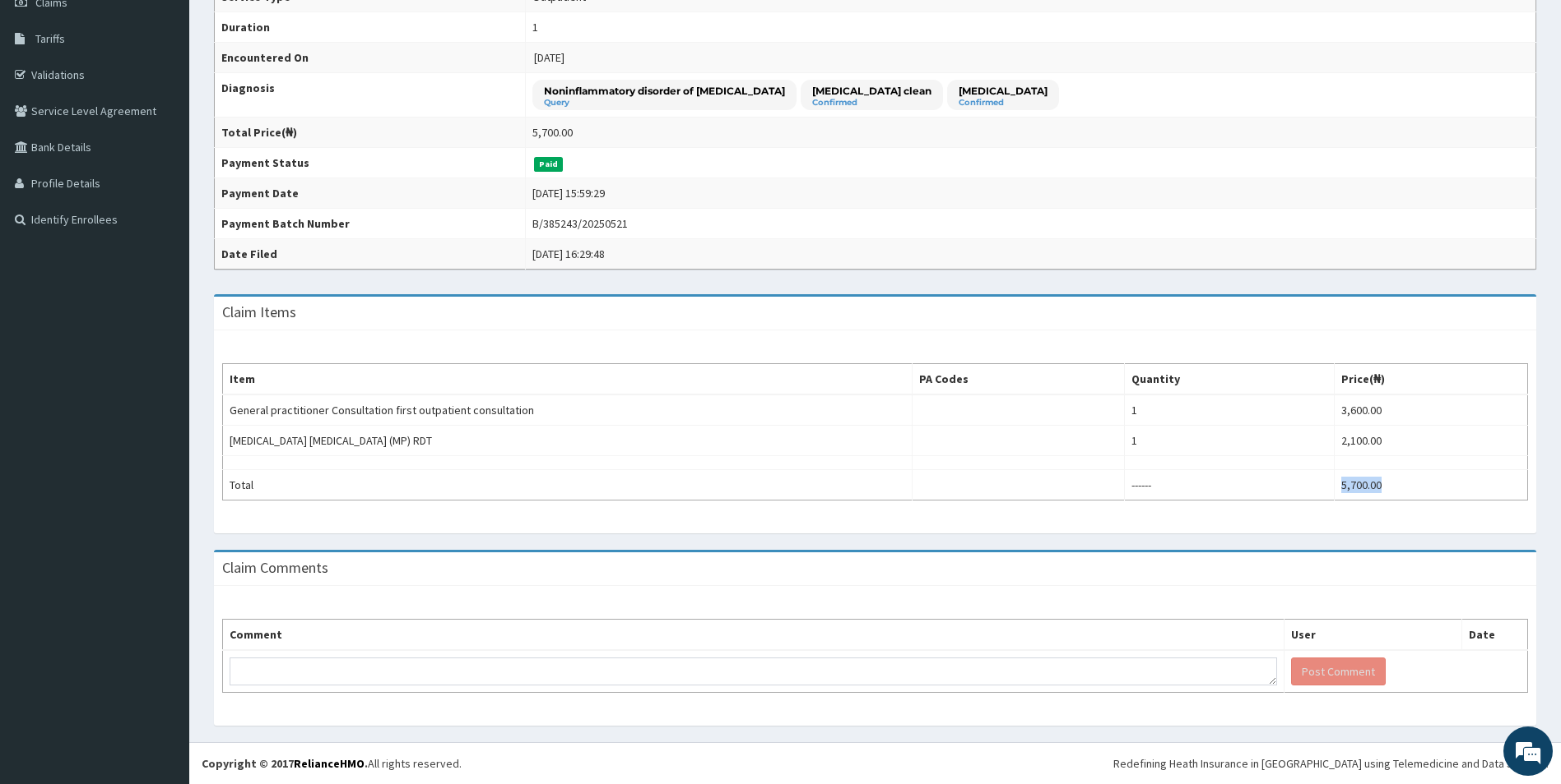
scroll to position [0, 0]
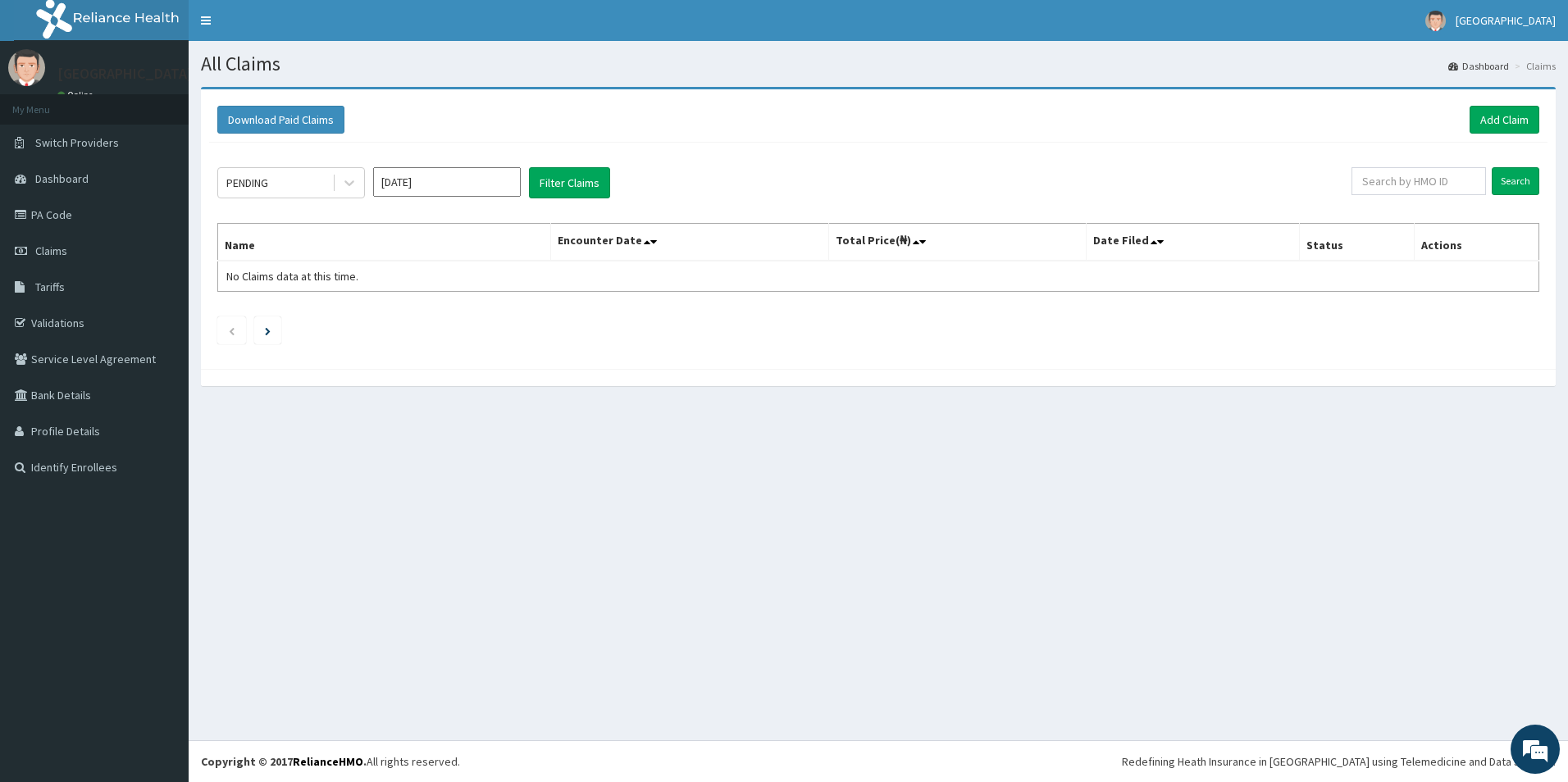
click at [454, 191] on input "Sep 2025" at bounding box center [447, 182] width 148 height 30
click at [447, 239] on div "Feb" at bounding box center [446, 251] width 33 height 31
type input "Feb 2025"
click at [352, 190] on icon at bounding box center [349, 182] width 17 height 17
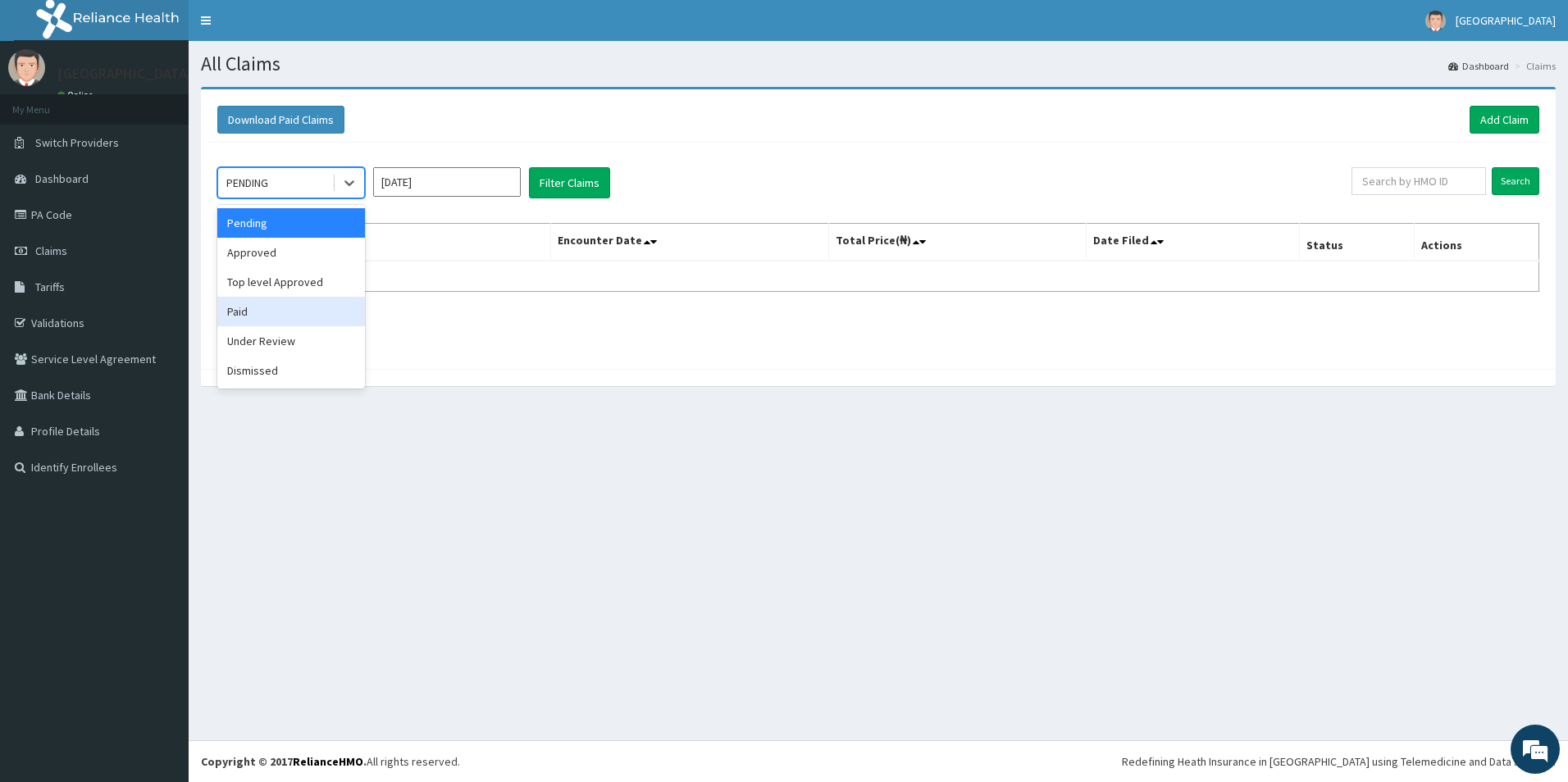
drag, startPoint x: 246, startPoint y: 316, endPoint x: 450, endPoint y: 231, distance: 221.0
click at [251, 308] on div "Paid" at bounding box center [290, 312] width 148 height 30
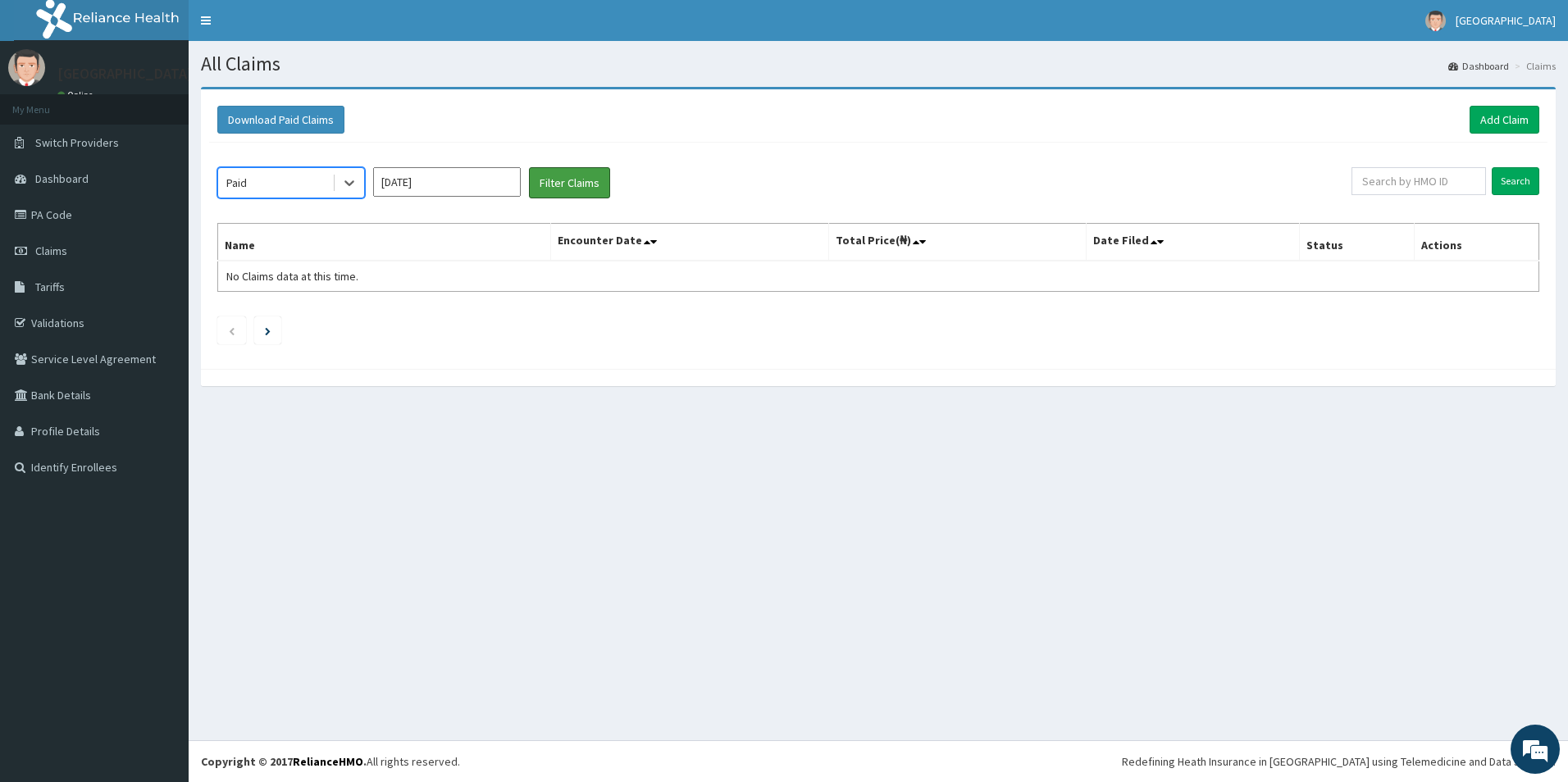
click at [588, 182] on button "Filter Claims" at bounding box center [570, 182] width 81 height 31
click at [1523, 180] on input "Search" at bounding box center [1515, 181] width 48 height 28
click at [560, 187] on button "Filter Claims" at bounding box center [570, 182] width 81 height 31
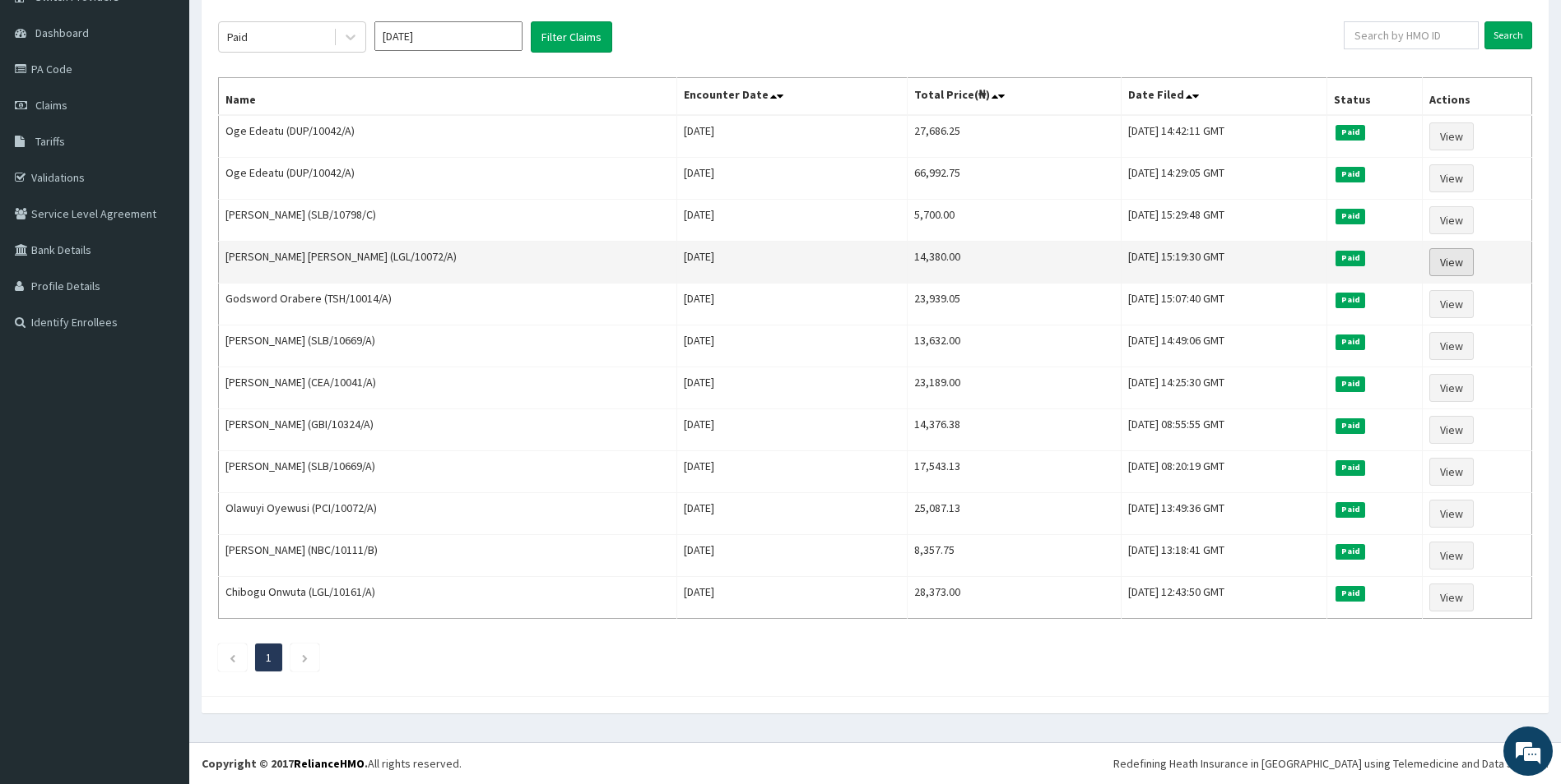
click at [1447, 261] on link "View" at bounding box center [1451, 262] width 45 height 28
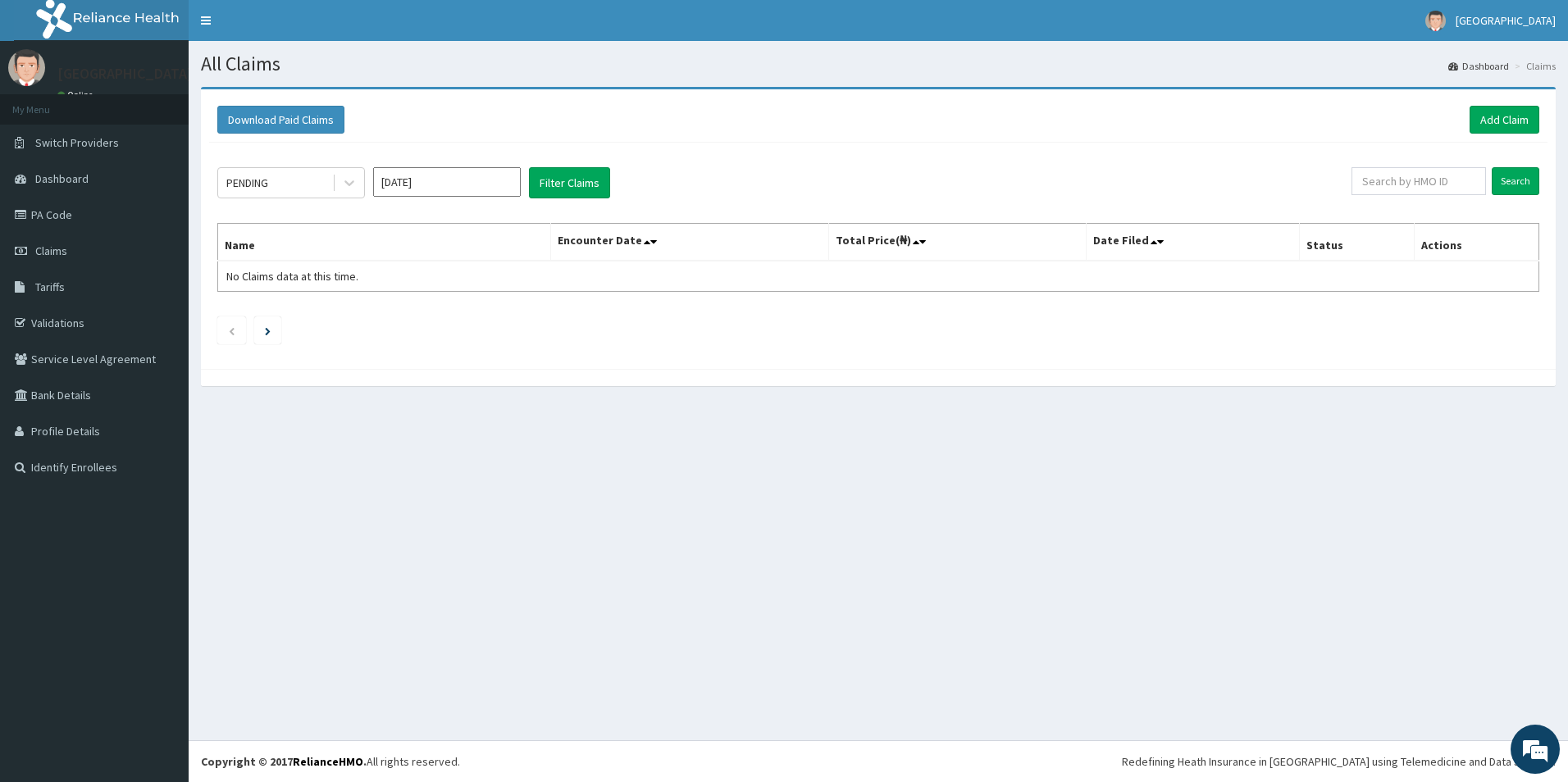
click at [427, 178] on input "Sep 2025" at bounding box center [447, 182] width 148 height 30
click at [446, 251] on div "Feb" at bounding box center [446, 251] width 33 height 31
type input "Feb 2025"
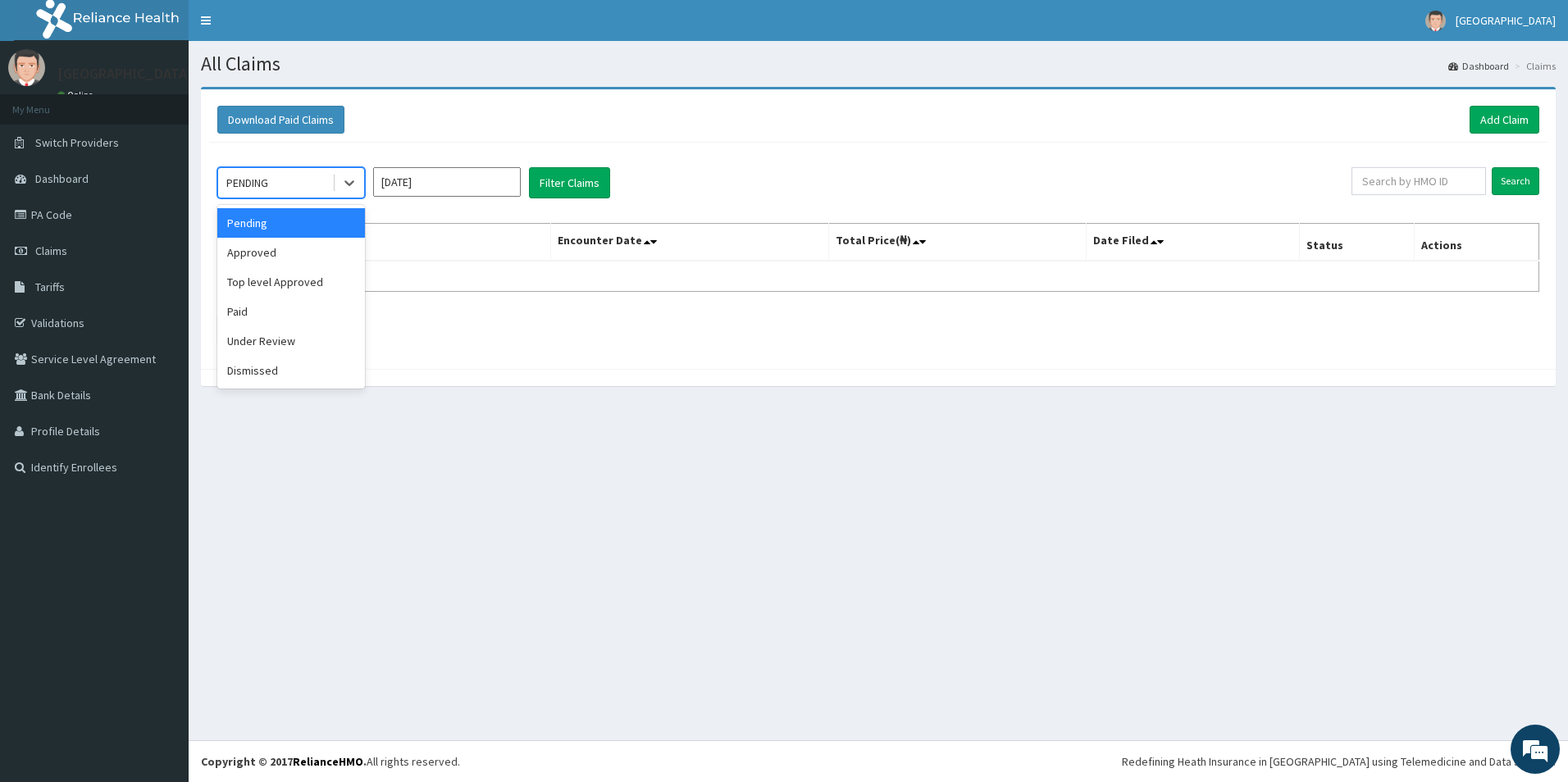
click at [307, 179] on div "PENDING" at bounding box center [275, 182] width 114 height 26
click at [275, 264] on div "Approved" at bounding box center [290, 253] width 148 height 30
click at [569, 185] on button "Filter Claims" at bounding box center [570, 182] width 81 height 31
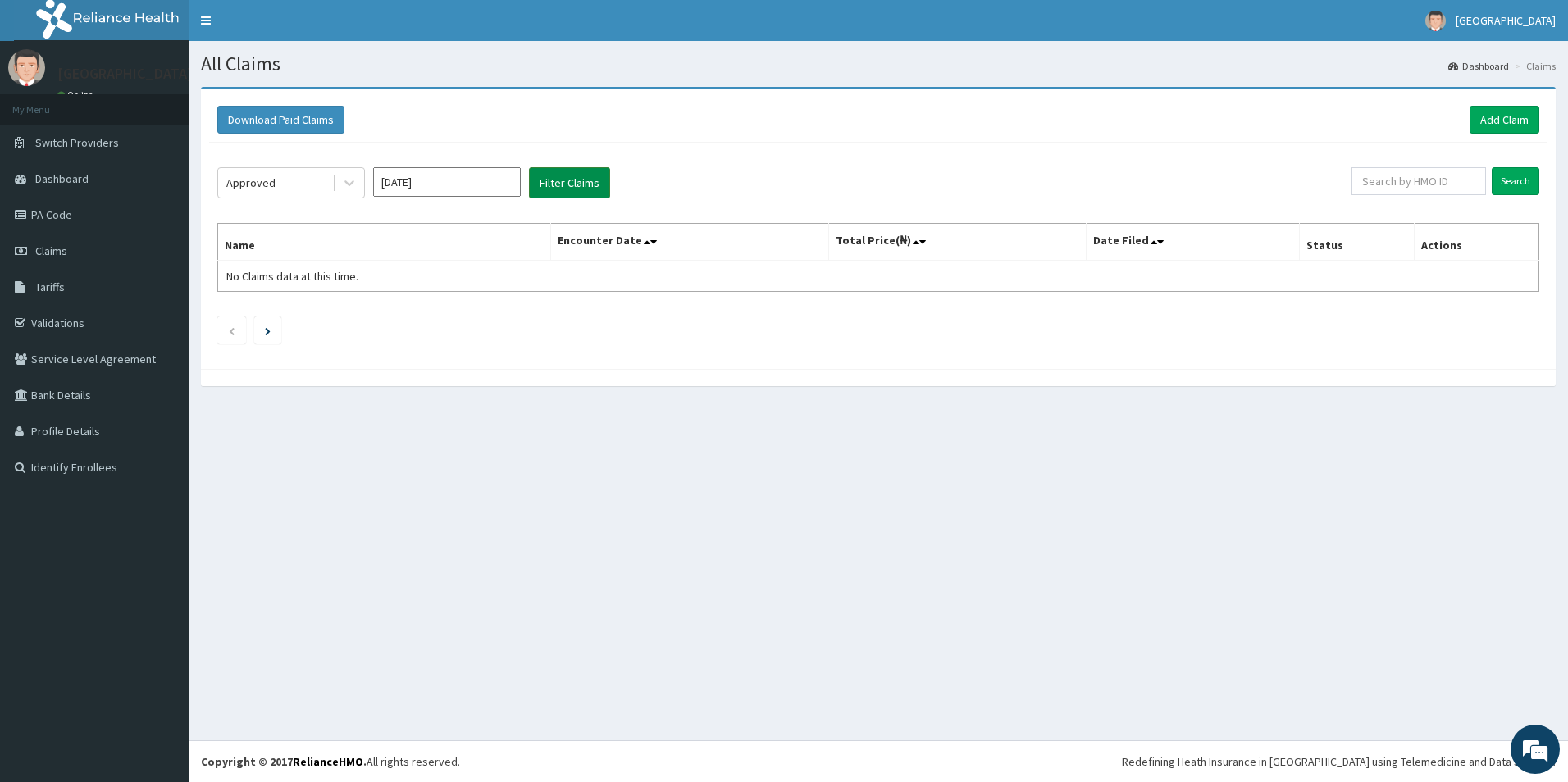
click at [590, 192] on button "Filter Claims" at bounding box center [570, 182] width 81 height 31
click at [572, 183] on button "Filter Claims" at bounding box center [570, 182] width 81 height 31
click at [566, 178] on button "Filter Claims" at bounding box center [570, 182] width 81 height 31
click at [1519, 184] on input "Search" at bounding box center [1515, 181] width 48 height 28
click at [565, 178] on button "Filter Claims" at bounding box center [570, 182] width 81 height 31
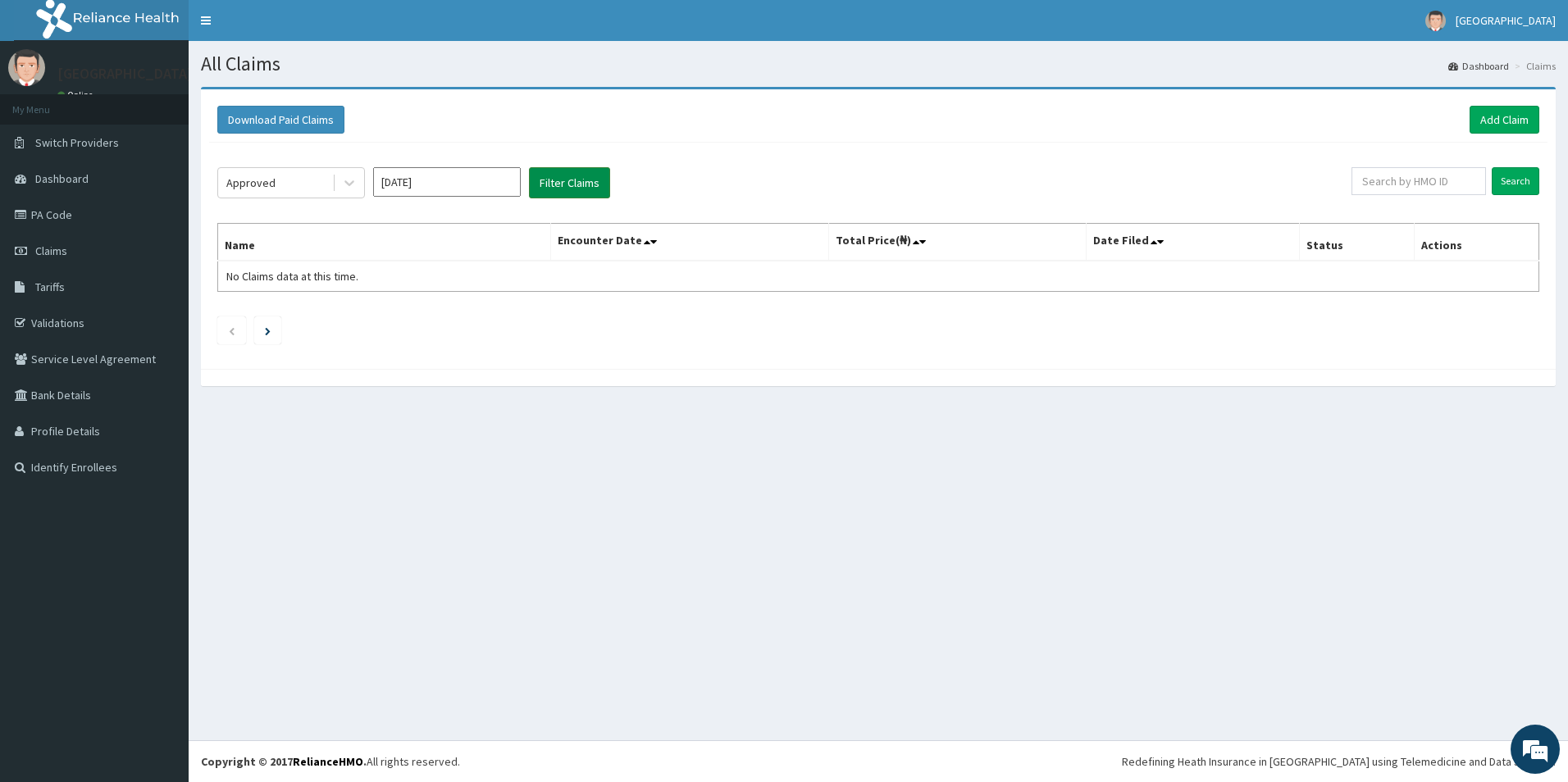
click at [562, 174] on button "Filter Claims" at bounding box center [570, 182] width 81 height 31
click at [567, 188] on button "Filter Claims" at bounding box center [570, 182] width 81 height 31
click at [1500, 173] on input "Search" at bounding box center [1515, 181] width 48 height 28
click at [564, 188] on button "Filter Claims" at bounding box center [570, 182] width 81 height 31
click at [436, 185] on input "[DATE]" at bounding box center [447, 182] width 148 height 30
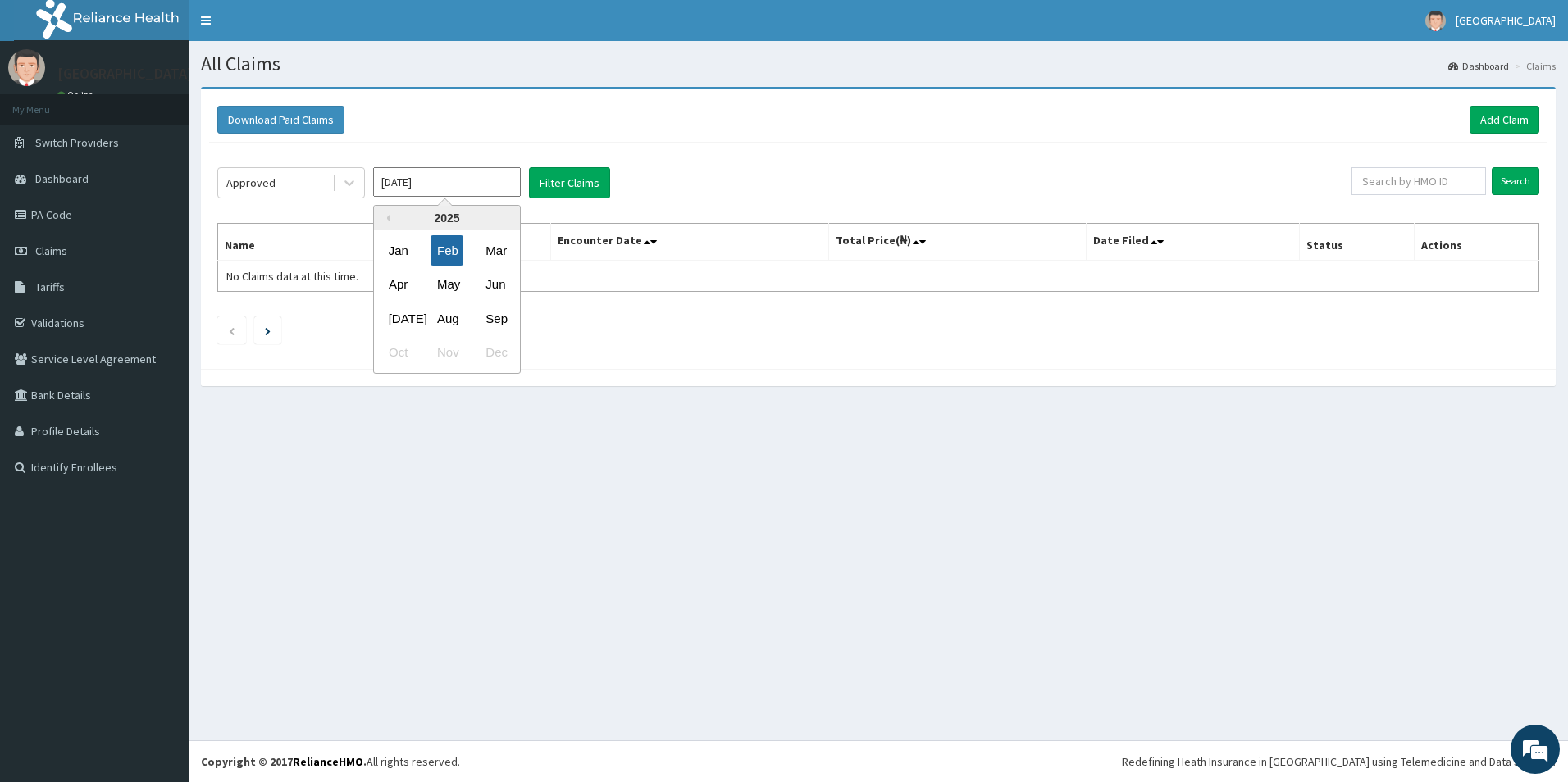
click at [450, 247] on div "Feb" at bounding box center [446, 251] width 33 height 31
click at [361, 184] on div at bounding box center [350, 183] width 30 height 30
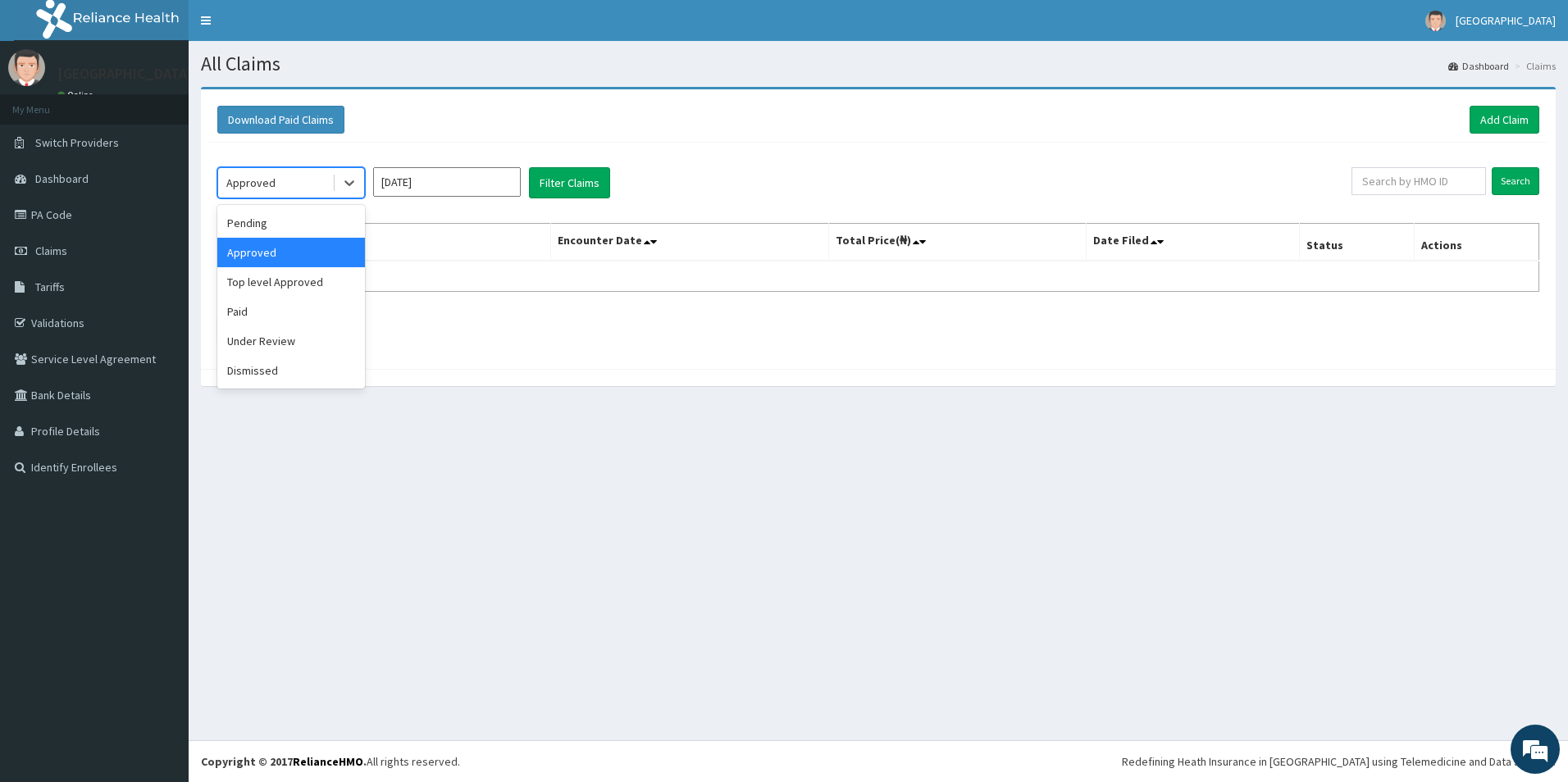
click at [333, 247] on div "Approved" at bounding box center [290, 253] width 148 height 30
click at [567, 182] on button "Filter Claims" at bounding box center [570, 182] width 81 height 31
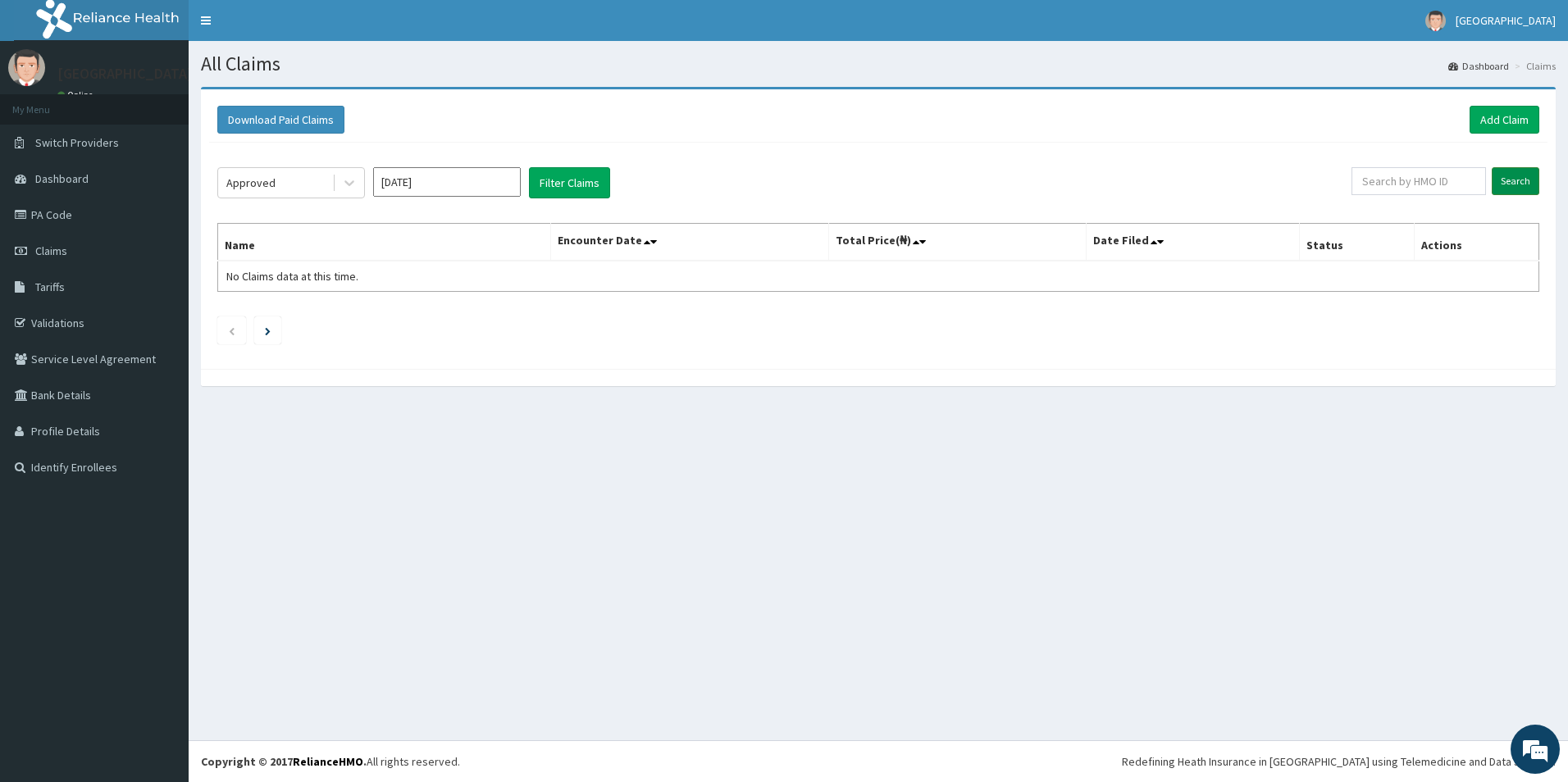
click at [1494, 175] on input "Search" at bounding box center [1515, 181] width 48 height 28
click at [1514, 181] on input "Search" at bounding box center [1515, 181] width 48 height 28
click at [540, 170] on button "Filter Claims" at bounding box center [570, 182] width 81 height 31
click at [540, 179] on button "Filter Claims" at bounding box center [570, 182] width 81 height 31
click at [428, 190] on input "[DATE]" at bounding box center [447, 182] width 148 height 30
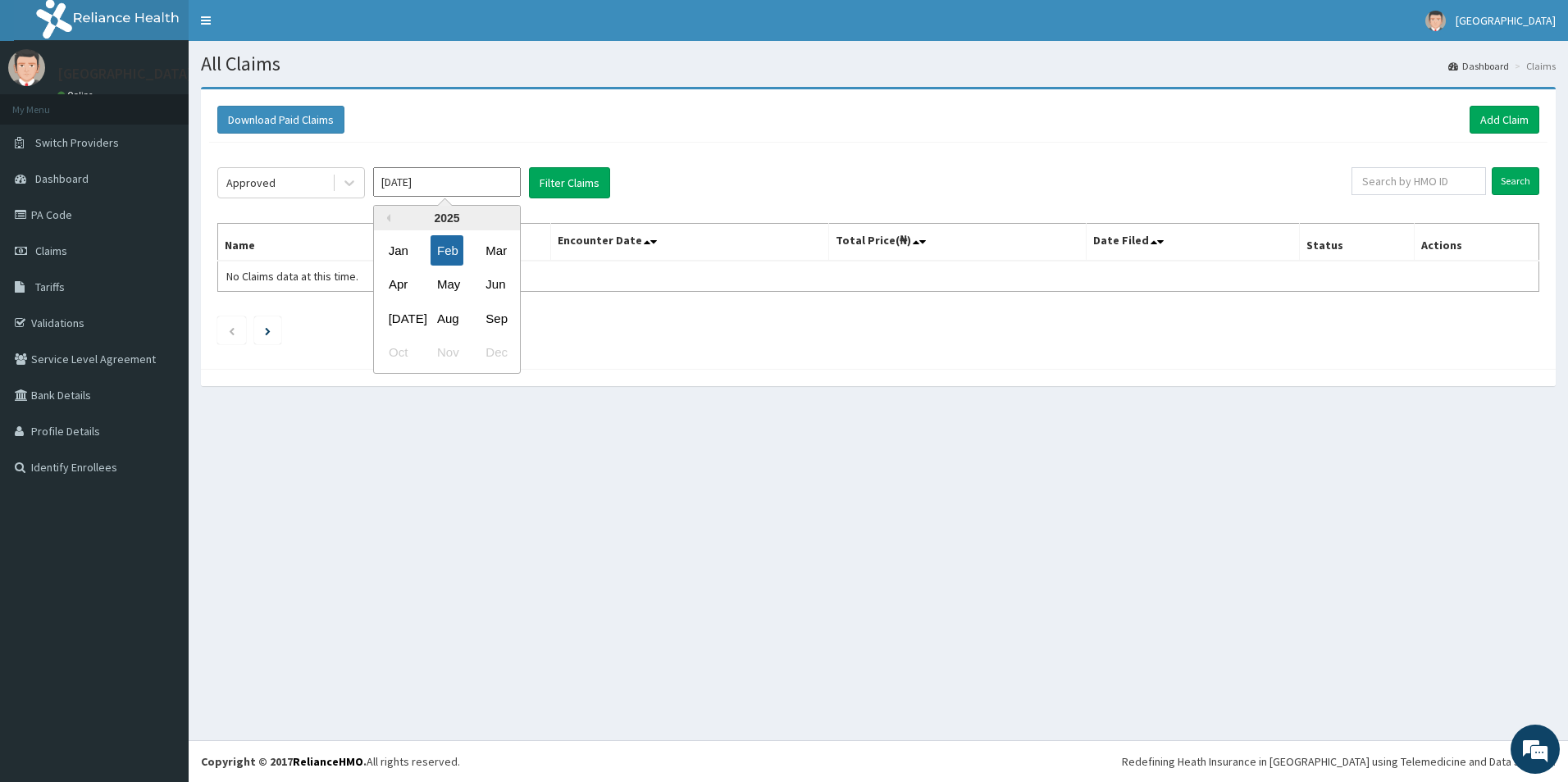
click at [445, 259] on div "Feb" at bounding box center [446, 251] width 33 height 31
click at [280, 181] on div "Approved" at bounding box center [275, 182] width 114 height 26
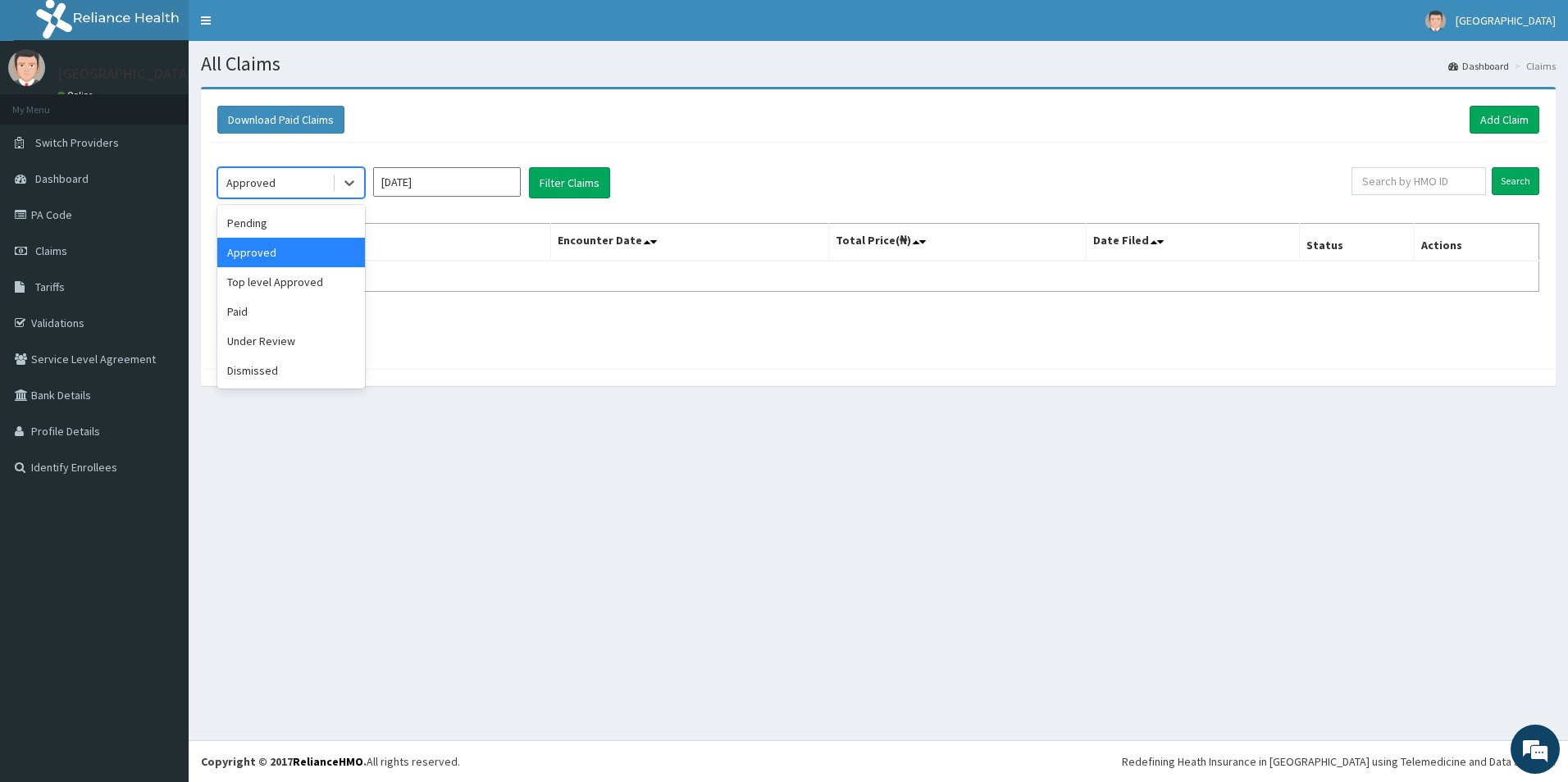
click at [312, 241] on div "Approved" at bounding box center [290, 253] width 148 height 30
click at [542, 184] on button "Filter Claims" at bounding box center [570, 182] width 81 height 31
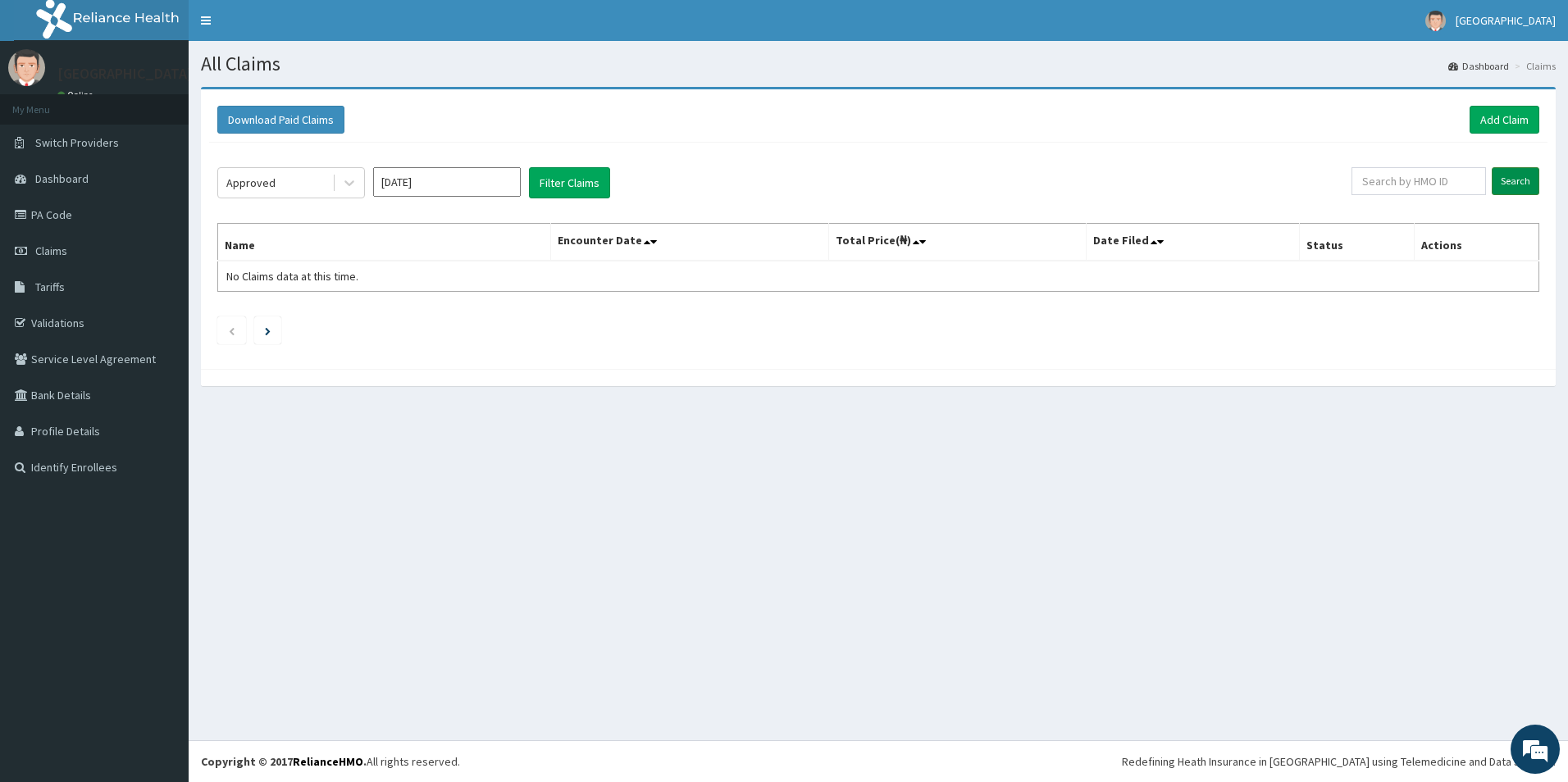
click at [1524, 189] on input "Search" at bounding box center [1515, 181] width 48 height 28
click at [338, 178] on div at bounding box center [350, 183] width 30 height 30
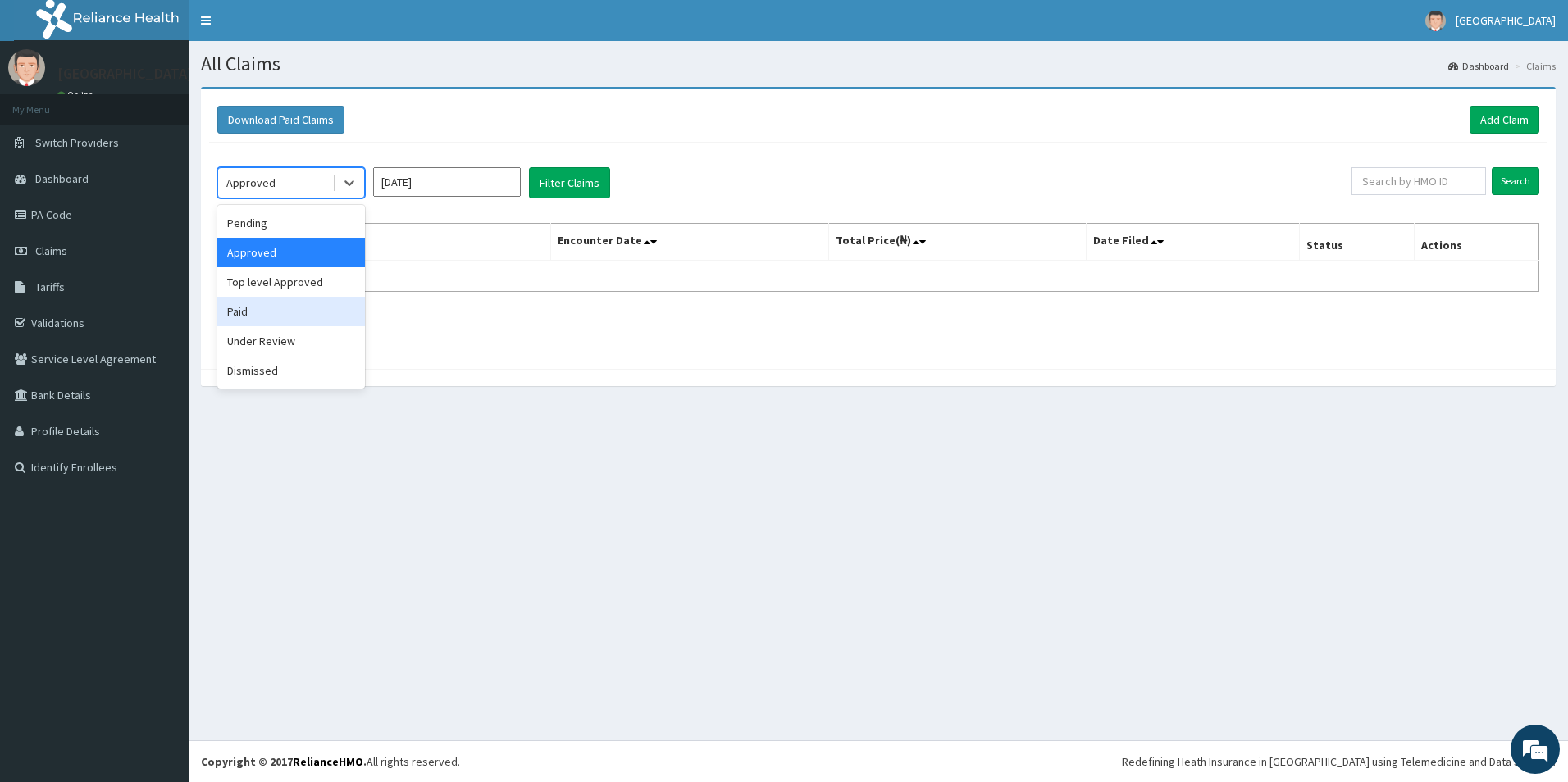
click at [286, 312] on div "Paid" at bounding box center [290, 312] width 148 height 30
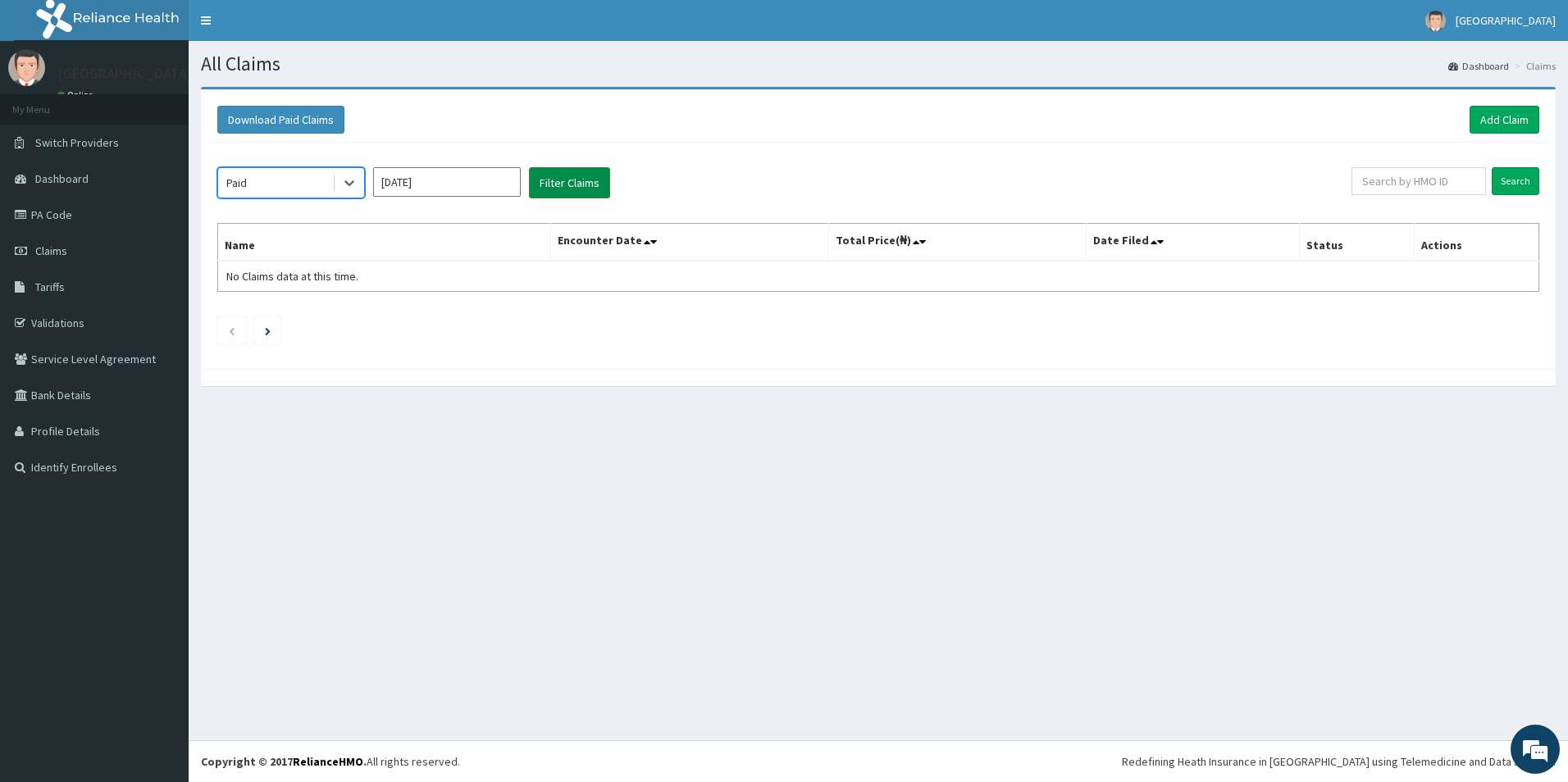
click at [569, 181] on button "Filter Claims" at bounding box center [570, 182] width 81 height 31
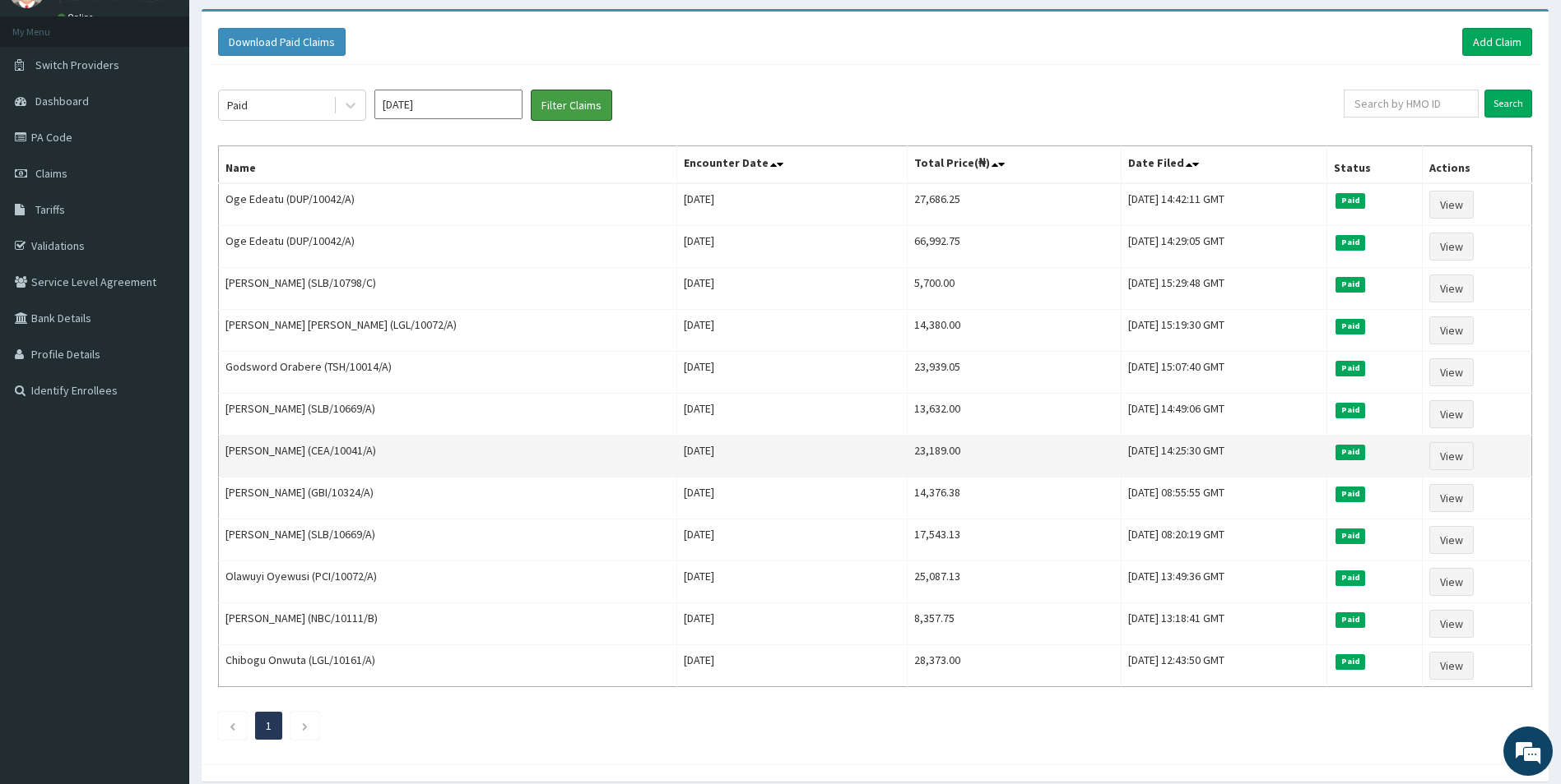
scroll to position [146, 0]
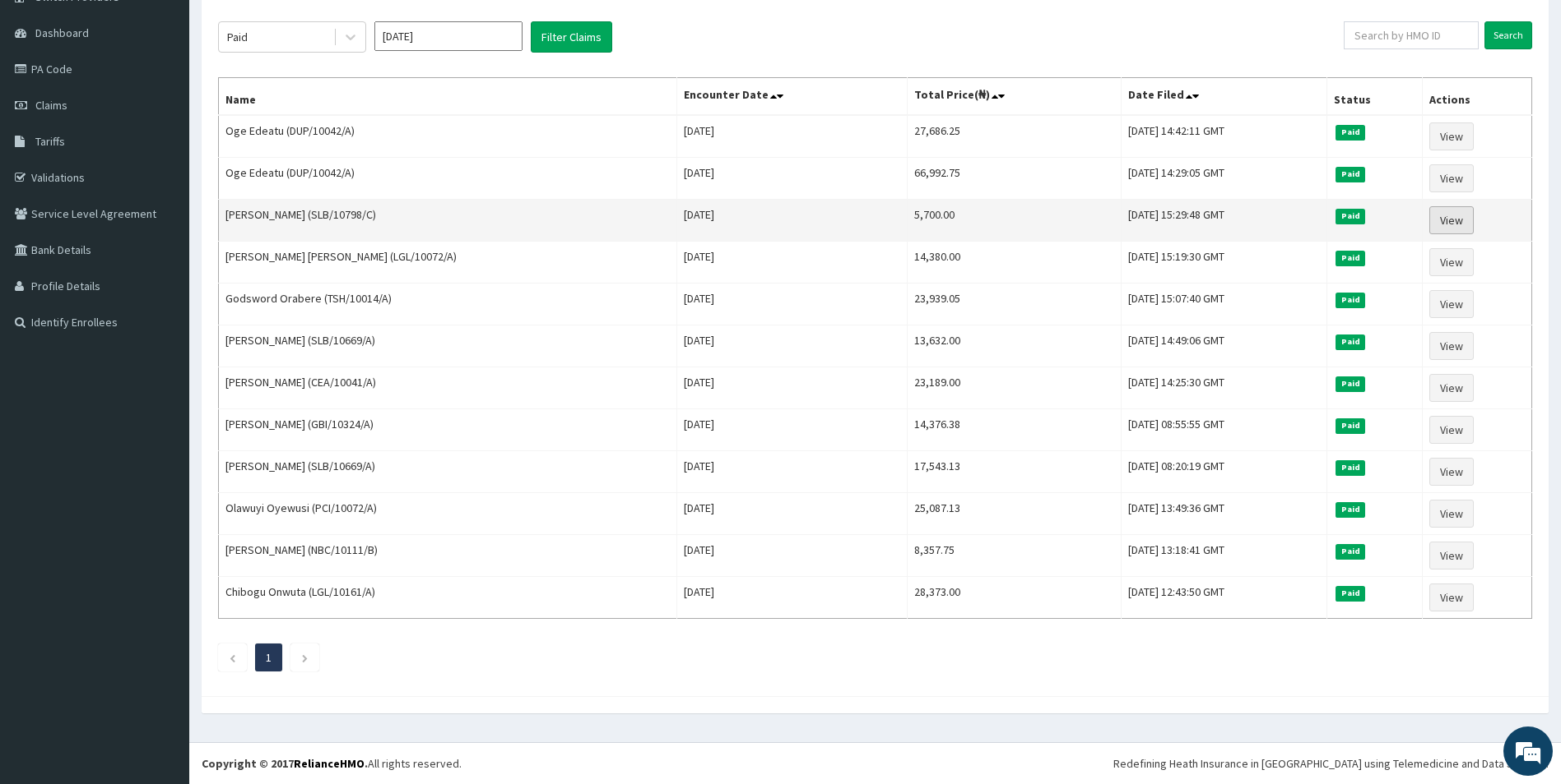
click at [1454, 210] on link "View" at bounding box center [1451, 221] width 45 height 28
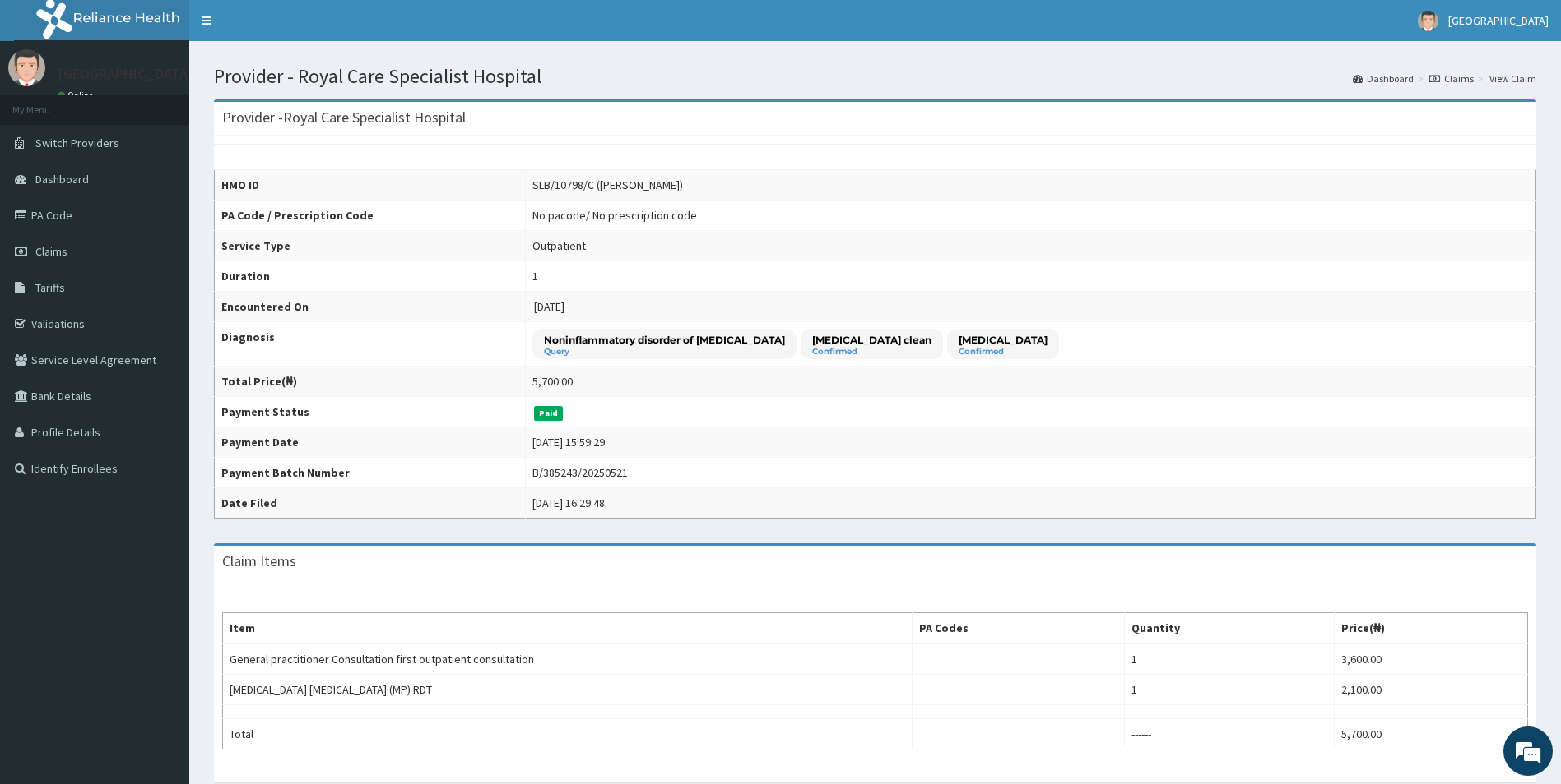
drag, startPoint x: 733, startPoint y: 185, endPoint x: 655, endPoint y: 184, distance: 78.0
click at [655, 184] on div "SLB/10798/C (Arielle Shagbaor)" at bounding box center [607, 185] width 150 height 17
drag, startPoint x: 655, startPoint y: 184, endPoint x: 733, endPoint y: 186, distance: 78.0
click at [683, 186] on div "SLB/10798/C (Arielle Shagbaor)" at bounding box center [607, 185] width 150 height 17
click at [683, 188] on div "SLB/10798/C (Arielle Shagbaor)" at bounding box center [607, 185] width 150 height 17
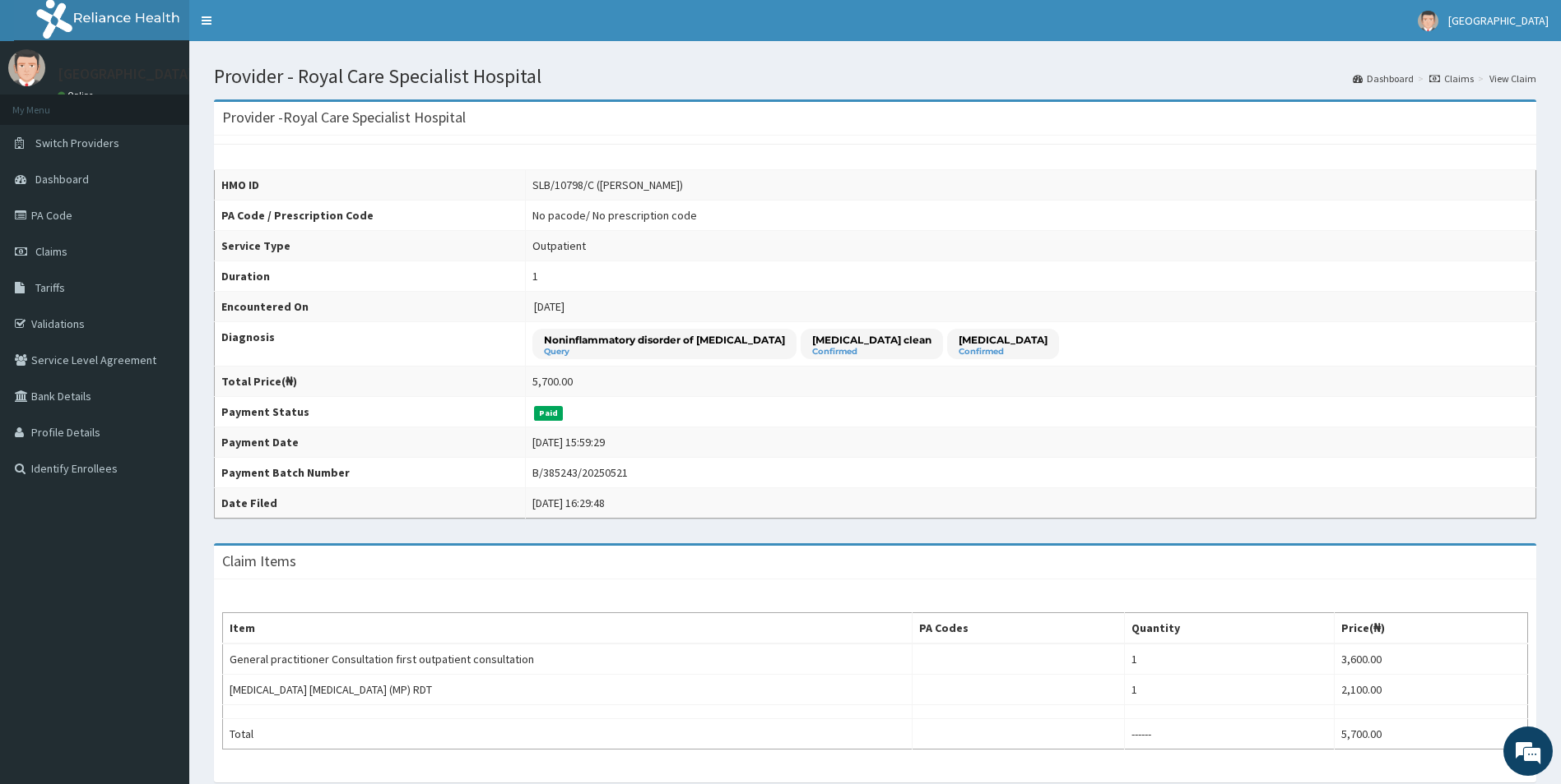
drag, startPoint x: 735, startPoint y: 188, endPoint x: 679, endPoint y: 183, distance: 56.2
click at [679, 183] on div "SLB/10798/C (Arielle Shagbaor)" at bounding box center [607, 185] width 150 height 17
copy div "Arielle Shagbaor)"
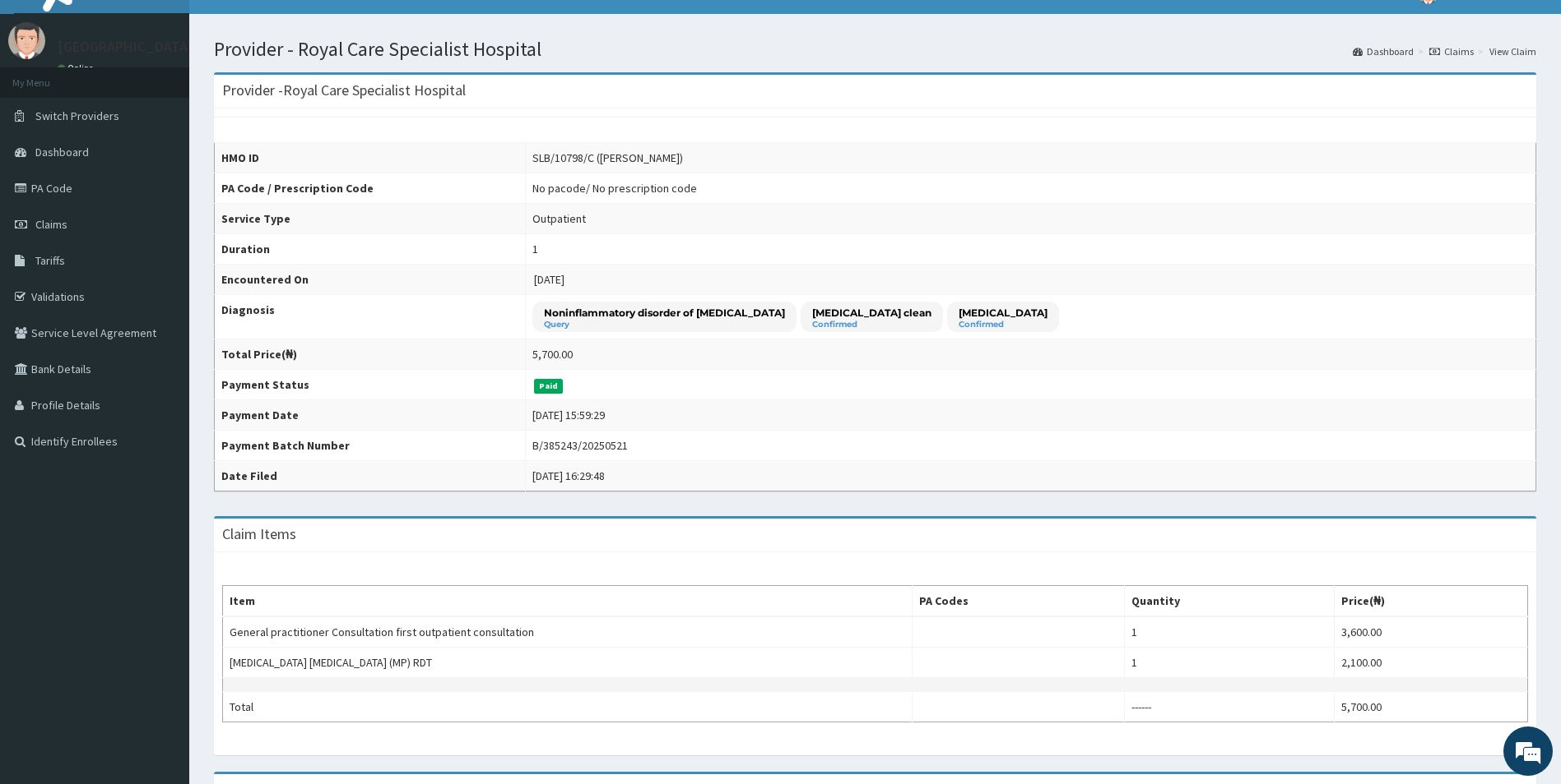
scroll to position [246, 0]
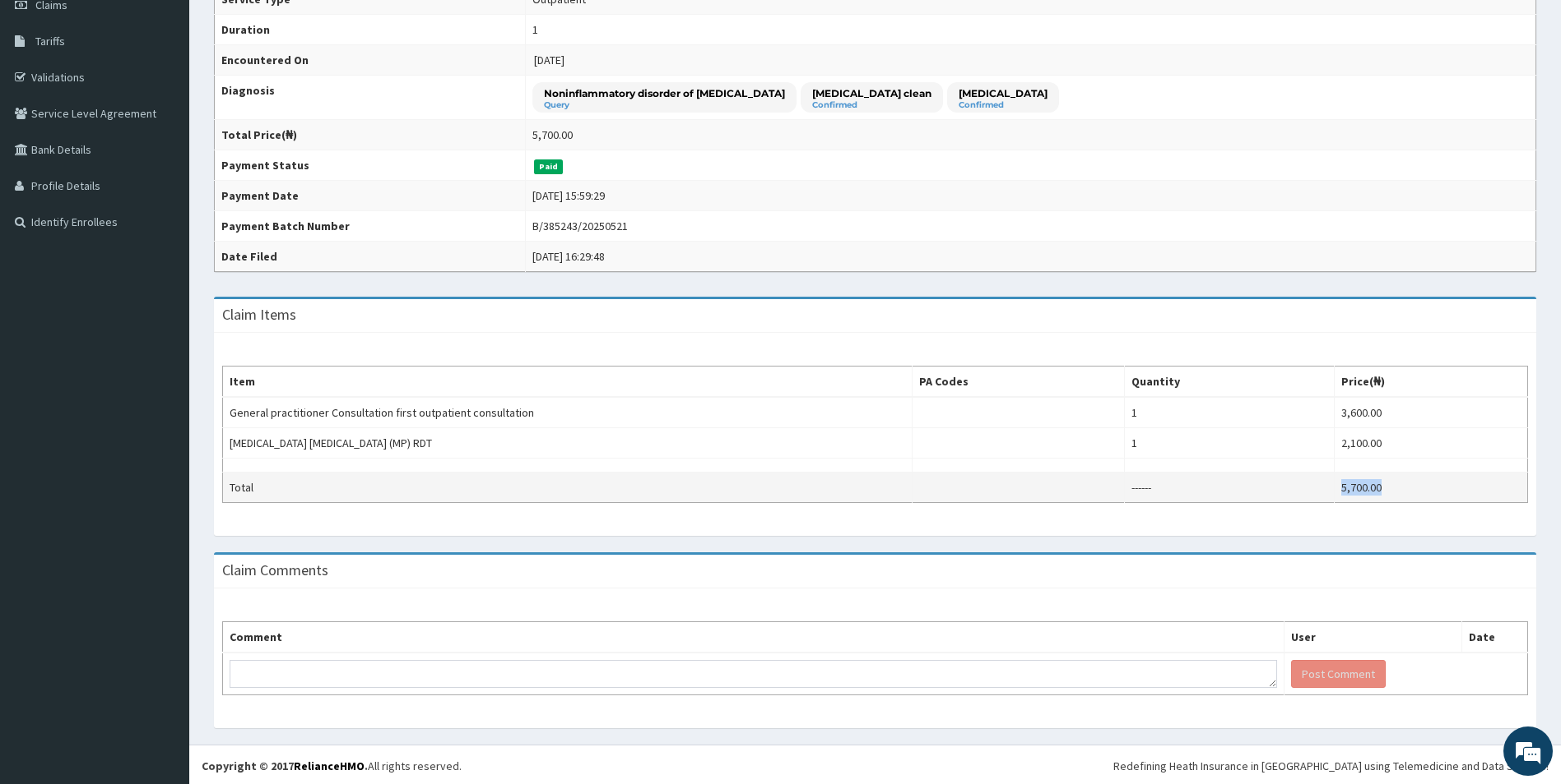
drag, startPoint x: 1405, startPoint y: 499, endPoint x: 1329, endPoint y: 491, distance: 76.4
click at [1329, 491] on tr "Total ------ 5,700.00" at bounding box center [875, 488] width 1305 height 31
copy tr "5,700.00"
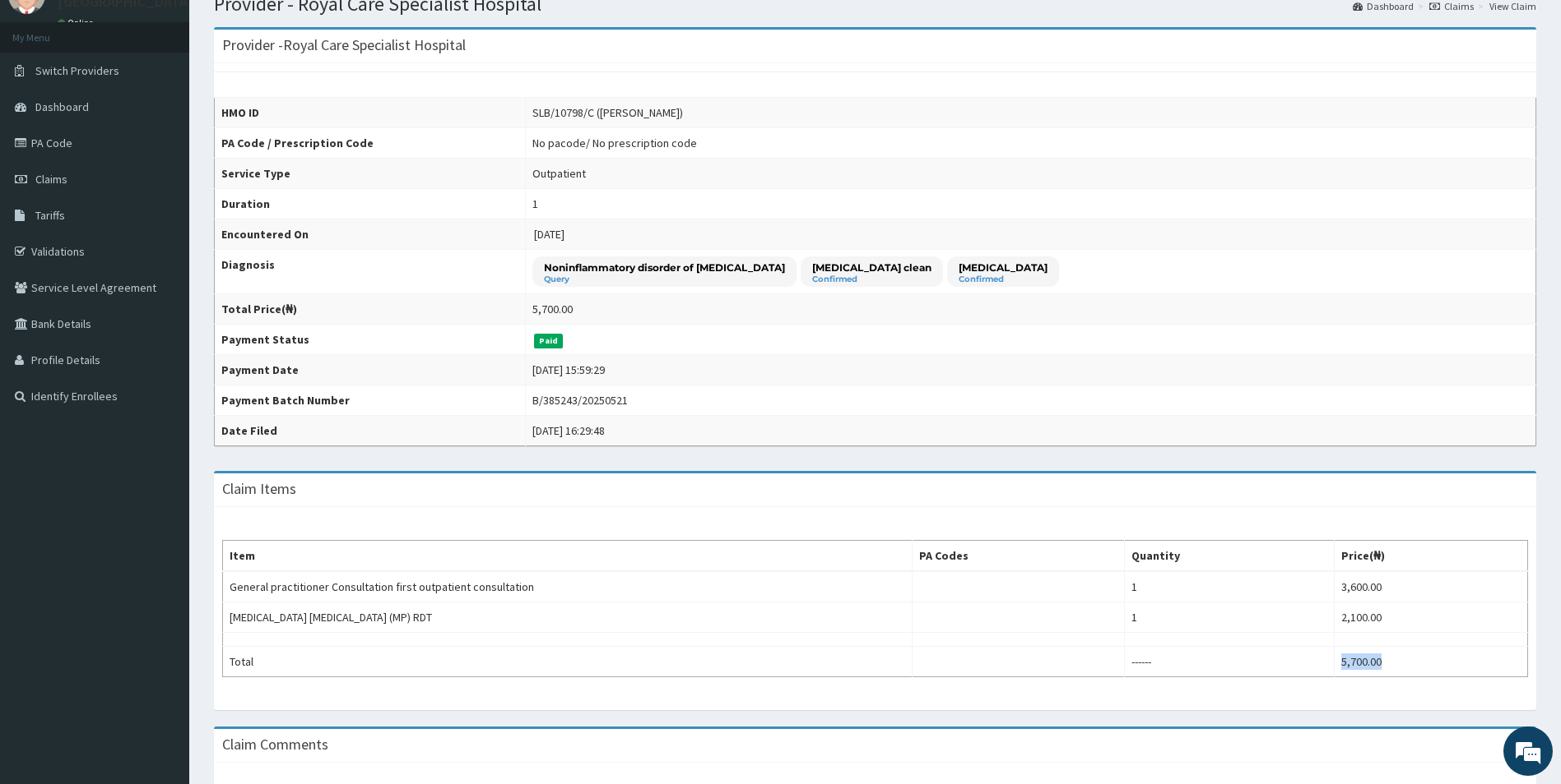
scroll to position [0, 0]
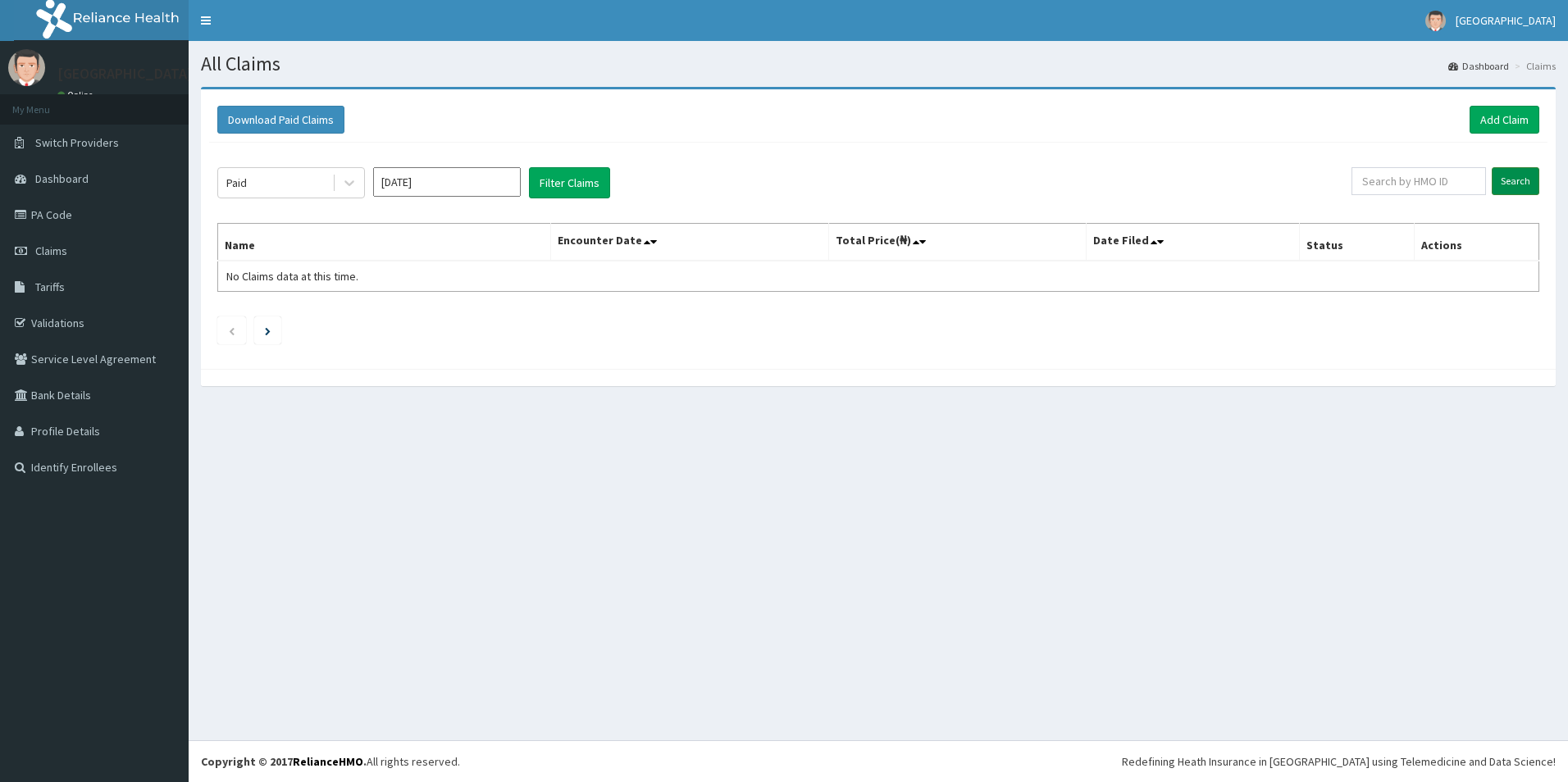
click at [1527, 185] on input "Search" at bounding box center [1515, 181] width 48 height 28
click at [569, 179] on button "Filter Claims" at bounding box center [570, 182] width 81 height 31
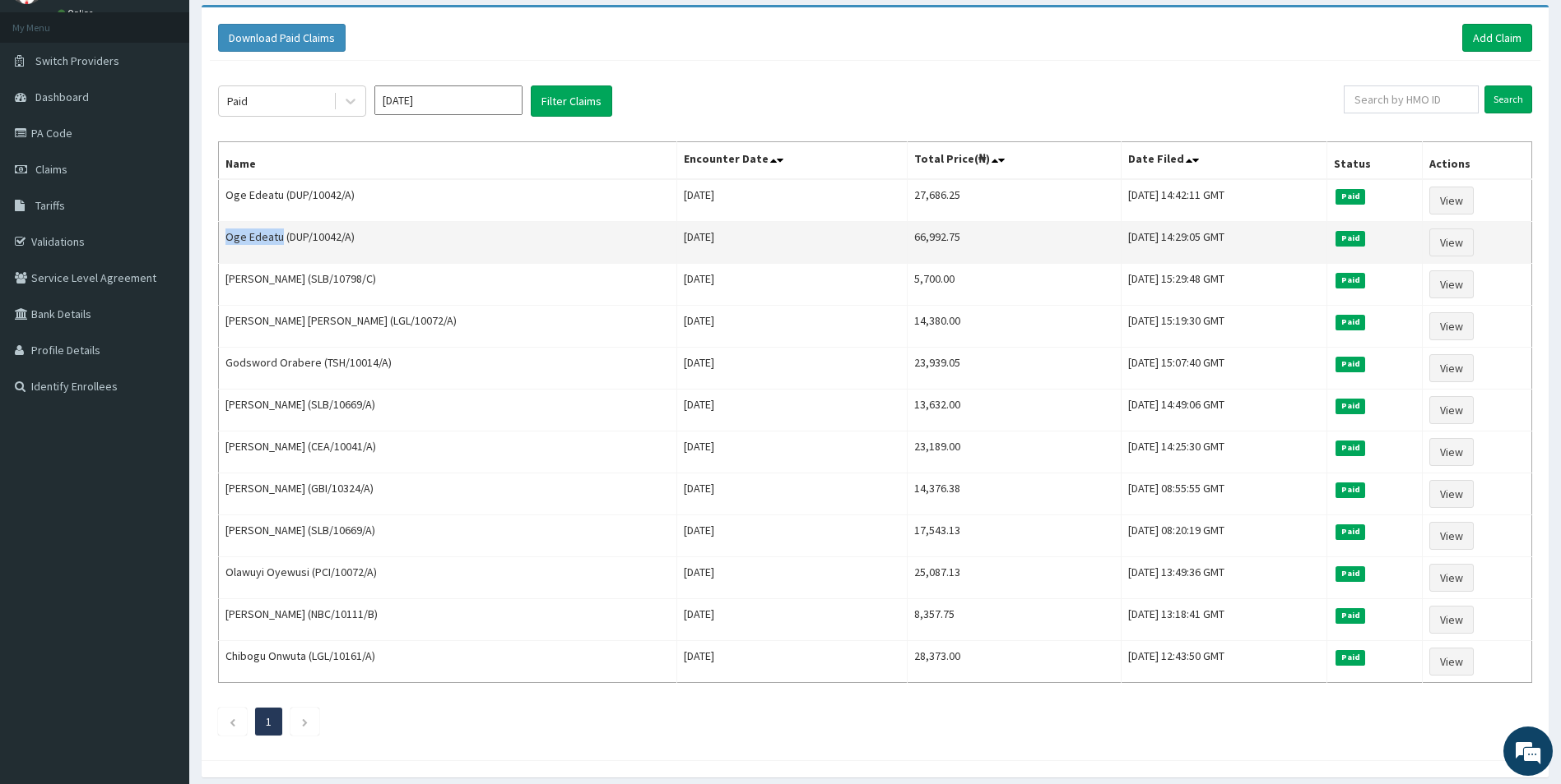
drag, startPoint x: 279, startPoint y: 242, endPoint x: 222, endPoint y: 233, distance: 57.7
click at [222, 233] on td "Oge Edeatu (DUP/10042/A)" at bounding box center [447, 242] width 458 height 42
copy td "Oge Edeatu"
click at [1434, 247] on link "View" at bounding box center [1451, 242] width 45 height 28
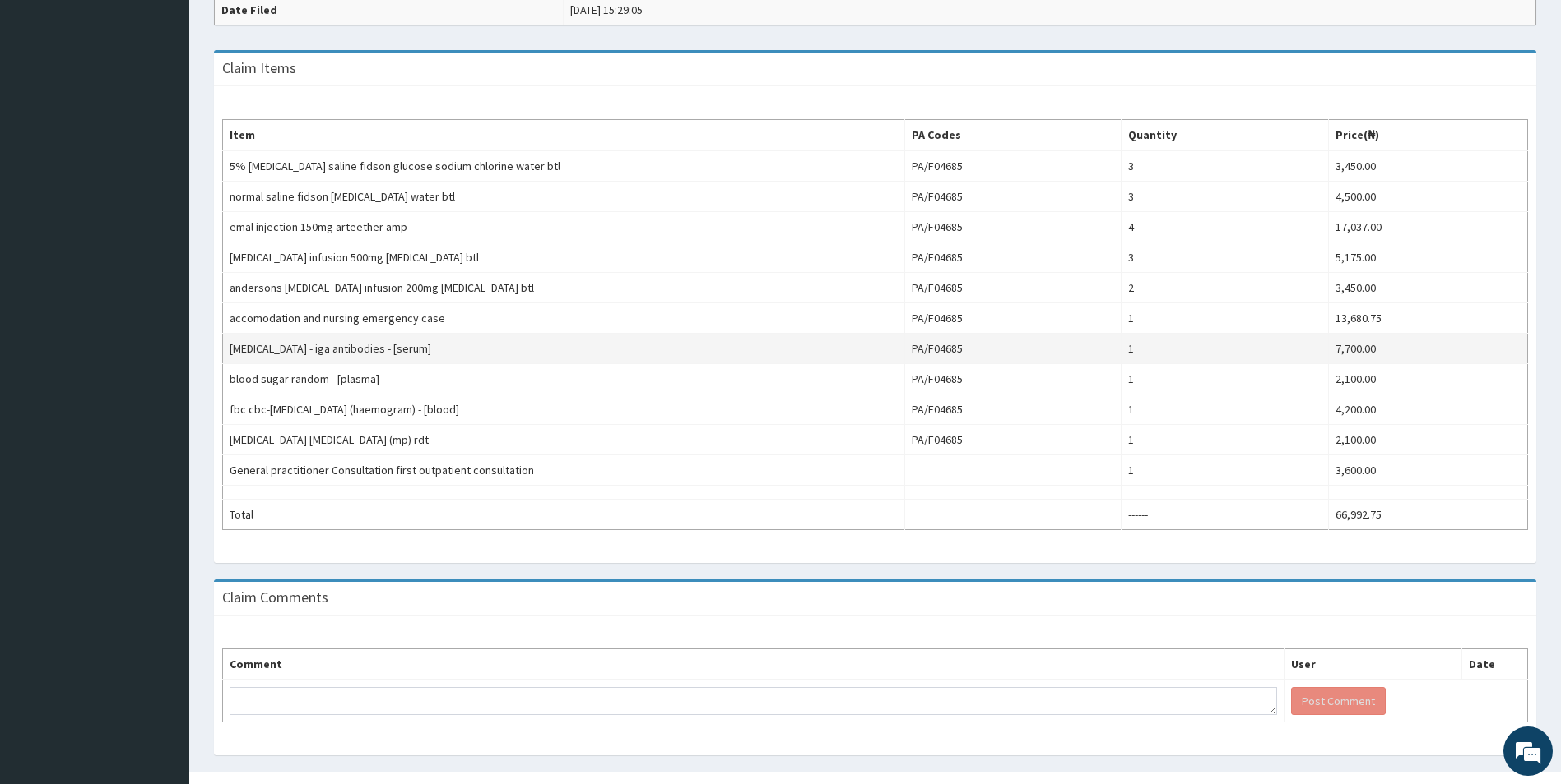
scroll to position [523, 0]
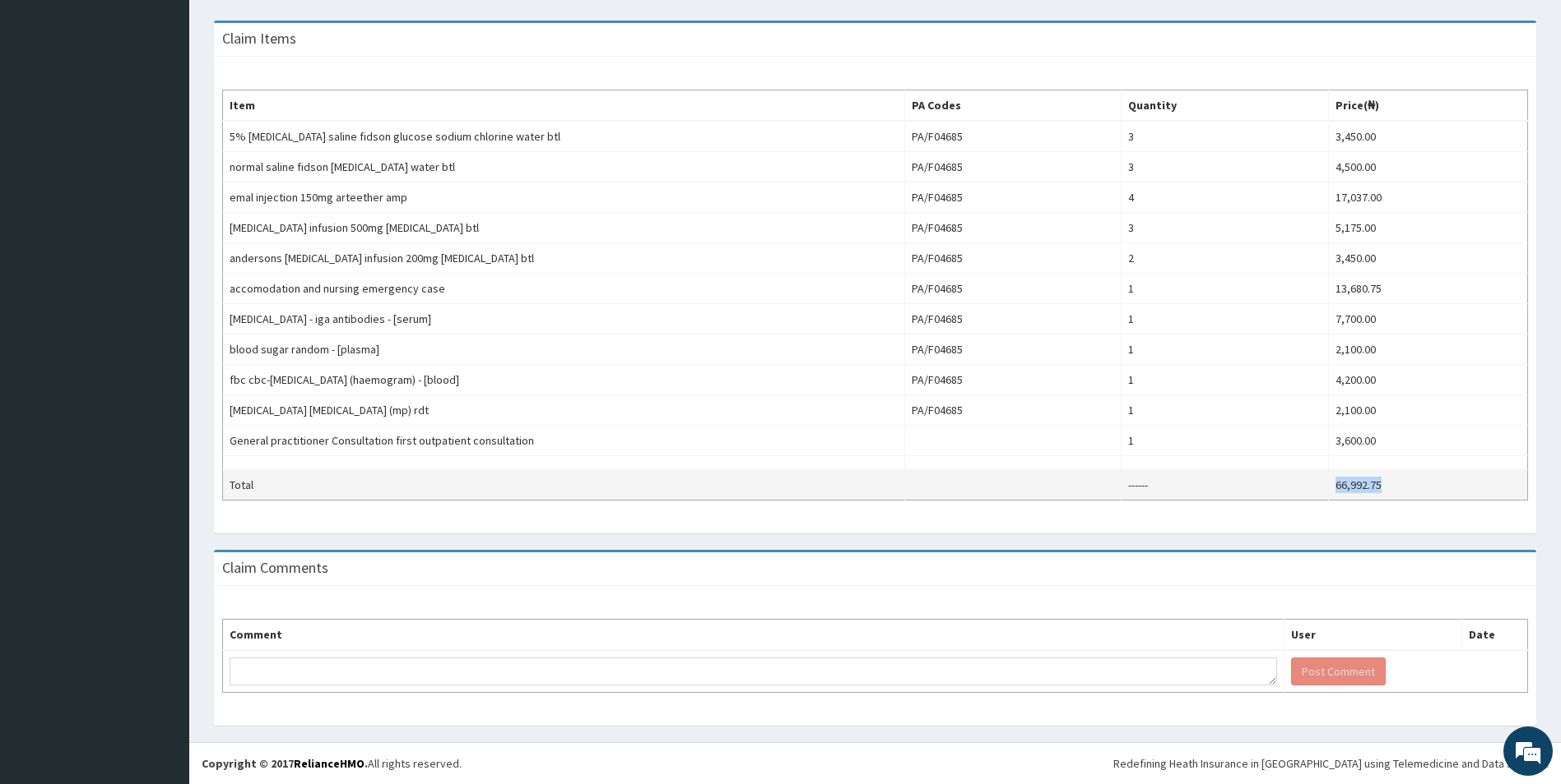
drag, startPoint x: 1391, startPoint y: 488, endPoint x: 1327, endPoint y: 492, distance: 64.1
click at [1328, 492] on td "66,992.75" at bounding box center [1428, 485] width 199 height 31
copy td "66,992.75"
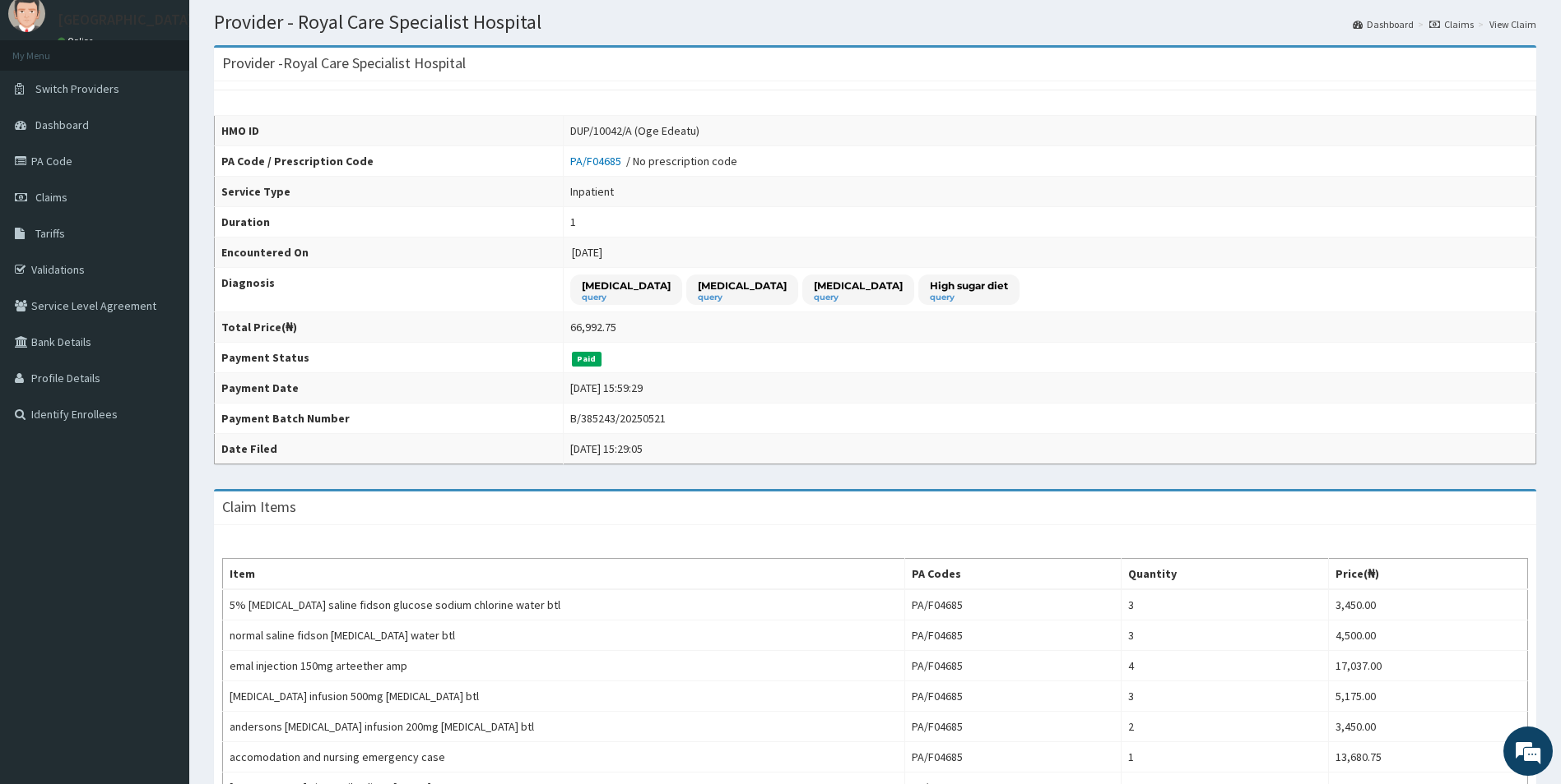
scroll to position [0, 0]
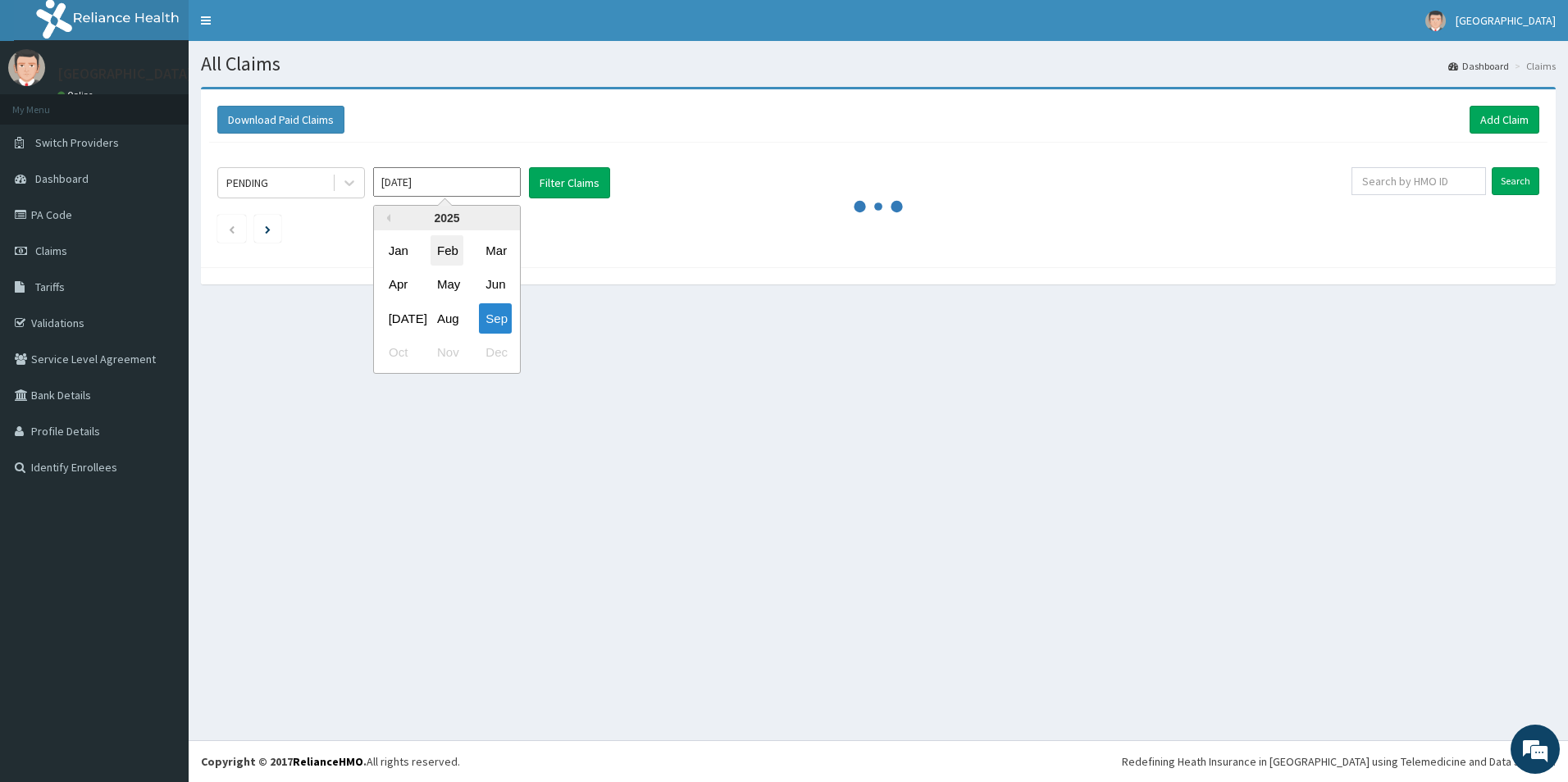
click at [436, 250] on div "Feb" at bounding box center [446, 251] width 33 height 31
type input "Feb 2025"
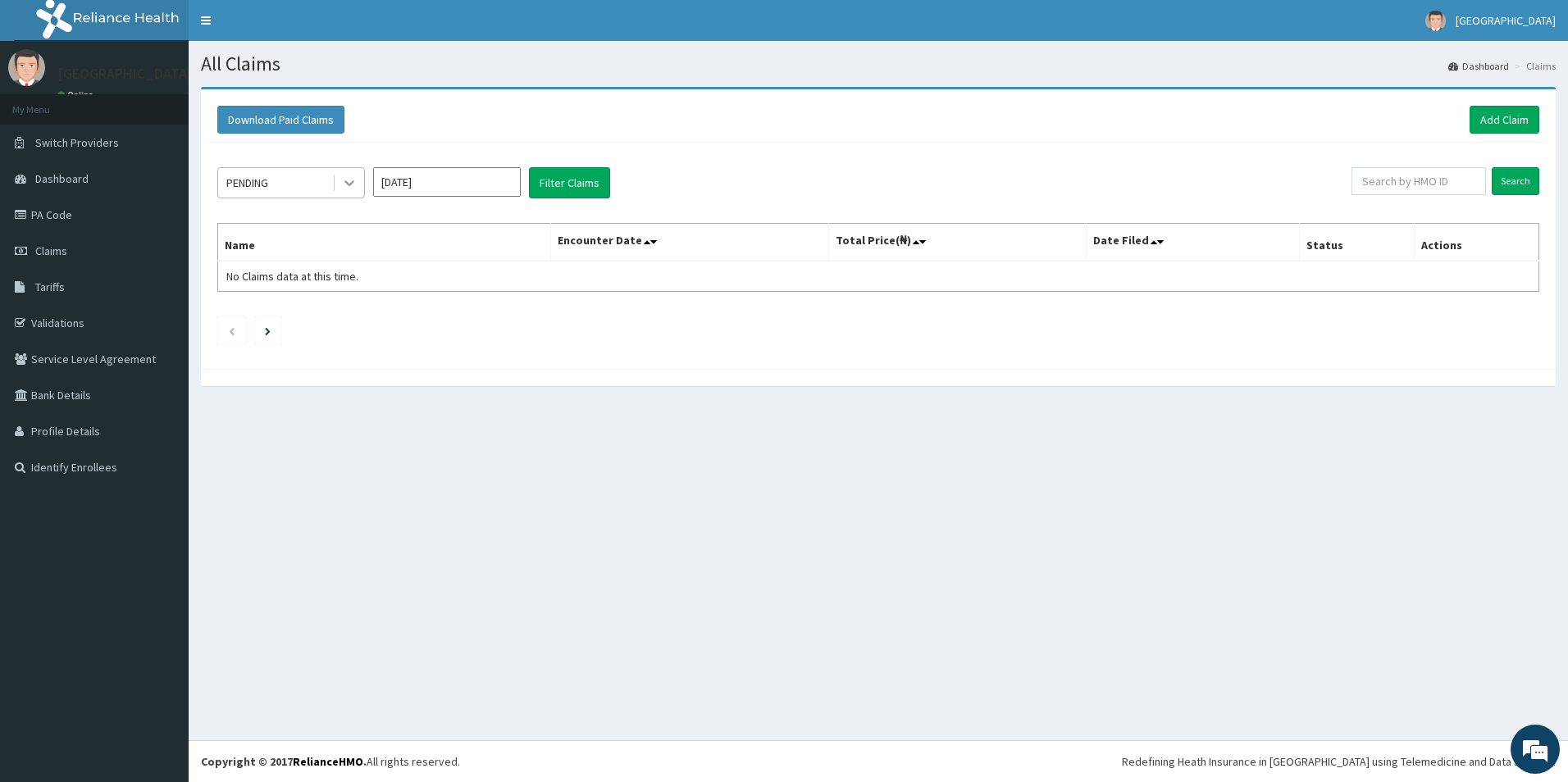
click at [350, 188] on icon at bounding box center [349, 182] width 17 height 17
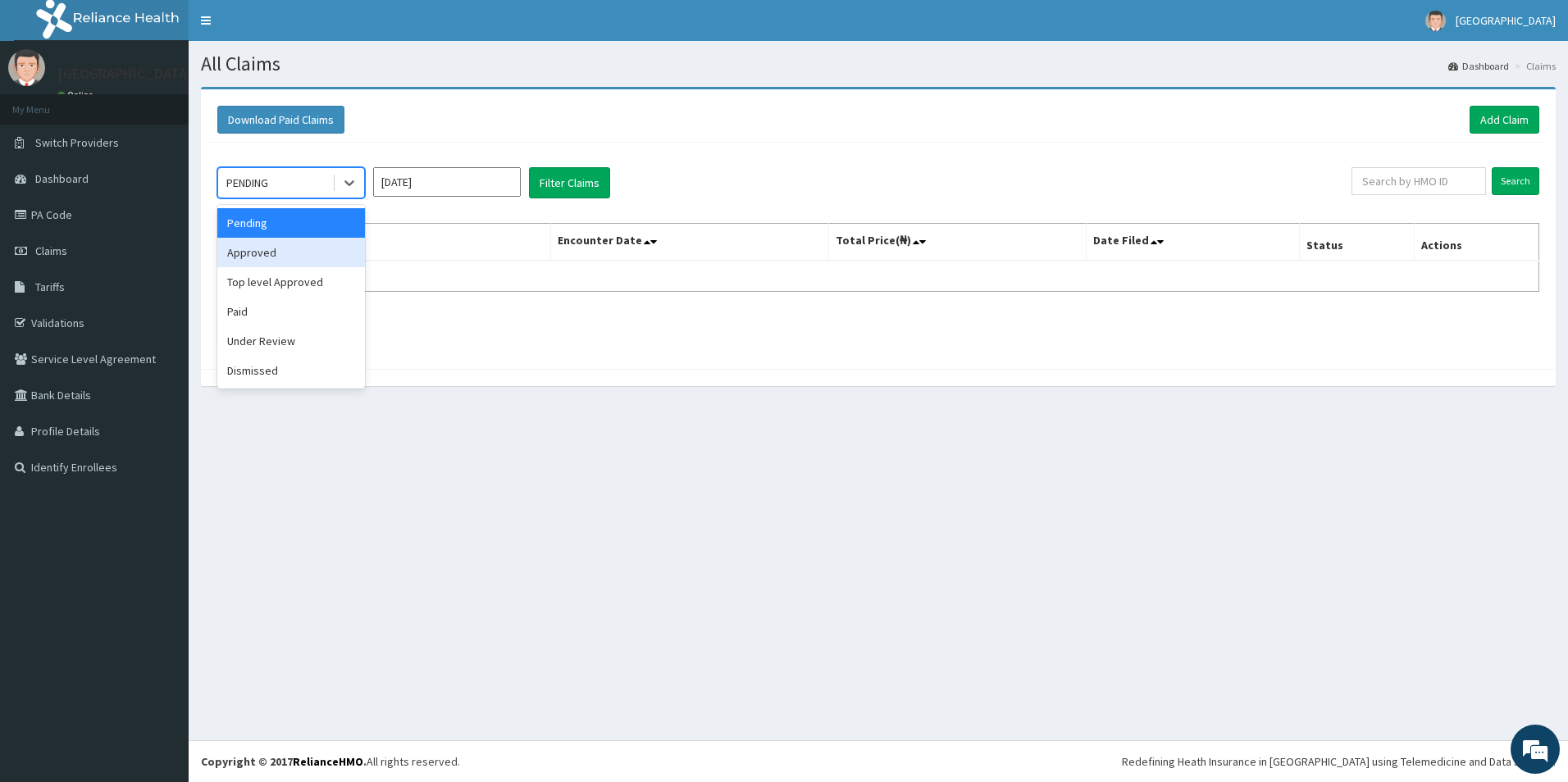
click at [292, 255] on div "Approved" at bounding box center [290, 253] width 148 height 30
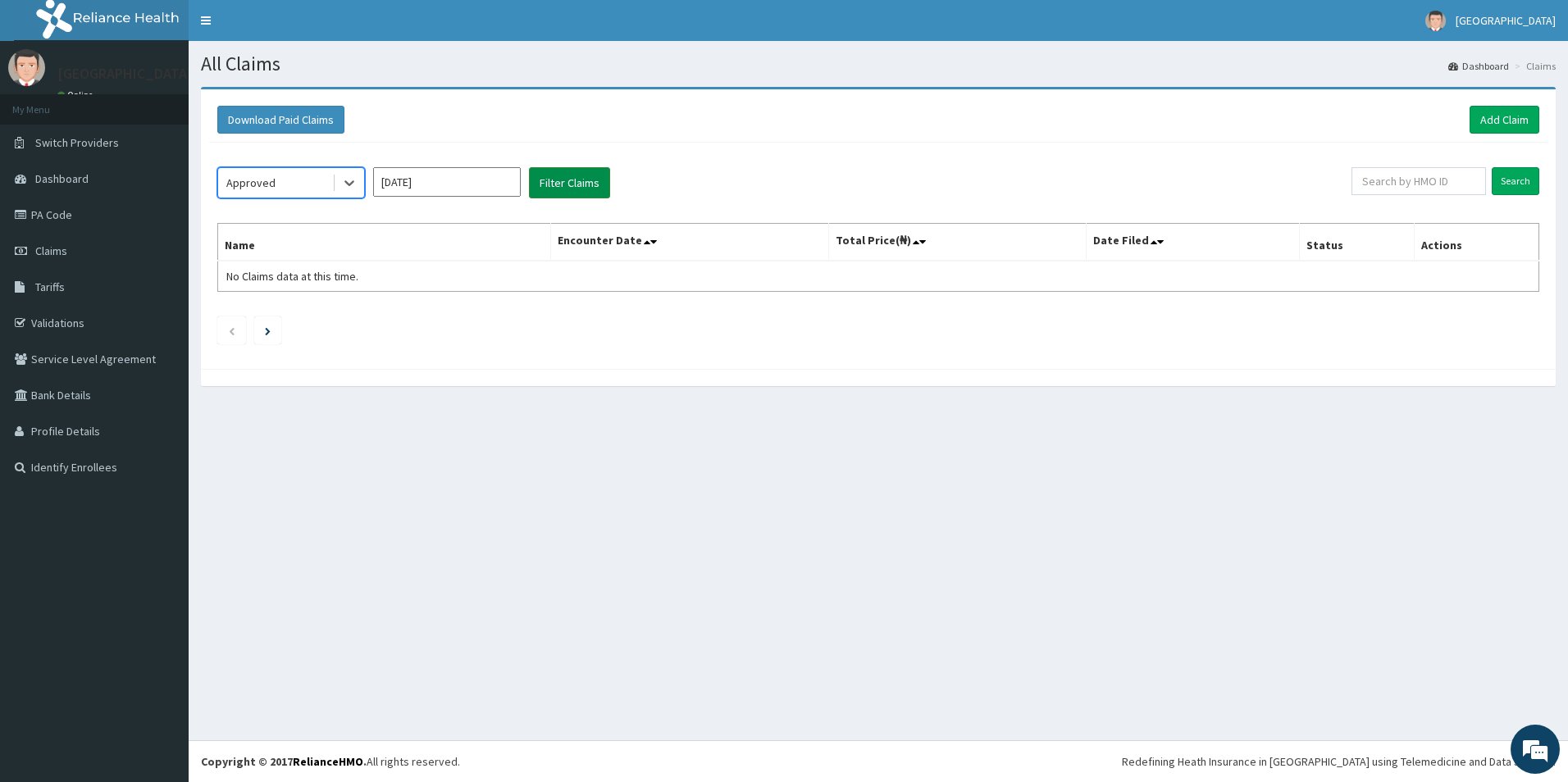
click at [560, 178] on button "Filter Claims" at bounding box center [570, 182] width 81 height 31
click at [1526, 178] on input "Search" at bounding box center [1515, 181] width 48 height 28
click at [587, 181] on button "Filter Claims" at bounding box center [570, 182] width 81 height 31
click at [441, 173] on input "Feb 2025" at bounding box center [447, 182] width 148 height 30
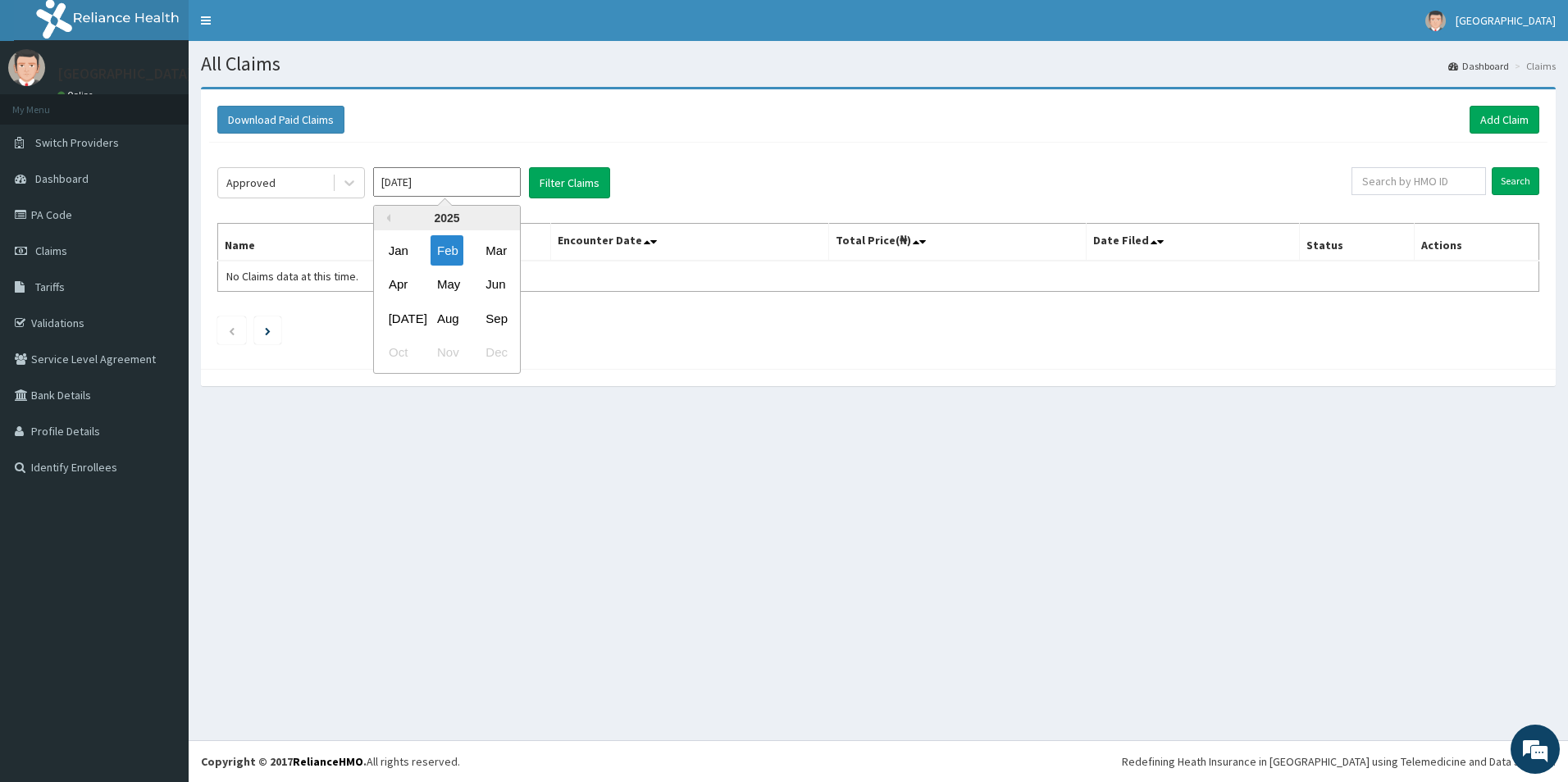
drag, startPoint x: 445, startPoint y: 255, endPoint x: 1038, endPoint y: 160, distance: 600.6
click at [449, 251] on div "Feb" at bounding box center [446, 251] width 33 height 31
click at [1510, 178] on input "Search" at bounding box center [1515, 181] width 48 height 28
click at [578, 173] on button "Filter Claims" at bounding box center [570, 182] width 81 height 31
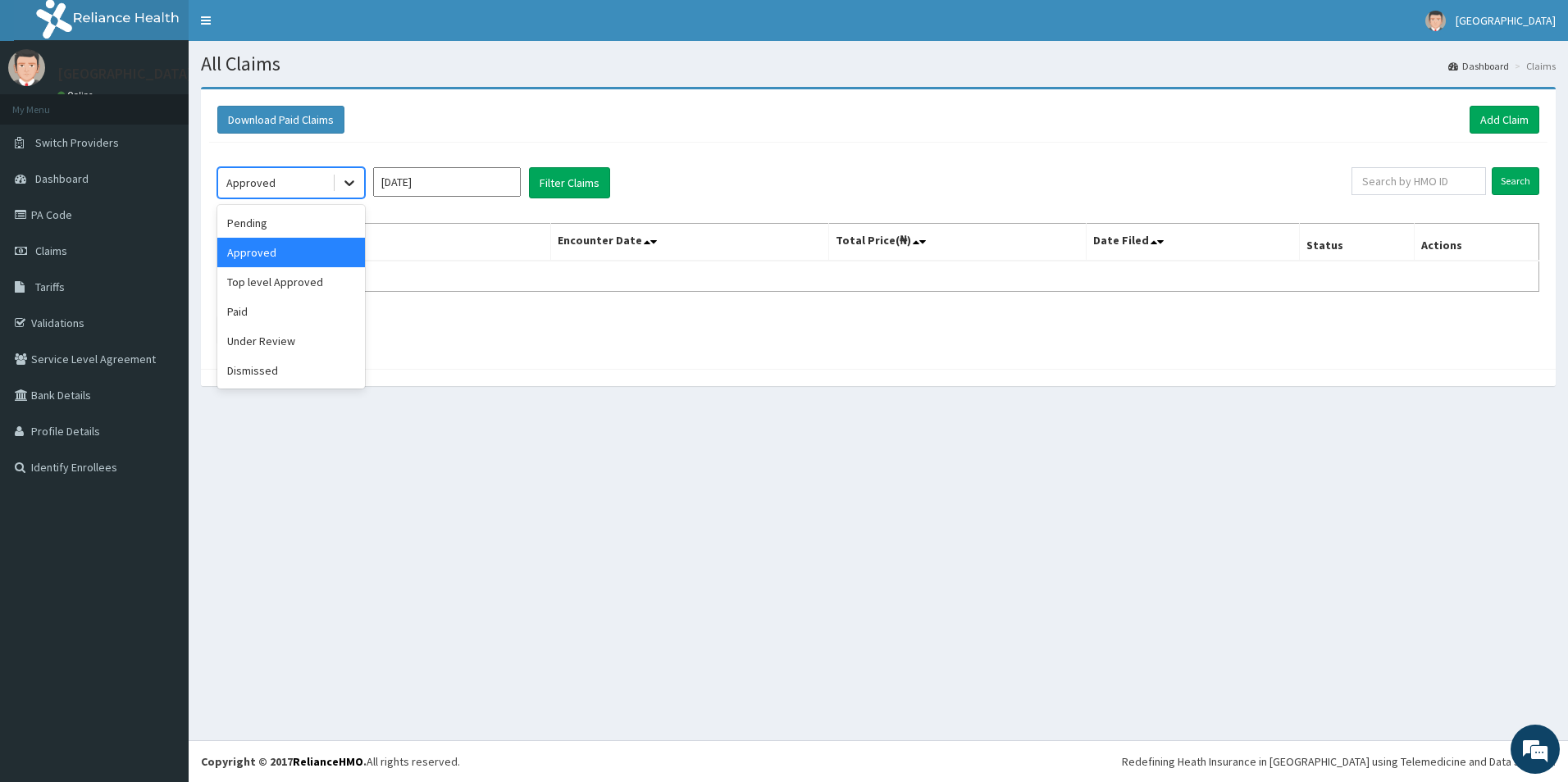
click at [359, 184] on div at bounding box center [350, 183] width 30 height 30
click at [297, 323] on div "Paid" at bounding box center [290, 312] width 148 height 30
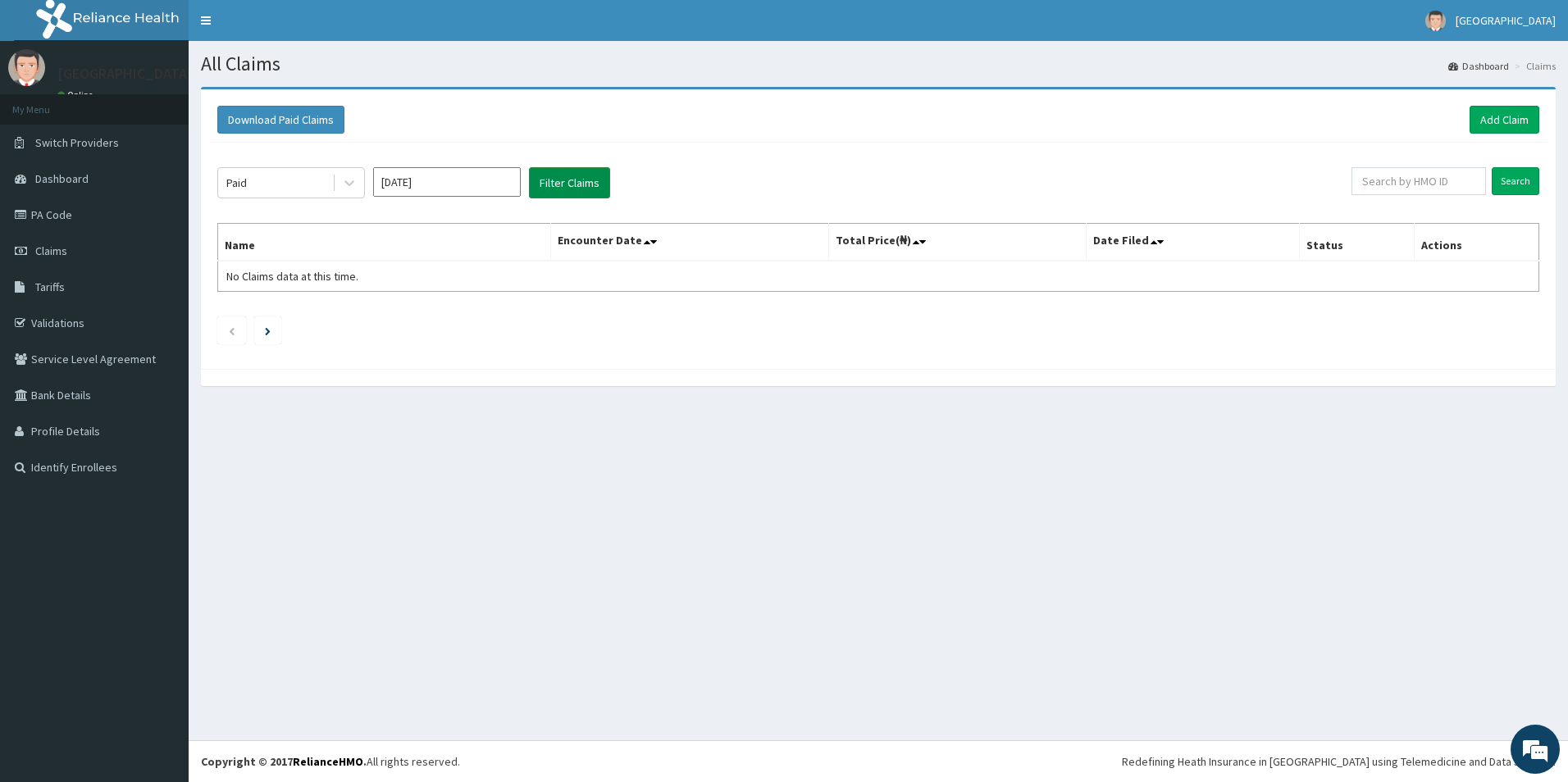
click at [587, 183] on button "Filter Claims" at bounding box center [570, 182] width 81 height 31
click at [591, 183] on button "Filter Claims" at bounding box center [570, 182] width 81 height 31
click at [1508, 182] on input "Search" at bounding box center [1515, 181] width 48 height 28
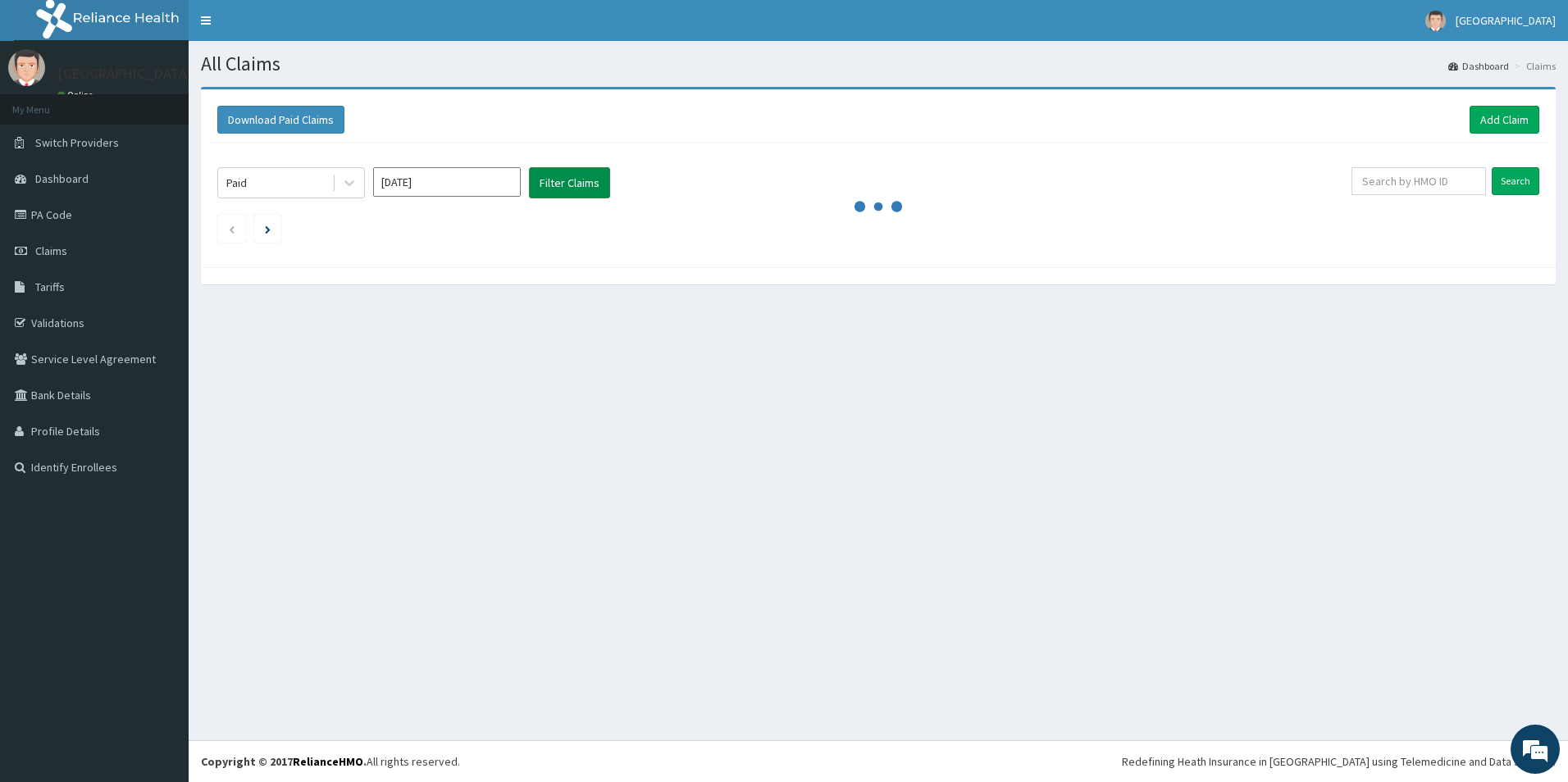
click at [565, 182] on button "Filter Claims" at bounding box center [570, 182] width 81 height 31
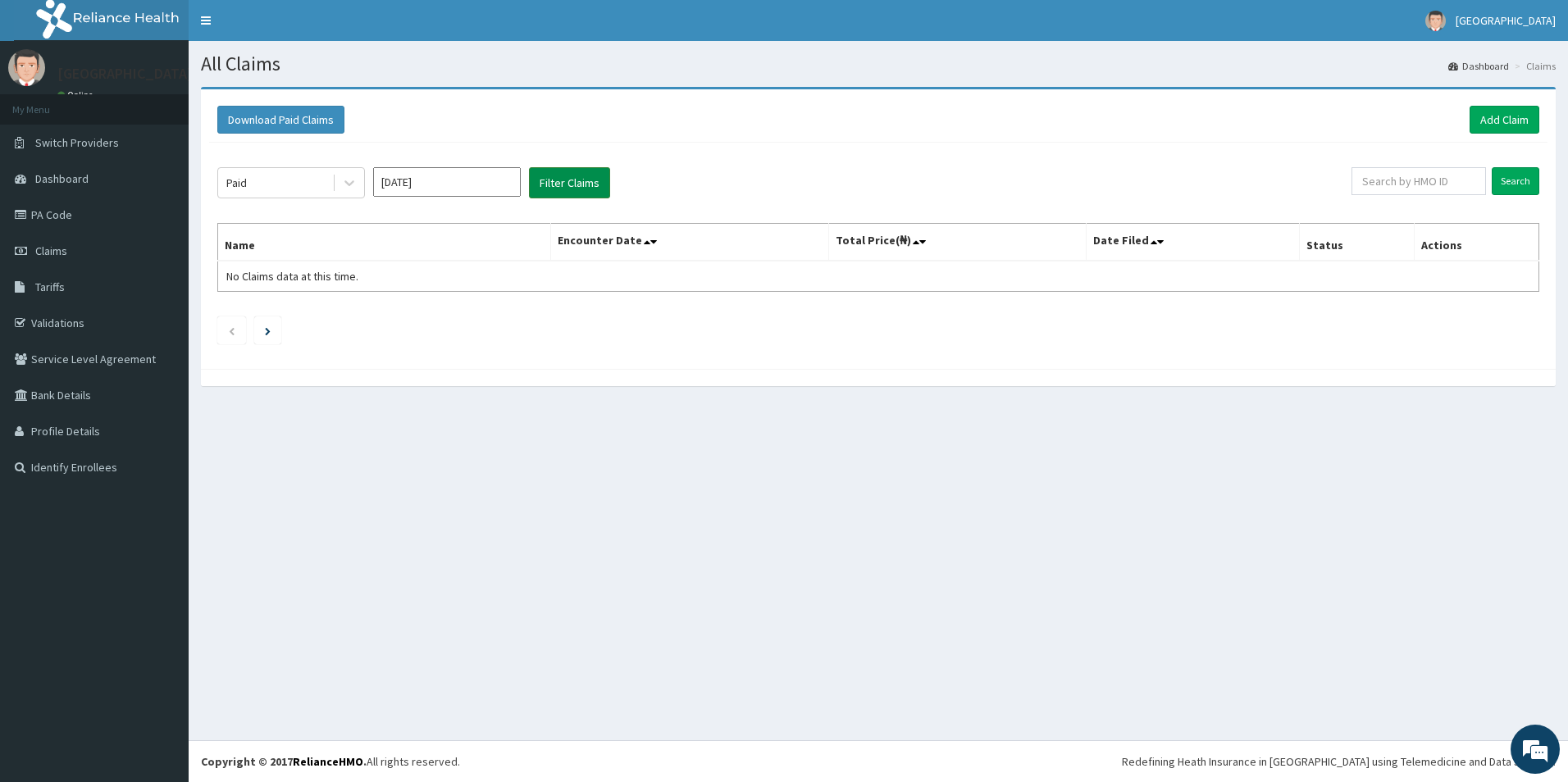
drag, startPoint x: 559, startPoint y: 176, endPoint x: 564, endPoint y: 184, distance: 9.4
click at [564, 184] on button "Filter Claims" at bounding box center [570, 182] width 81 height 31
drag, startPoint x: 564, startPoint y: 188, endPoint x: 569, endPoint y: 197, distance: 10.3
click at [569, 197] on button "Filter Claims" at bounding box center [570, 182] width 81 height 31
click at [555, 184] on button "Filter Claims" at bounding box center [570, 182] width 81 height 31
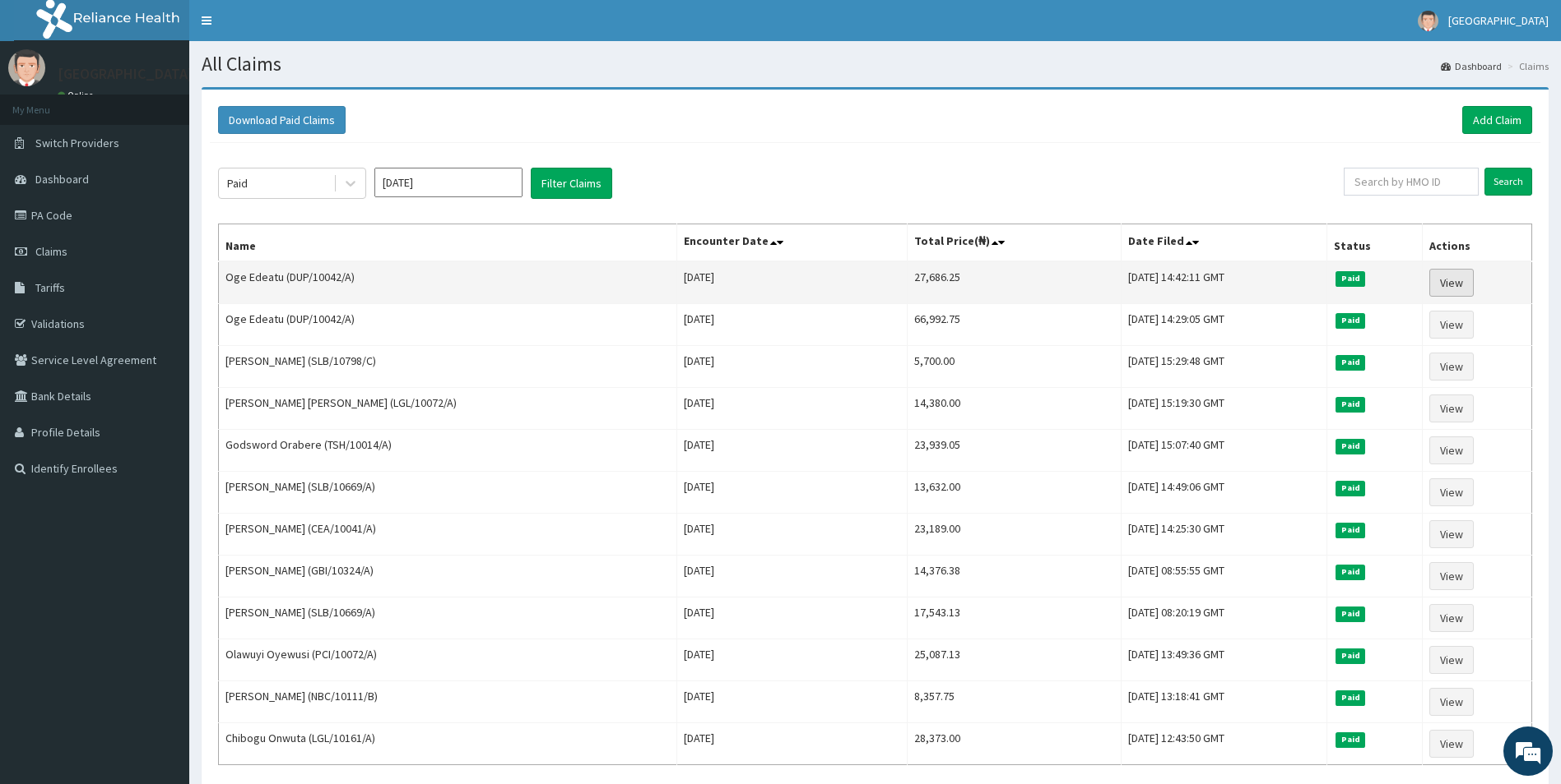
click at [1453, 288] on link "View" at bounding box center [1451, 283] width 45 height 28
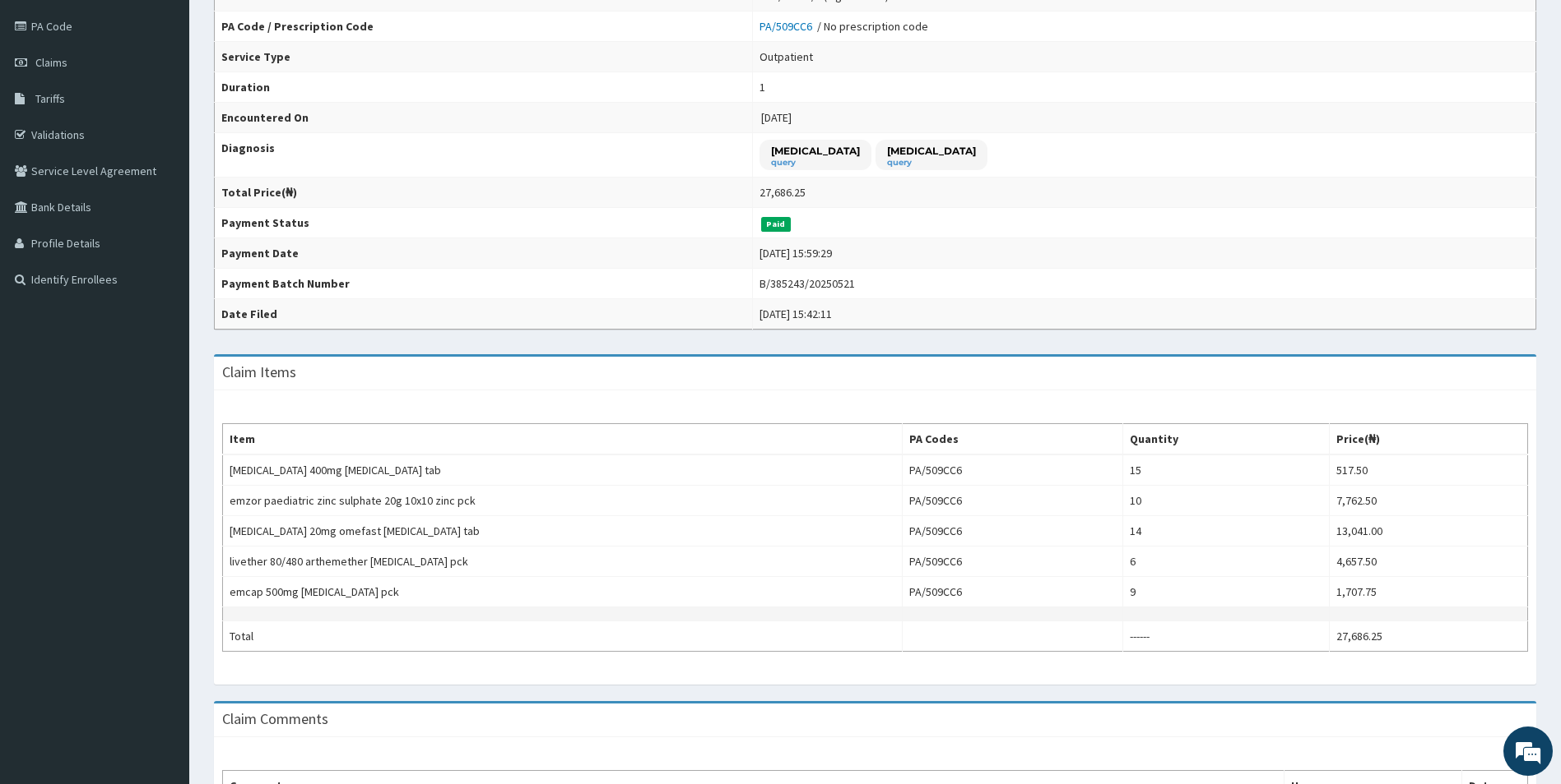
scroll to position [246, 0]
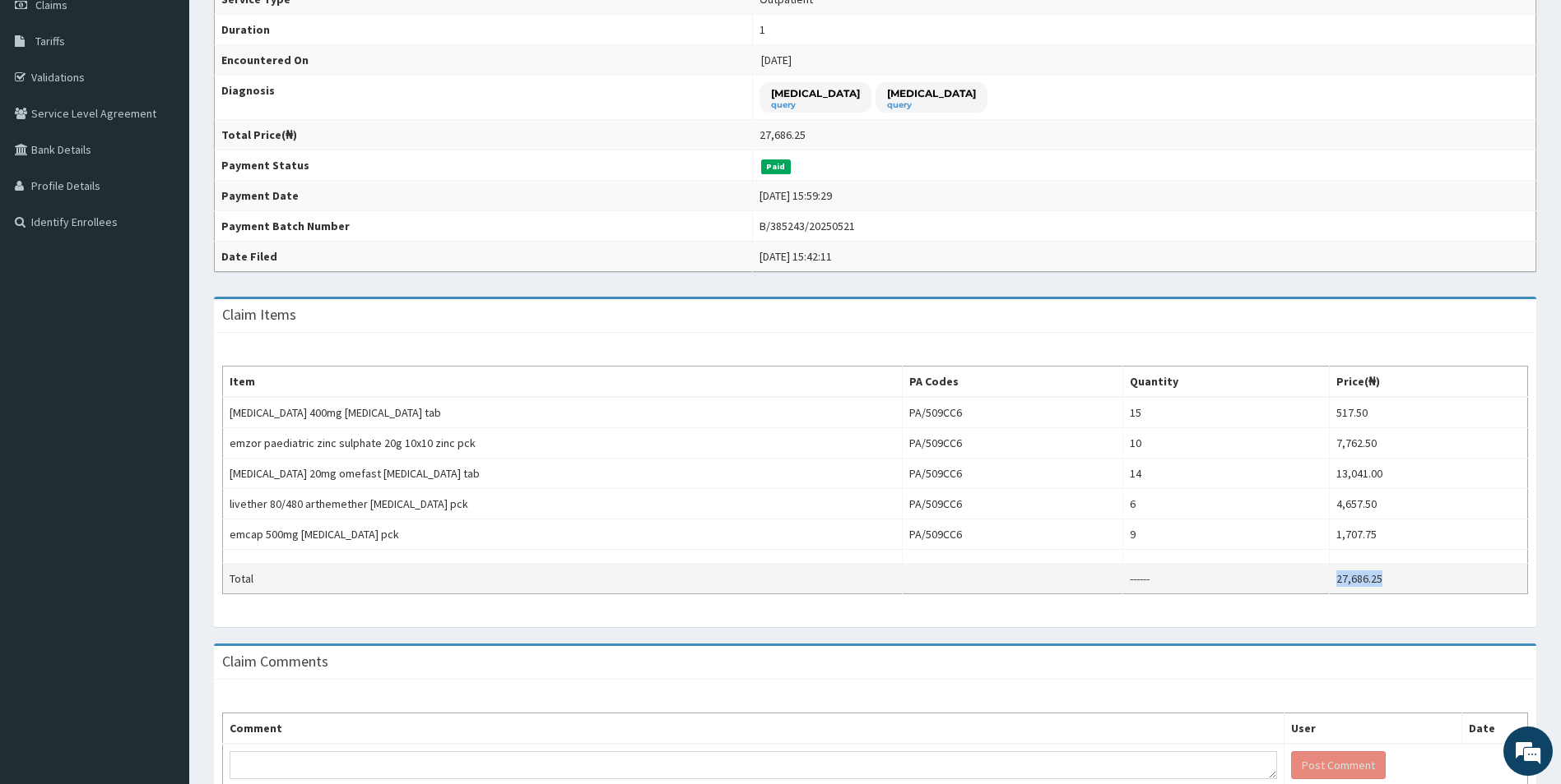
drag, startPoint x: 1392, startPoint y: 569, endPoint x: 1335, endPoint y: 569, distance: 57.0
click at [1329, 571] on td "27,686.25" at bounding box center [1428, 579] width 198 height 31
copy td "27,686.25"
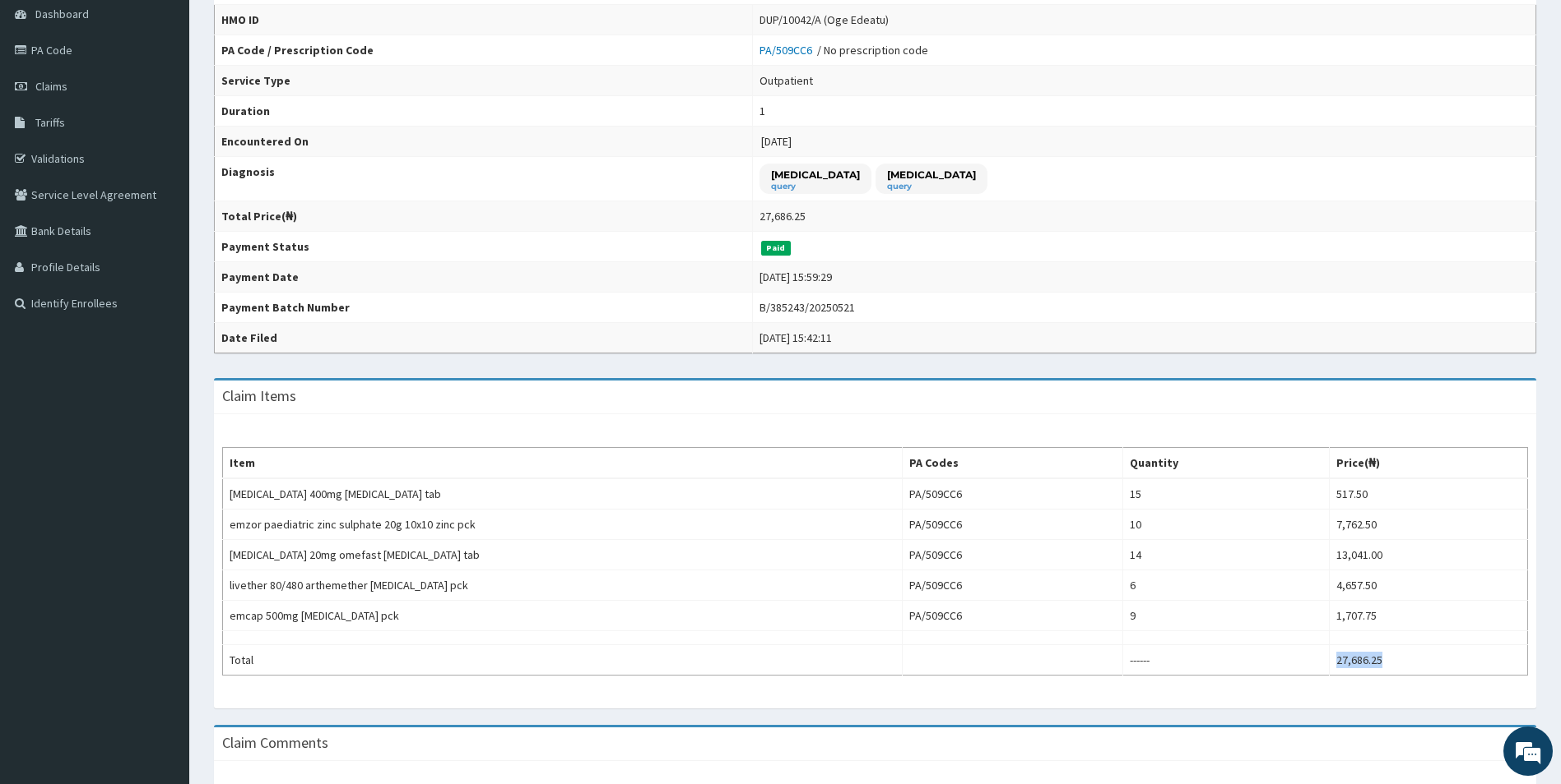
scroll to position [12, 0]
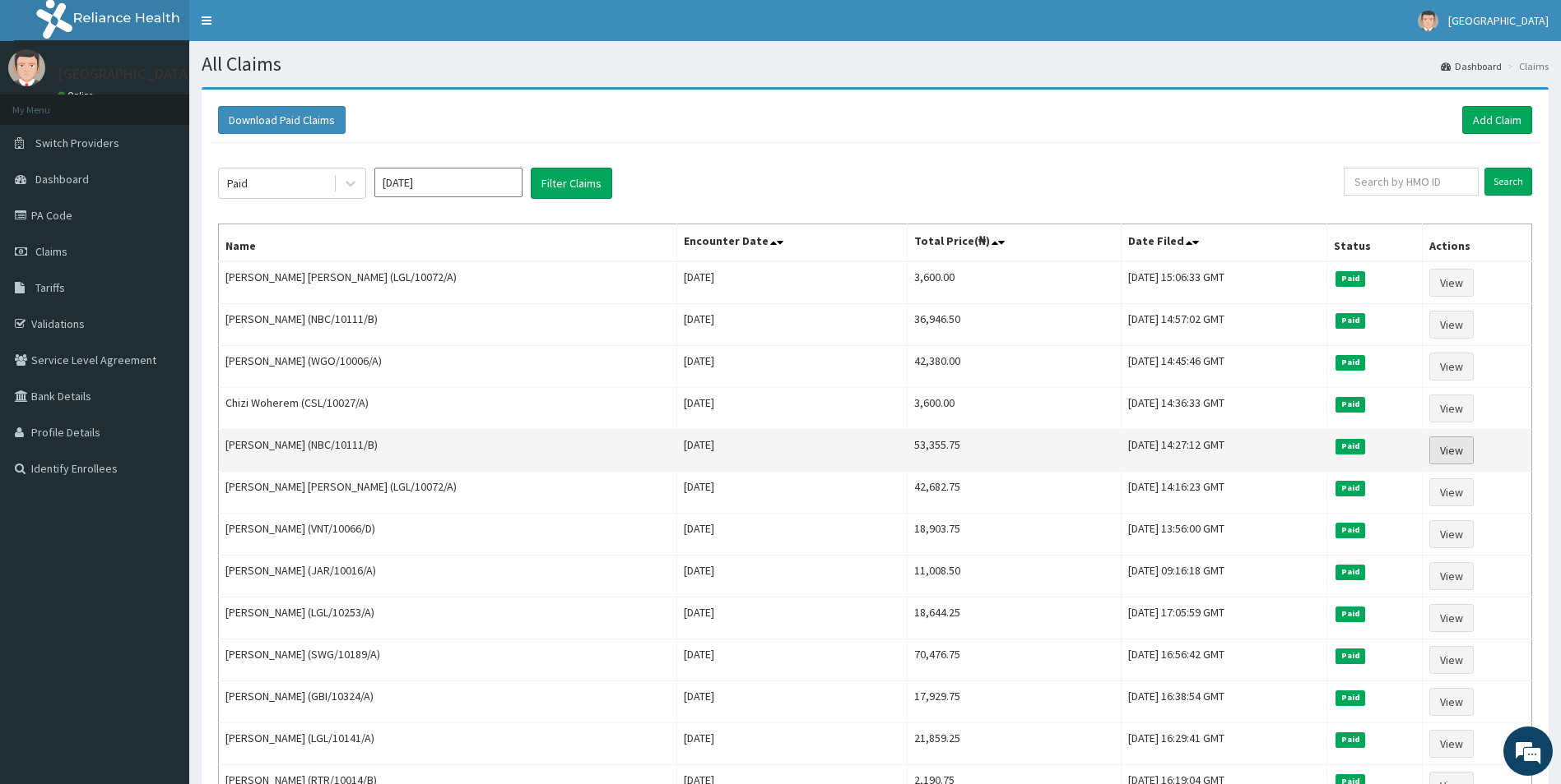
drag, startPoint x: 1456, startPoint y: 455, endPoint x: 1469, endPoint y: 459, distance: 13.6
click at [1456, 455] on link "View" at bounding box center [1451, 450] width 45 height 28
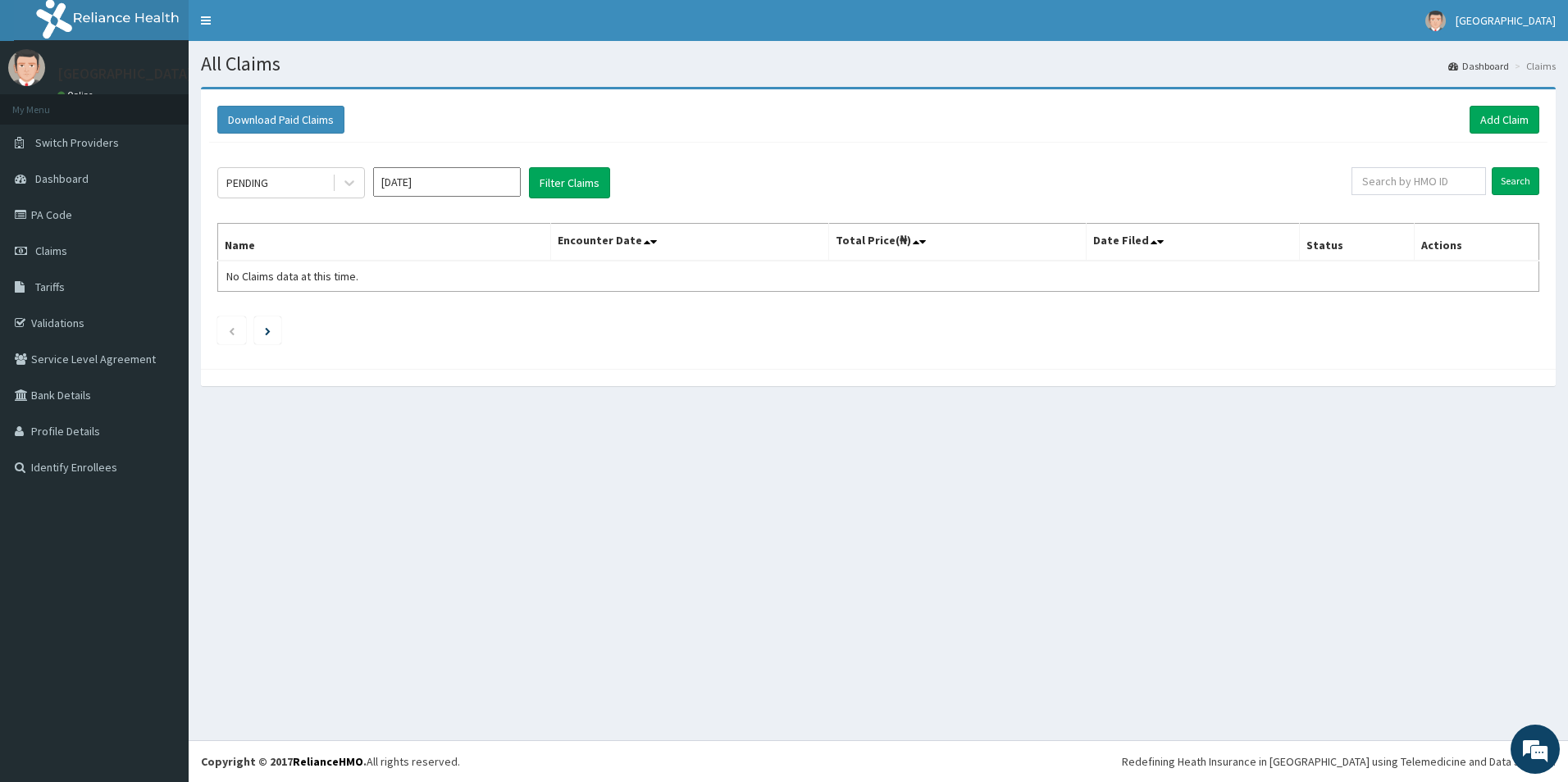
click at [451, 186] on input "Sep 2025" at bounding box center [447, 182] width 148 height 30
click at [415, 251] on div "Jan Feb Mar" at bounding box center [446, 251] width 146 height 34
click at [403, 251] on div "Jan" at bounding box center [398, 251] width 33 height 31
type input "[DATE]"
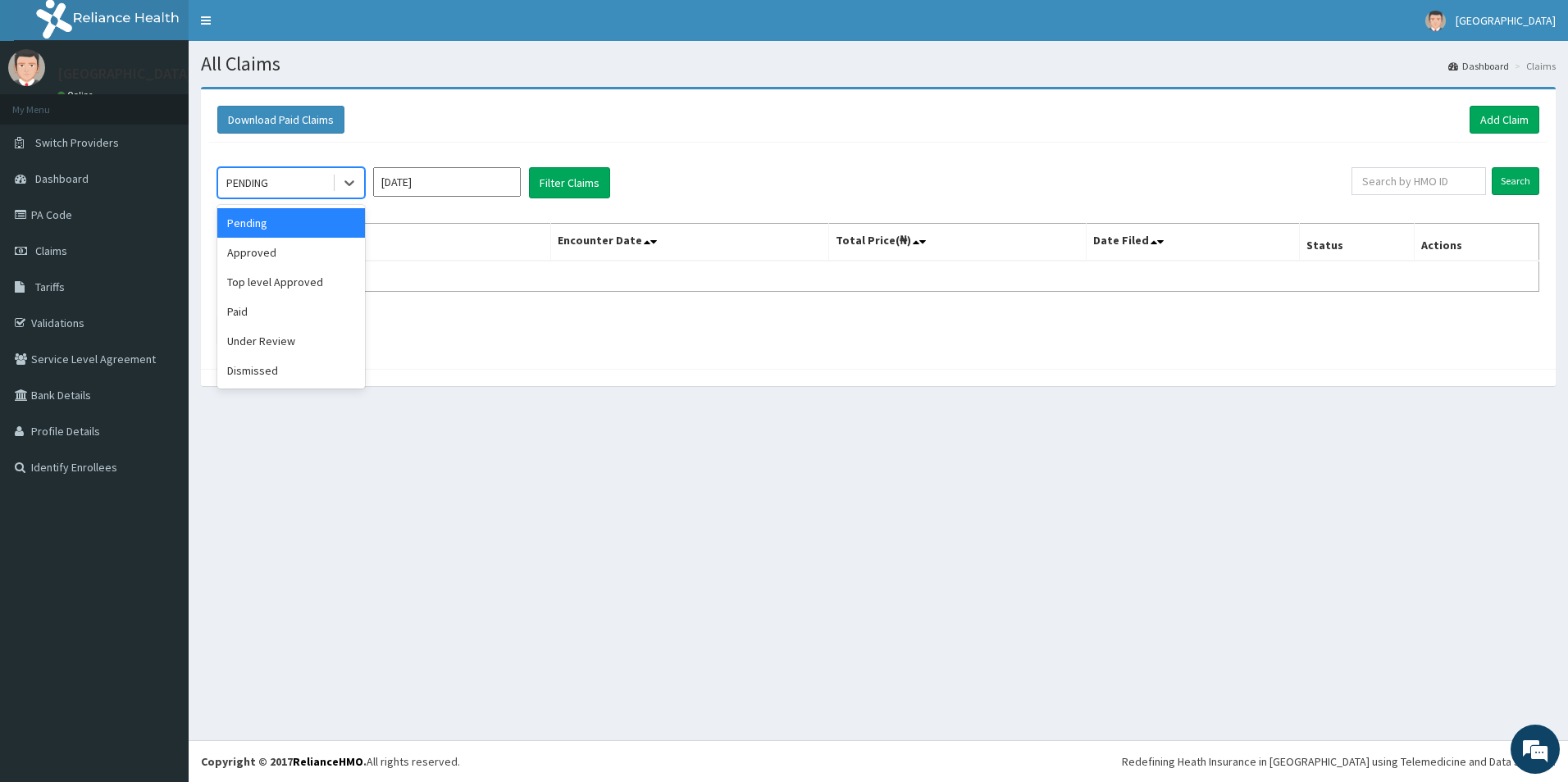
click at [292, 183] on div "PENDING" at bounding box center [275, 182] width 114 height 26
drag, startPoint x: 246, startPoint y: 318, endPoint x: 396, endPoint y: 247, distance: 166.0
click at [247, 317] on div "Paid" at bounding box center [290, 312] width 148 height 30
click at [587, 170] on button "Filter Claims" at bounding box center [570, 182] width 81 height 31
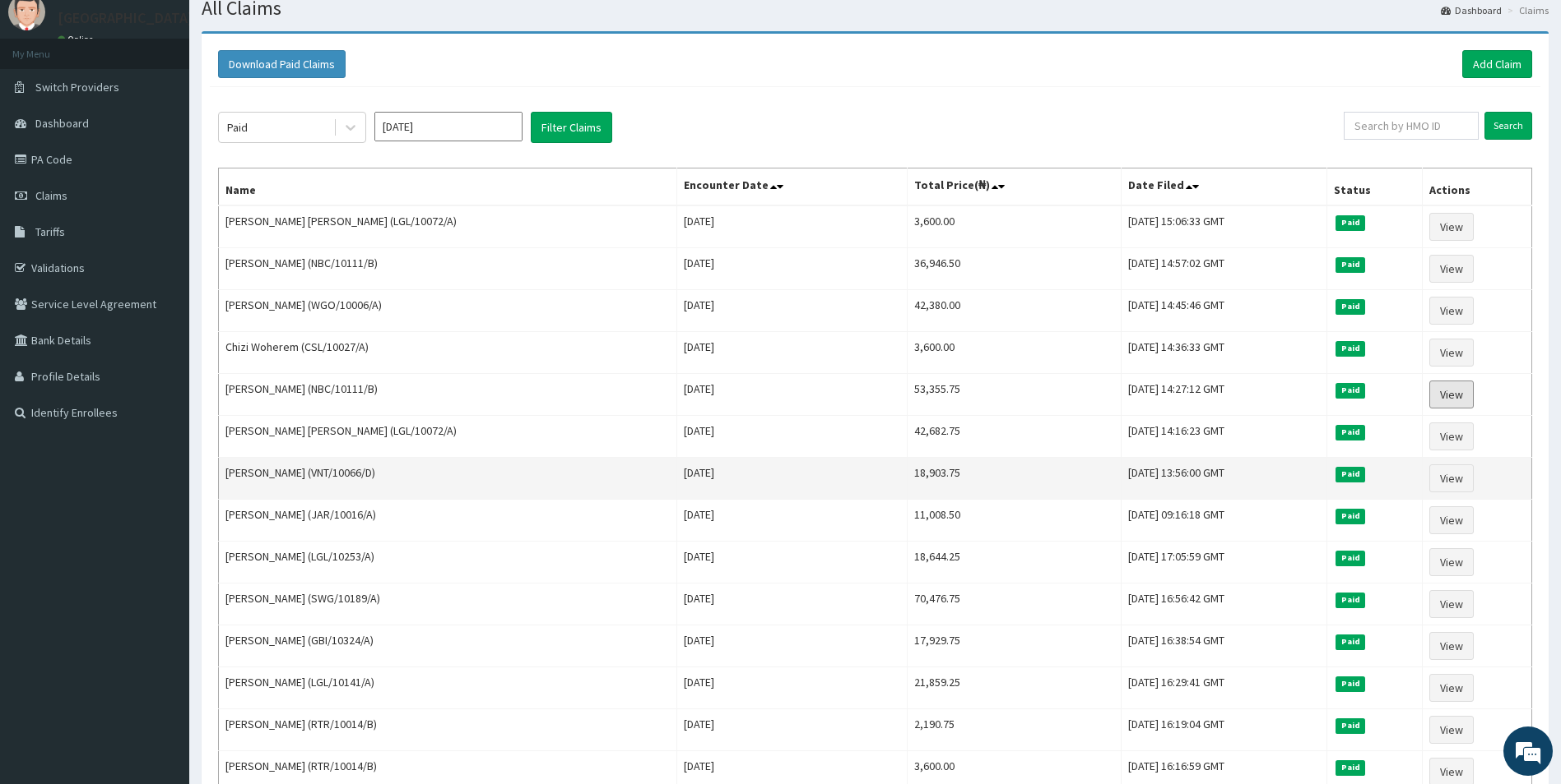
scroll to position [82, 0]
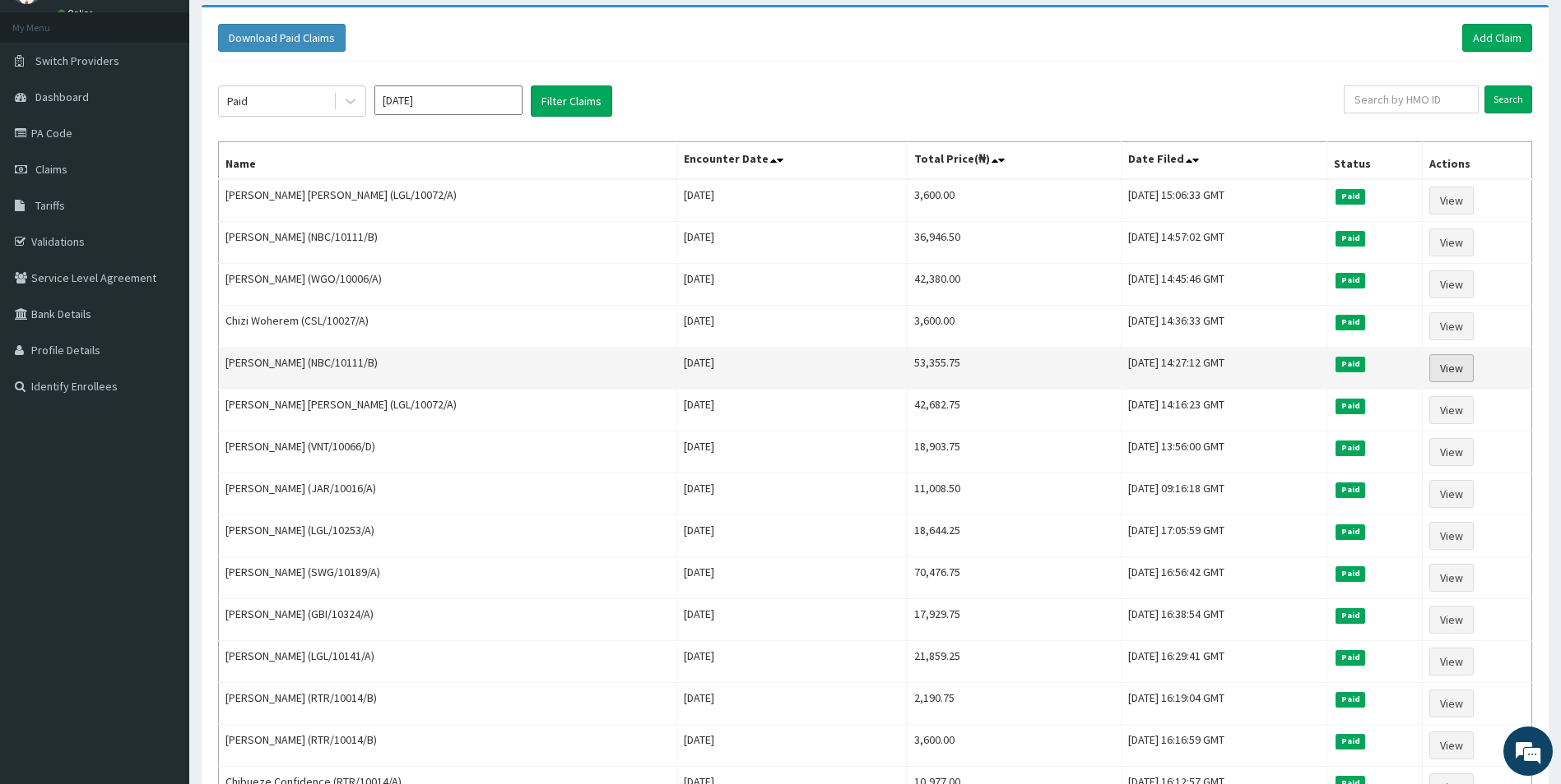
click at [1453, 370] on link "View" at bounding box center [1451, 369] width 45 height 28
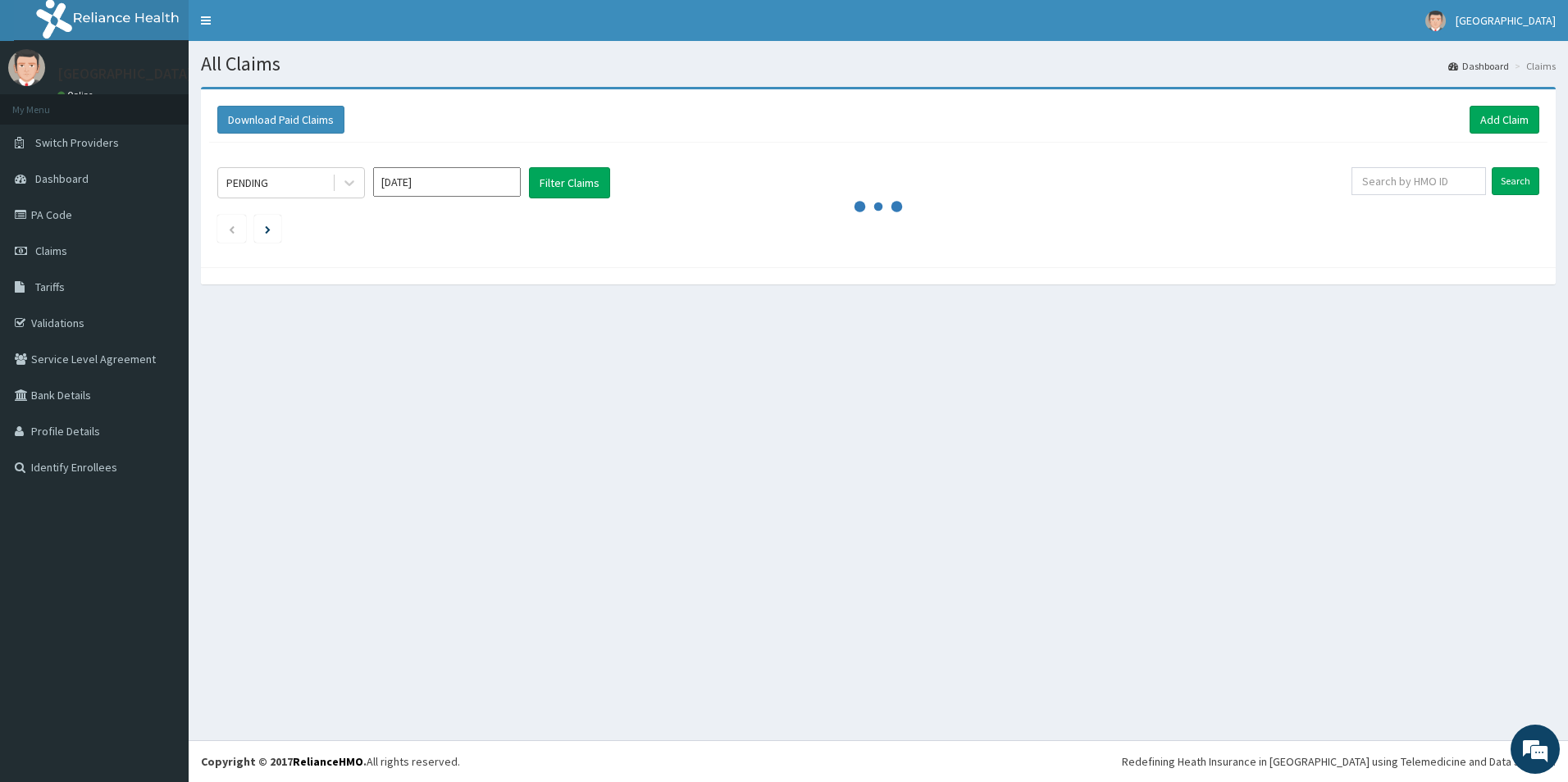
click at [478, 178] on input "[DATE]" at bounding box center [447, 182] width 148 height 30
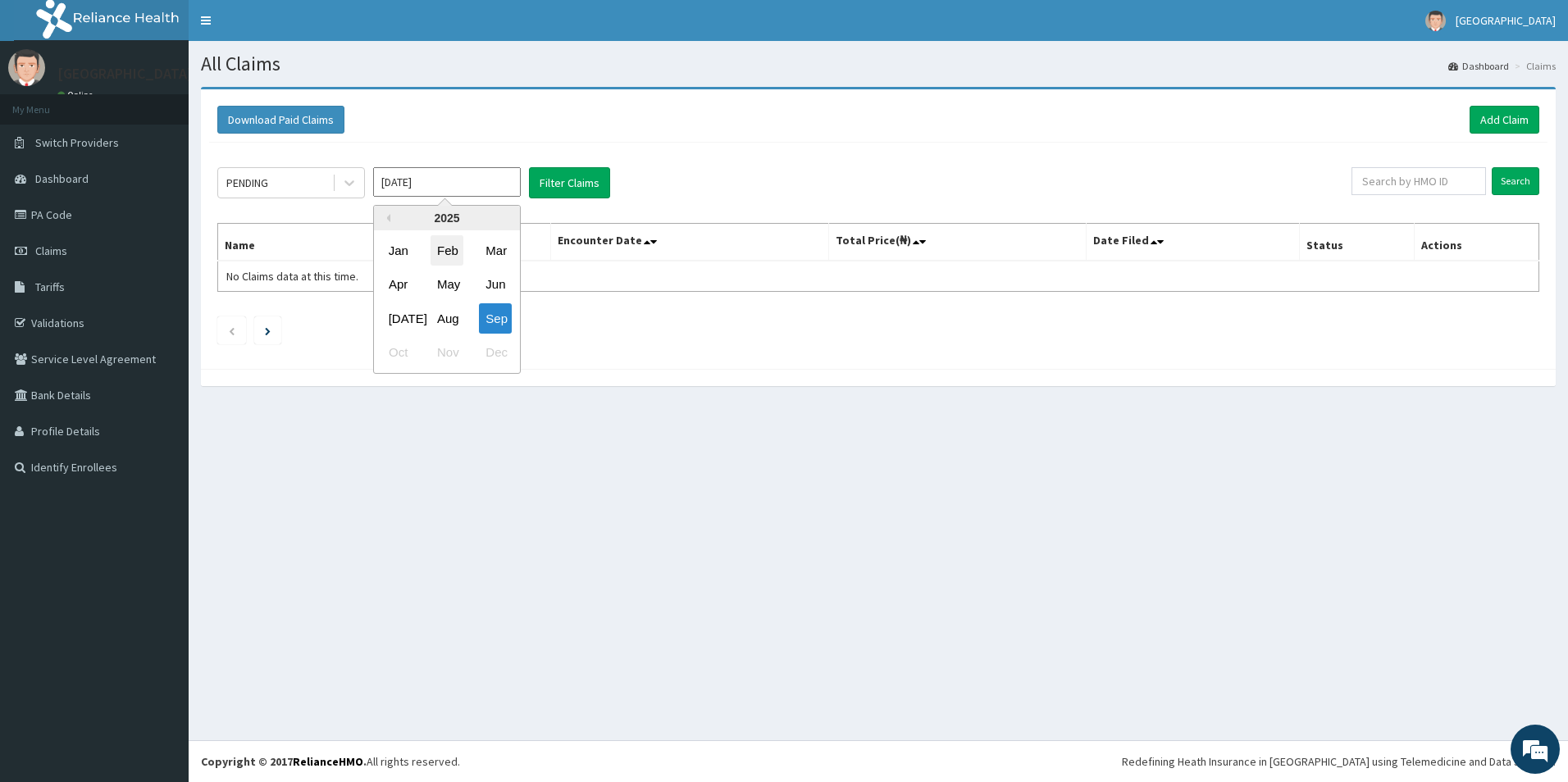
click at [444, 252] on div "Feb" at bounding box center [446, 251] width 33 height 31
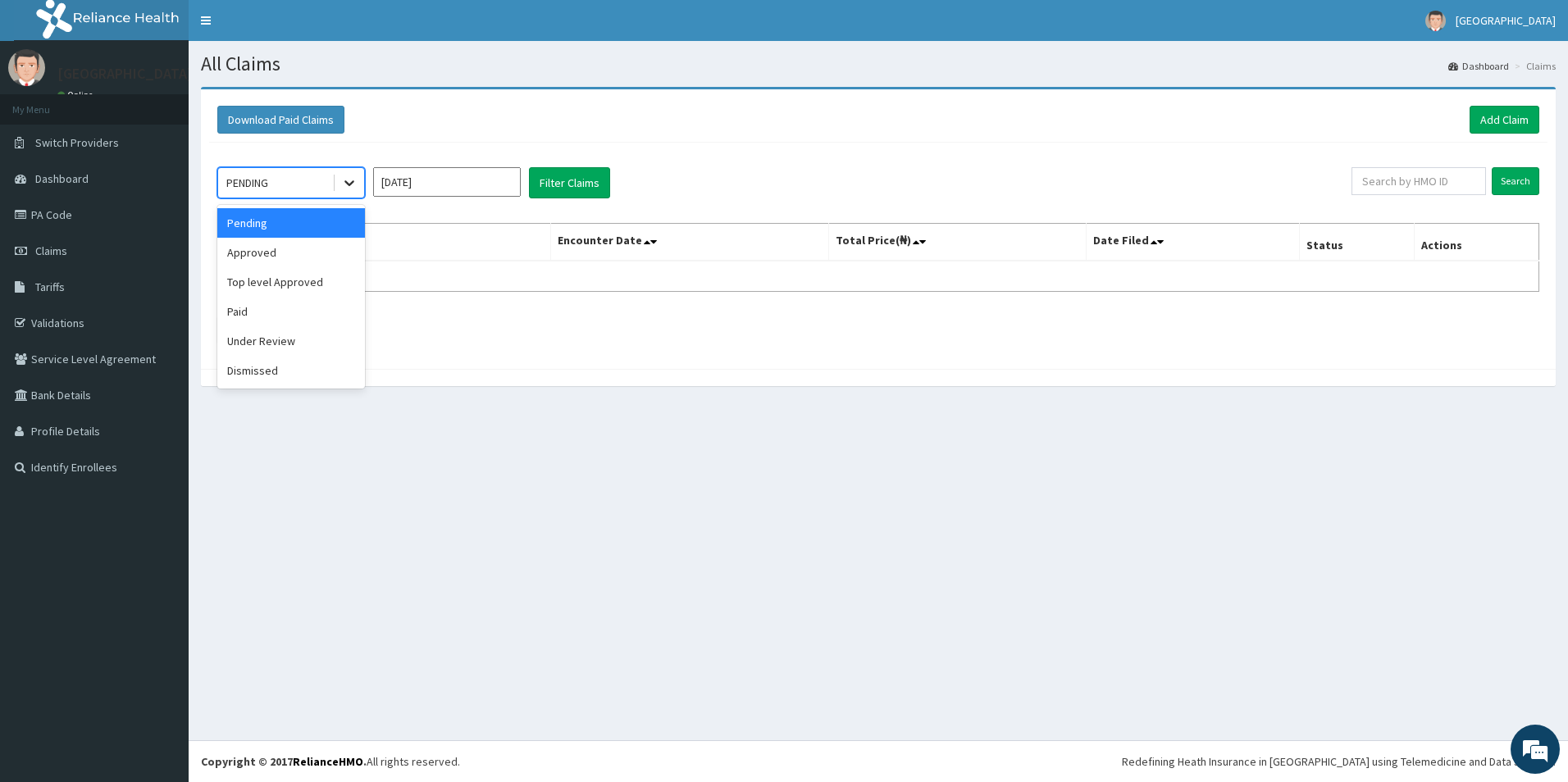
click at [340, 189] on div at bounding box center [350, 183] width 30 height 30
click at [253, 307] on div "Paid" at bounding box center [290, 312] width 148 height 30
click at [480, 192] on input "Feb 2025" at bounding box center [447, 182] width 148 height 30
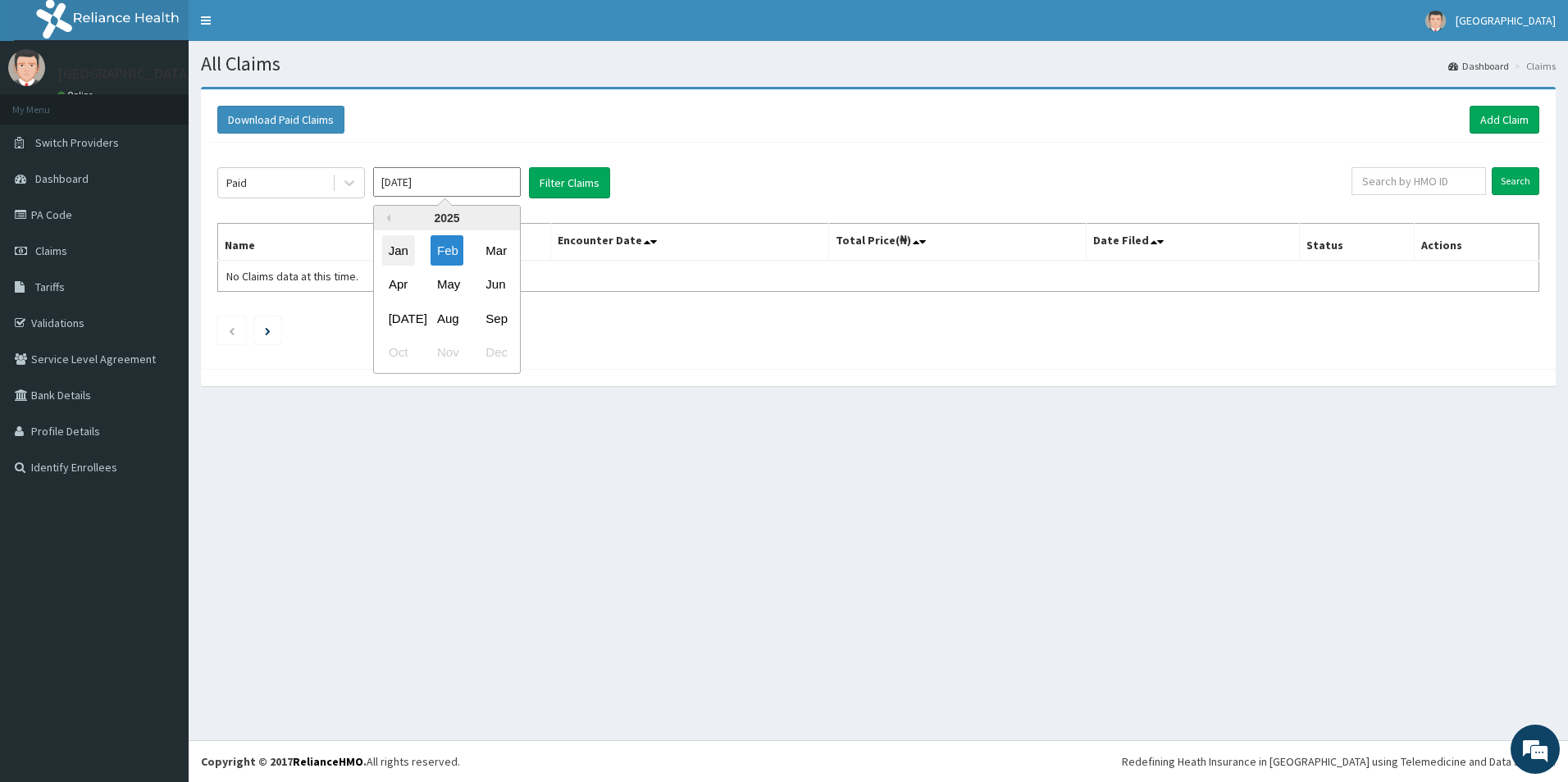
click at [407, 252] on div "Jan" at bounding box center [398, 251] width 33 height 31
type input "Jan 2025"
click at [573, 185] on button "Filter Claims" at bounding box center [570, 182] width 81 height 31
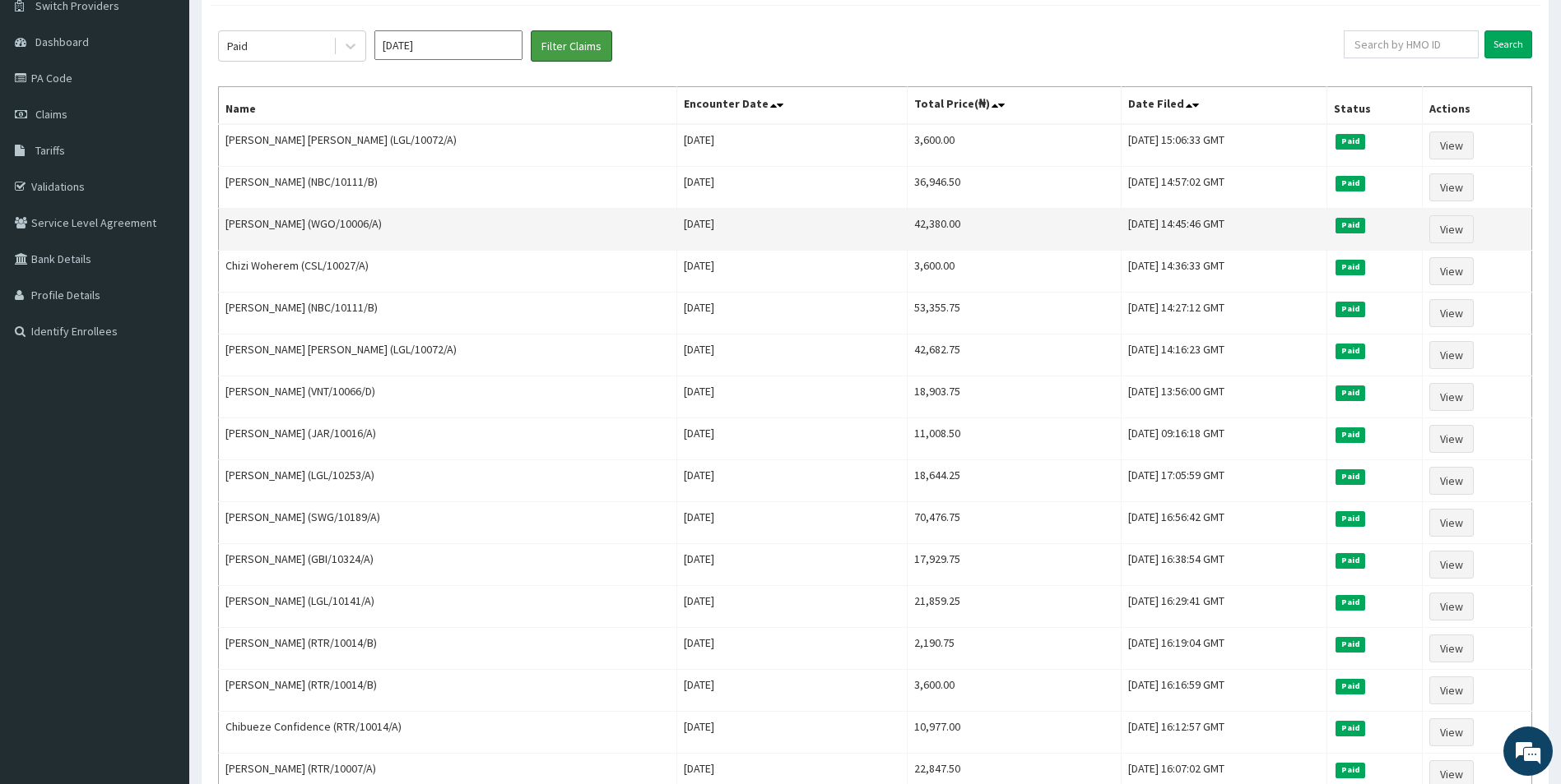
scroll to position [165, 0]
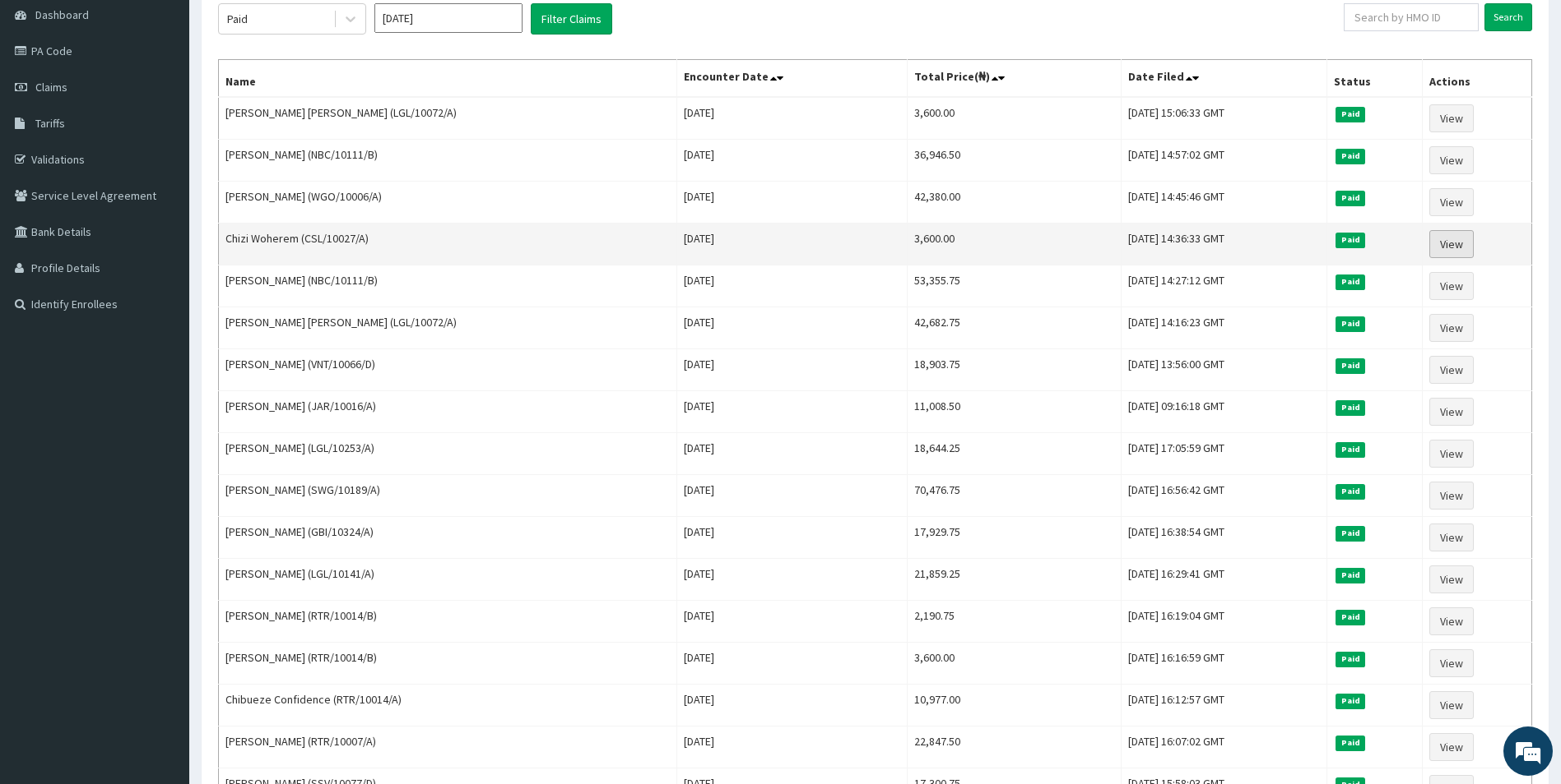
click at [1445, 245] on link "View" at bounding box center [1451, 244] width 45 height 28
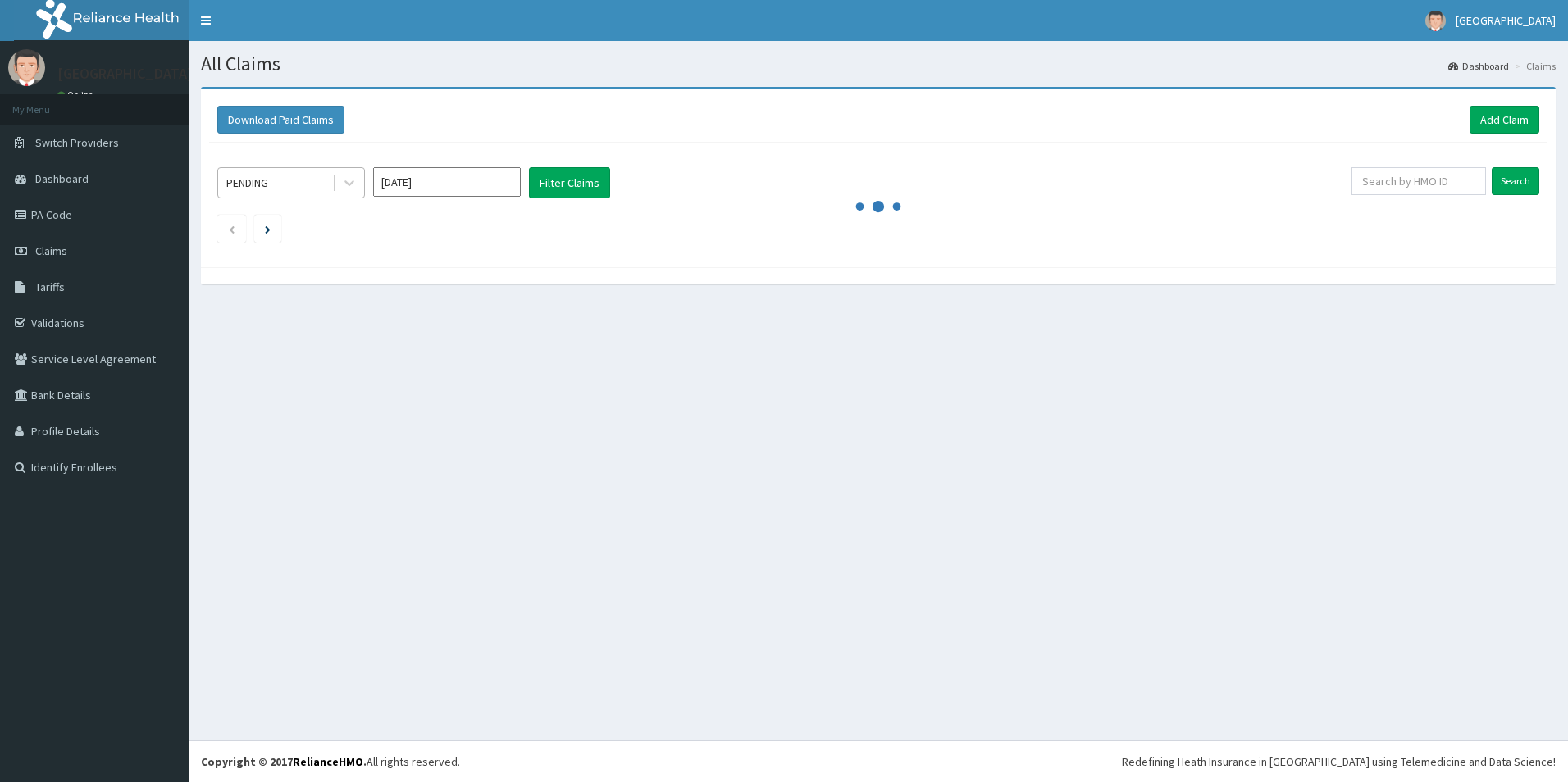
click at [330, 171] on div "PENDING" at bounding box center [275, 182] width 114 height 26
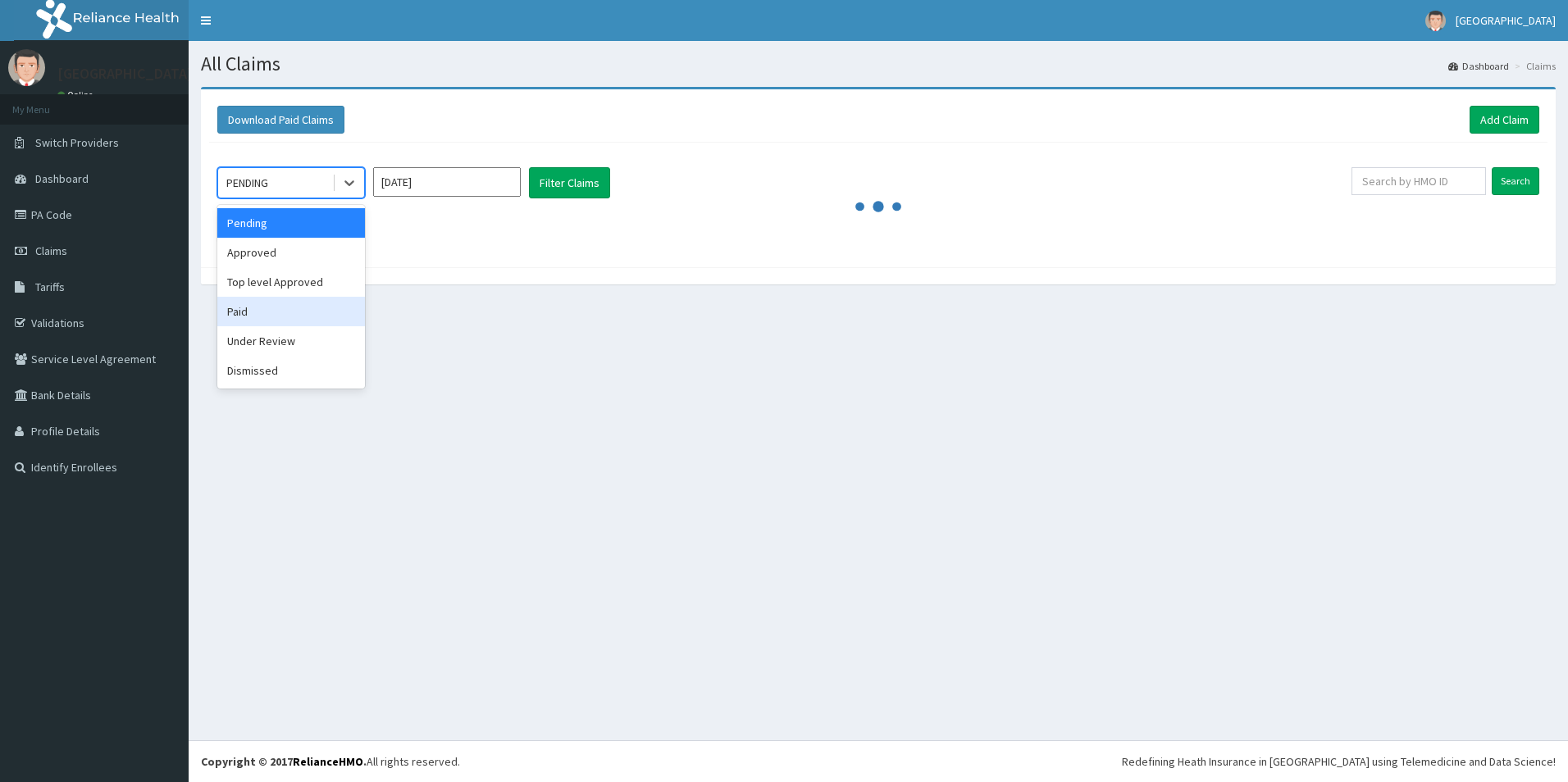
click at [277, 318] on div "Paid" at bounding box center [290, 312] width 148 height 30
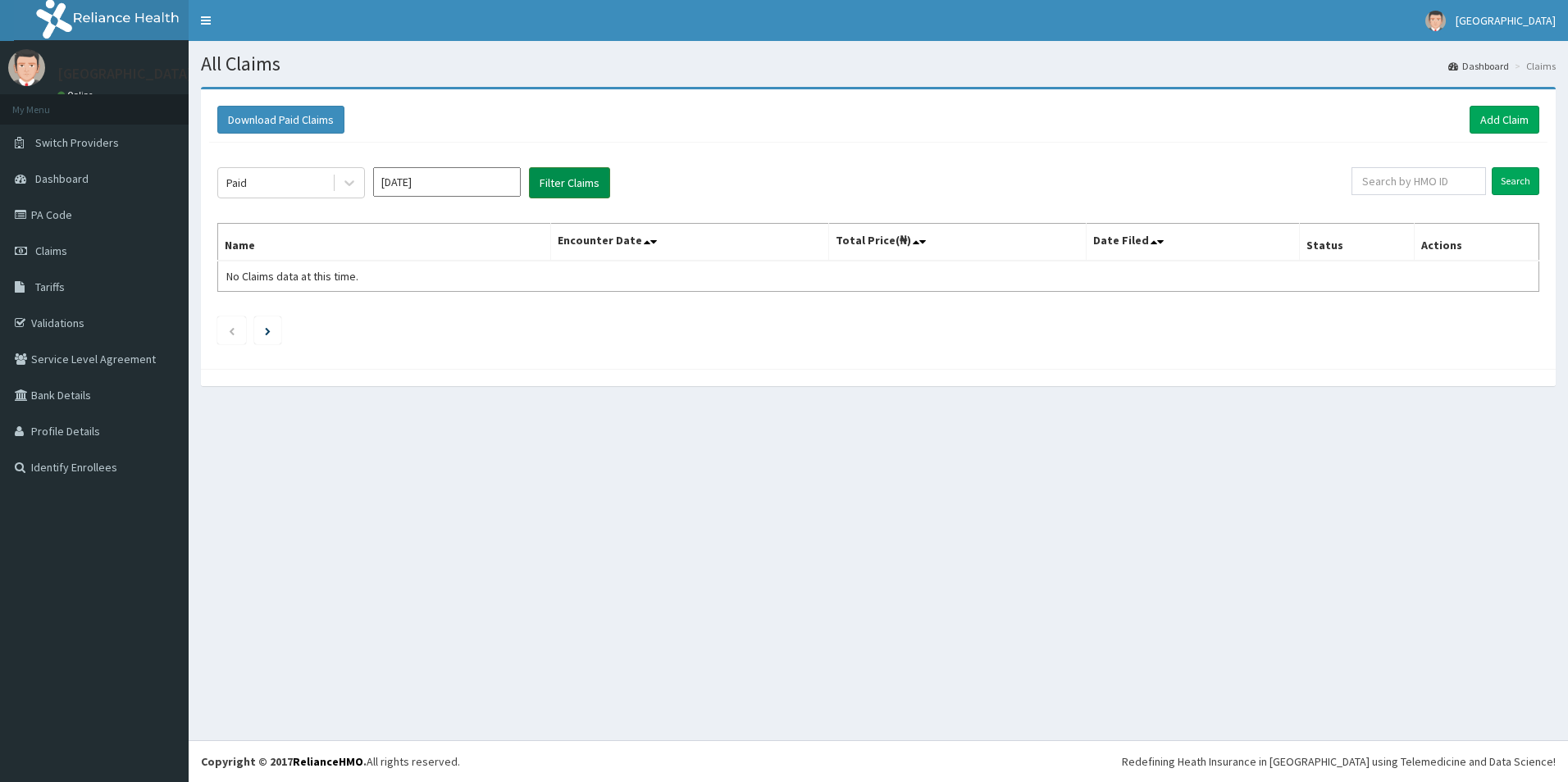
click at [592, 186] on button "Filter Claims" at bounding box center [570, 182] width 81 height 31
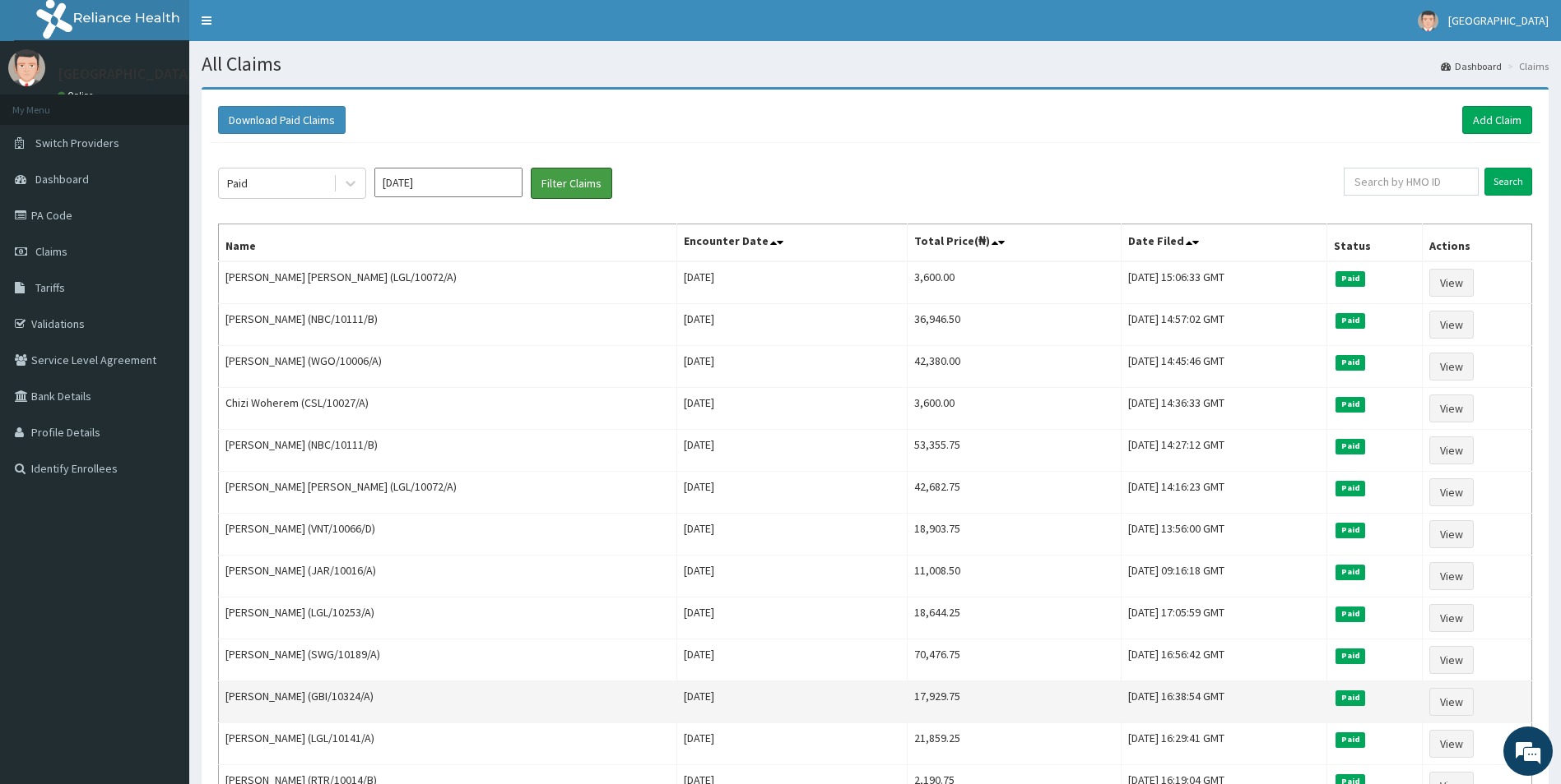
scroll to position [82, 0]
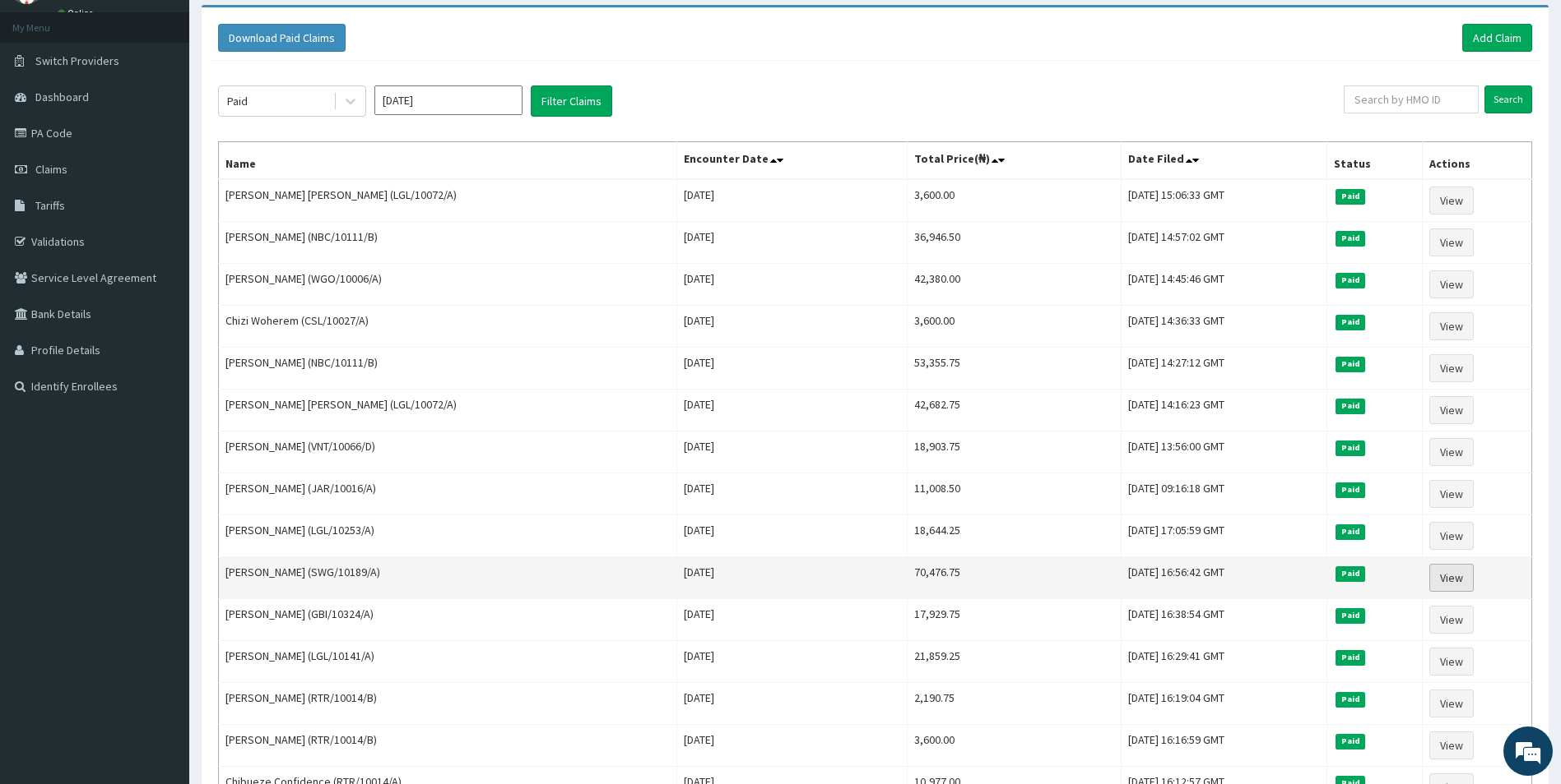
click at [1471, 579] on td "View" at bounding box center [1477, 578] width 109 height 42
click at [1460, 582] on link "View" at bounding box center [1451, 578] width 45 height 28
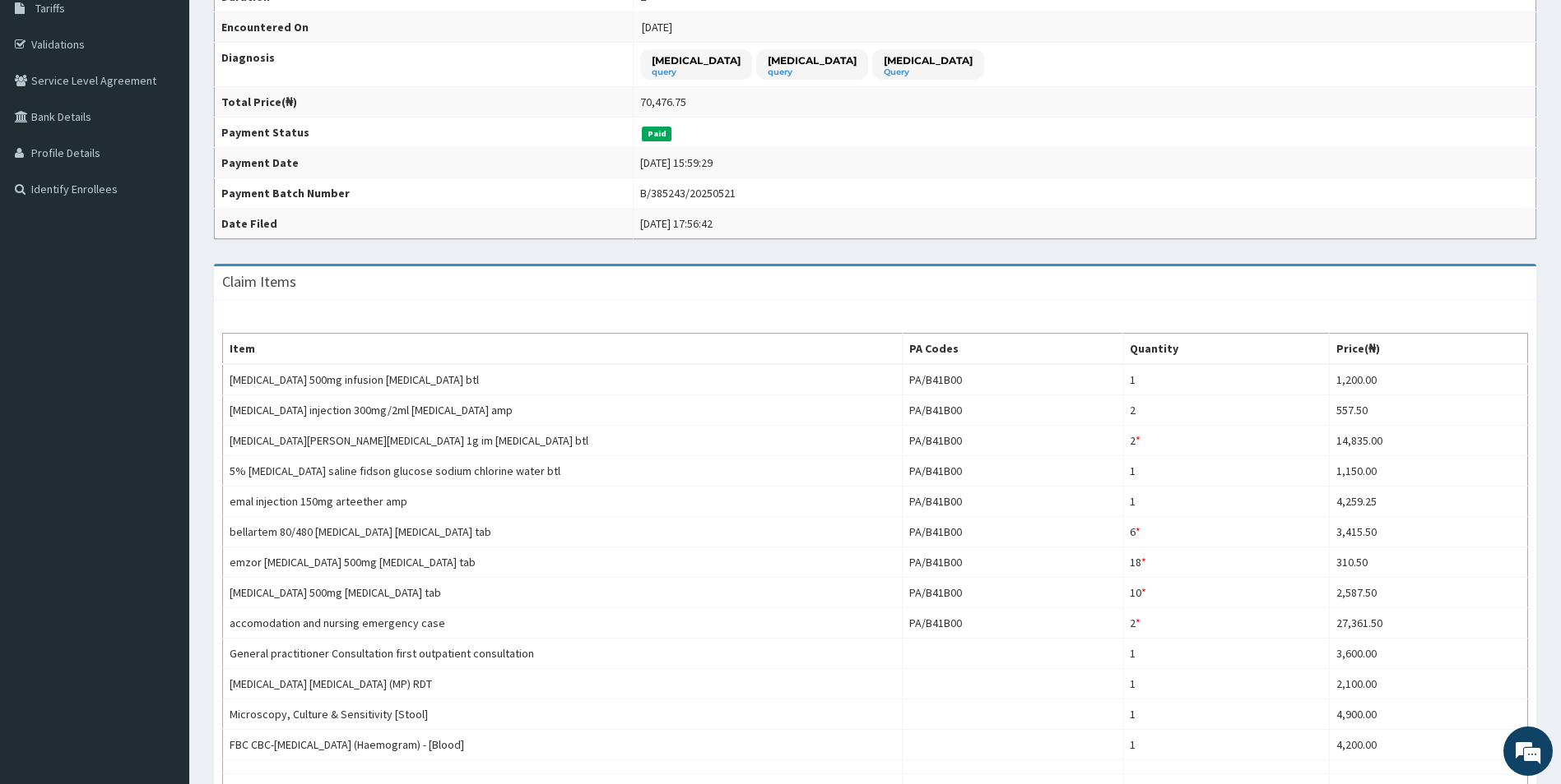
scroll to position [165, 0]
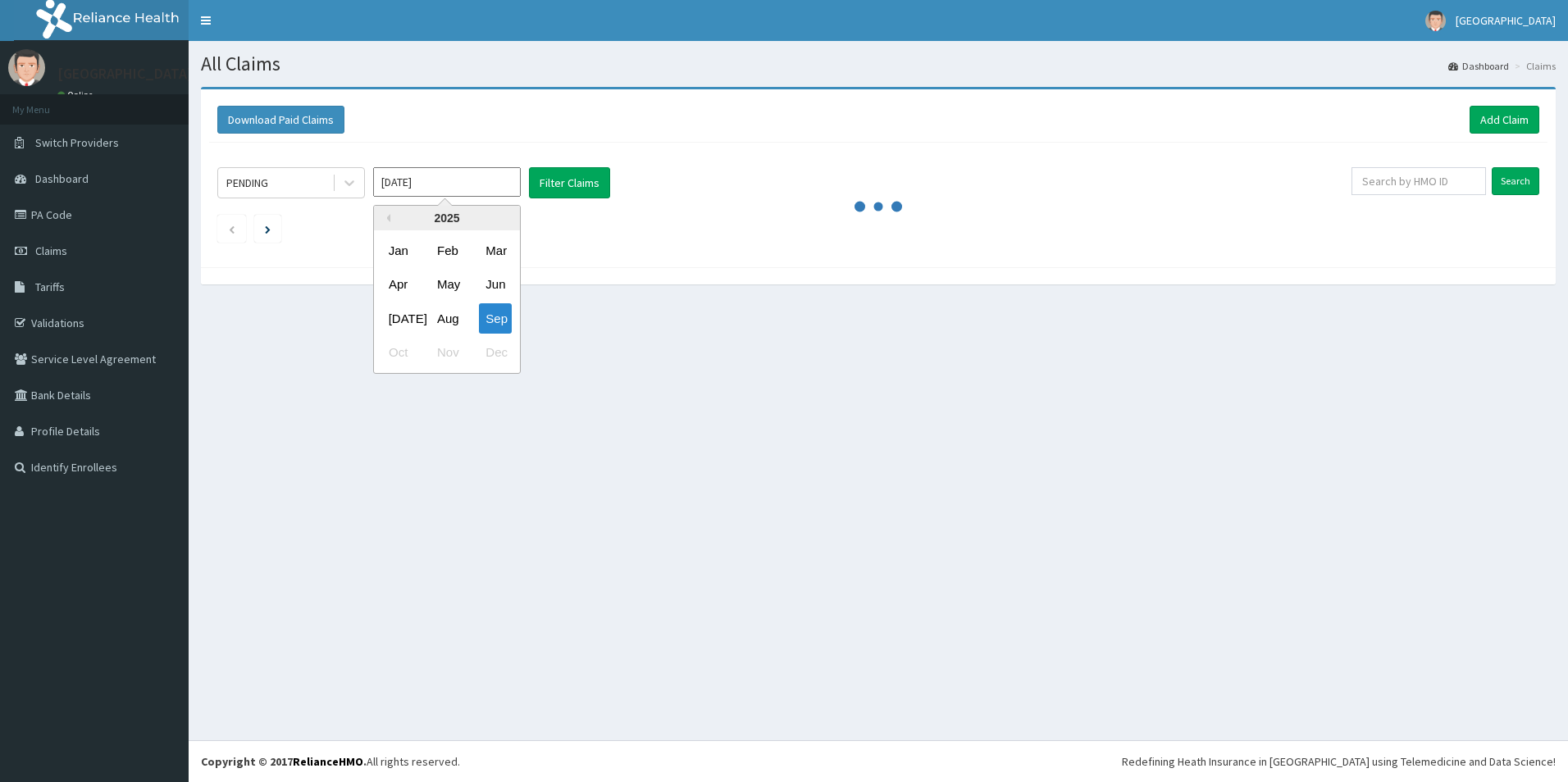
click at [445, 251] on div "Feb" at bounding box center [446, 251] width 33 height 31
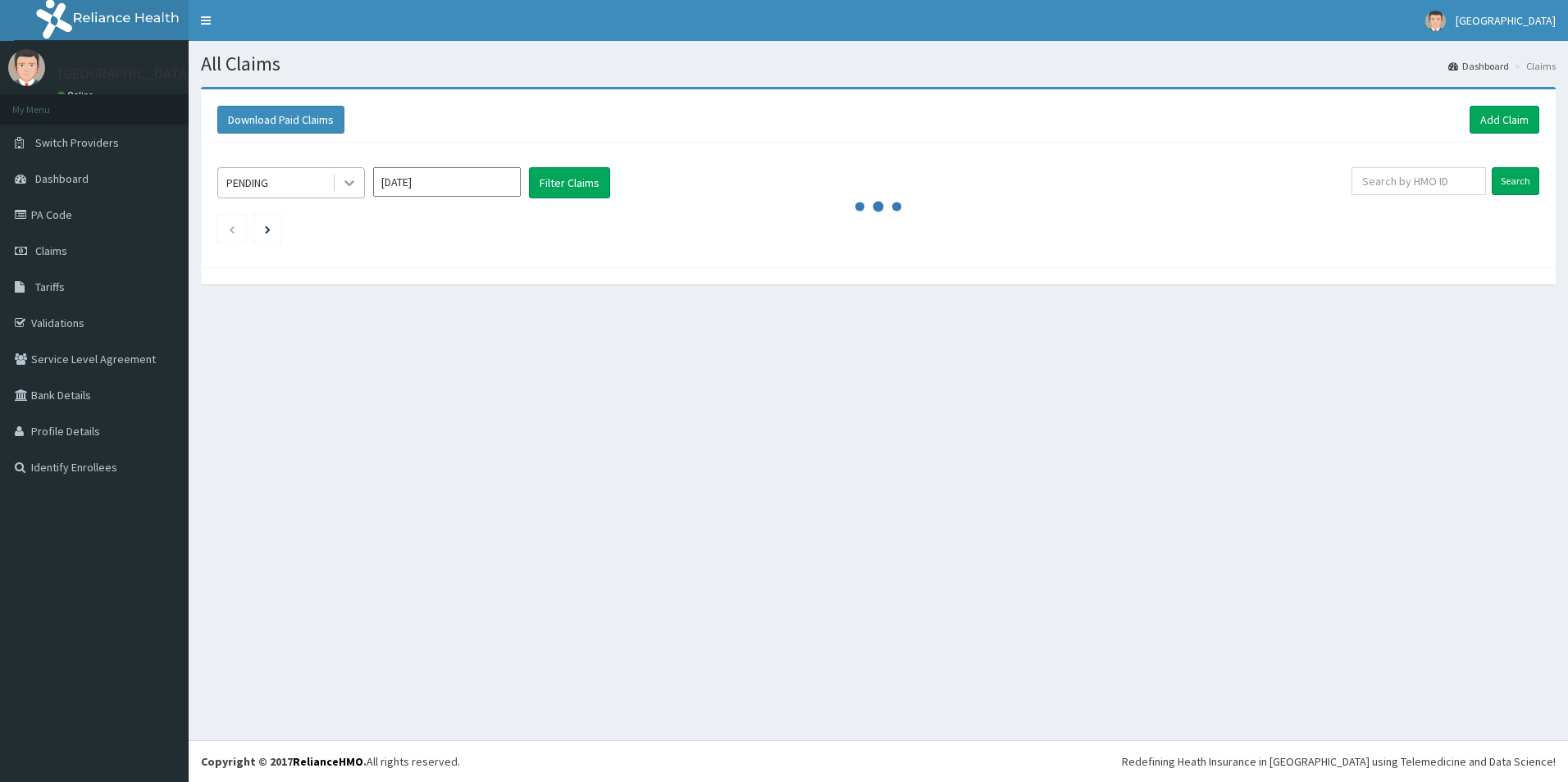
click at [363, 188] on div at bounding box center [350, 183] width 30 height 30
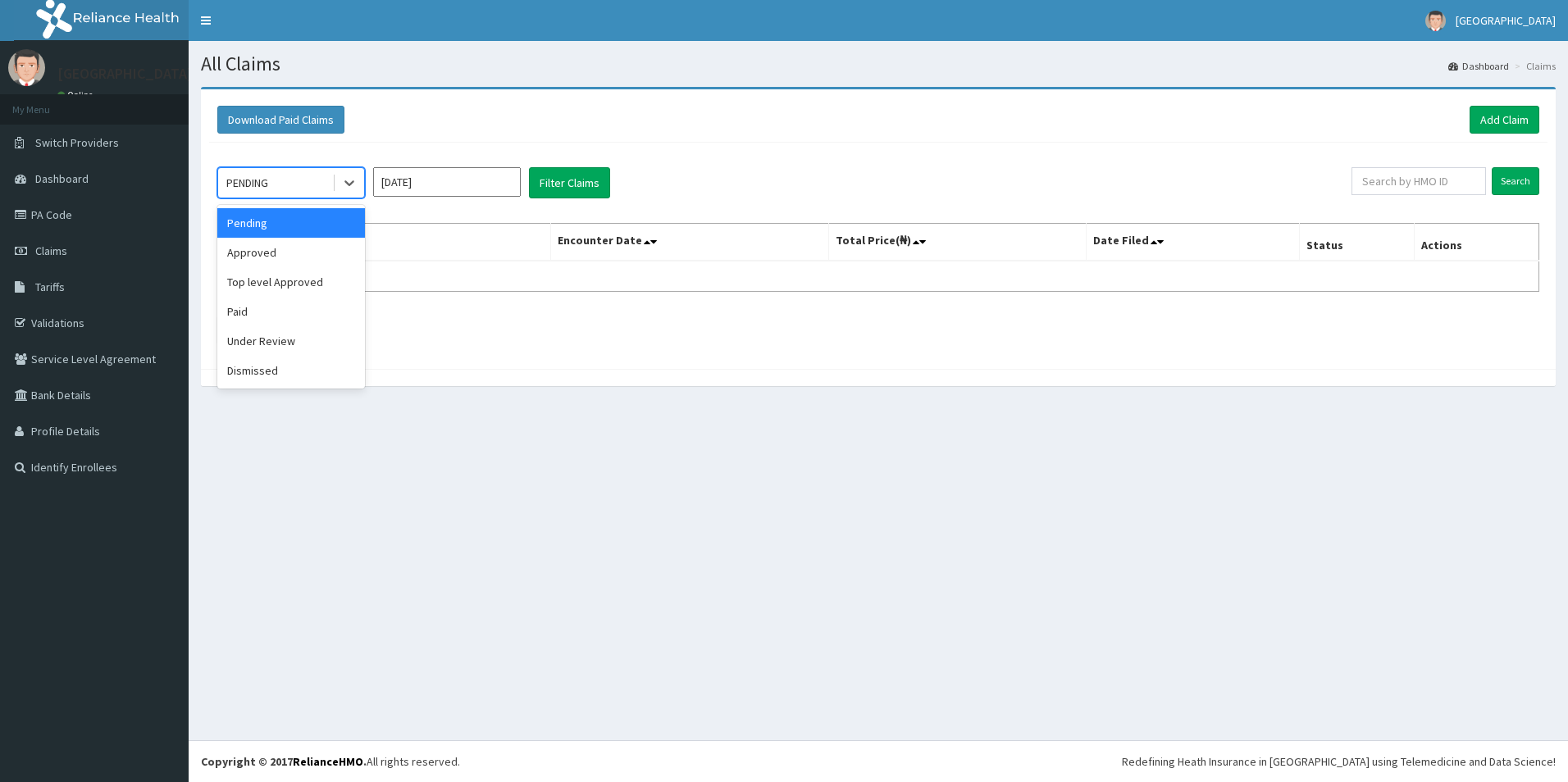
click at [471, 191] on input "[DATE]" at bounding box center [447, 182] width 148 height 30
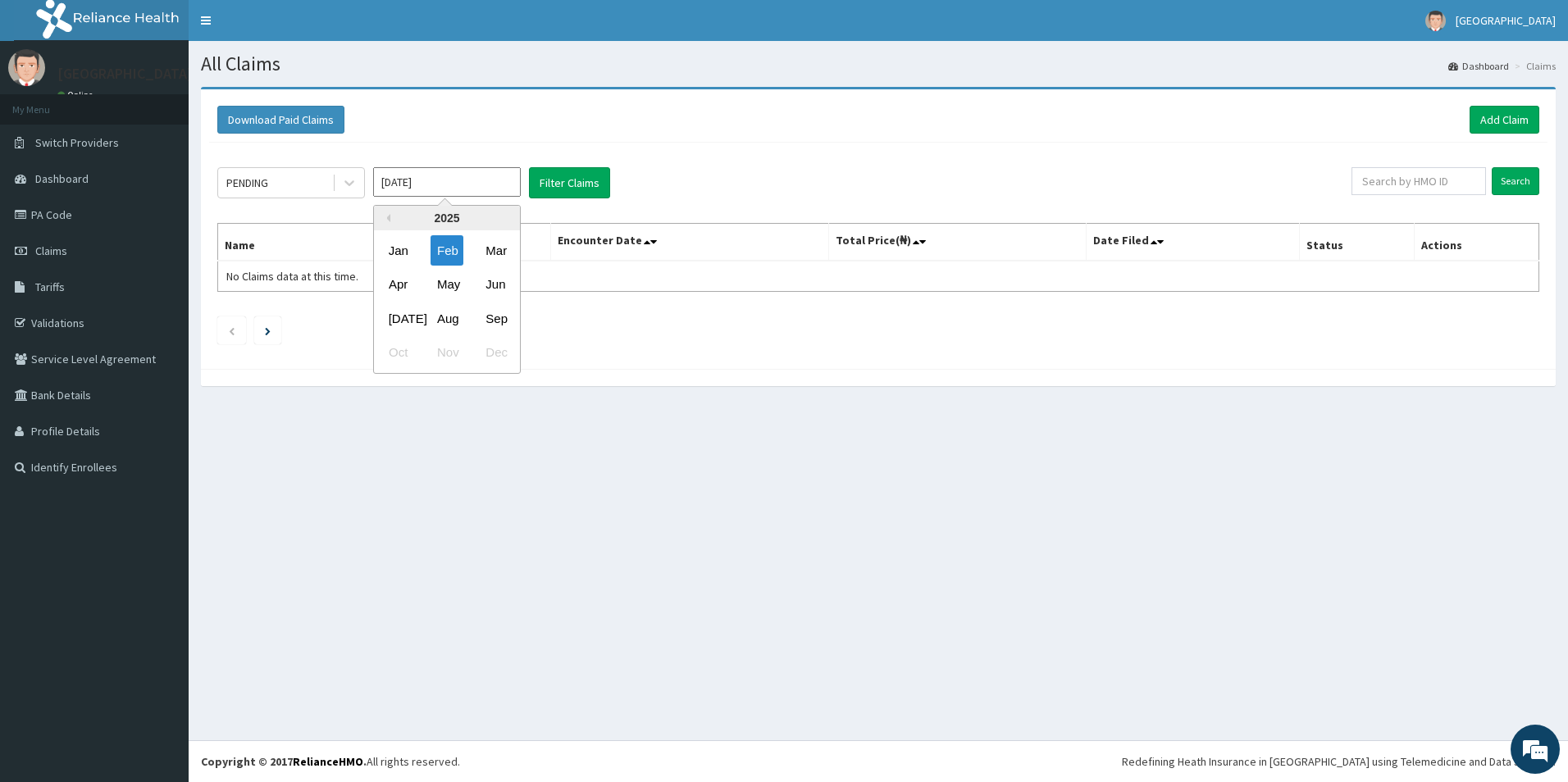
click at [407, 251] on div "Jan" at bounding box center [398, 251] width 33 height 31
type input "[DATE]"
click at [328, 175] on div "PENDING" at bounding box center [275, 182] width 114 height 26
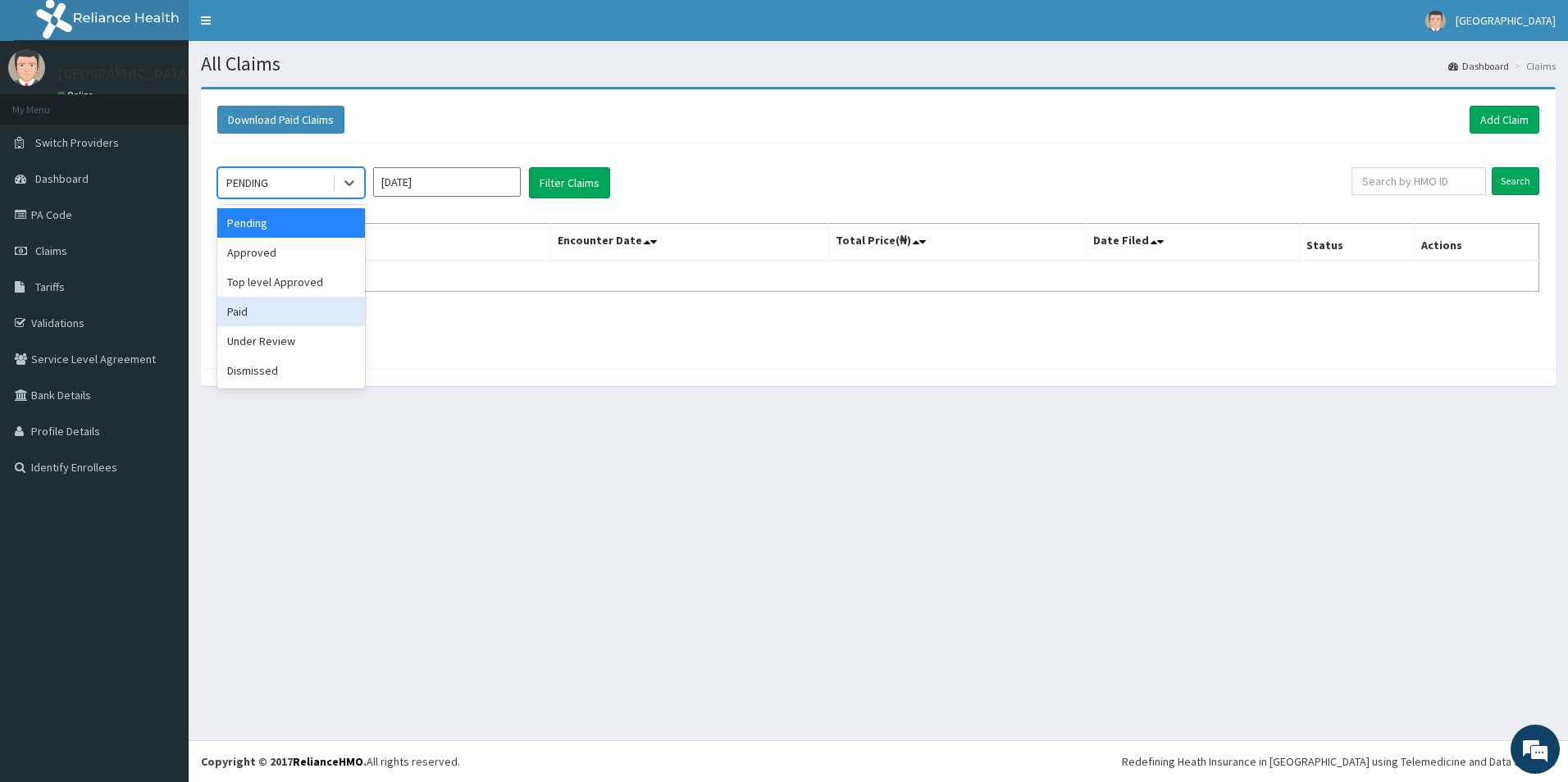
click at [237, 310] on div "Paid" at bounding box center [290, 312] width 148 height 30
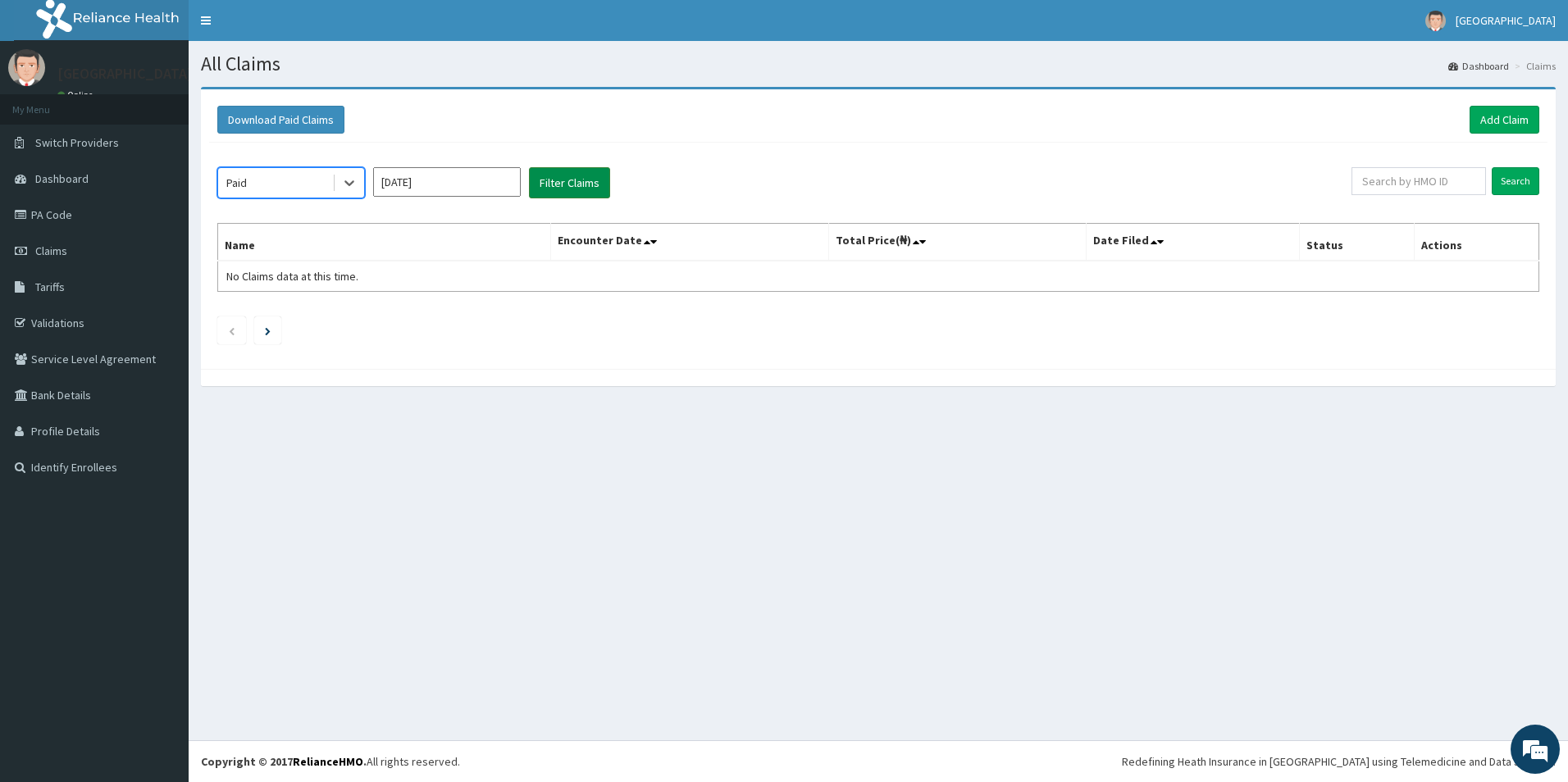
click at [567, 188] on button "Filter Claims" at bounding box center [570, 182] width 81 height 31
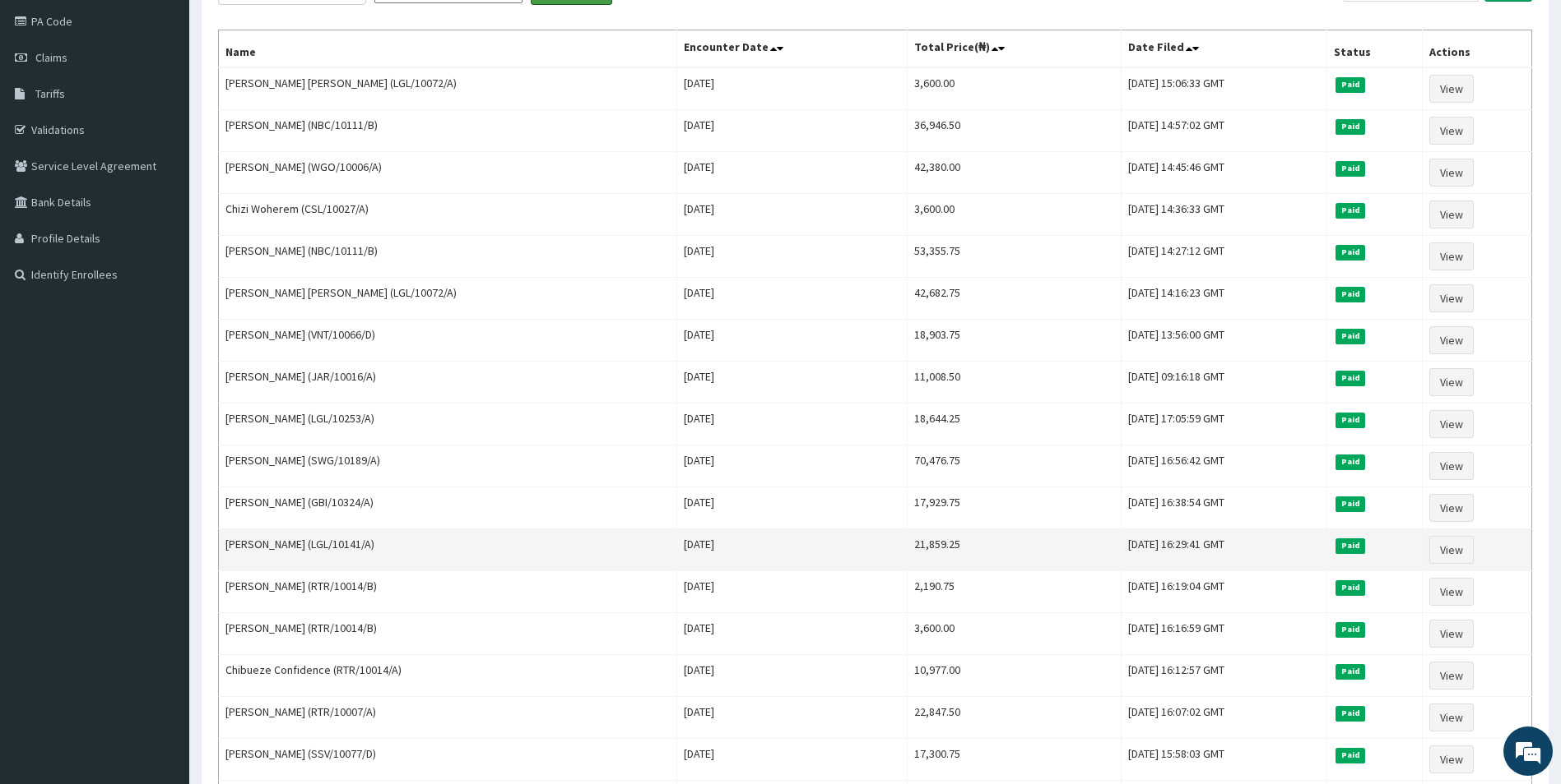
scroll to position [329, 0]
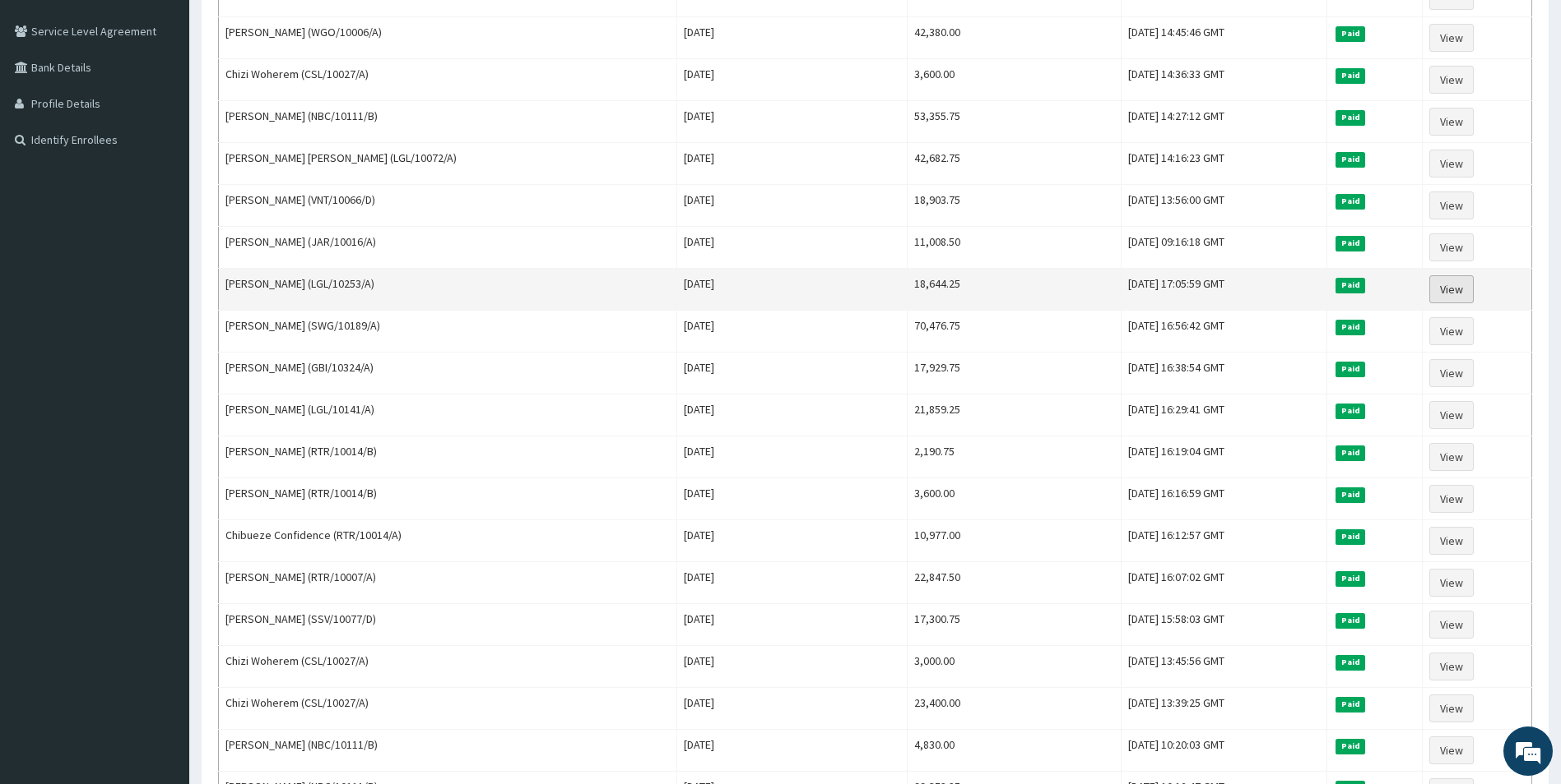
click at [1468, 292] on link "View" at bounding box center [1451, 289] width 45 height 28
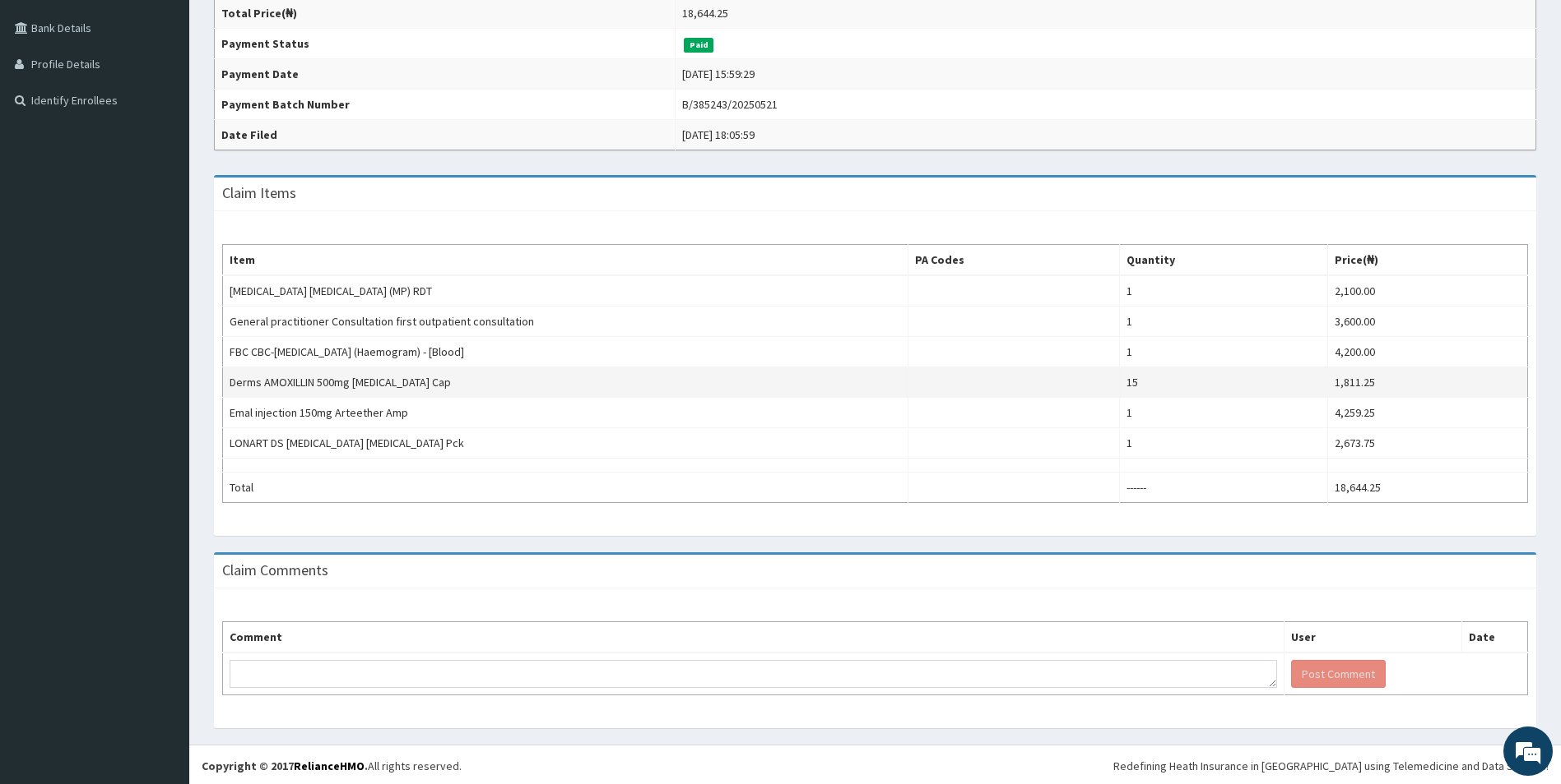
scroll to position [371, 0]
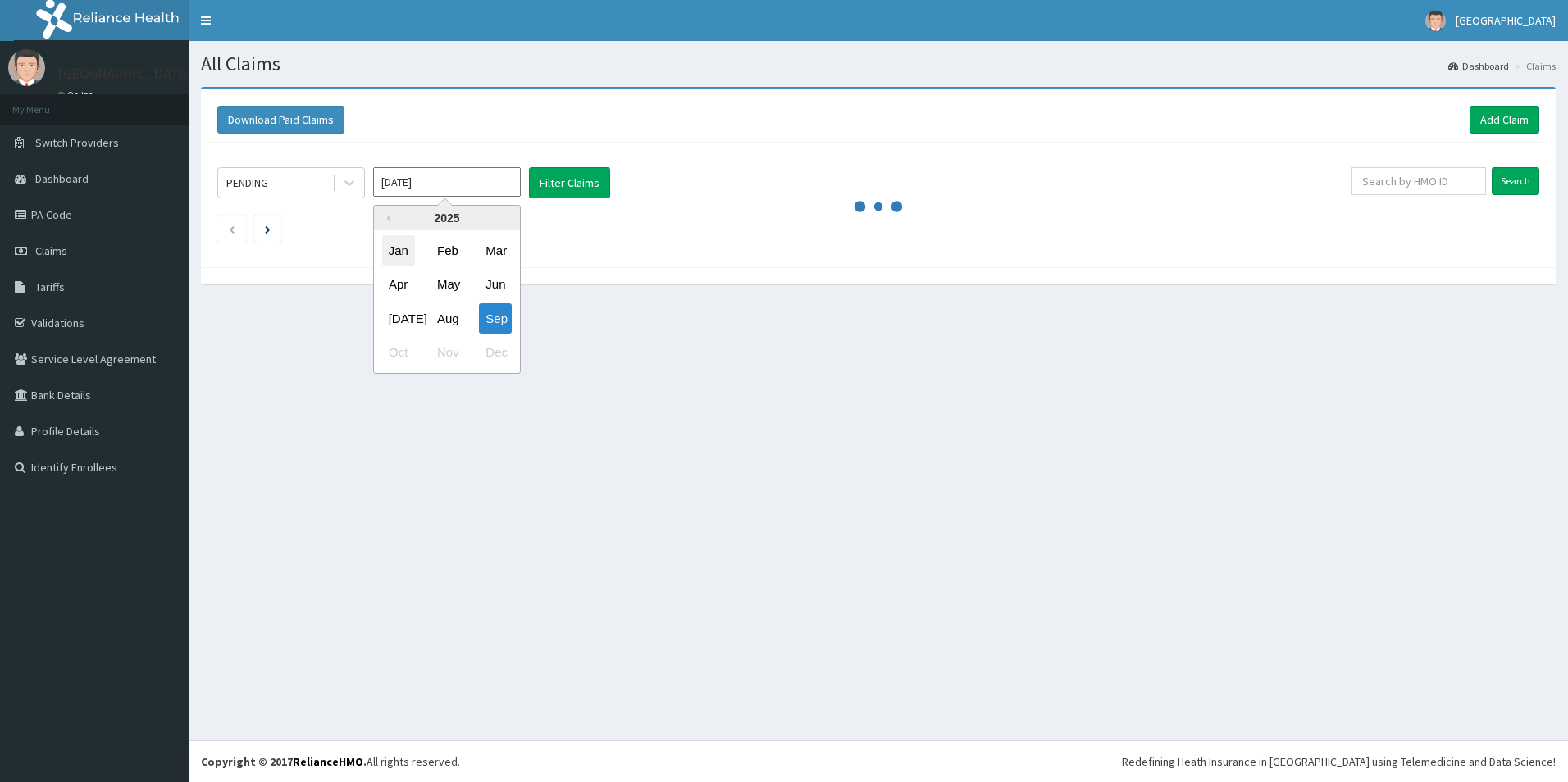
click at [389, 242] on div "Jan" at bounding box center [398, 251] width 33 height 31
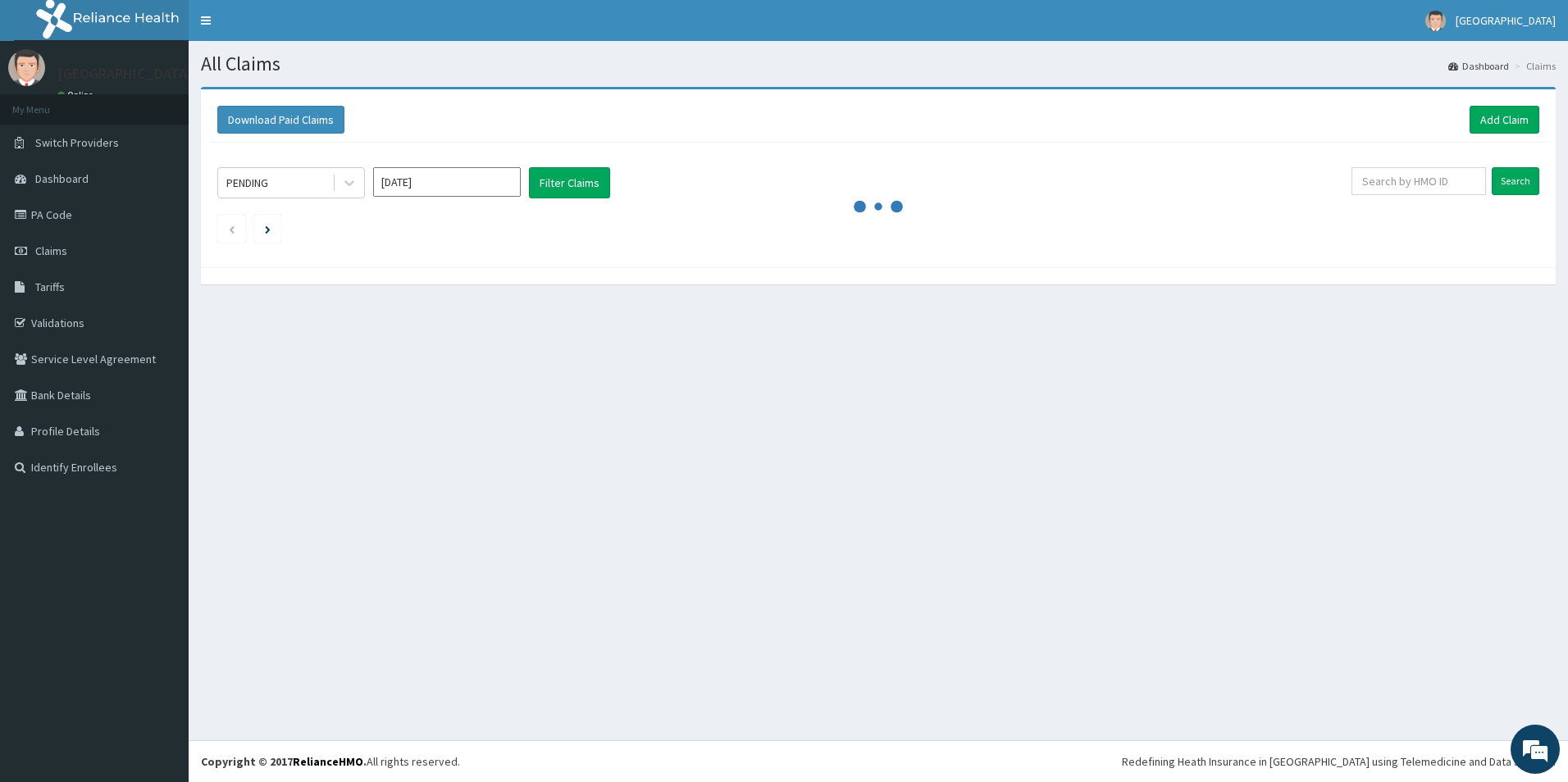
type input "[DATE]"
click at [335, 178] on div at bounding box center [350, 183] width 30 height 30
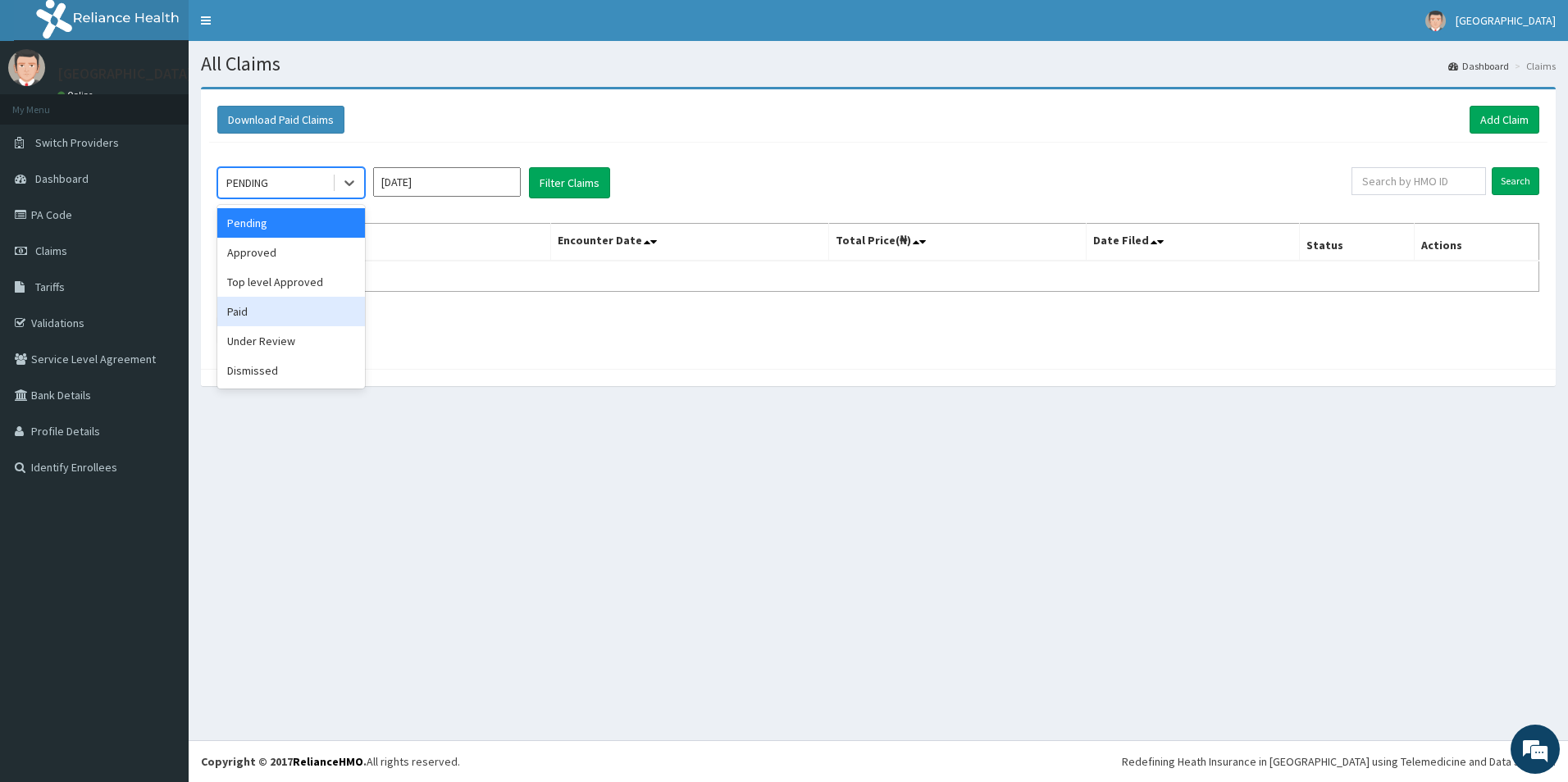
click at [259, 311] on div "Paid" at bounding box center [290, 312] width 148 height 30
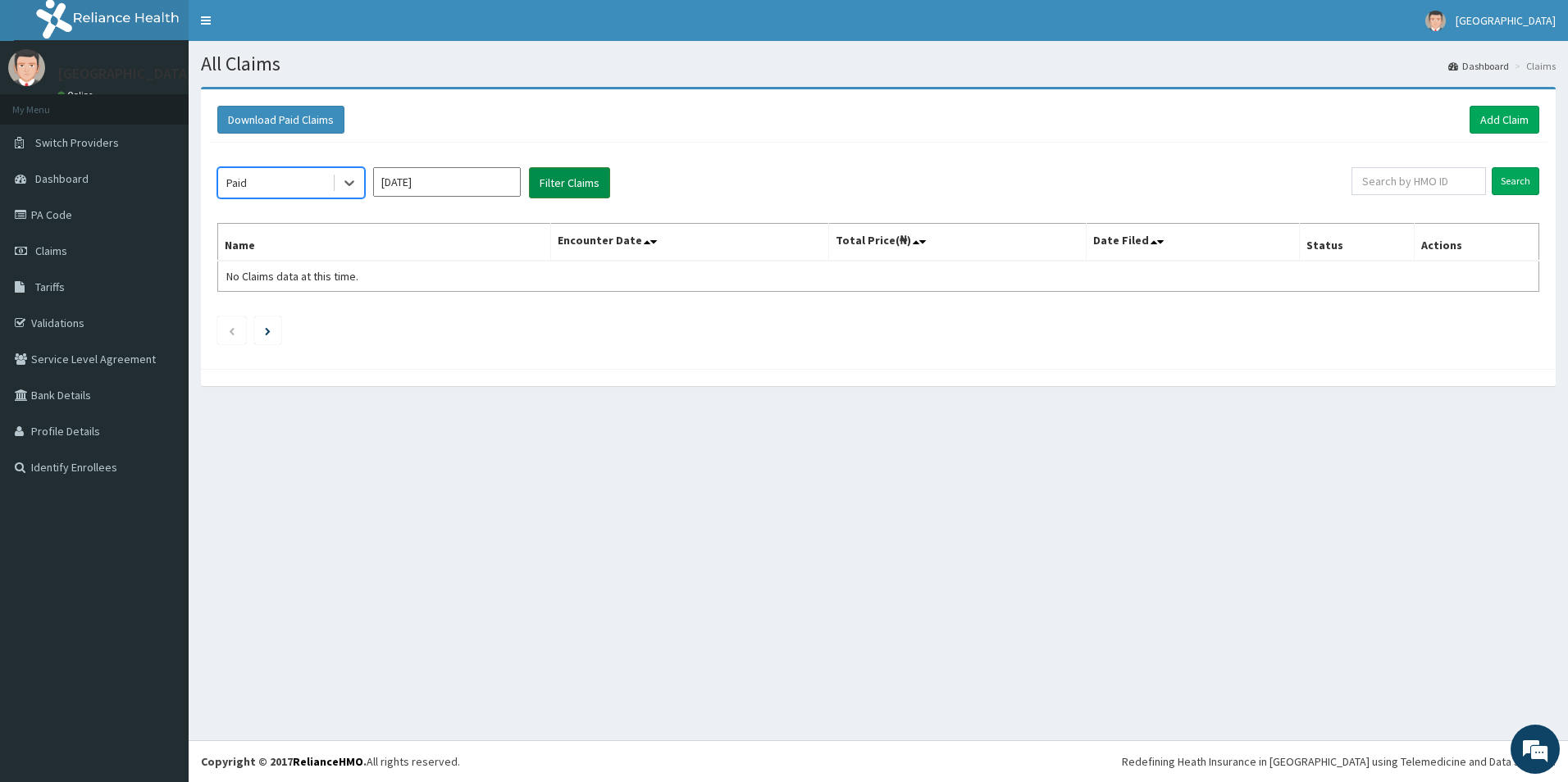
click at [557, 189] on button "Filter Claims" at bounding box center [570, 182] width 81 height 31
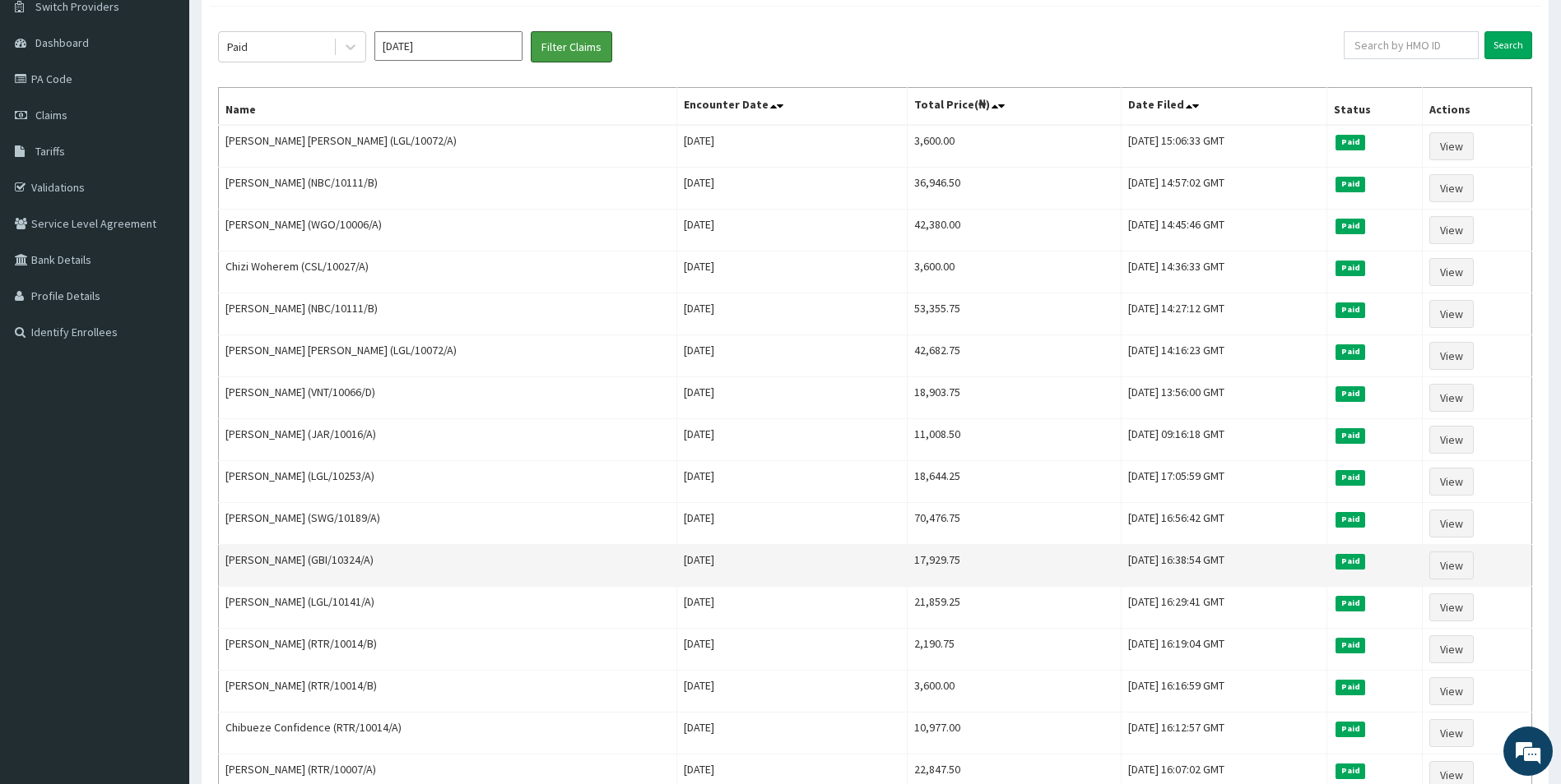
scroll to position [165, 0]
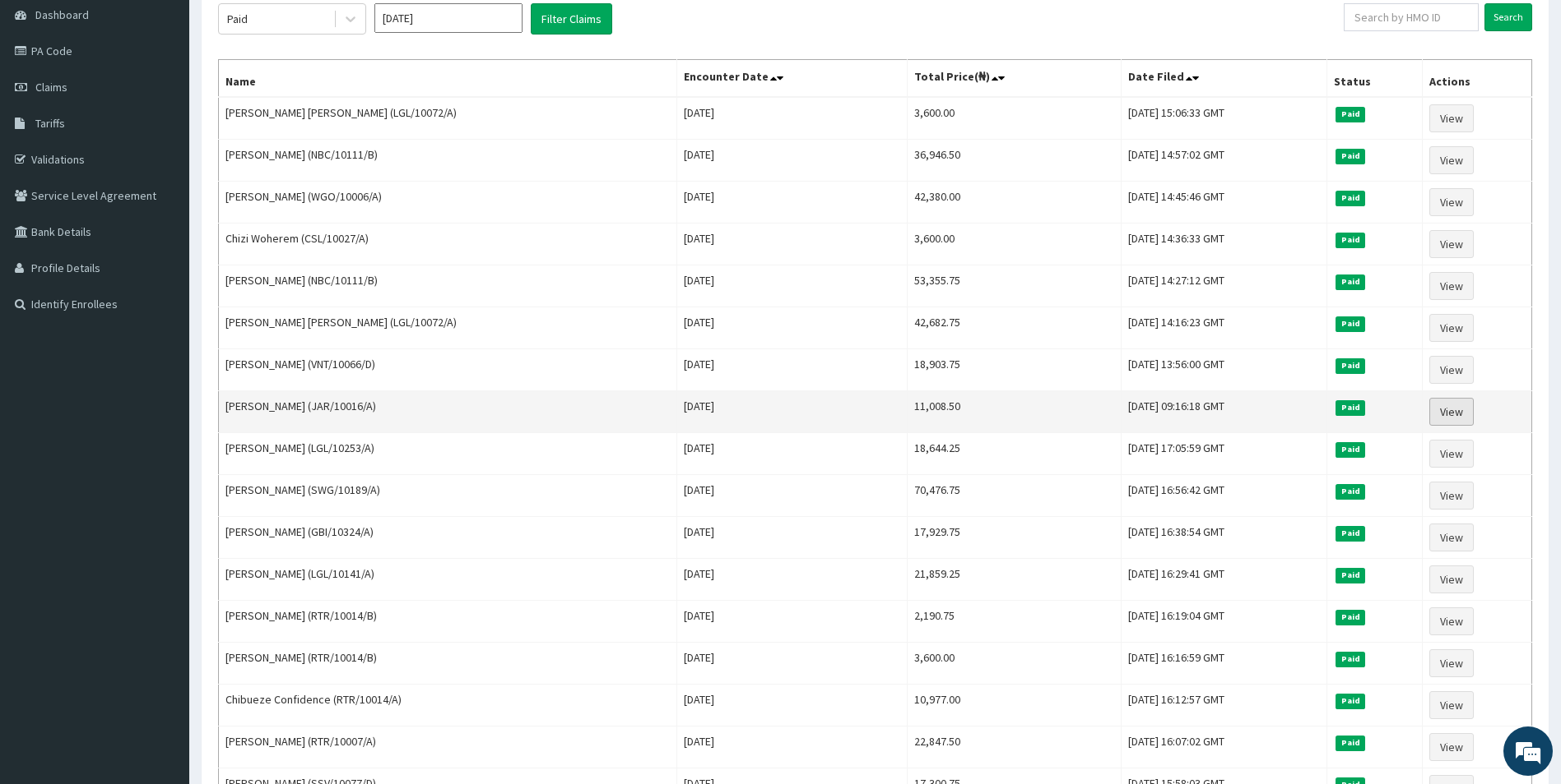
click at [1451, 407] on link "View" at bounding box center [1451, 412] width 45 height 28
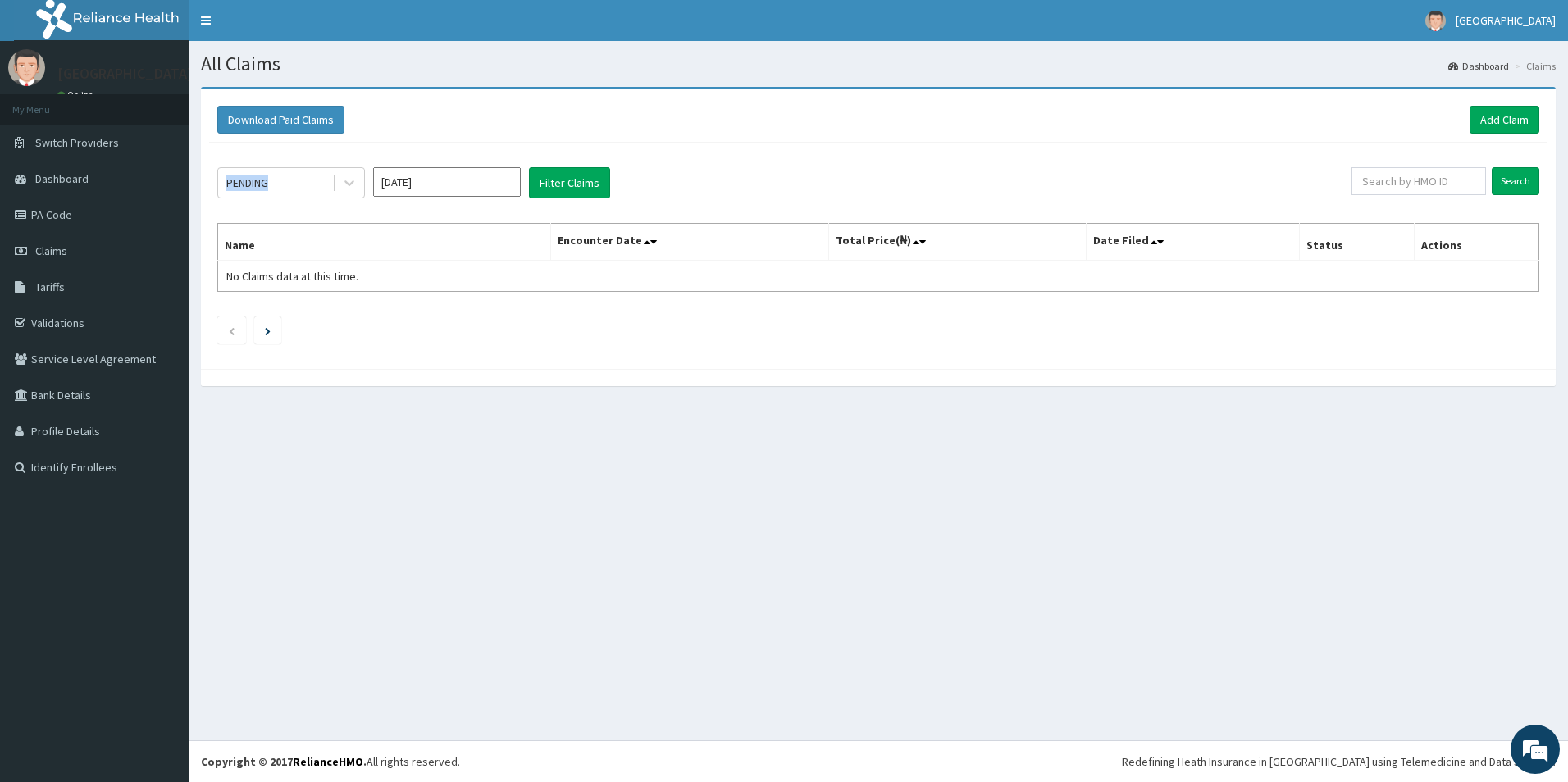
drag, startPoint x: 416, startPoint y: 200, endPoint x: 416, endPoint y: 188, distance: 12.0
click at [415, 192] on div "PENDING [DATE] Filter Claims Search Name Encounter Date Total Price(₦) Date Fil…" at bounding box center [878, 252] width 1339 height 218
click at [439, 183] on input "[DATE]" at bounding box center [447, 182] width 148 height 30
click at [412, 252] on div "Jan" at bounding box center [398, 251] width 33 height 31
type input "[DATE]"
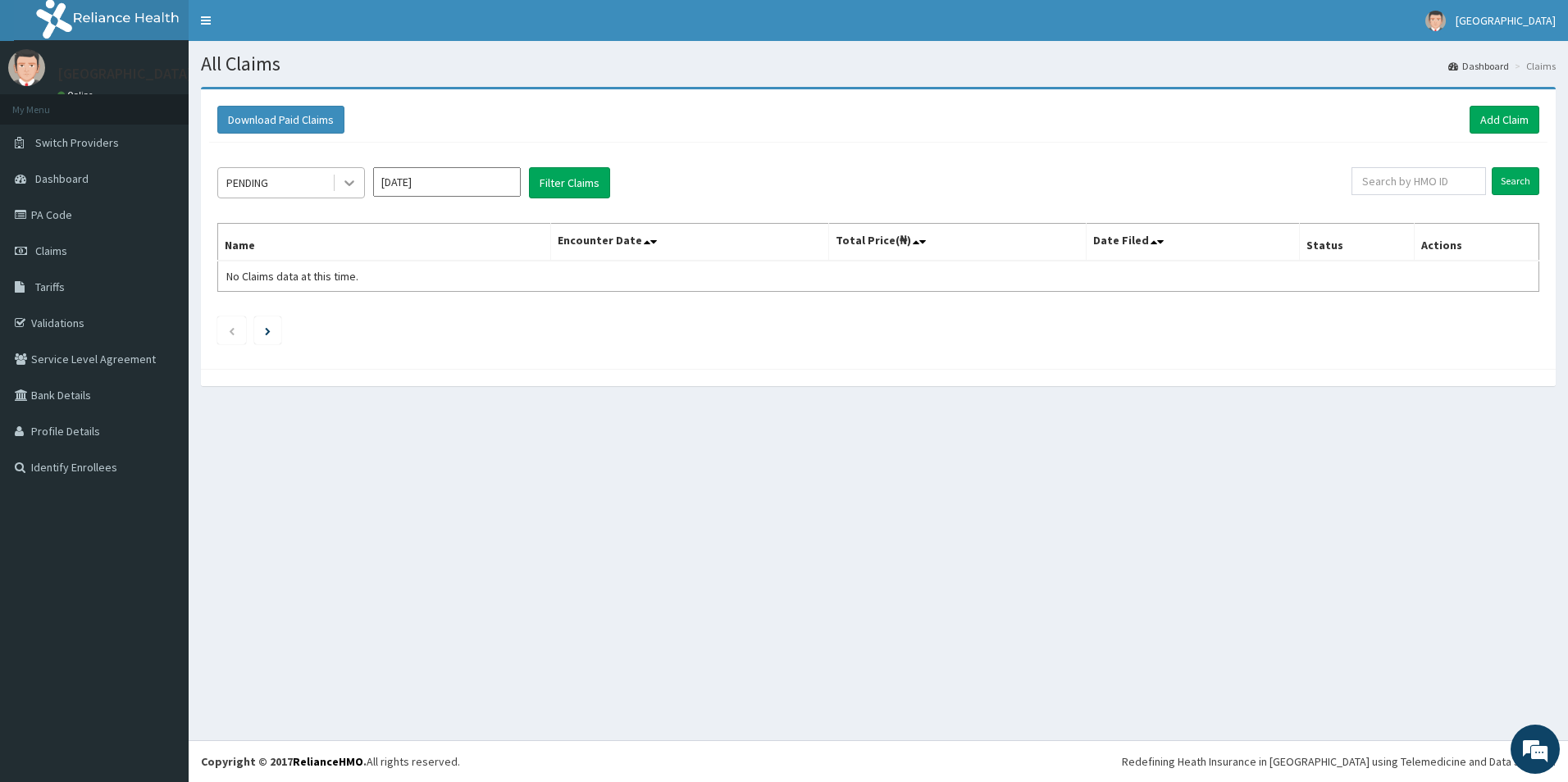
click at [340, 192] on div at bounding box center [350, 183] width 30 height 30
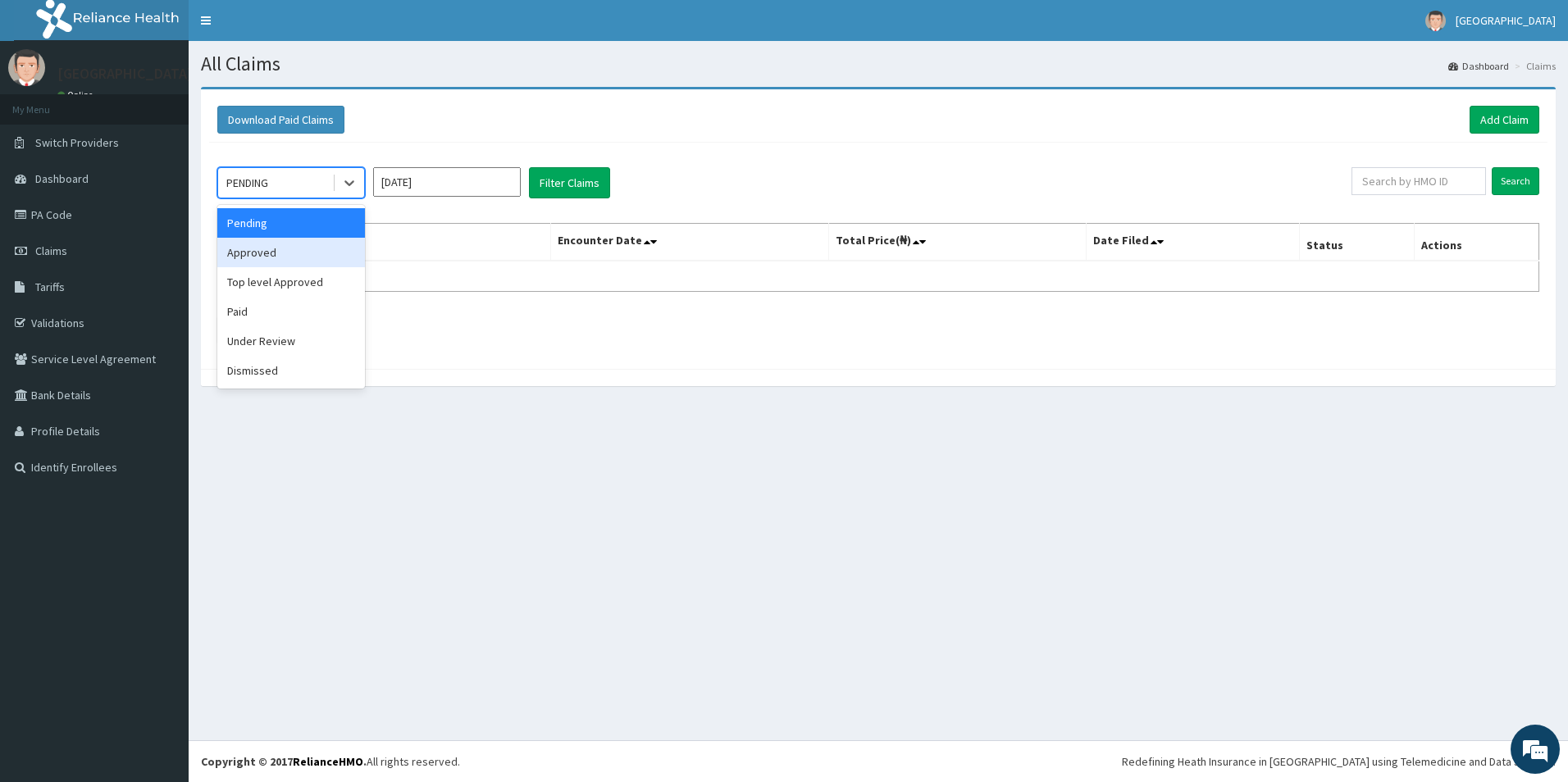
click at [280, 254] on div "Approved" at bounding box center [290, 253] width 148 height 30
click at [269, 178] on div "Approved" at bounding box center [251, 182] width 50 height 17
click at [287, 318] on div "Paid" at bounding box center [290, 312] width 148 height 30
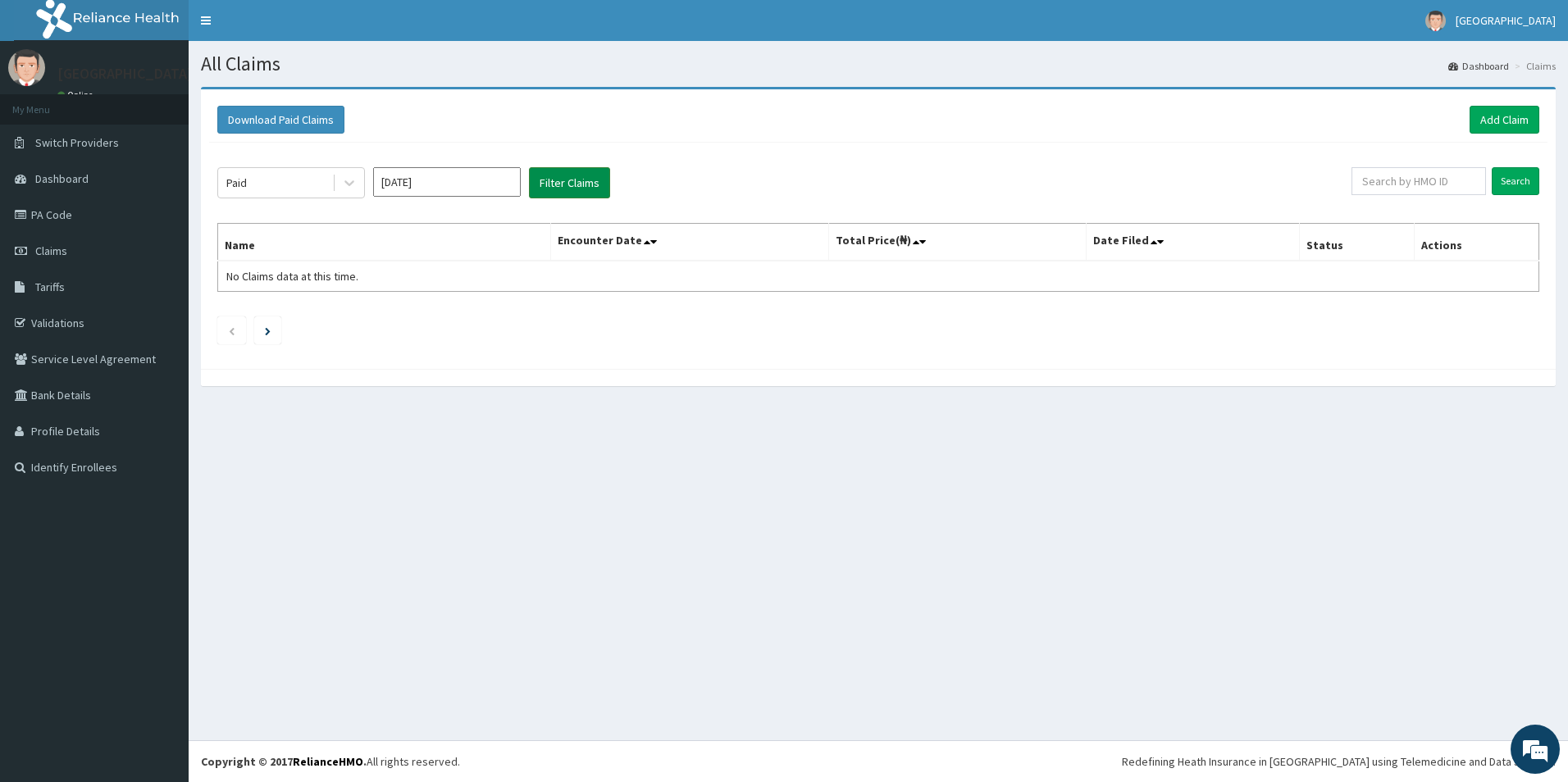
click at [608, 189] on button "Filter Claims" at bounding box center [570, 182] width 81 height 31
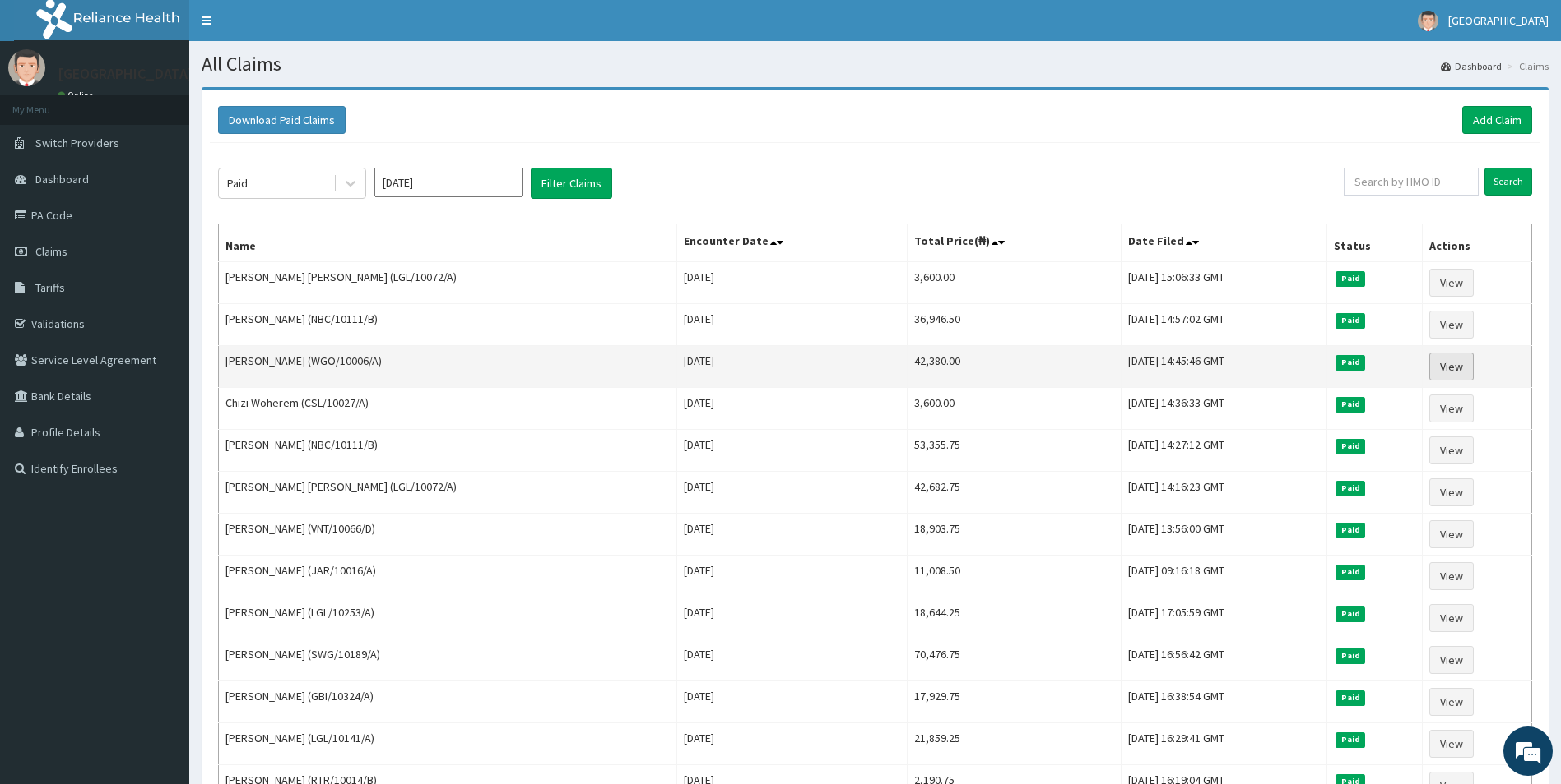
click at [1444, 363] on link "View" at bounding box center [1451, 367] width 45 height 28
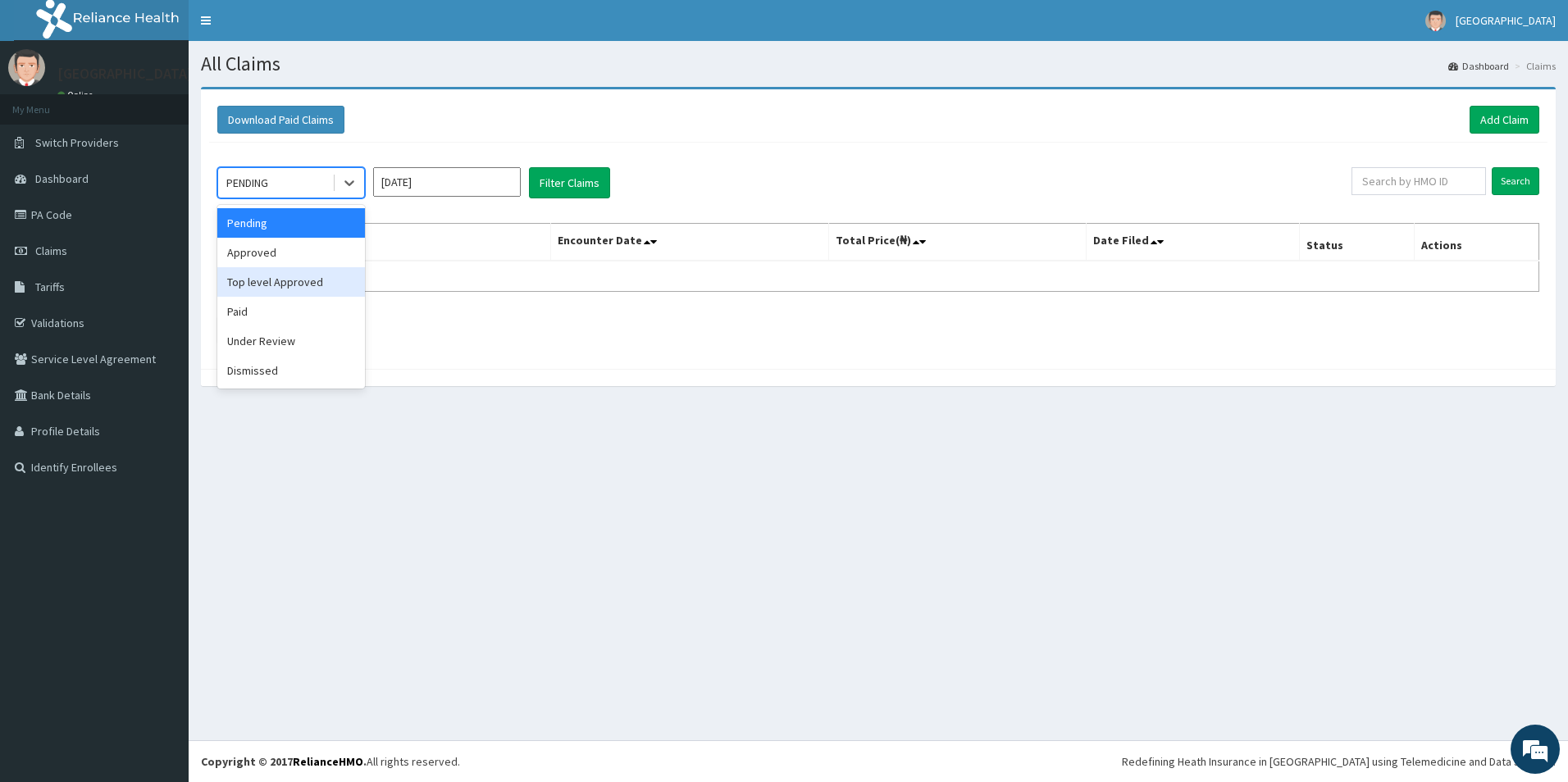
click at [278, 308] on div "Paid" at bounding box center [290, 312] width 148 height 30
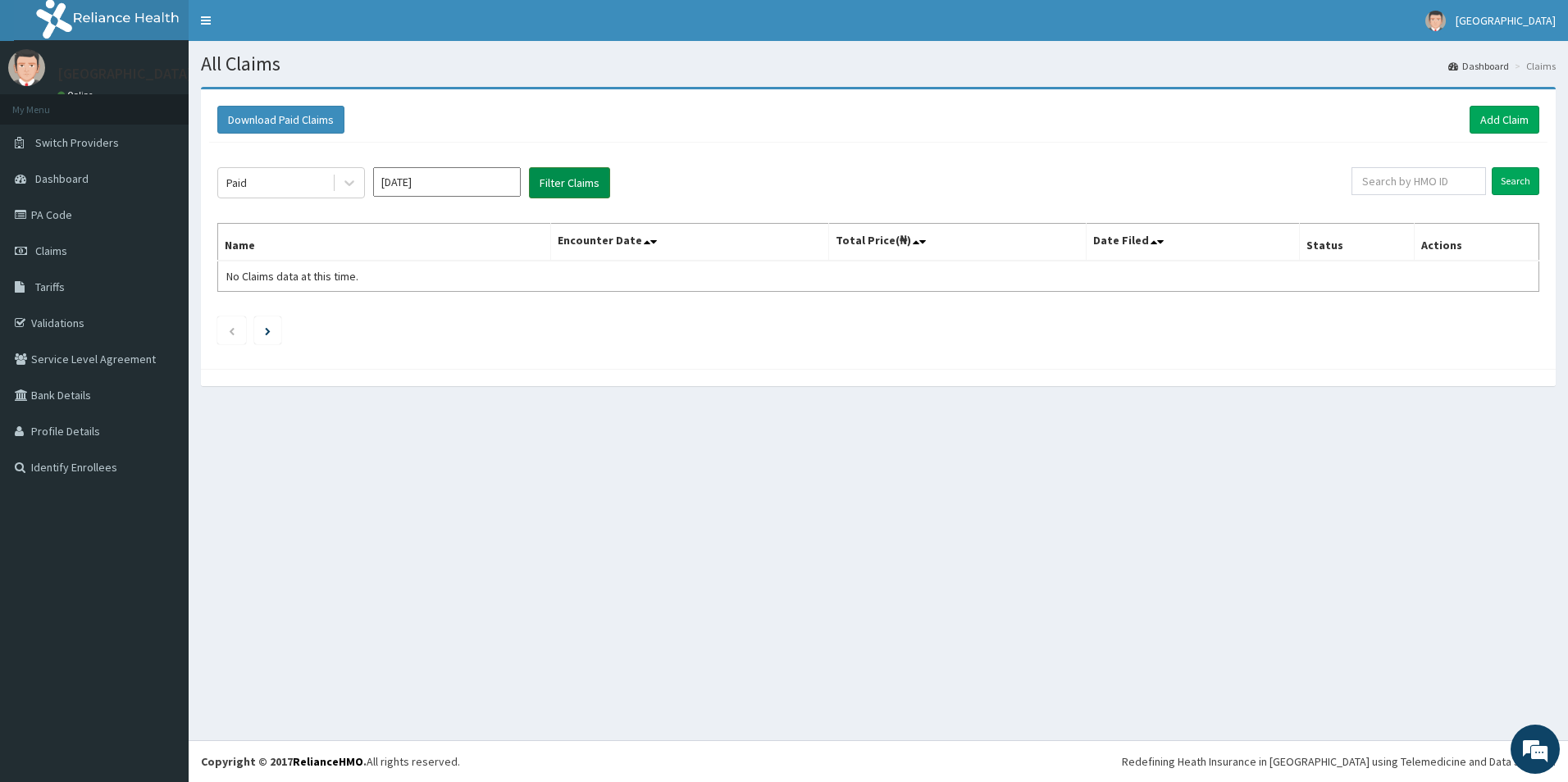
click at [575, 180] on button "Filter Claims" at bounding box center [570, 182] width 81 height 31
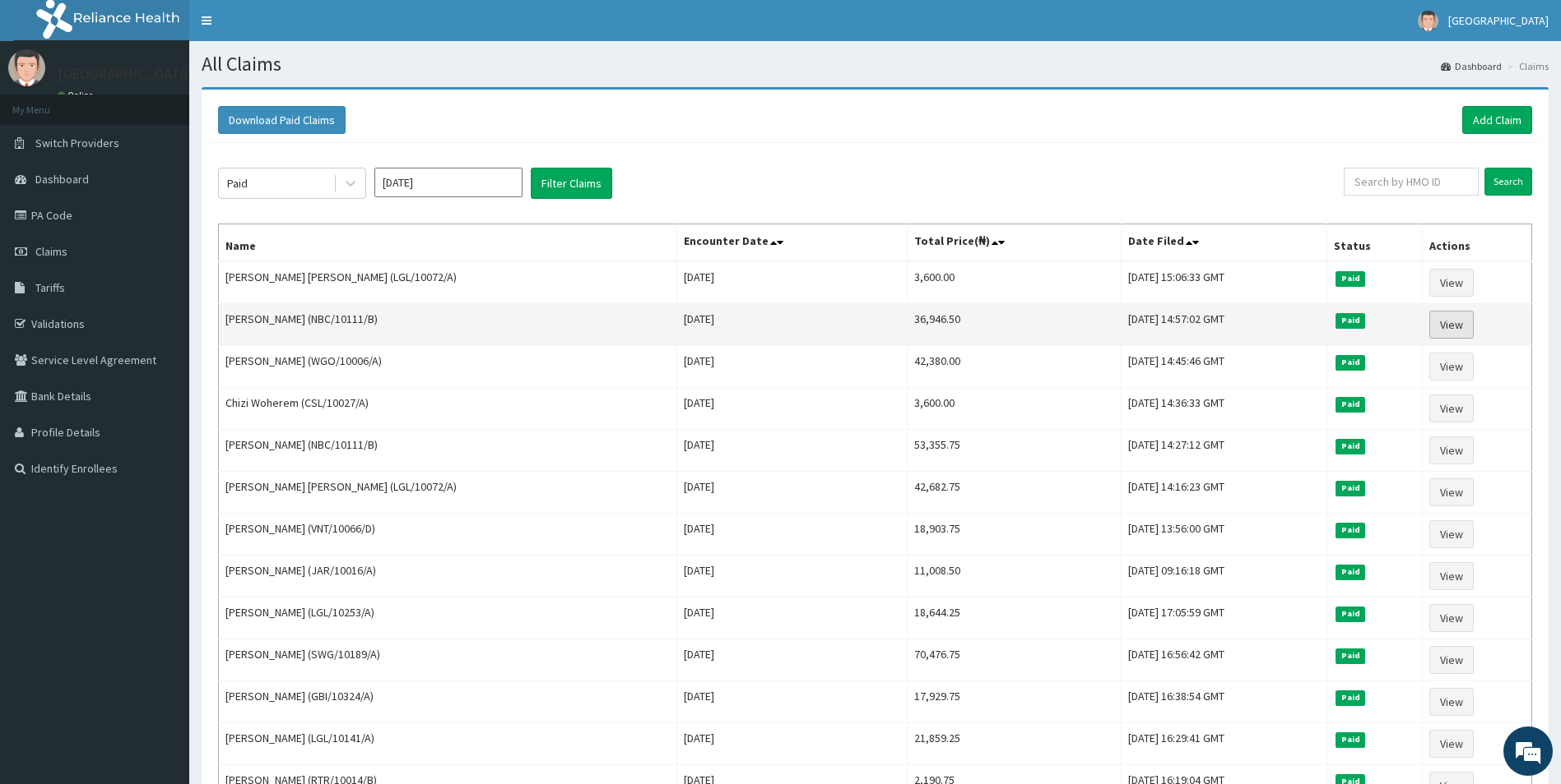
click at [1470, 322] on link "View" at bounding box center [1451, 325] width 45 height 28
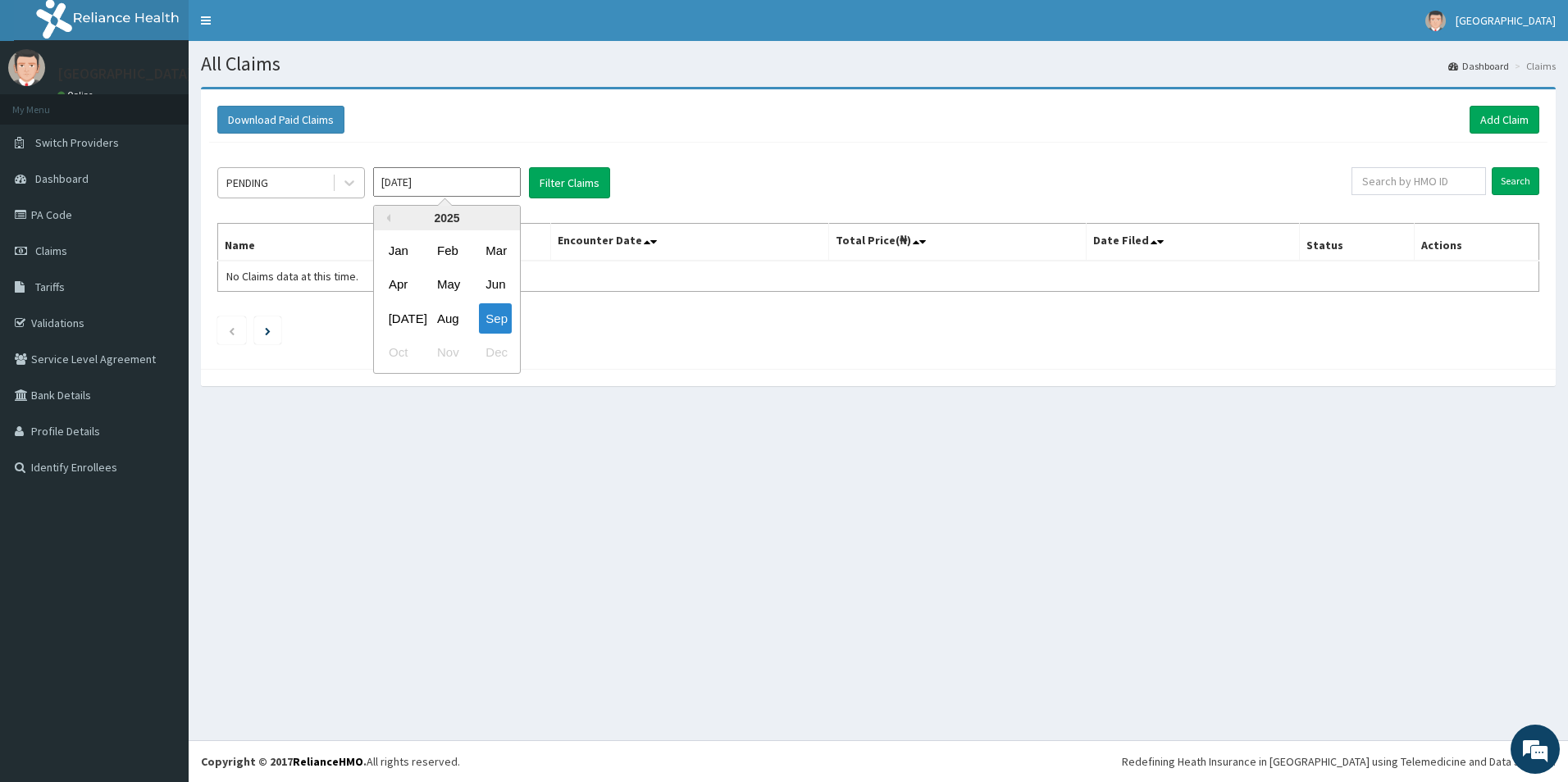
click at [398, 264] on div "Jan" at bounding box center [398, 251] width 33 height 31
type input "Jan 2025"
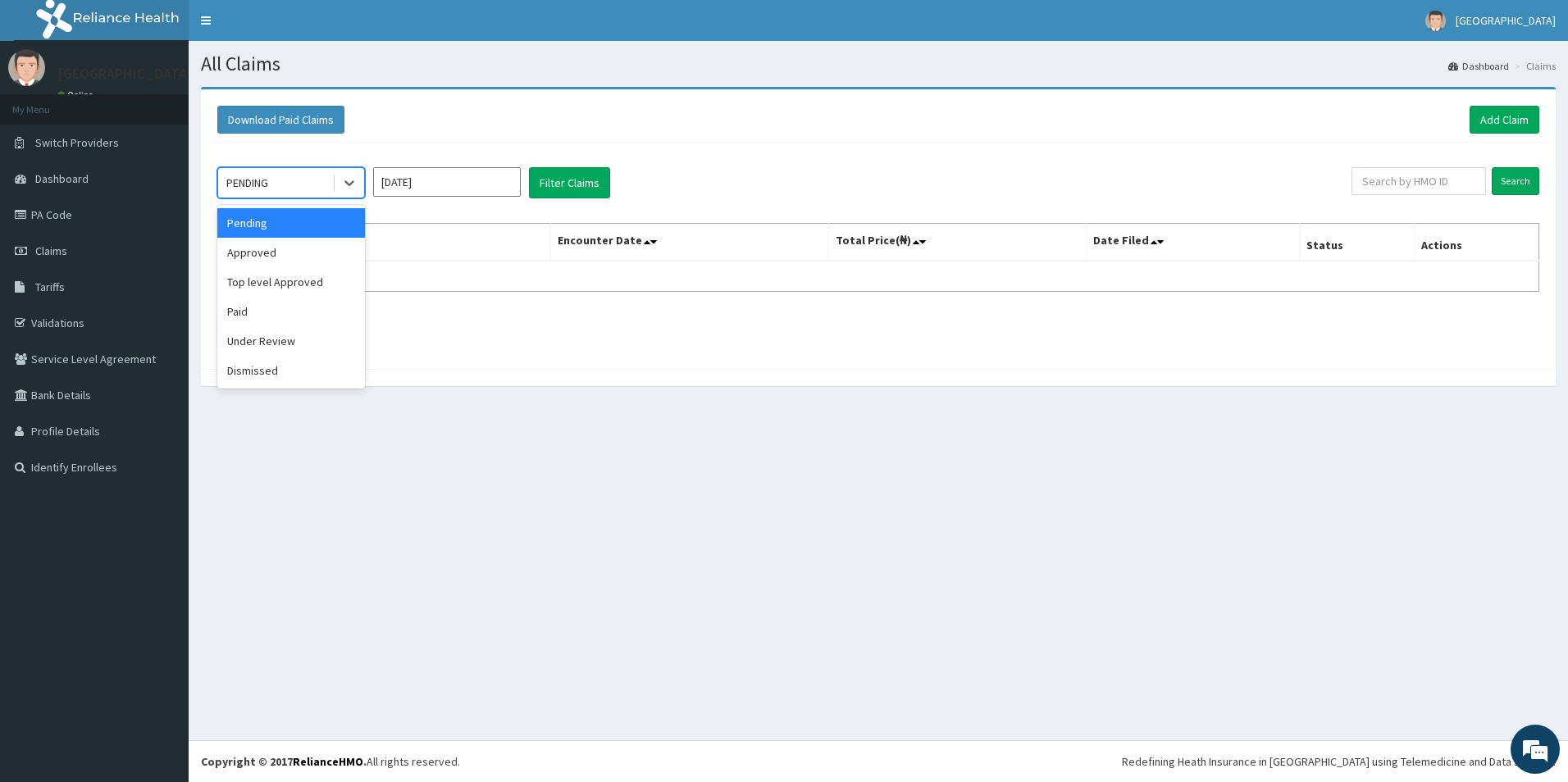
click at [325, 189] on div "PENDING" at bounding box center [275, 182] width 114 height 26
click at [243, 320] on div "Paid" at bounding box center [290, 312] width 148 height 30
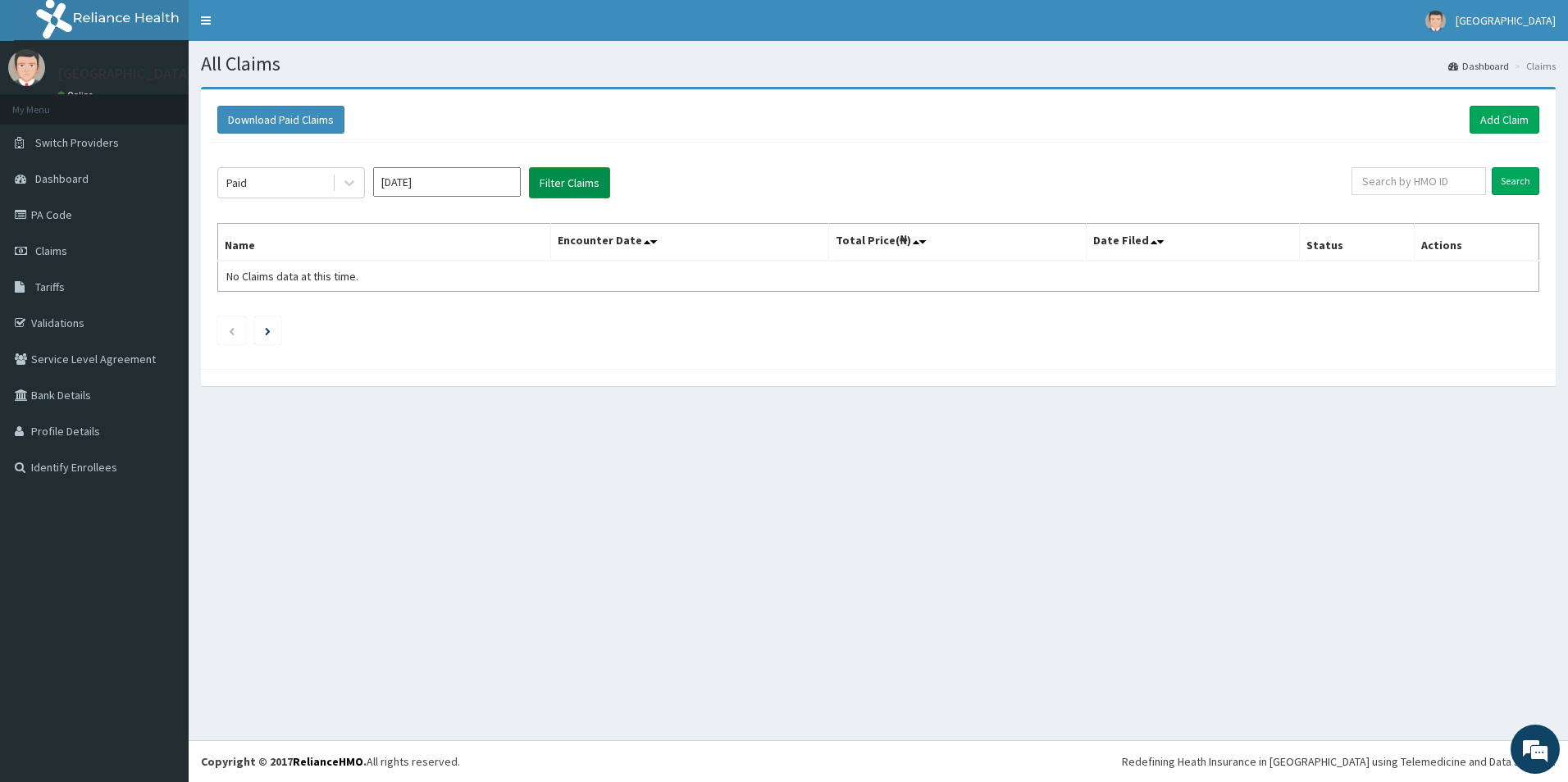
click at [578, 184] on button "Filter Claims" at bounding box center [570, 182] width 81 height 31
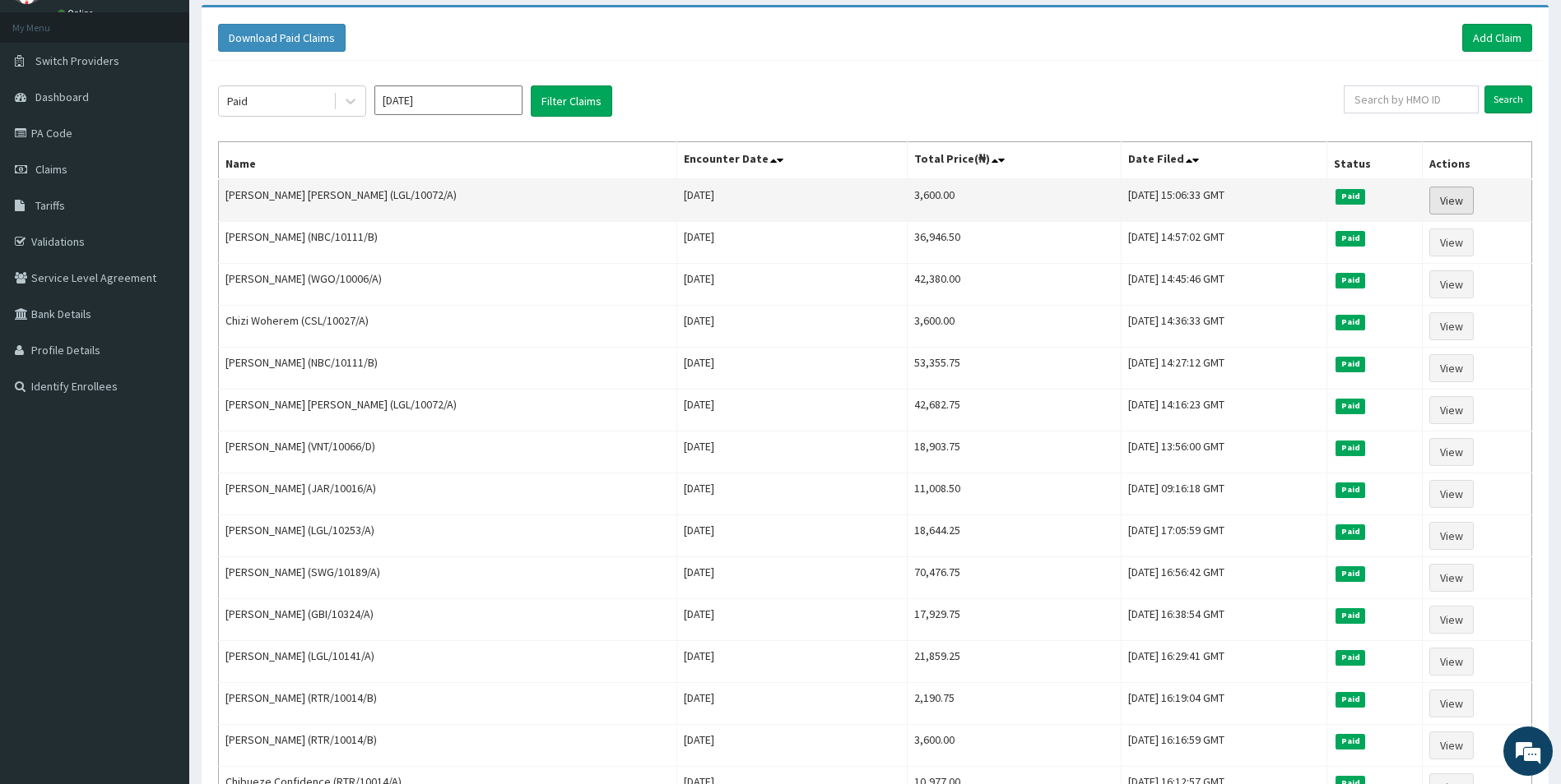
click at [1453, 194] on link "View" at bounding box center [1451, 201] width 45 height 28
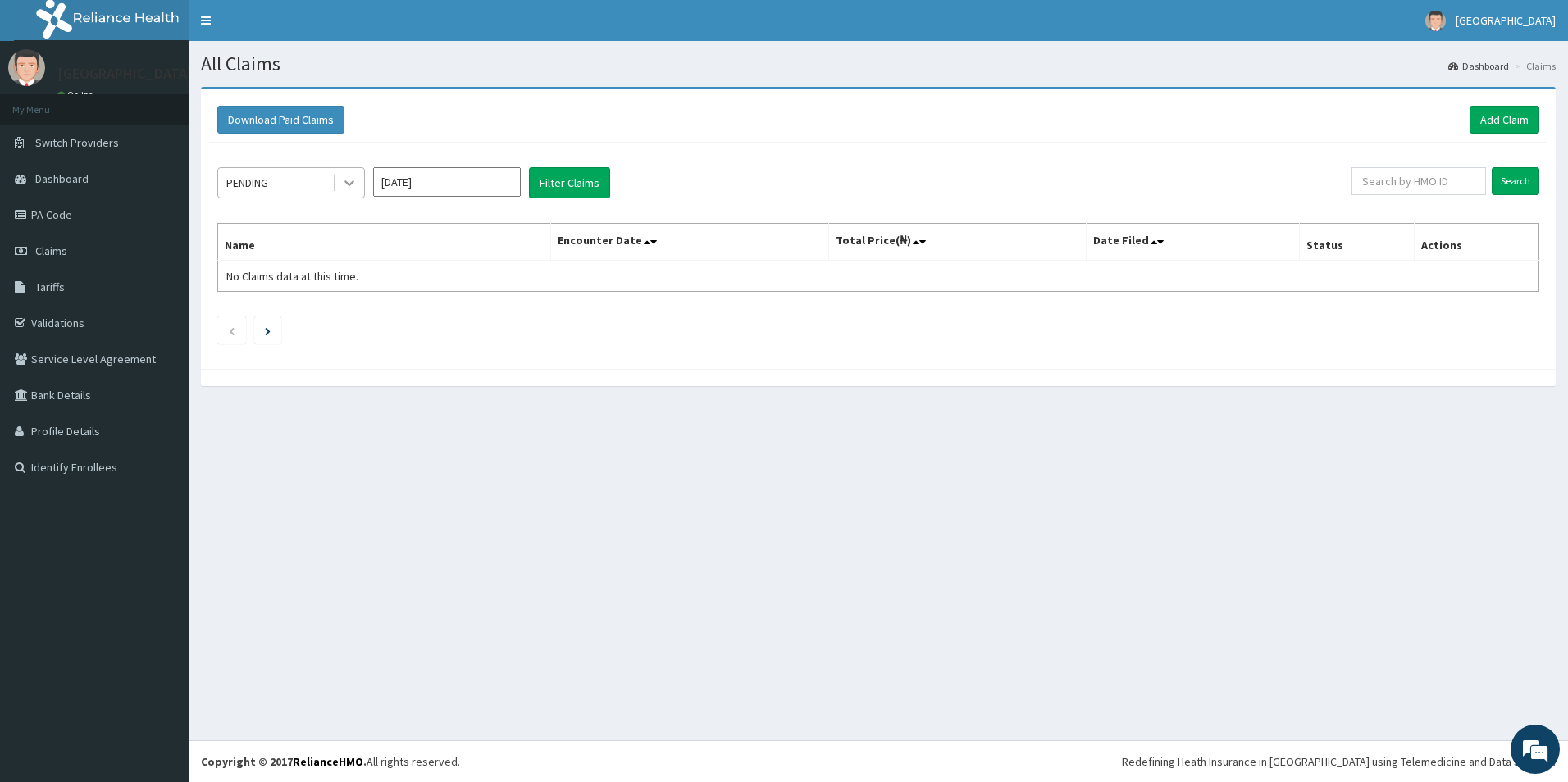
click at [338, 170] on div at bounding box center [350, 183] width 30 height 30
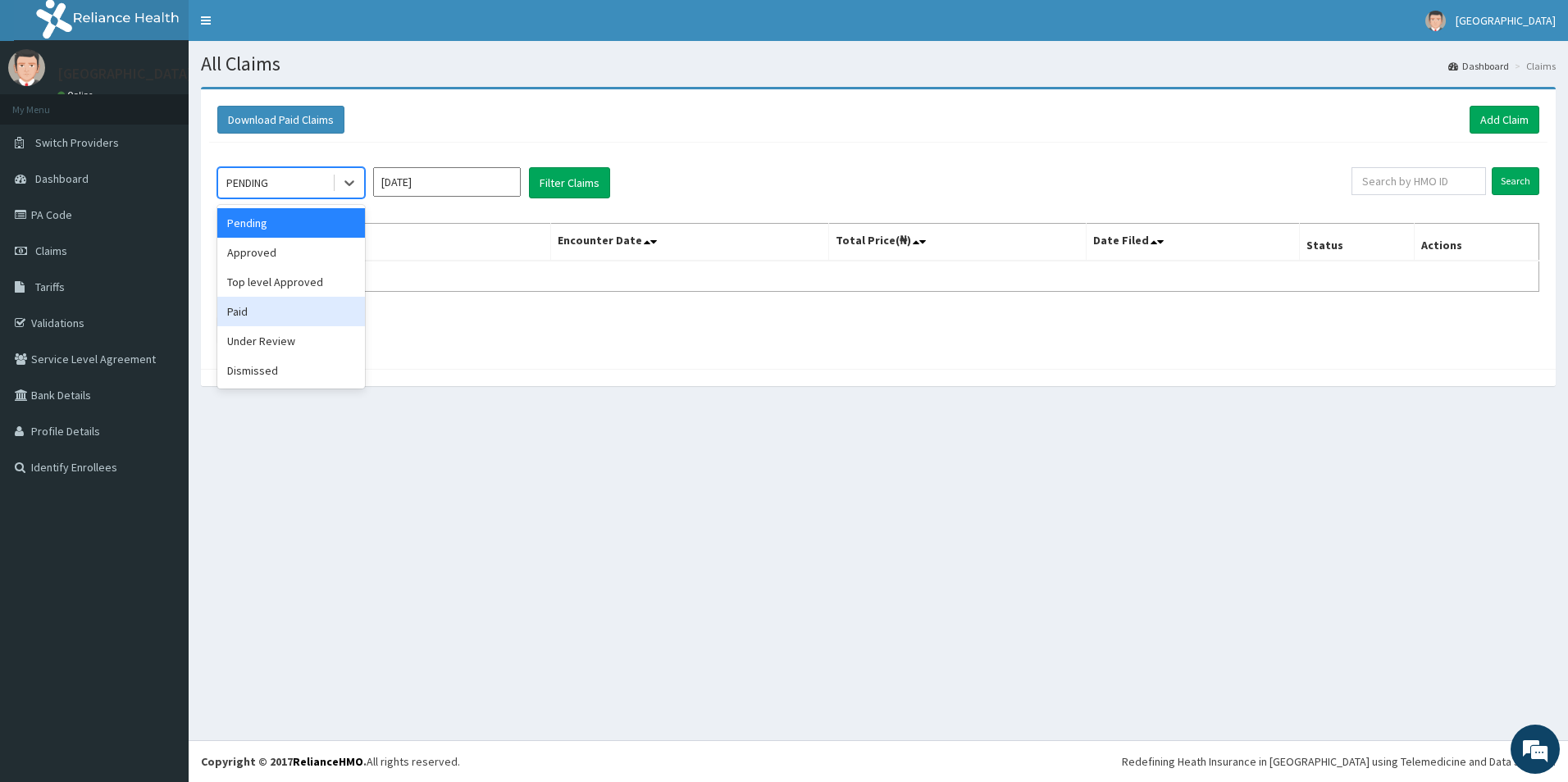
click at [274, 307] on div "Paid" at bounding box center [290, 312] width 148 height 30
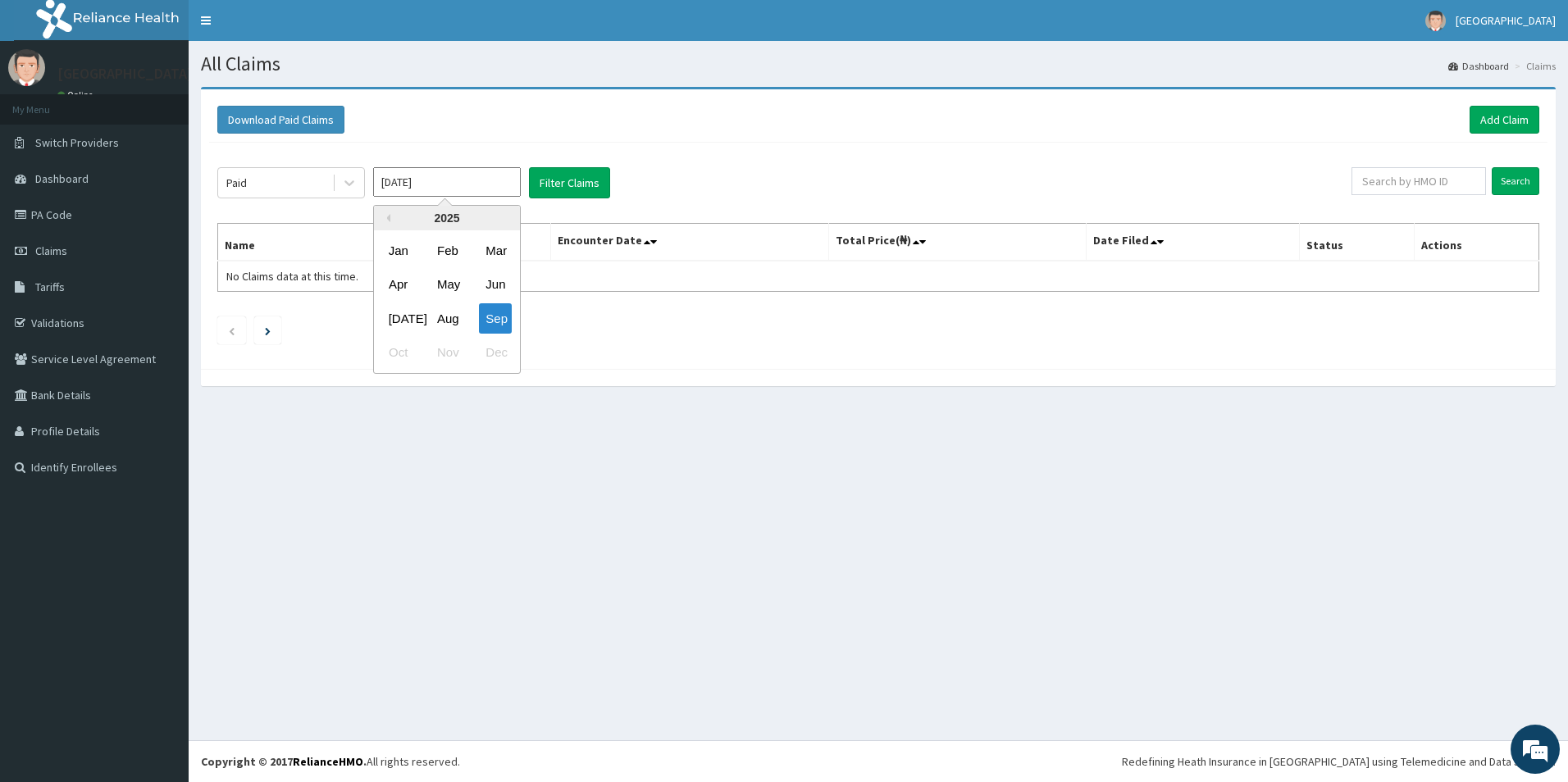
click at [441, 191] on input "[DATE]" at bounding box center [447, 182] width 148 height 30
click at [444, 249] on div "Feb" at bounding box center [446, 251] width 33 height 31
type input "[DATE]"
click at [549, 177] on button "Filter Claims" at bounding box center [570, 182] width 81 height 31
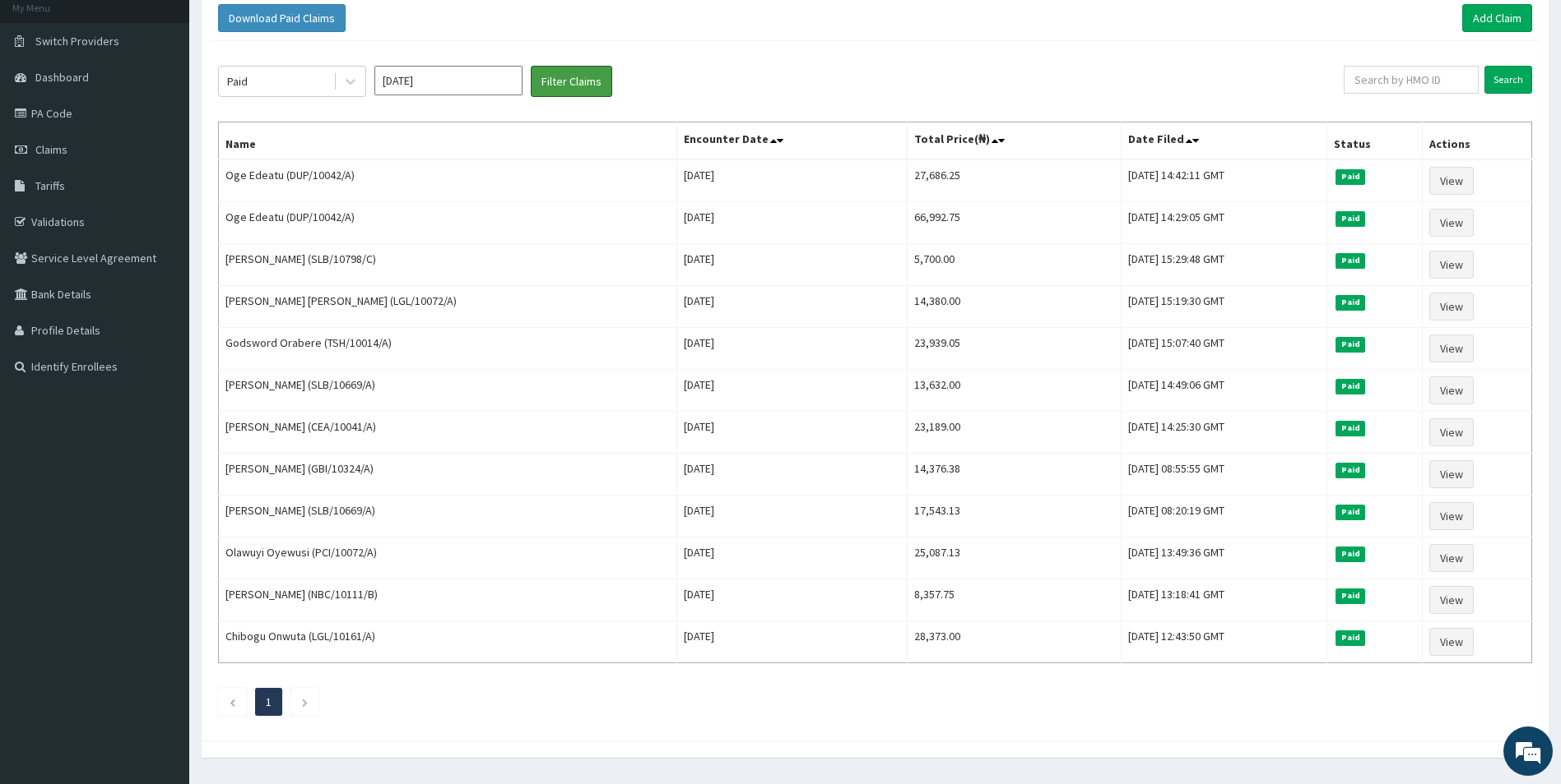
scroll to position [146, 0]
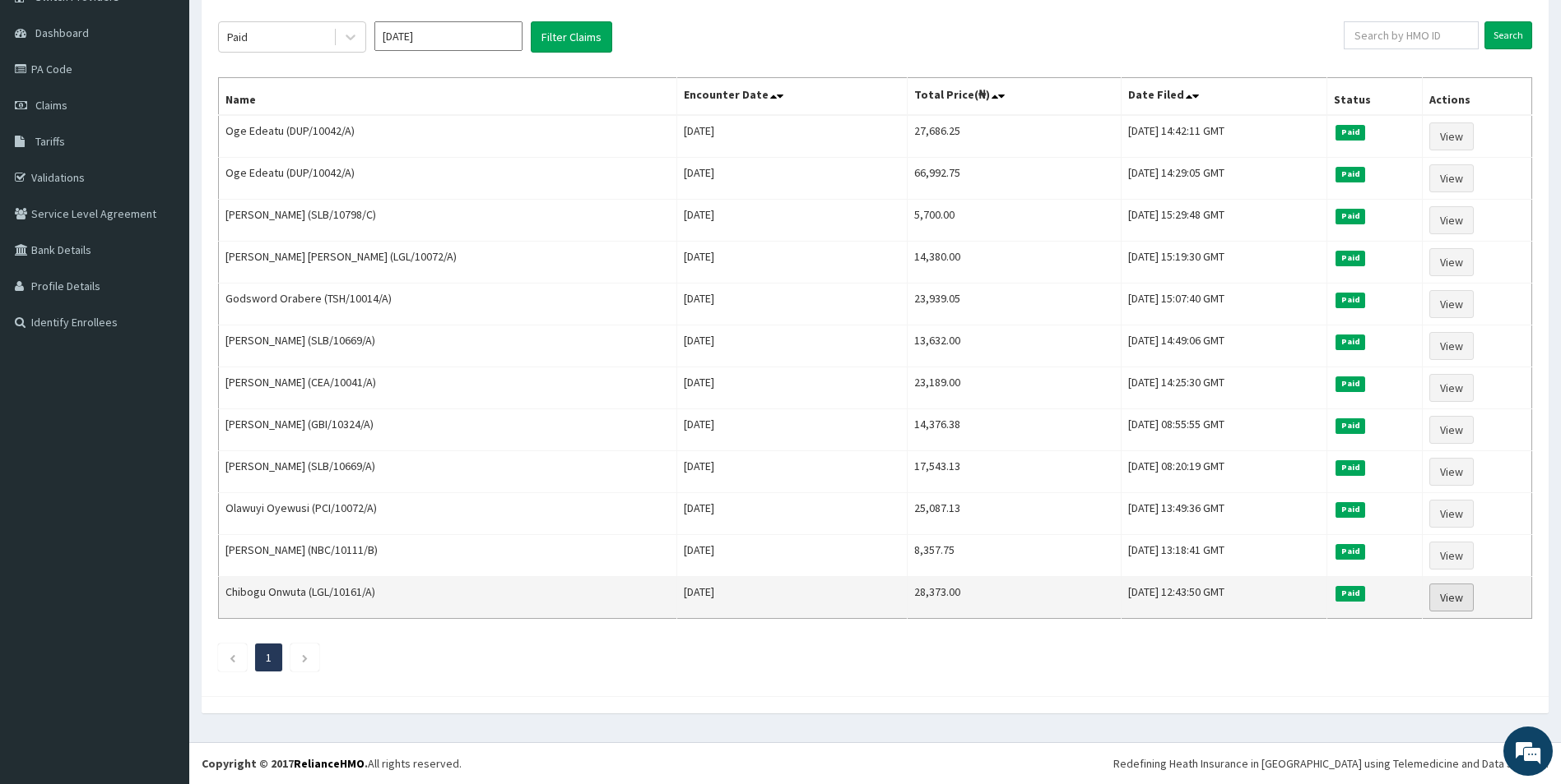
click at [1448, 599] on link "View" at bounding box center [1451, 598] width 45 height 28
click at [1463, 598] on link "View" at bounding box center [1451, 598] width 45 height 28
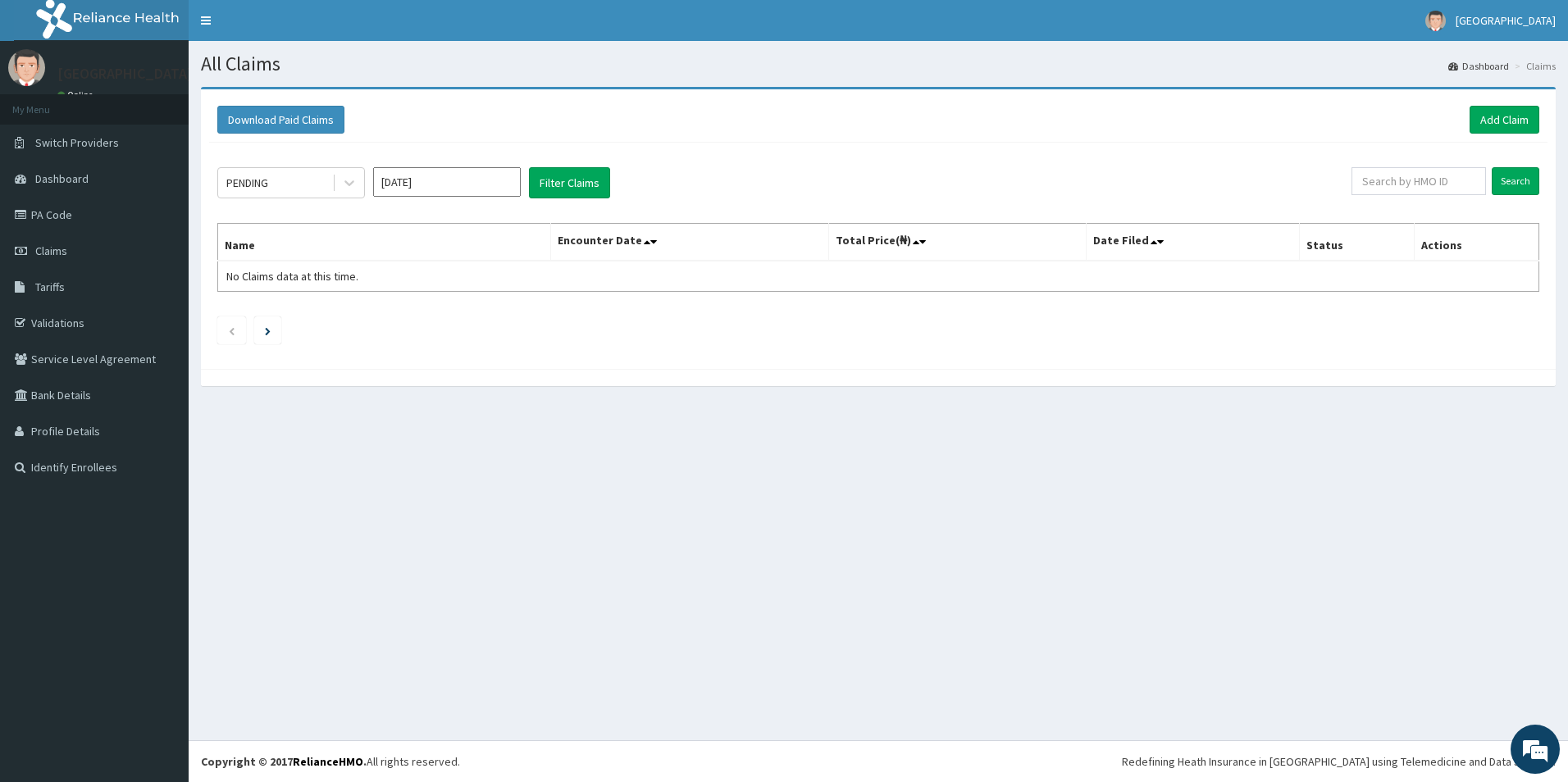
click at [483, 181] on input "[DATE]" at bounding box center [447, 182] width 148 height 30
click at [457, 253] on div "Feb" at bounding box center [446, 251] width 33 height 31
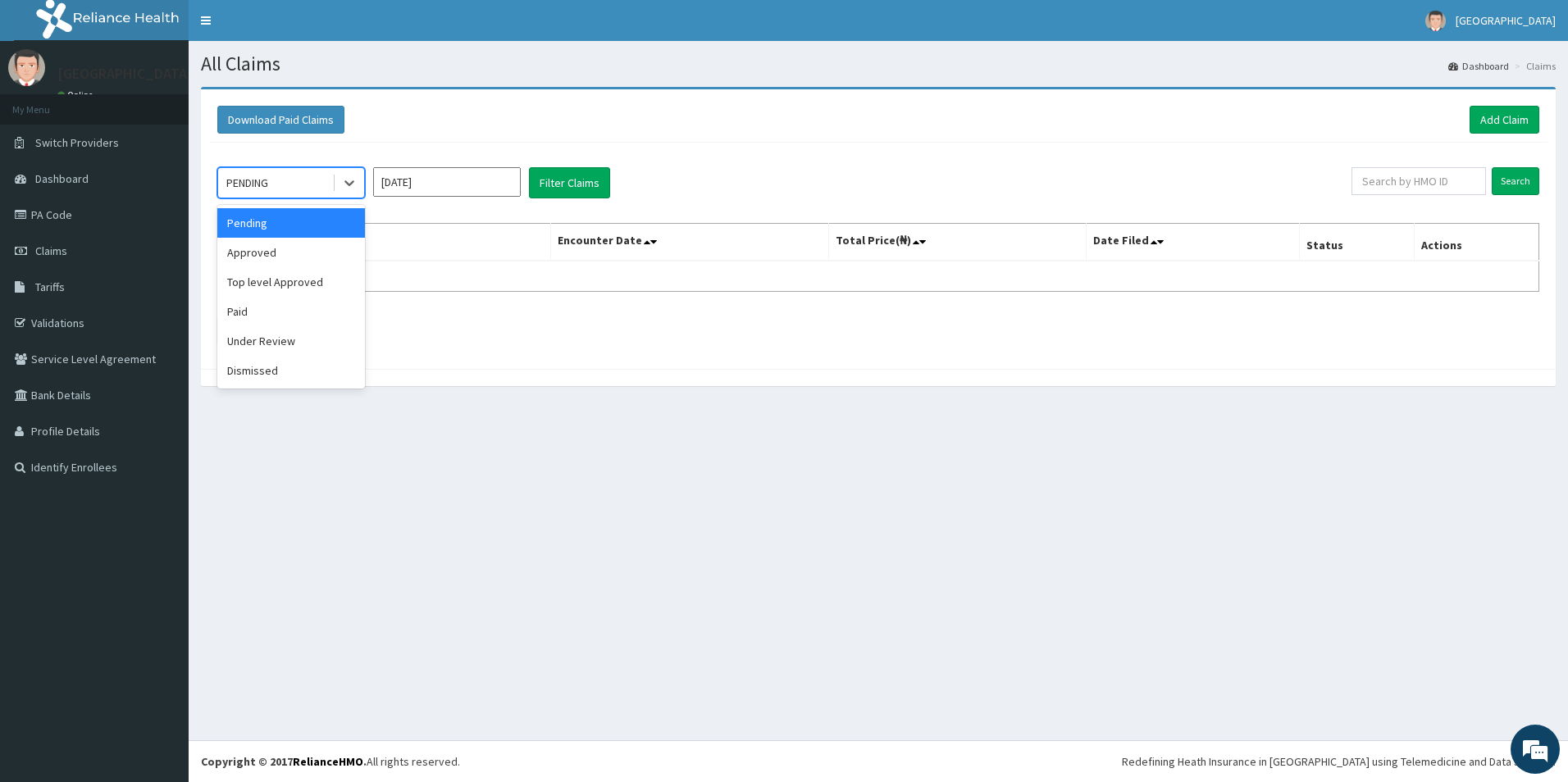
click at [317, 194] on div "PENDING" at bounding box center [275, 182] width 114 height 26
click at [255, 310] on div "Paid" at bounding box center [290, 312] width 148 height 30
click at [584, 188] on button "Filter Claims" at bounding box center [570, 182] width 81 height 31
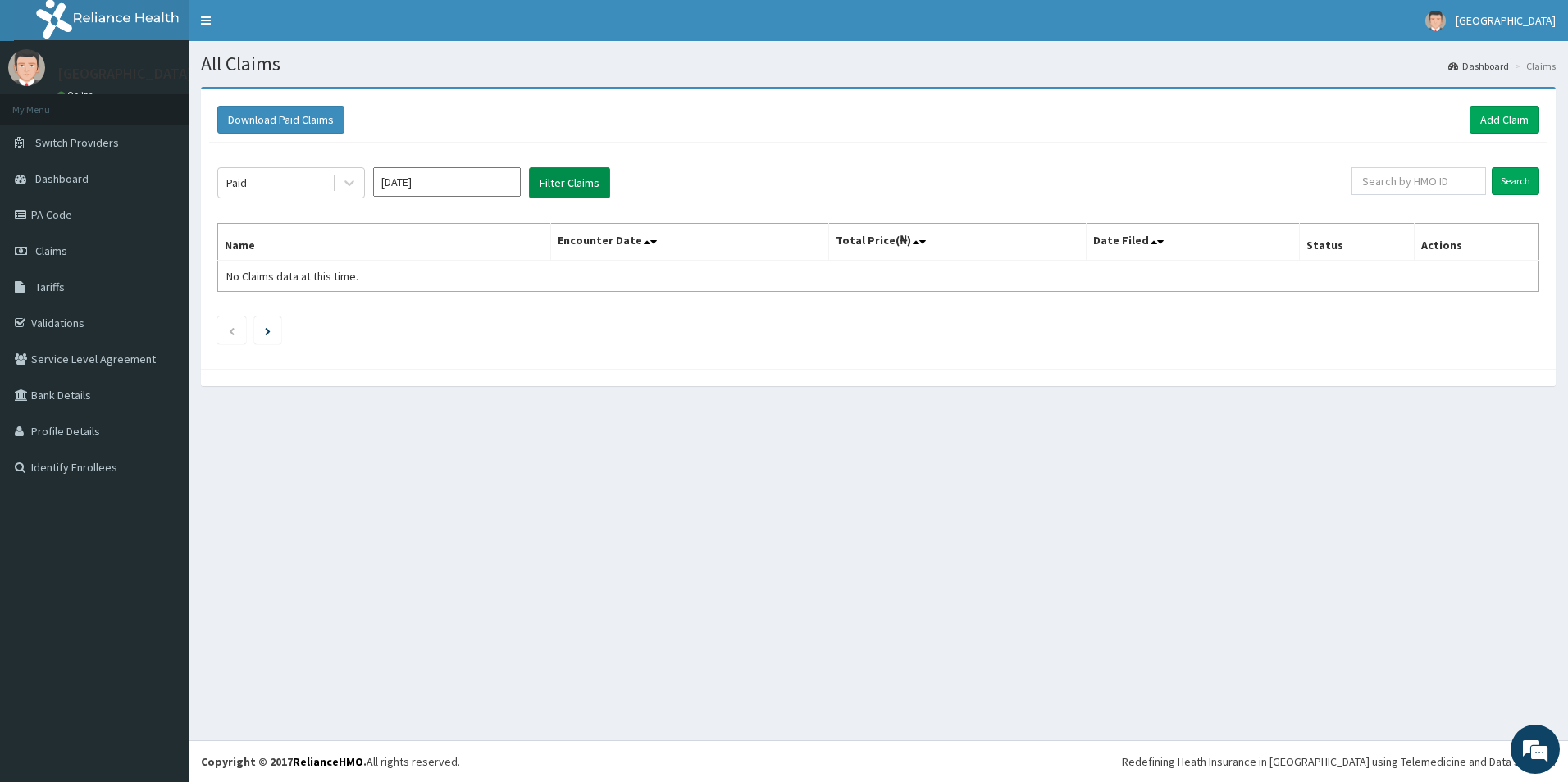
click at [566, 175] on button "Filter Claims" at bounding box center [570, 182] width 81 height 31
click at [1526, 180] on input "Search" at bounding box center [1515, 181] width 48 height 28
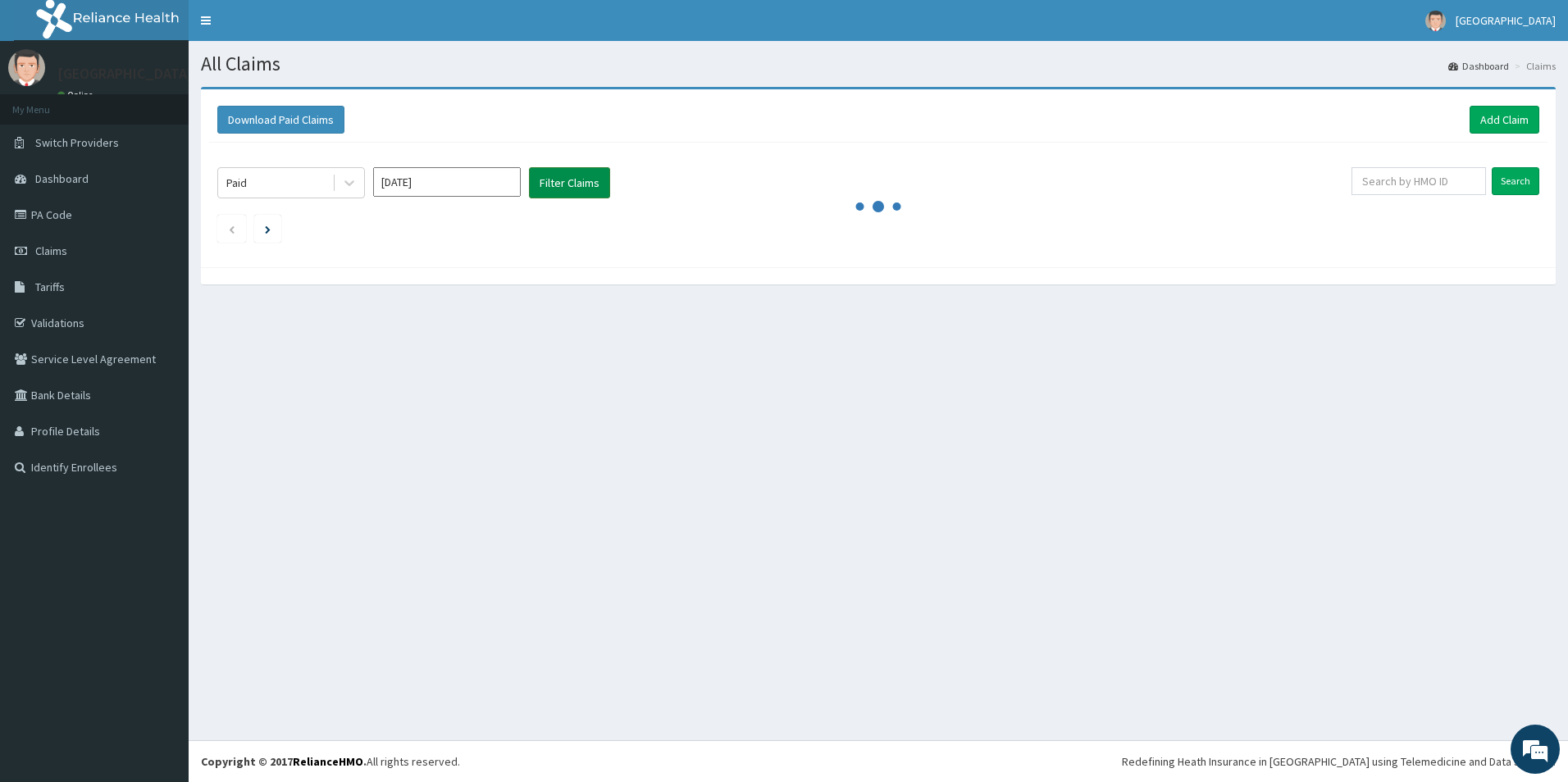
click at [569, 177] on button "Filter Claims" at bounding box center [570, 182] width 81 height 31
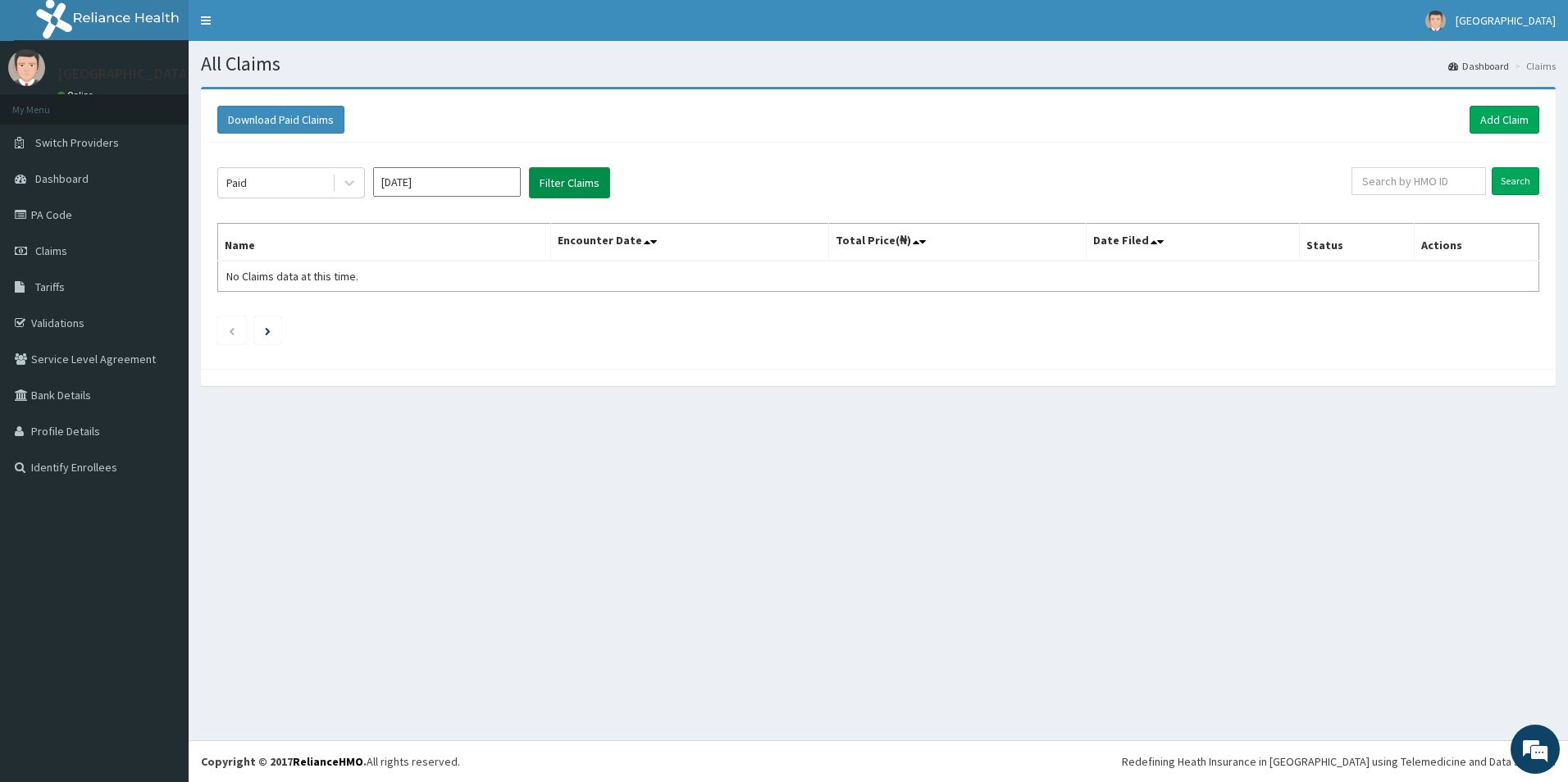
click at [581, 182] on button "Filter Claims" at bounding box center [570, 182] width 81 height 31
click at [442, 168] on input "[DATE]" at bounding box center [447, 182] width 148 height 30
drag, startPoint x: 460, startPoint y: 255, endPoint x: 406, endPoint y: 211, distance: 69.7
click at [459, 255] on div "Feb" at bounding box center [446, 251] width 33 height 31
click at [272, 193] on div "Paid" at bounding box center [275, 182] width 114 height 26
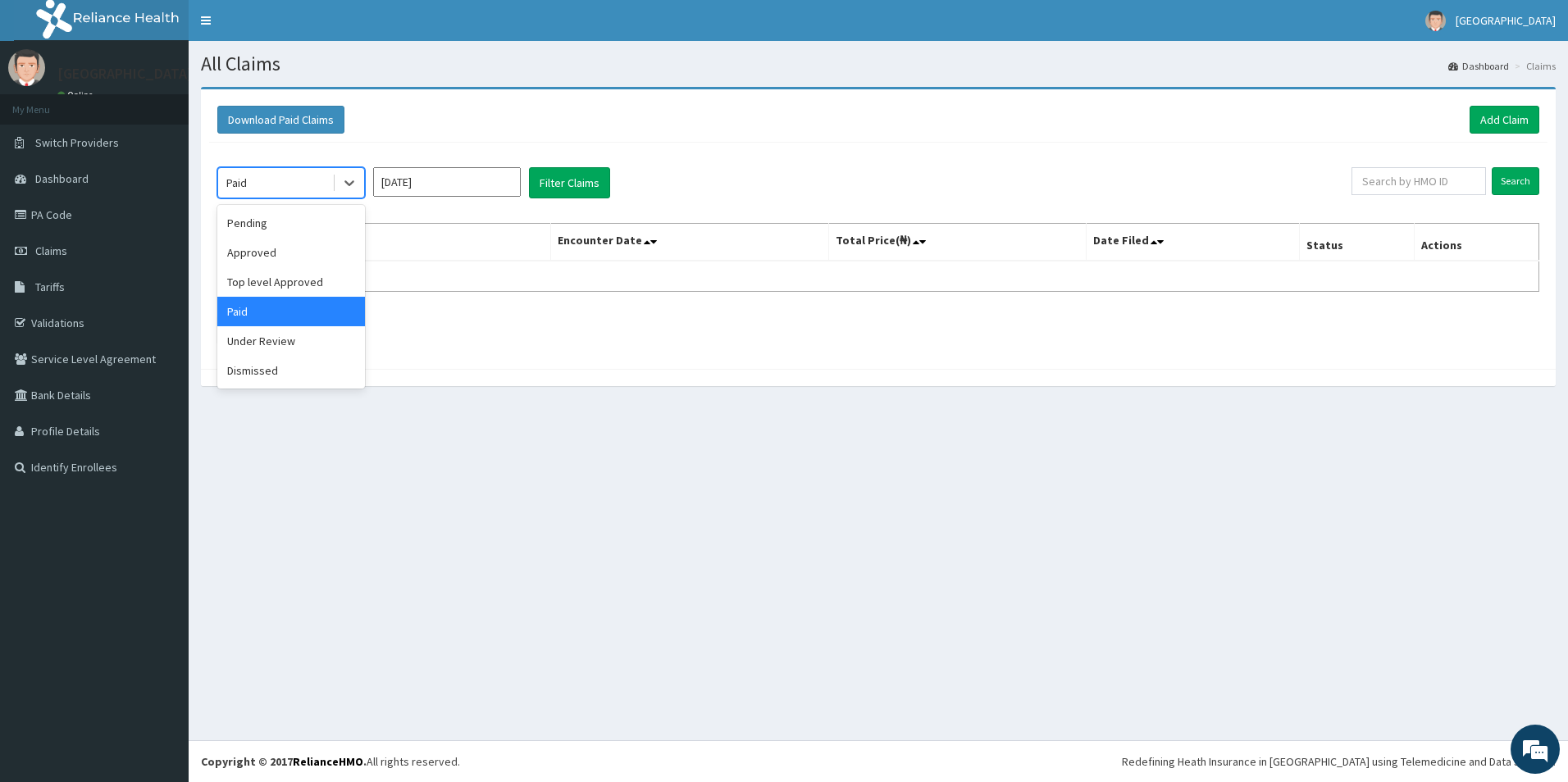
click at [269, 304] on div "Paid" at bounding box center [290, 312] width 148 height 30
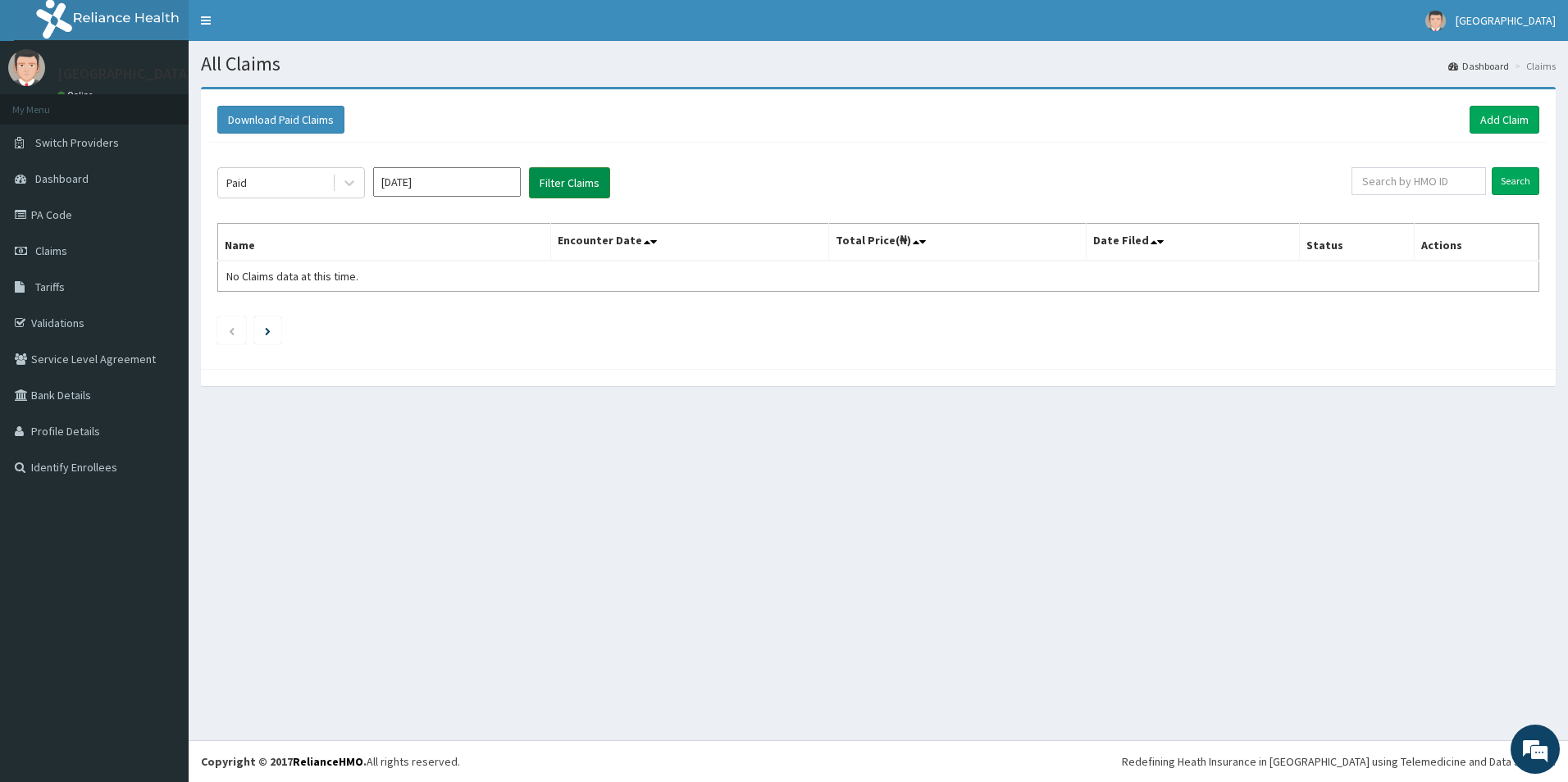
drag, startPoint x: 569, startPoint y: 178, endPoint x: 579, endPoint y: 181, distance: 10.4
click at [569, 178] on button "Filter Claims" at bounding box center [570, 182] width 81 height 31
click at [1519, 177] on input "Search" at bounding box center [1515, 181] width 48 height 28
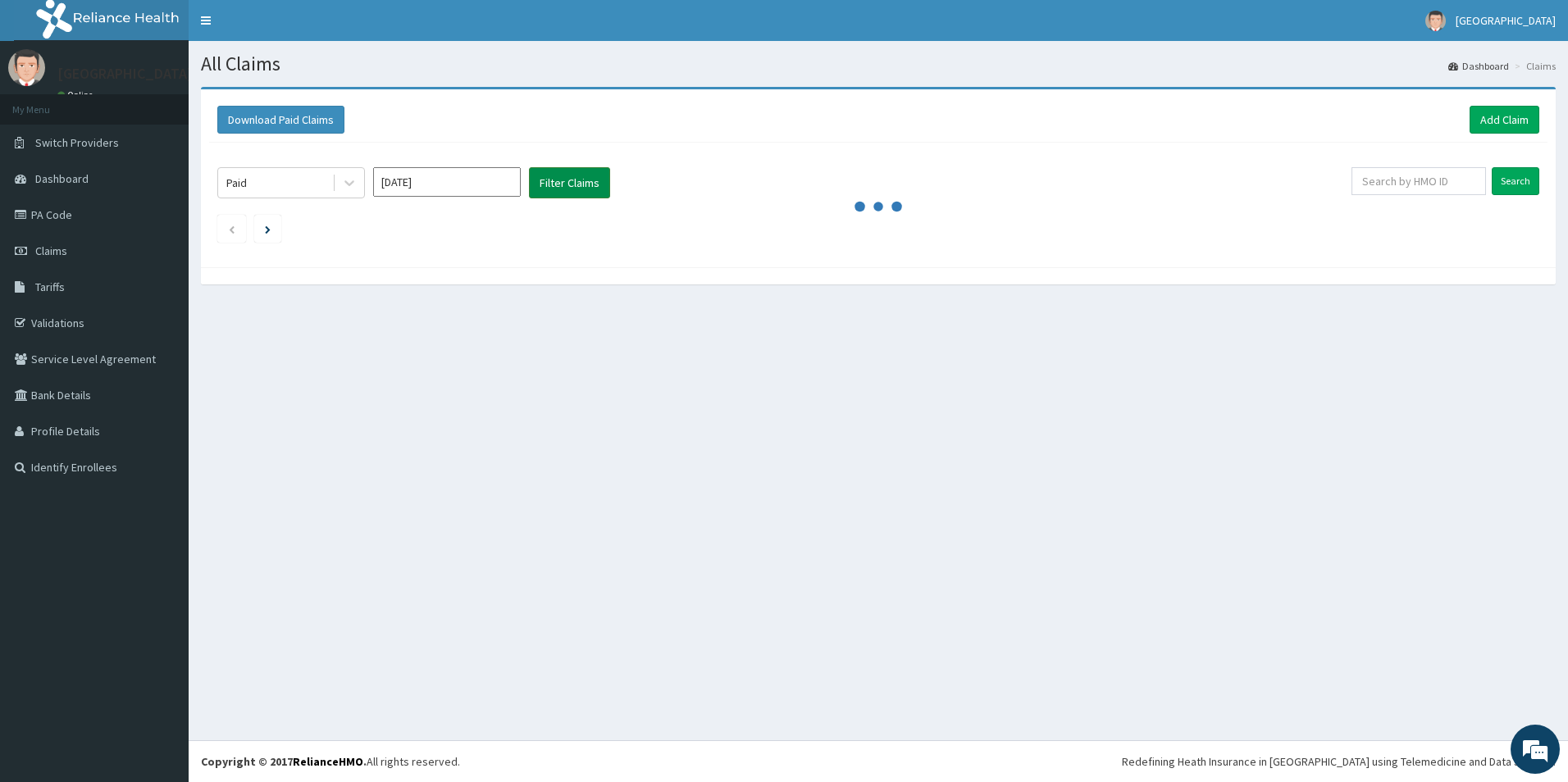
click at [574, 173] on button "Filter Claims" at bounding box center [570, 182] width 81 height 31
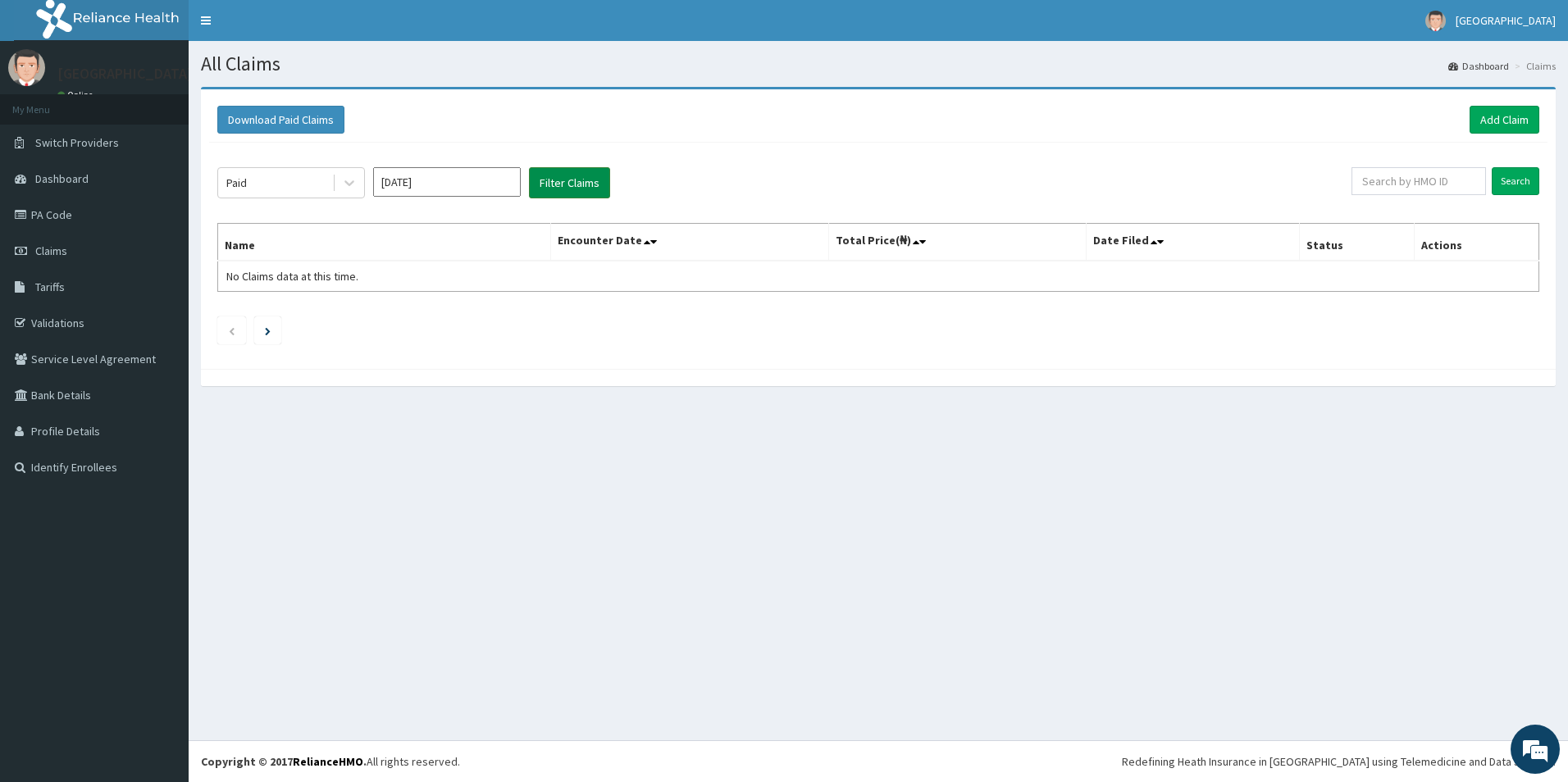
click at [567, 186] on button "Filter Claims" at bounding box center [570, 182] width 81 height 31
click at [444, 178] on input "[DATE]" at bounding box center [447, 182] width 148 height 30
click at [450, 250] on div "Feb" at bounding box center [446, 251] width 33 height 31
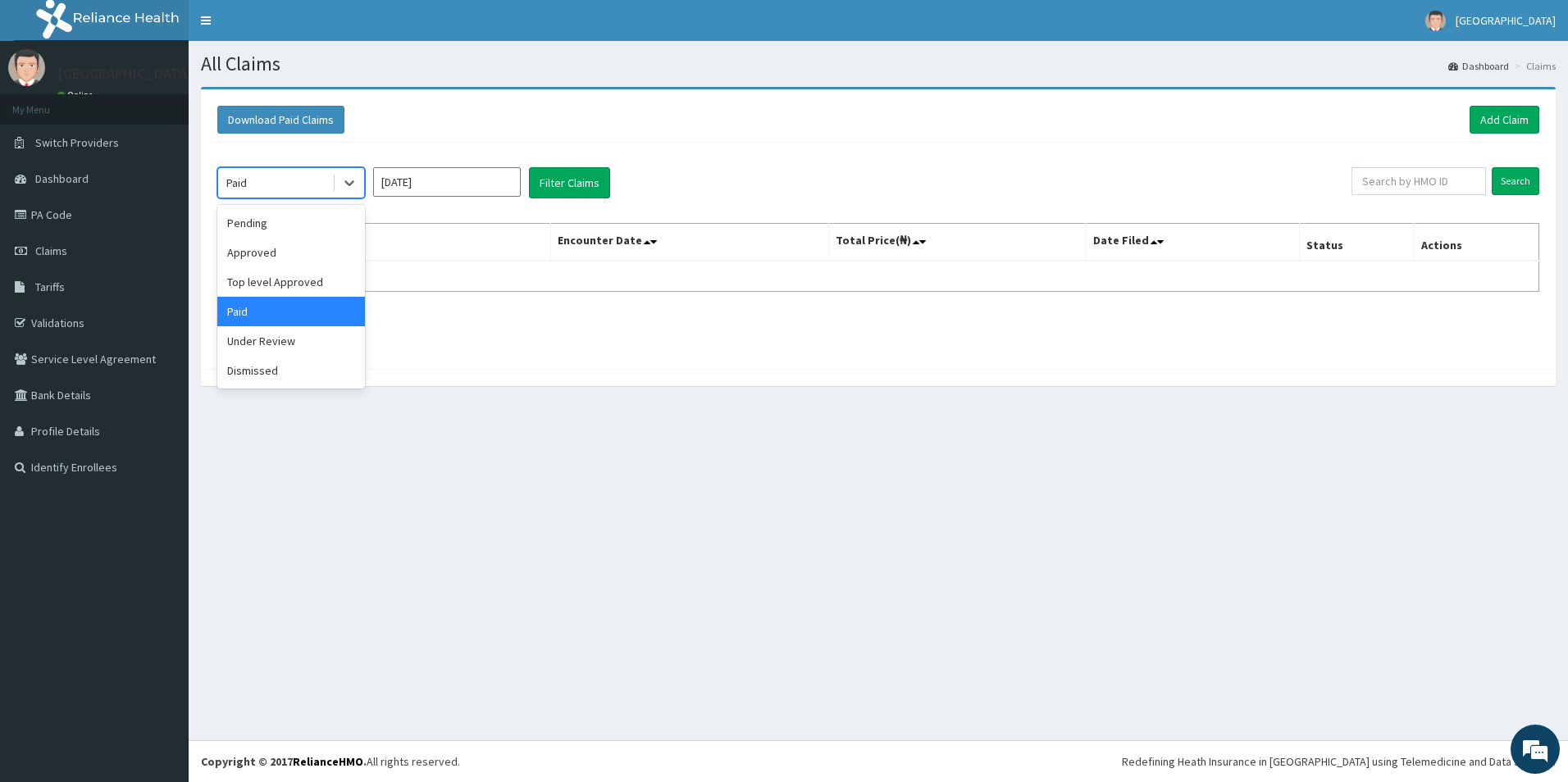
click at [351, 168] on div "Paid" at bounding box center [290, 182] width 148 height 31
click at [435, 174] on input "[DATE]" at bounding box center [447, 182] width 148 height 30
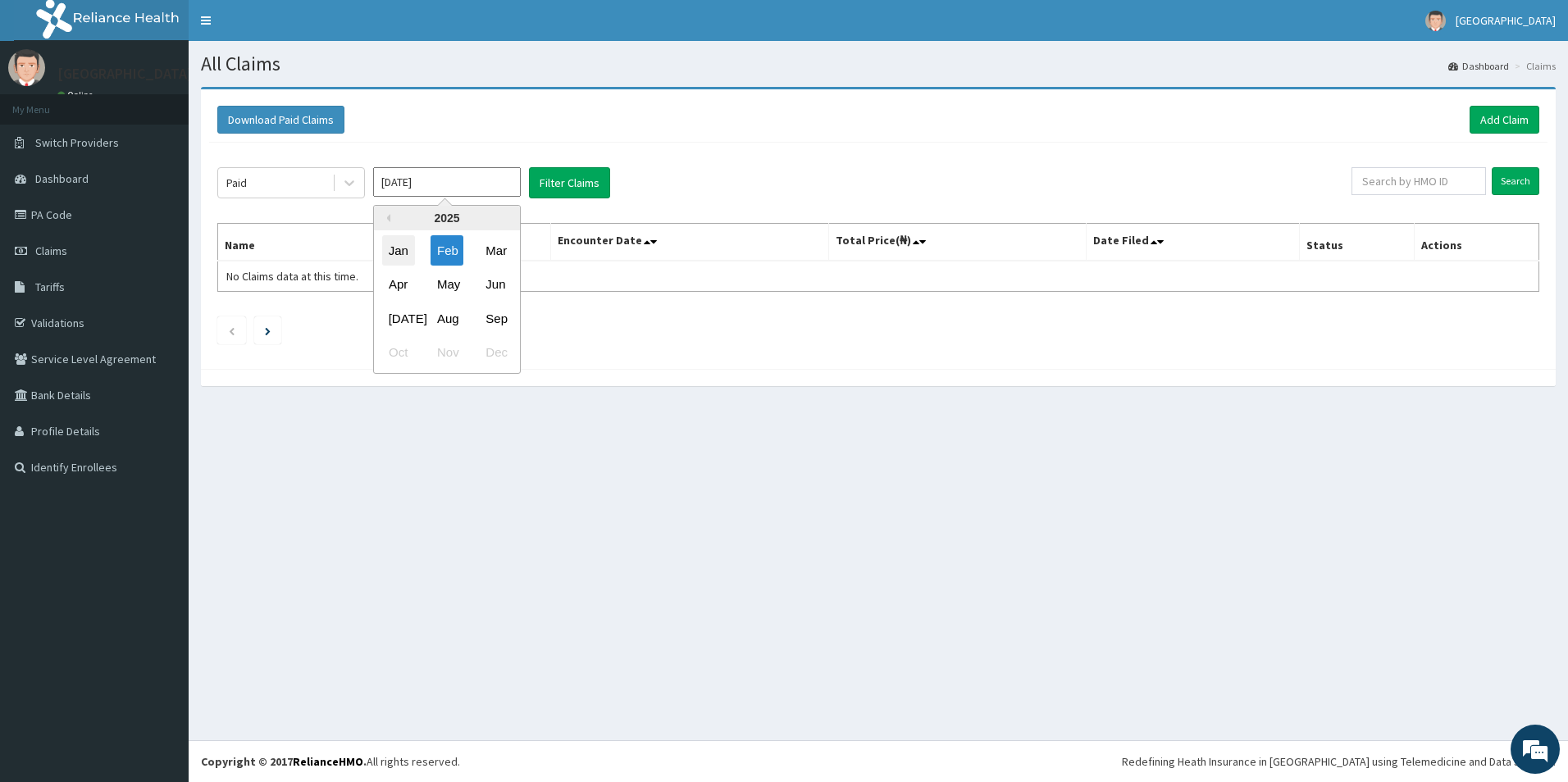
click at [399, 254] on div "Jan" at bounding box center [398, 251] width 33 height 31
click at [554, 178] on button "Filter Claims" at bounding box center [570, 182] width 81 height 31
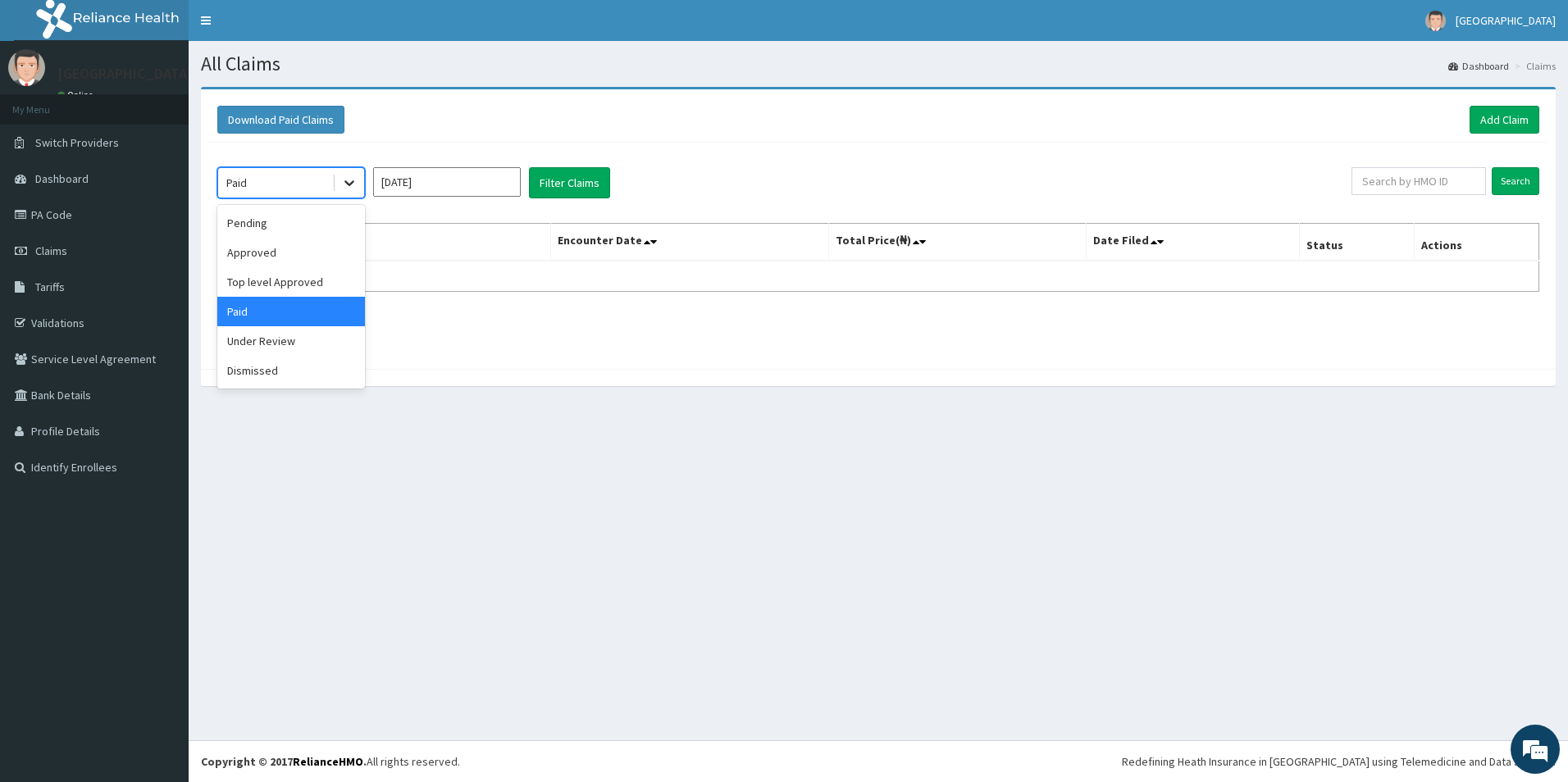
click at [352, 184] on icon at bounding box center [349, 182] width 17 height 17
click at [457, 165] on div "option Paid, selected. option Approved focused, 2 of 6. 6 results available. Us…" at bounding box center [878, 252] width 1339 height 218
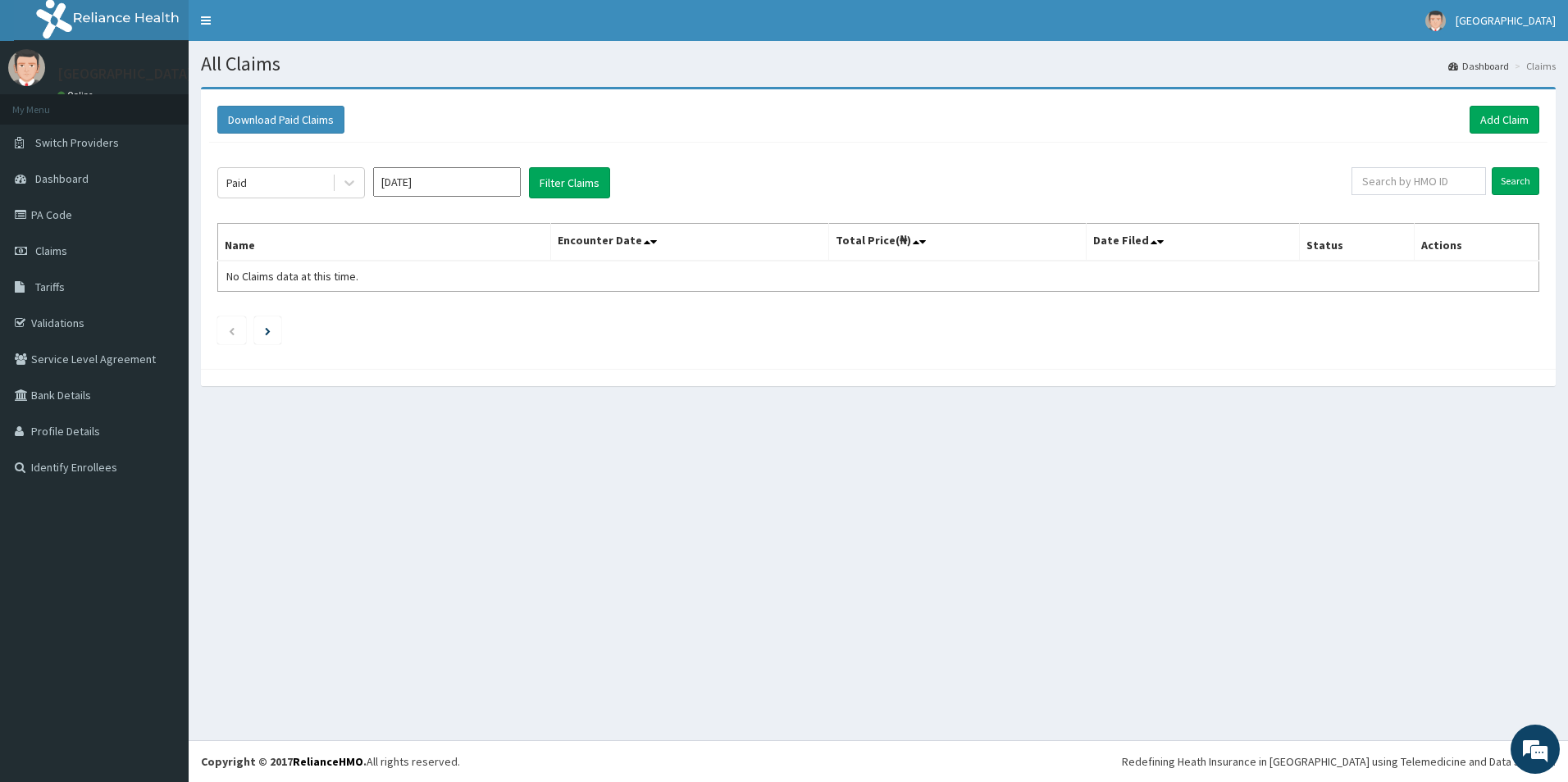
click at [425, 188] on input "Jan 2025" at bounding box center [447, 182] width 148 height 30
click at [447, 257] on div "Feb" at bounding box center [446, 251] width 33 height 31
type input "[DATE]"
click at [567, 189] on button "Filter Claims" at bounding box center [570, 182] width 81 height 31
click at [1493, 176] on input "Search" at bounding box center [1515, 181] width 48 height 28
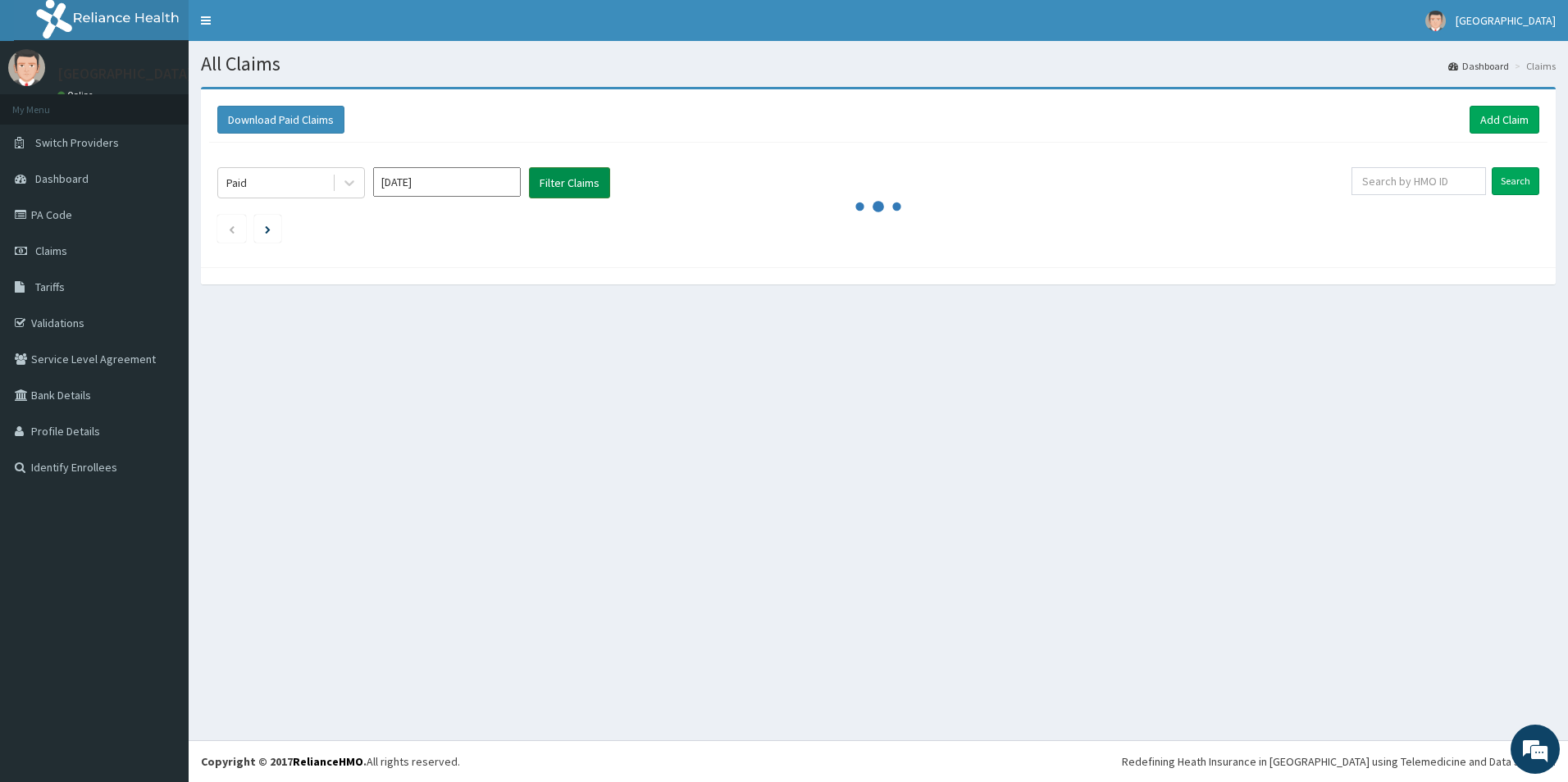
click at [573, 182] on button "Filter Claims" at bounding box center [570, 182] width 81 height 31
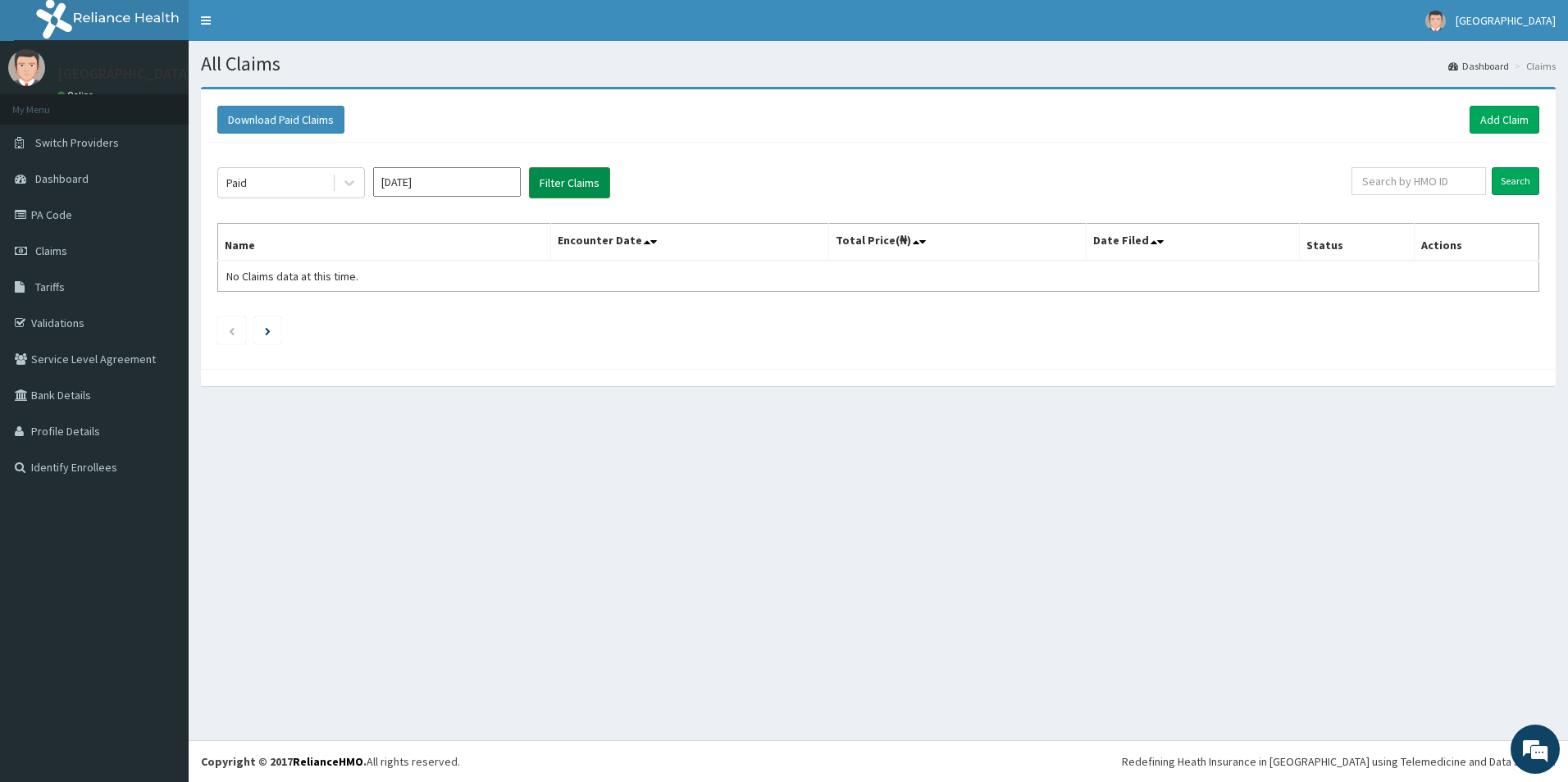
click at [573, 182] on button "Filter Claims" at bounding box center [570, 182] width 81 height 31
click at [450, 178] on input "[DATE]" at bounding box center [447, 182] width 148 height 30
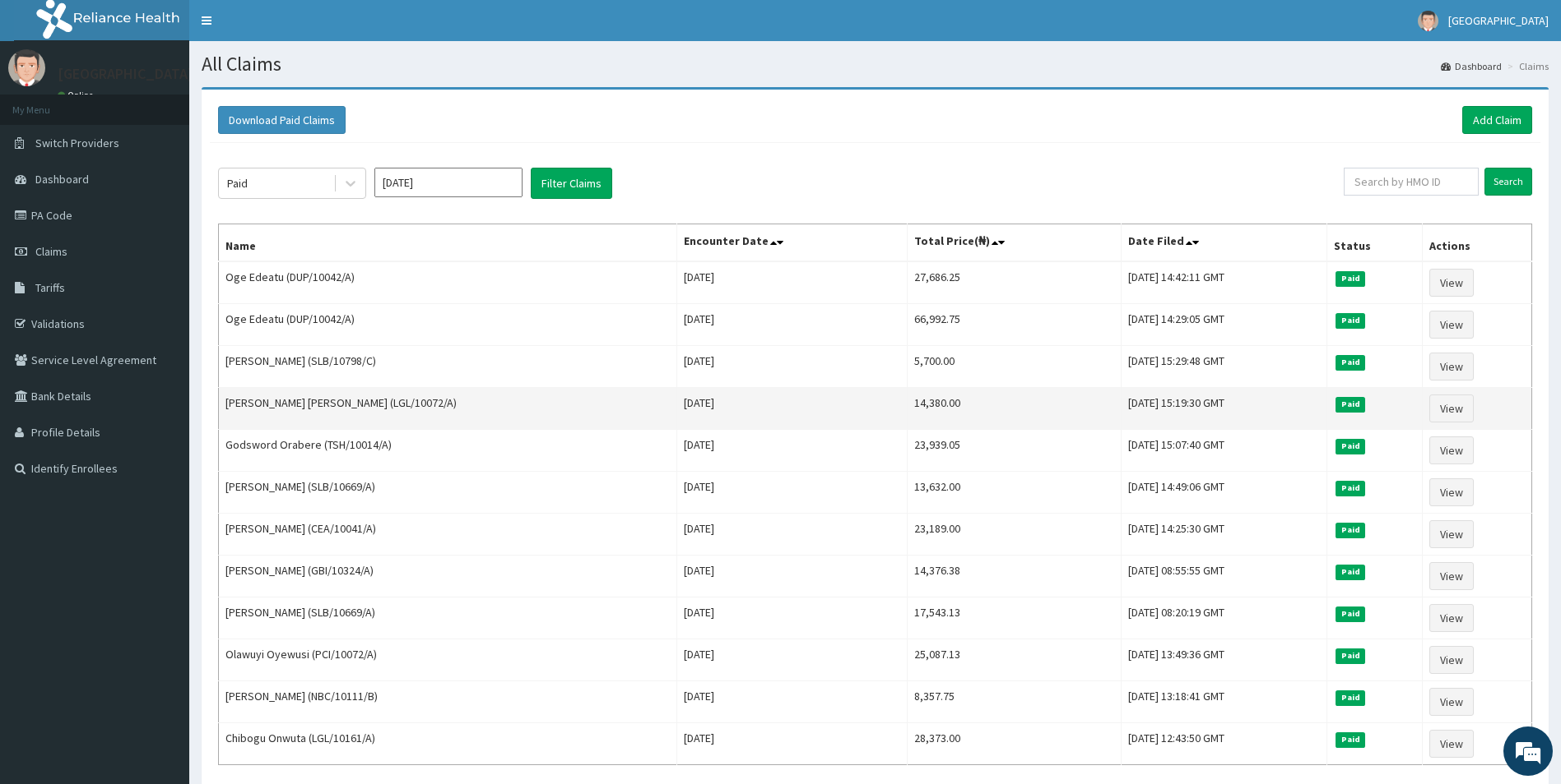
click at [584, 413] on td "Usman Elizabeth Titilayo (LGL/10072/A)" at bounding box center [447, 409] width 458 height 42
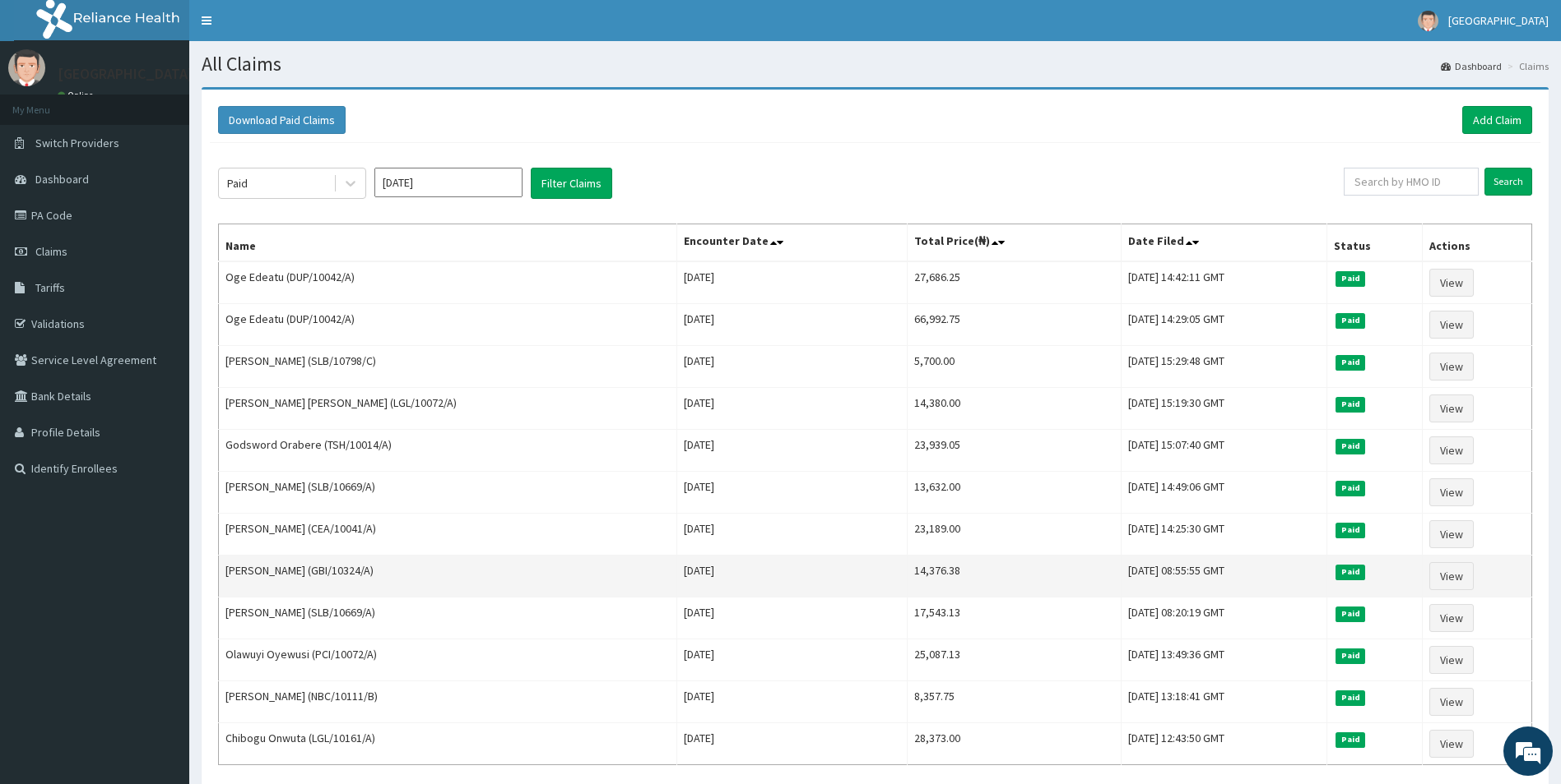
scroll to position [146, 0]
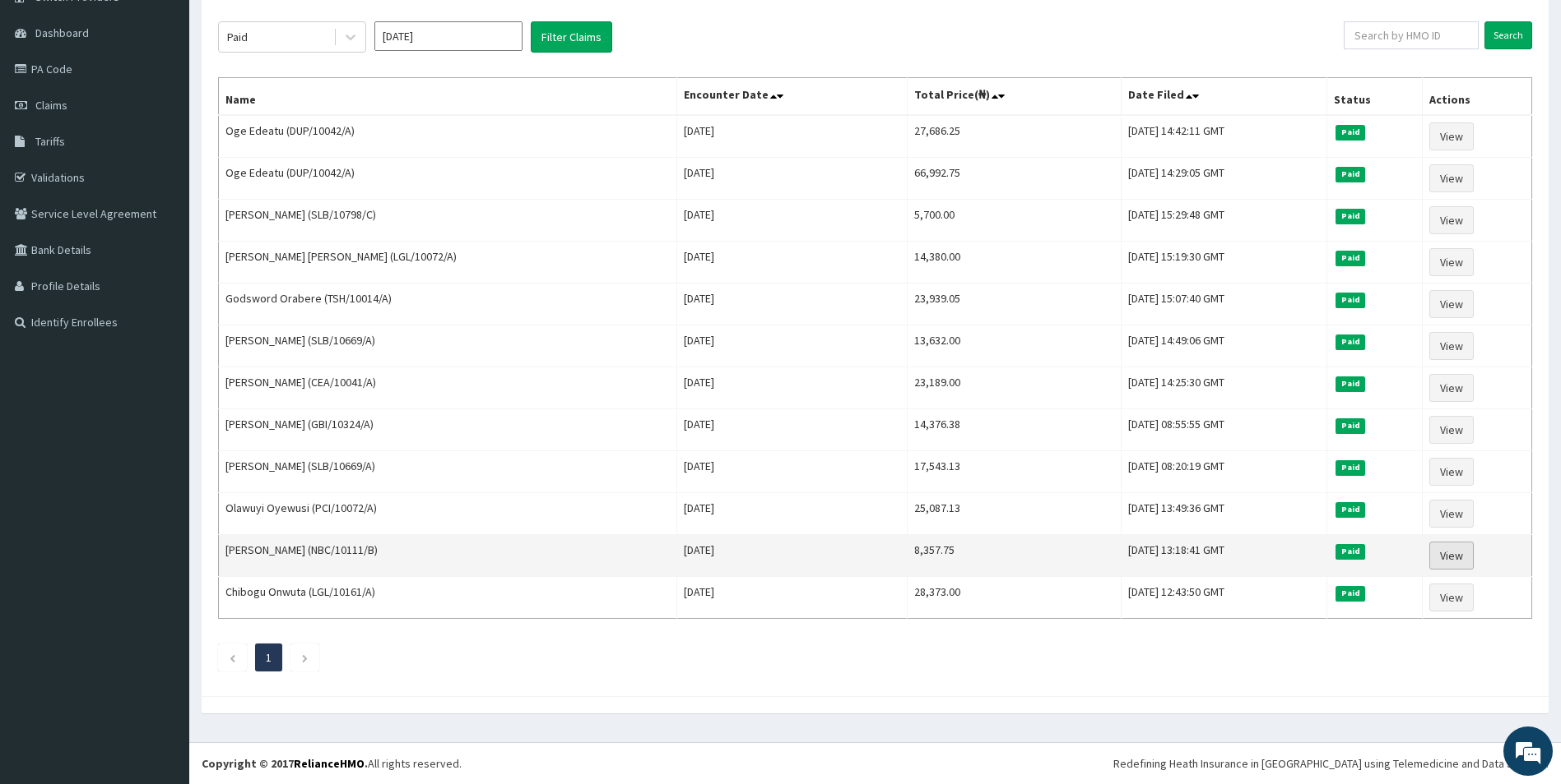
click at [1441, 560] on link "View" at bounding box center [1451, 555] width 45 height 28
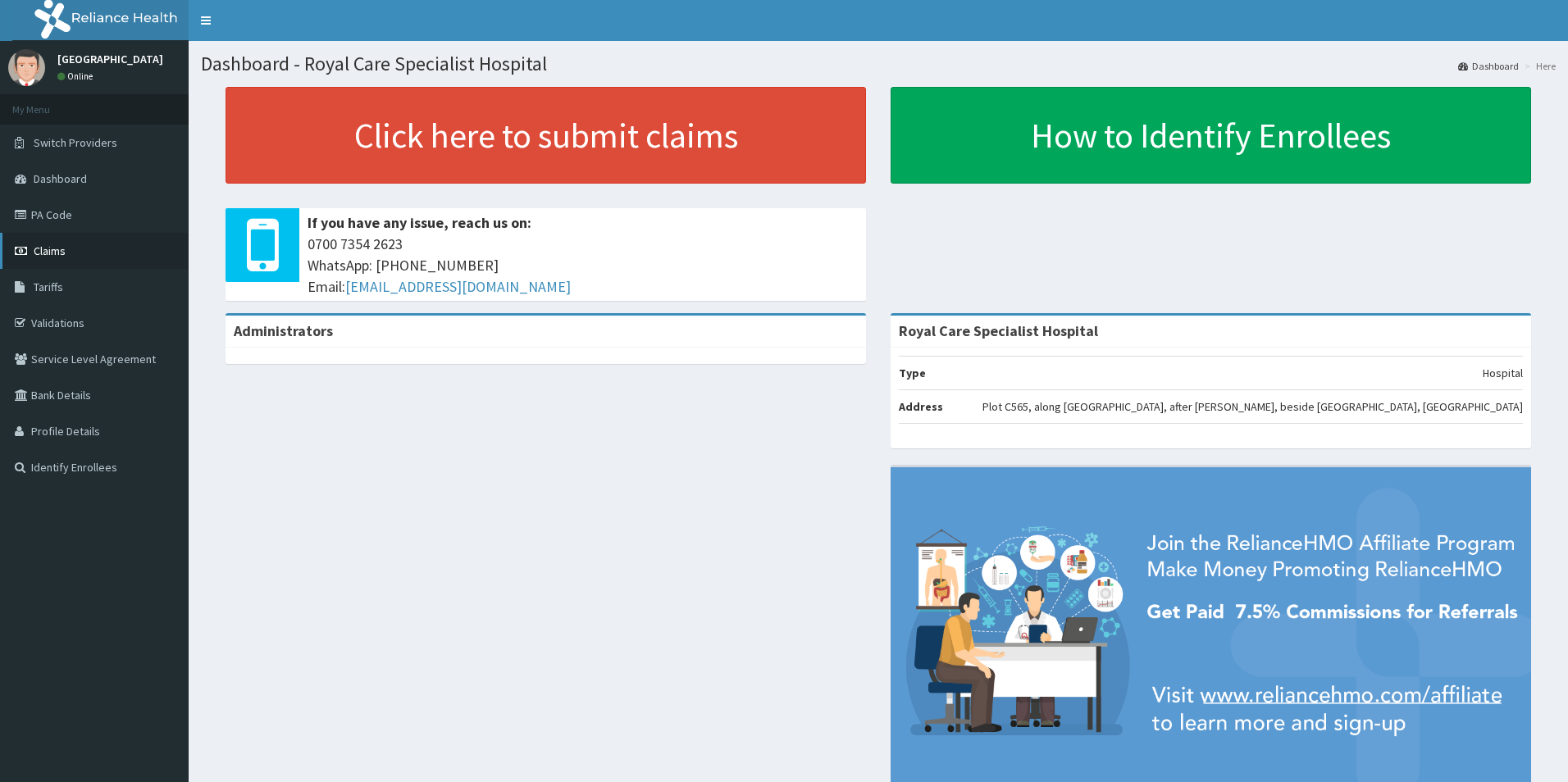
click at [134, 247] on link "Claims" at bounding box center [94, 251] width 188 height 36
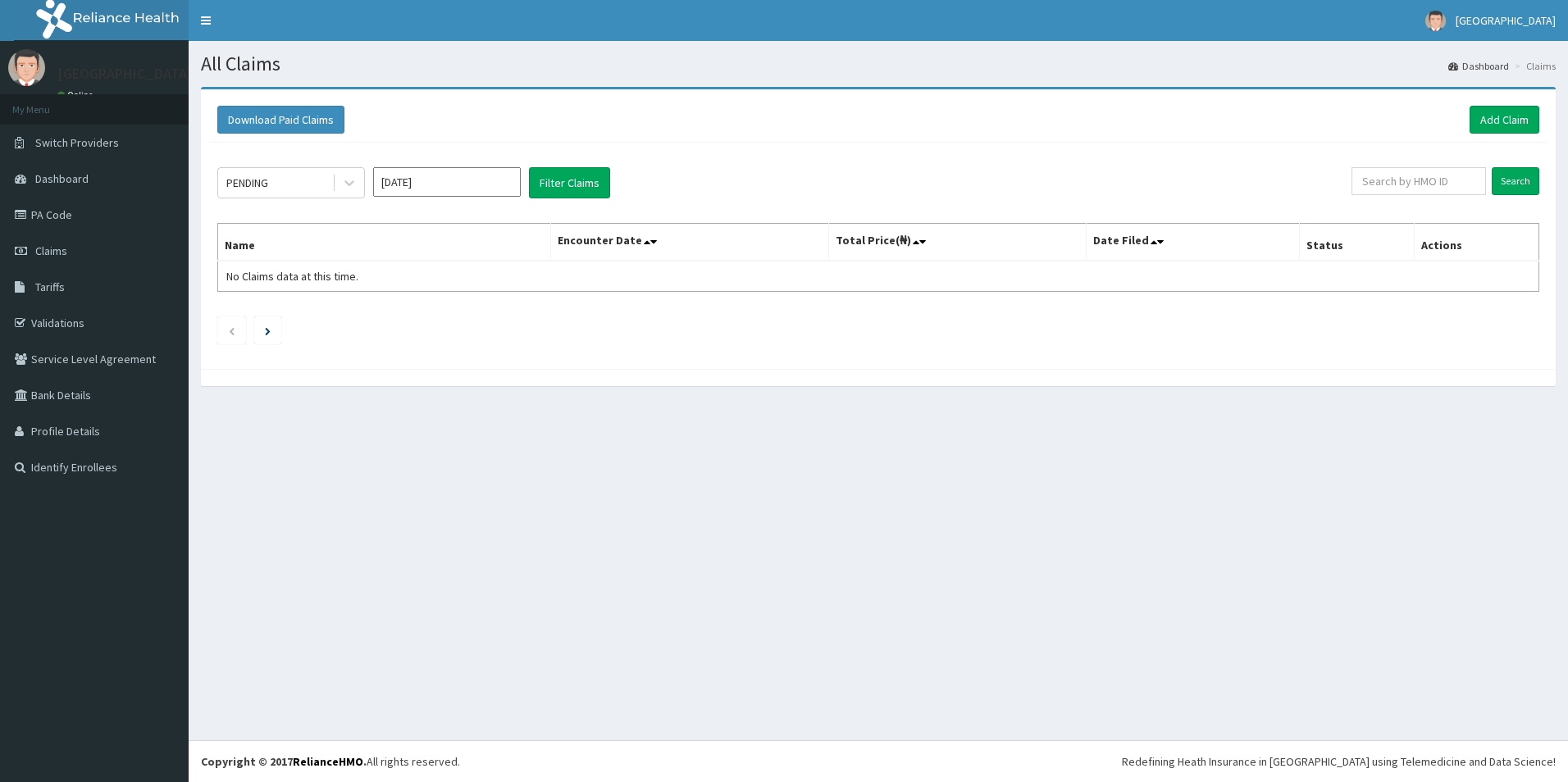
click at [485, 182] on input "[DATE]" at bounding box center [447, 182] width 148 height 30
click at [445, 260] on div "Feb" at bounding box center [446, 251] width 33 height 31
type input "[DATE]"
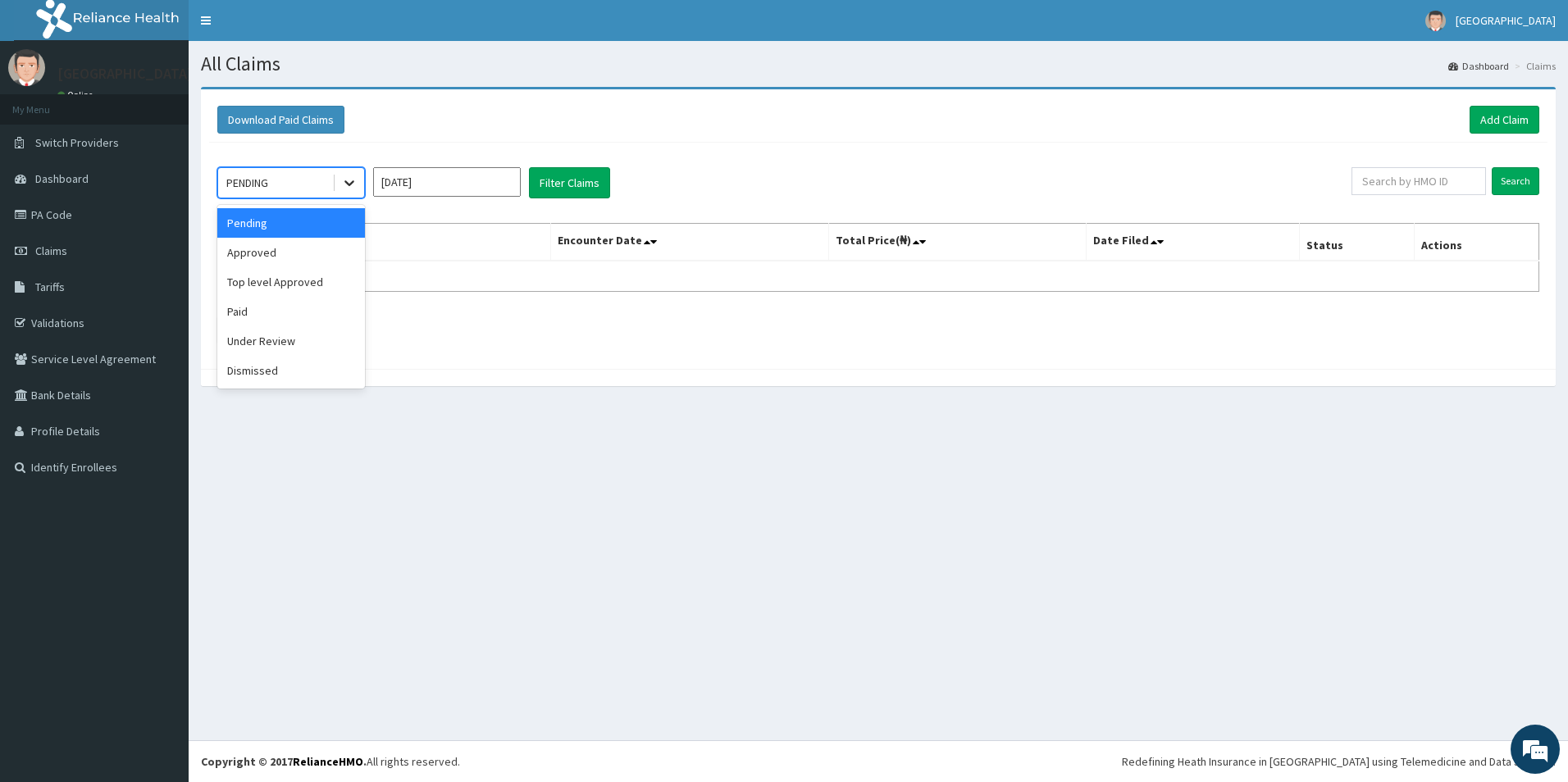
click at [344, 181] on icon at bounding box center [349, 182] width 17 height 17
drag, startPoint x: 240, startPoint y: 313, endPoint x: 269, endPoint y: 294, distance: 34.7
click at [241, 312] on div "Paid" at bounding box center [290, 312] width 148 height 30
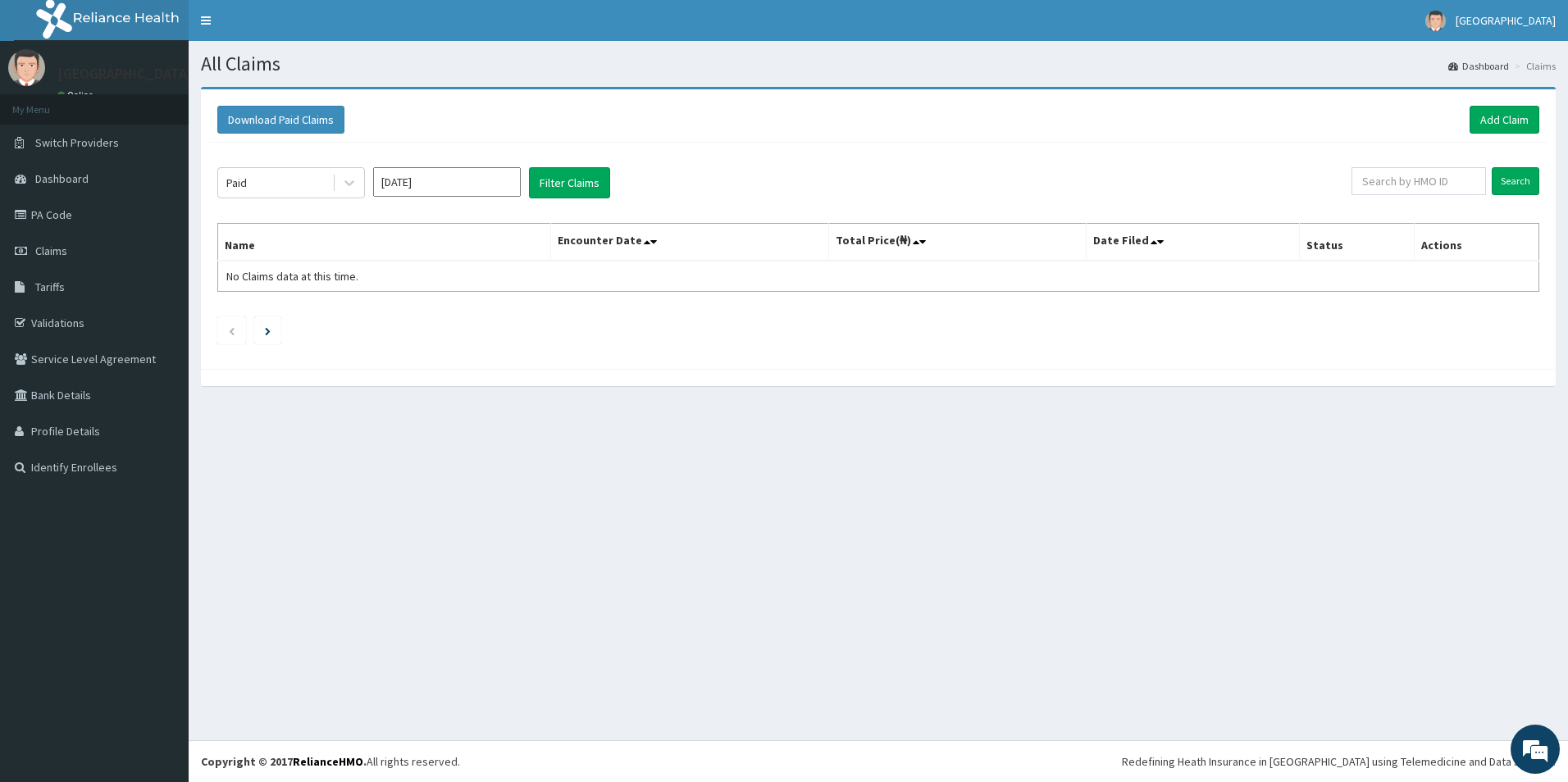
click at [570, 162] on div "Paid [DATE] Filter Claims Search Name Encounter Date Total Price(₦) Date Filed …" at bounding box center [878, 252] width 1339 height 218
click at [568, 169] on button "Filter Claims" at bounding box center [570, 182] width 81 height 31
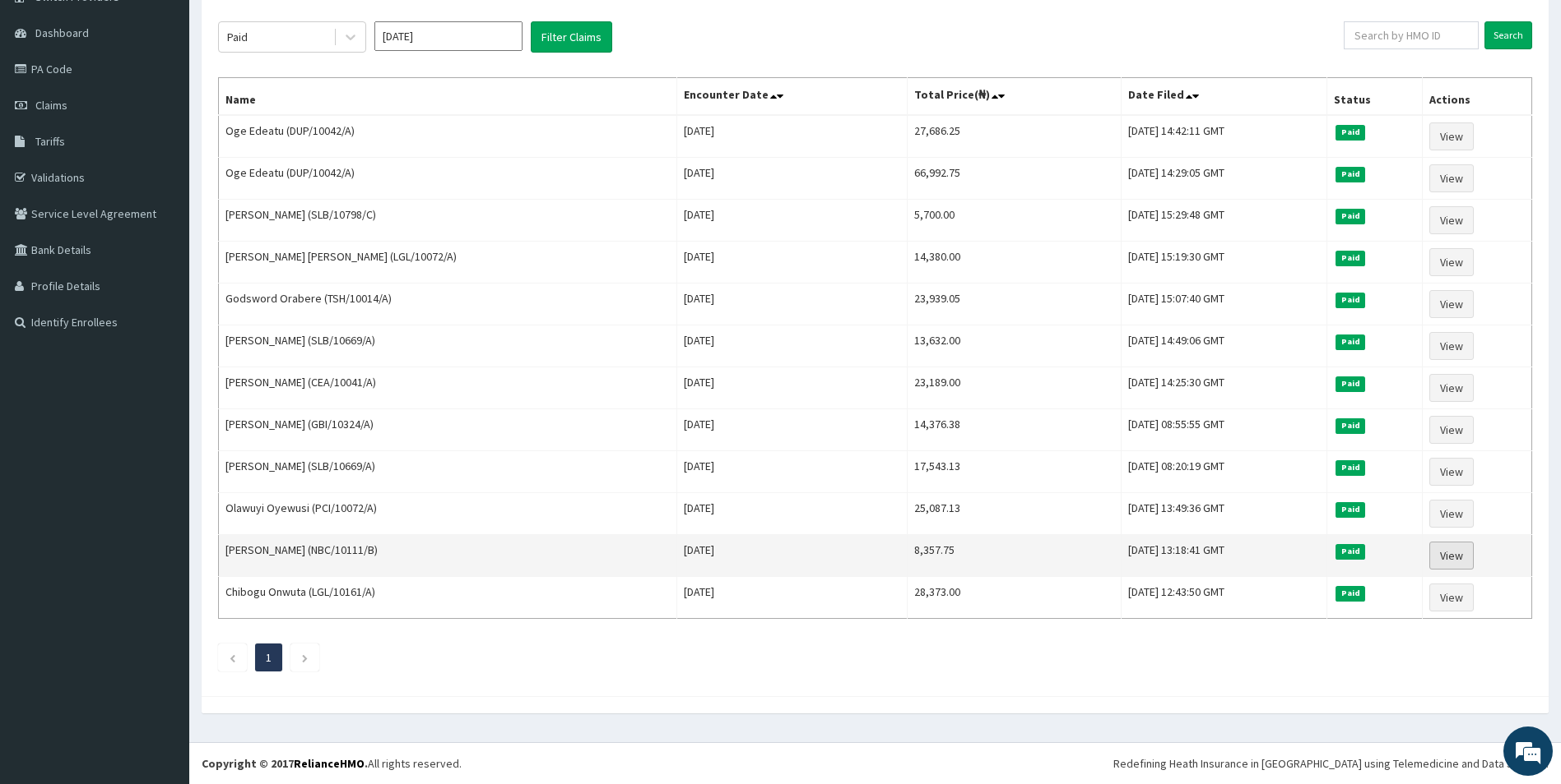
click at [1458, 550] on link "View" at bounding box center [1451, 555] width 45 height 28
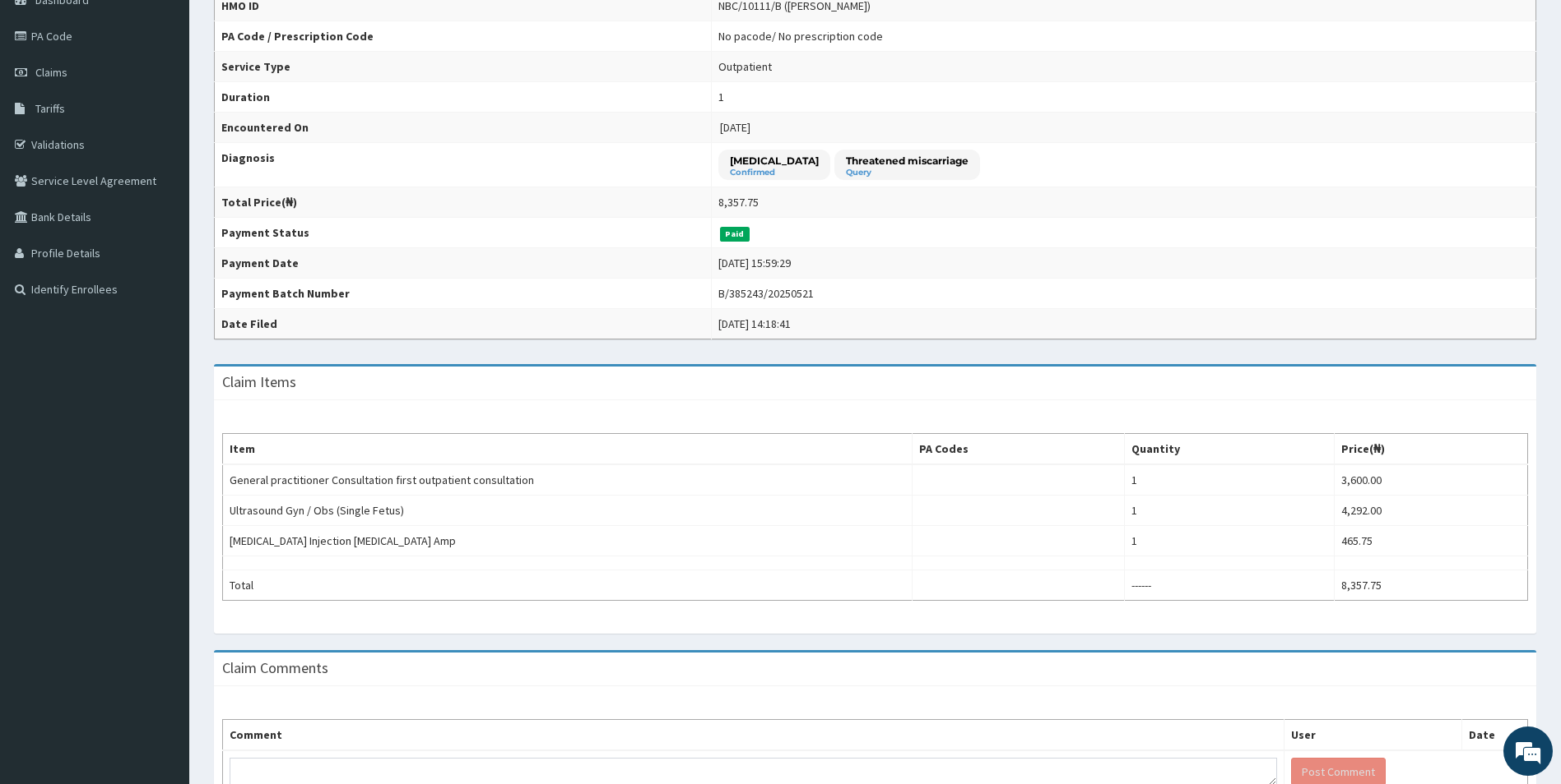
scroll to position [33, 0]
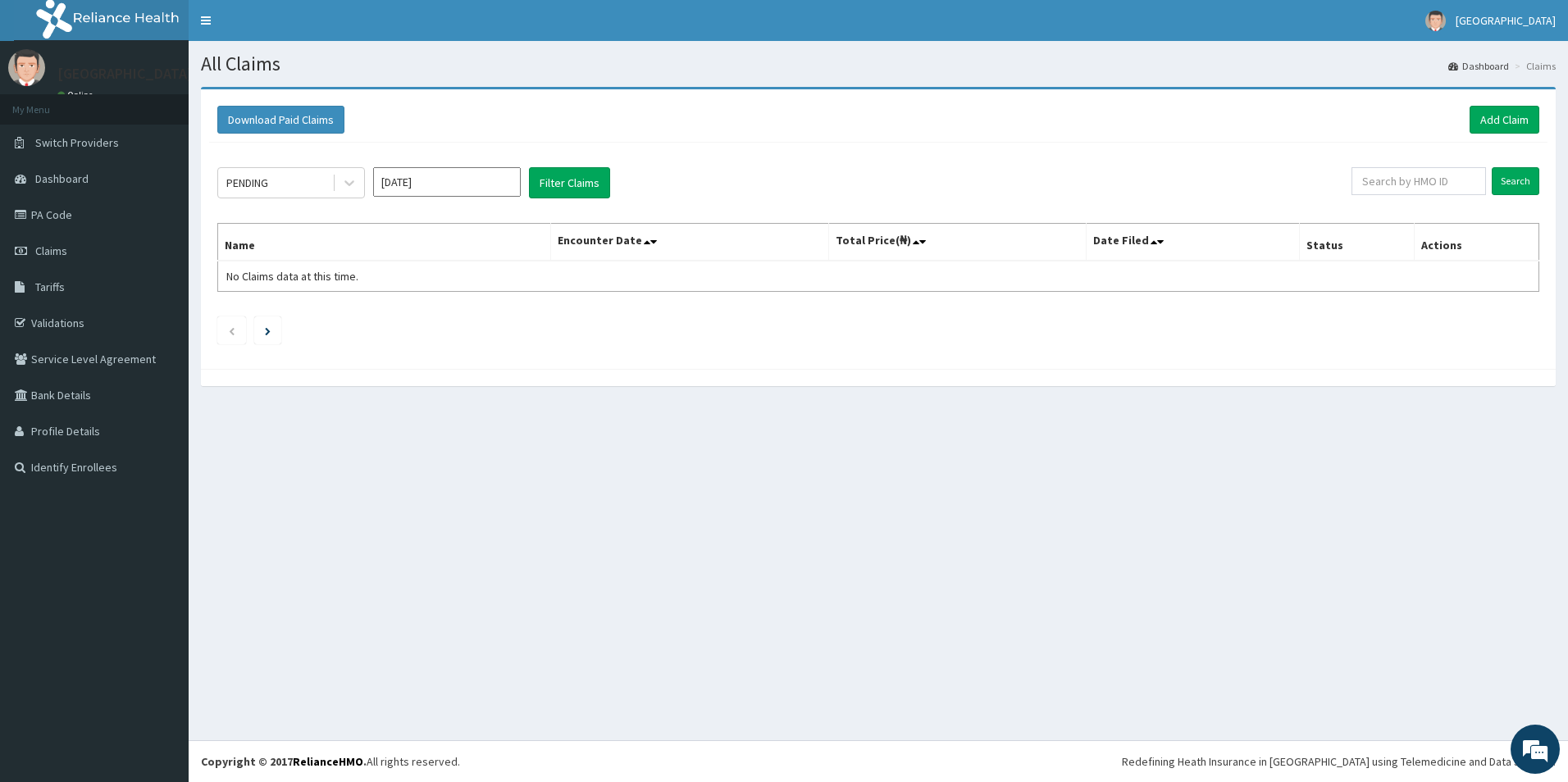
click at [481, 191] on input "[DATE]" at bounding box center [447, 182] width 148 height 30
click at [445, 256] on div "Feb" at bounding box center [446, 251] width 33 height 31
type input "[DATE]"
click at [328, 173] on div "PENDING" at bounding box center [275, 182] width 114 height 26
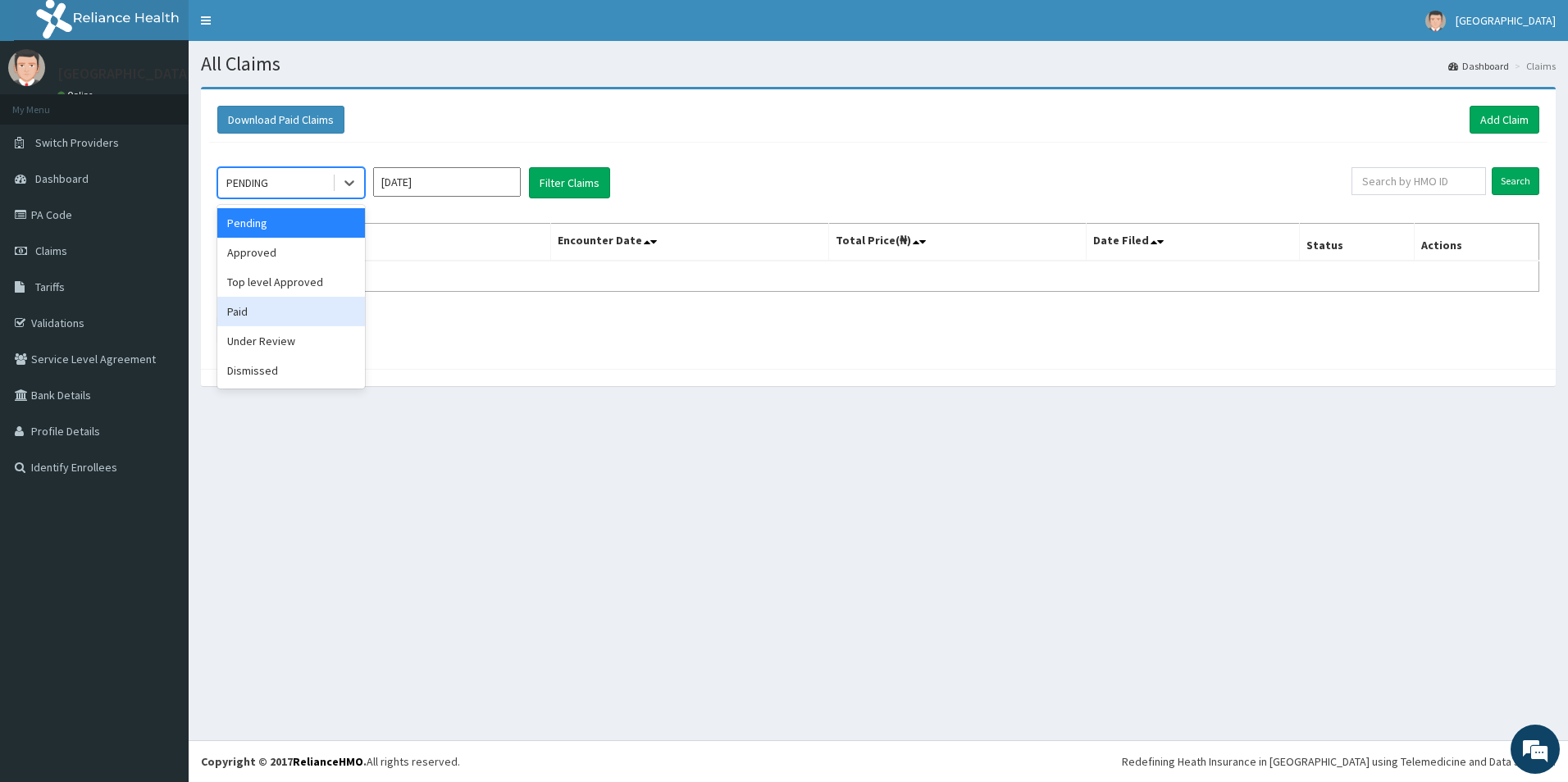
click at [257, 324] on div "Paid" at bounding box center [290, 312] width 148 height 30
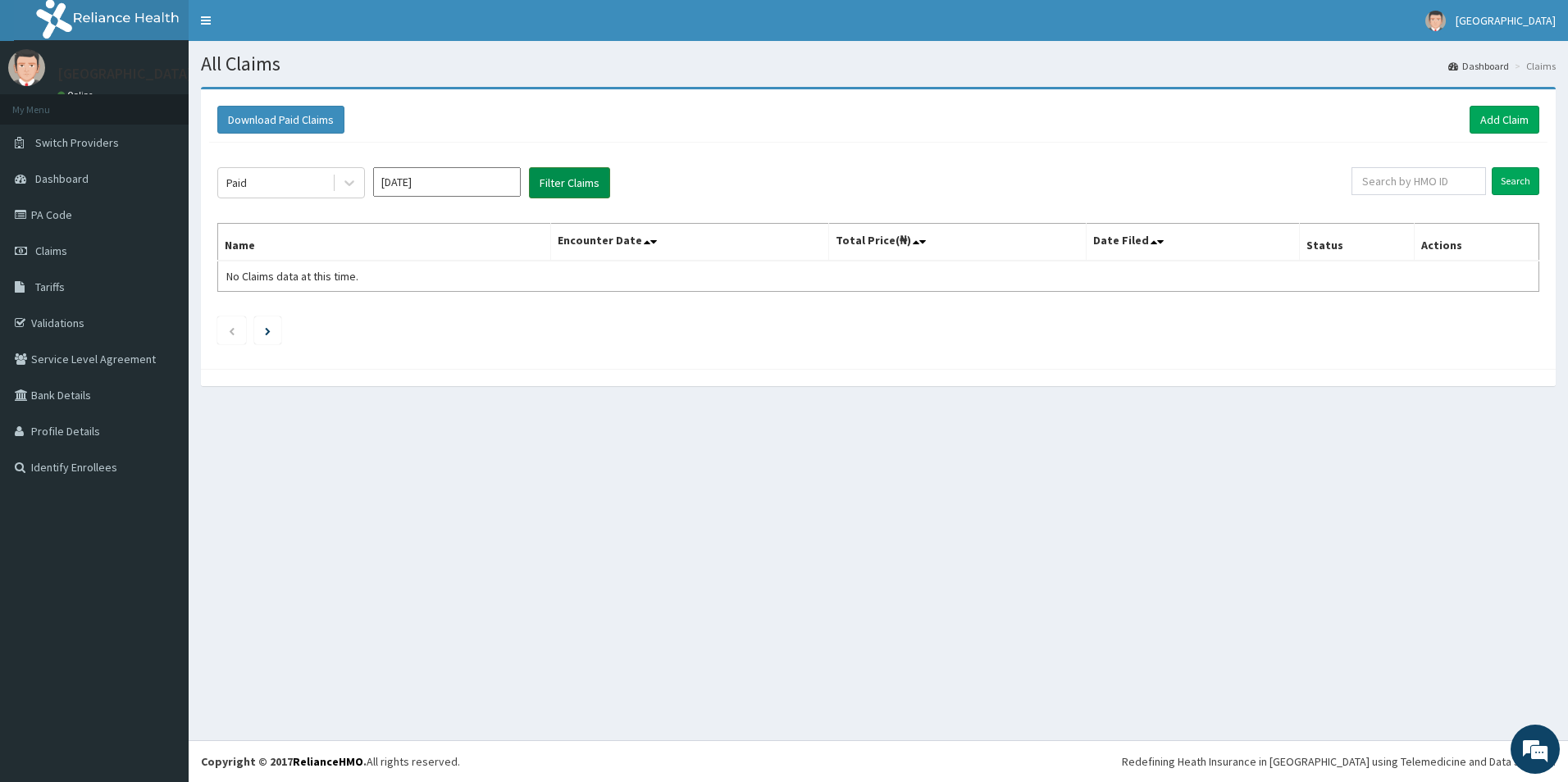
click at [578, 184] on button "Filter Claims" at bounding box center [570, 182] width 81 height 31
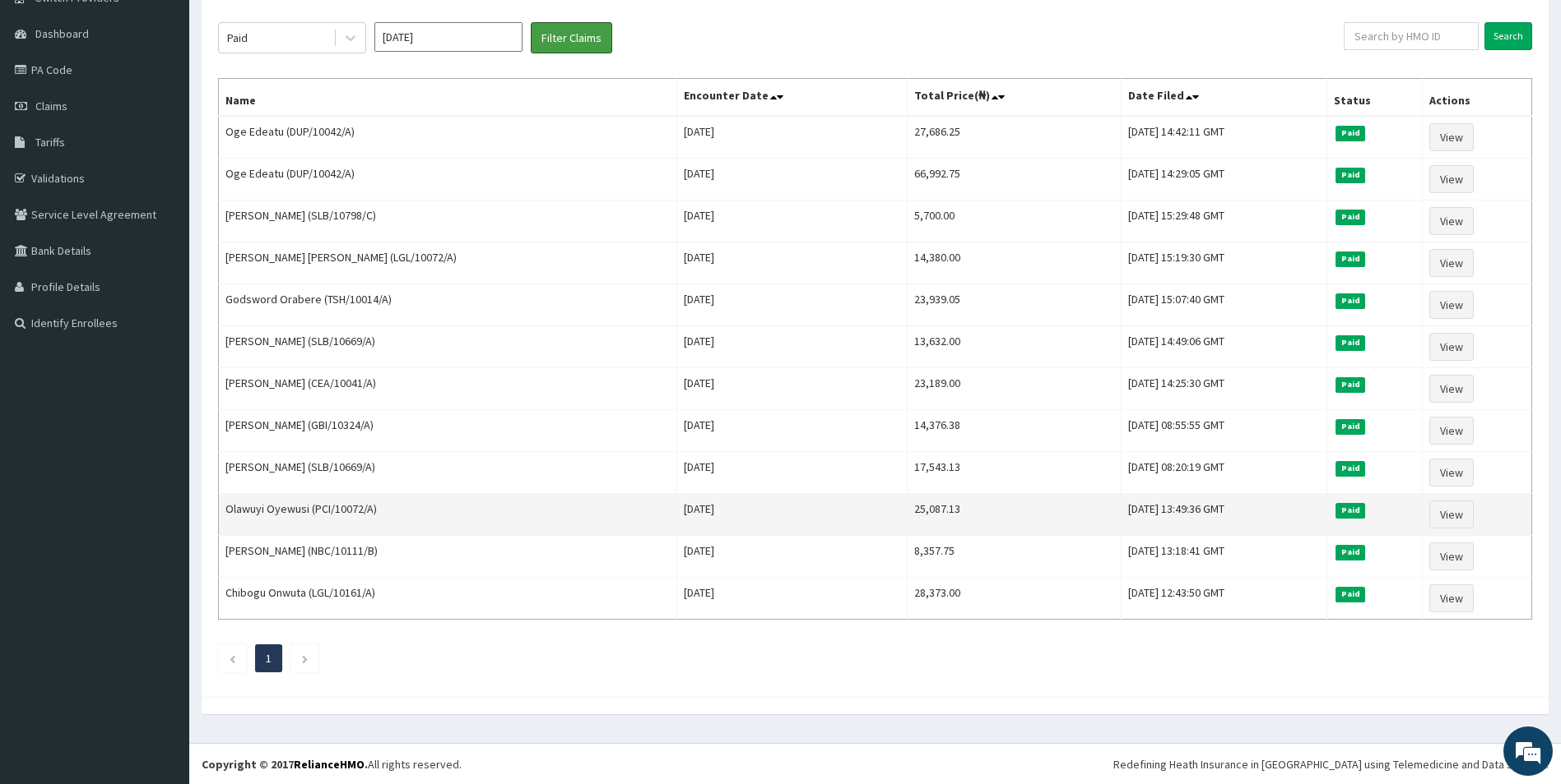
scroll to position [146, 0]
click at [1438, 516] on link "View" at bounding box center [1451, 514] width 45 height 28
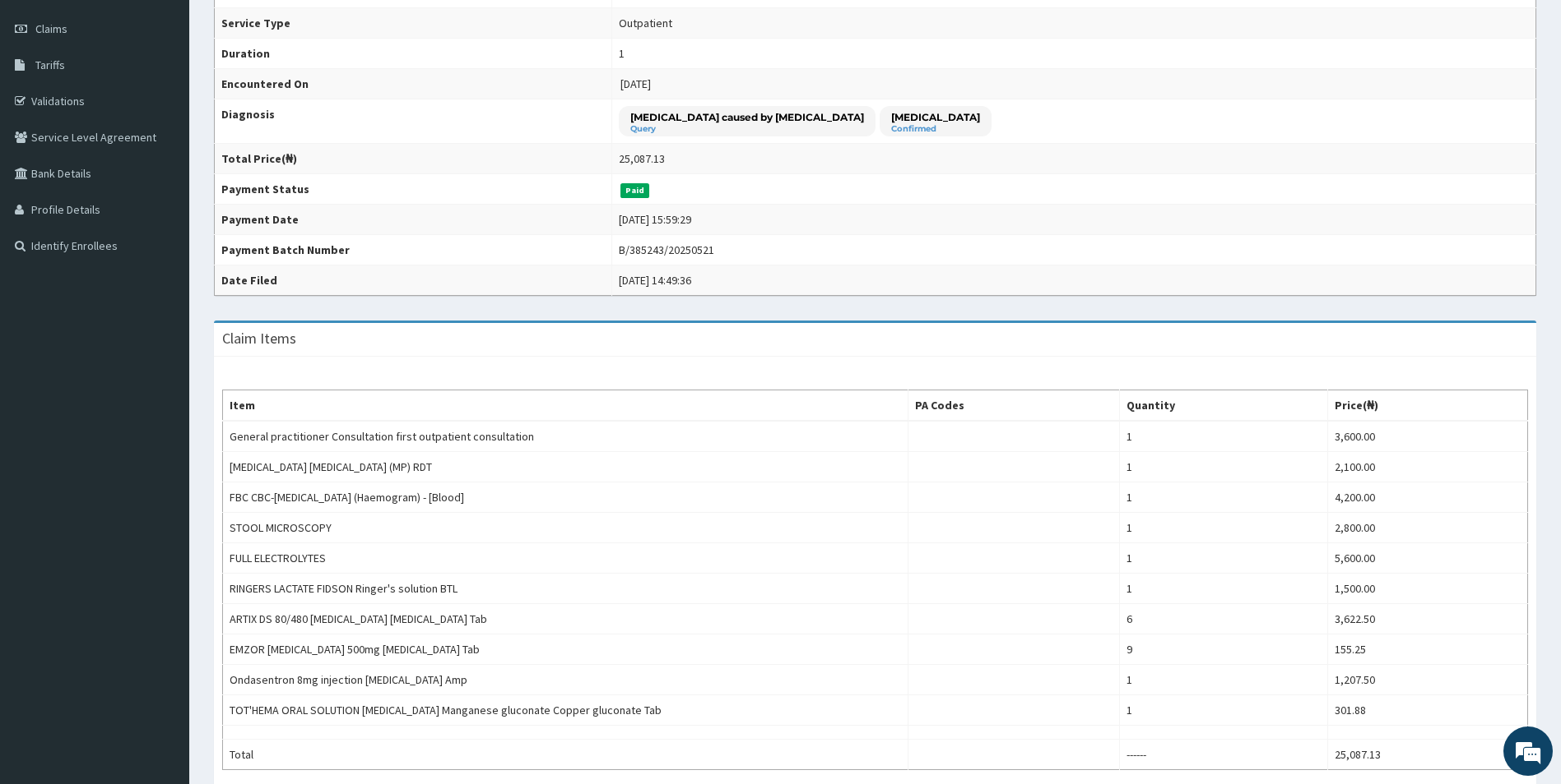
scroll to position [164, 0]
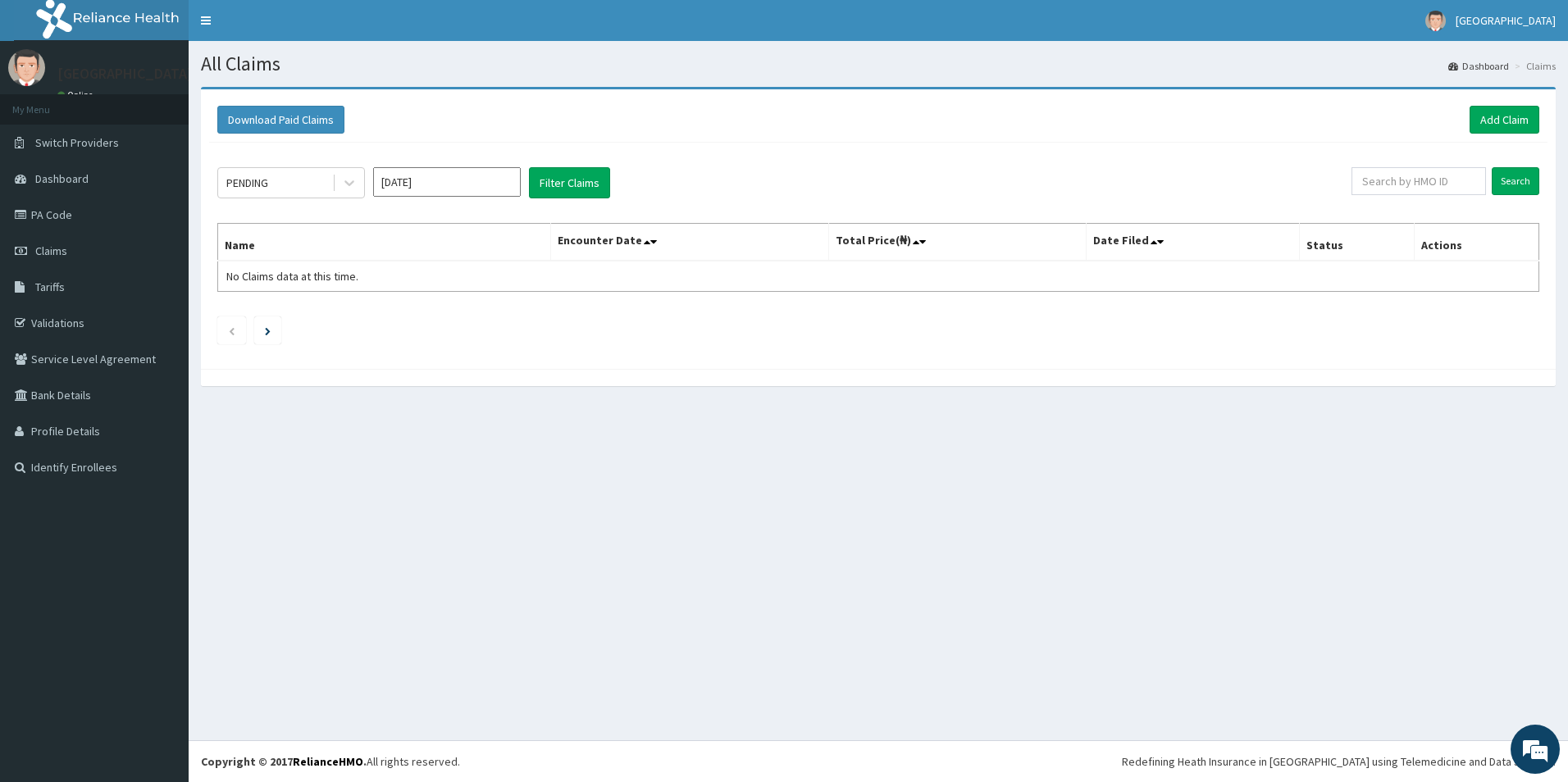
click at [409, 182] on input "[DATE]" at bounding box center [447, 182] width 148 height 30
click at [438, 247] on div "Feb" at bounding box center [446, 251] width 33 height 31
type input "[DATE]"
click at [346, 188] on icon at bounding box center [349, 182] width 17 height 17
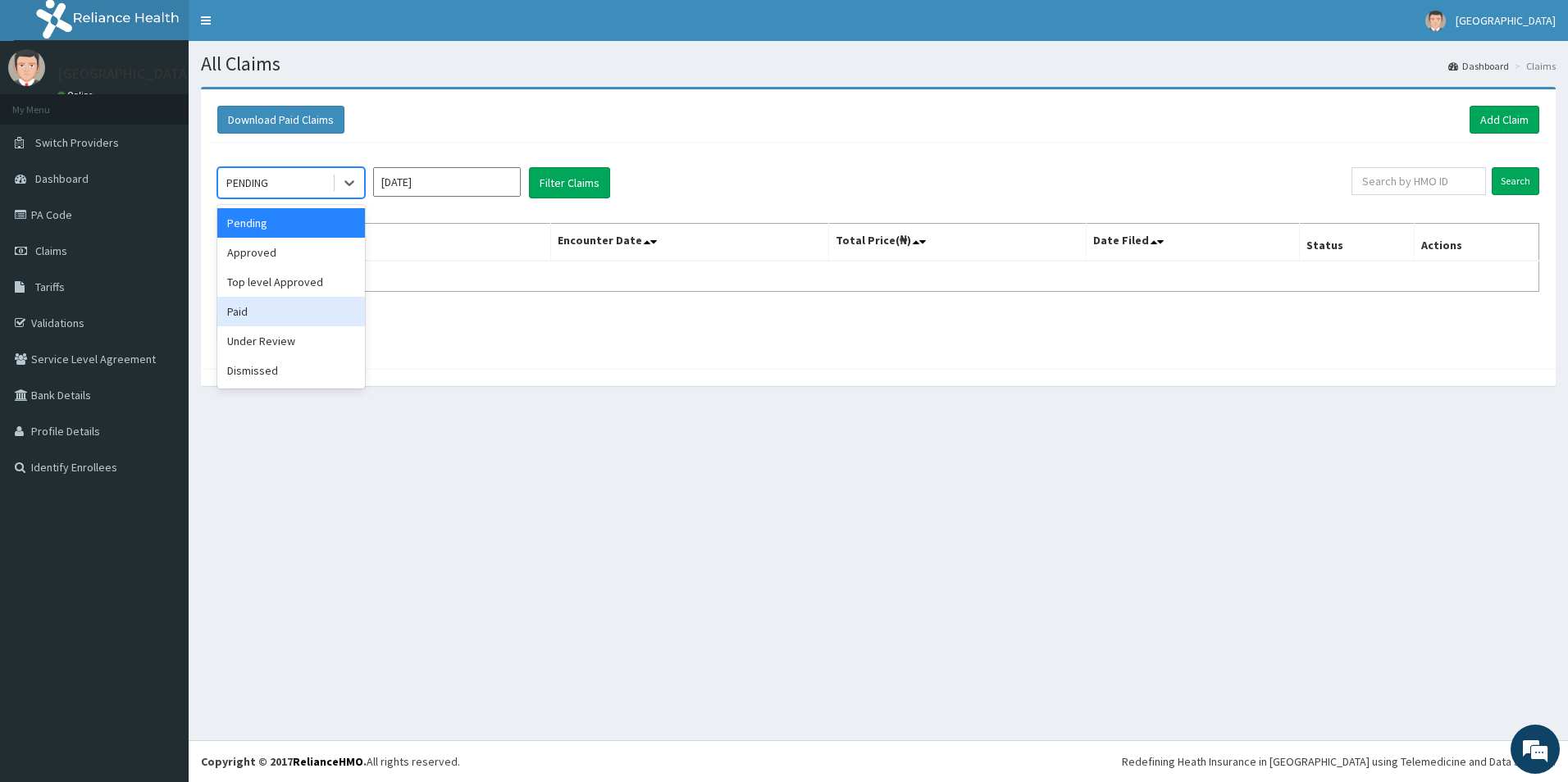
click at [279, 311] on div "Paid" at bounding box center [290, 312] width 148 height 30
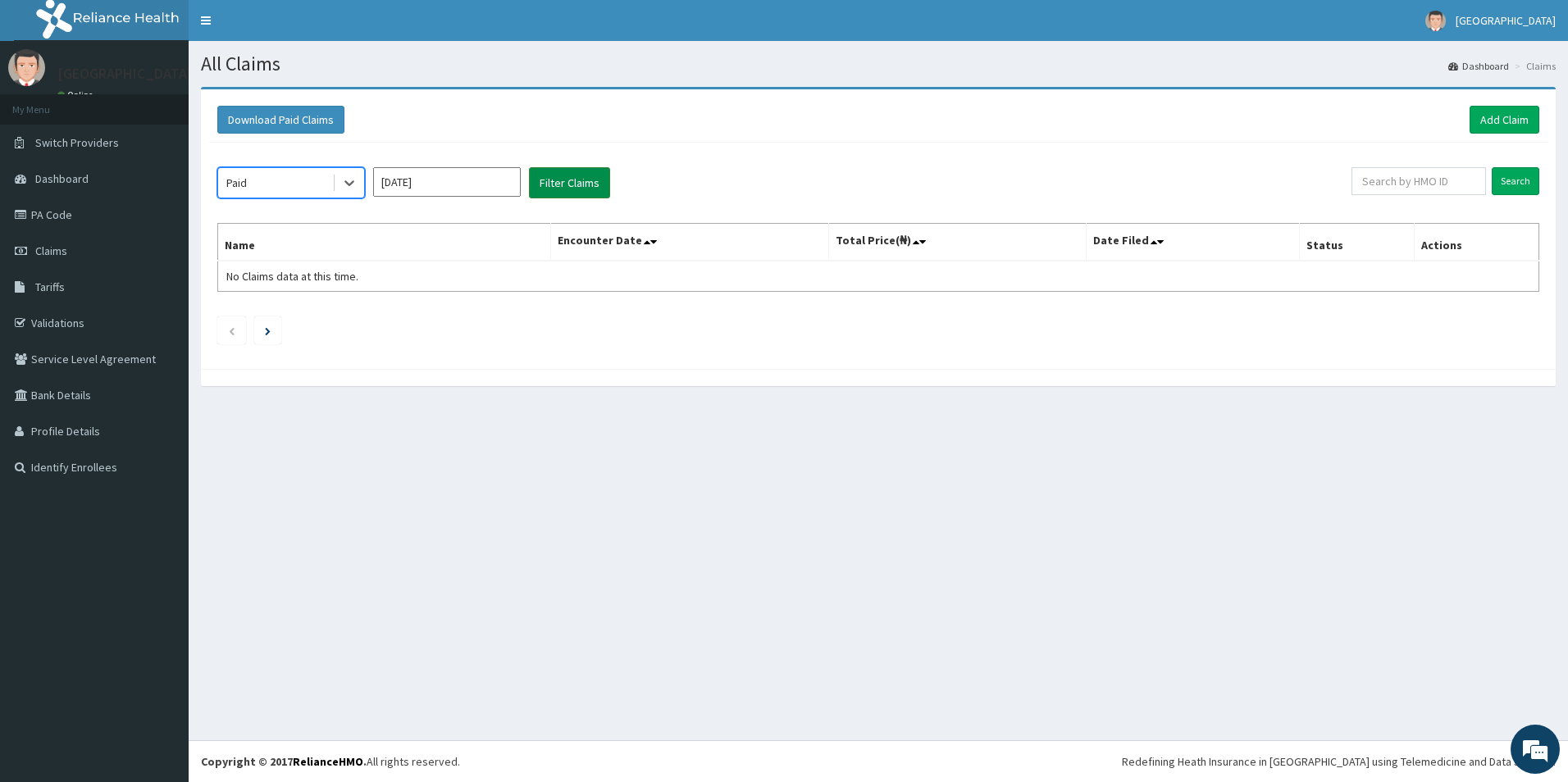
click at [568, 185] on button "Filter Claims" at bounding box center [570, 182] width 81 height 31
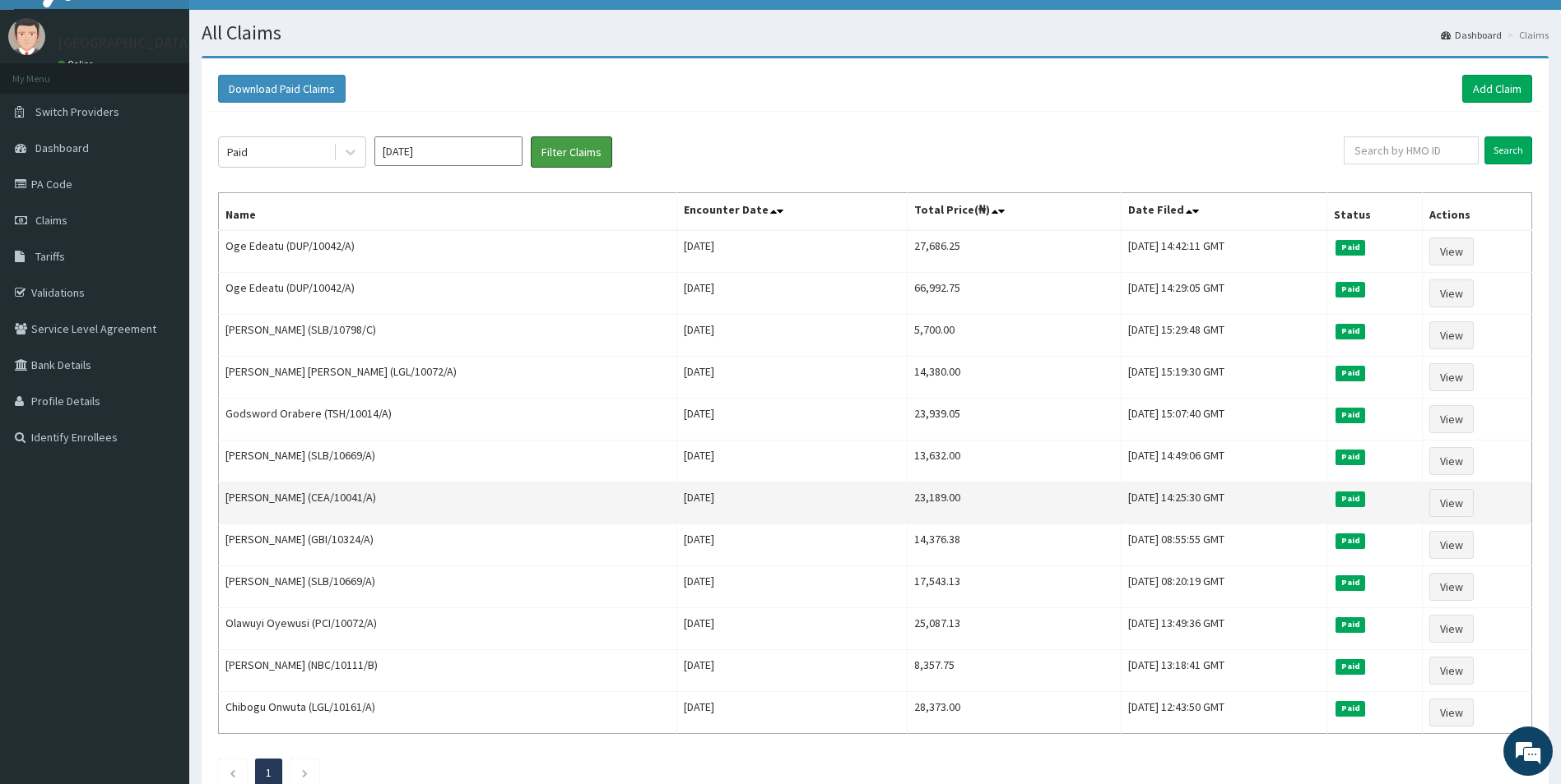
scroll to position [82, 0]
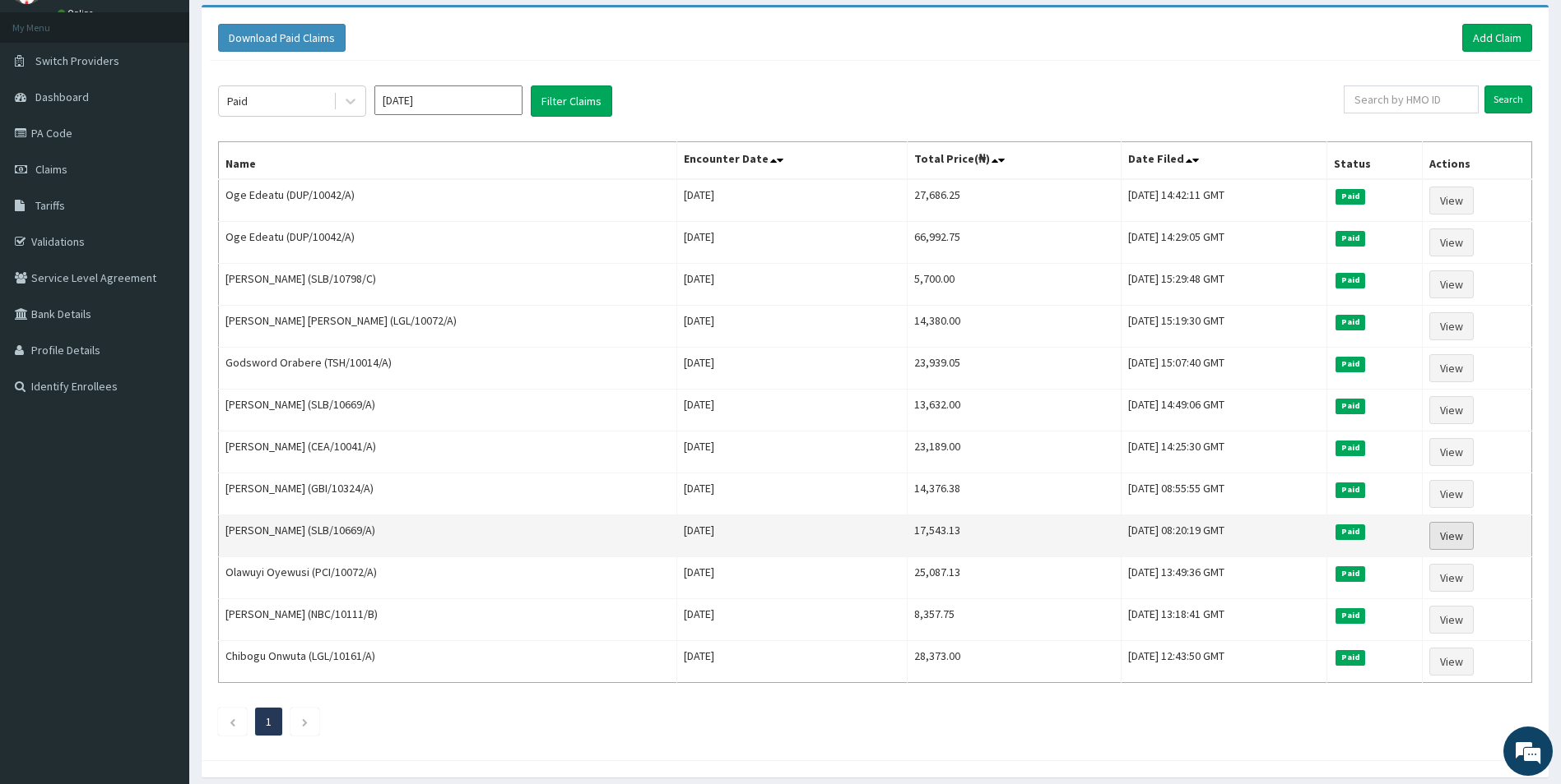
click at [1456, 532] on link "View" at bounding box center [1451, 537] width 45 height 28
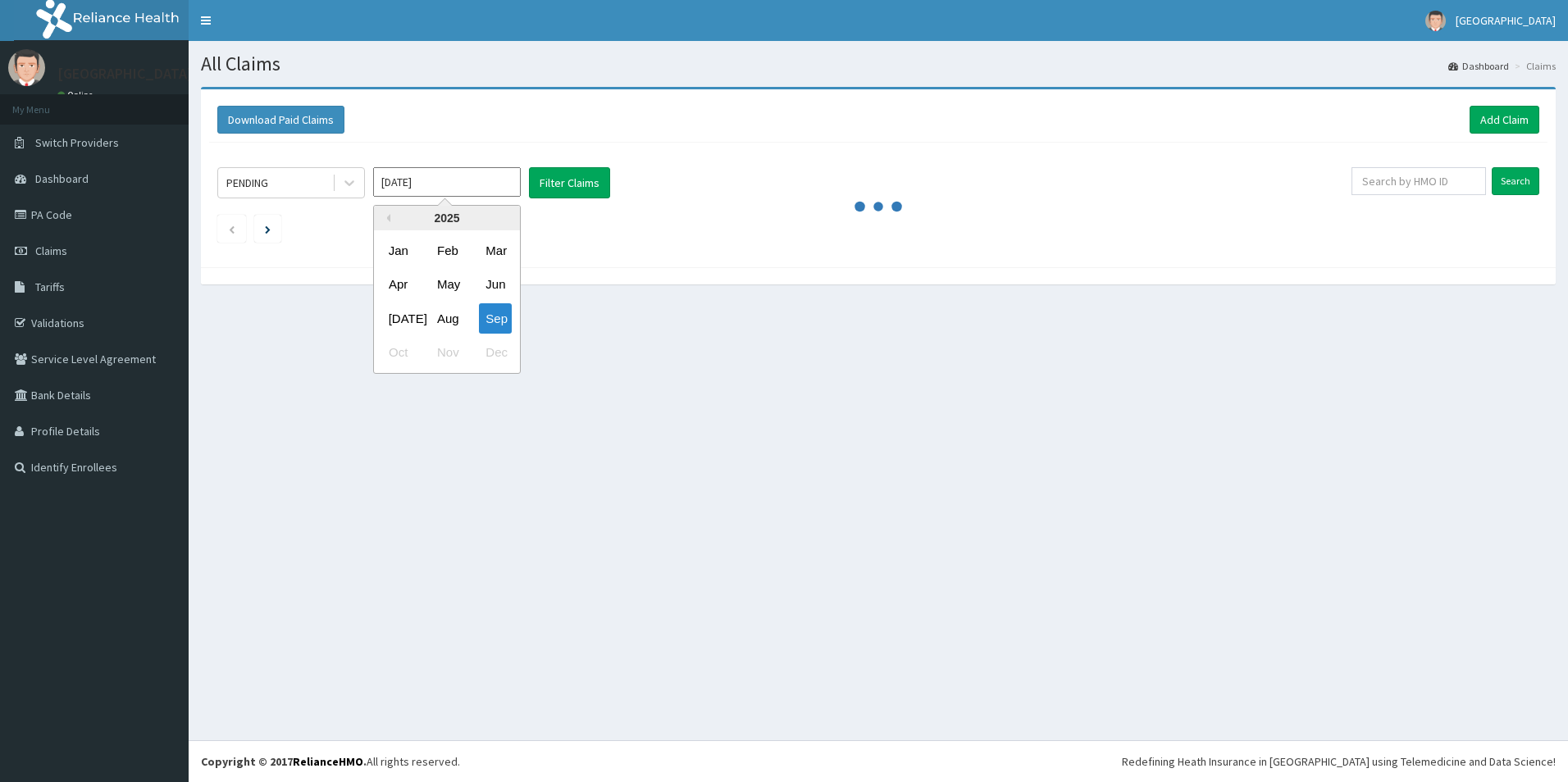
click at [442, 250] on div "Feb" at bounding box center [446, 251] width 33 height 31
type input "[DATE]"
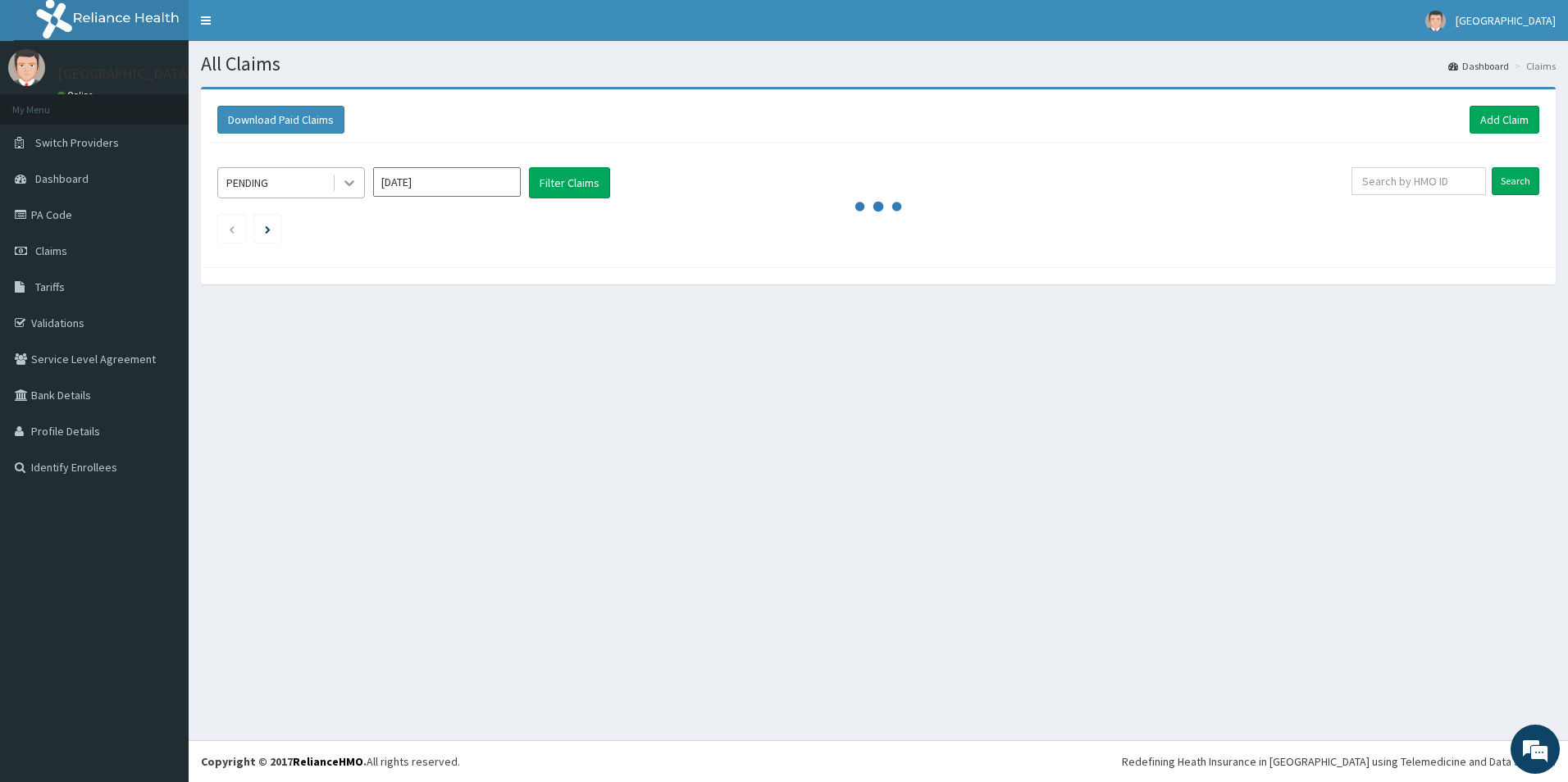
click at [350, 178] on icon at bounding box center [349, 182] width 17 height 17
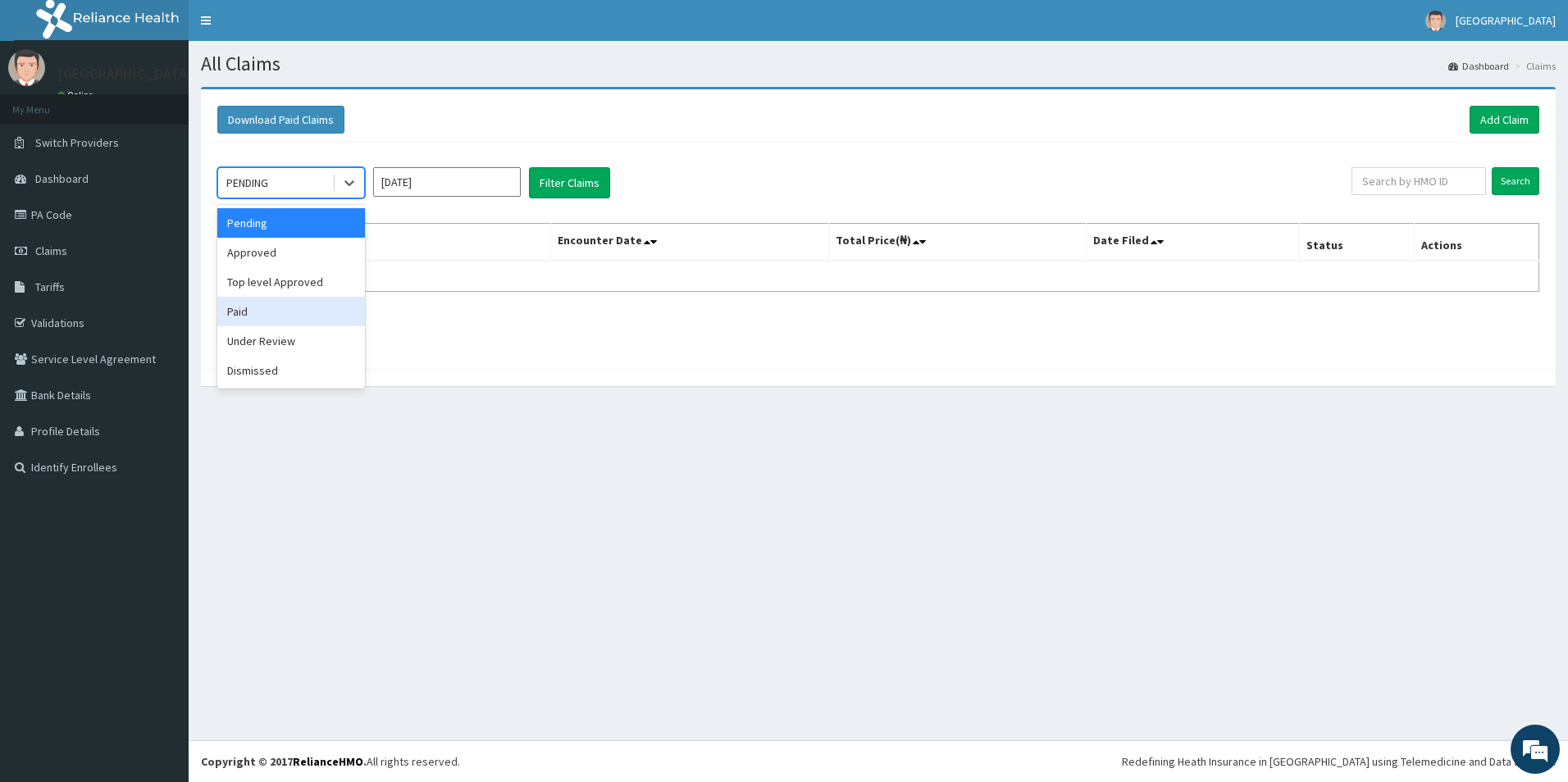
click at [275, 315] on div "Paid" at bounding box center [290, 312] width 148 height 30
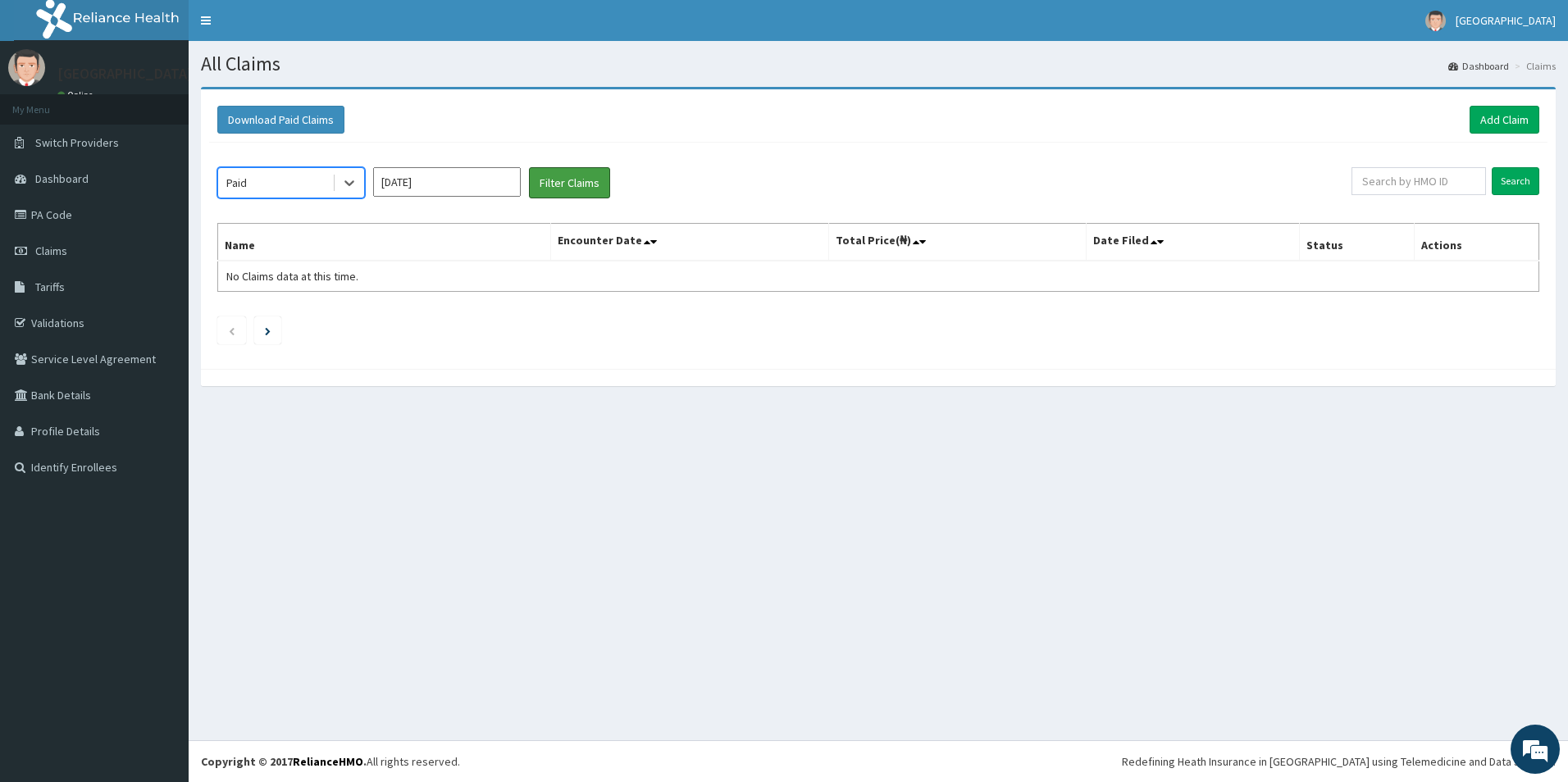
click at [565, 172] on button "Filter Claims" at bounding box center [570, 182] width 81 height 31
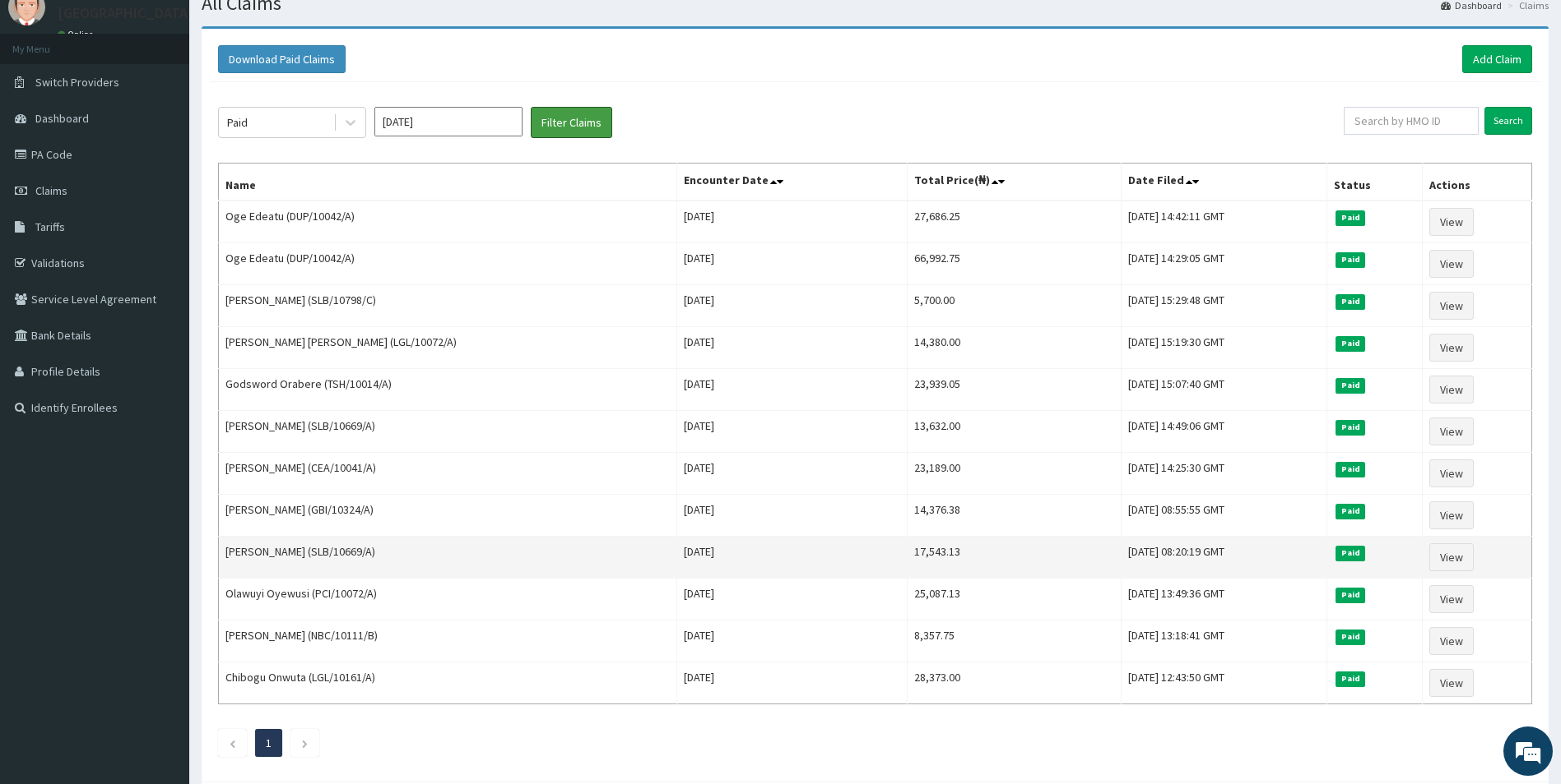
scroll to position [146, 0]
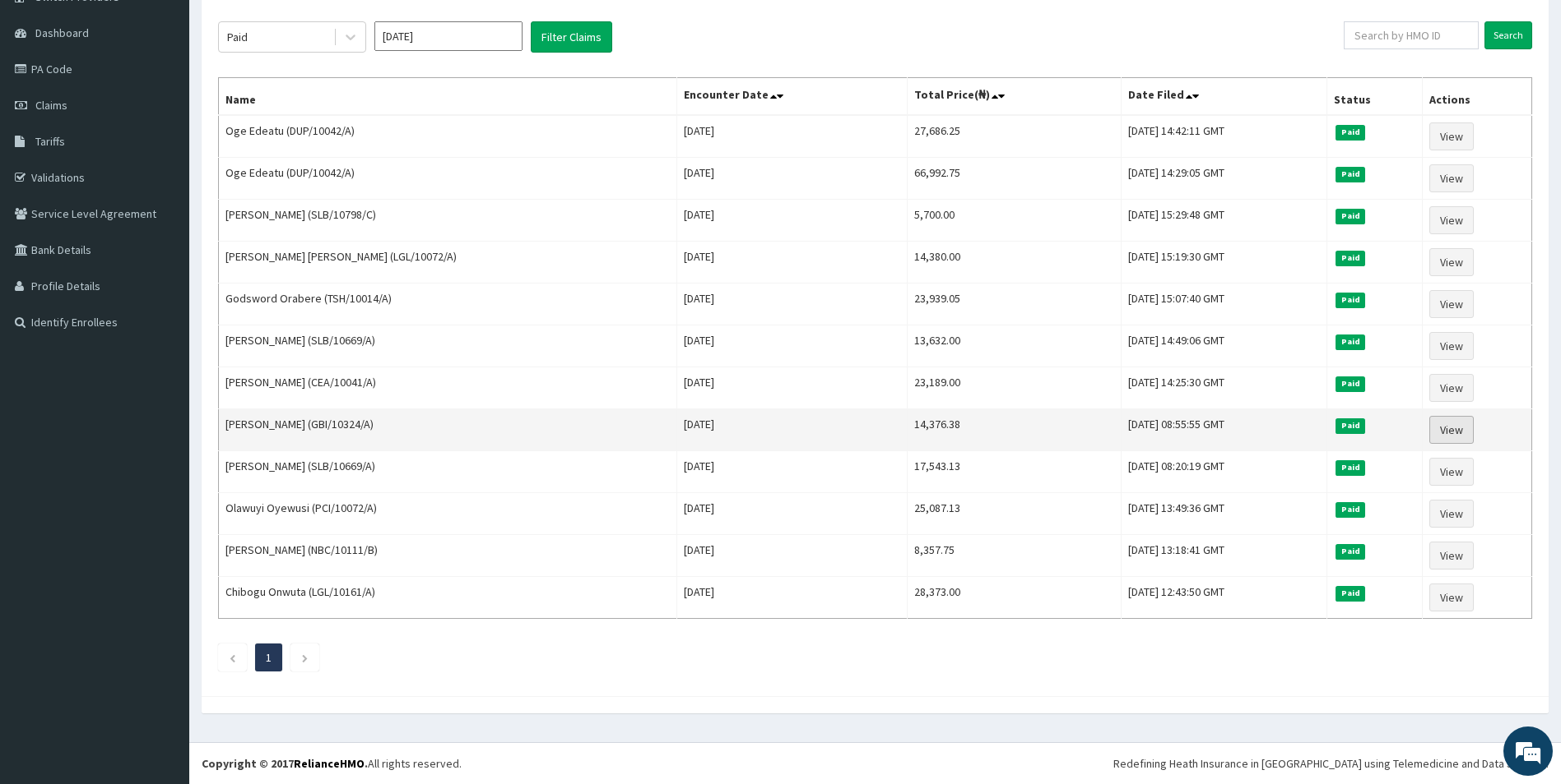
click at [1432, 426] on link "View" at bounding box center [1451, 430] width 45 height 28
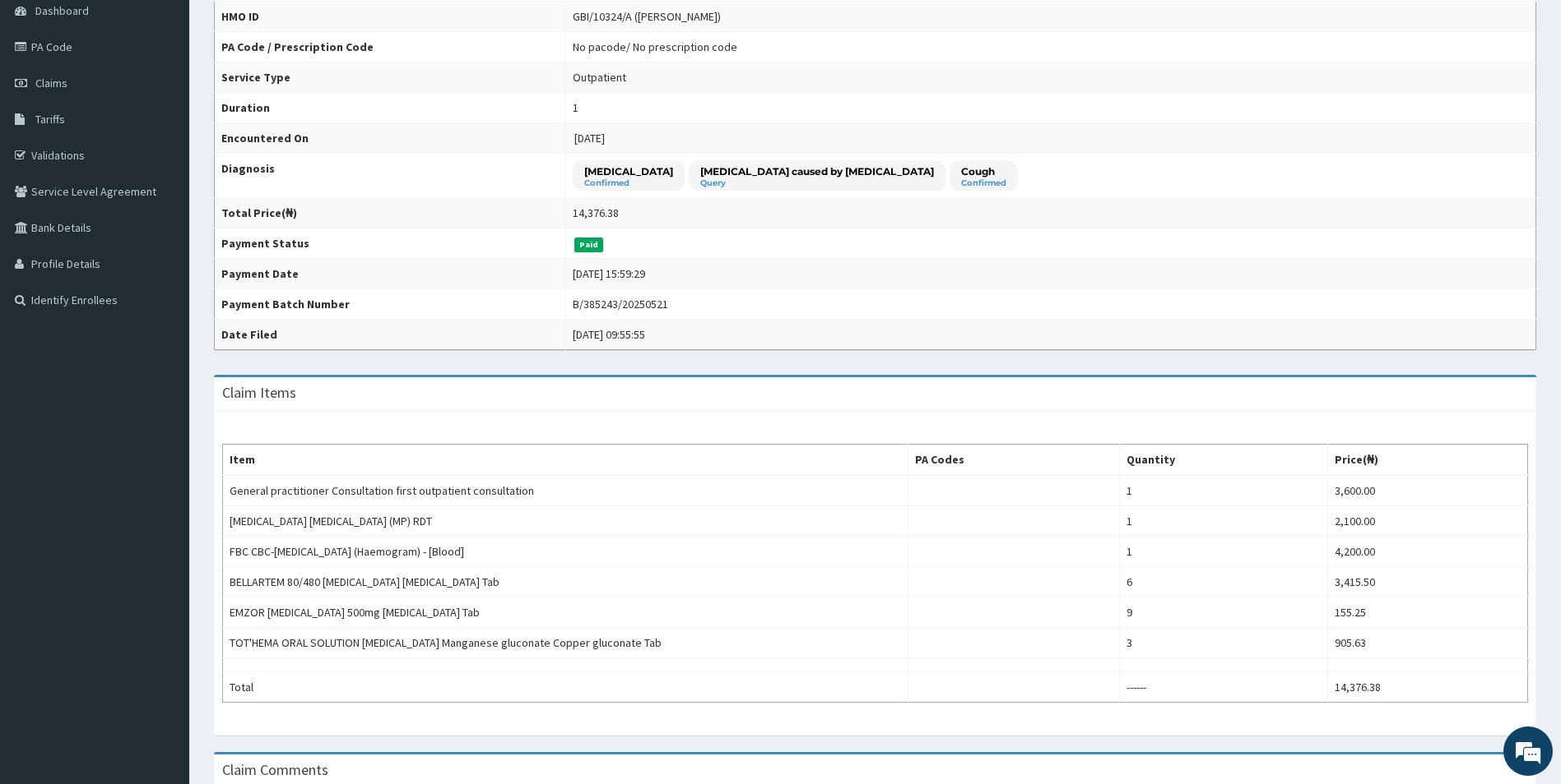
scroll to position [42, 0]
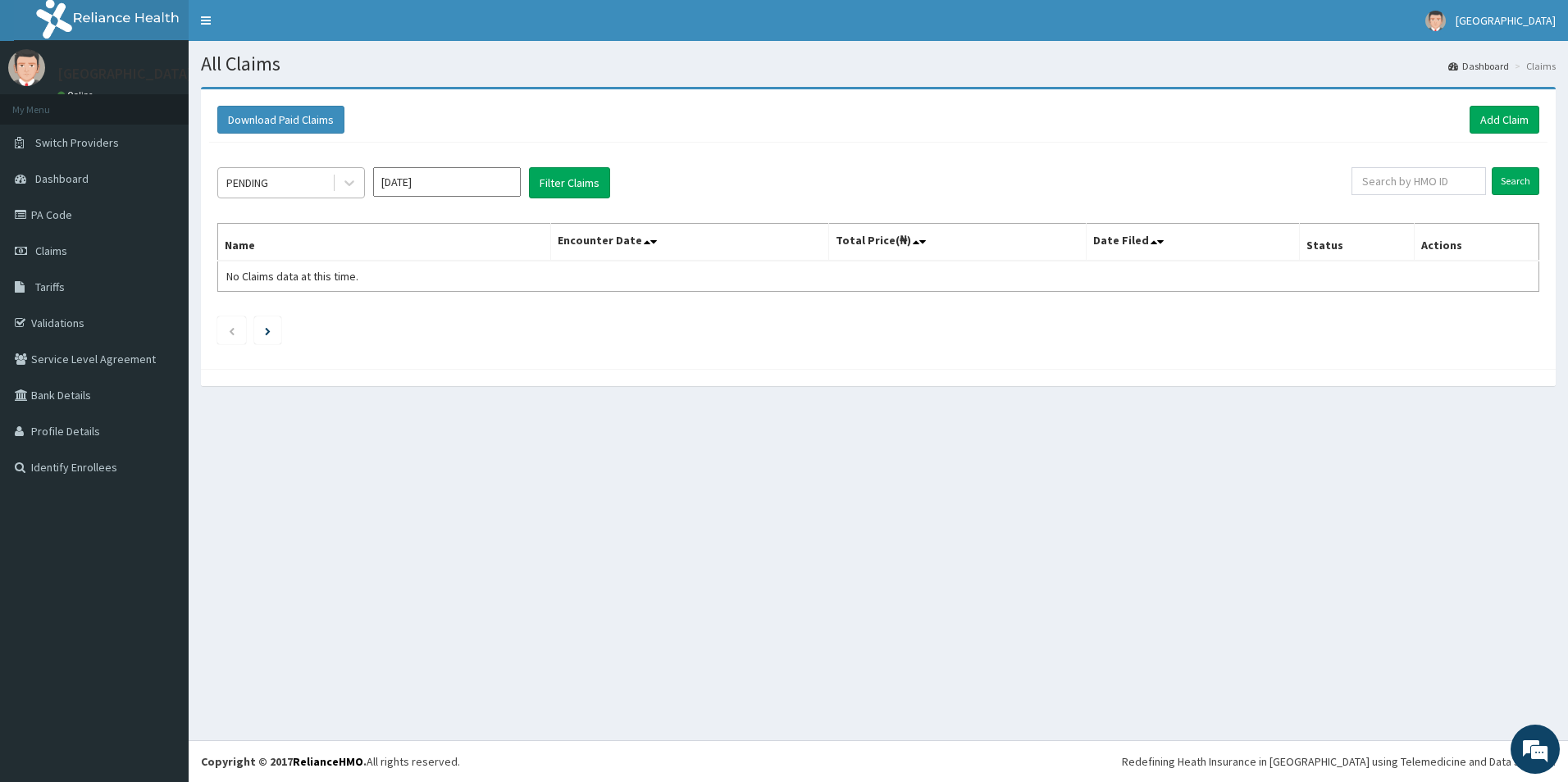
click at [327, 190] on div "PENDING" at bounding box center [275, 182] width 114 height 26
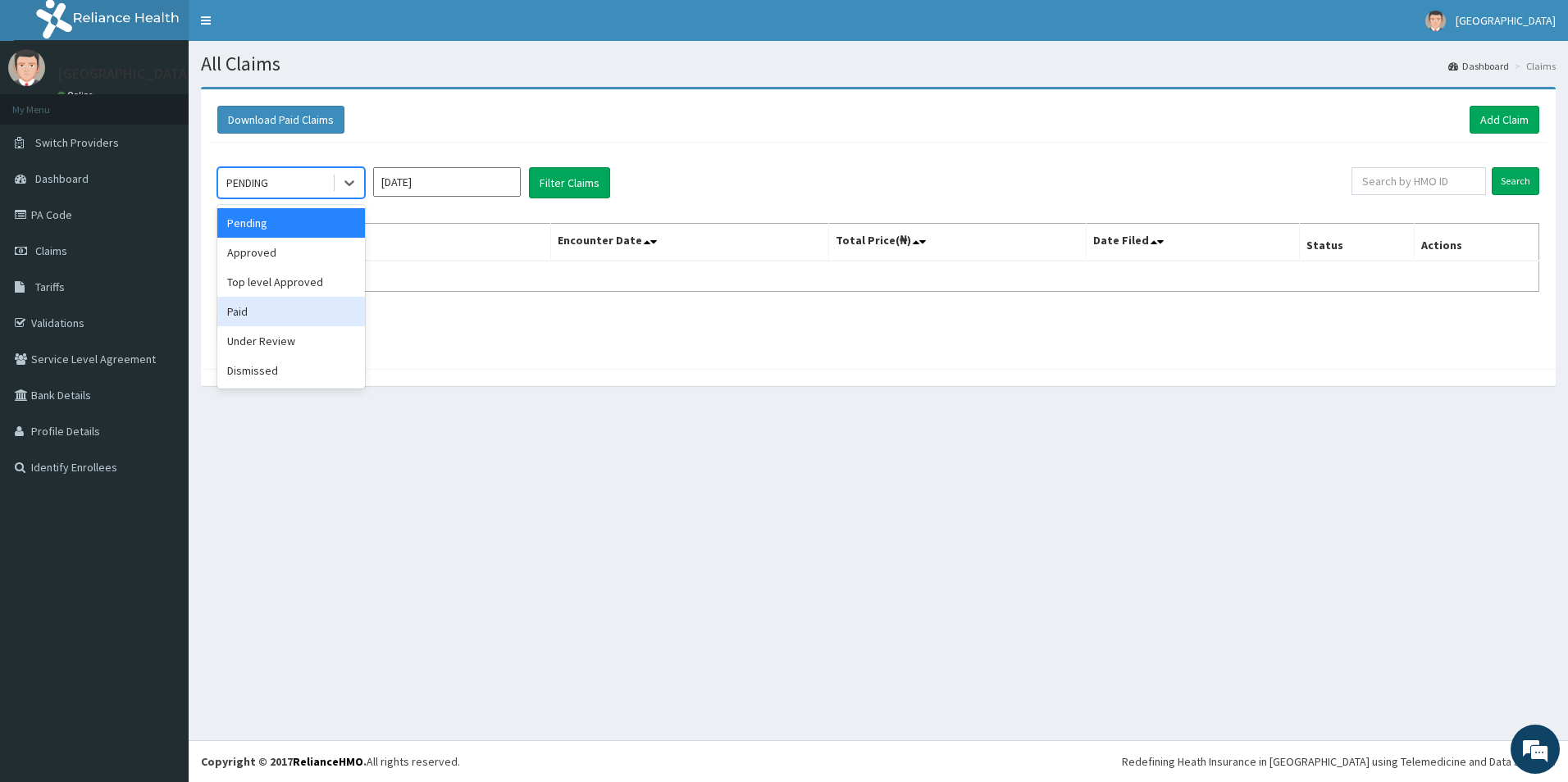
click at [260, 304] on div "Paid" at bounding box center [290, 312] width 148 height 30
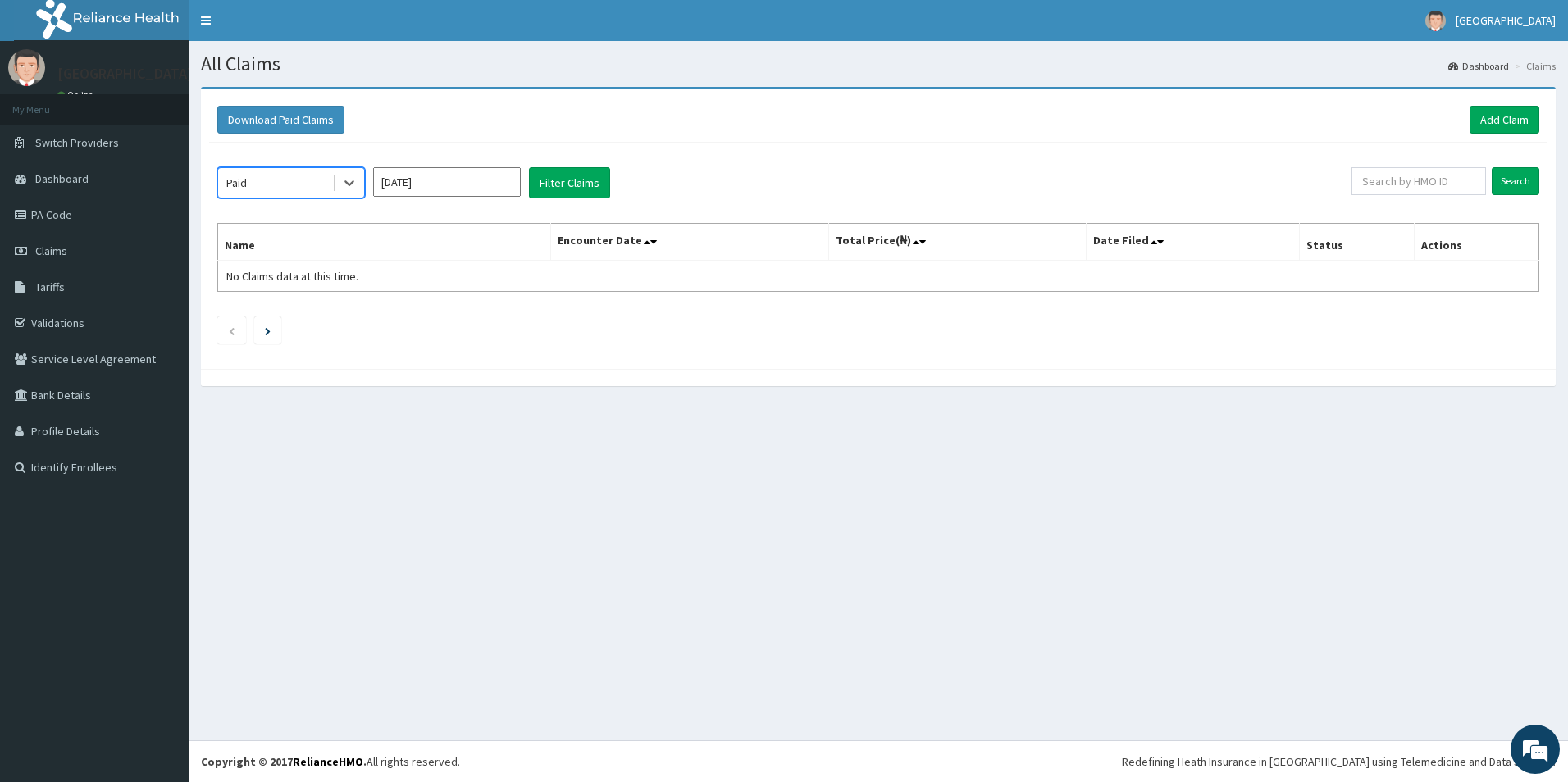
click at [444, 173] on input "[DATE]" at bounding box center [447, 182] width 148 height 30
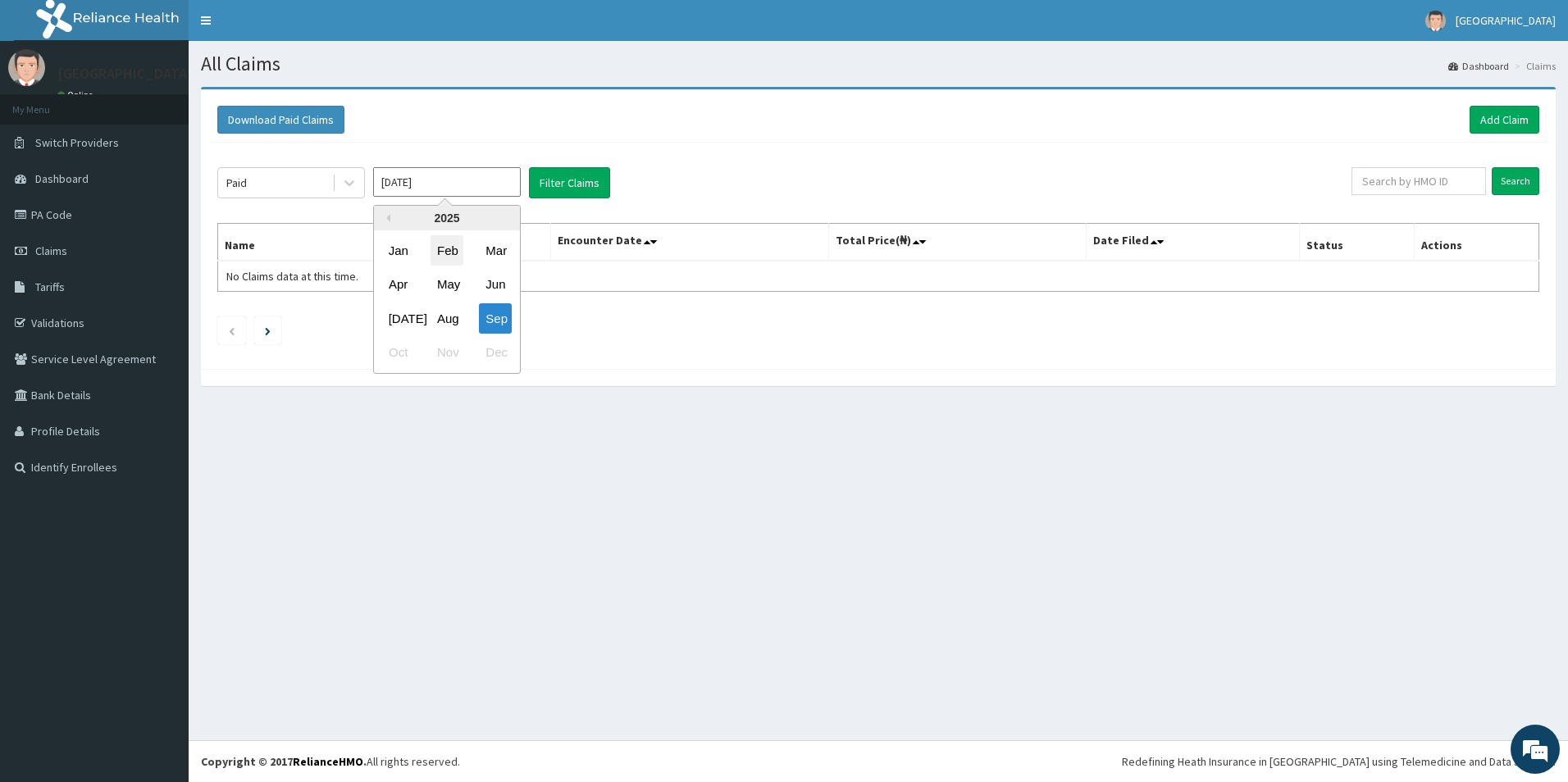
click at [460, 250] on div "Feb" at bounding box center [446, 251] width 33 height 31
type input "[DATE]"
click at [540, 174] on button "Filter Claims" at bounding box center [570, 182] width 81 height 31
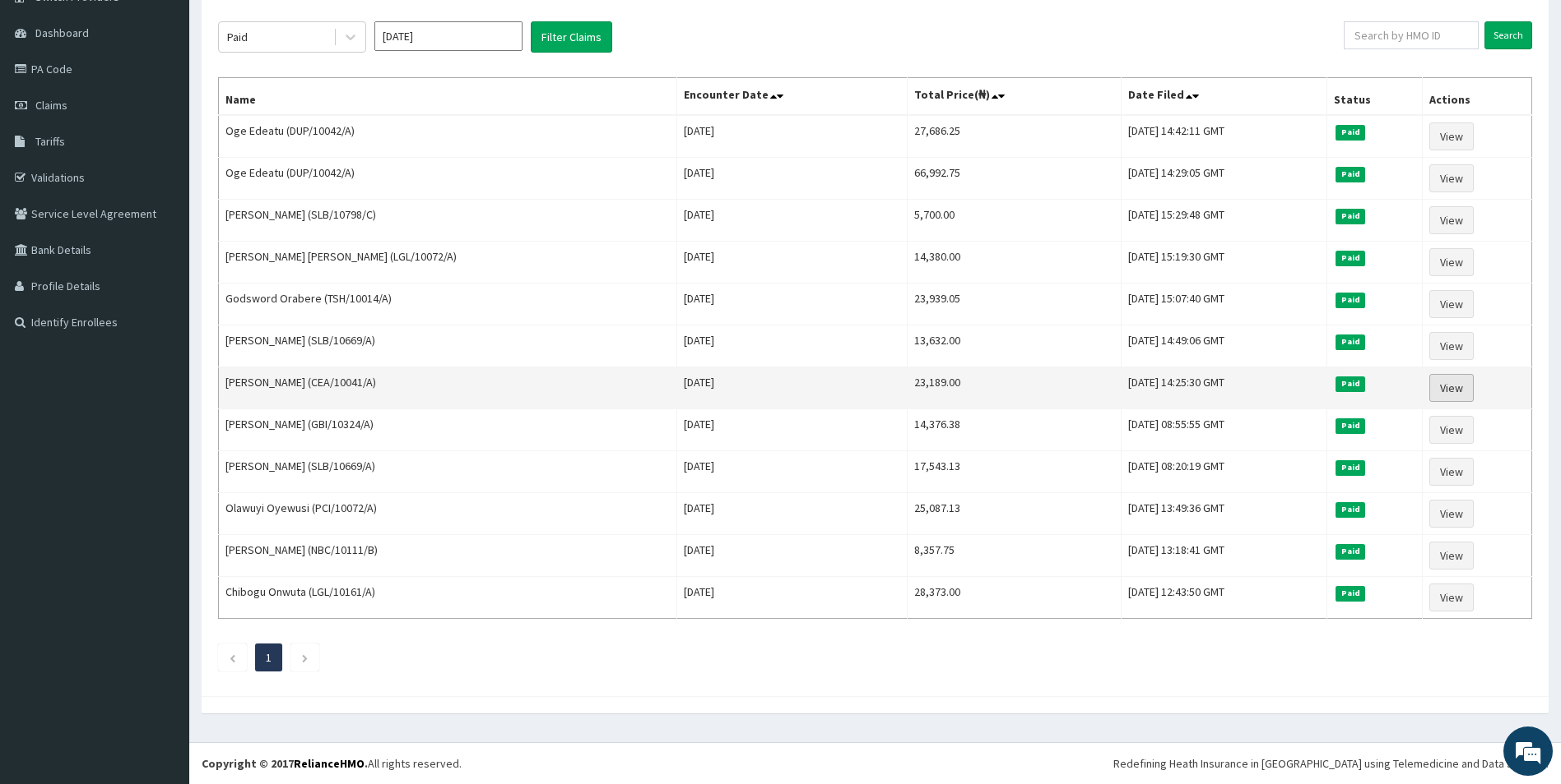
click at [1457, 391] on link "View" at bounding box center [1451, 389] width 45 height 28
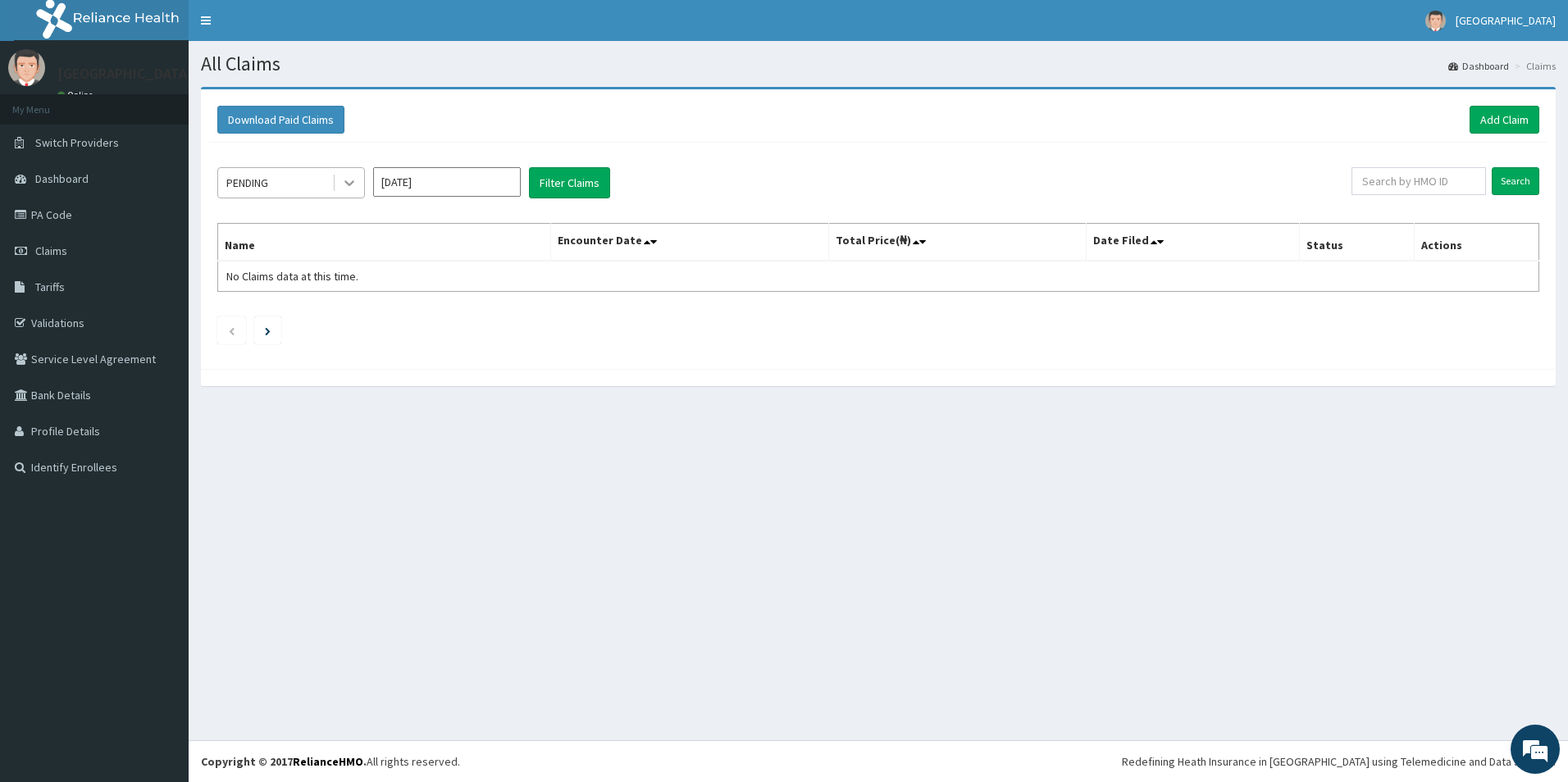
click at [350, 188] on icon at bounding box center [349, 182] width 17 height 17
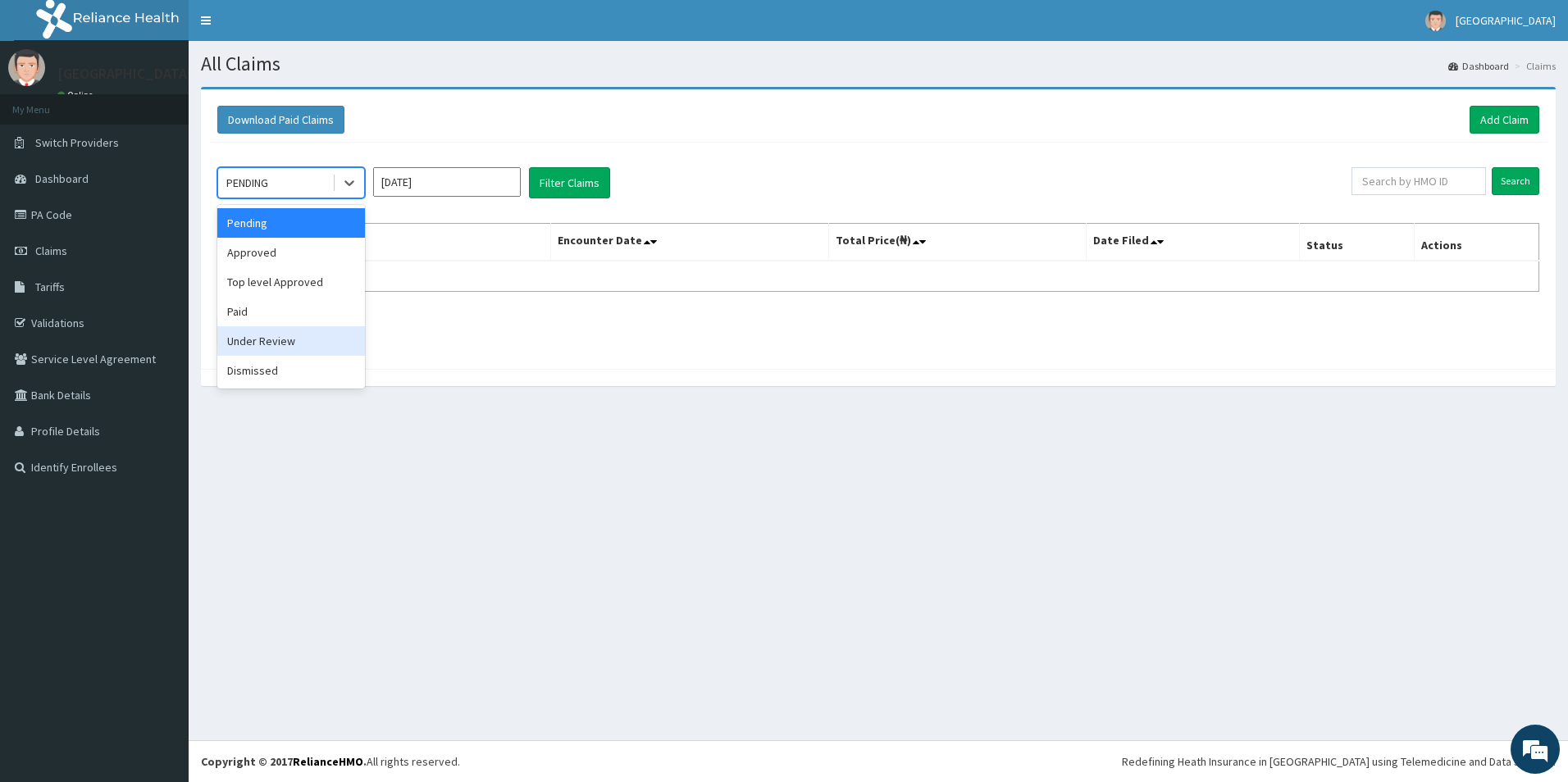
click at [264, 326] on div "Pending Approved Top level Approved Paid Under Review Dismissed" at bounding box center [290, 296] width 148 height 183
click at [264, 321] on div "Paid" at bounding box center [290, 312] width 148 height 30
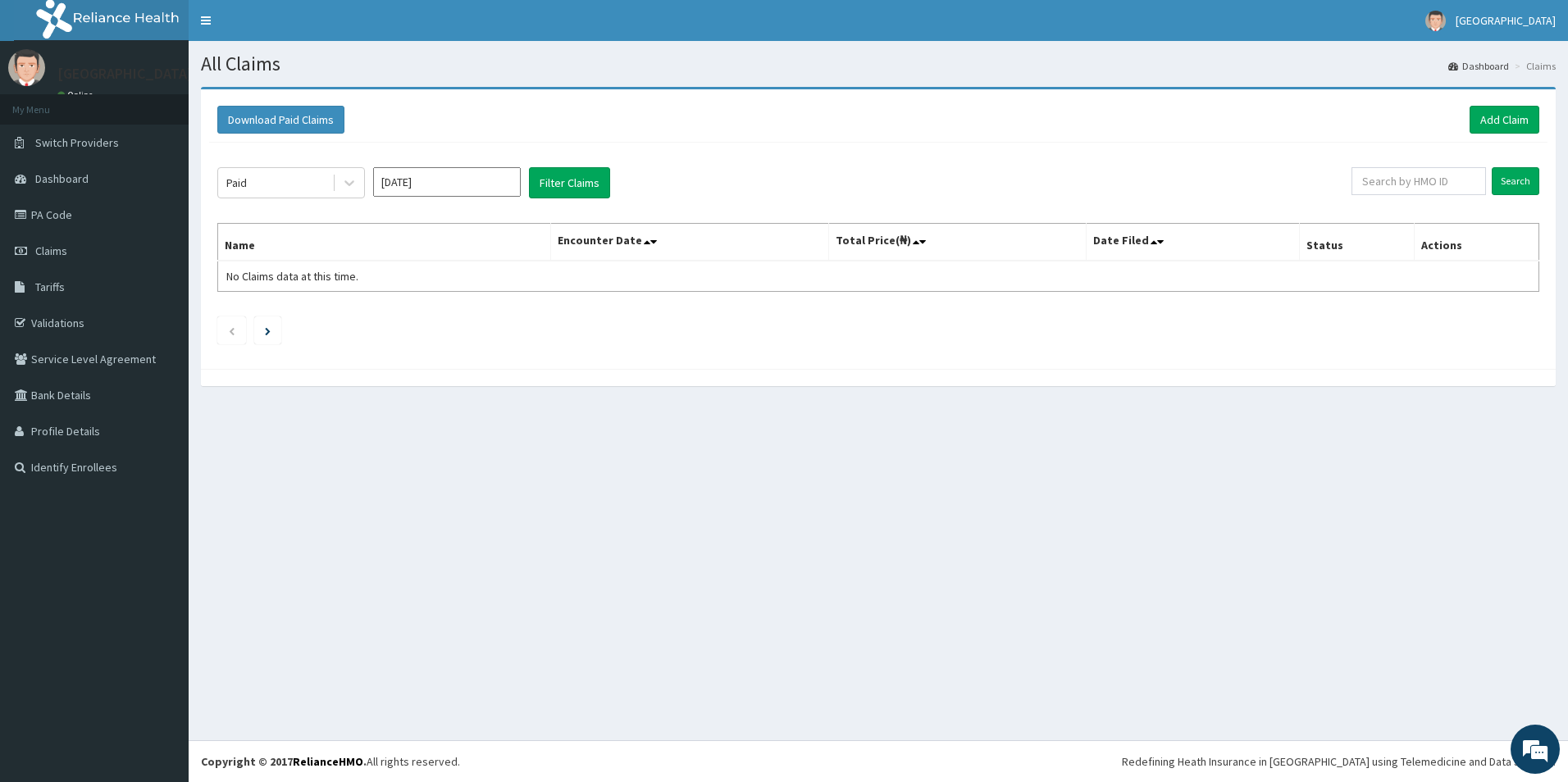
drag, startPoint x: 390, startPoint y: 383, endPoint x: 427, endPoint y: 306, distance: 85.4
click at [412, 187] on input "[DATE]" at bounding box center [447, 182] width 148 height 30
click at [454, 187] on input "[DATE]" at bounding box center [447, 182] width 148 height 30
click at [438, 260] on div "Feb" at bounding box center [446, 251] width 33 height 31
type input "Feb 2025"
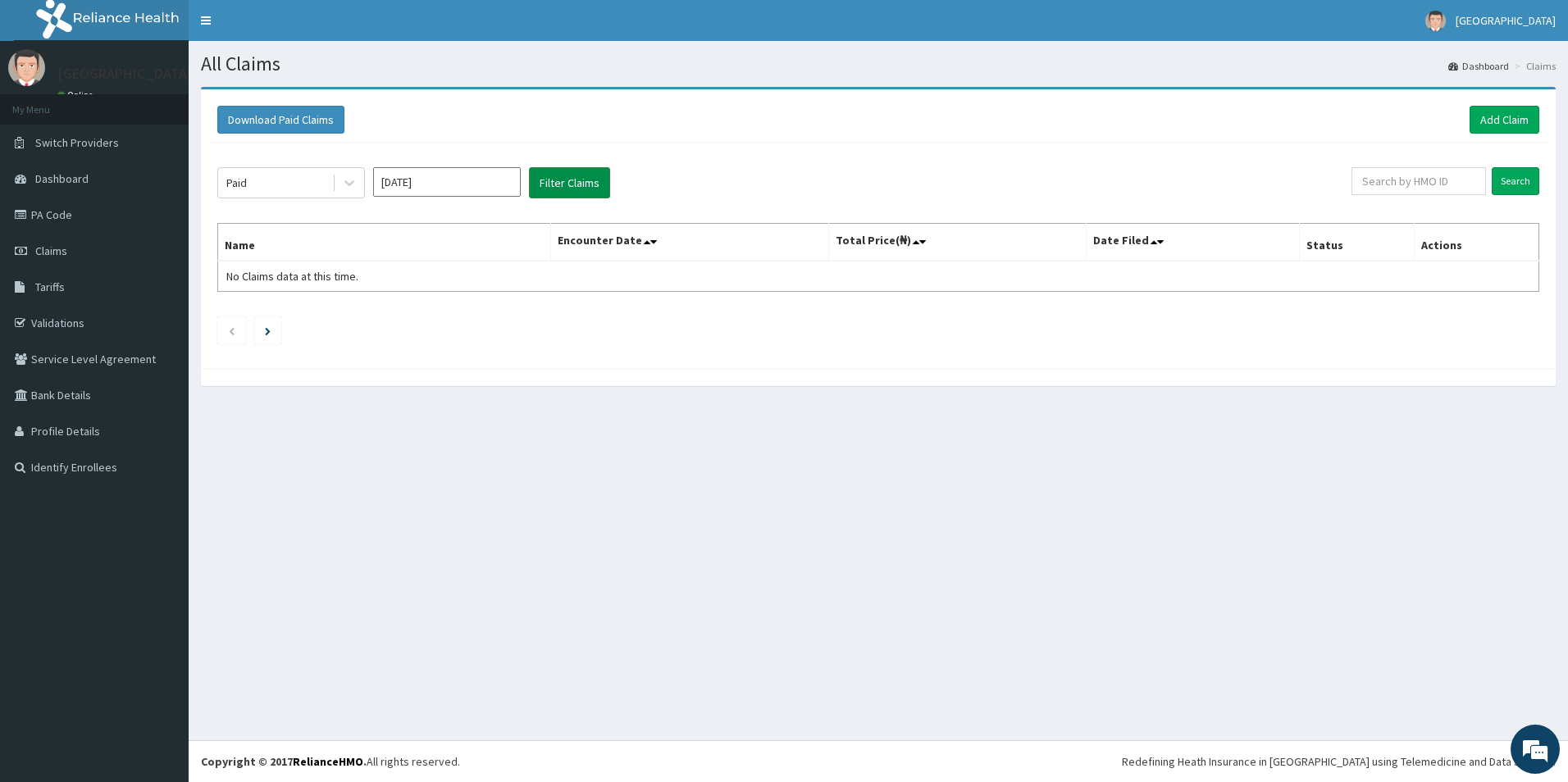
click at [556, 184] on button "Filter Claims" at bounding box center [570, 182] width 81 height 31
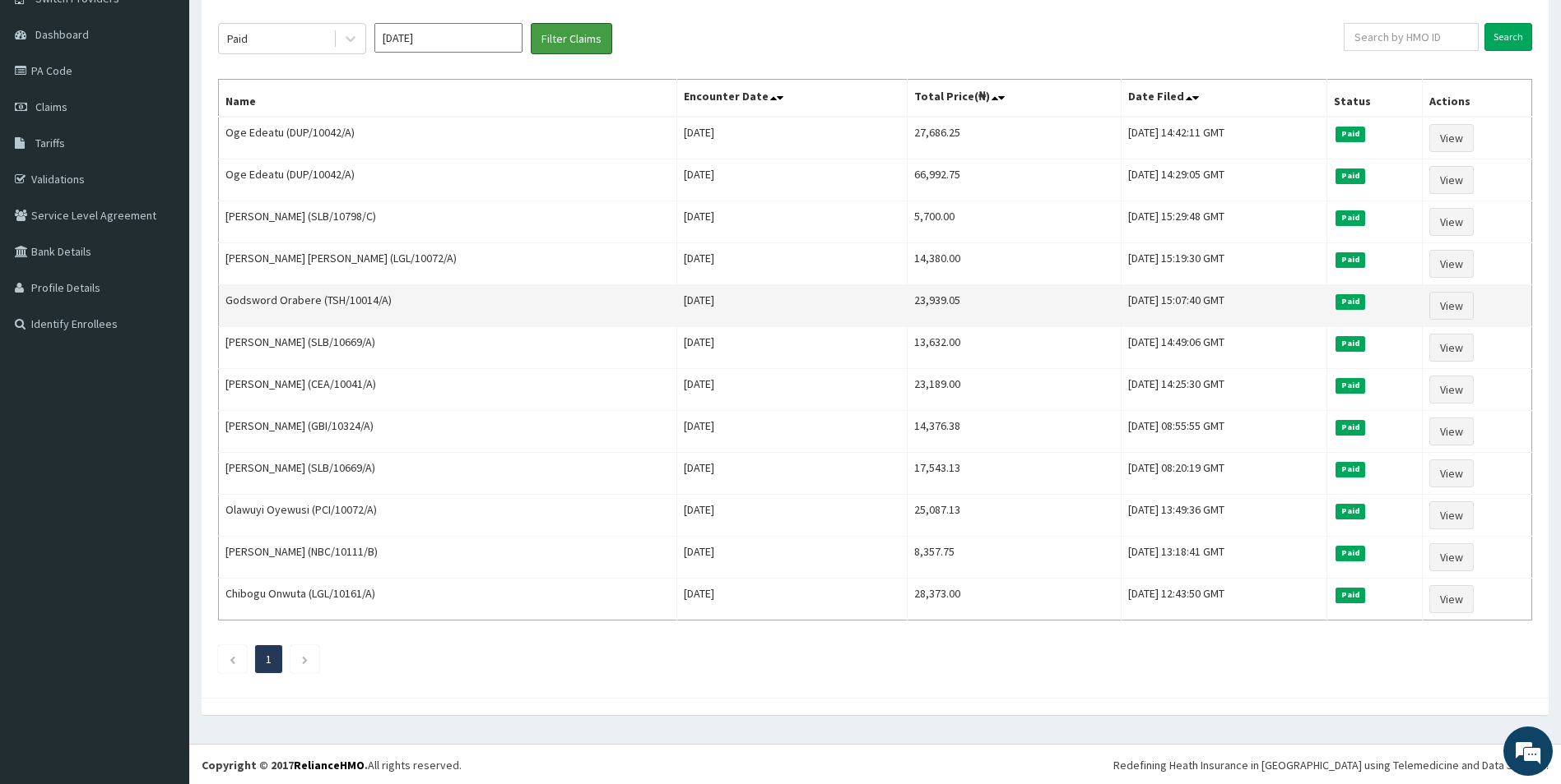
scroll to position [146, 0]
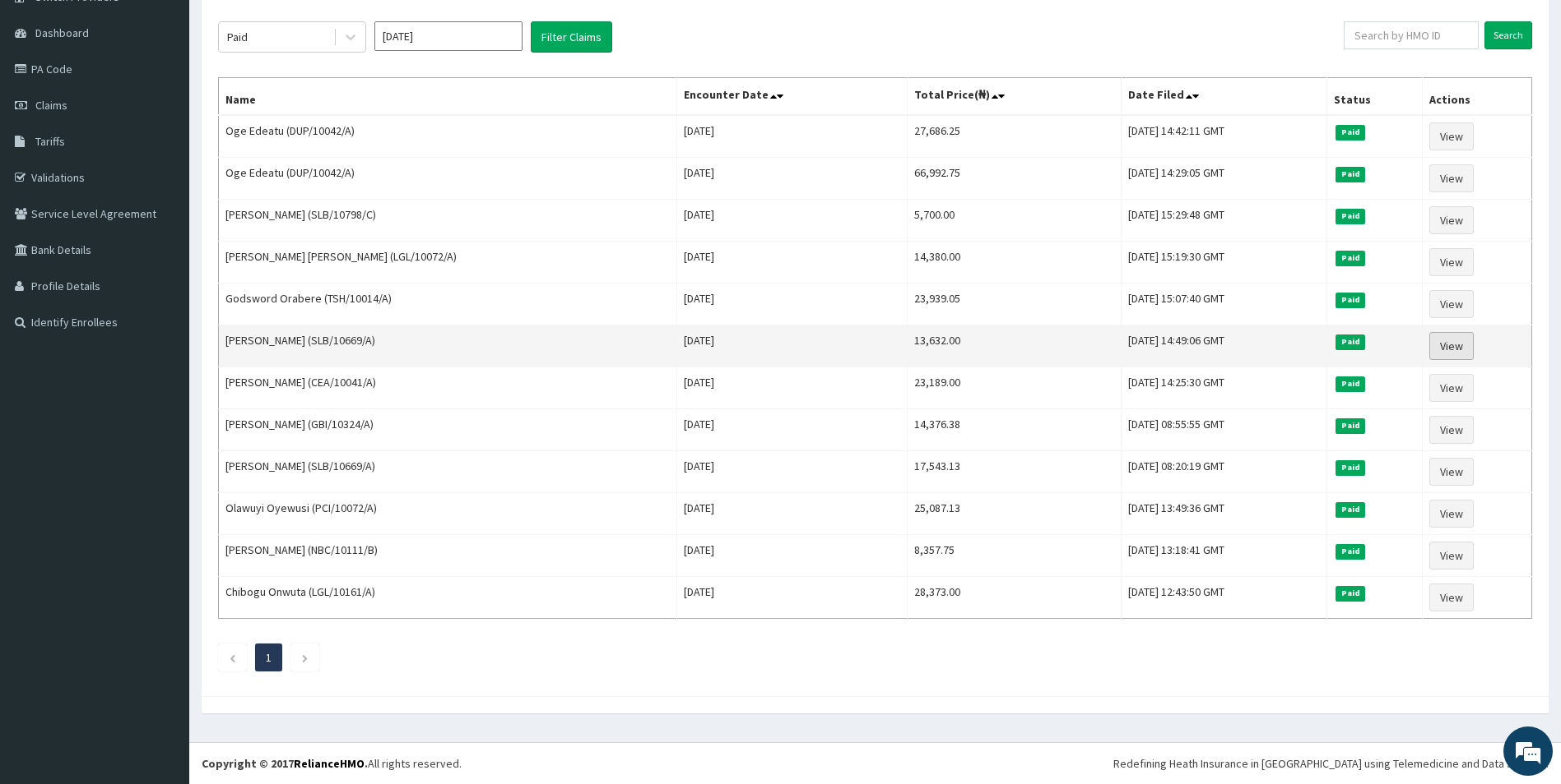
click at [1449, 354] on link "View" at bounding box center [1451, 346] width 45 height 28
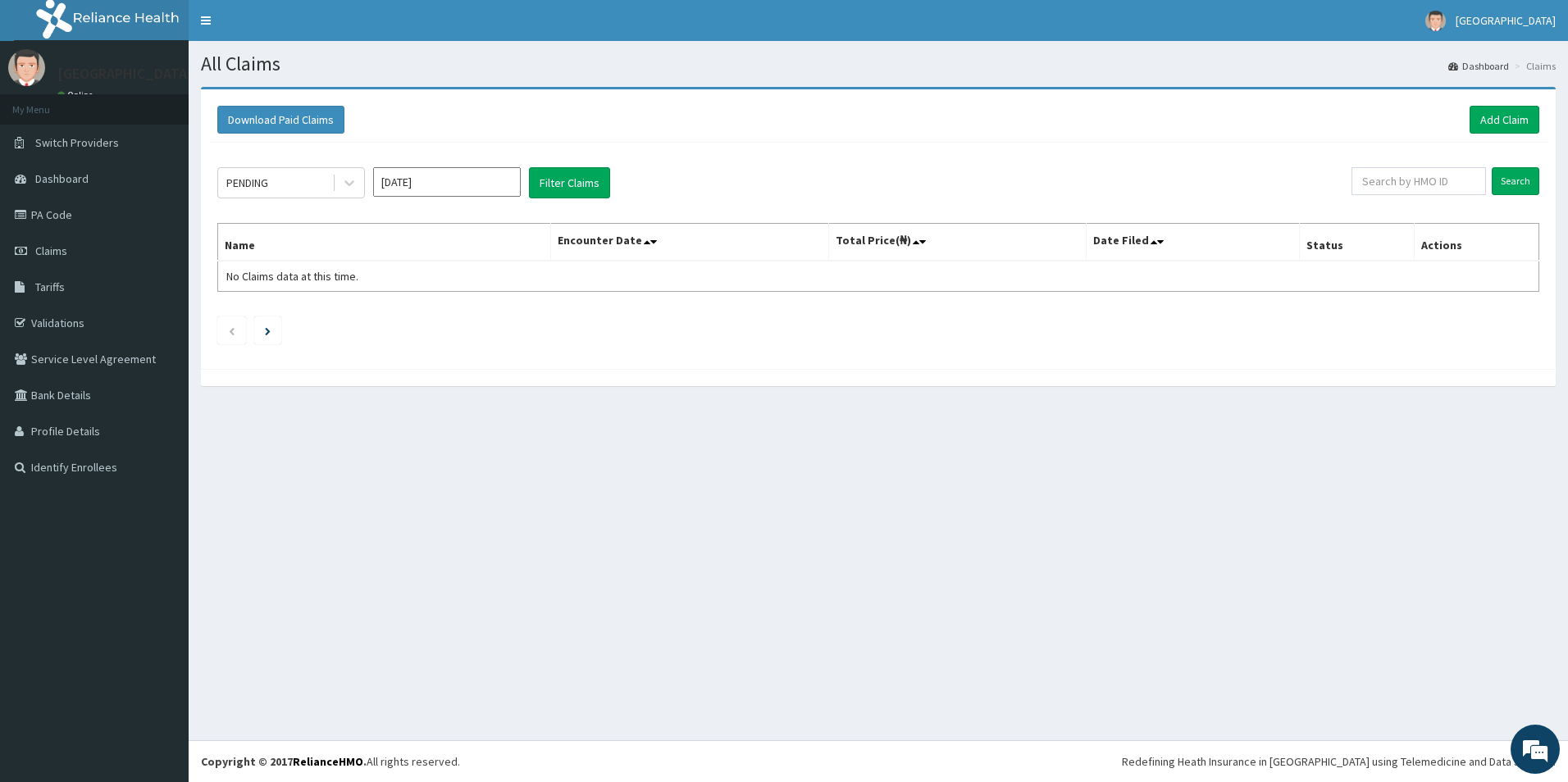
click at [455, 193] on input "[DATE]" at bounding box center [447, 182] width 148 height 30
click at [432, 264] on div "Feb" at bounding box center [446, 251] width 33 height 31
type input "[DATE]"
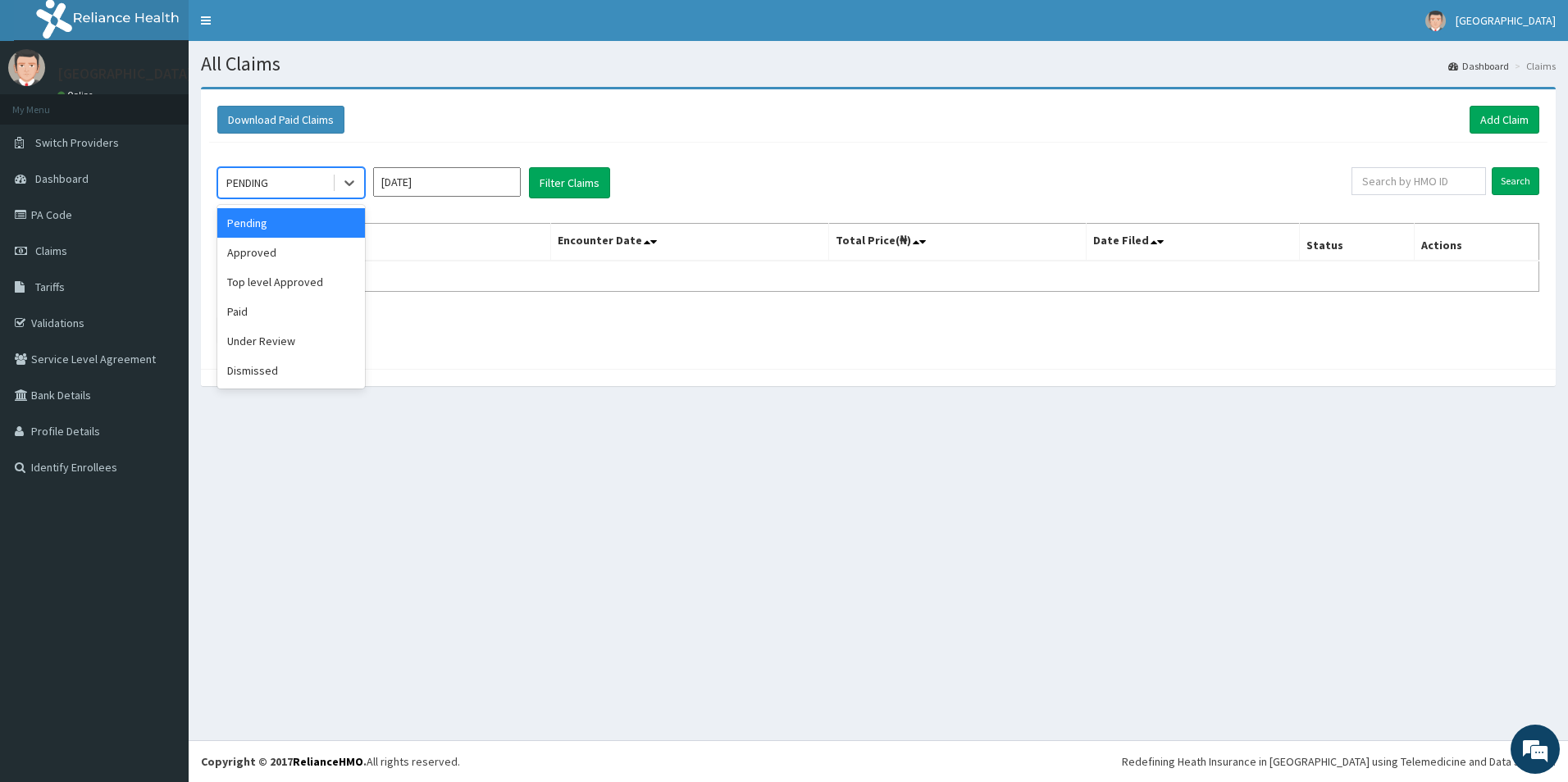
click at [321, 180] on div "PENDING" at bounding box center [275, 182] width 114 height 26
click at [280, 317] on div "Paid" at bounding box center [290, 312] width 148 height 30
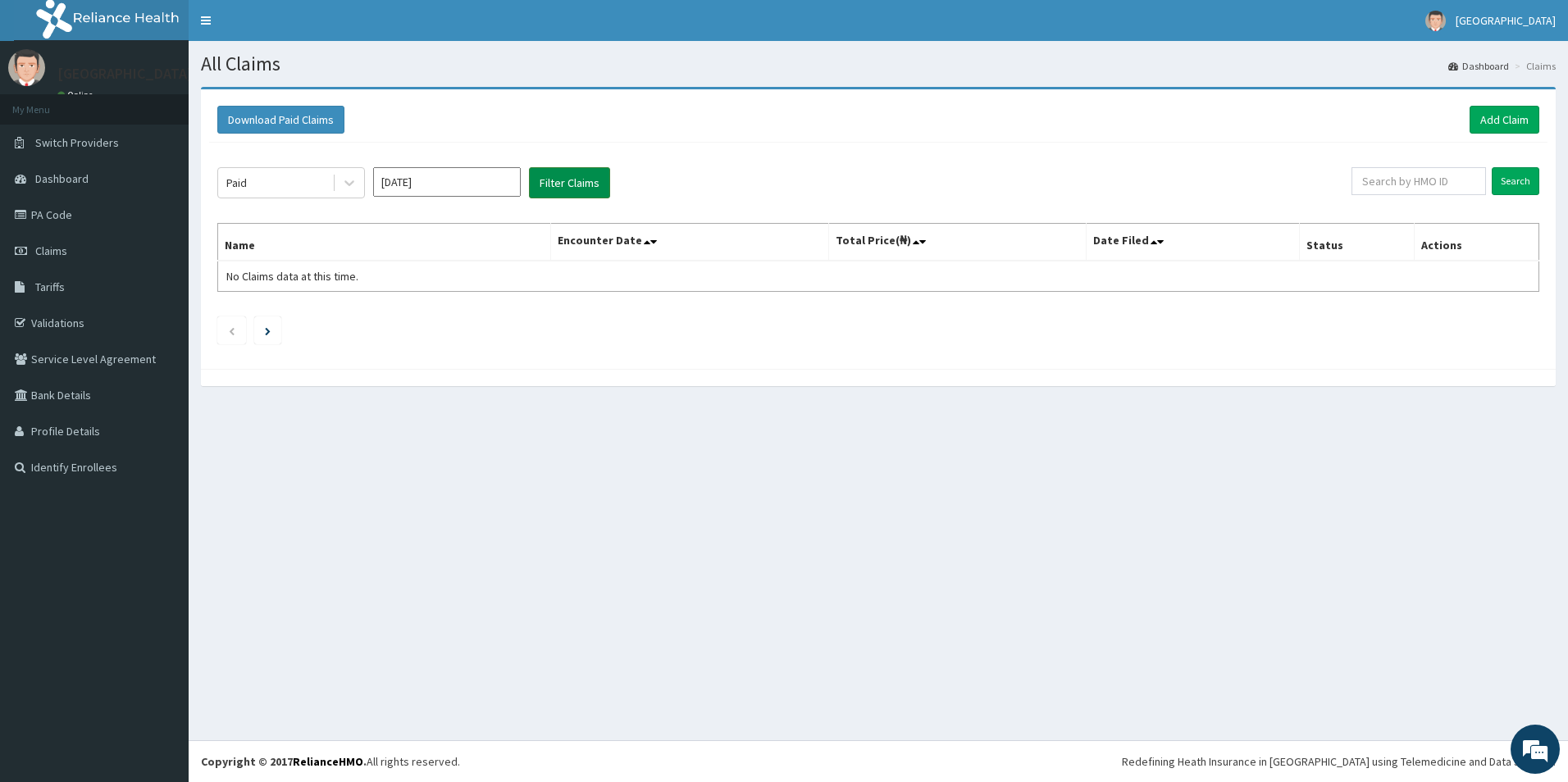
click at [588, 184] on button "Filter Claims" at bounding box center [570, 182] width 81 height 31
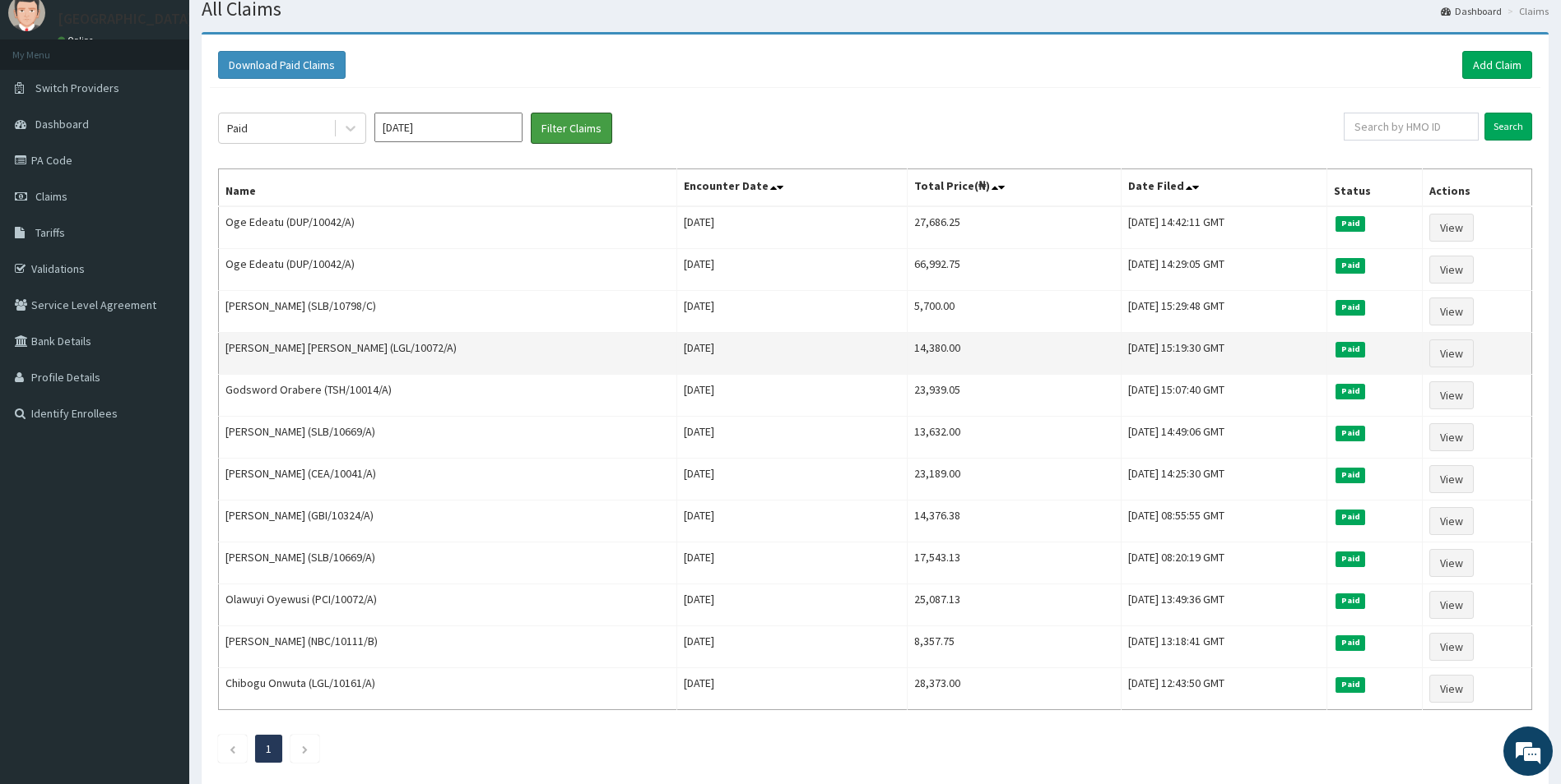
scroll to position [82, 0]
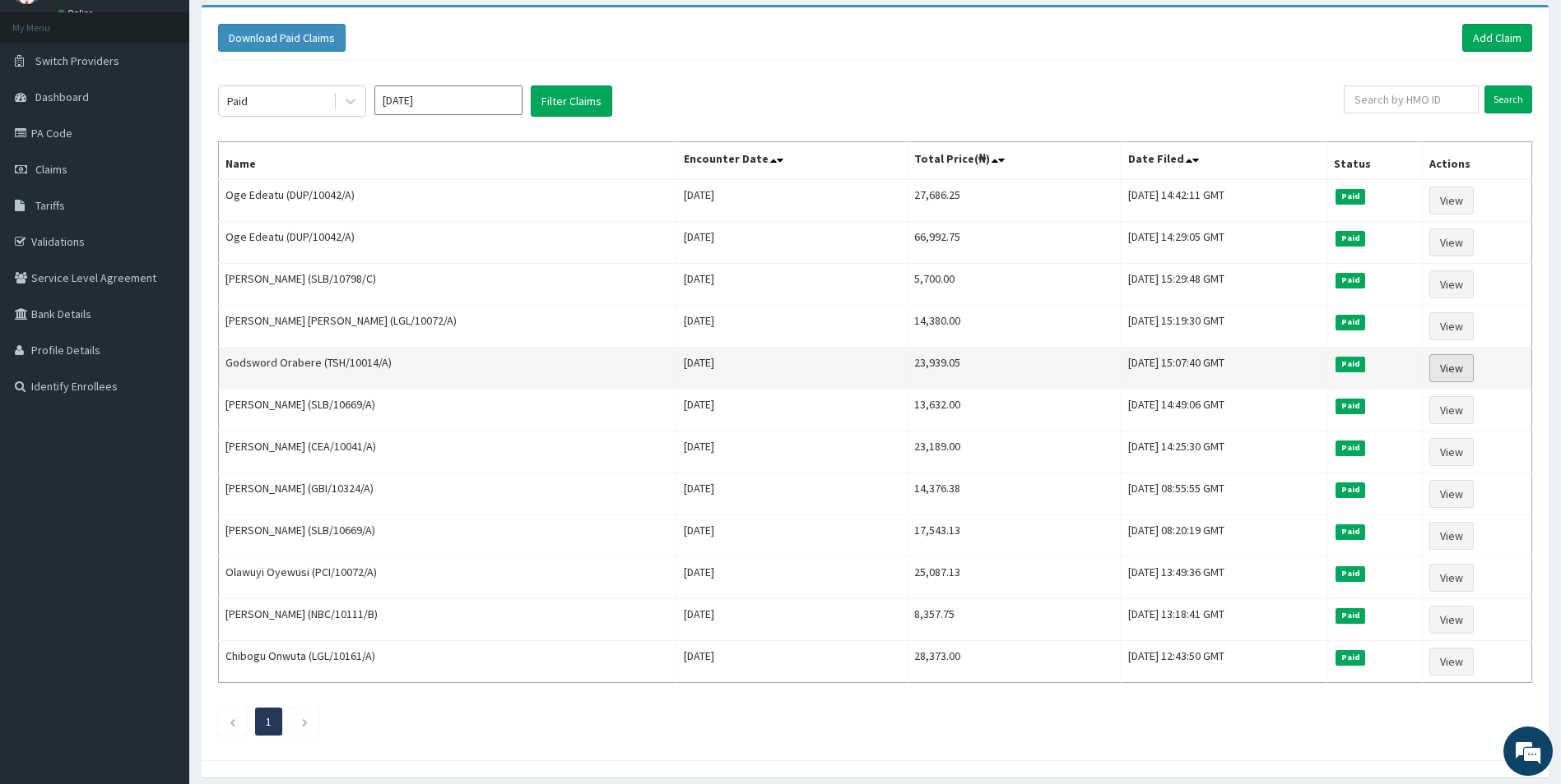
click at [1453, 372] on link "View" at bounding box center [1451, 369] width 45 height 28
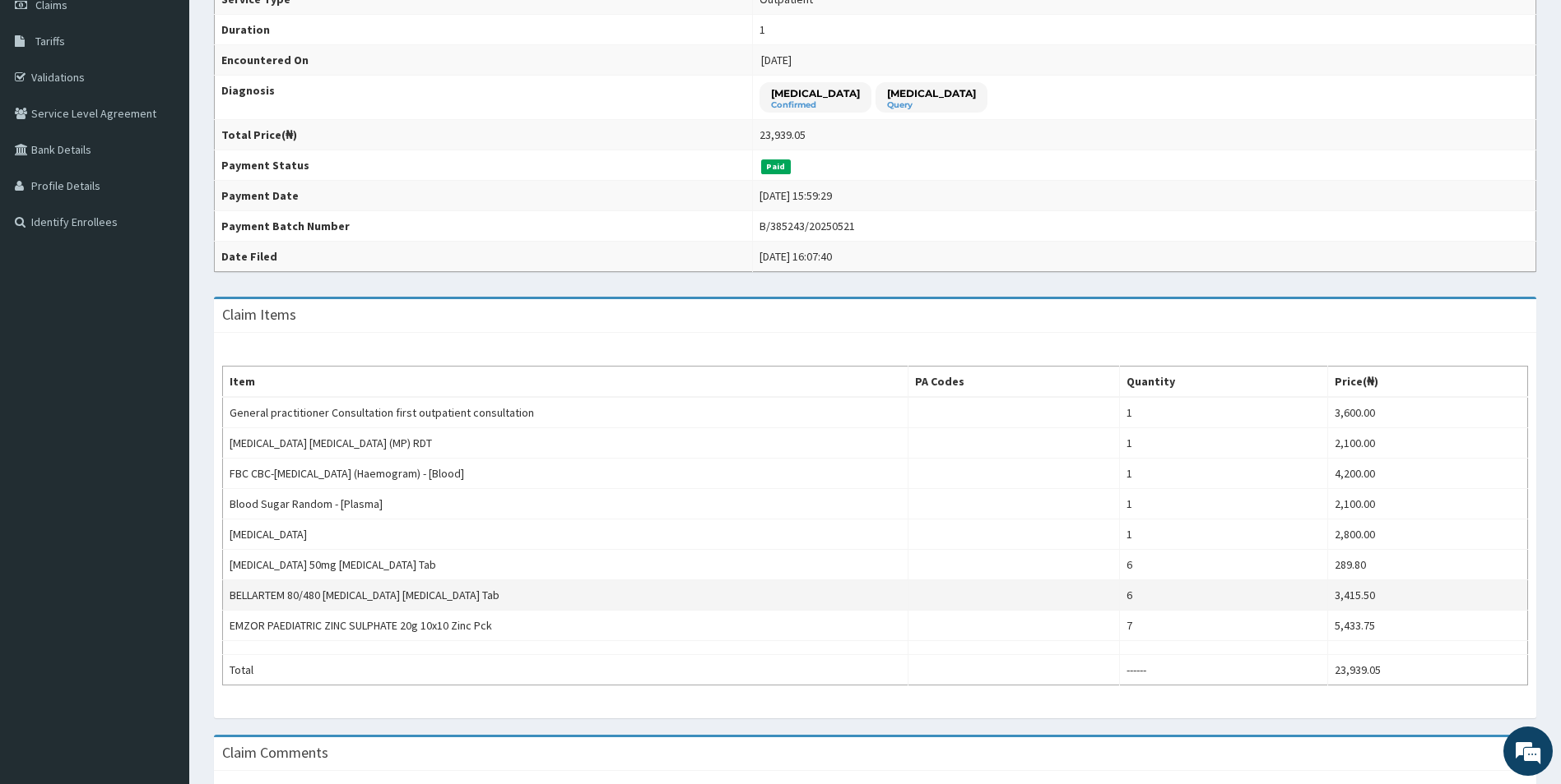
scroll to position [411, 0]
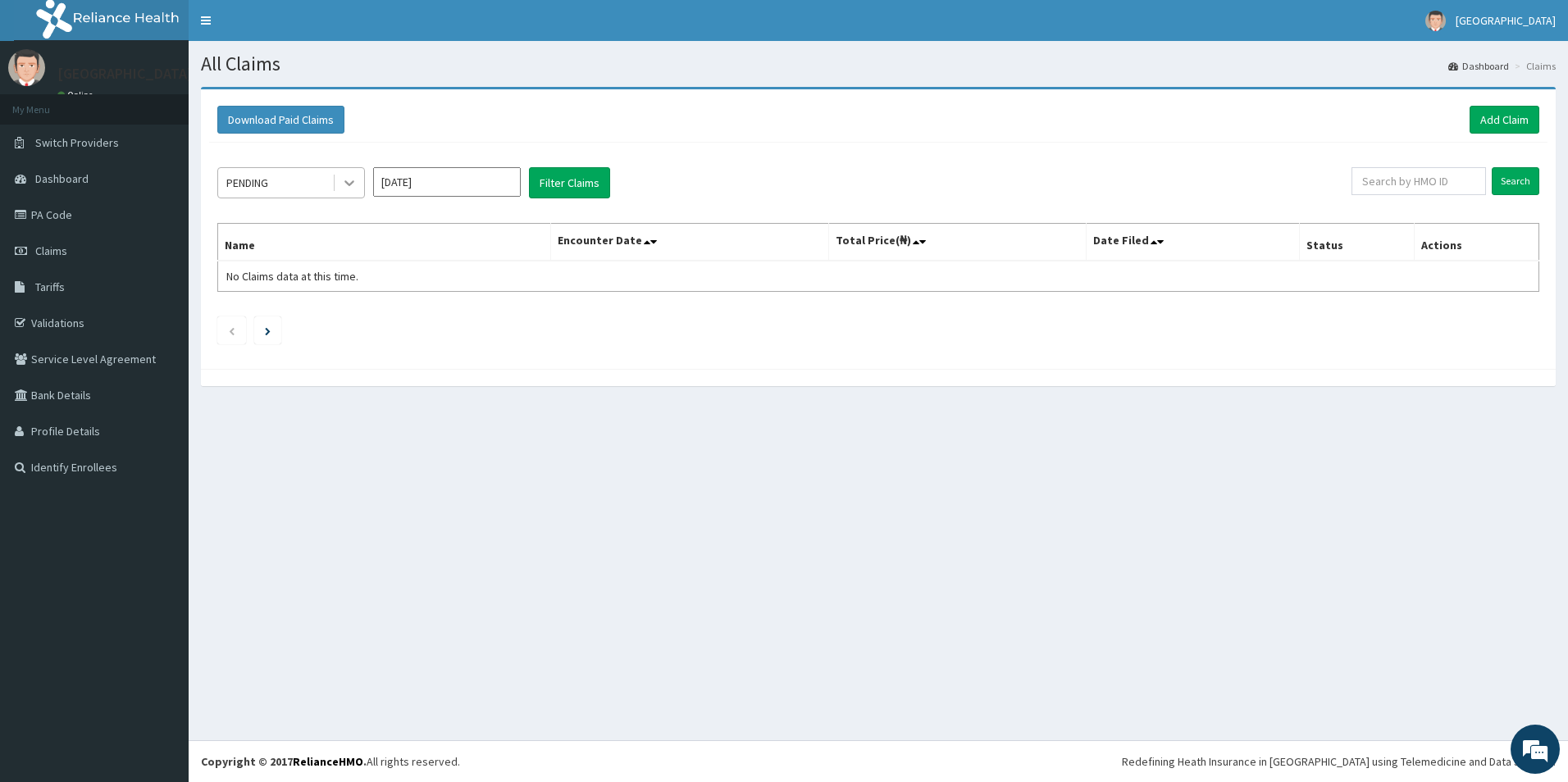
click at [337, 192] on div at bounding box center [350, 183] width 30 height 30
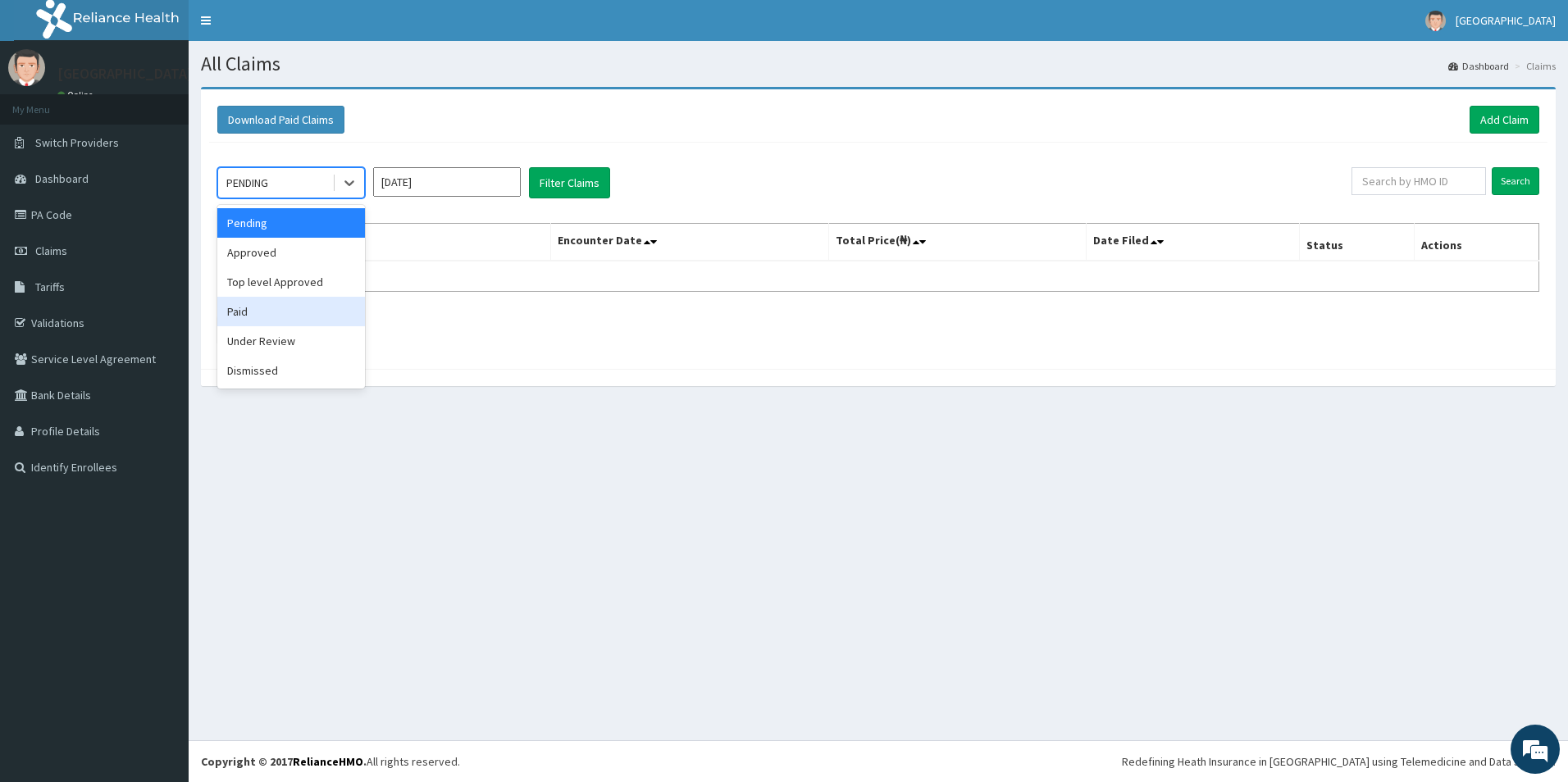
click at [281, 309] on div "Paid" at bounding box center [290, 312] width 148 height 30
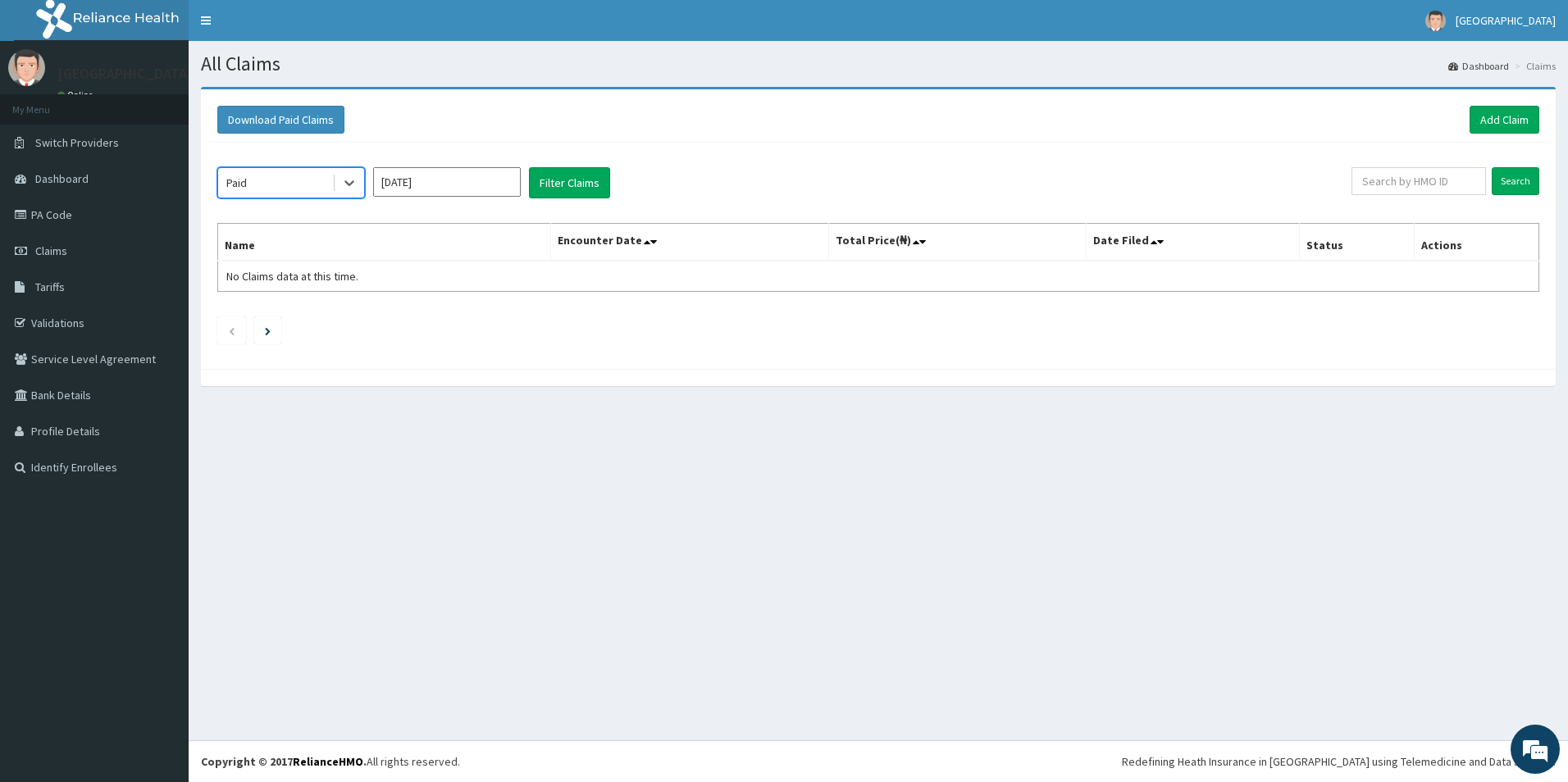
click at [509, 188] on input "Sep 2025" at bounding box center [447, 182] width 148 height 30
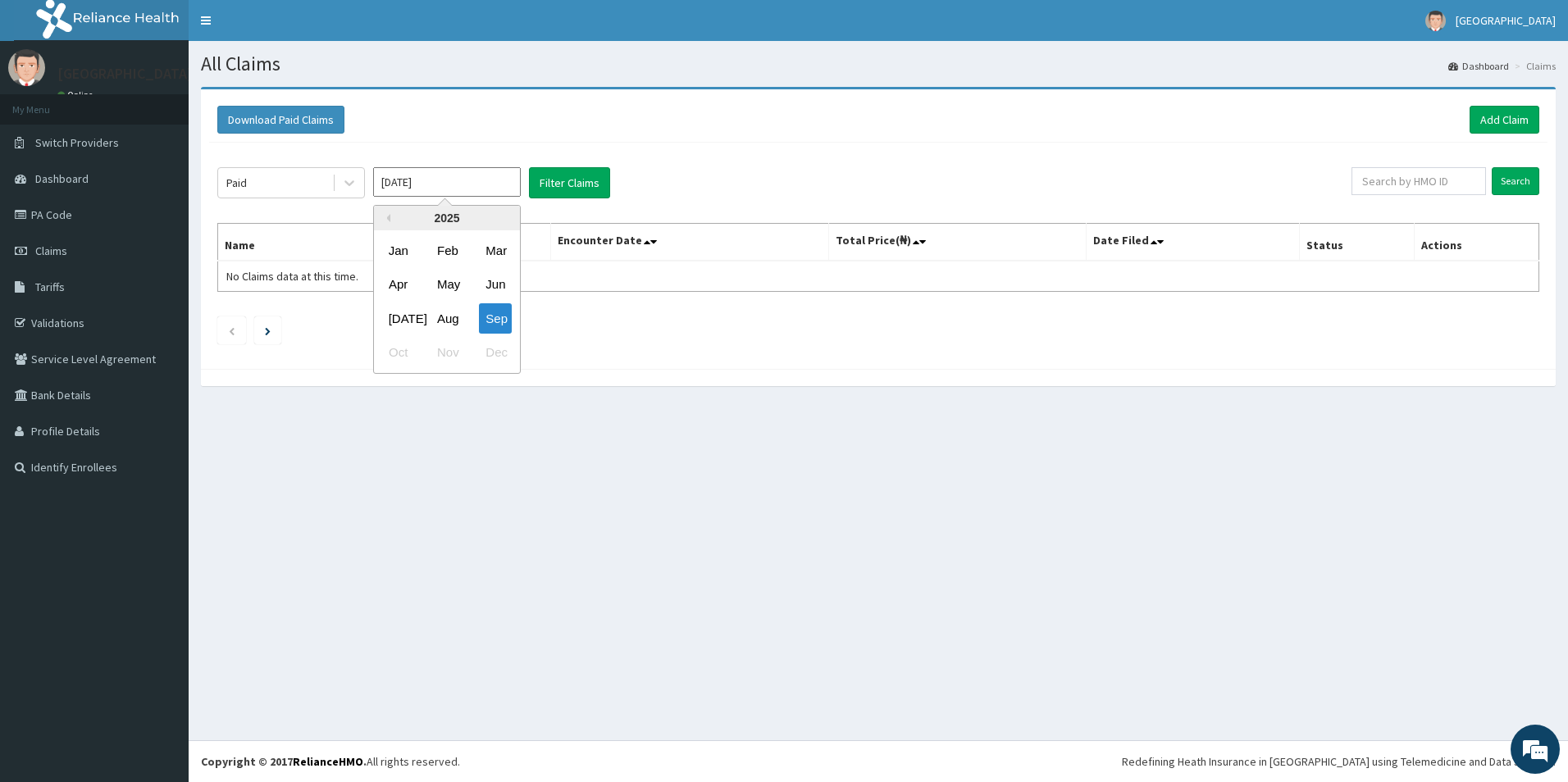
drag, startPoint x: 463, startPoint y: 260, endPoint x: 528, endPoint y: 200, distance: 88.5
click at [463, 257] on div "Feb" at bounding box center [446, 251] width 33 height 31
type input "Feb 2025"
click at [553, 183] on button "Filter Claims" at bounding box center [570, 182] width 81 height 31
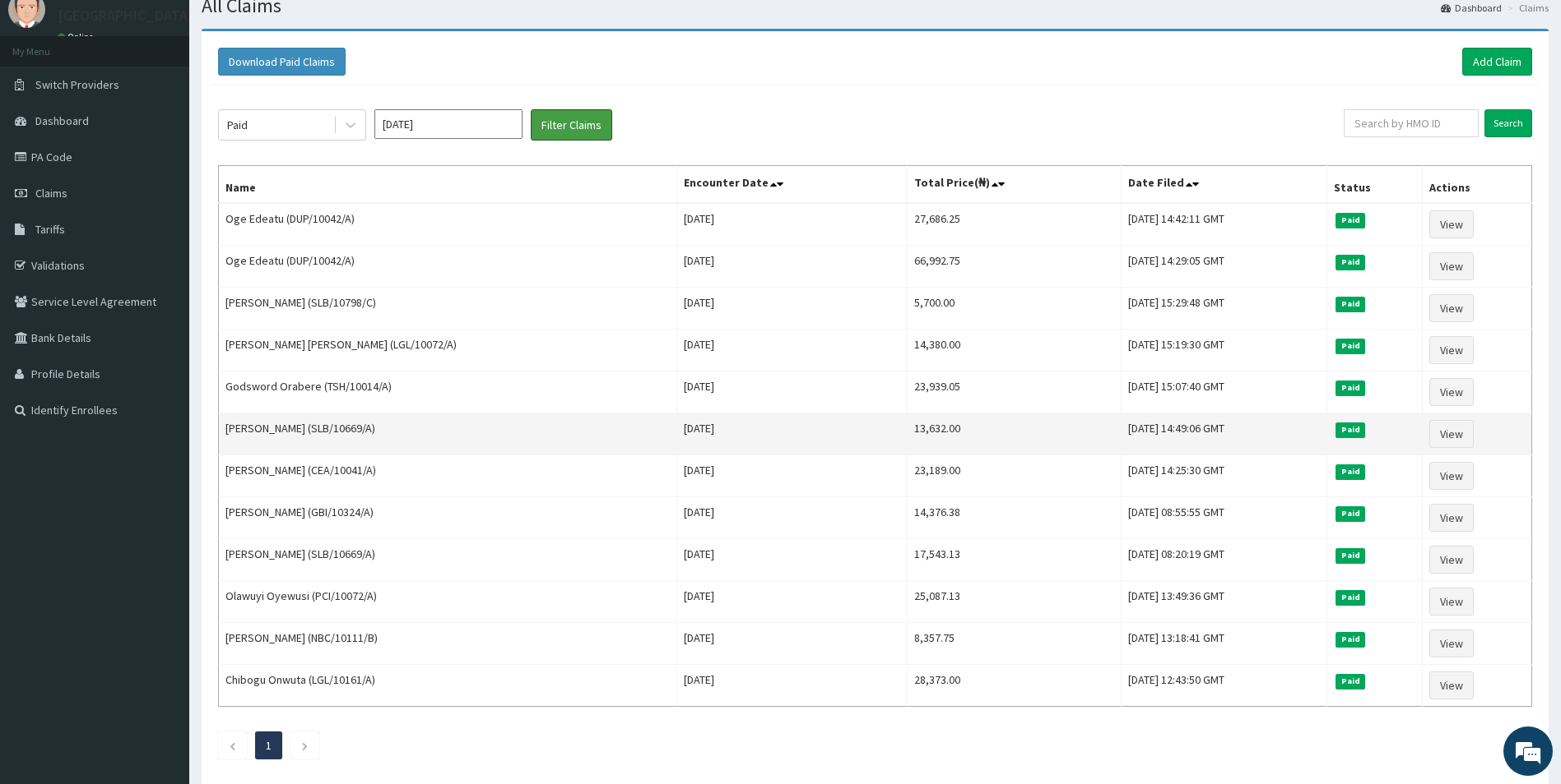
scroll to position [82, 0]
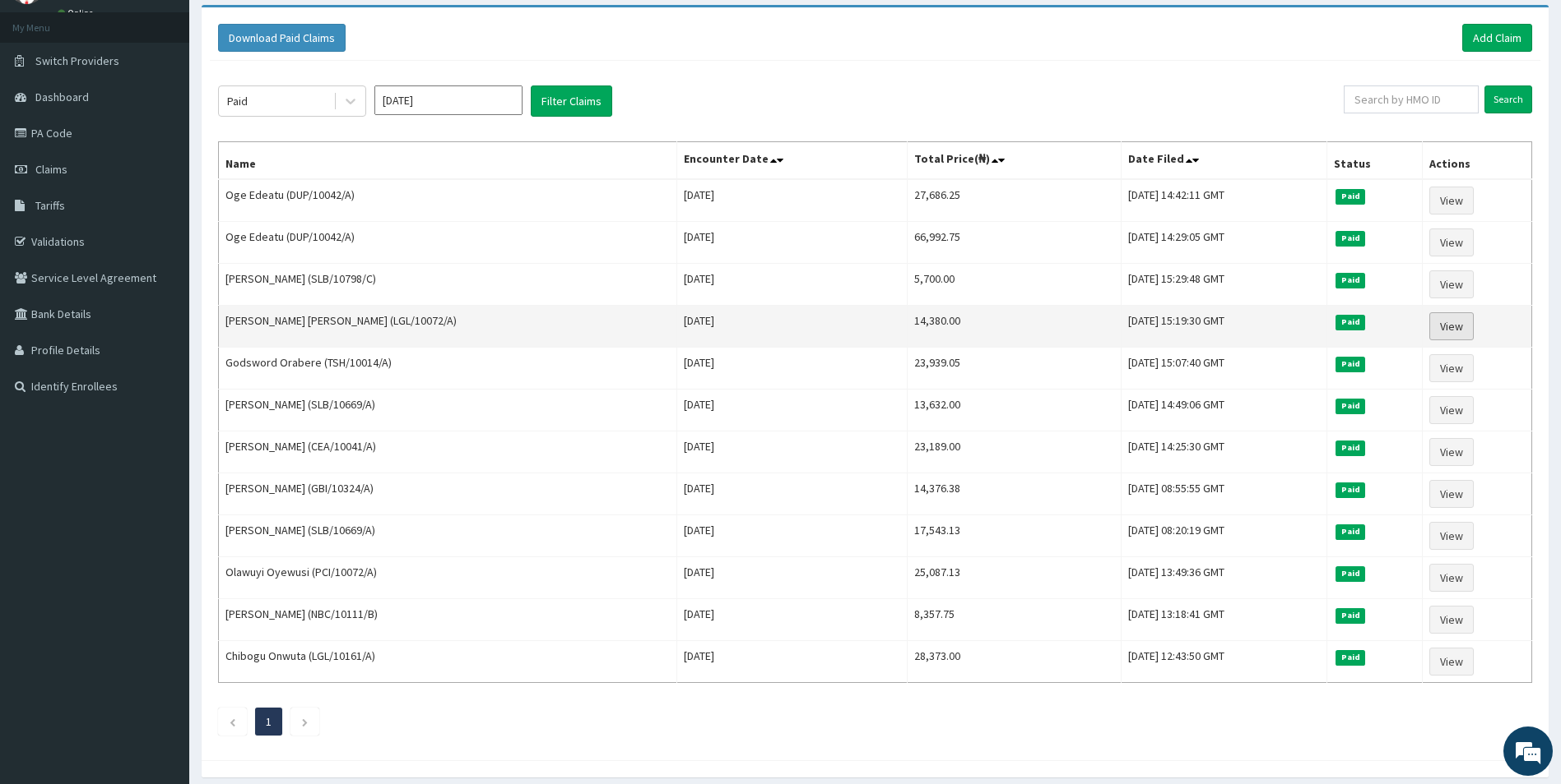
click at [1457, 336] on link "View" at bounding box center [1451, 326] width 45 height 28
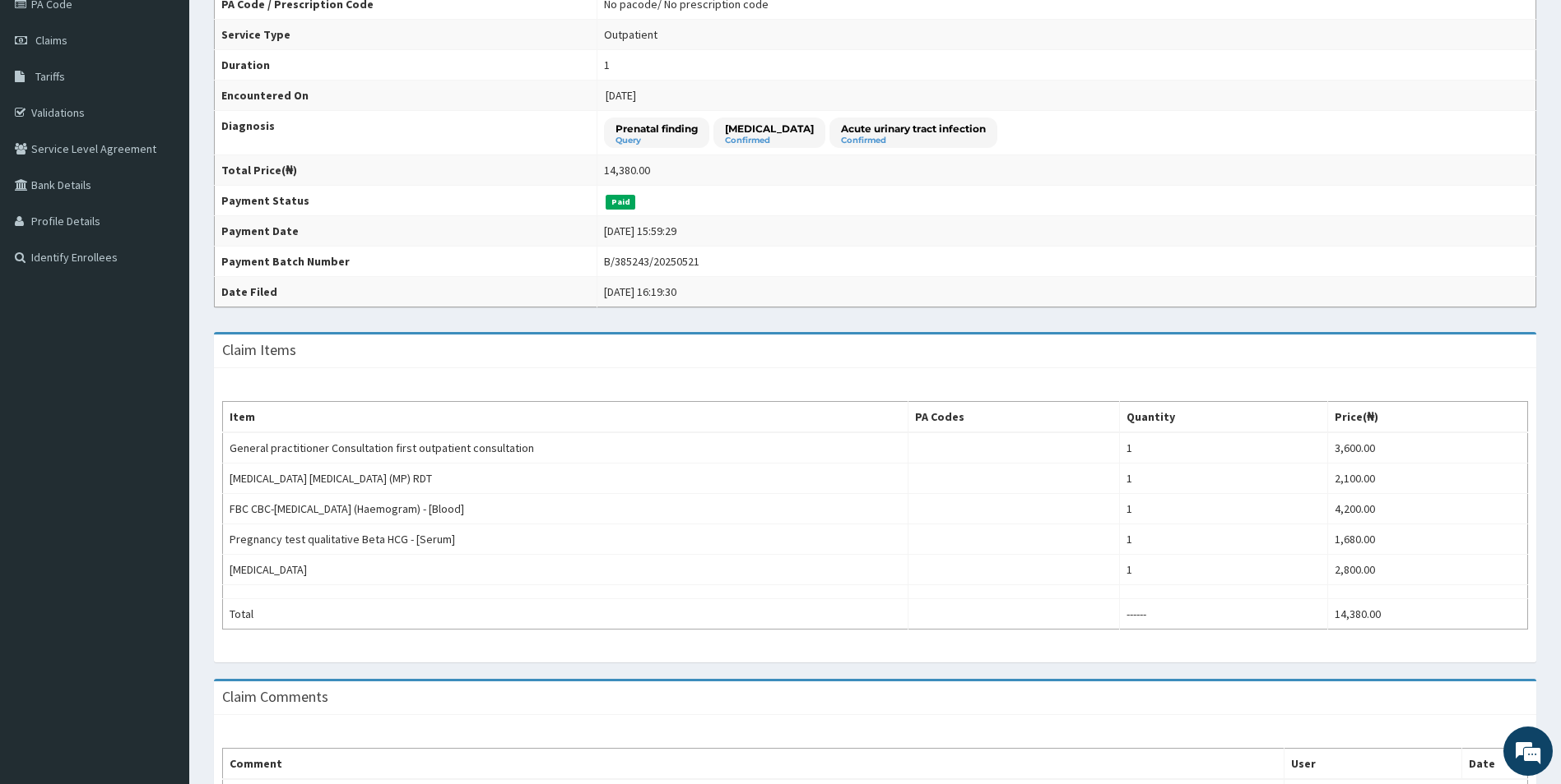
scroll to position [93, 0]
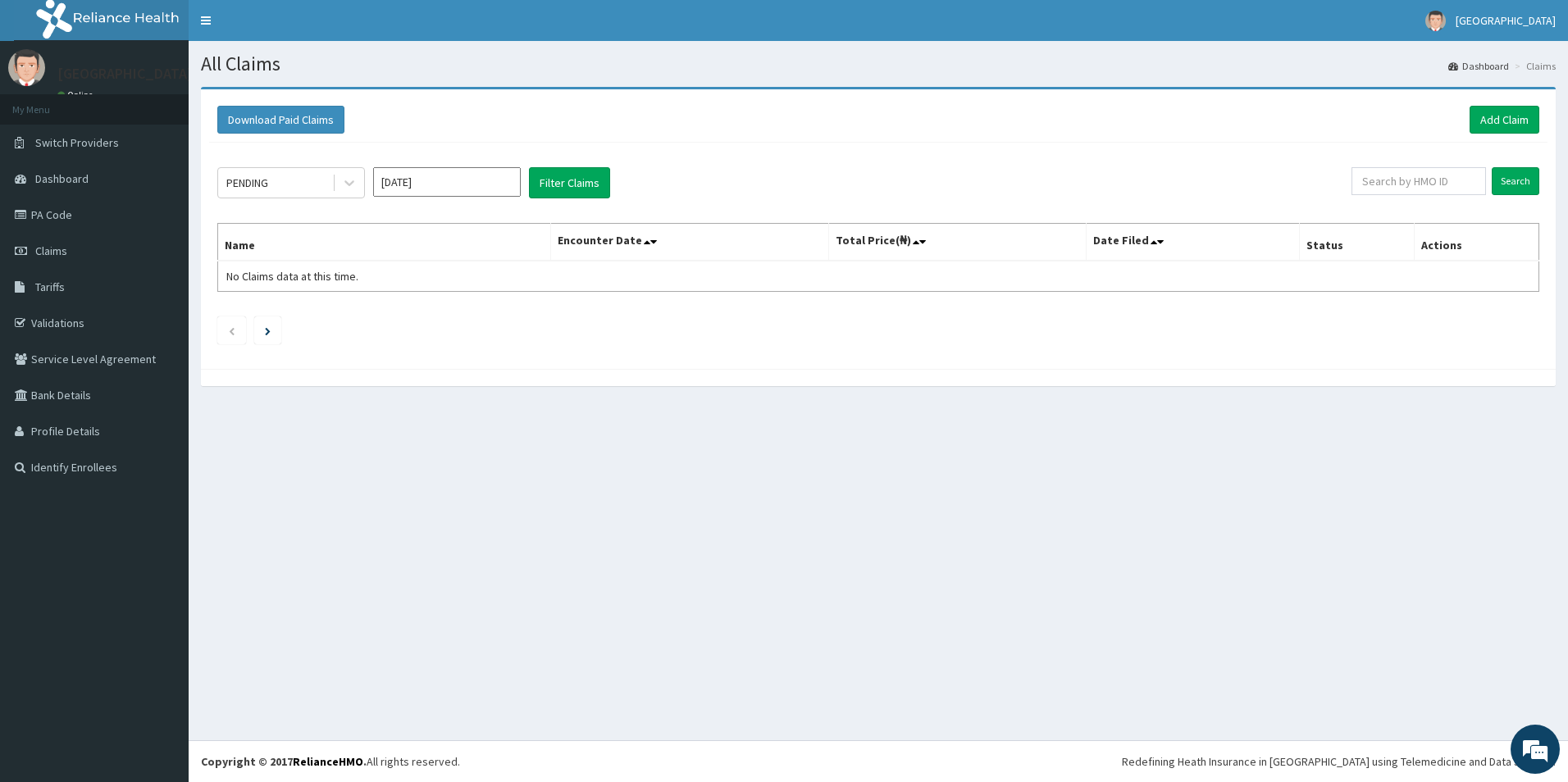
click at [409, 186] on input "Sep 2025" at bounding box center [447, 182] width 148 height 30
click at [435, 255] on div "Feb" at bounding box center [446, 251] width 33 height 31
type input "Feb 2025"
click at [331, 201] on div "PENDING Feb 2025 Filter Claims Search Name Encounter Date Total Price(₦) Date F…" at bounding box center [878, 252] width 1339 height 218
click at [355, 178] on icon at bounding box center [349, 182] width 17 height 17
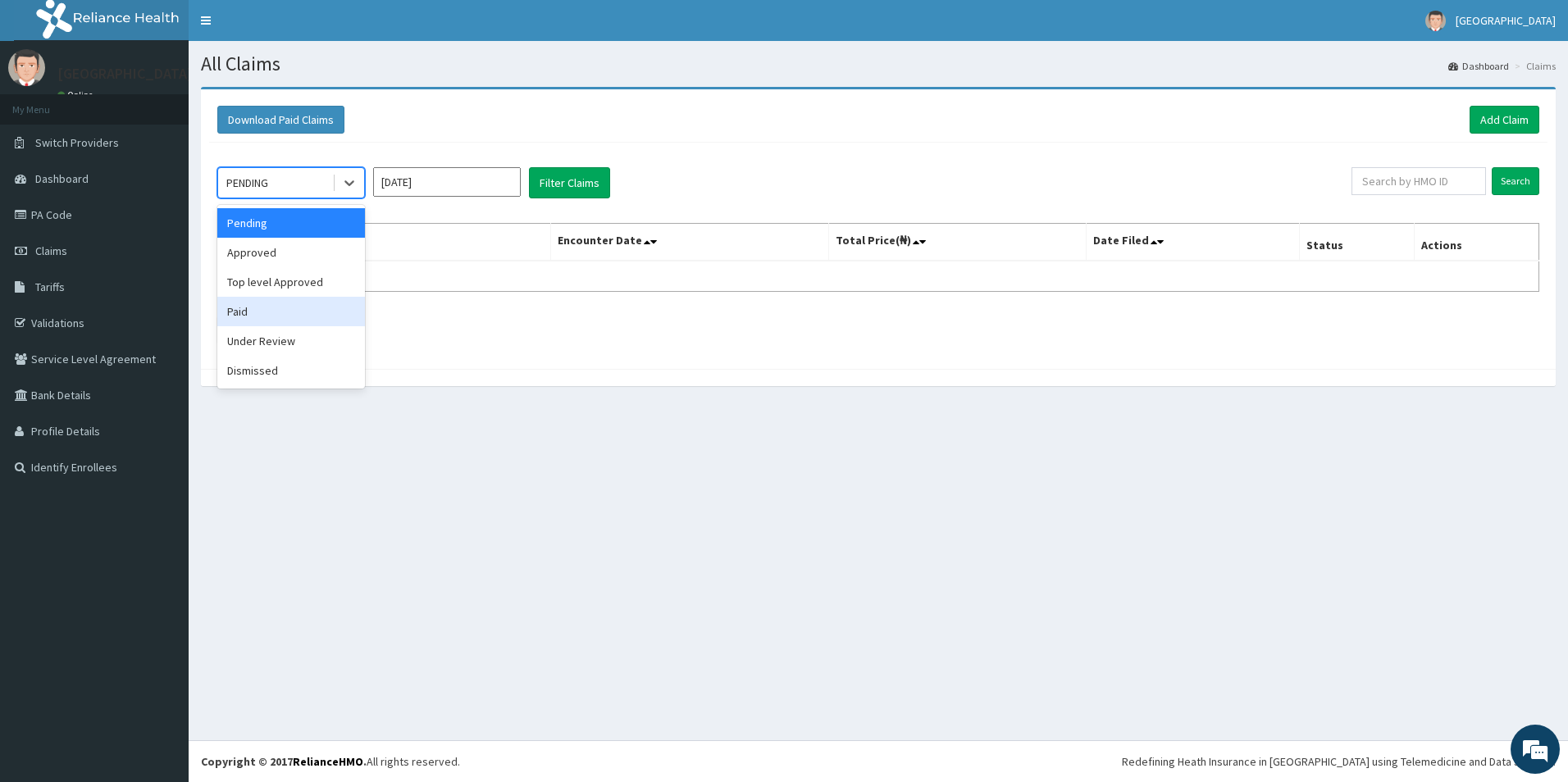
click at [270, 313] on div "Paid" at bounding box center [290, 312] width 148 height 30
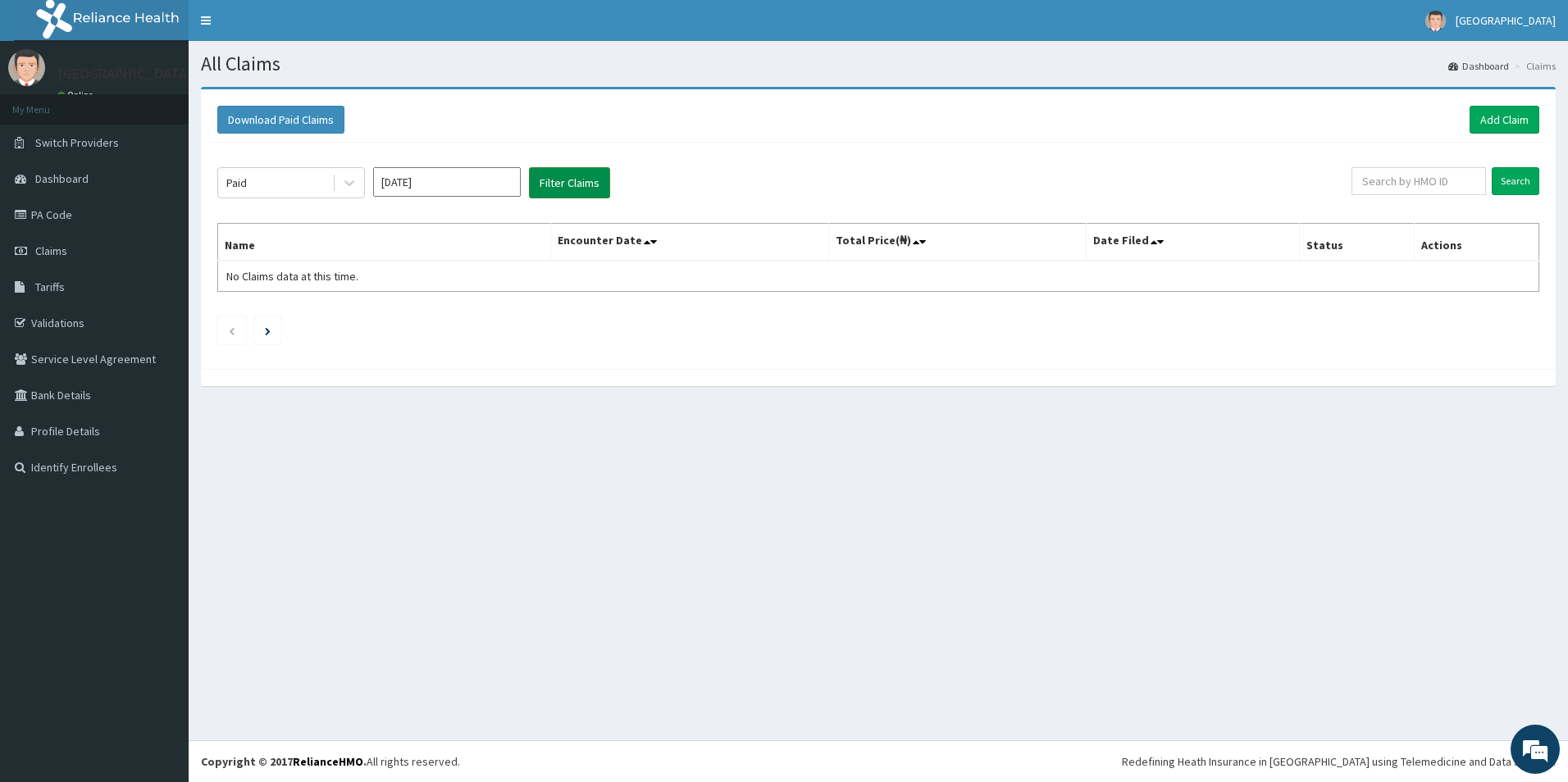
click at [583, 180] on button "Filter Claims" at bounding box center [570, 182] width 81 height 31
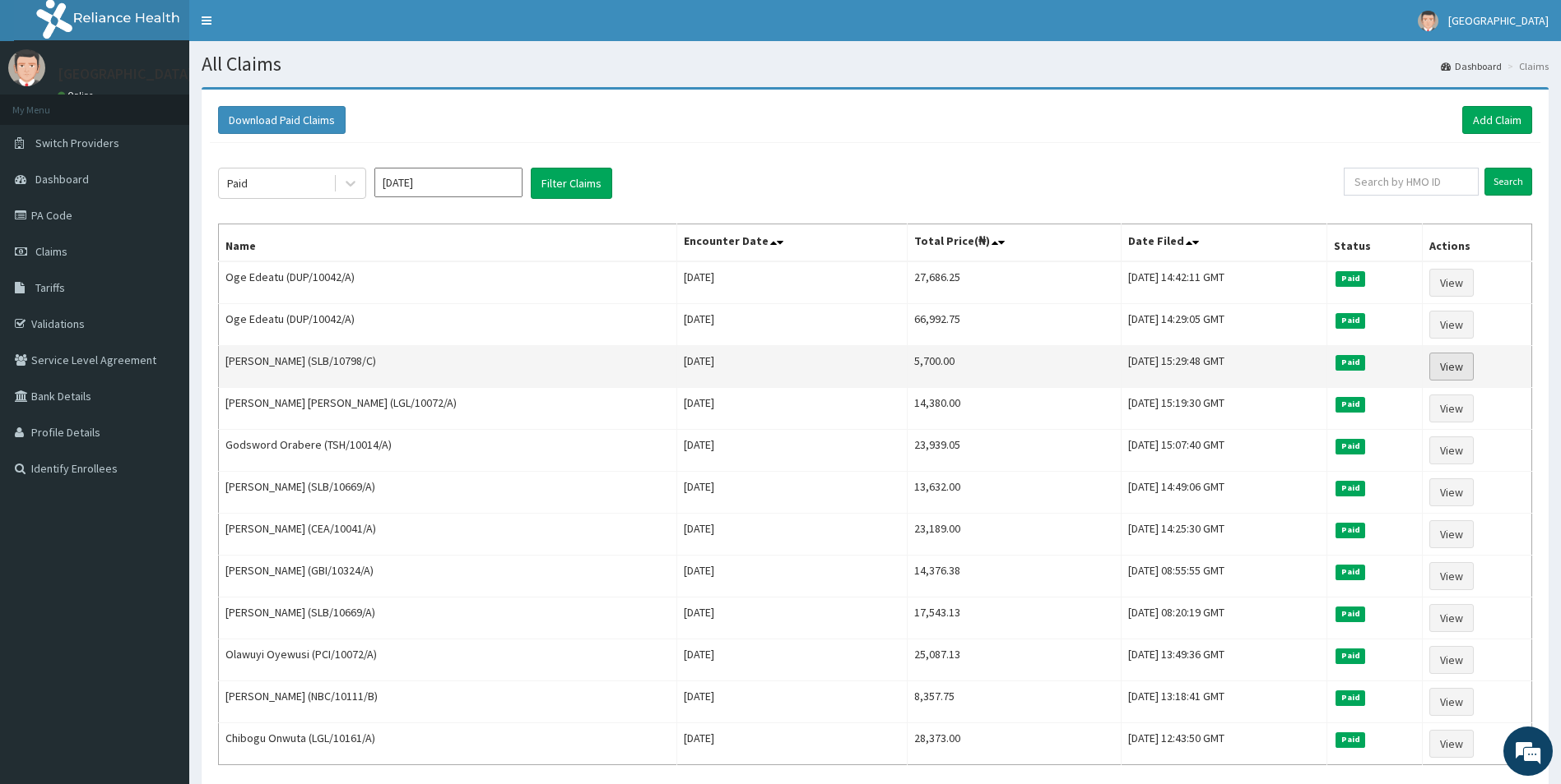
click at [1429, 377] on link "View" at bounding box center [1451, 367] width 45 height 28
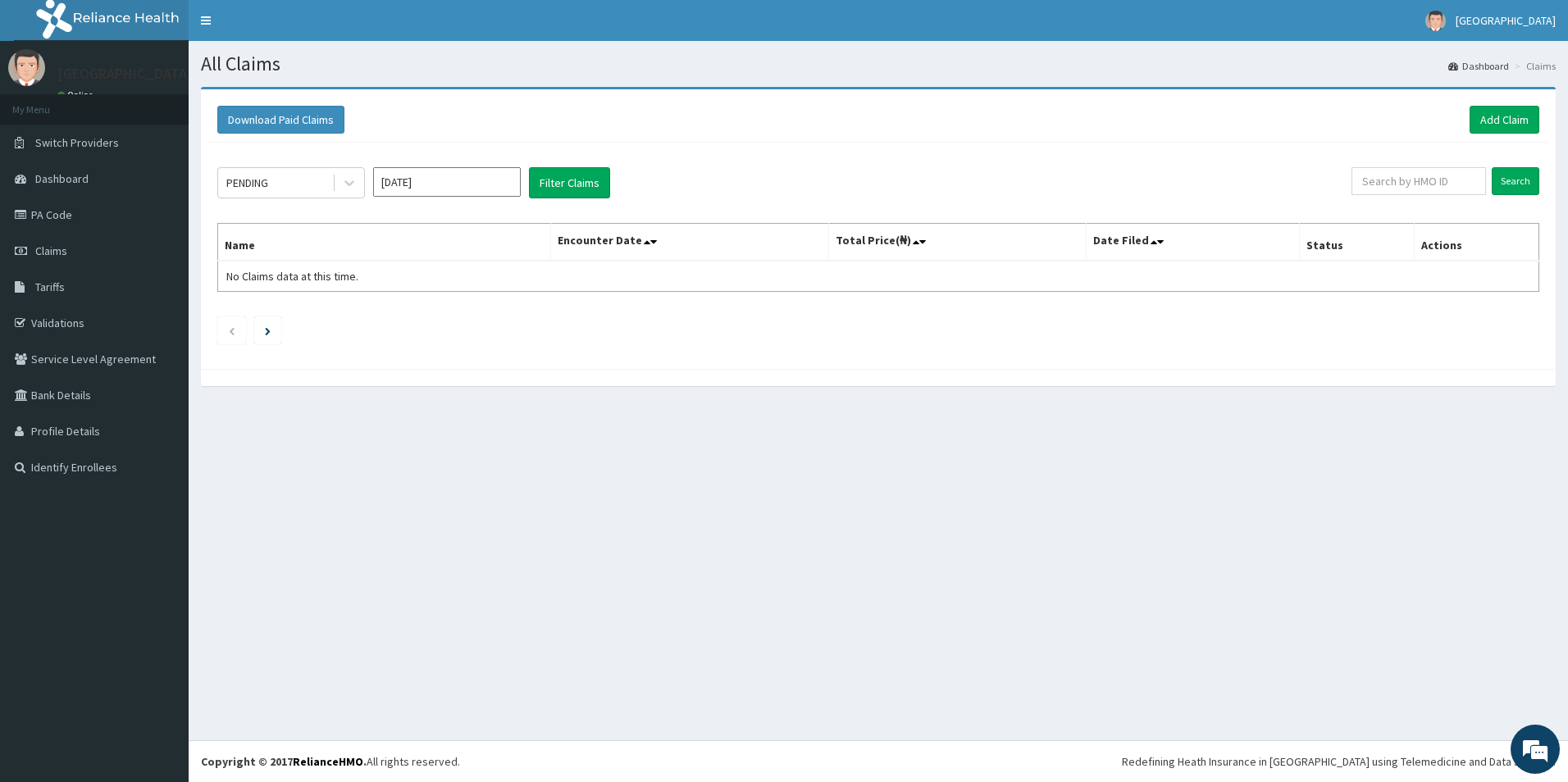
click at [466, 185] on input "[DATE]" at bounding box center [447, 182] width 148 height 30
drag, startPoint x: 462, startPoint y: 261, endPoint x: 475, endPoint y: 276, distance: 19.8
click at [461, 261] on div "Feb" at bounding box center [446, 251] width 33 height 31
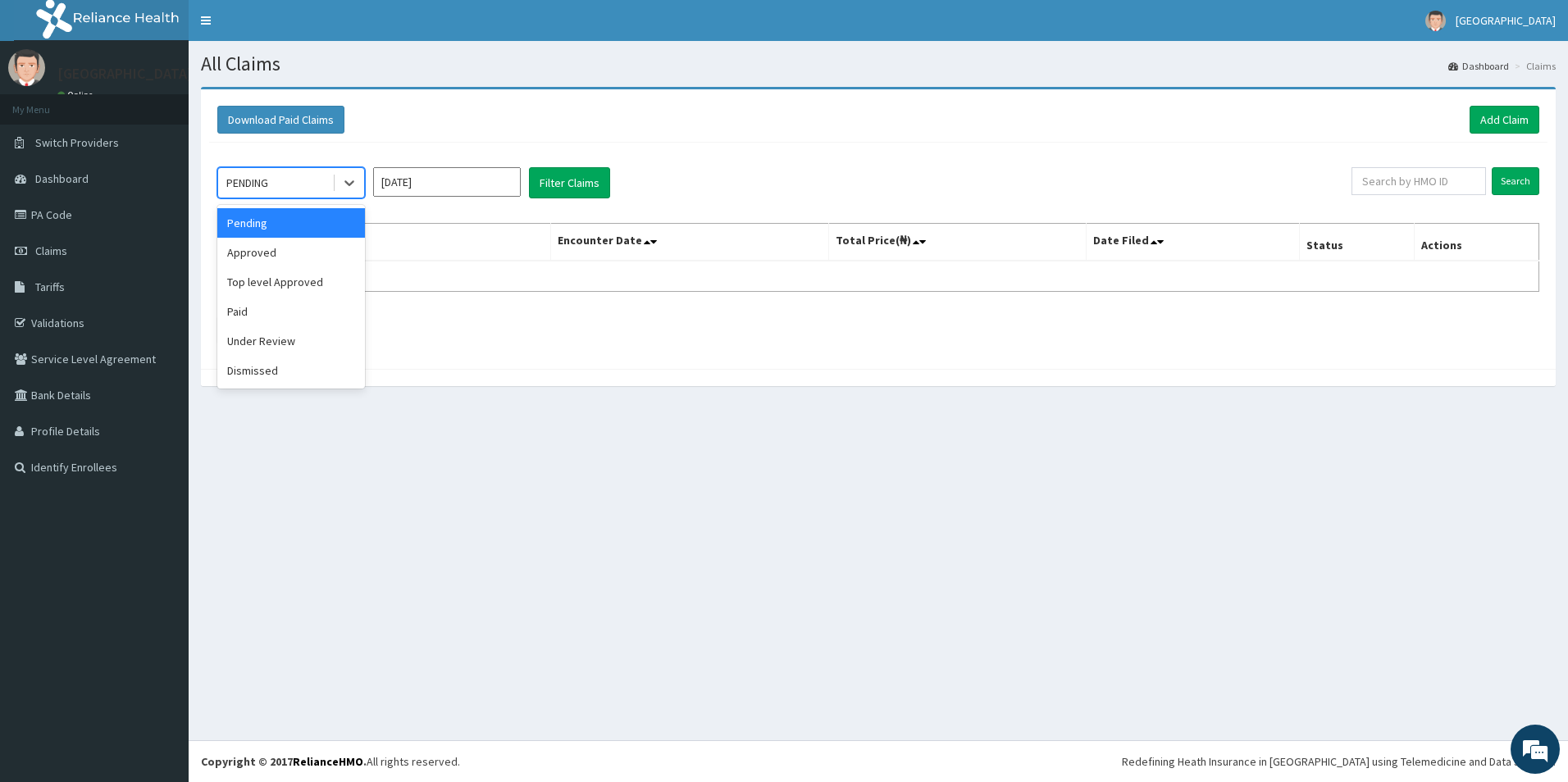
click at [291, 187] on div "PENDING" at bounding box center [275, 182] width 114 height 26
click at [262, 316] on div "Paid" at bounding box center [290, 312] width 148 height 30
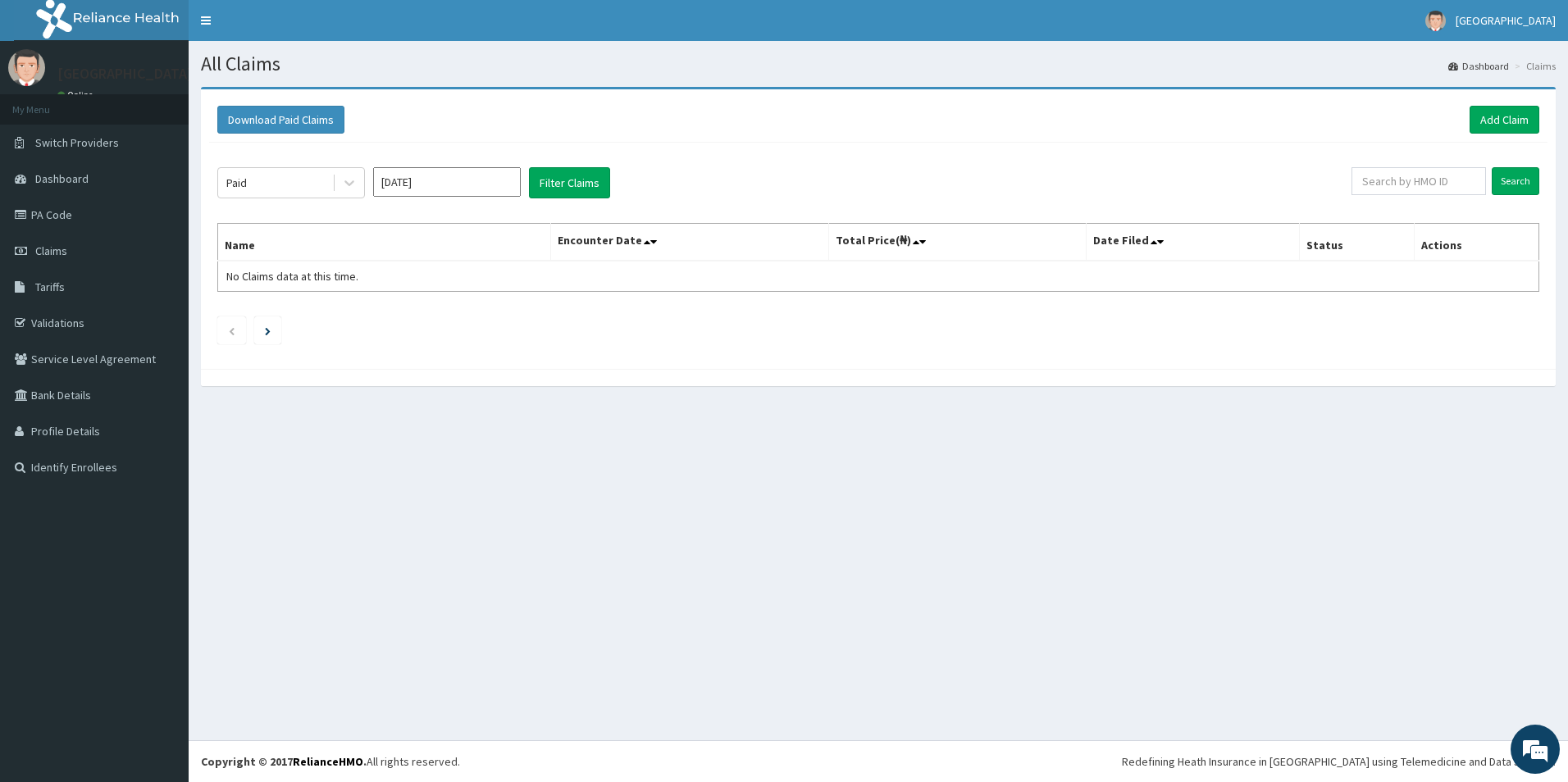
click at [571, 202] on div "Paid [DATE] Filter Claims Search Name Encounter Date Total Price(₦) Date Filed …" at bounding box center [878, 252] width 1339 height 218
click at [564, 182] on button "Filter Claims" at bounding box center [570, 182] width 81 height 31
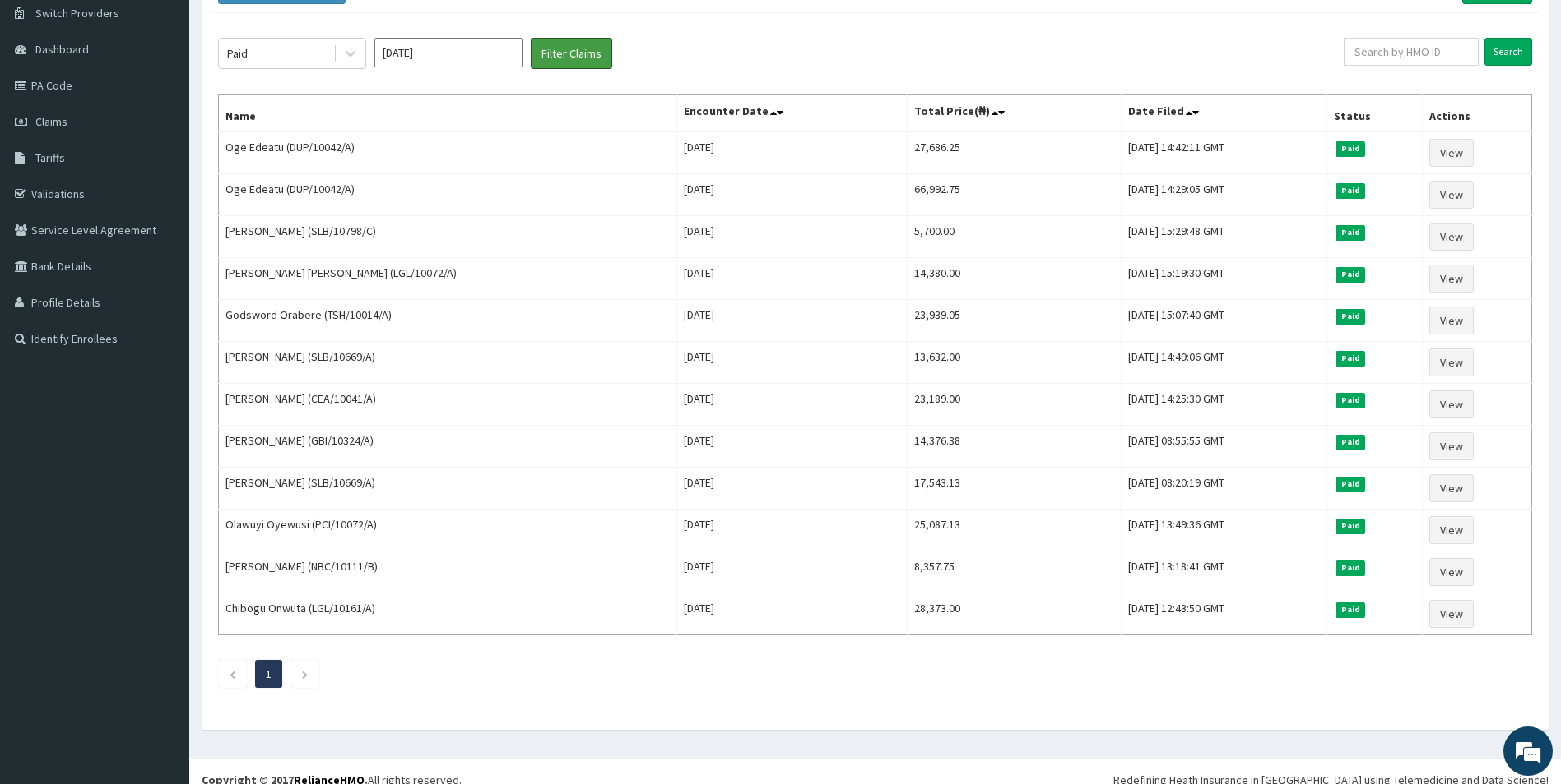
scroll to position [146, 0]
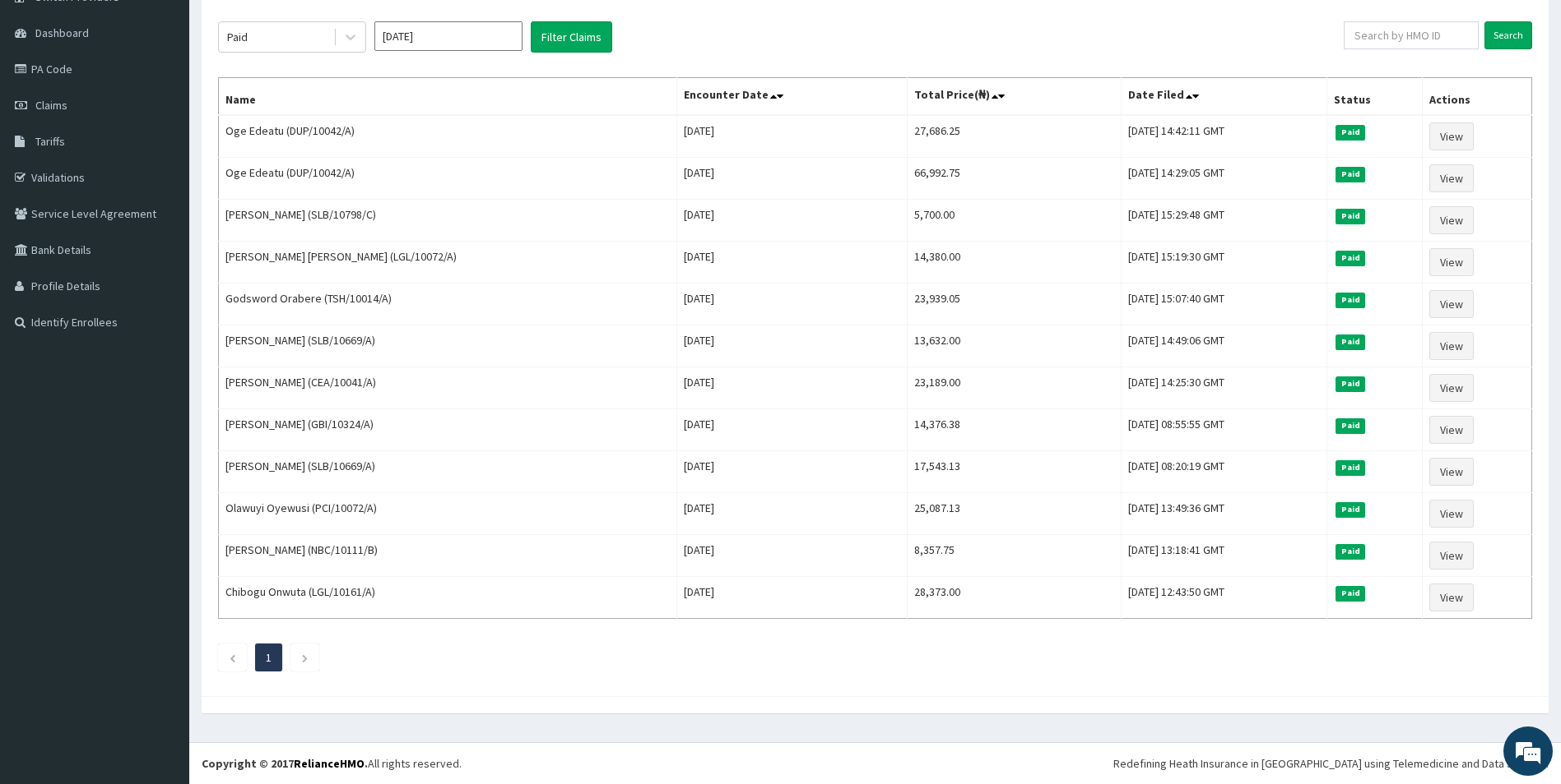
click at [447, 50] on input "Feb 2025" at bounding box center [448, 37] width 148 height 30
click at [496, 121] on div "Jan Feb Mar" at bounding box center [447, 105] width 146 height 34
click at [496, 113] on div "Mar" at bounding box center [496, 104] width 33 height 31
type input "Mar 2025"
click at [347, 37] on icon at bounding box center [351, 39] width 10 height 6
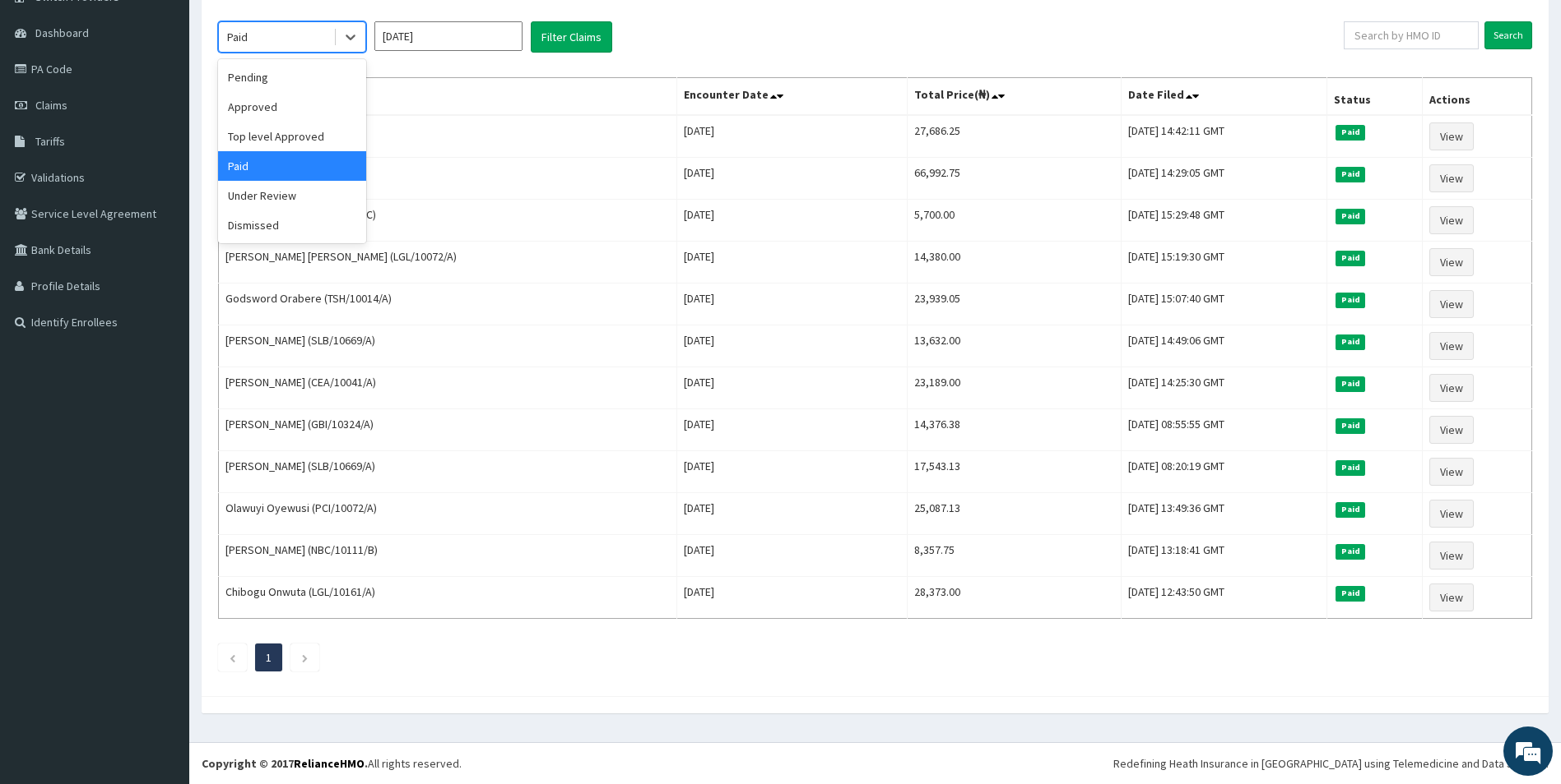
click at [244, 169] on div "Paid" at bounding box center [291, 166] width 148 height 30
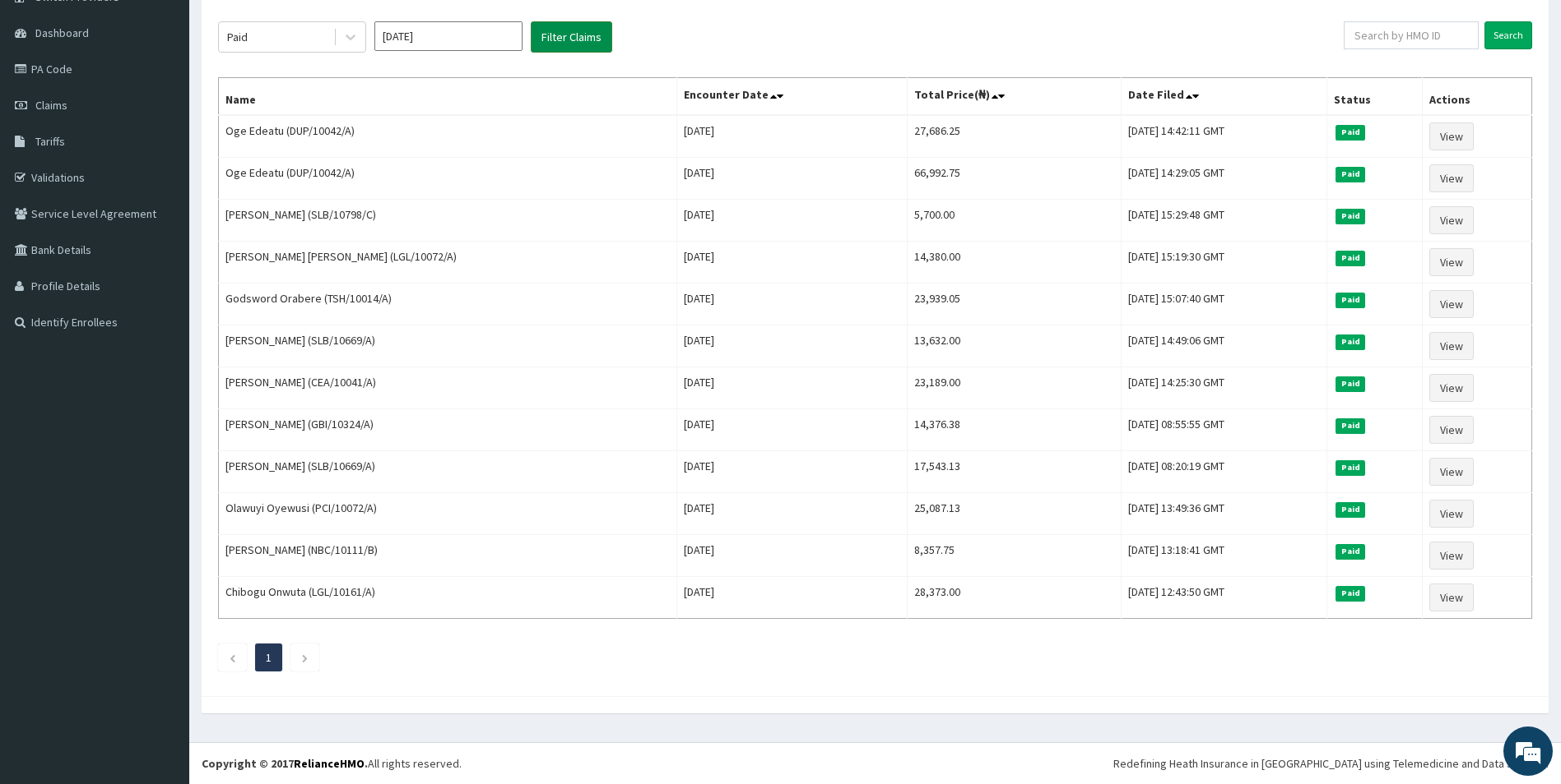
click at [563, 39] on button "Filter Claims" at bounding box center [572, 37] width 82 height 31
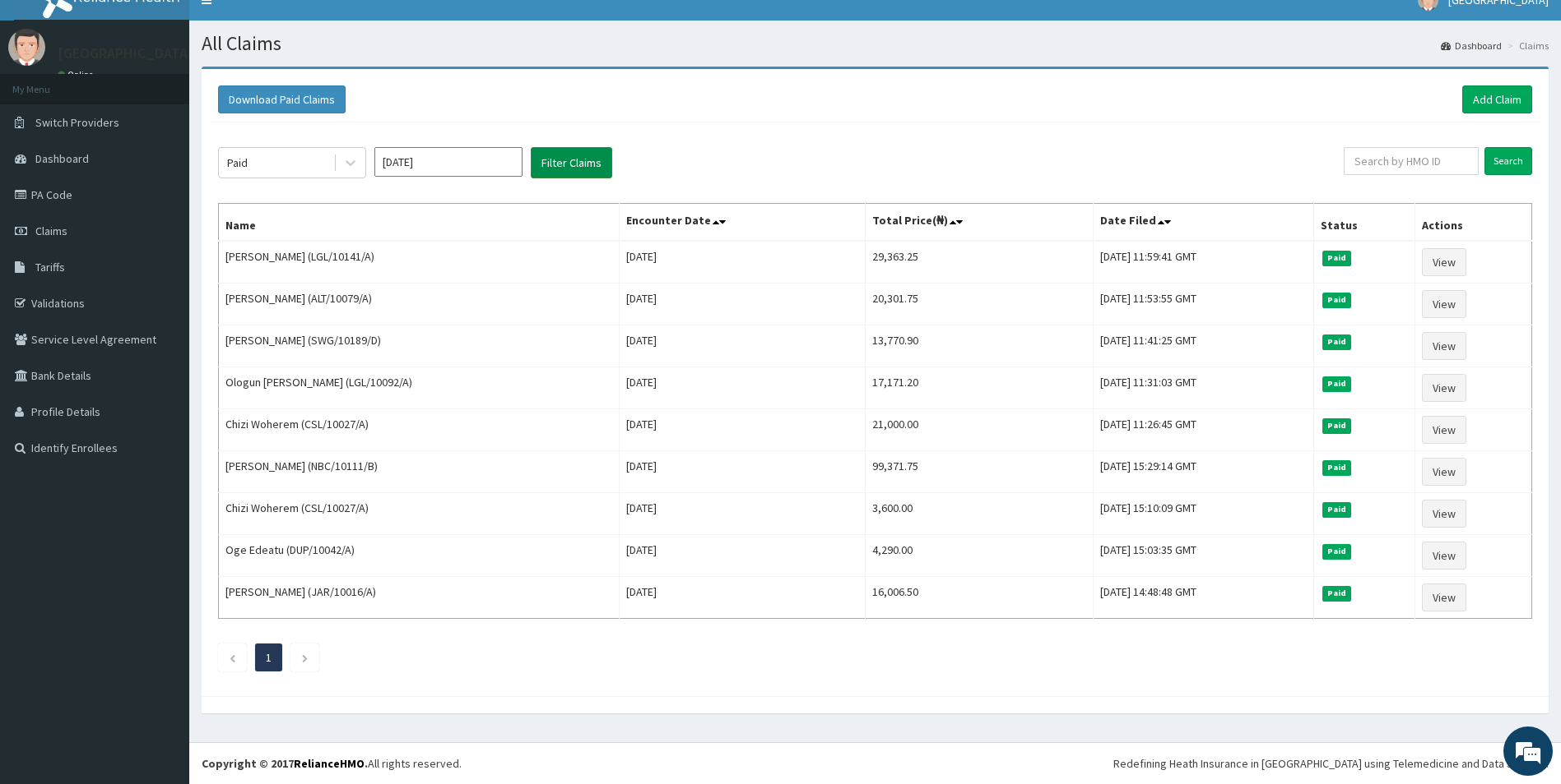
scroll to position [21, 0]
click at [575, 39] on h1 "All Claims" at bounding box center [875, 44] width 1347 height 22
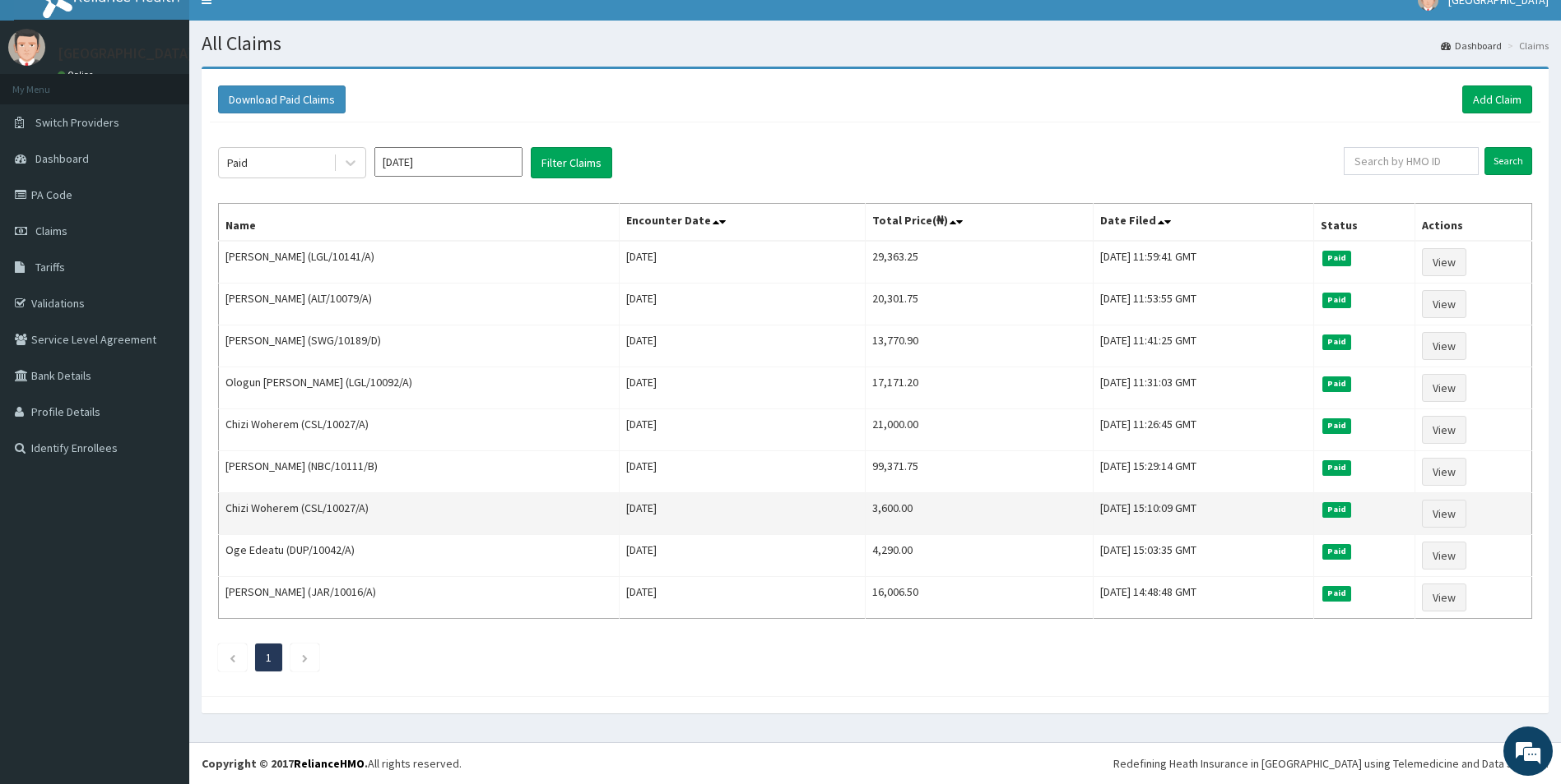
click at [761, 508] on td "Mon Mar 10 2025" at bounding box center [741, 515] width 246 height 42
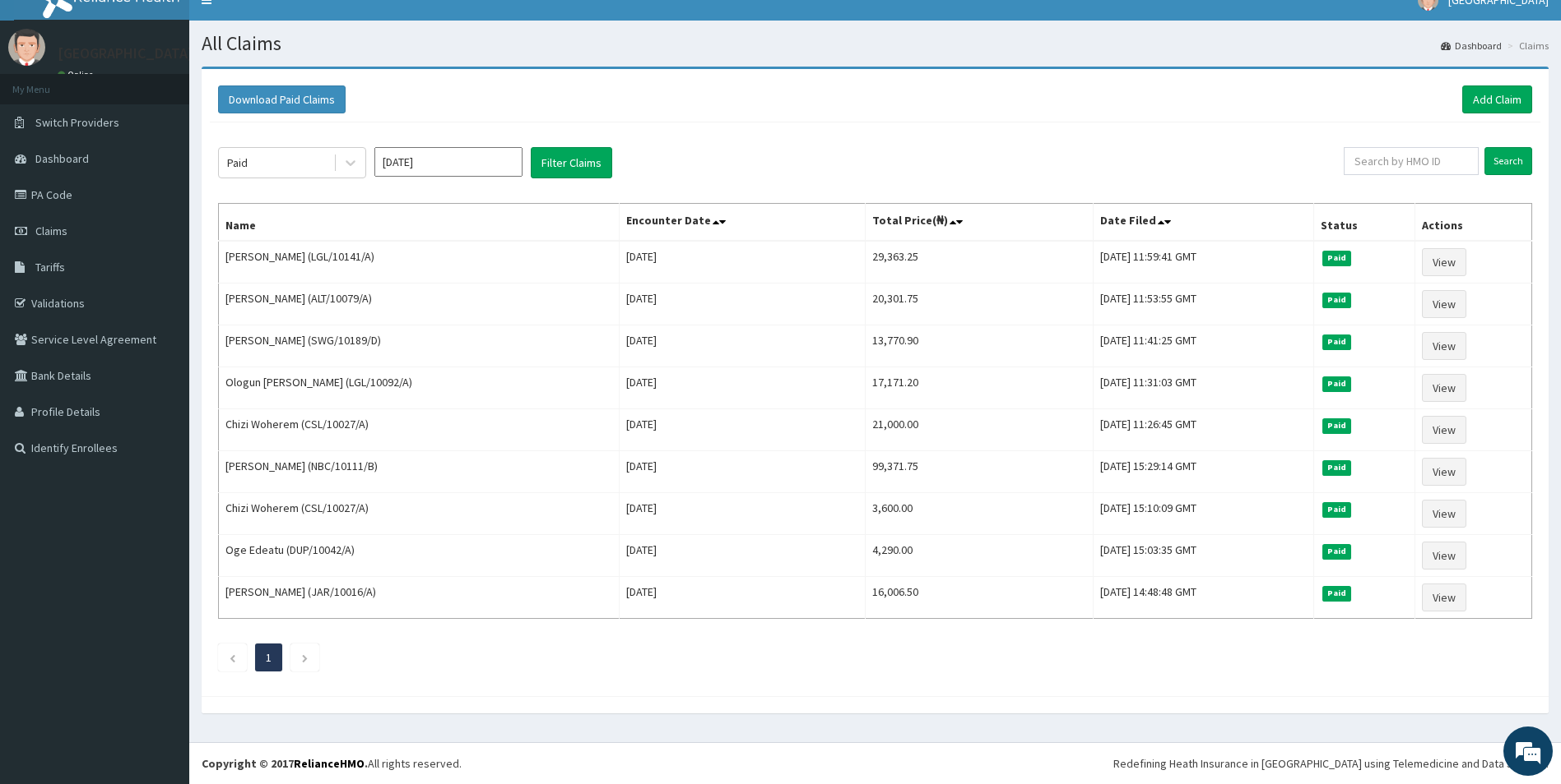
click at [777, 694] on div "Download Paid Claims Add Claim × Note you can only download claims within a max…" at bounding box center [875, 383] width 1347 height 627
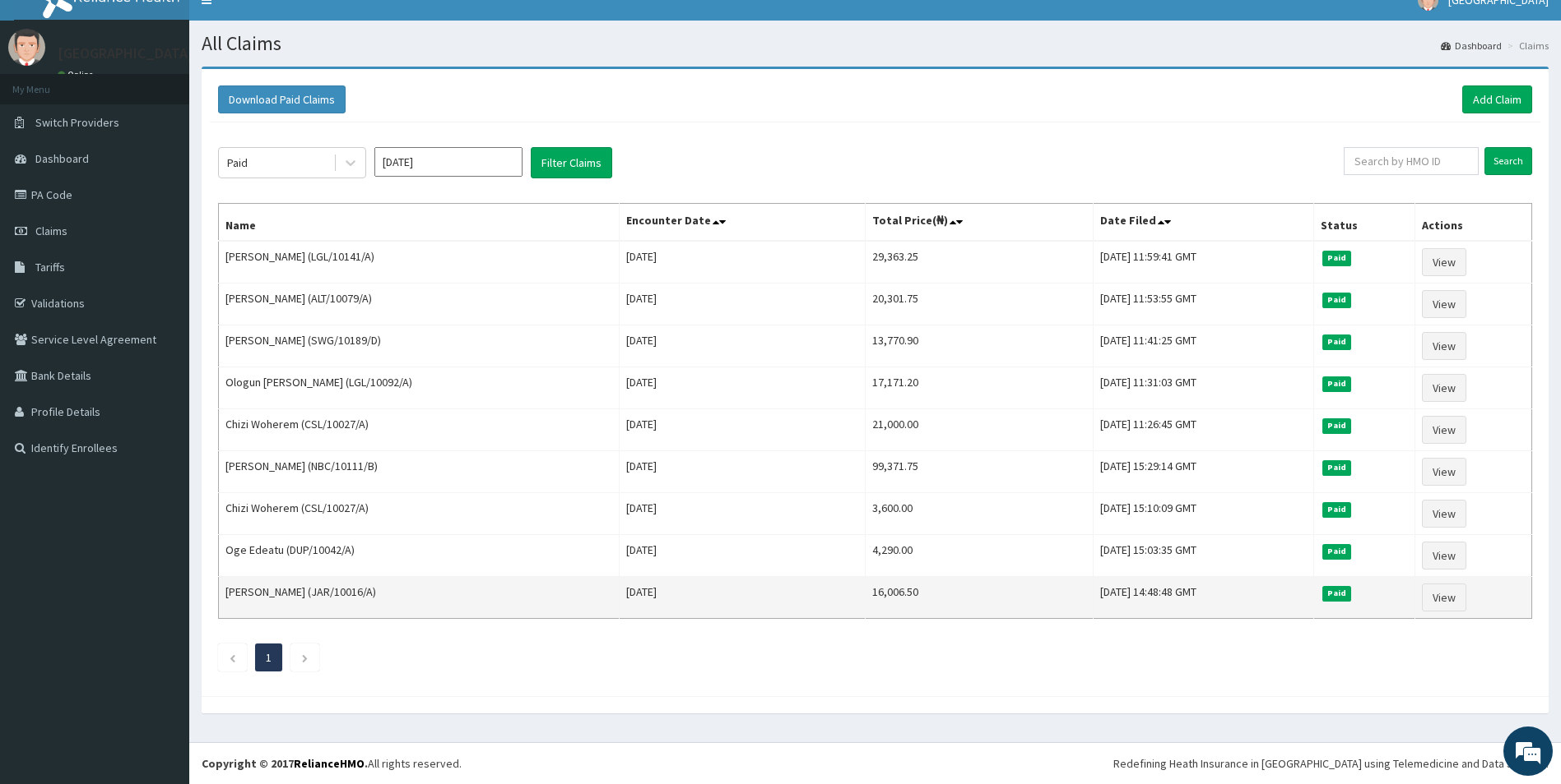
drag, startPoint x: 391, startPoint y: 593, endPoint x: 277, endPoint y: 590, distance: 114.0
click at [251, 585] on td "Anthony Onwuha (JAR/10016/A)" at bounding box center [419, 598] width 401 height 42
drag, startPoint x: 277, startPoint y: 590, endPoint x: 314, endPoint y: 590, distance: 37.0
click at [314, 590] on td "Anthony Onwuha (JAR/10016/A)" at bounding box center [419, 598] width 401 height 42
click at [307, 595] on td "Anthony Onwuha (JAR/10016/A)" at bounding box center [419, 598] width 401 height 42
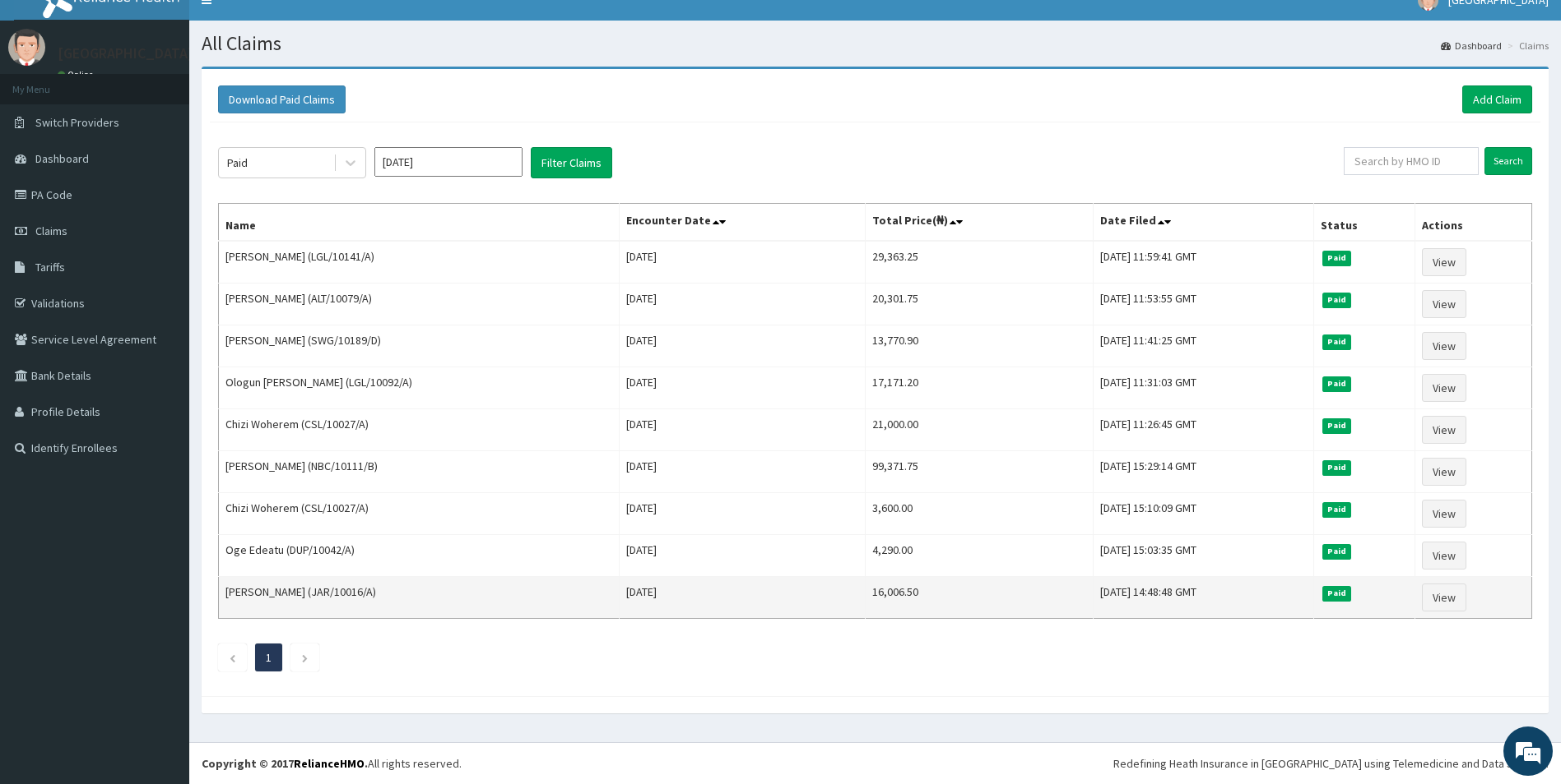
click at [308, 594] on td "Anthony Onwuha (JAR/10016/A)" at bounding box center [419, 598] width 401 height 42
drag, startPoint x: 336, startPoint y: 592, endPoint x: 460, endPoint y: 603, distance: 124.5
click at [465, 606] on td "Anthony Onwuha (JAR/10016/A)" at bounding box center [419, 598] width 401 height 42
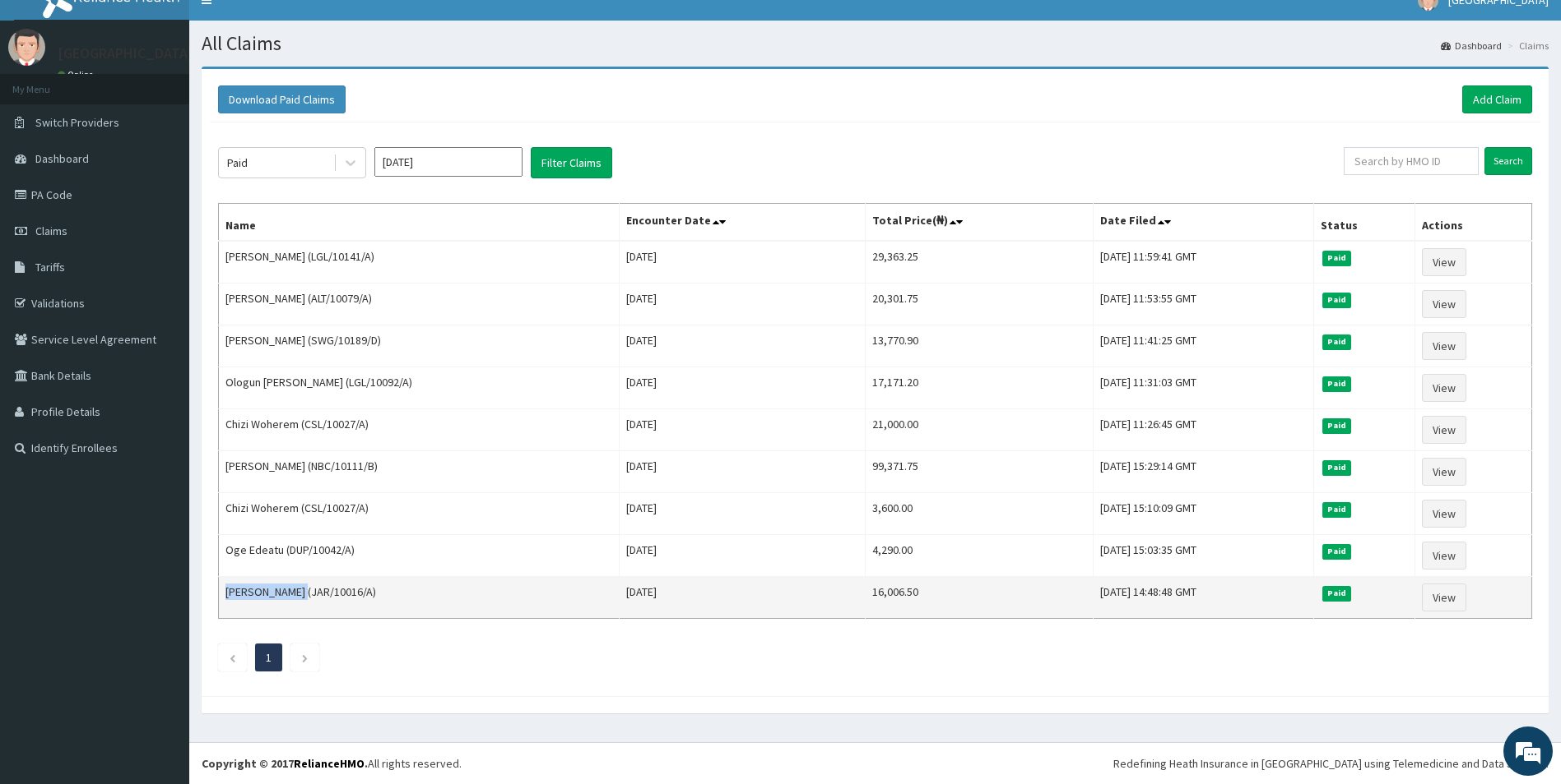
drag, startPoint x: 308, startPoint y: 592, endPoint x: 222, endPoint y: 584, distance: 86.4
click at [222, 584] on td "Anthony Onwuha (JAR/10016/A)" at bounding box center [419, 598] width 401 height 42
copy td "Anthony Onwuha"
click at [1463, 602] on link "View" at bounding box center [1444, 598] width 45 height 28
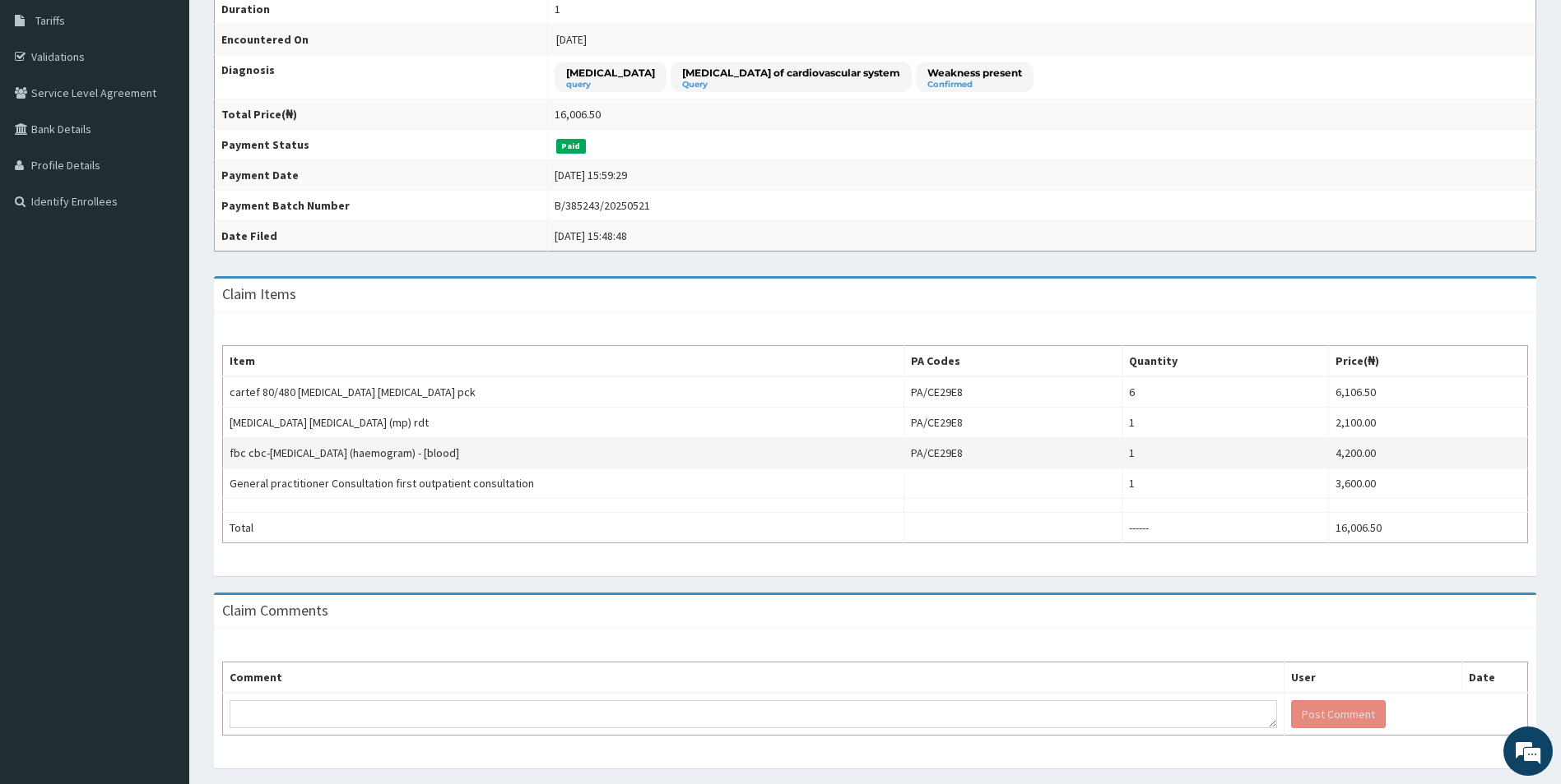
scroll to position [228, 0]
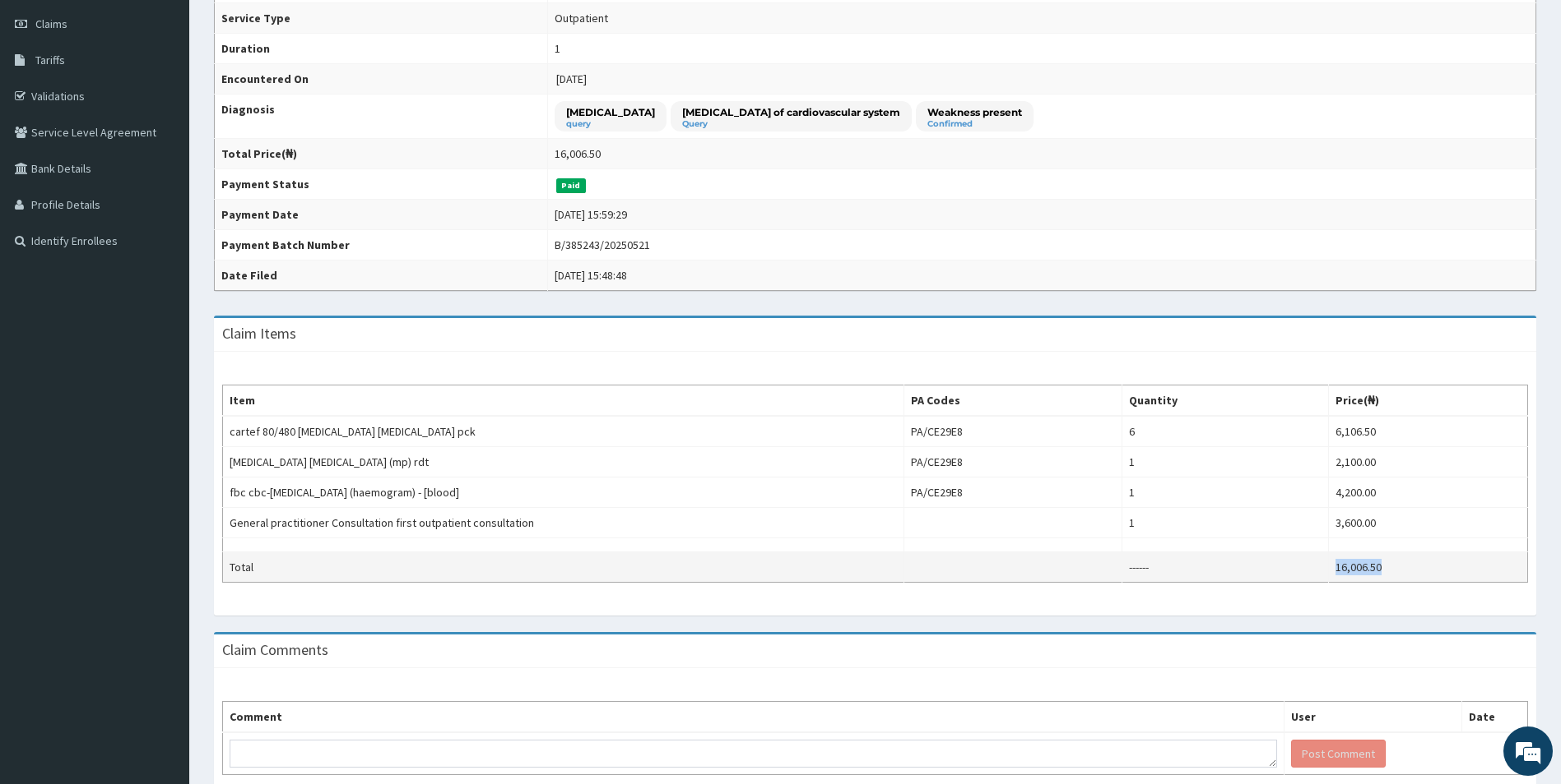
drag, startPoint x: 1437, startPoint y: 578, endPoint x: 1334, endPoint y: 573, distance: 103.1
click at [1334, 573] on td "16,006.50" at bounding box center [1429, 567] width 199 height 31
copy td "16,006.50"
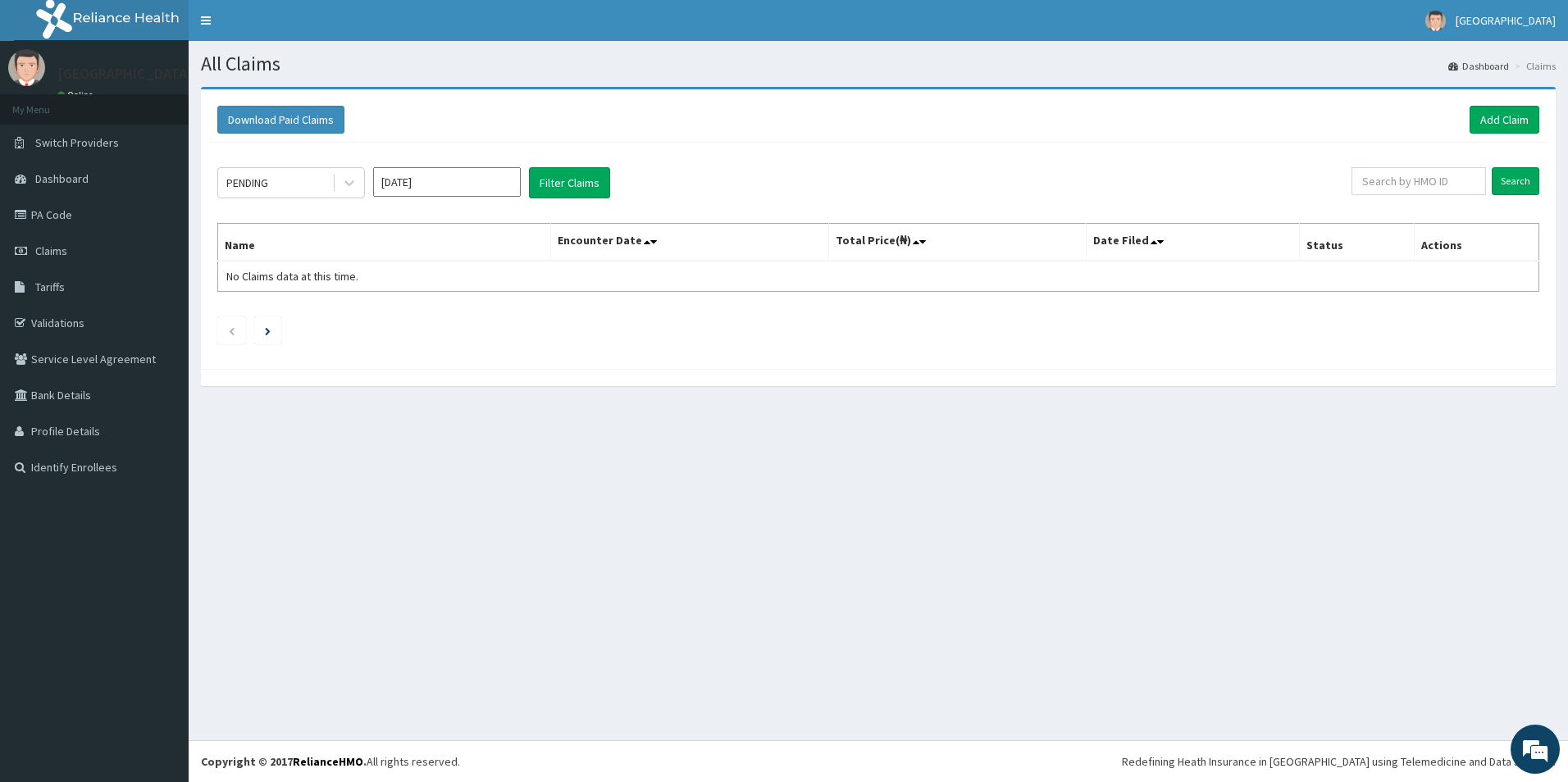
click at [499, 178] on input "[DATE]" at bounding box center [447, 182] width 148 height 30
click at [494, 237] on div "Mar" at bounding box center [495, 251] width 33 height 31
type input "[DATE]"
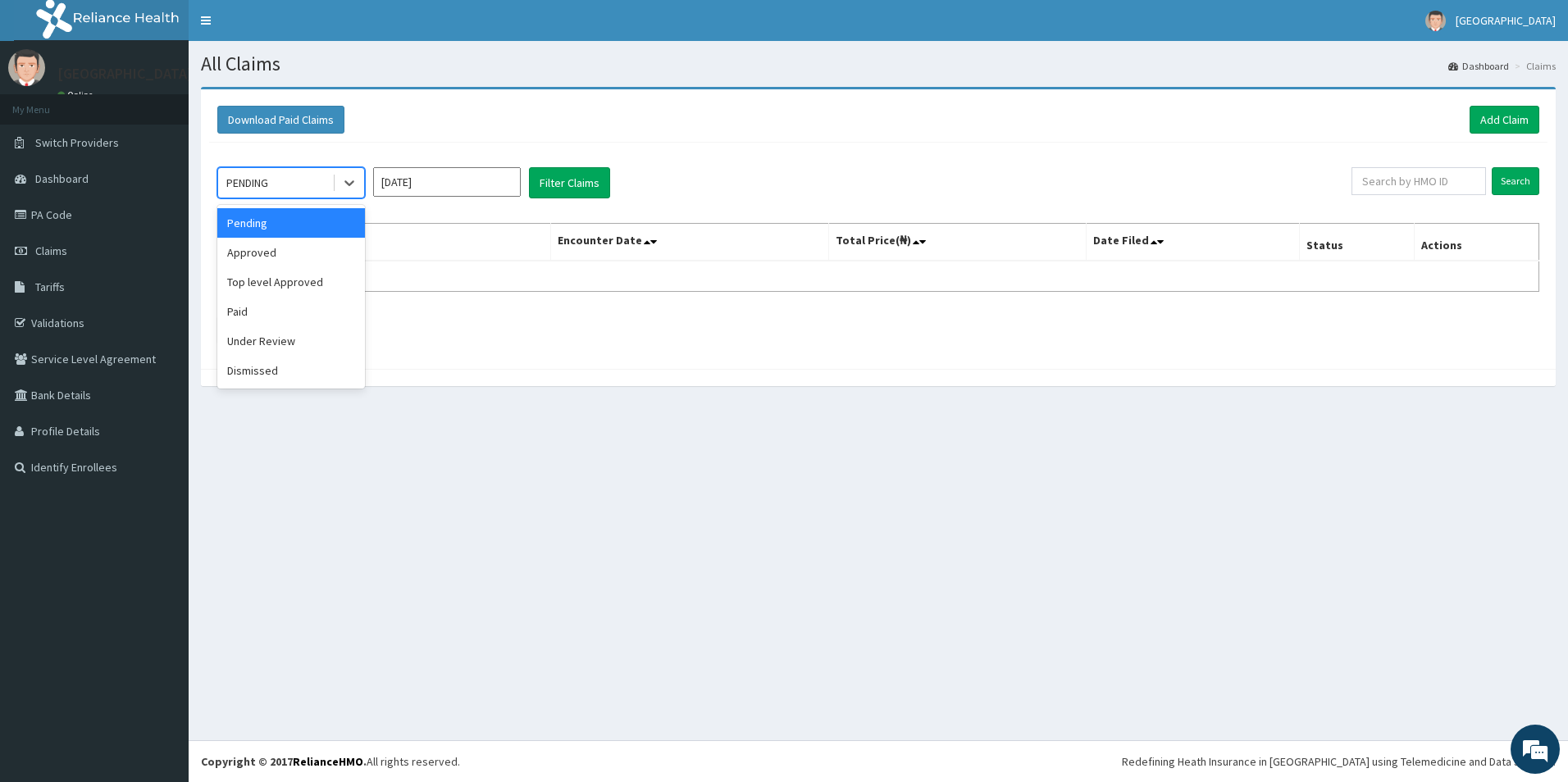
click at [324, 183] on div "PENDING" at bounding box center [275, 182] width 114 height 26
drag, startPoint x: 235, startPoint y: 310, endPoint x: 537, endPoint y: 195, distance: 323.2
click at [235, 309] on div "Paid" at bounding box center [290, 312] width 148 height 30
click at [545, 172] on button "Filter Claims" at bounding box center [570, 182] width 81 height 31
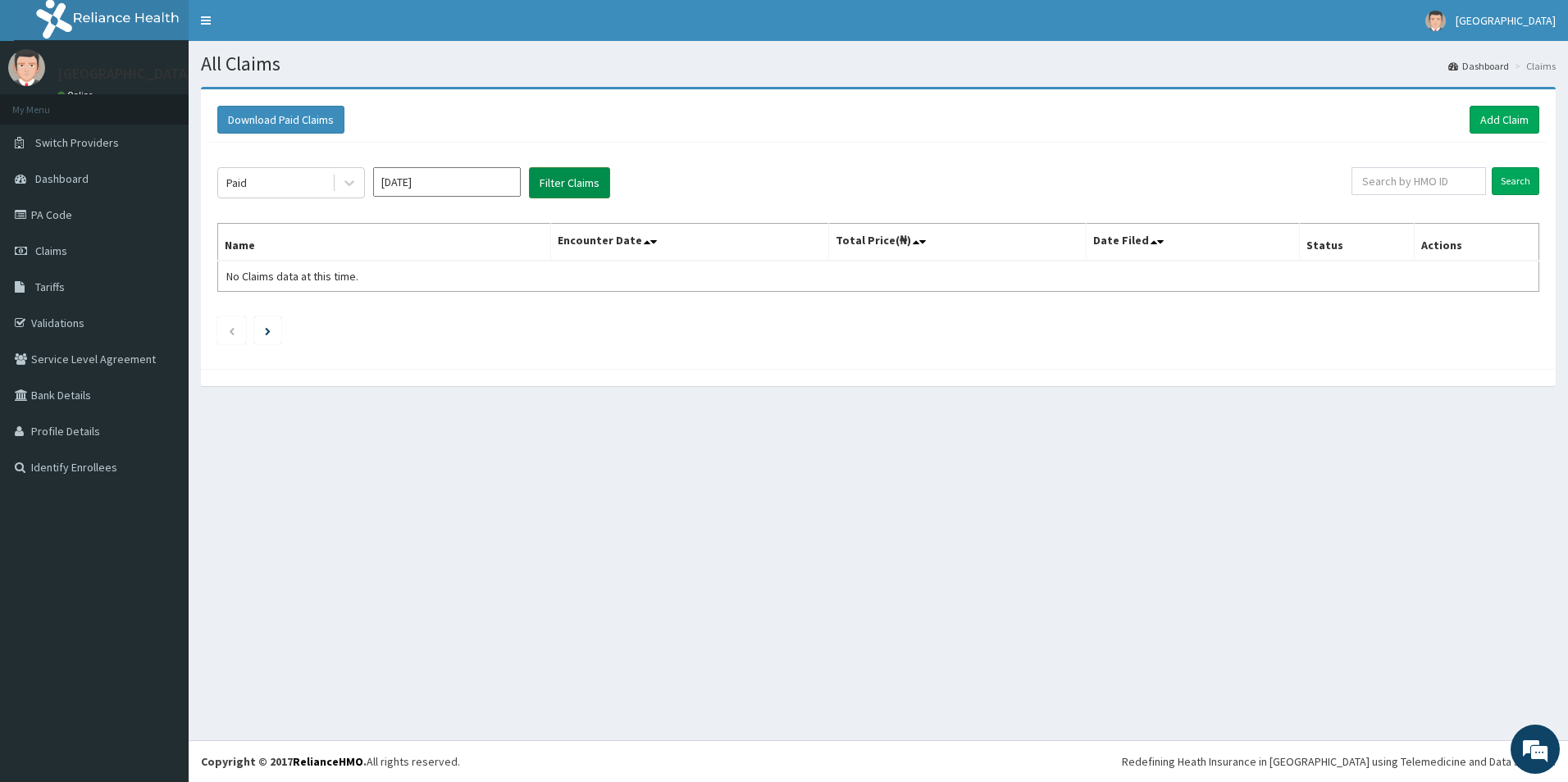
click at [566, 178] on button "Filter Claims" at bounding box center [570, 182] width 81 height 31
click at [1511, 179] on input "Search" at bounding box center [1515, 181] width 48 height 28
click at [442, 256] on div "Feb" at bounding box center [446, 251] width 33 height 31
type input "[DATE]"
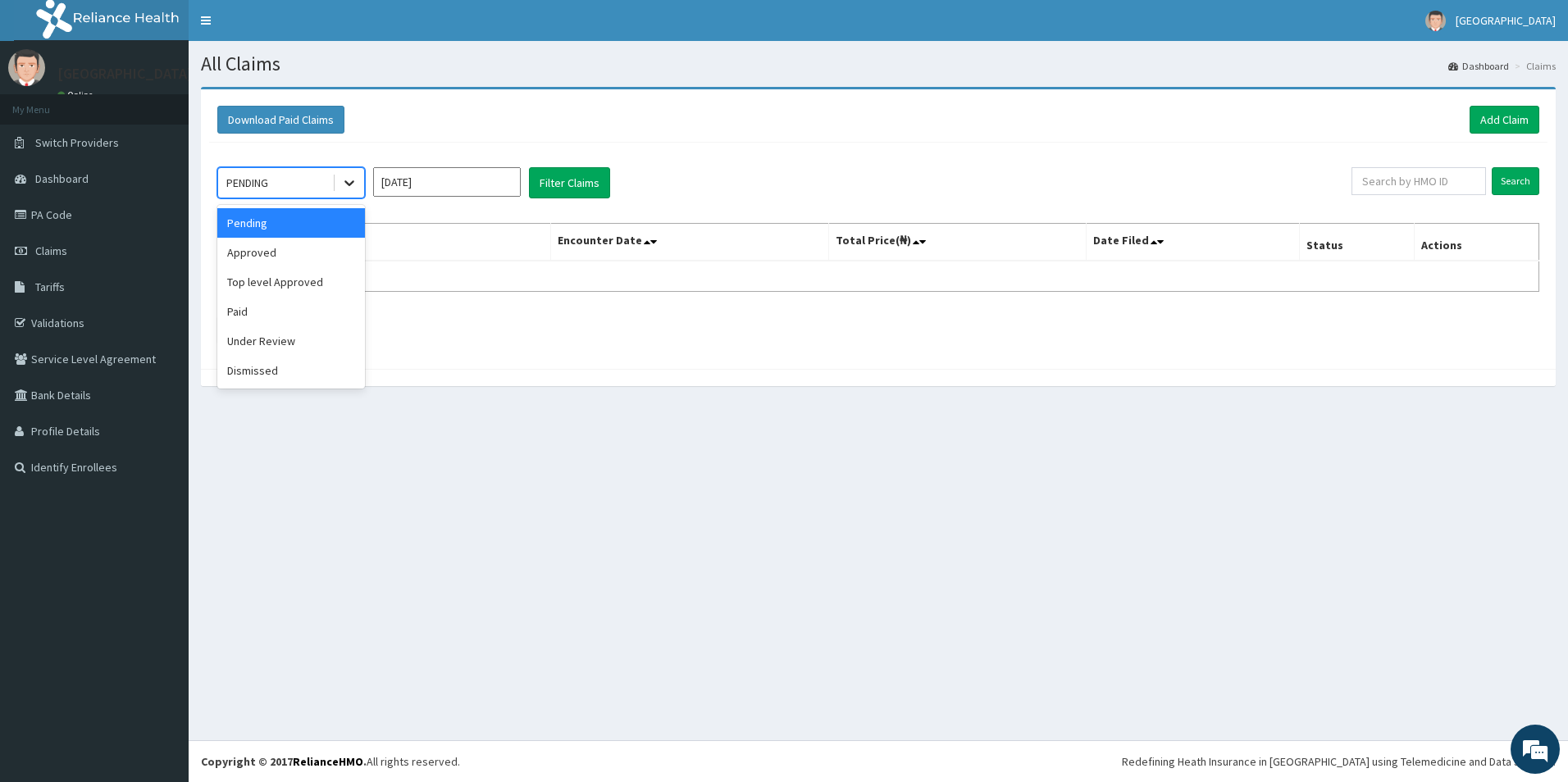
click at [353, 181] on icon at bounding box center [350, 184] width 10 height 6
click at [253, 312] on div "Paid" at bounding box center [290, 312] width 148 height 30
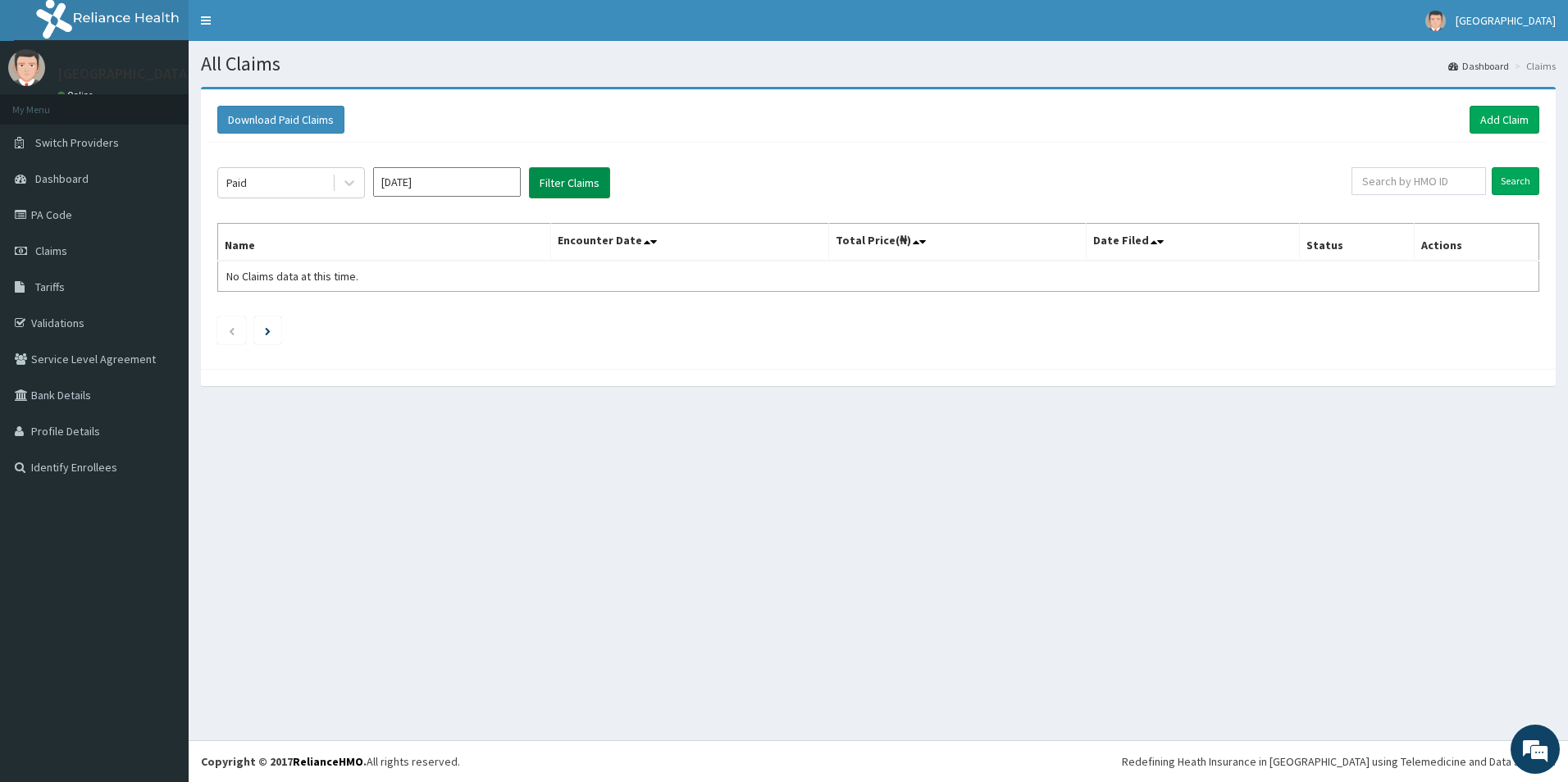
click at [595, 178] on button "Filter Claims" at bounding box center [570, 182] width 81 height 31
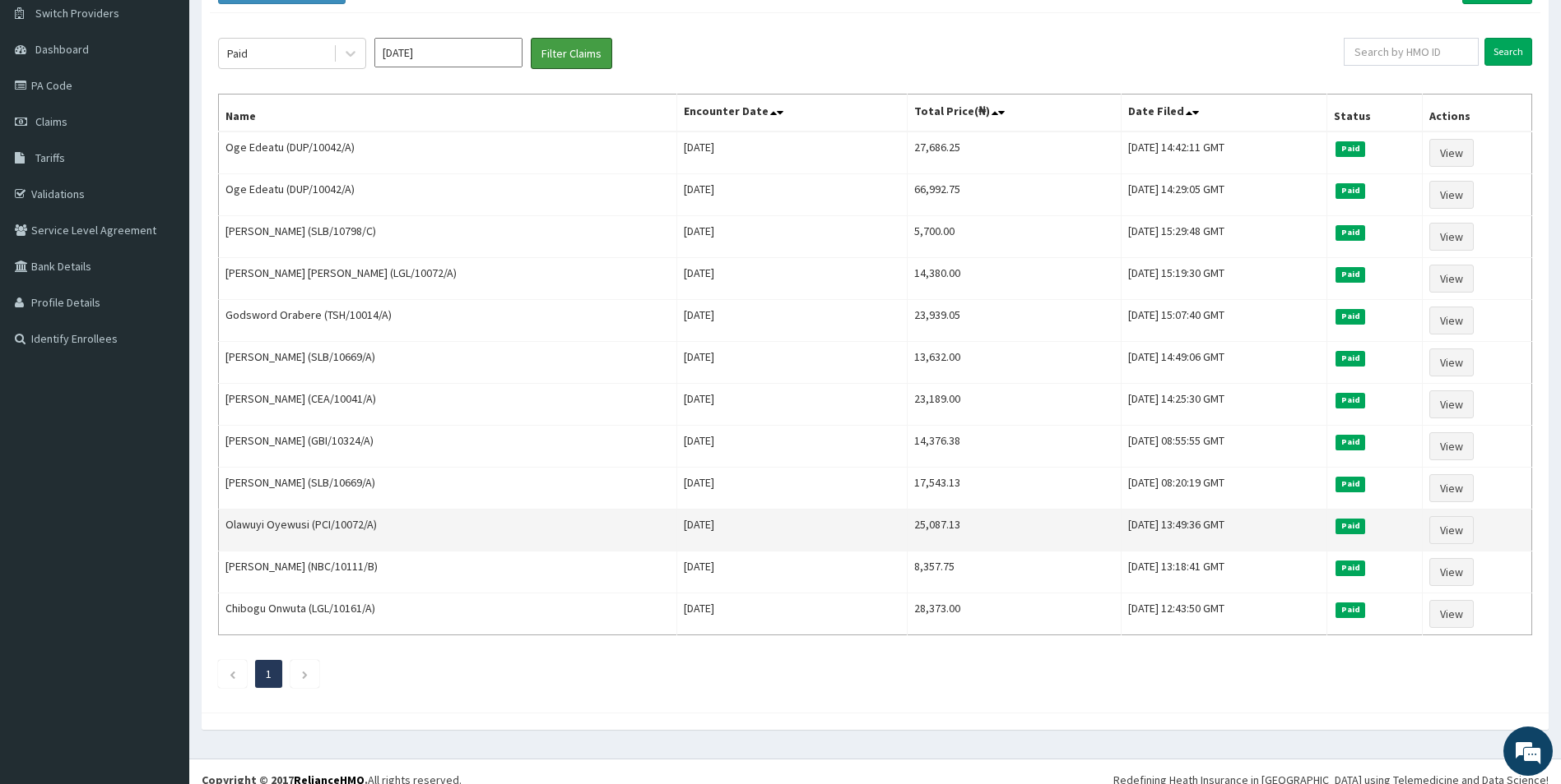
scroll to position [146, 0]
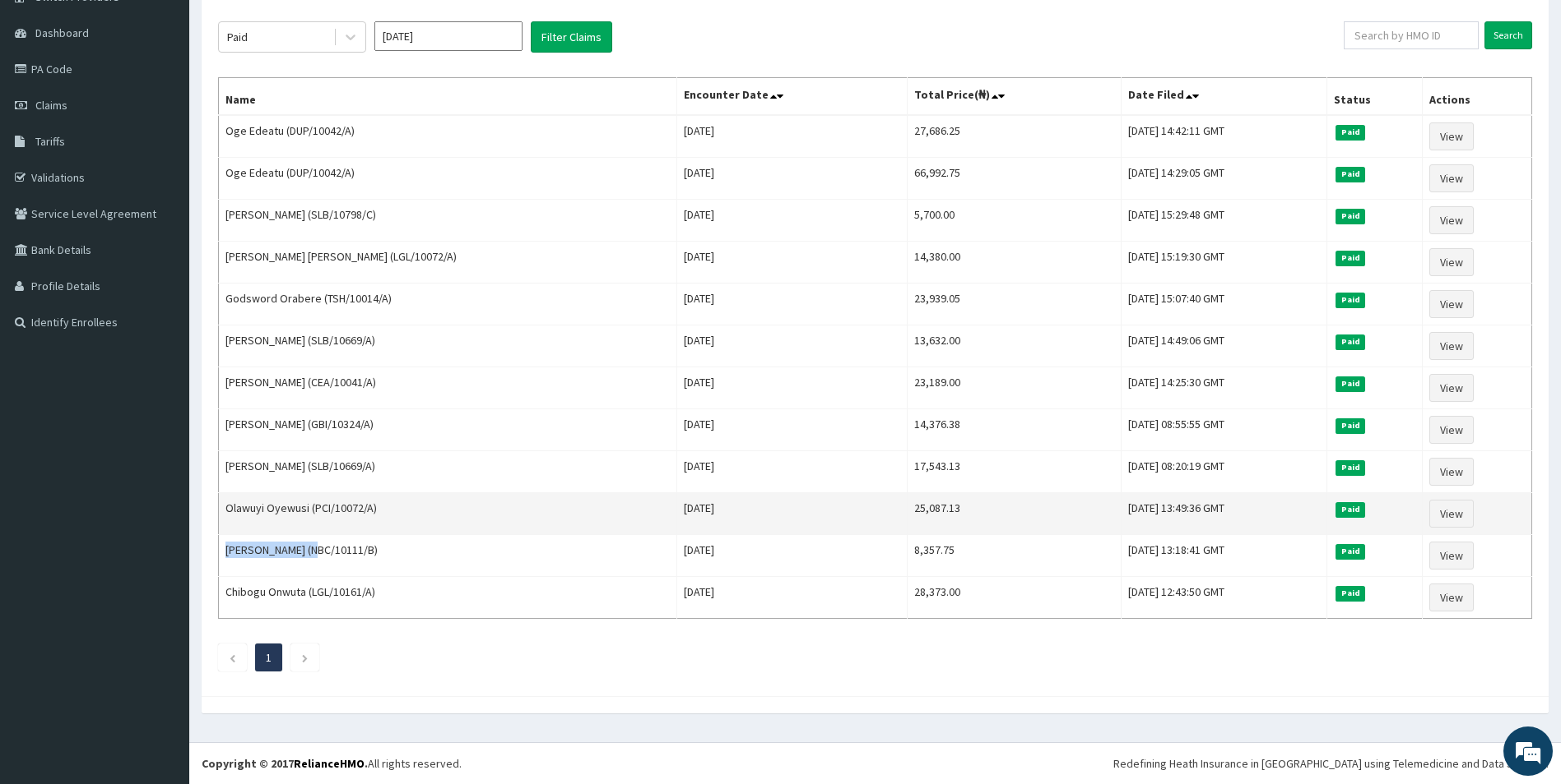
drag, startPoint x: 313, startPoint y: 546, endPoint x: 218, endPoint y: 530, distance: 96.3
click at [221, 536] on td "Yakman Hope Joel (NBC/10111/B)" at bounding box center [447, 556] width 458 height 42
copy td "Yakman Hope Joel"
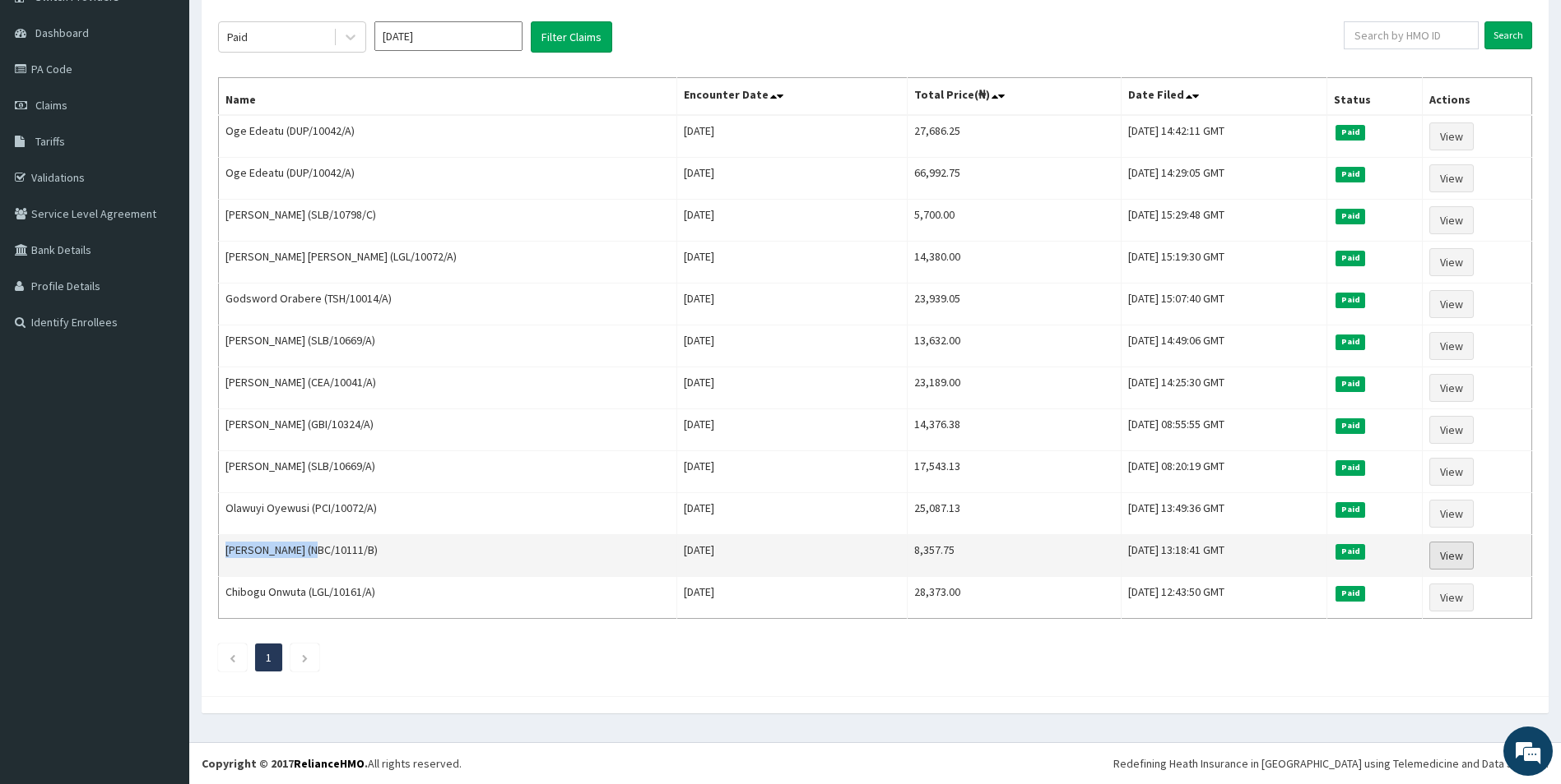
click at [1465, 566] on link "View" at bounding box center [1451, 555] width 45 height 28
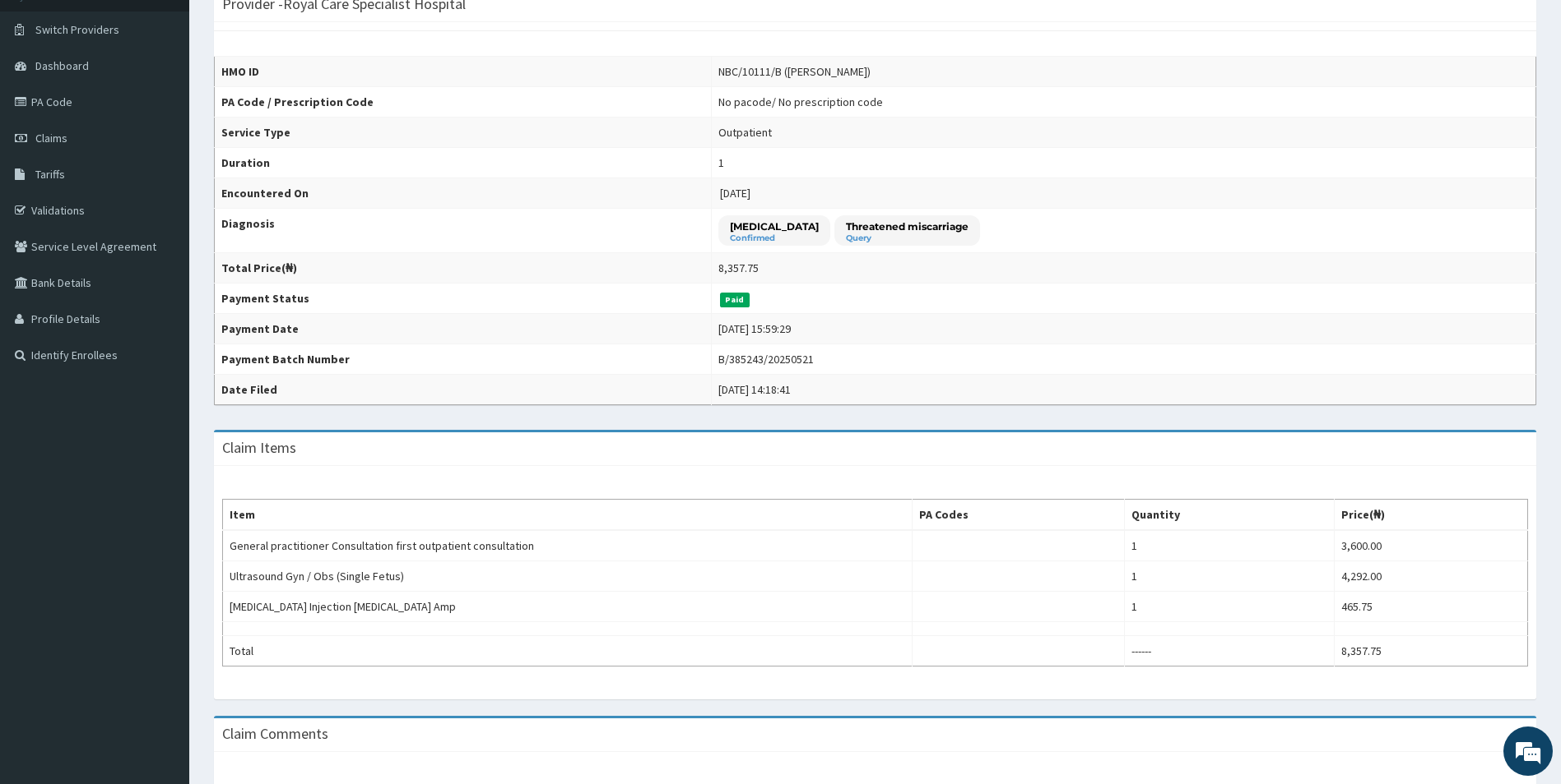
scroll to position [33, 0]
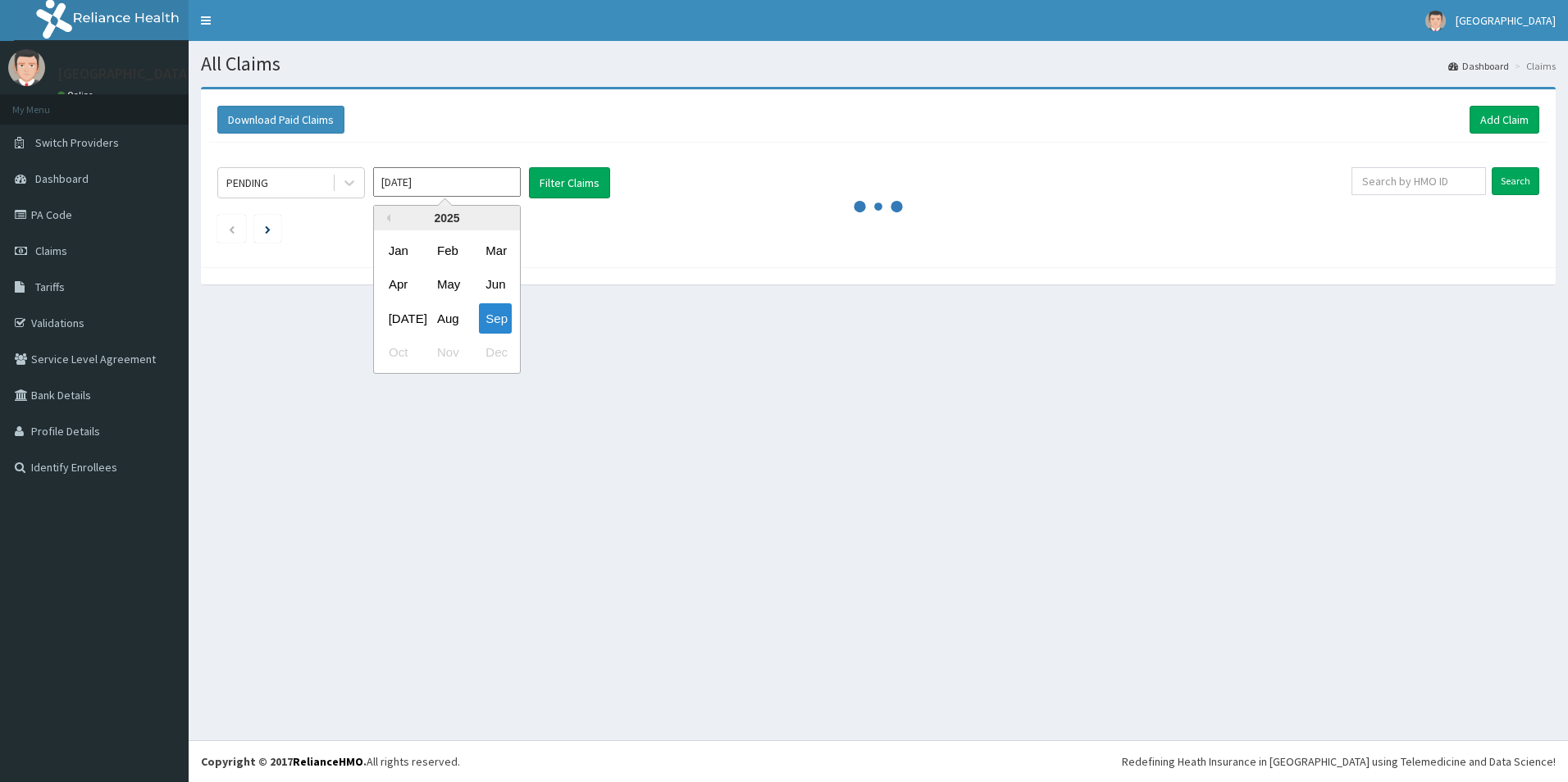
click at [442, 262] on div "Feb" at bounding box center [446, 251] width 33 height 31
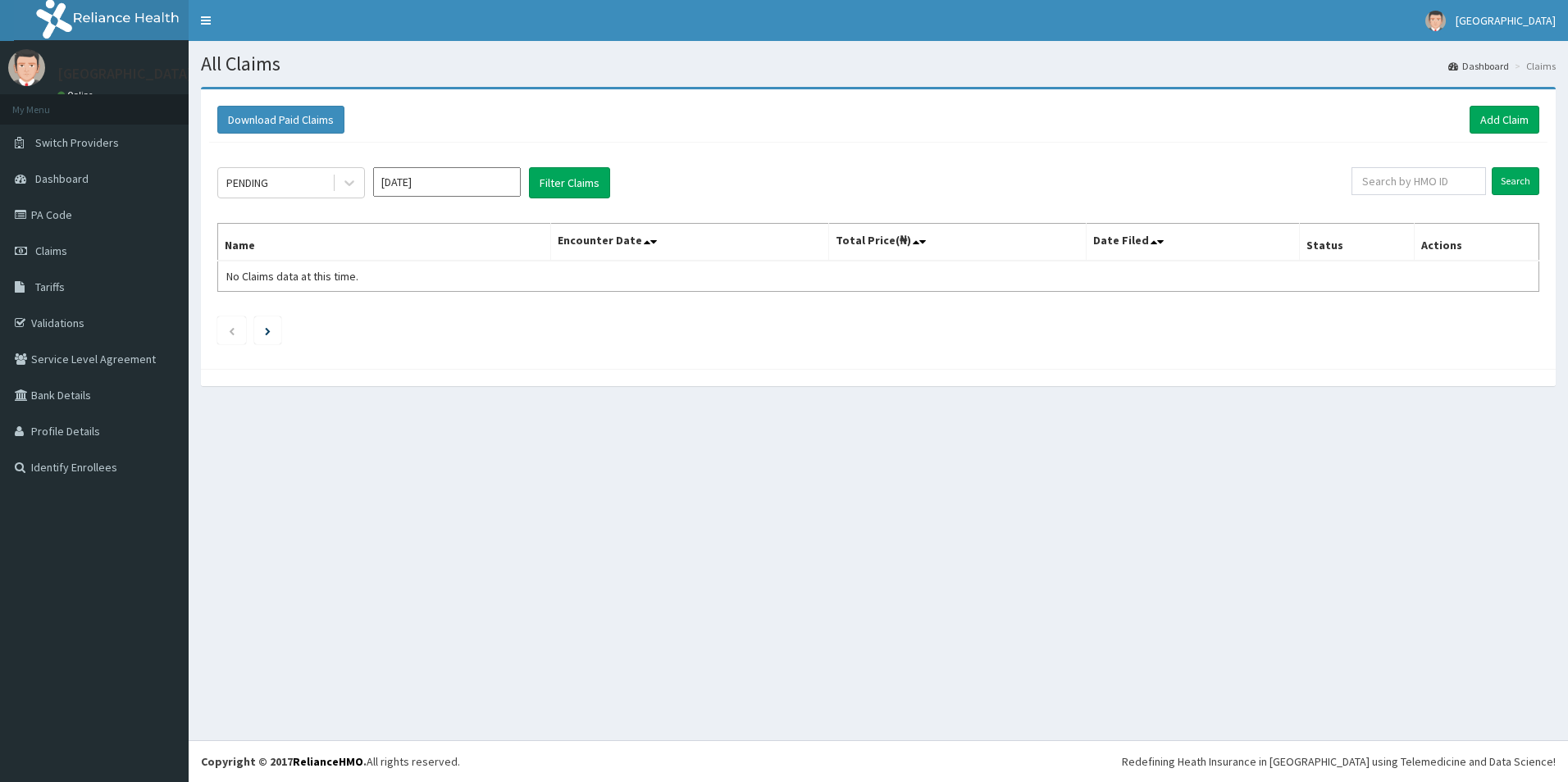
click at [489, 192] on input "[DATE]" at bounding box center [447, 182] width 148 height 30
click at [514, 259] on div "Jan Feb Mar" at bounding box center [446, 251] width 146 height 34
click at [492, 255] on div "Mar" at bounding box center [495, 251] width 33 height 31
type input "[DATE]"
click at [323, 185] on div "PENDING" at bounding box center [275, 182] width 114 height 26
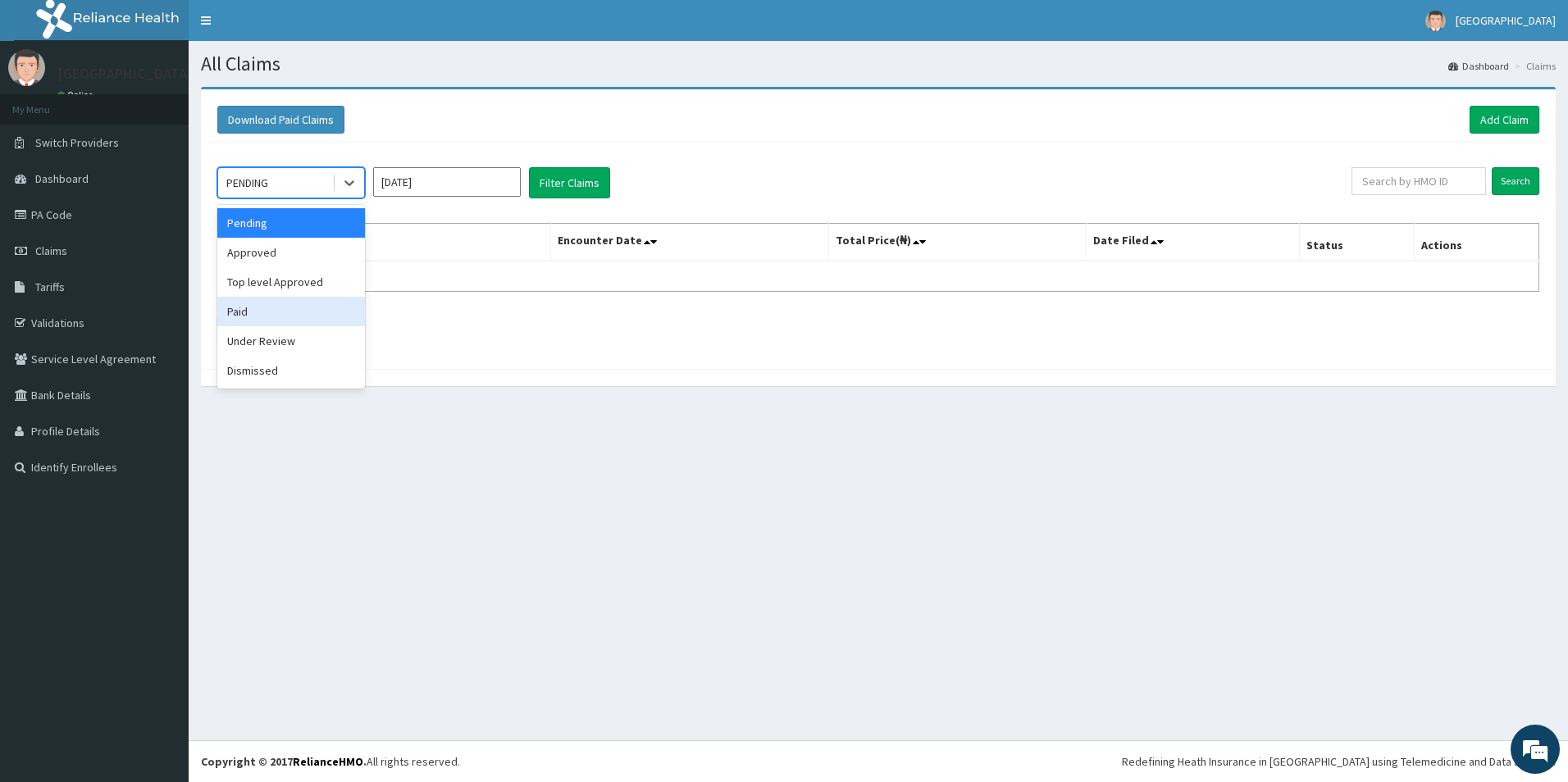
click at [265, 315] on div "Paid" at bounding box center [290, 312] width 148 height 30
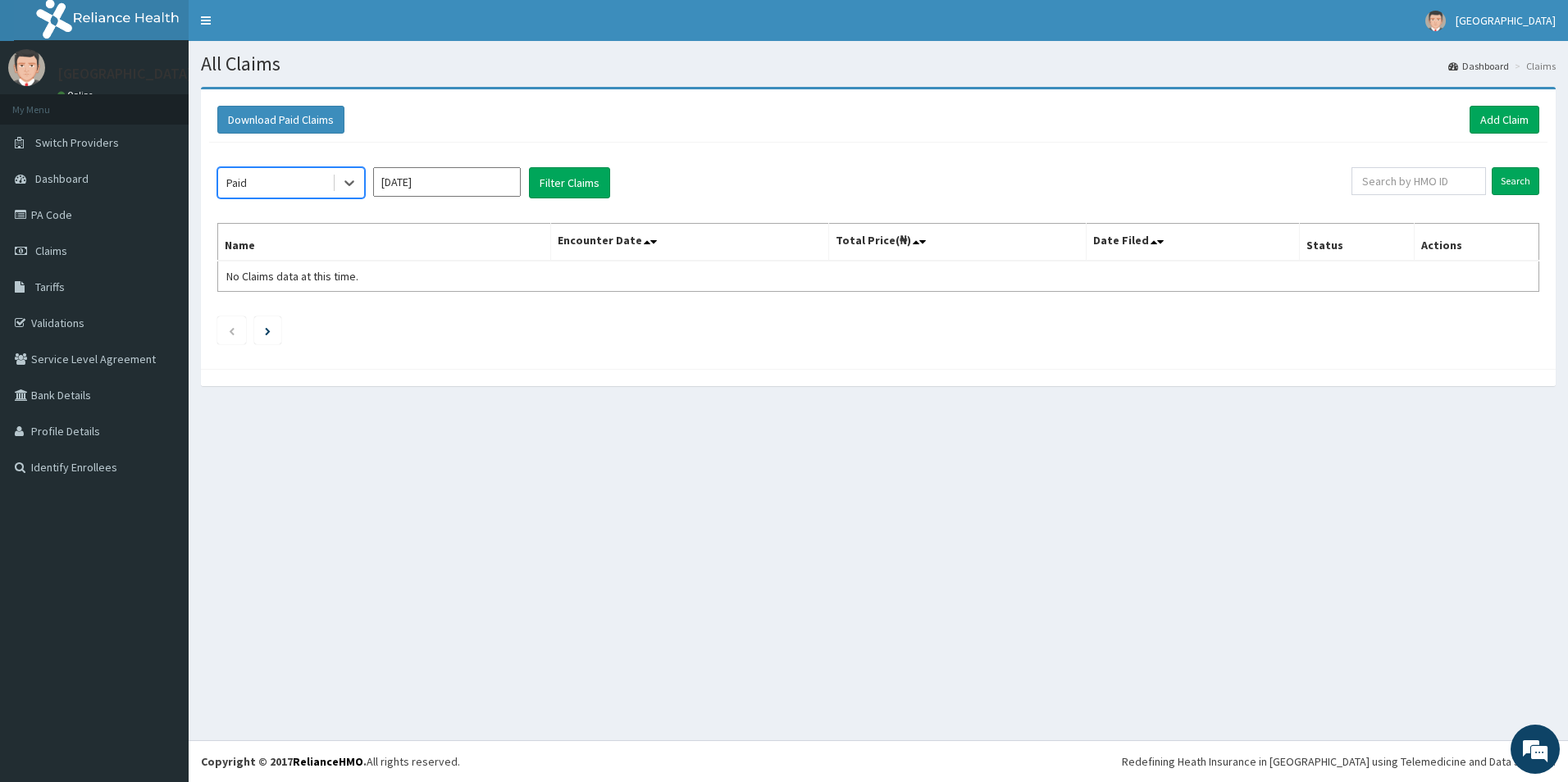
click at [617, 183] on div "option Paid, selected. Select is focused ,type to refine list, press Down to op…" at bounding box center [784, 182] width 1135 height 31
click at [550, 182] on button "Filter Claims" at bounding box center [570, 182] width 81 height 31
click at [572, 183] on button "Filter Claims" at bounding box center [570, 182] width 81 height 31
click at [1523, 194] on input "Search" at bounding box center [1515, 181] width 48 height 28
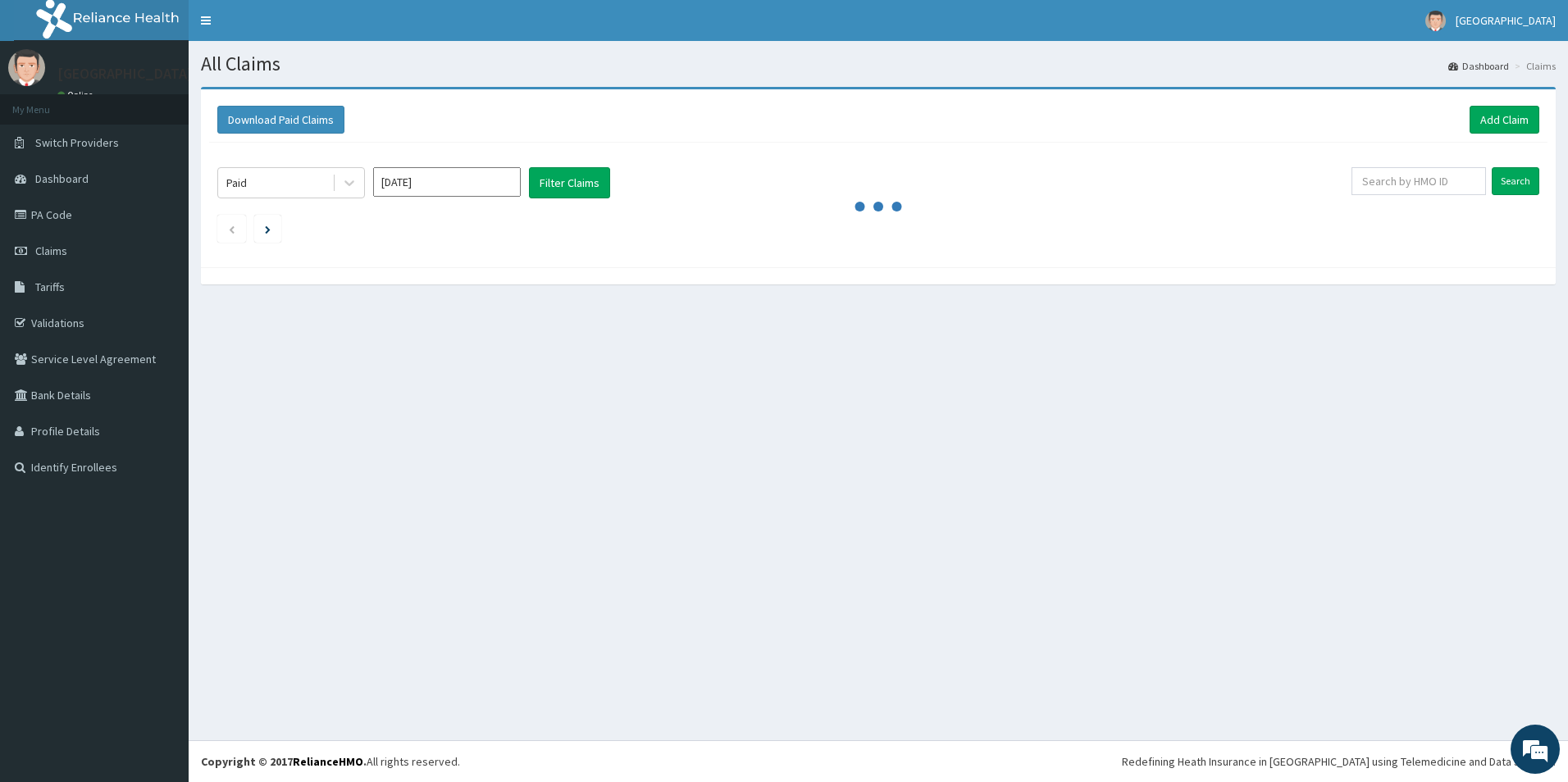
drag, startPoint x: 788, startPoint y: 614, endPoint x: 768, endPoint y: 524, distance: 92.2
click at [787, 571] on div "All Claims Dashboard Claims Download Paid Claims Add Claim × Note you can only …" at bounding box center [878, 391] width 1380 height 700
drag, startPoint x: 711, startPoint y: 421, endPoint x: 723, endPoint y: 425, distance: 12.6
drag, startPoint x: 807, startPoint y: 465, endPoint x: 821, endPoint y: 524, distance: 60.6
click at [823, 516] on div "All Claims Dashboard Claims Download Paid Claims Add Claim × Note you can only …" at bounding box center [878, 391] width 1380 height 700
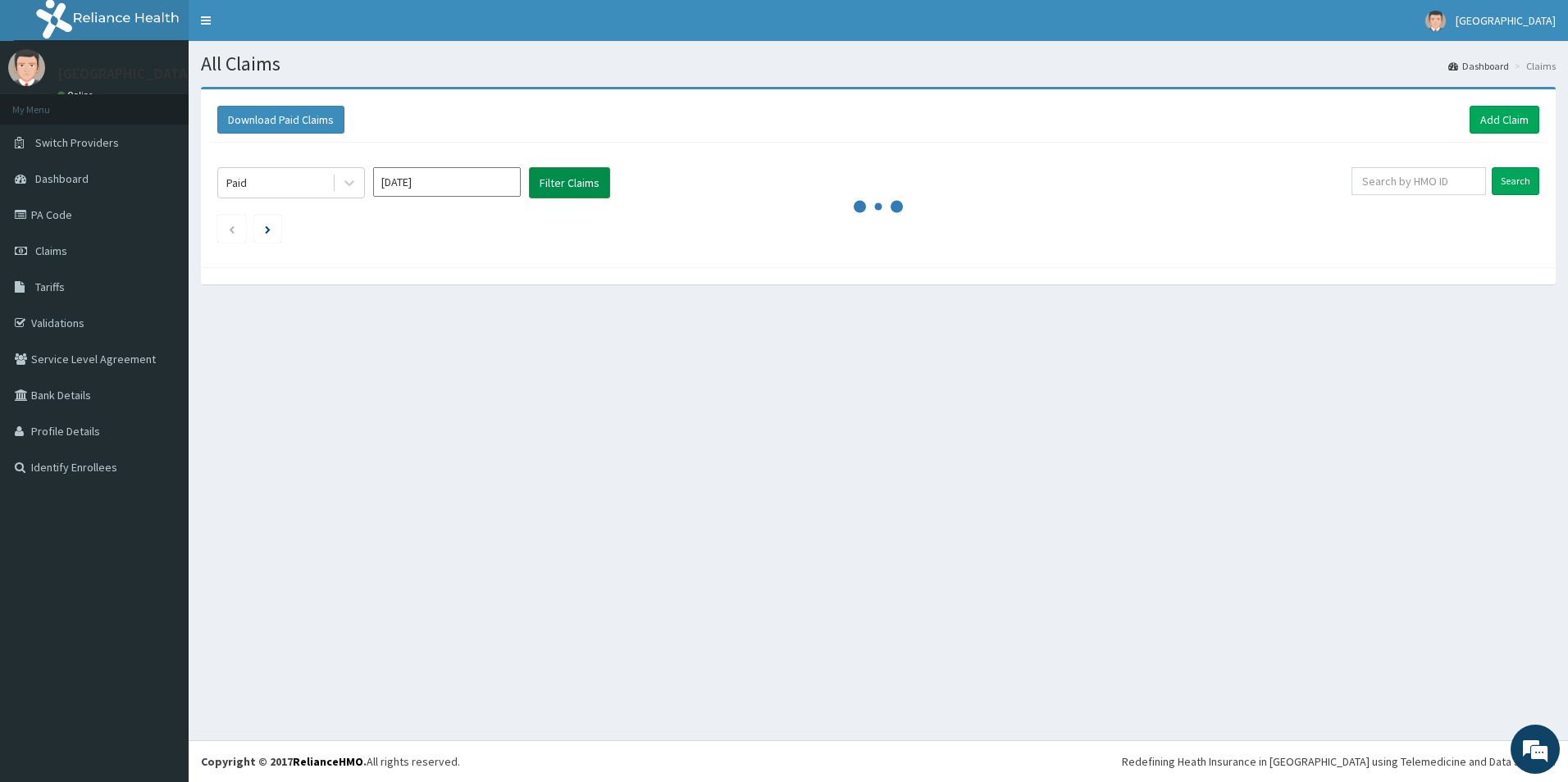
drag, startPoint x: 809, startPoint y: 500, endPoint x: 568, endPoint y: 173, distance: 406.2
click at [567, 173] on button "Filter Claims" at bounding box center [570, 182] width 81 height 31
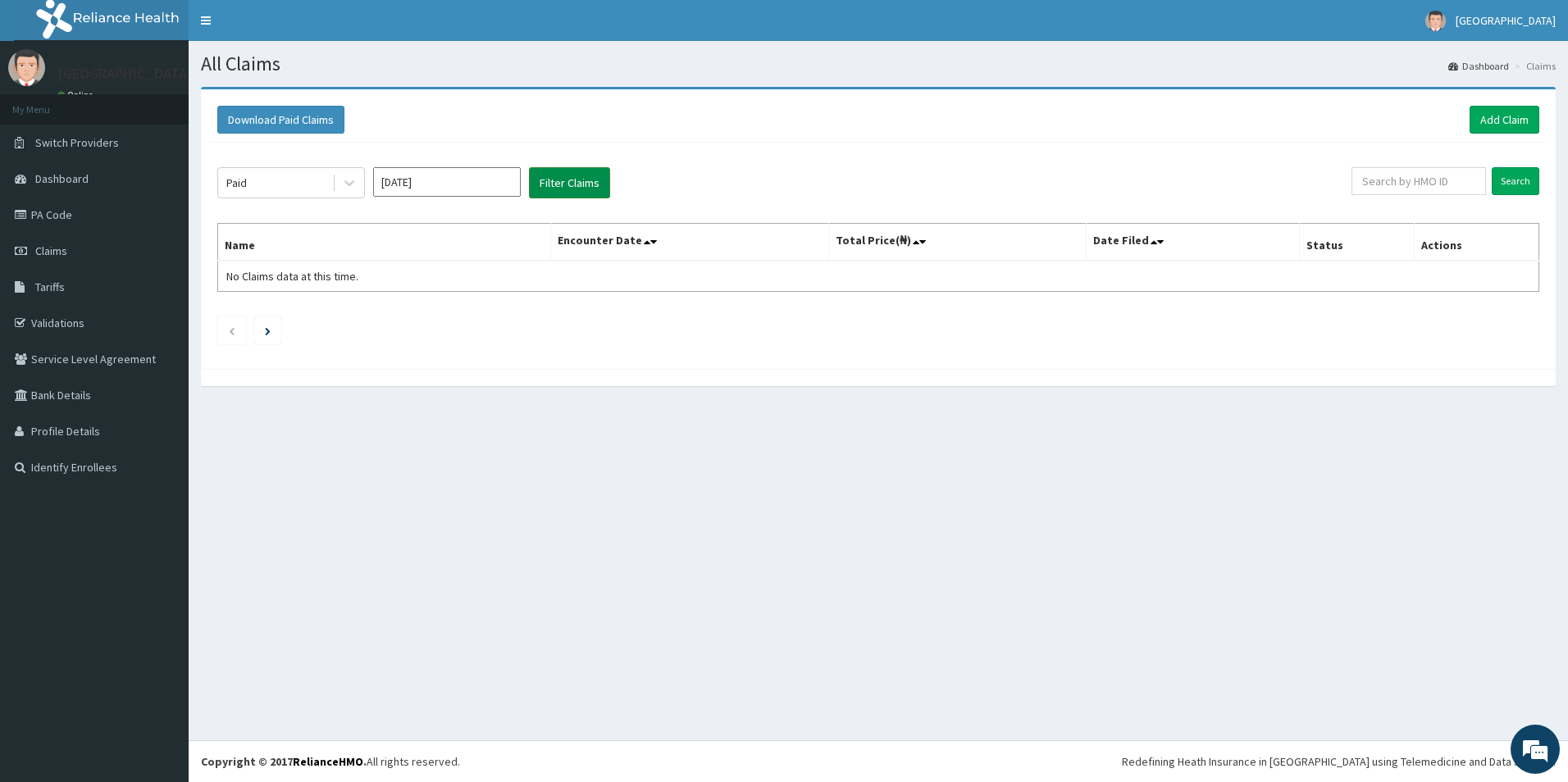
click at [562, 192] on button "Filter Claims" at bounding box center [570, 182] width 81 height 31
click at [573, 183] on button "Filter Claims" at bounding box center [570, 182] width 81 height 31
click at [1500, 191] on input "Search" at bounding box center [1515, 181] width 48 height 28
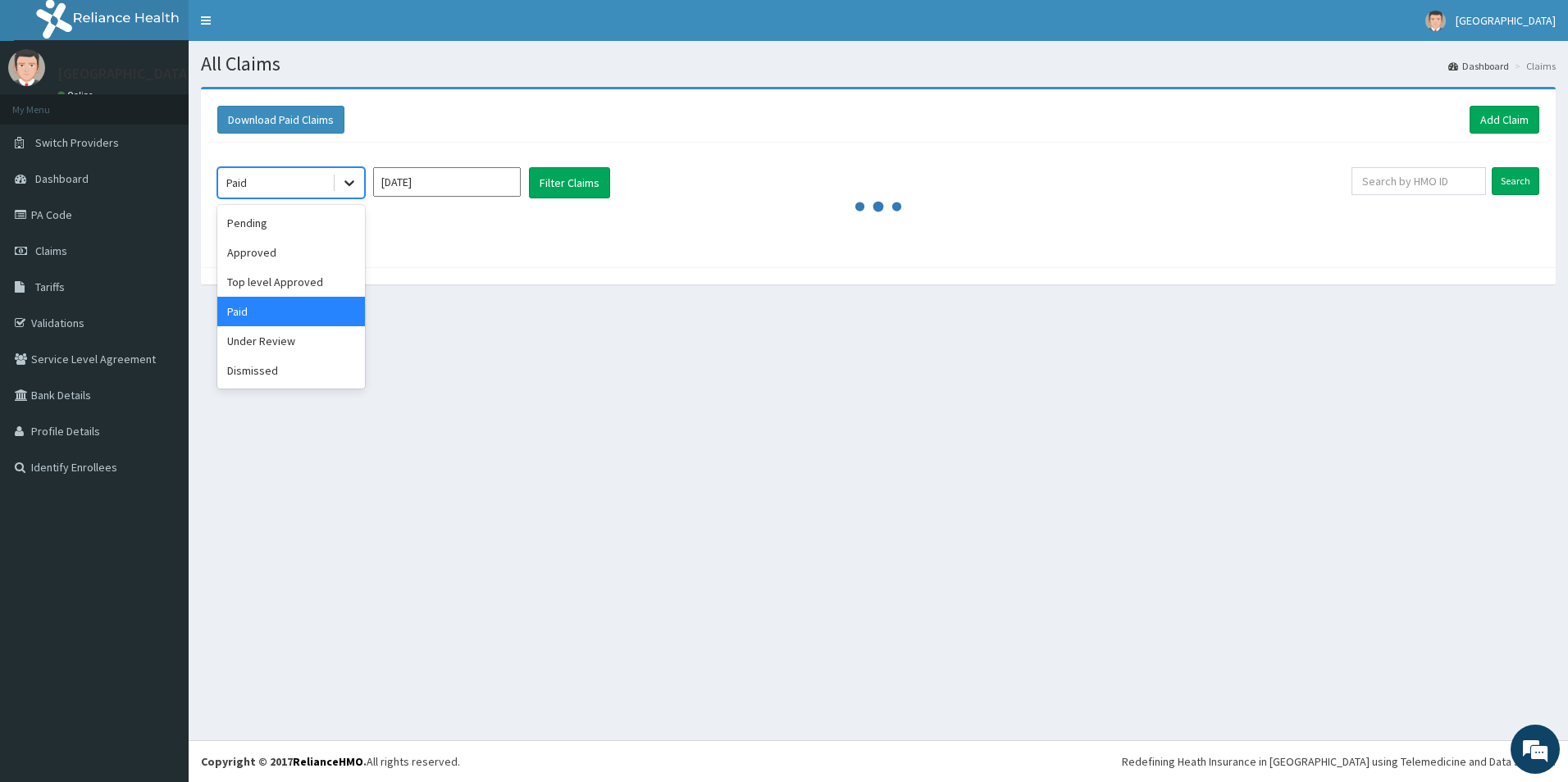
click at [359, 188] on div at bounding box center [350, 183] width 30 height 30
click at [292, 264] on div "Approved" at bounding box center [290, 253] width 148 height 30
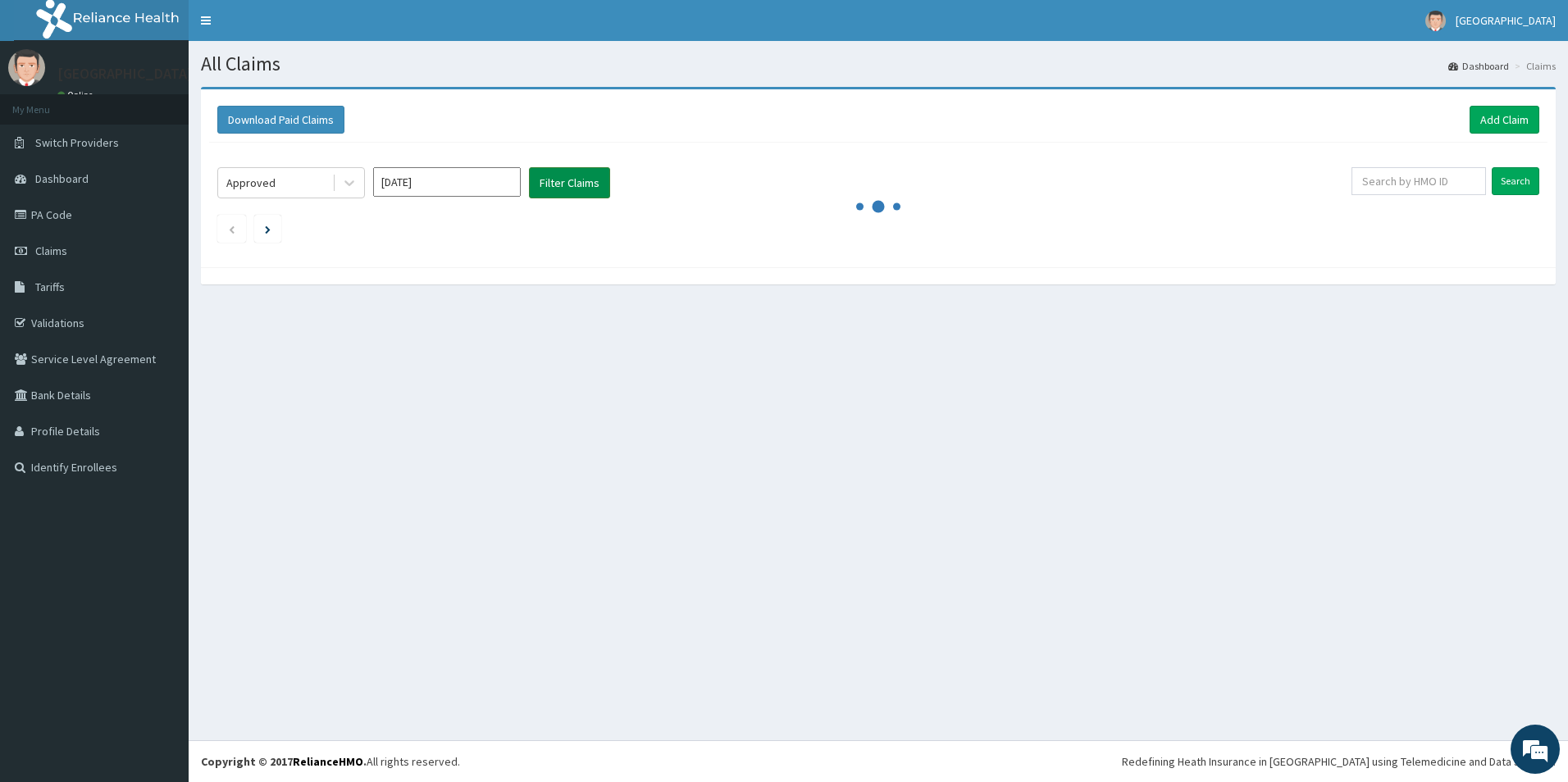
click at [558, 183] on button "Filter Claims" at bounding box center [570, 182] width 81 height 31
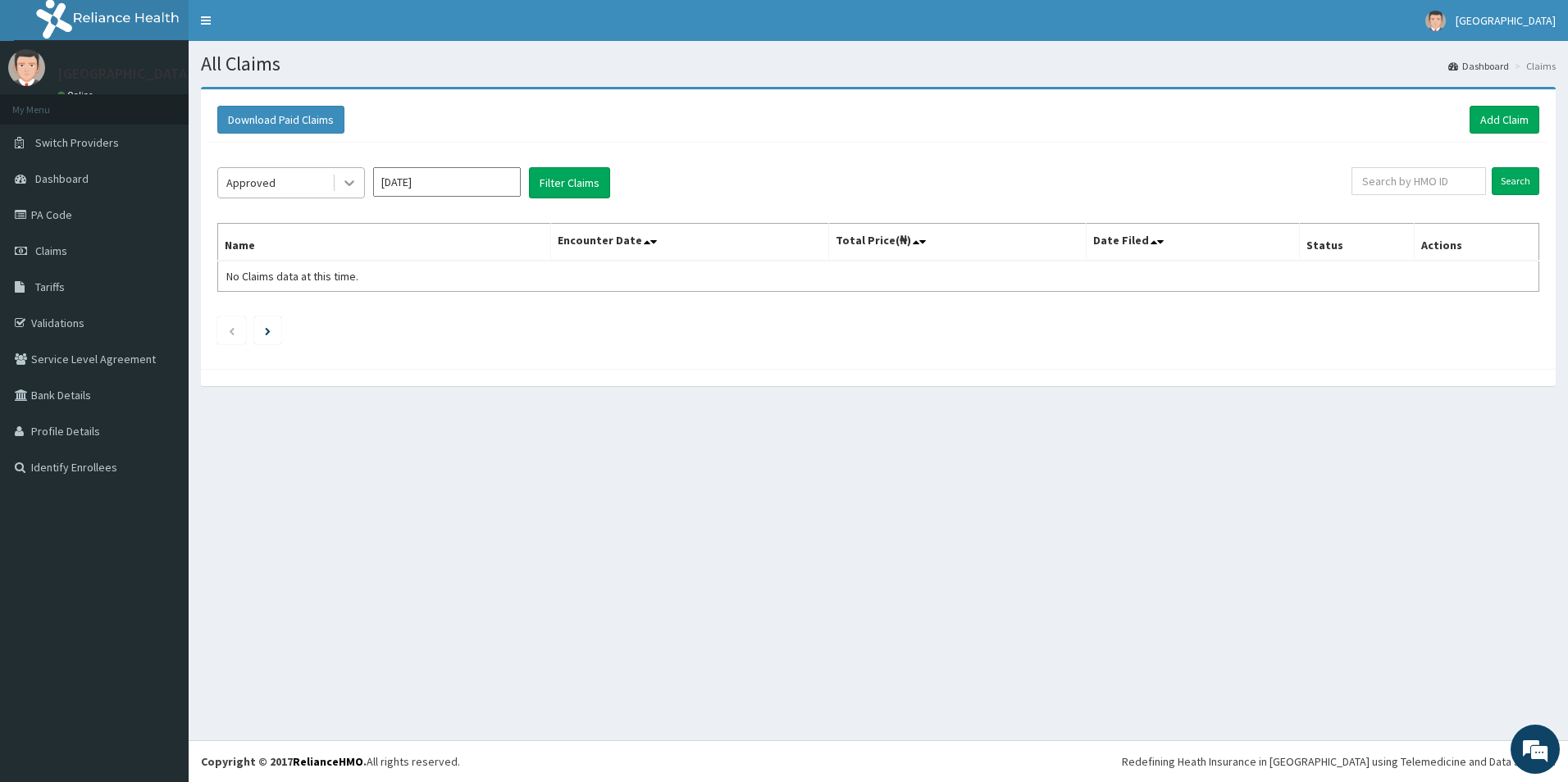
click at [349, 177] on icon at bounding box center [349, 182] width 17 height 17
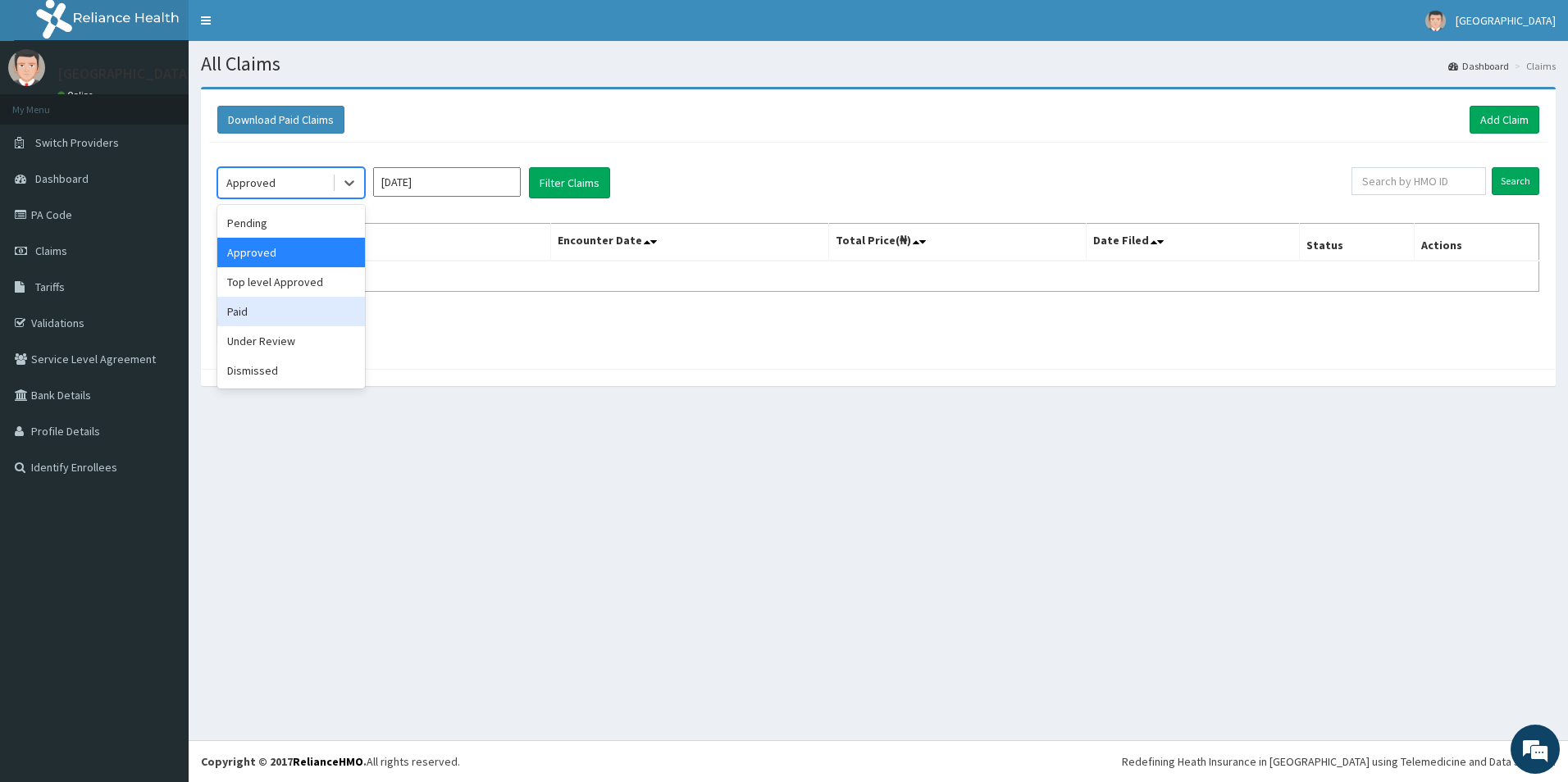
click at [249, 318] on div "Paid" at bounding box center [290, 312] width 148 height 30
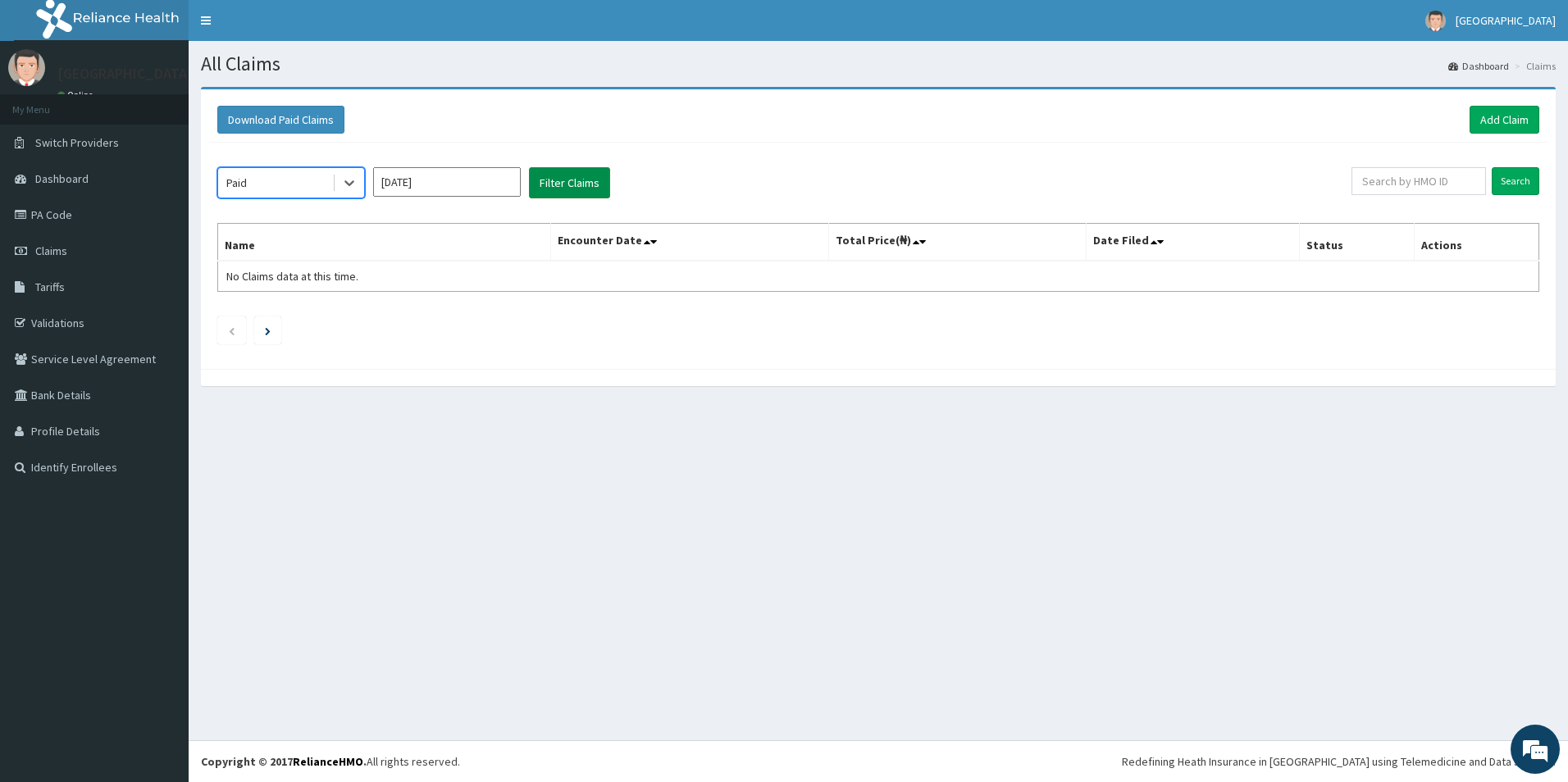
click at [582, 189] on button "Filter Claims" at bounding box center [570, 182] width 81 height 31
click at [565, 193] on button "Filter Claims" at bounding box center [570, 182] width 81 height 31
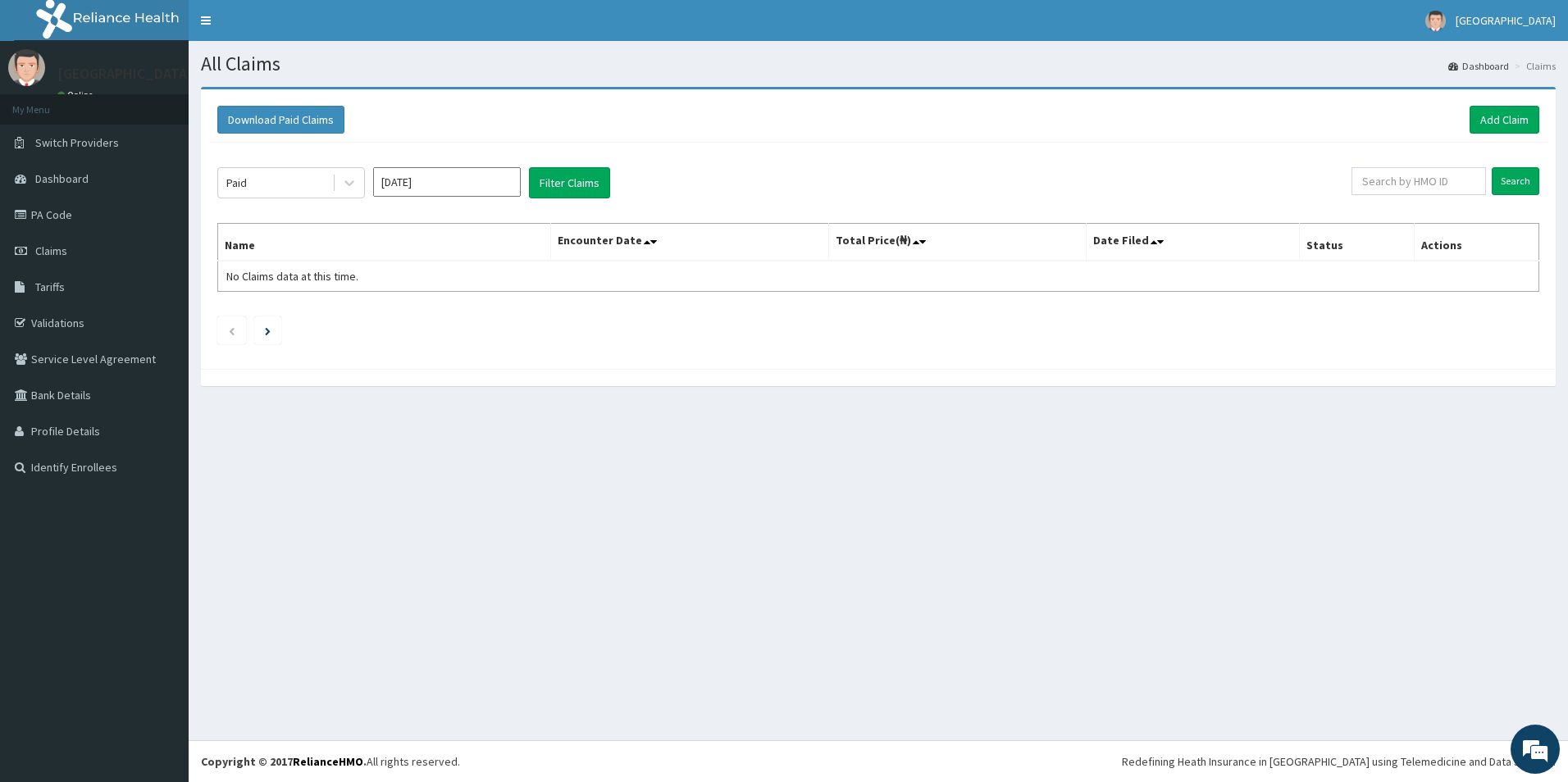
click at [446, 192] on input "[DATE]" at bounding box center [447, 182] width 148 height 30
click at [486, 257] on div "Mar" at bounding box center [495, 251] width 33 height 31
click at [346, 183] on icon at bounding box center [350, 184] width 10 height 6
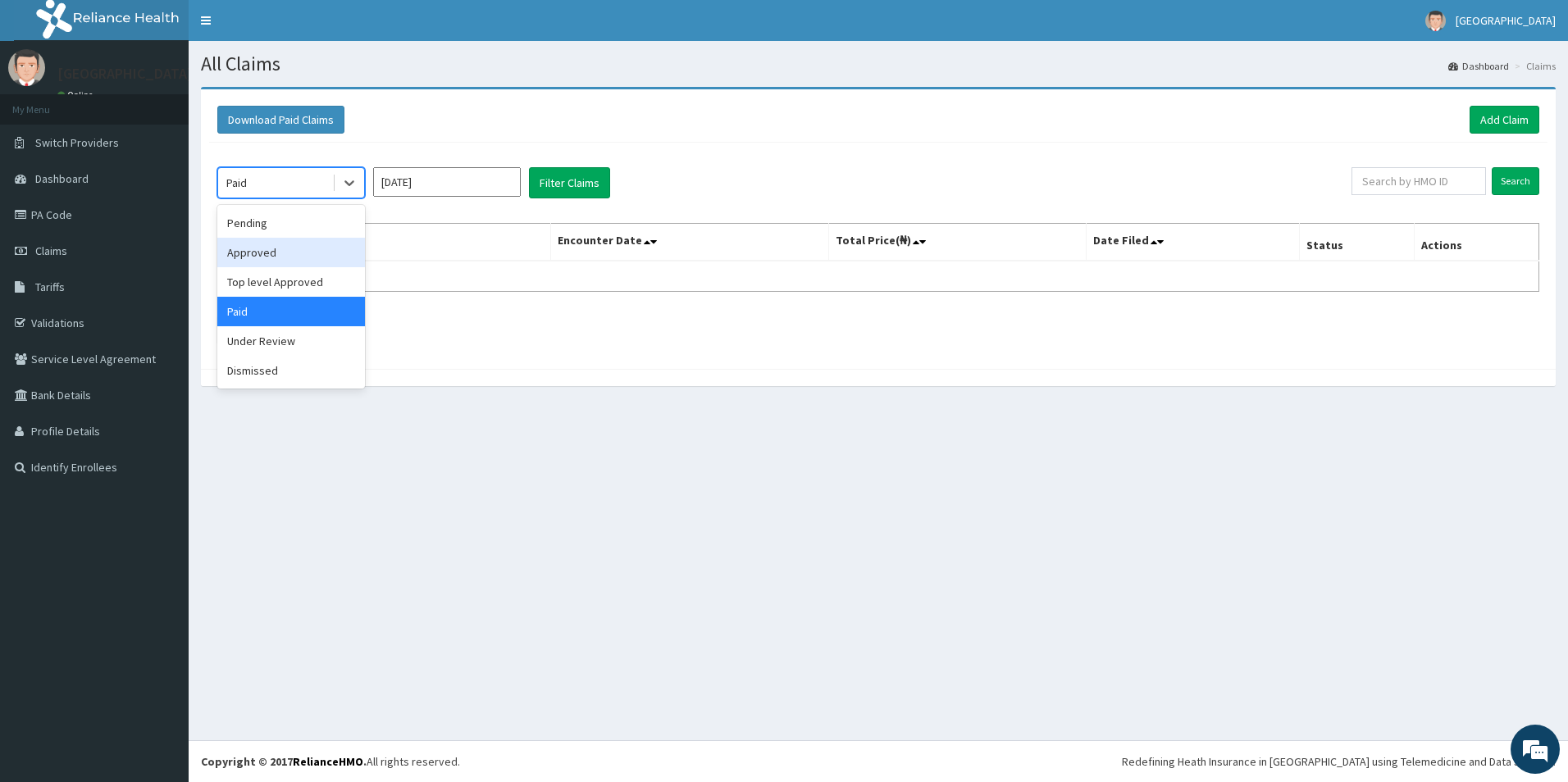
click at [275, 264] on div "Approved" at bounding box center [290, 253] width 148 height 30
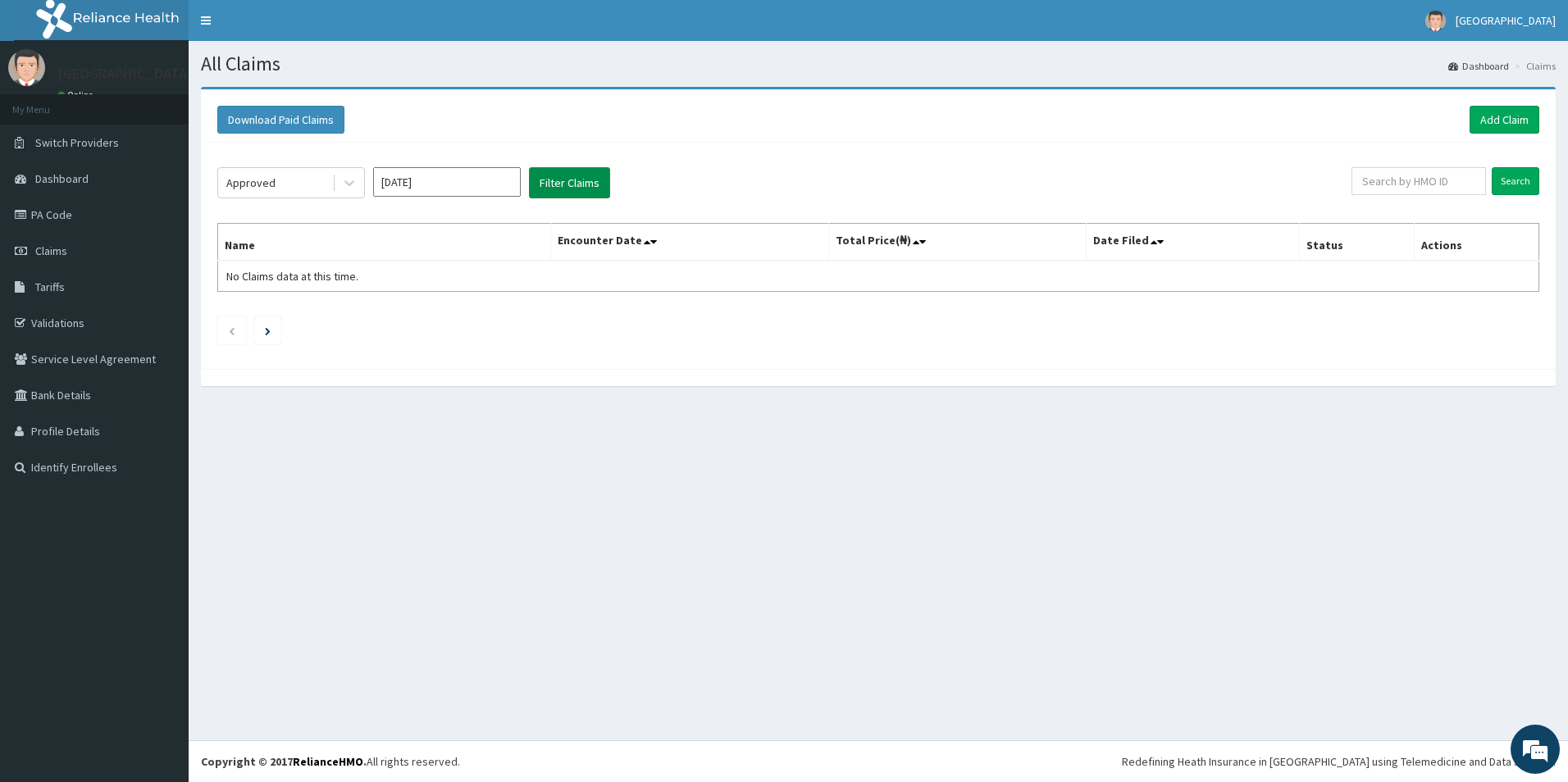
click at [533, 192] on button "Filter Claims" at bounding box center [570, 182] width 81 height 31
click at [340, 185] on div at bounding box center [350, 183] width 30 height 30
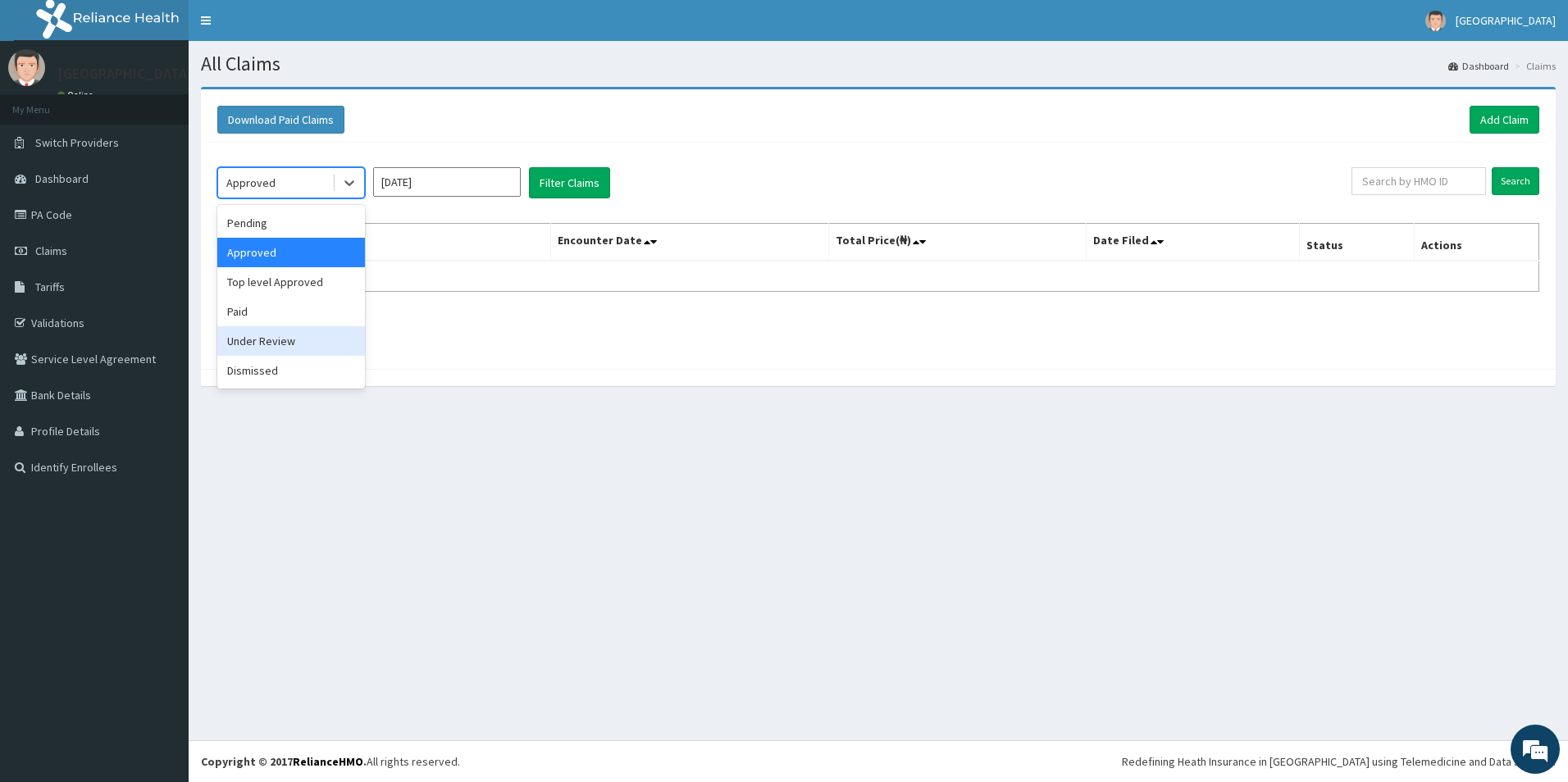
click at [254, 326] on div "Under Review" at bounding box center [290, 341] width 148 height 30
click at [319, 192] on div "Under Review" at bounding box center [275, 182] width 114 height 26
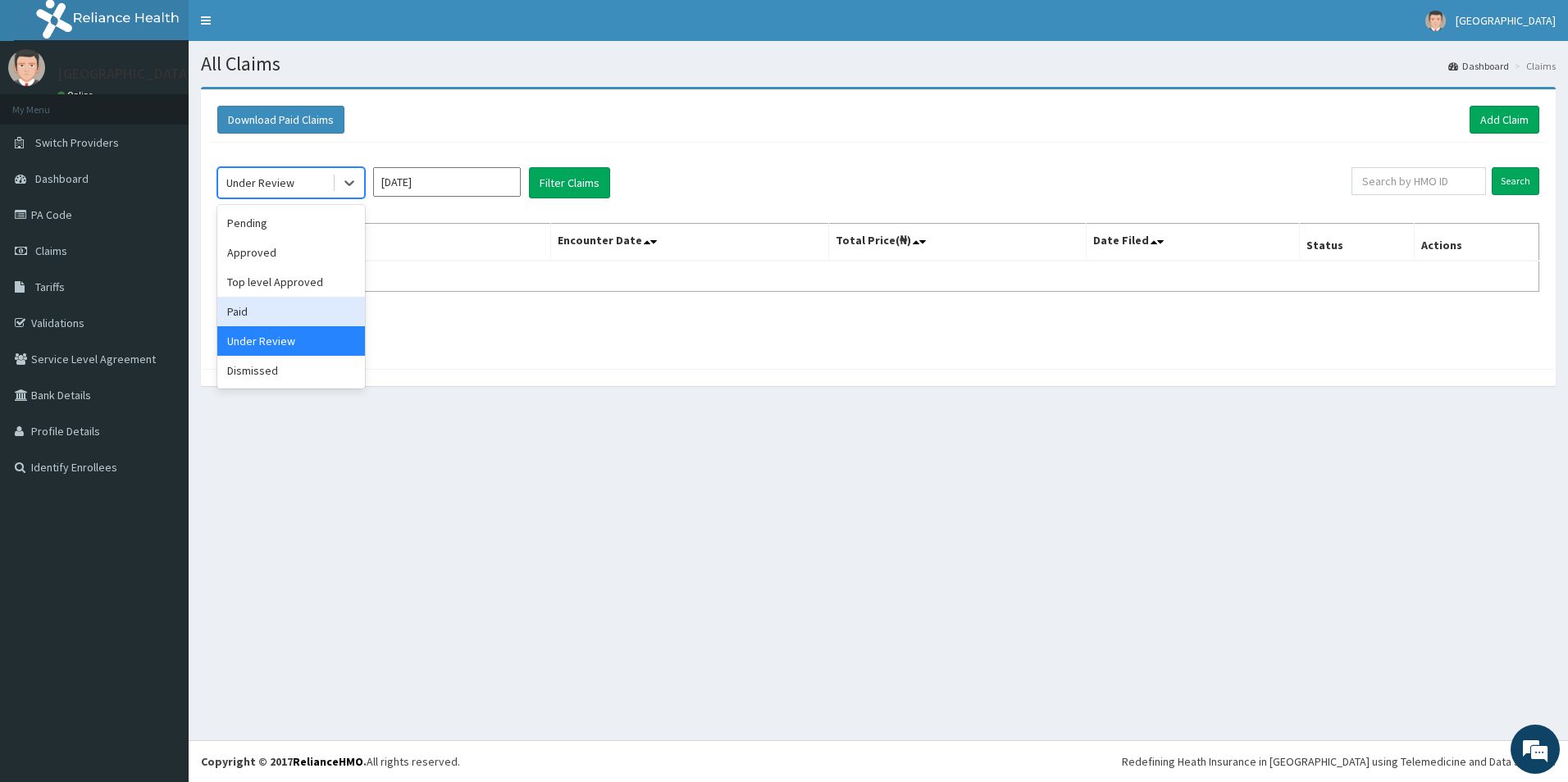
click at [228, 316] on div "Paid" at bounding box center [290, 312] width 148 height 30
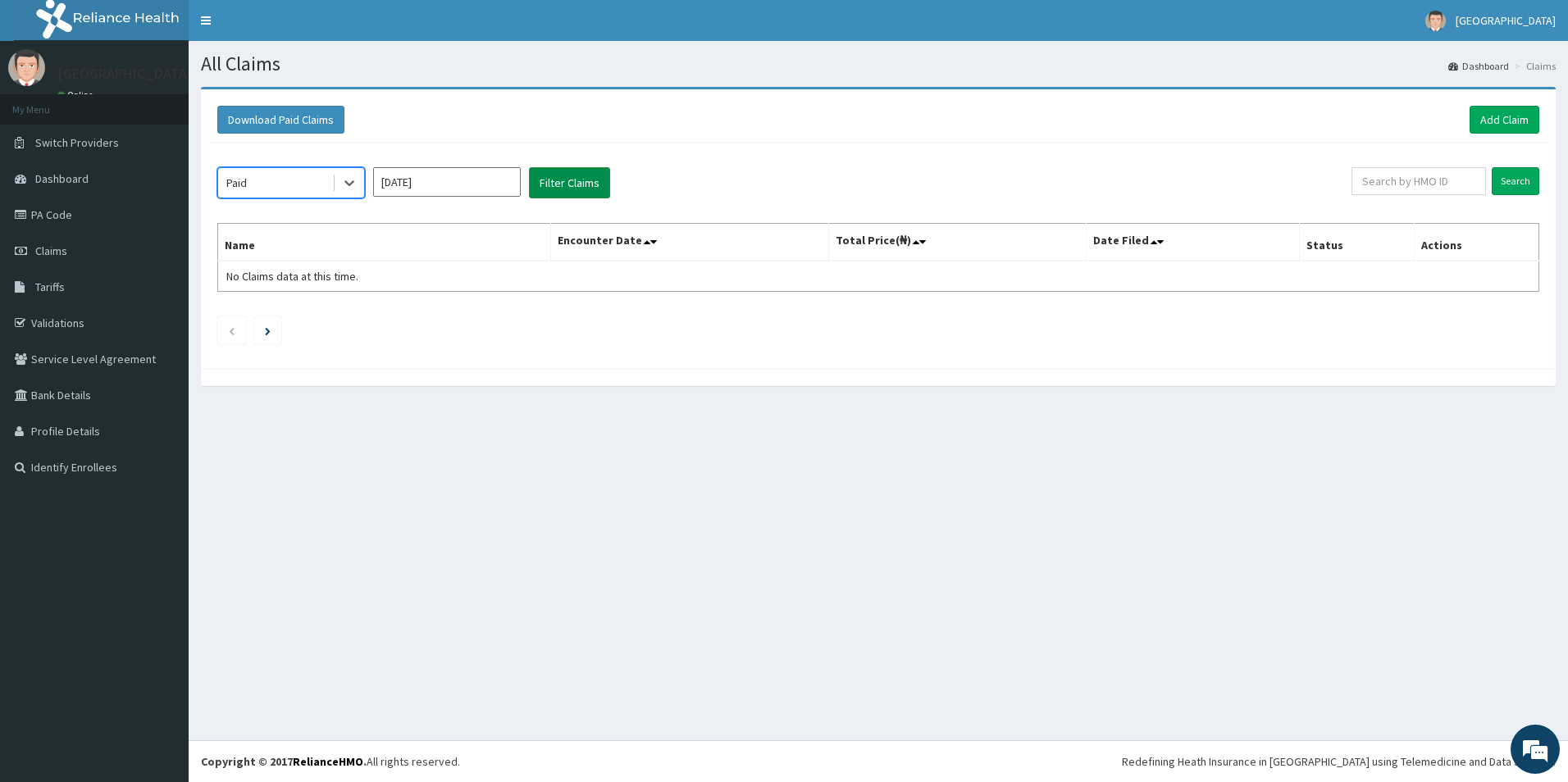
click at [546, 181] on button "Filter Claims" at bounding box center [570, 182] width 81 height 31
click at [555, 190] on button "Filter Claims" at bounding box center [570, 182] width 81 height 31
click at [498, 197] on div "[DATE]" at bounding box center [447, 182] width 148 height 31
click at [349, 184] on icon at bounding box center [350, 184] width 10 height 6
click at [287, 314] on div "Paid" at bounding box center [290, 312] width 148 height 30
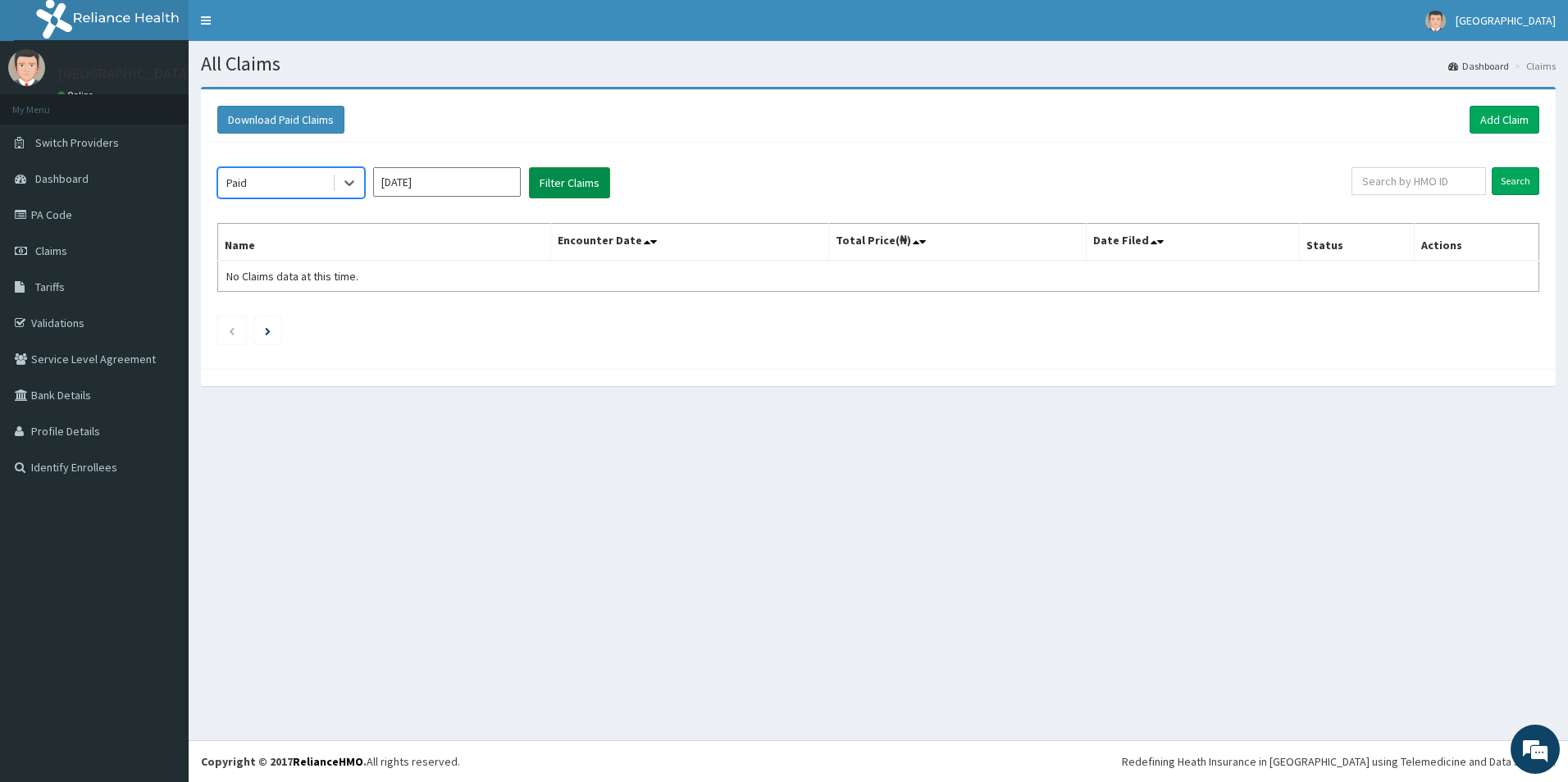
click at [563, 185] on button "Filter Claims" at bounding box center [570, 182] width 81 height 31
